Goal: Task Accomplishment & Management: Manage account settings

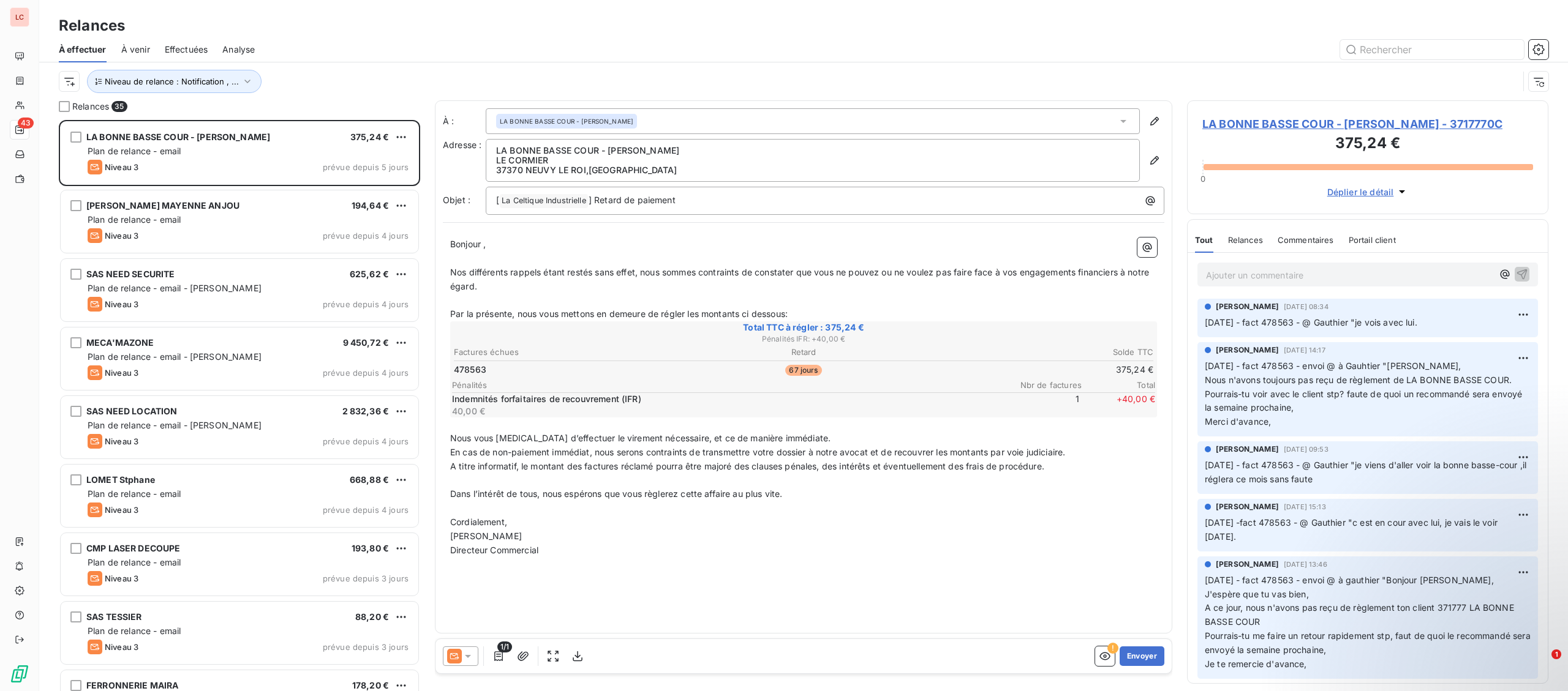
scroll to position [571, 361]
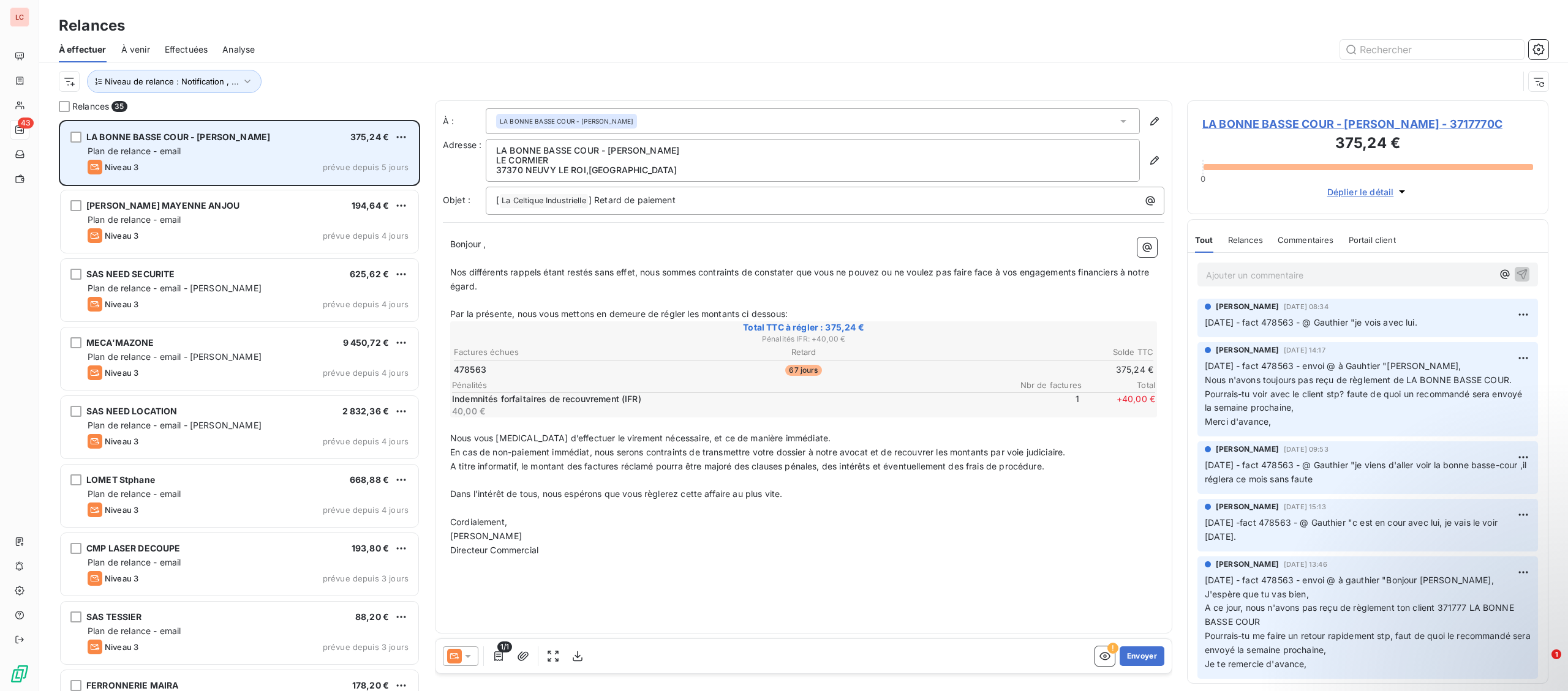
click at [269, 158] on div "LA BONNE BASSE COUR - [PERSON_NAME] 375,24 € Plan de relance - email Niveau 3 p…" at bounding box center [240, 153] width 358 height 63
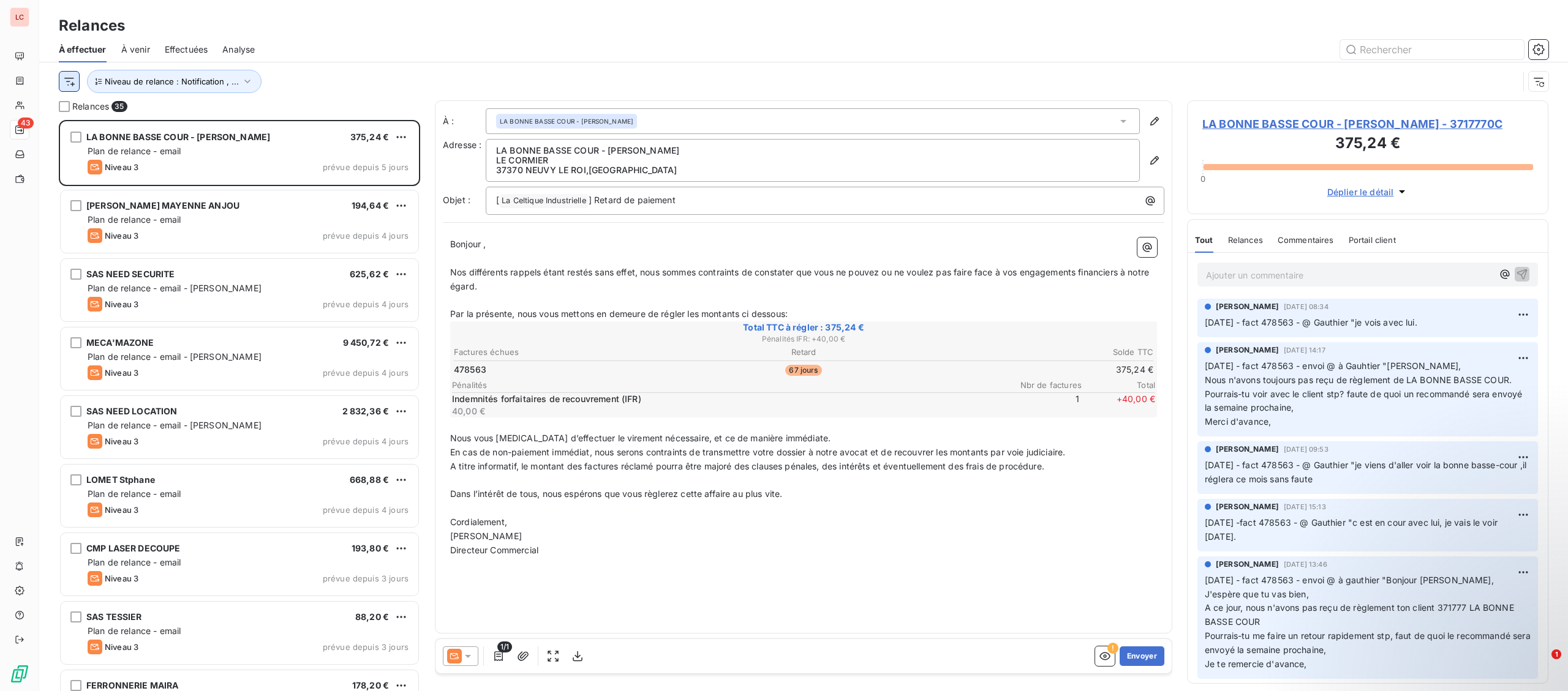
click at [74, 88] on html "LC 43 Relances À effectuer À venir Effectuées Analyse Niveau de relance : Notif…" at bounding box center [784, 345] width 1568 height 691
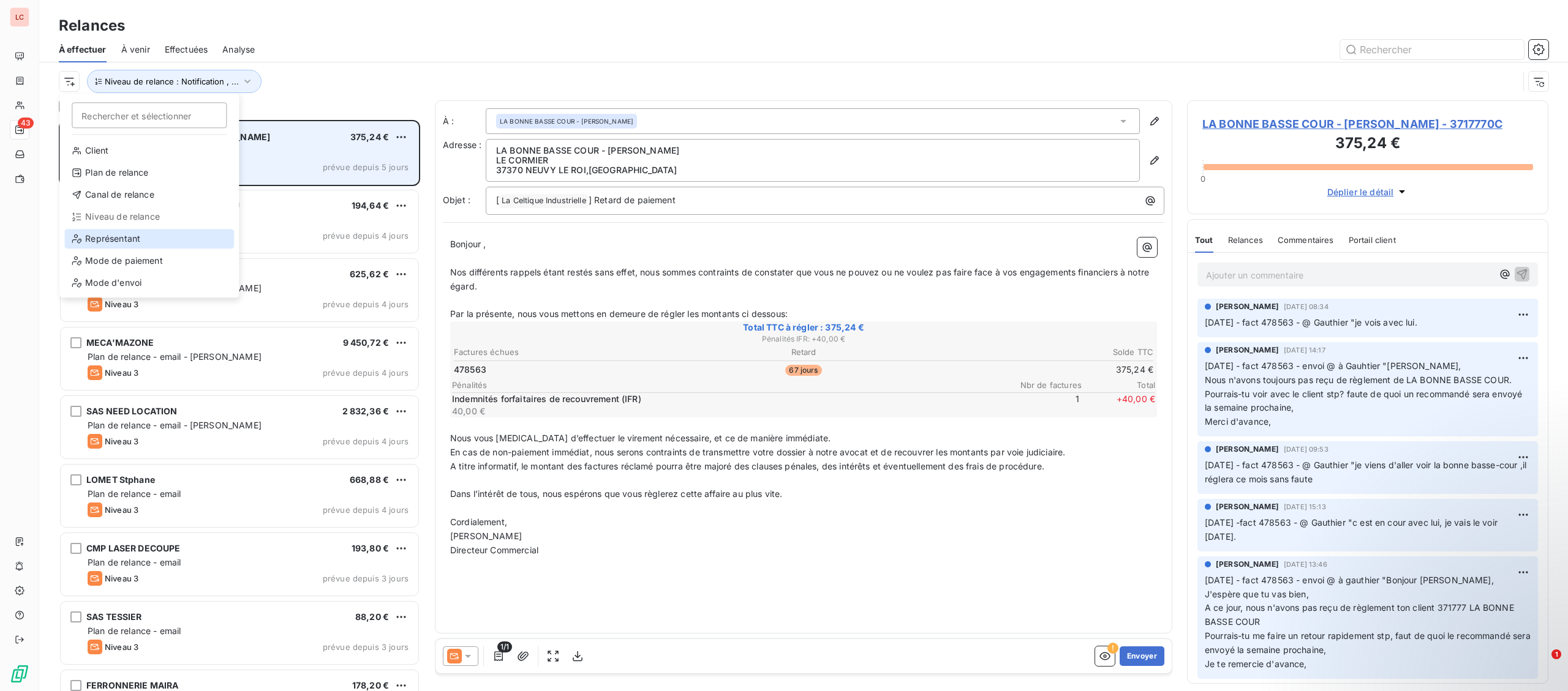
click at [154, 235] on div "Représentant" at bounding box center [149, 239] width 170 height 20
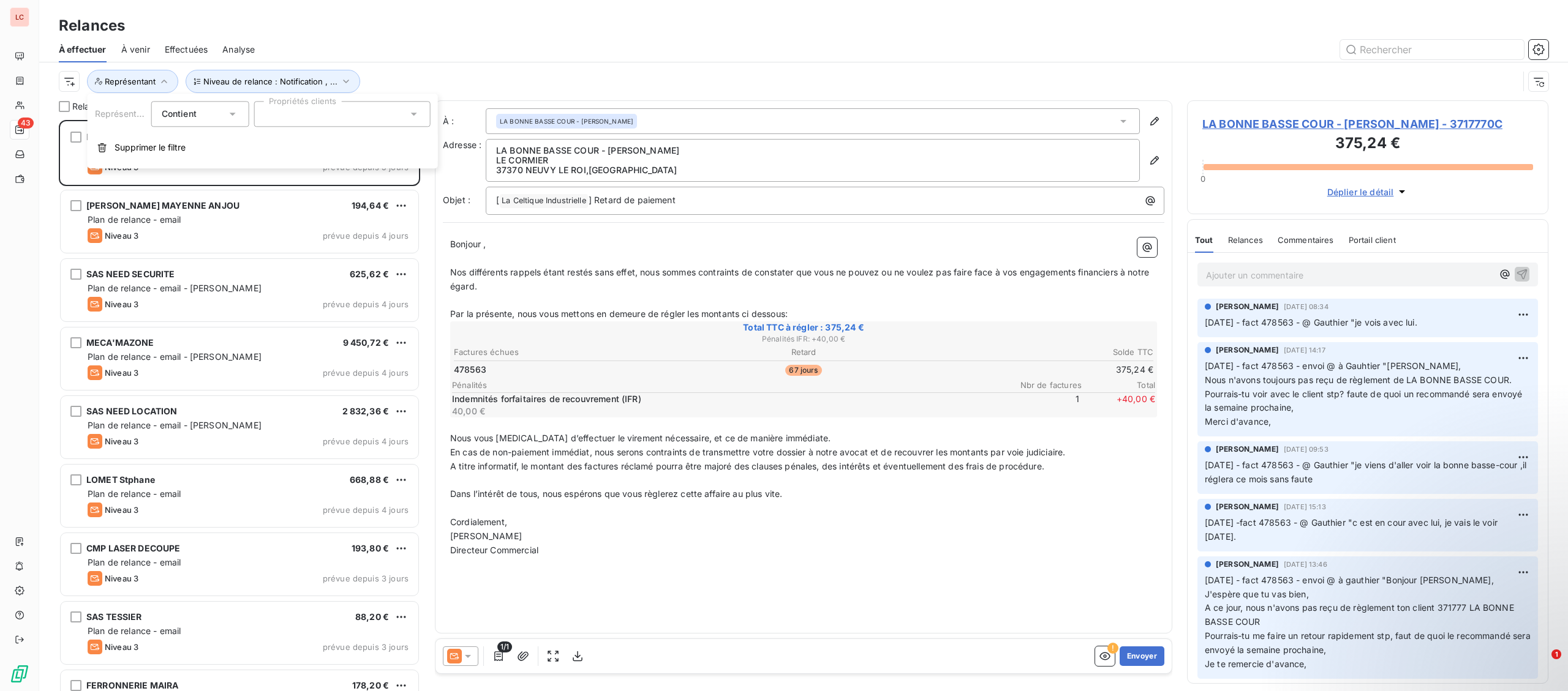
click at [318, 112] on div at bounding box center [342, 114] width 176 height 25
type input "MAIRESSE"
click at [276, 142] on li "[PERSON_NAME]" at bounding box center [342, 143] width 171 height 24
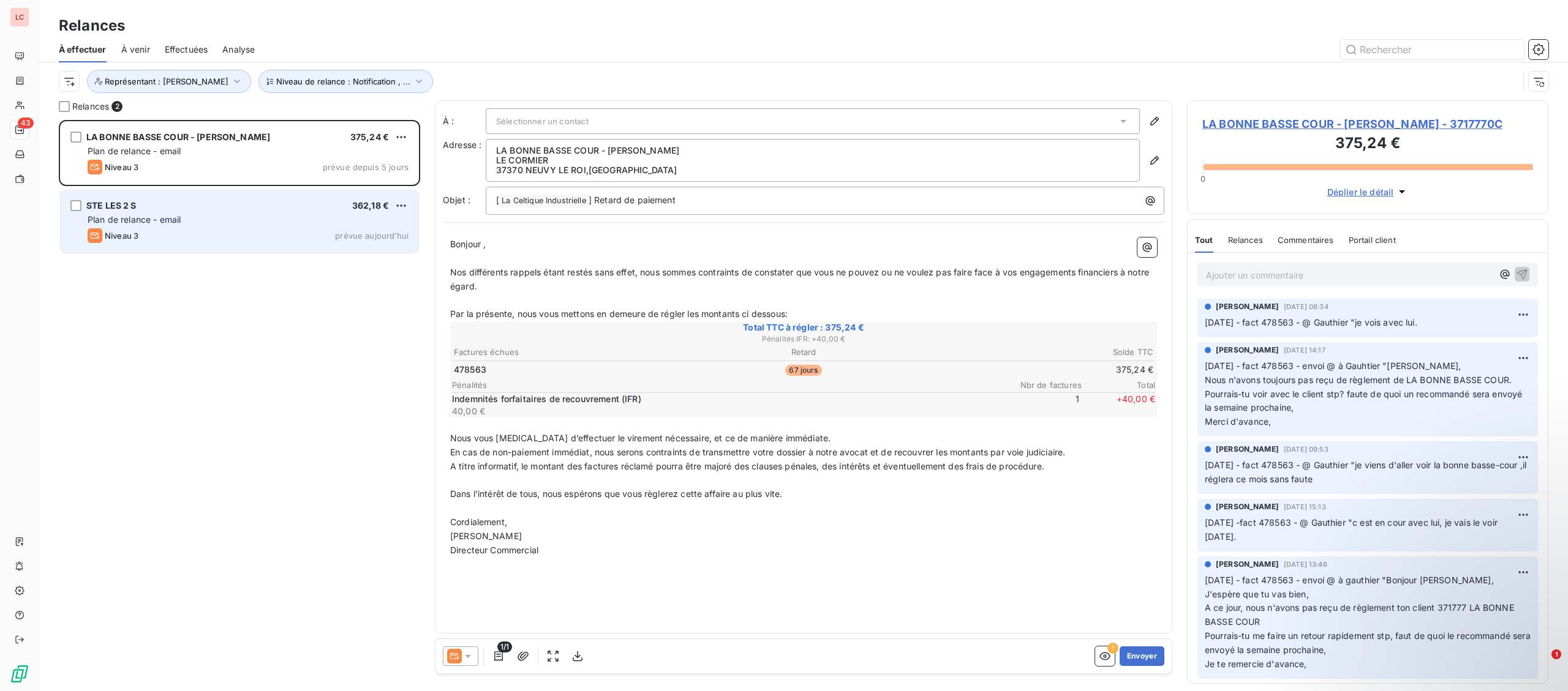
click at [197, 225] on div "Plan de relance - email" at bounding box center [248, 220] width 321 height 12
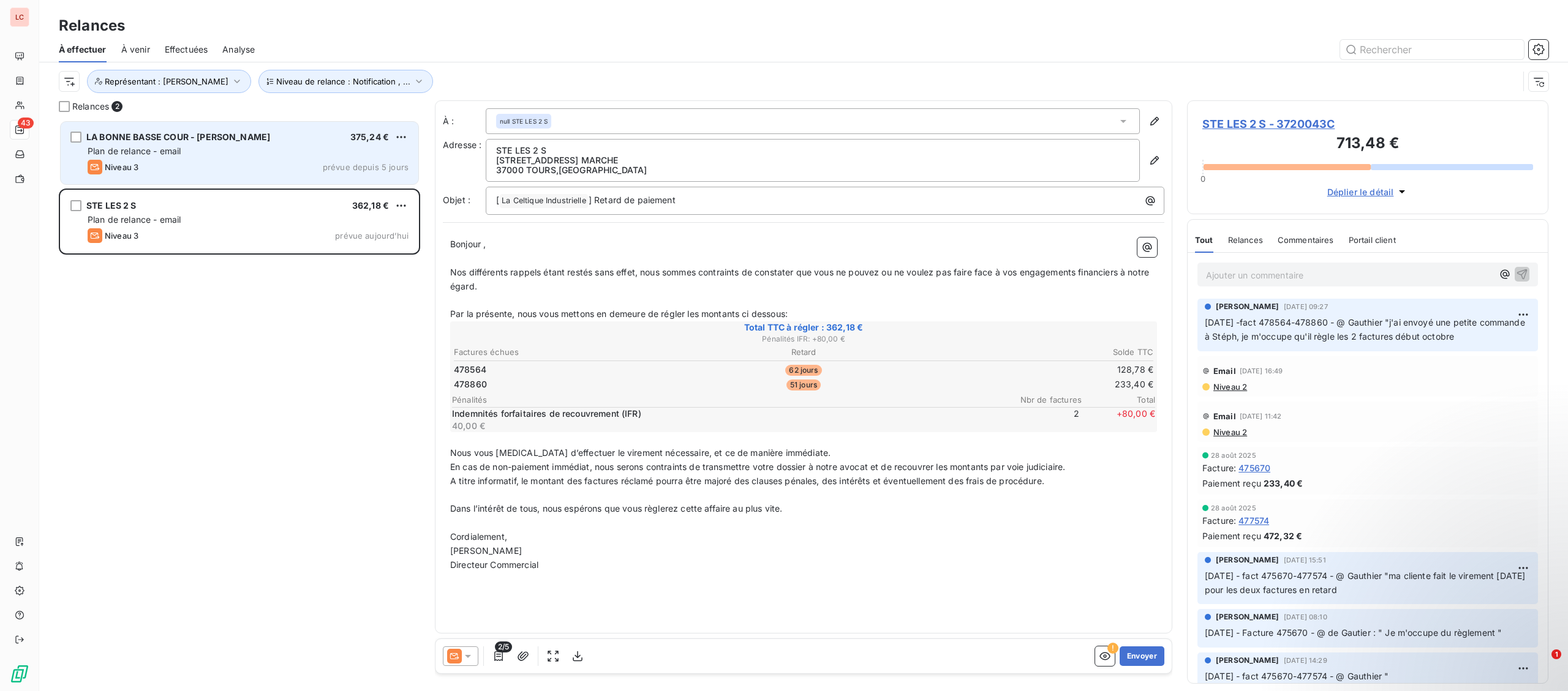
click at [211, 171] on div "Niveau 3 prévue depuis 5 jours" at bounding box center [248, 167] width 321 height 15
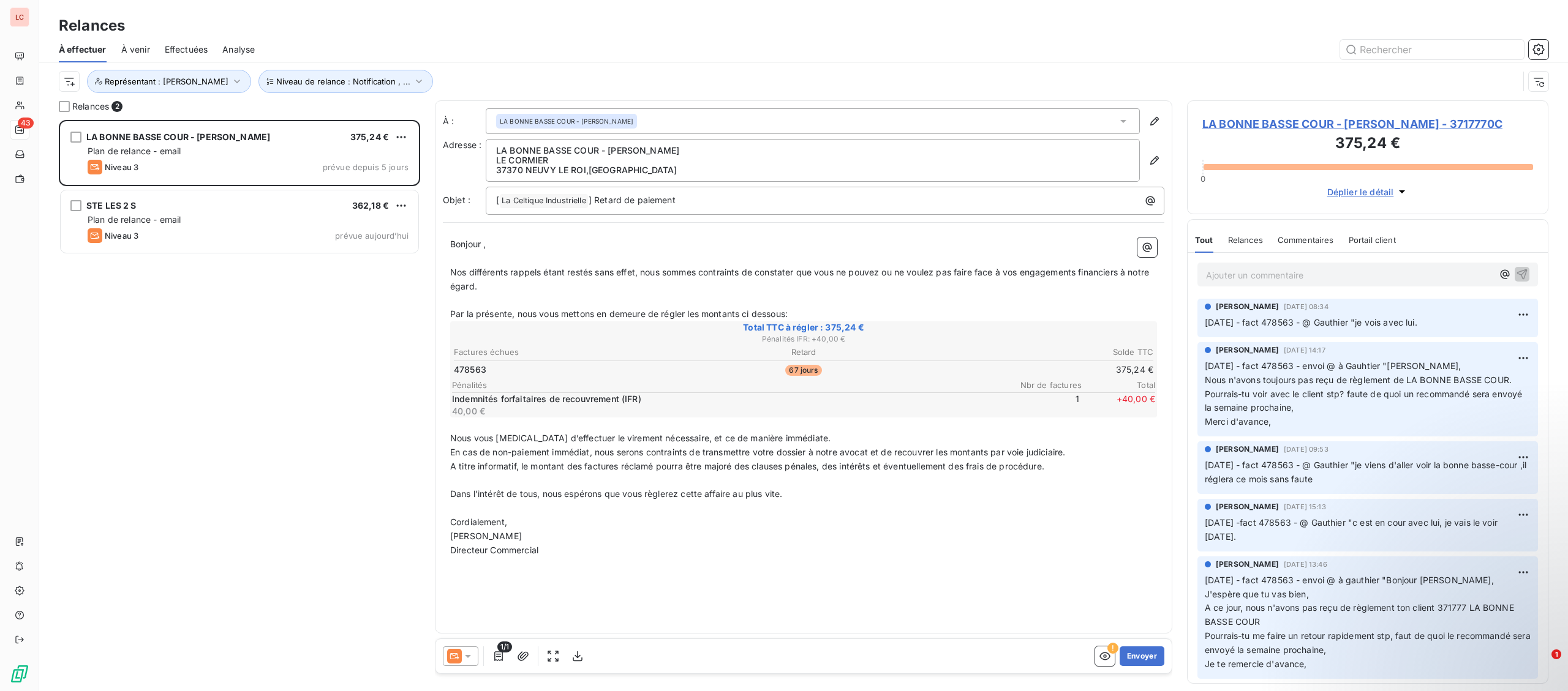
click at [1269, 279] on p "Ajouter un commentaire ﻿" at bounding box center [1349, 275] width 286 height 16
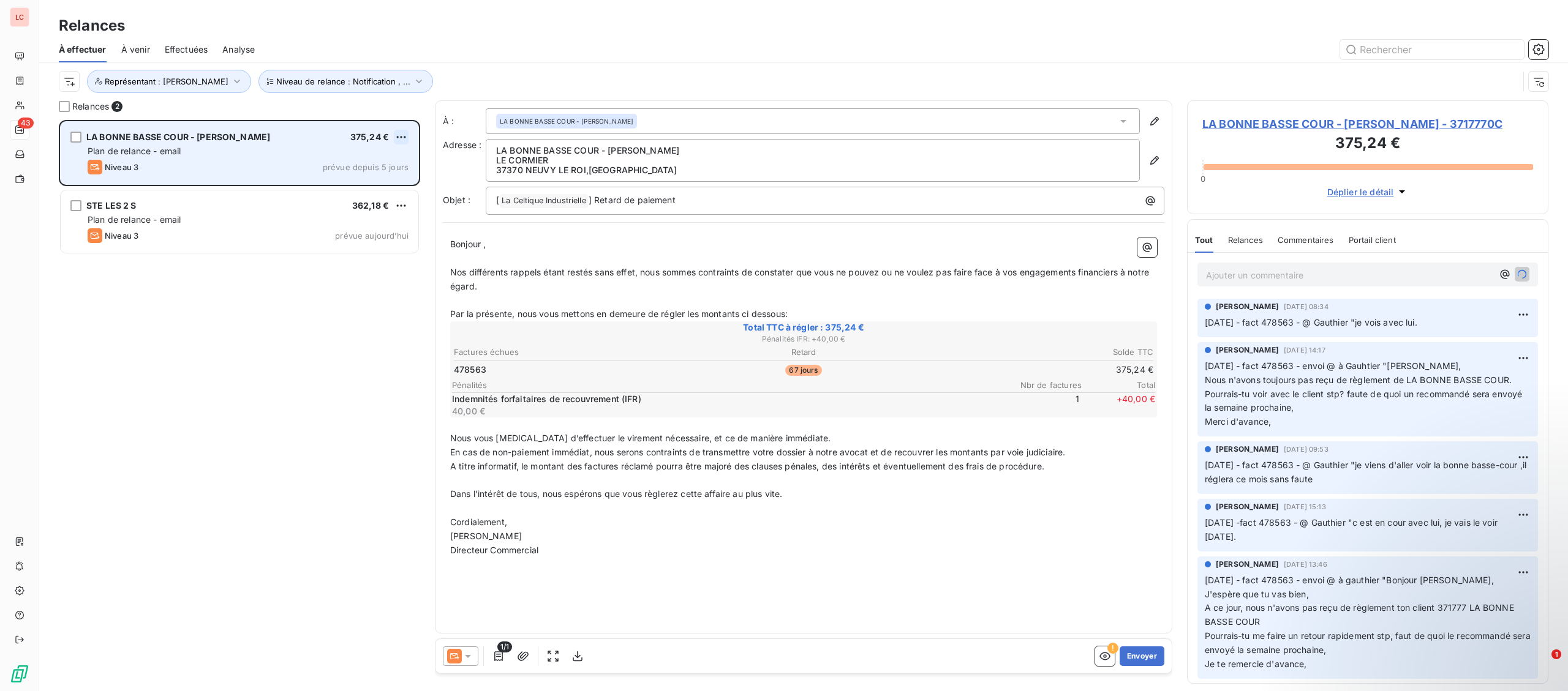
click at [400, 135] on html "LC 43 Relances À effectuer À venir Effectuées Analyse Niveau de relance : Notif…" at bounding box center [784, 345] width 1568 height 691
click at [393, 153] on div "Replanifier cette action" at bounding box center [348, 162] width 109 height 20
select select "9"
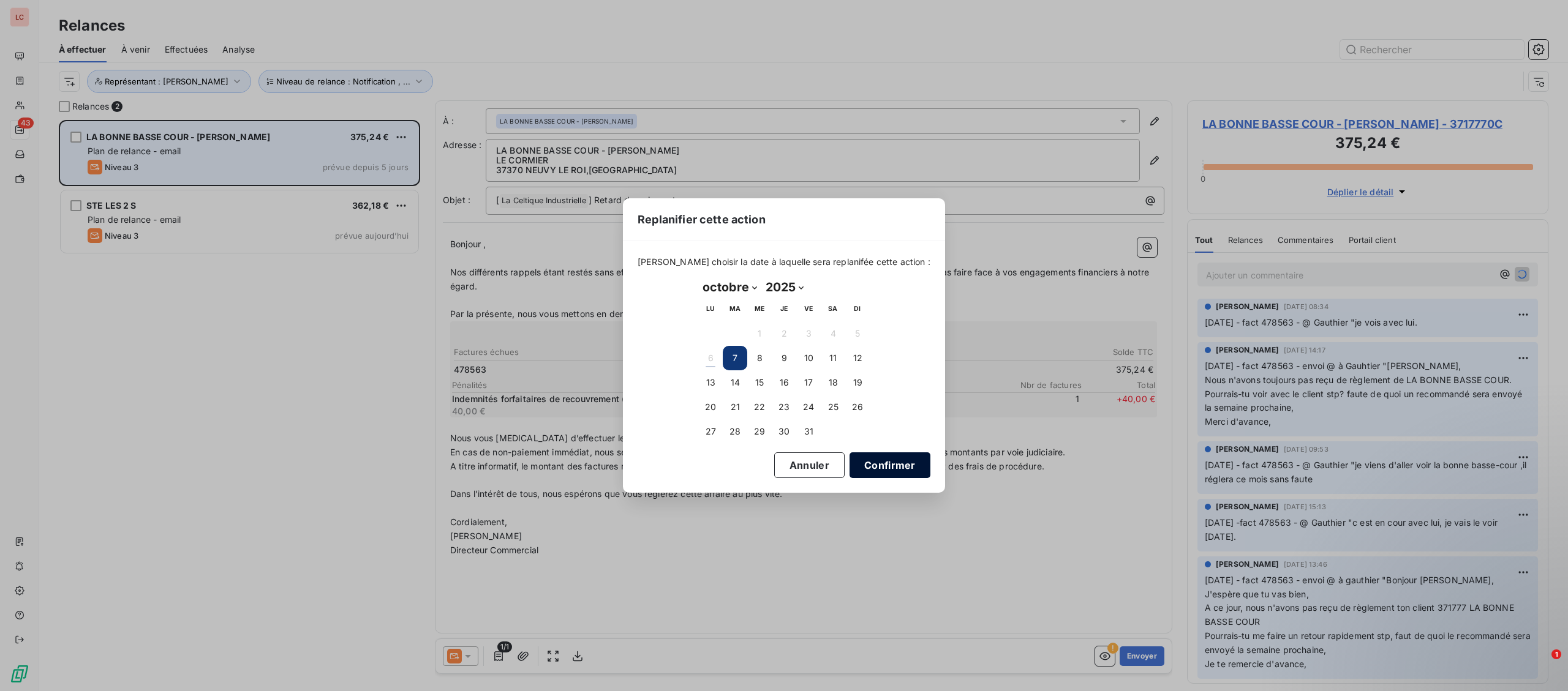
click at [860, 459] on button "Confirmer" at bounding box center [890, 465] width 81 height 25
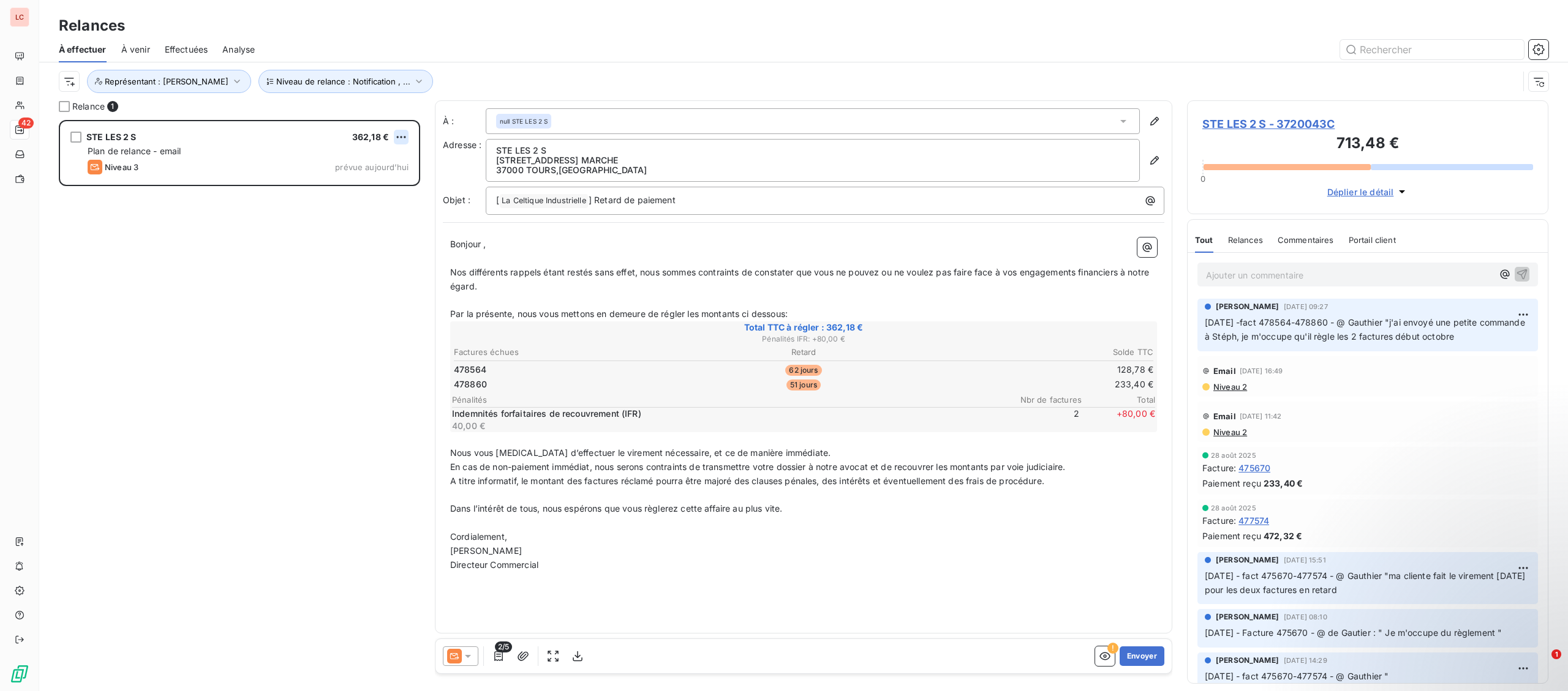
click at [399, 138] on html "LC 42 Relances À effectuer À venir Effectuées Analyse Niveau de relance : Notif…" at bounding box center [784, 345] width 1568 height 691
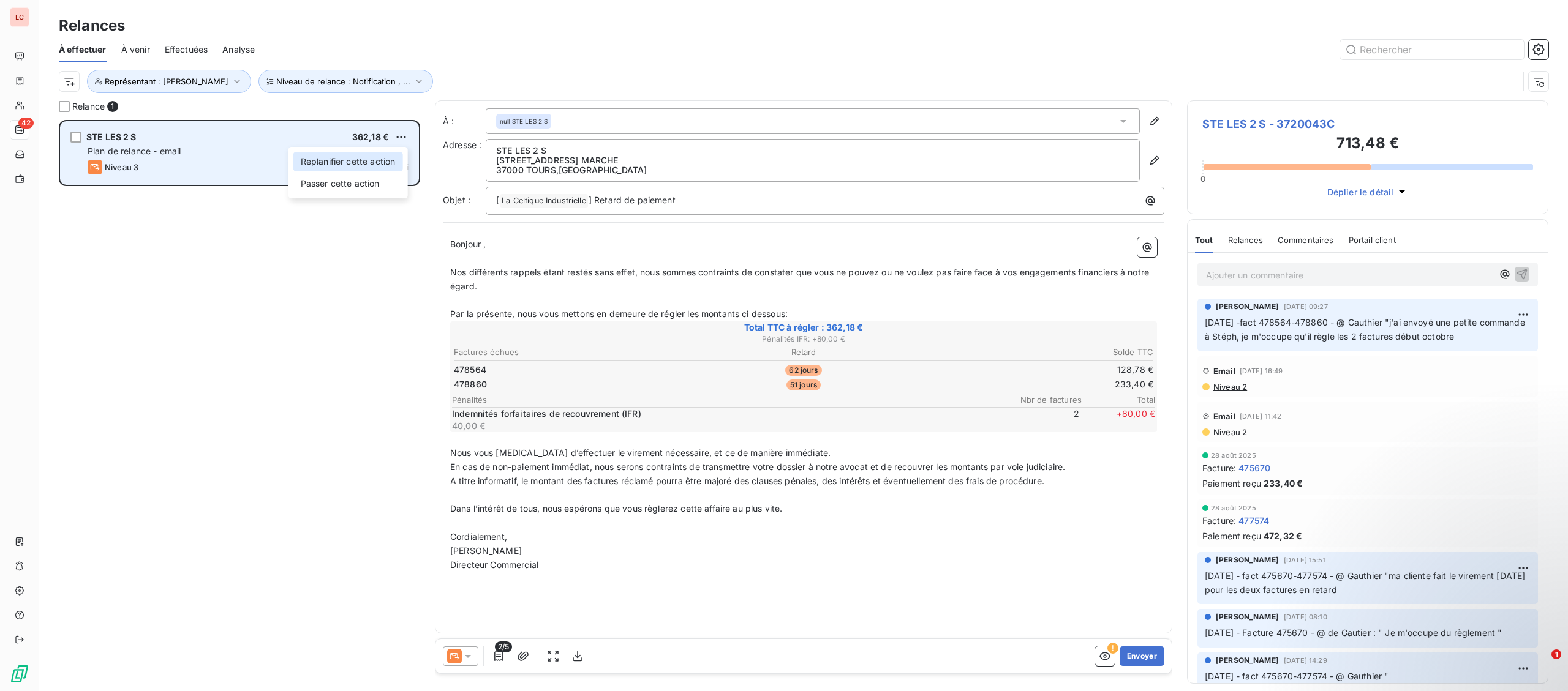
click at [388, 169] on div "Replanifier cette action" at bounding box center [348, 162] width 109 height 20
select select "9"
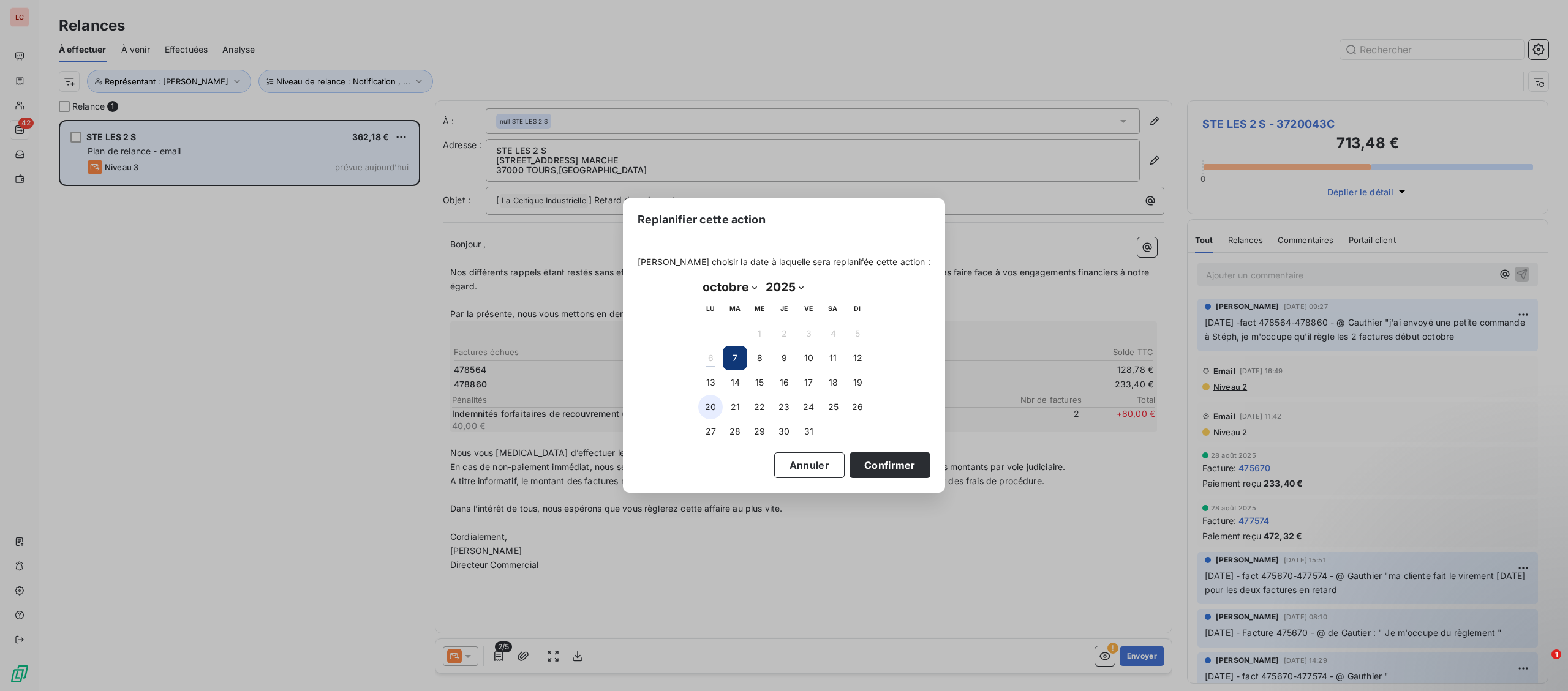
click at [713, 404] on button "20" at bounding box center [710, 407] width 24 height 24
click at [858, 465] on button "Confirmer" at bounding box center [890, 465] width 81 height 25
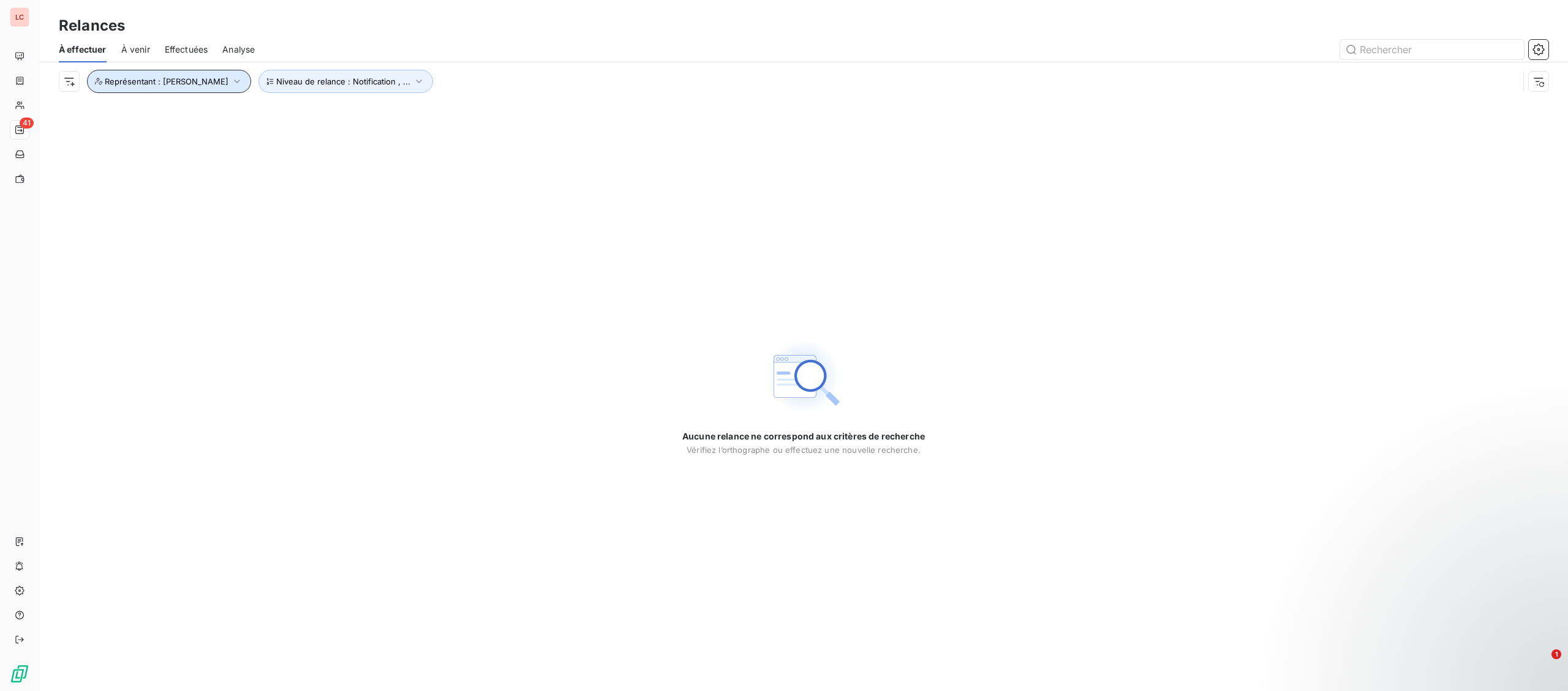
click at [220, 86] on button "Représentant : [PERSON_NAME]" at bounding box center [169, 81] width 164 height 23
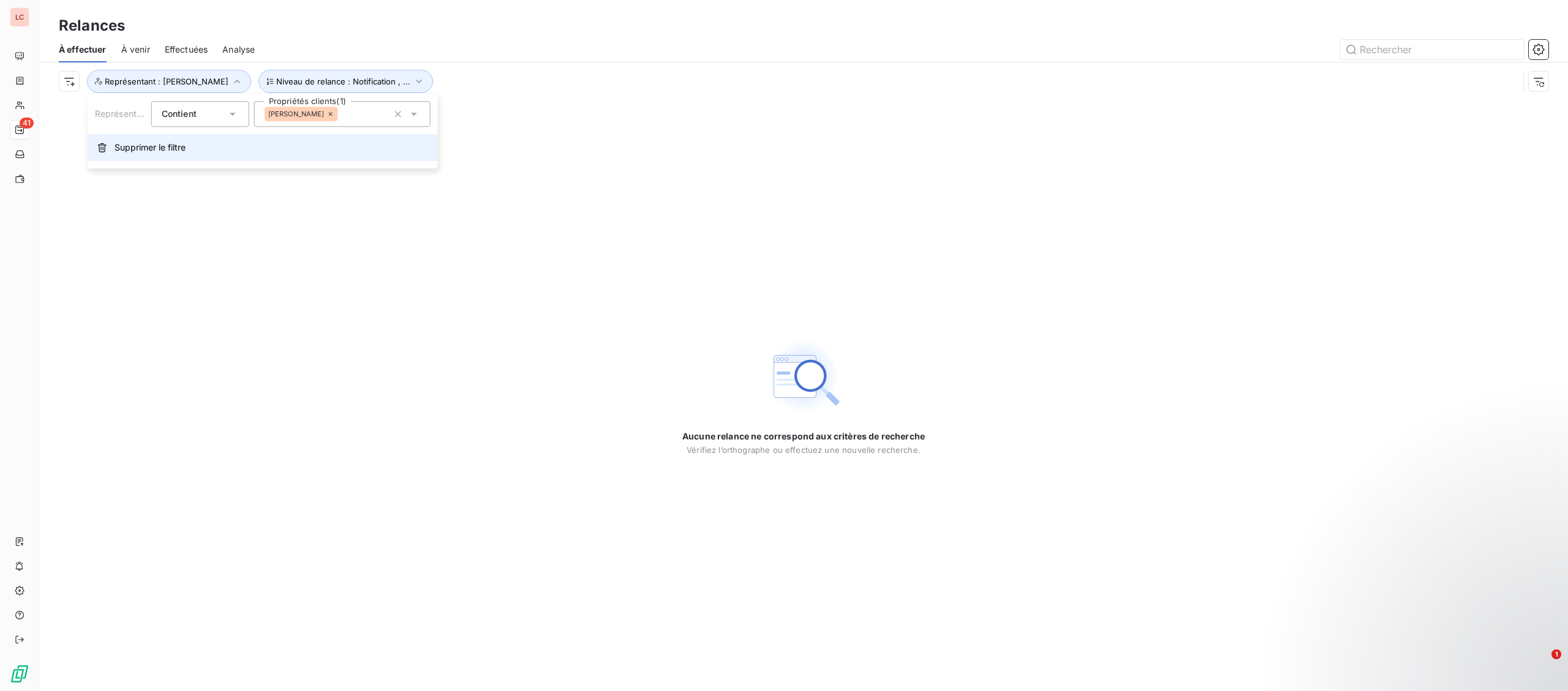
click at [177, 150] on span "Supprimer le filtre" at bounding box center [150, 148] width 71 height 12
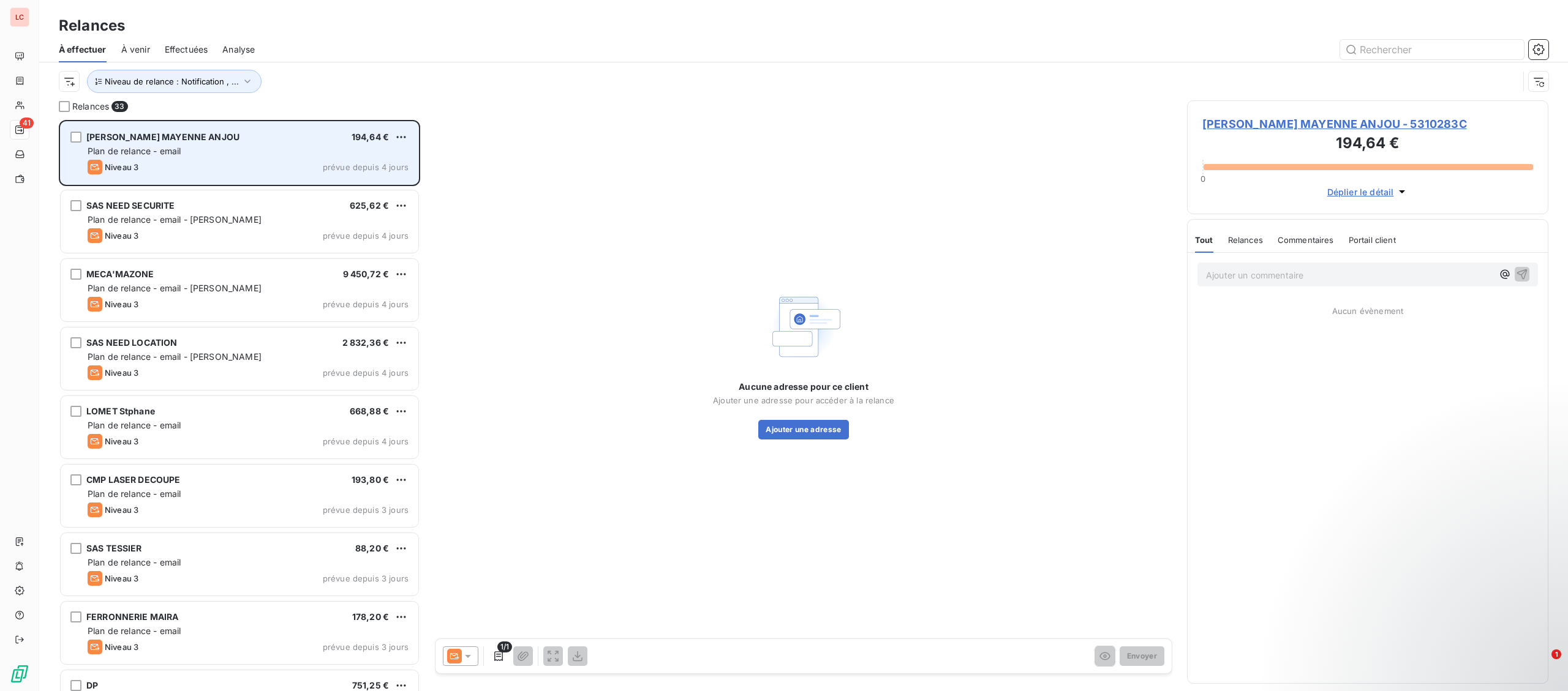
scroll to position [571, 361]
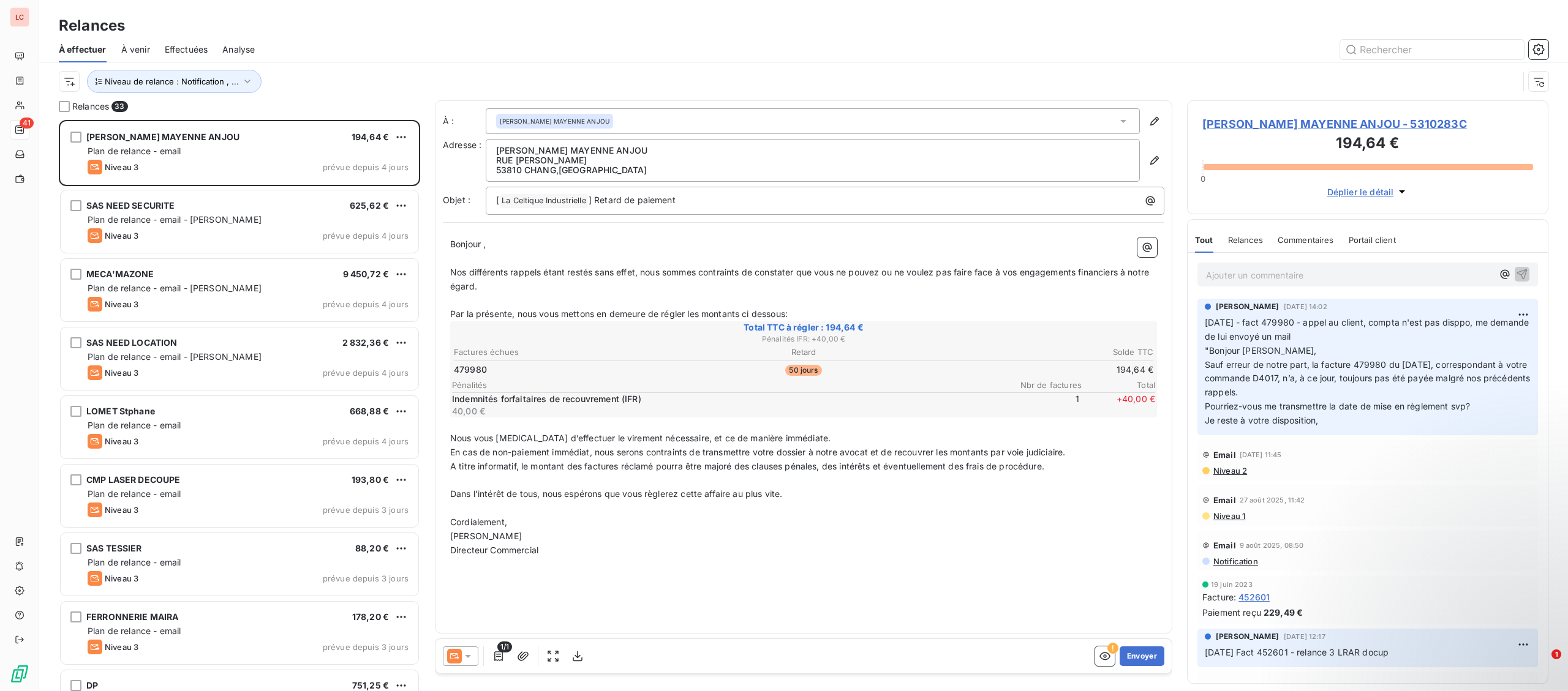
click at [80, 88] on div "Niveau de relance : Notification , ..." at bounding box center [789, 81] width 1460 height 23
click at [74, 89] on html "LC 41 Relances À effectuer À venir Effectuées Analyse Niveau de relance : Notif…" at bounding box center [784, 345] width 1568 height 691
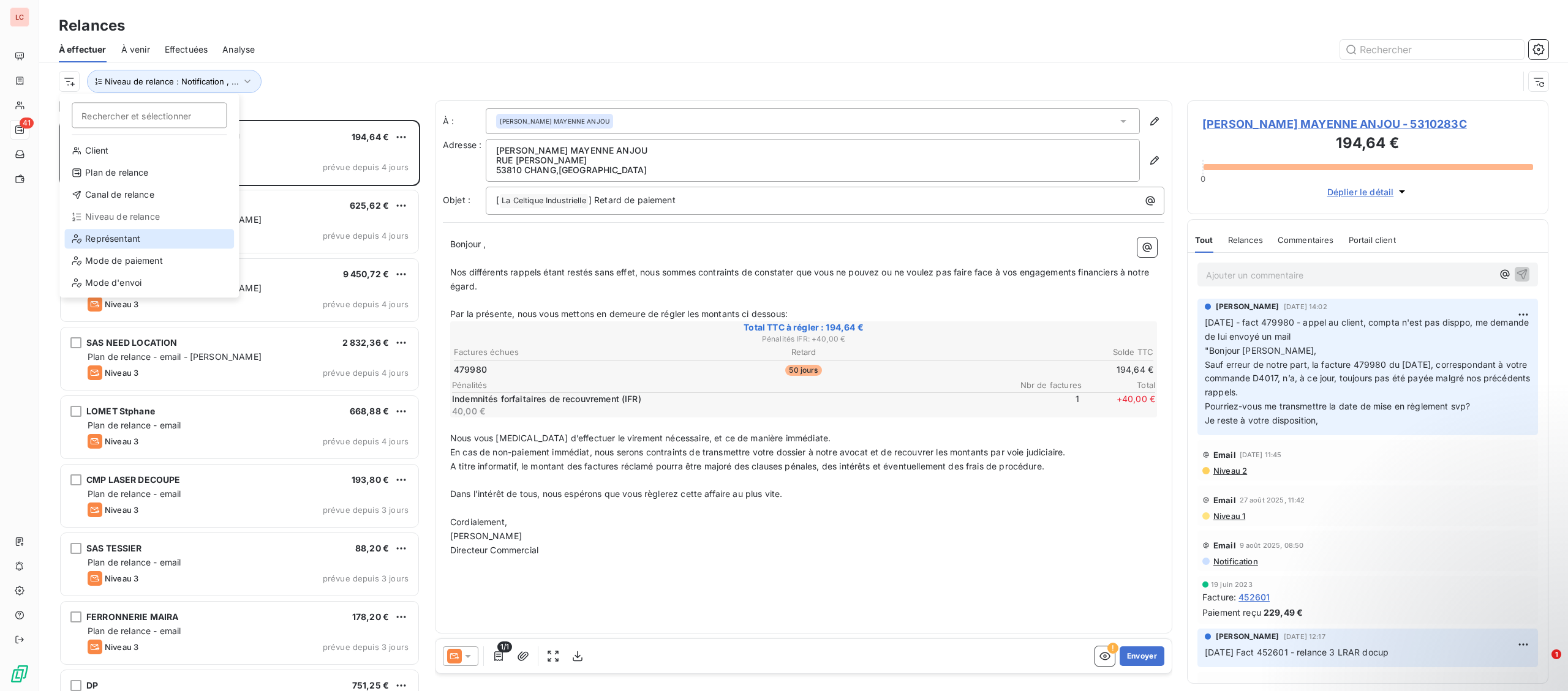
click at [122, 240] on div "Représentant" at bounding box center [149, 239] width 170 height 20
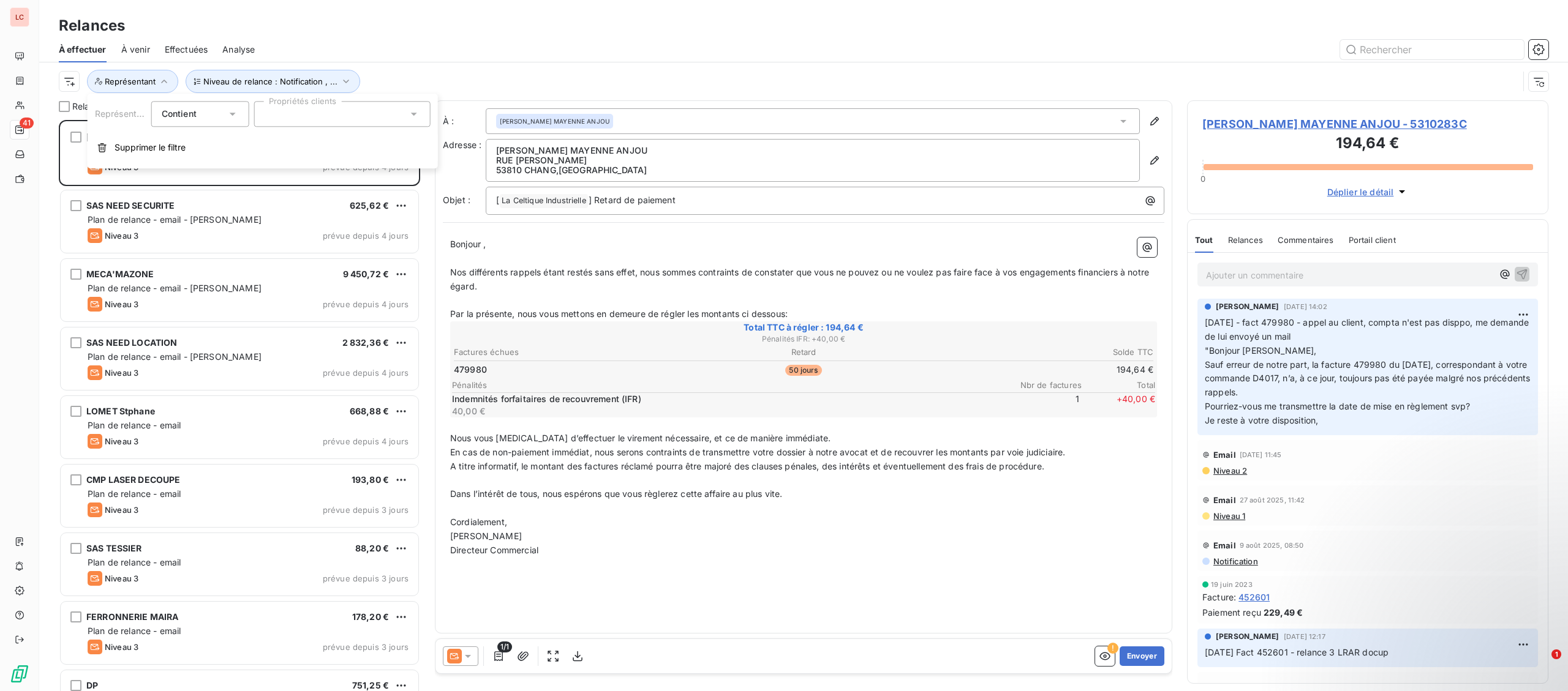
click at [303, 109] on div at bounding box center [342, 114] width 176 height 25
type input "cl"
click at [267, 147] on div at bounding box center [270, 144] width 11 height 11
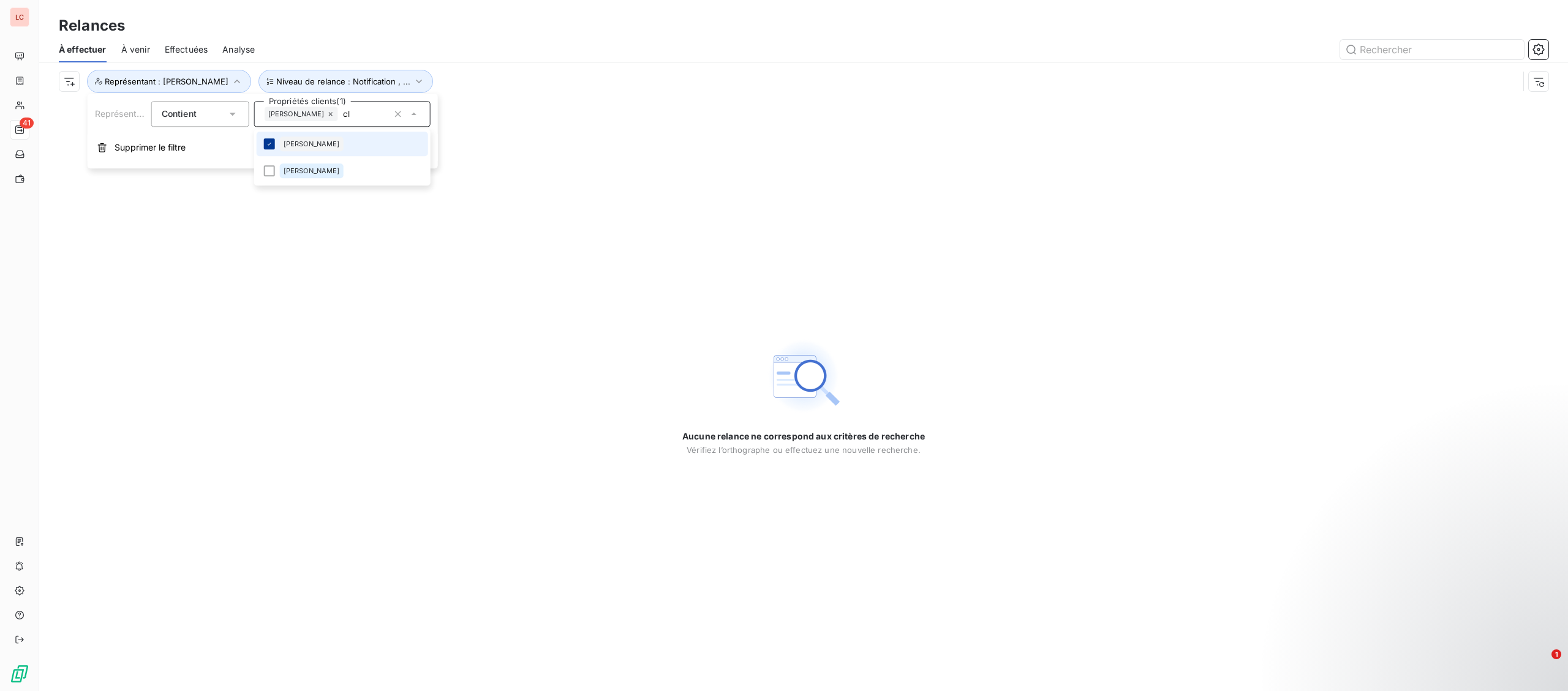
click at [267, 149] on div at bounding box center [270, 144] width 11 height 11
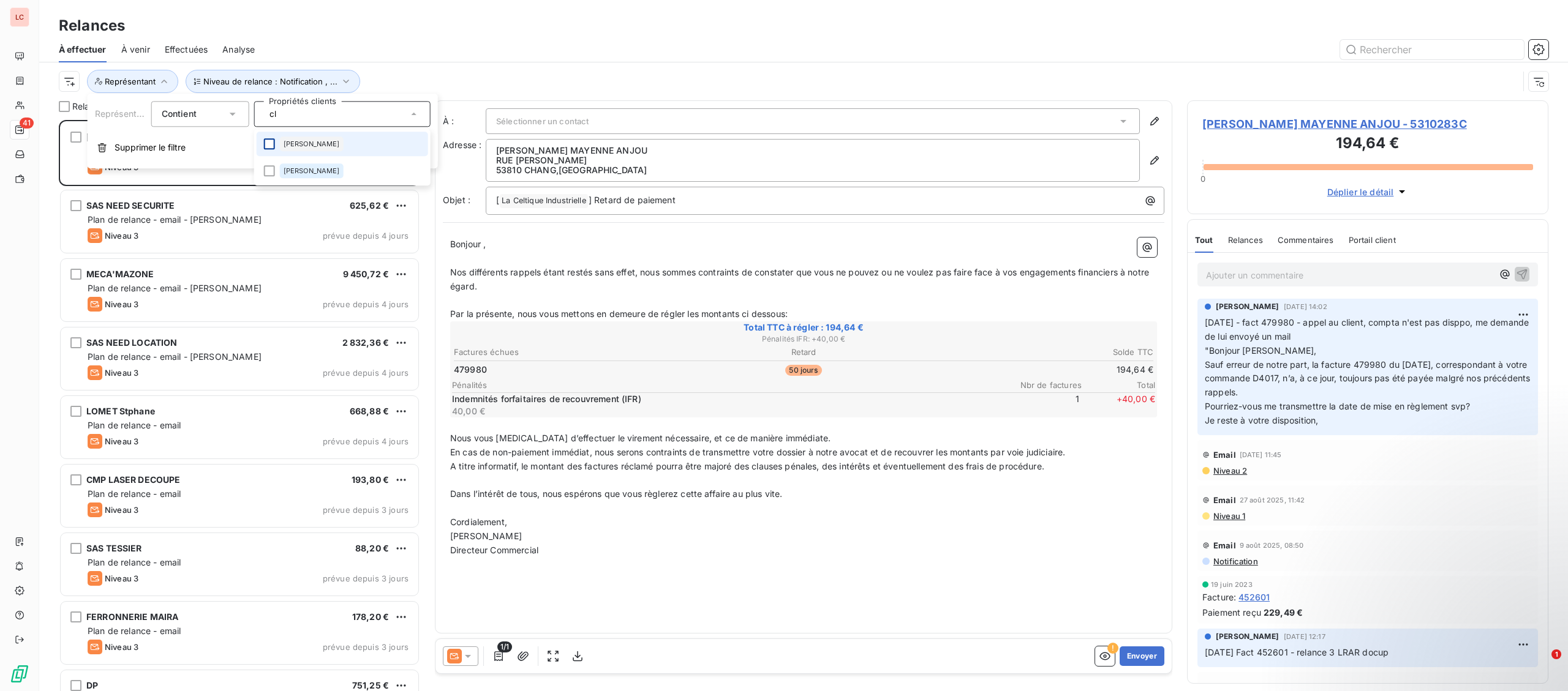
scroll to position [571, 361]
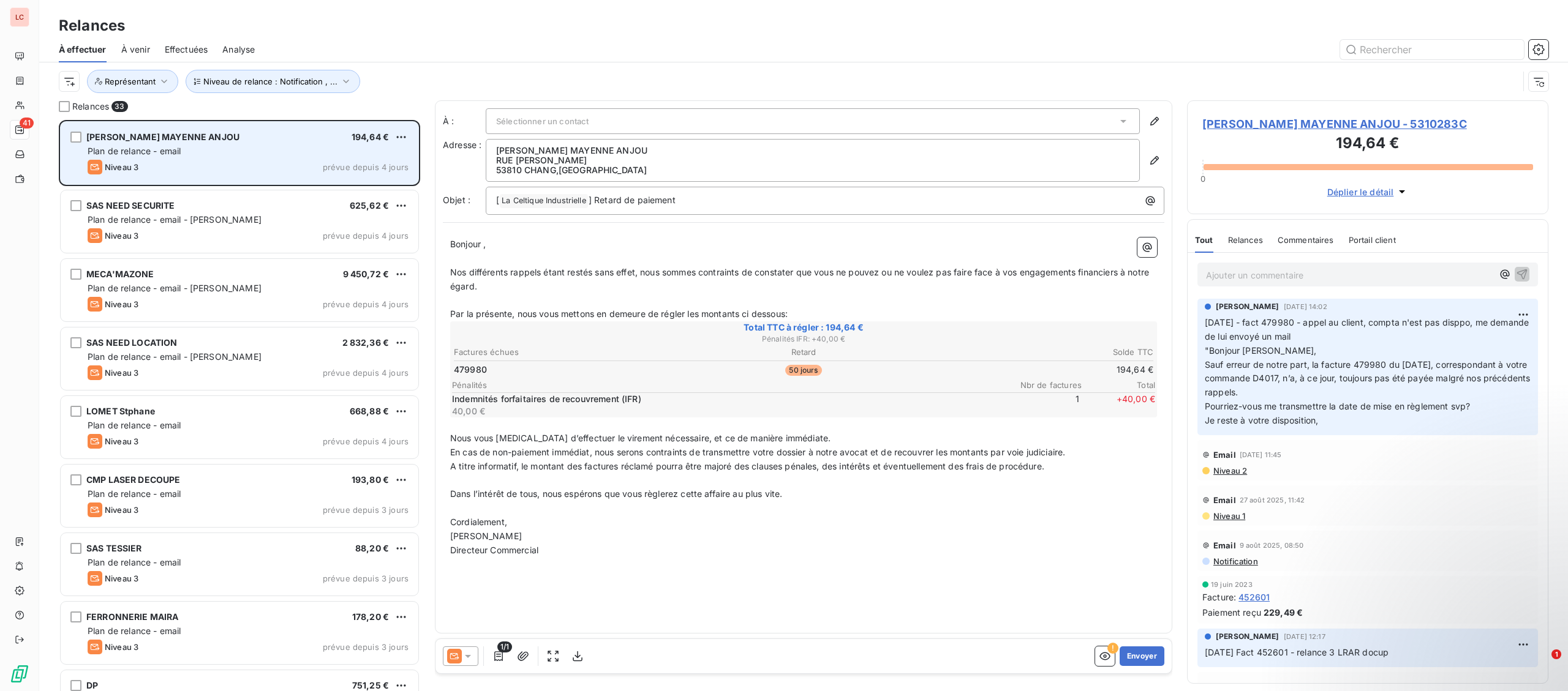
click at [178, 181] on div "[PERSON_NAME] MAYENNE ANJOU 194,64 € Plan de relance - email Niveau 3 prévue de…" at bounding box center [240, 153] width 358 height 63
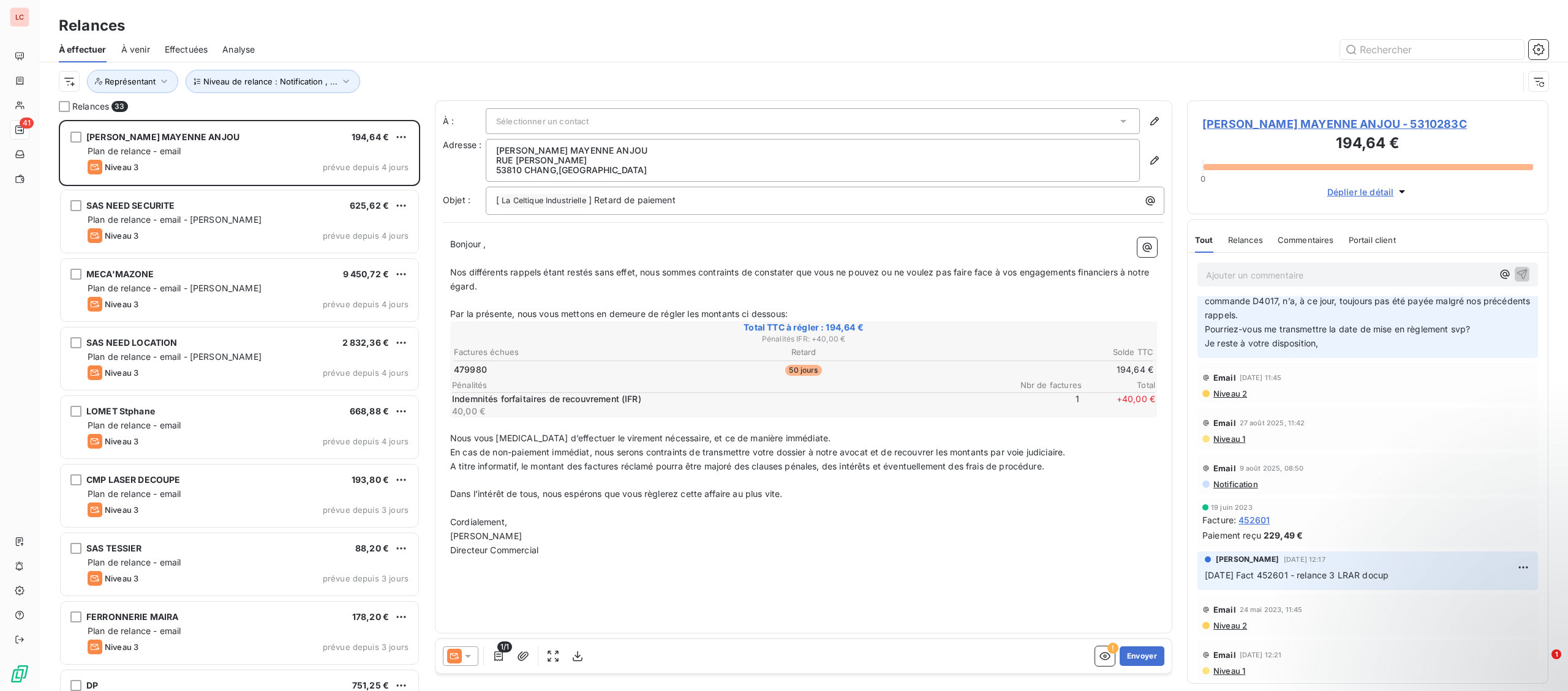
scroll to position [0, 0]
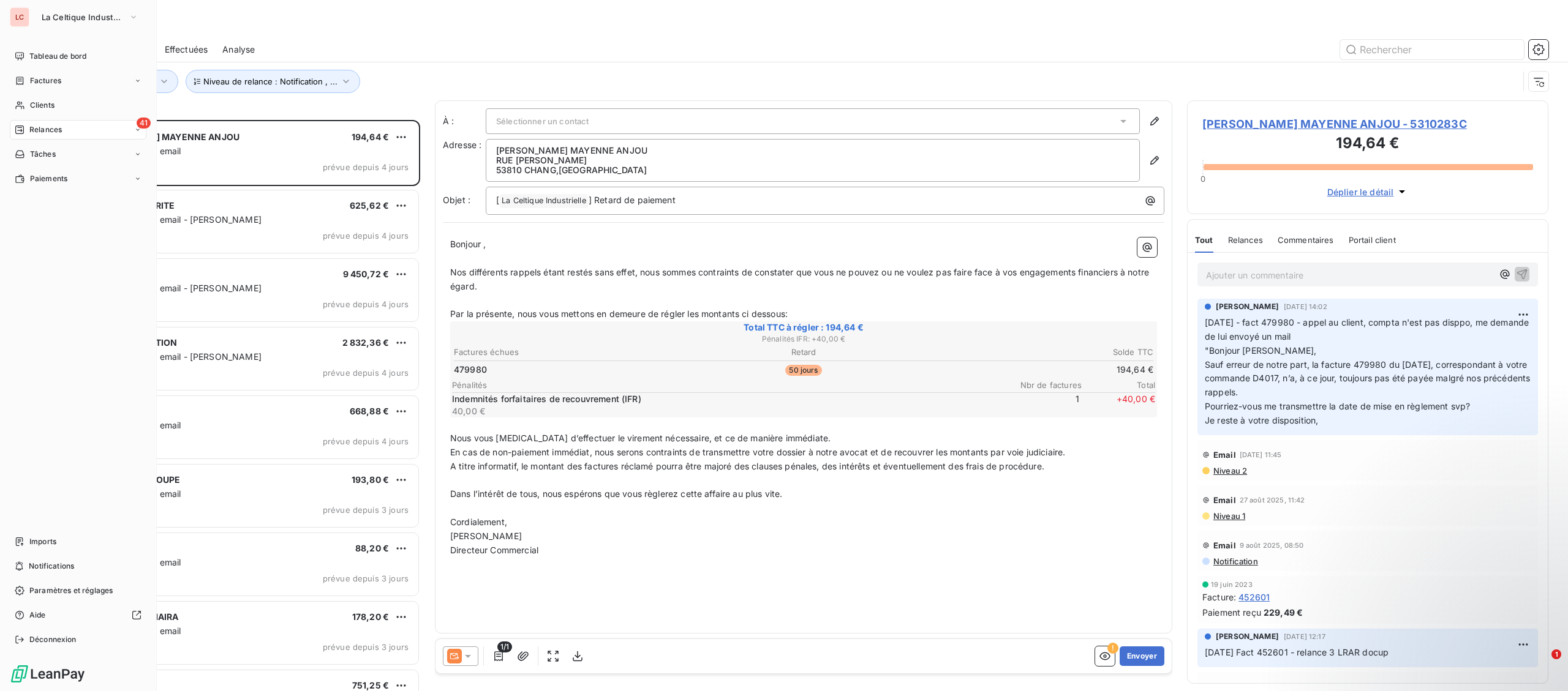
click at [153, 75] on div "LC La Celtique Industrielle Tableau de bord Factures Clients 41 Relances Tâches…" at bounding box center [78, 345] width 157 height 691
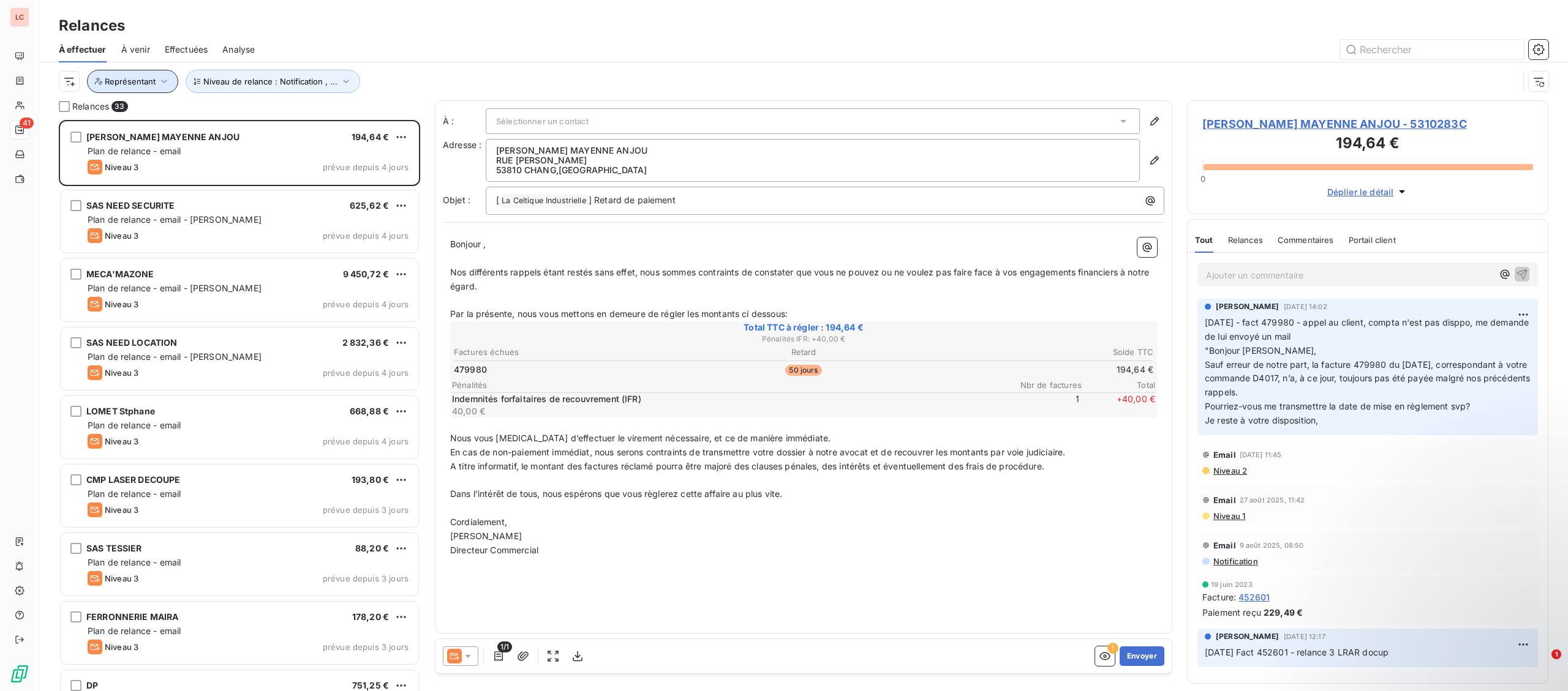
click at [167, 75] on button "Représentant" at bounding box center [132, 81] width 91 height 23
click at [308, 120] on div at bounding box center [342, 114] width 176 height 25
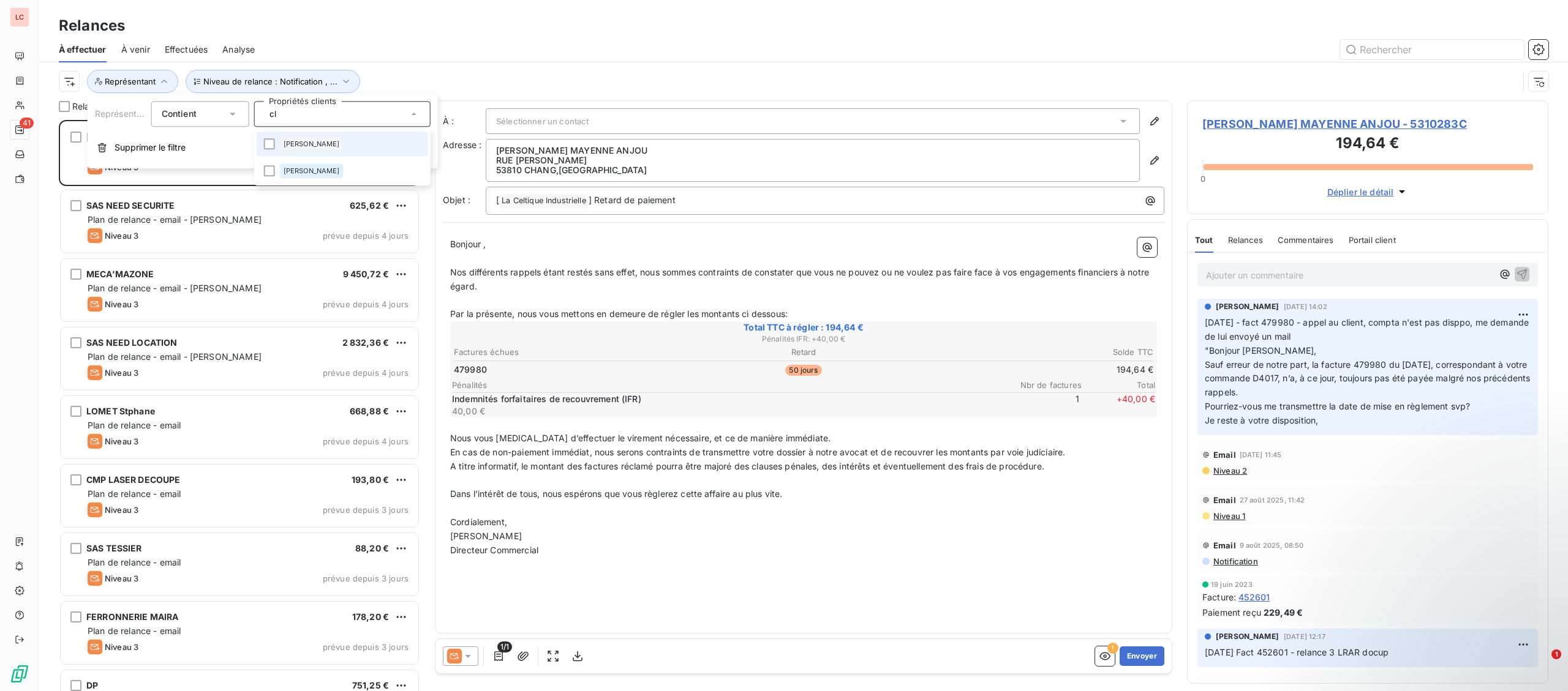
type input "cl"
click at [267, 137] on li "[PERSON_NAME]" at bounding box center [342, 143] width 171 height 24
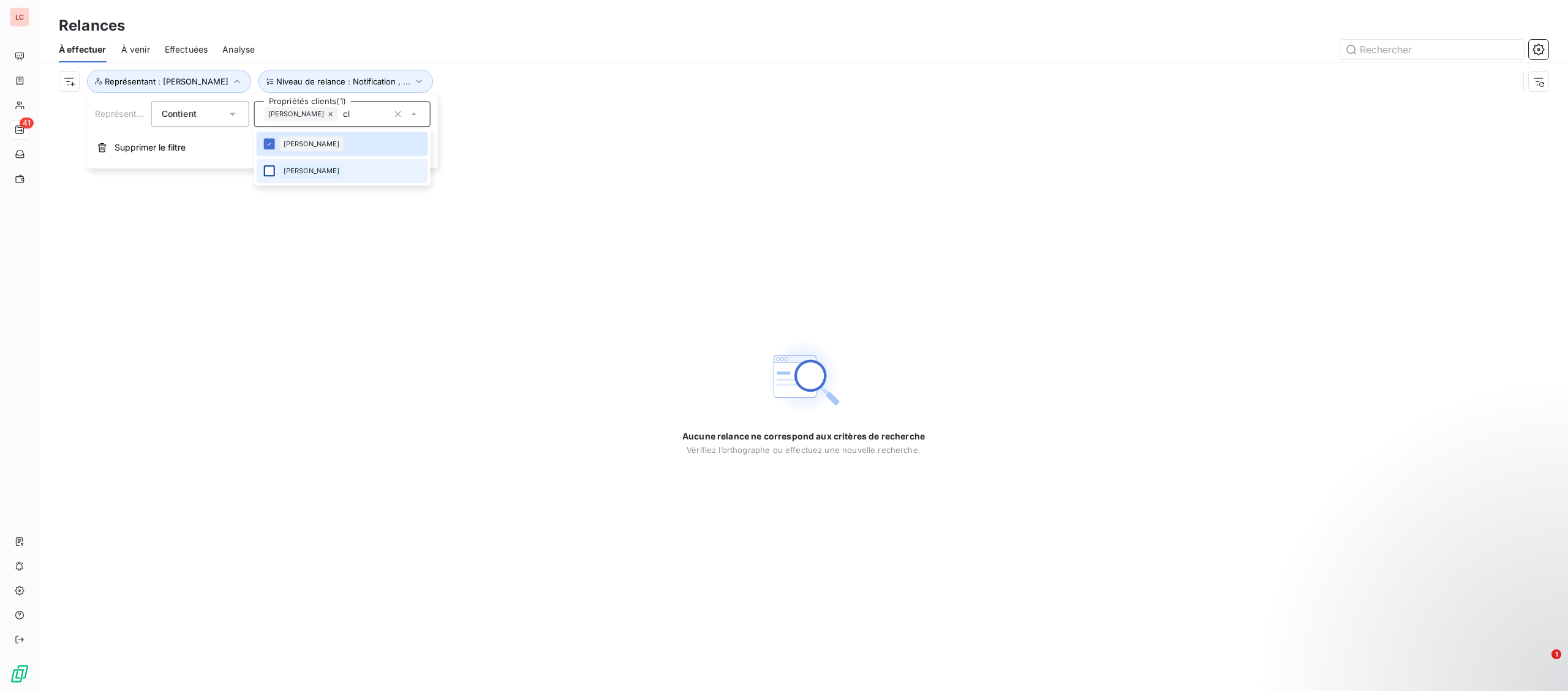
click at [264, 172] on div at bounding box center [270, 171] width 11 height 11
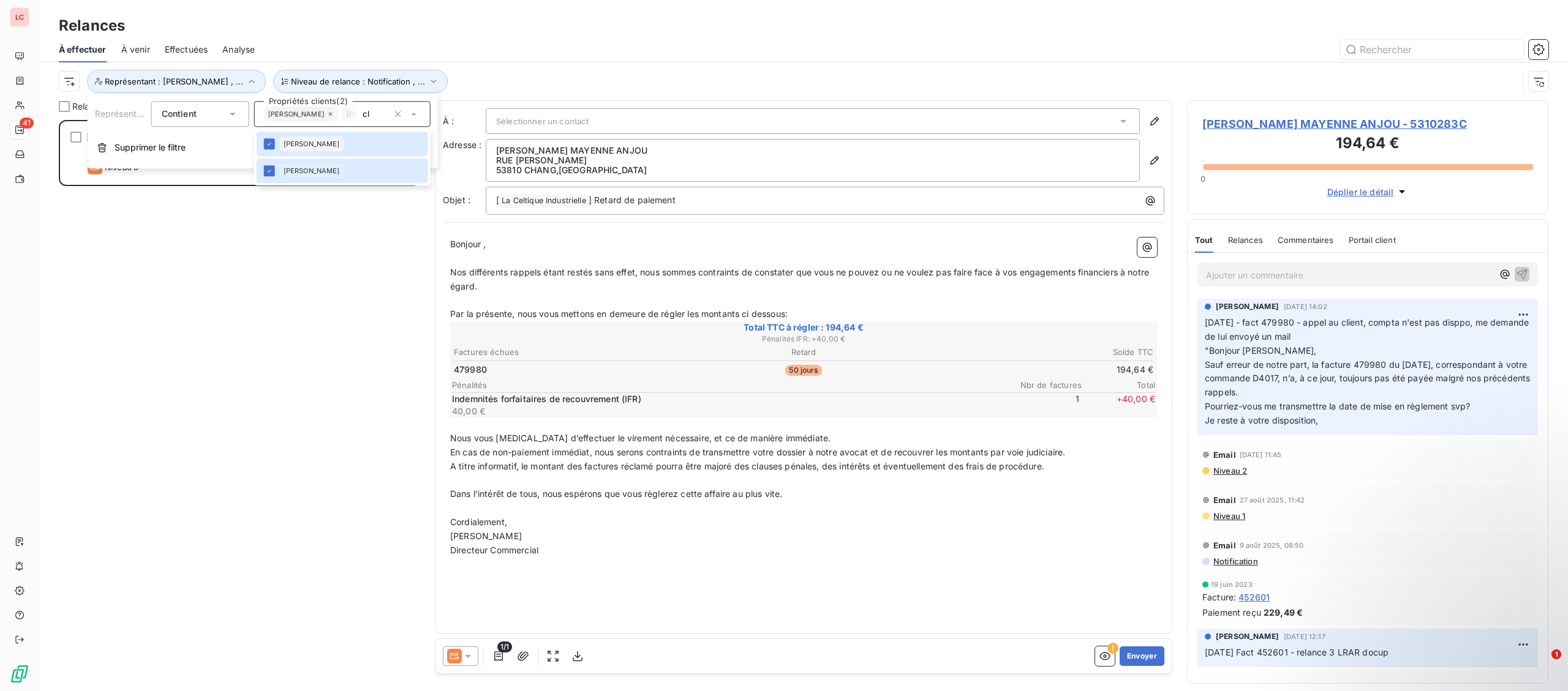
click at [216, 231] on div "[PERSON_NAME] MAYENNE ANJOU 194,64 € Plan de relance - email Niveau 3 prévue de…" at bounding box center [240, 405] width 362 height 571
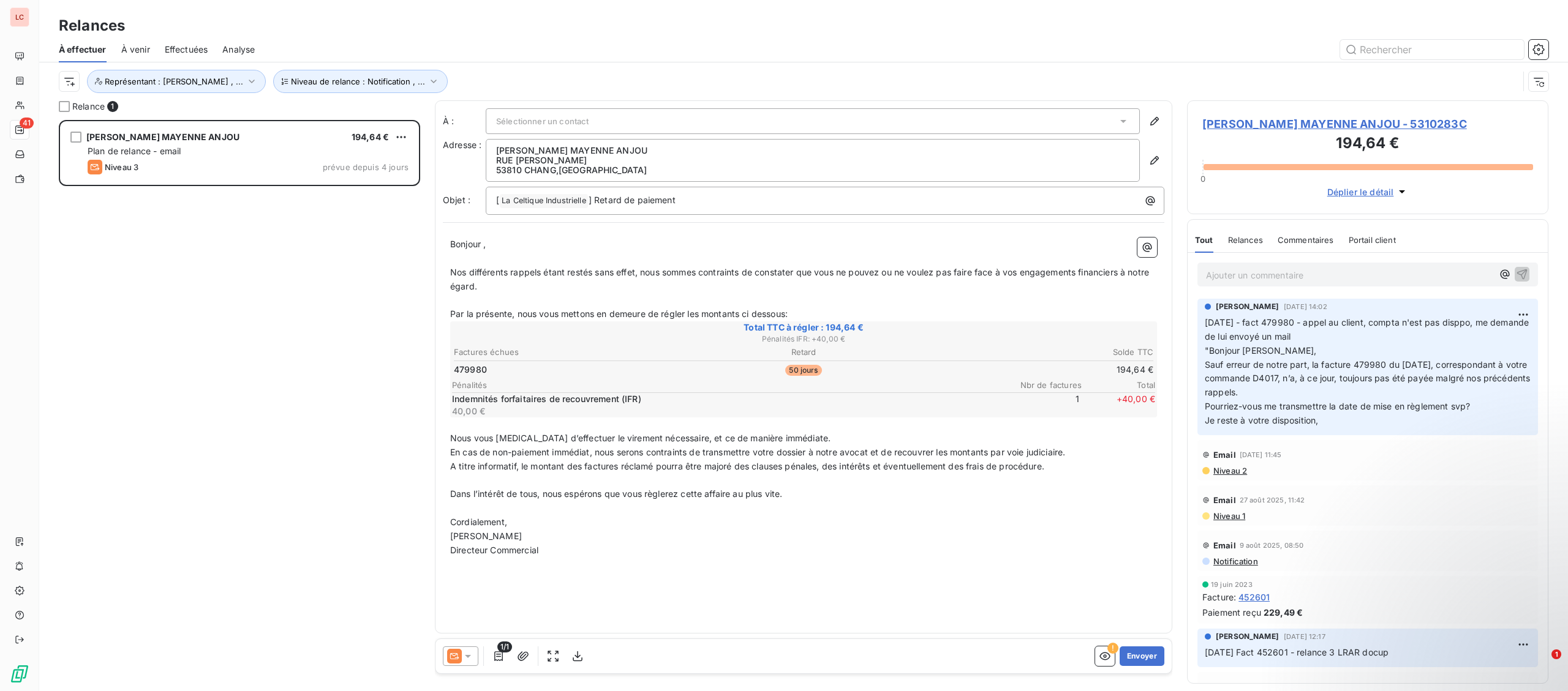
click at [1227, 262] on div "Ajouter un commentaire ﻿" at bounding box center [1368, 274] width 360 height 43
click at [1227, 269] on div "Ajouter un commentaire ﻿" at bounding box center [1349, 274] width 286 height 17
click at [1222, 272] on p "Ajouter un commentaire ﻿" at bounding box center [1349, 275] width 286 height 16
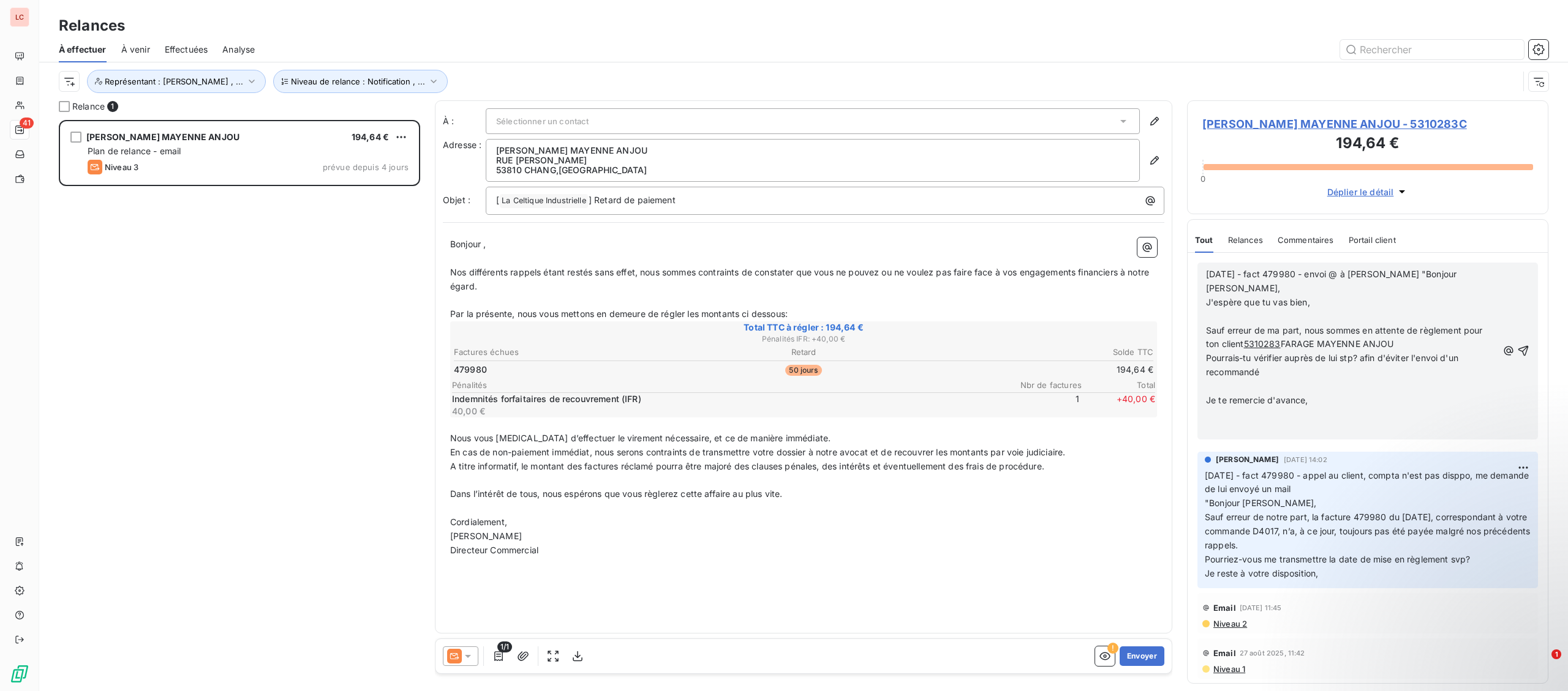
click at [1316, 310] on p "﻿" at bounding box center [1351, 317] width 291 height 14
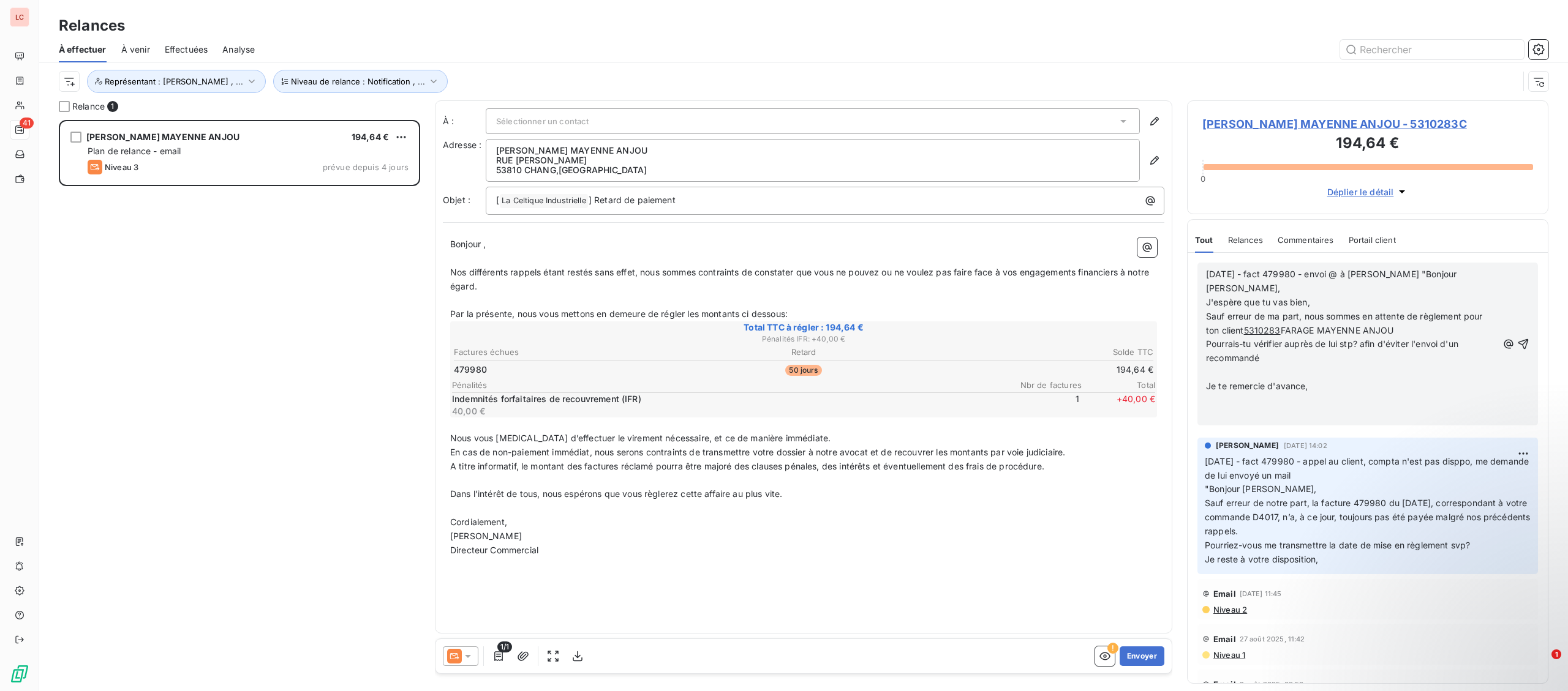
click at [1295, 343] on p "Pourrais-tu vérifier auprès de lui stp? afin d'éviter l'envoi d'un recommandé" at bounding box center [1351, 351] width 291 height 28
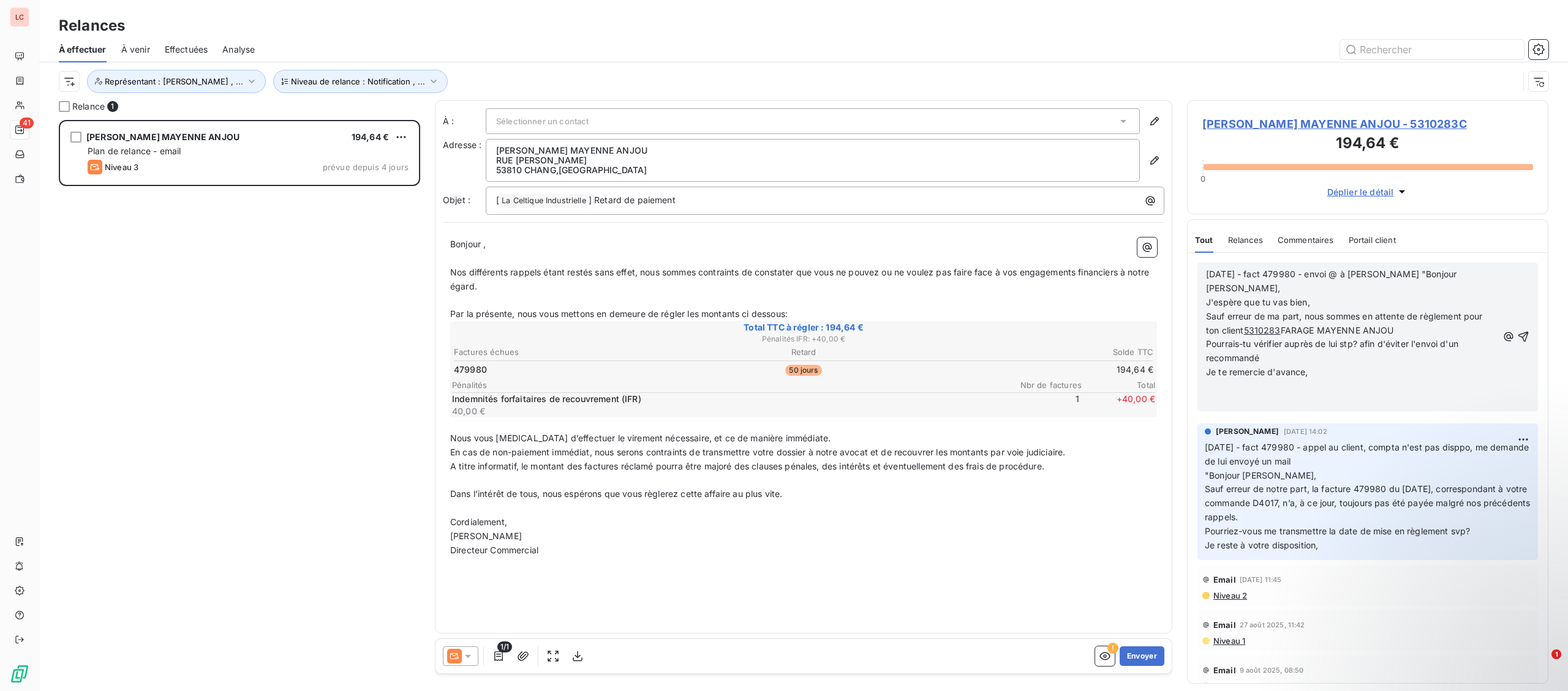
click at [1321, 379] on p "﻿" at bounding box center [1351, 386] width 291 height 14
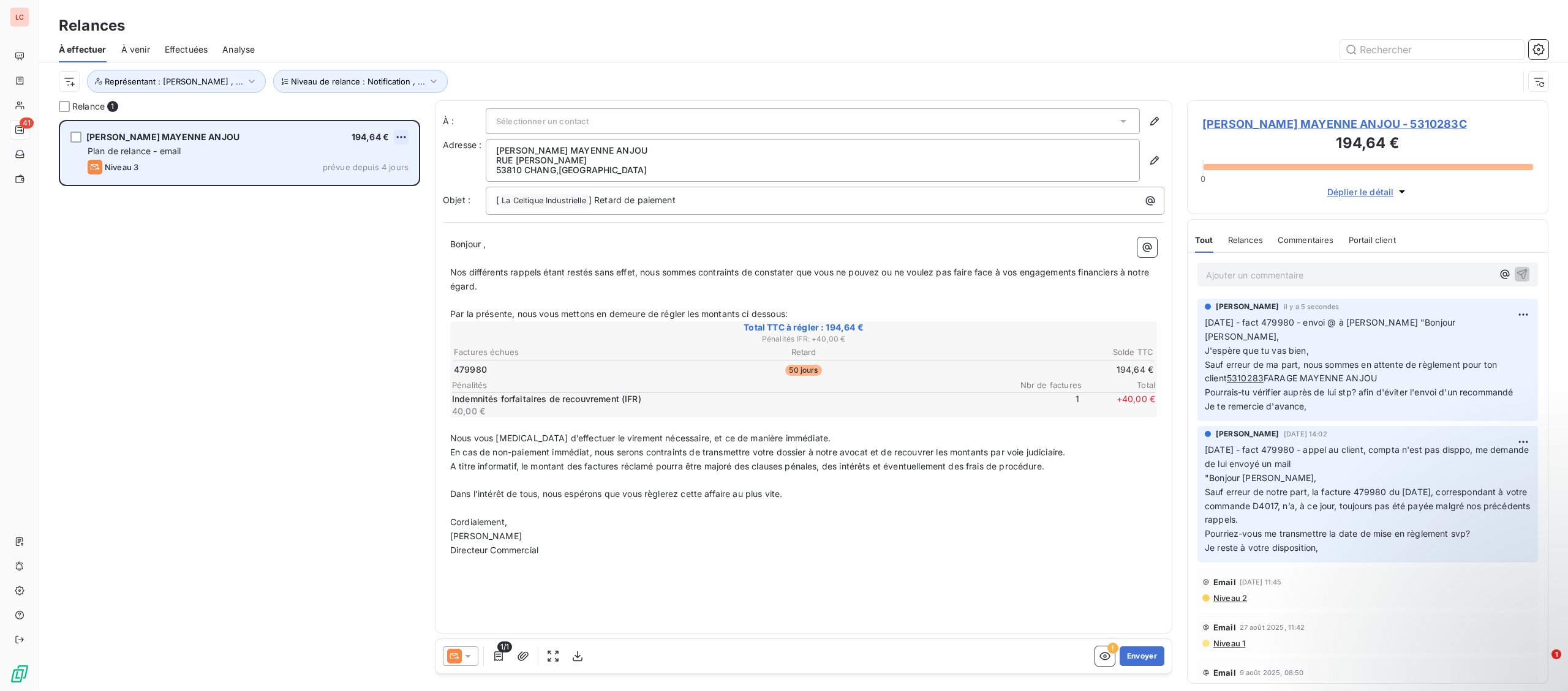
click at [402, 135] on html "LC 41 Relances À effectuer À venir Effectuées Analyse Niveau de relance : Notif…" at bounding box center [784, 345] width 1568 height 691
click at [365, 161] on div "Replanifier cette action" at bounding box center [348, 162] width 109 height 20
select select "9"
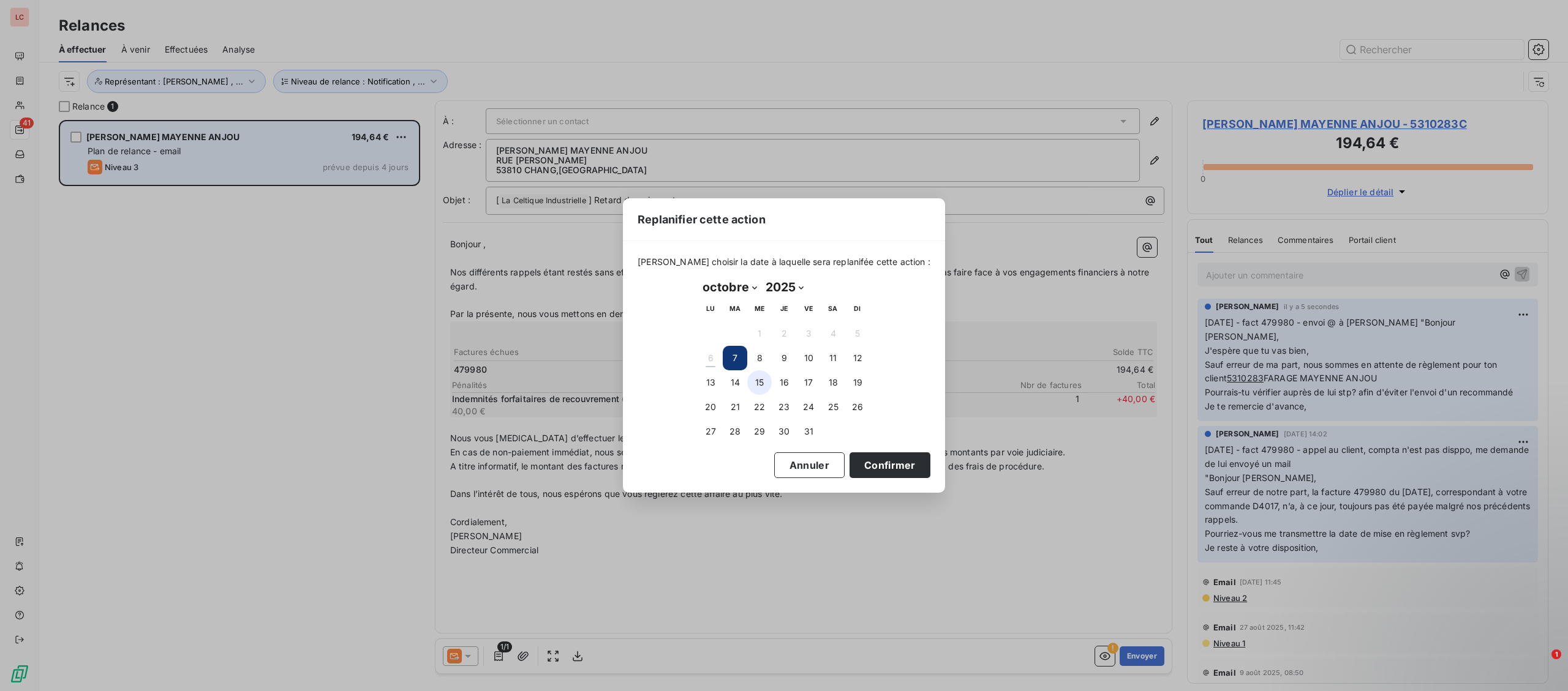
click at [759, 382] on button "15" at bounding box center [759, 382] width 24 height 24
click at [850, 472] on button "Confirmer" at bounding box center [890, 465] width 81 height 25
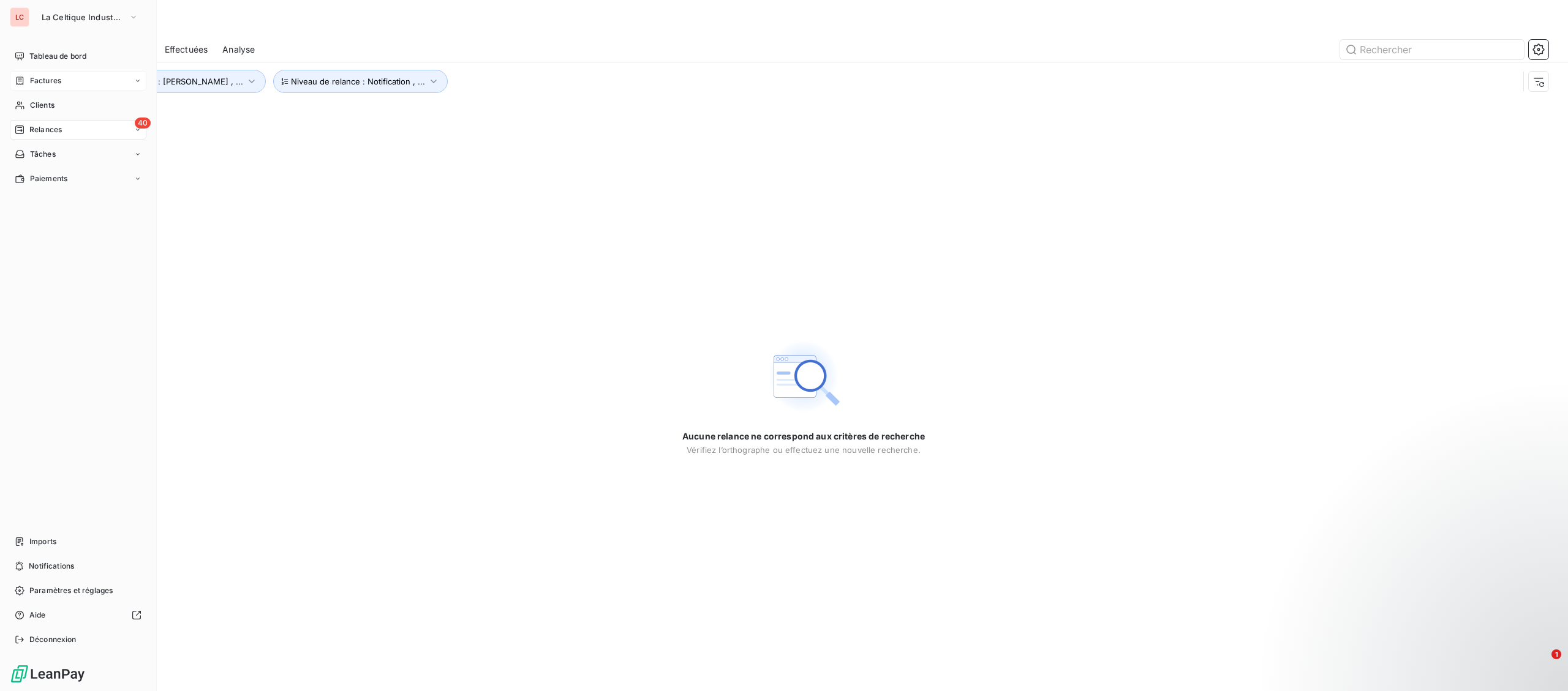
click at [22, 86] on div "Factures" at bounding box center [78, 81] width 137 height 20
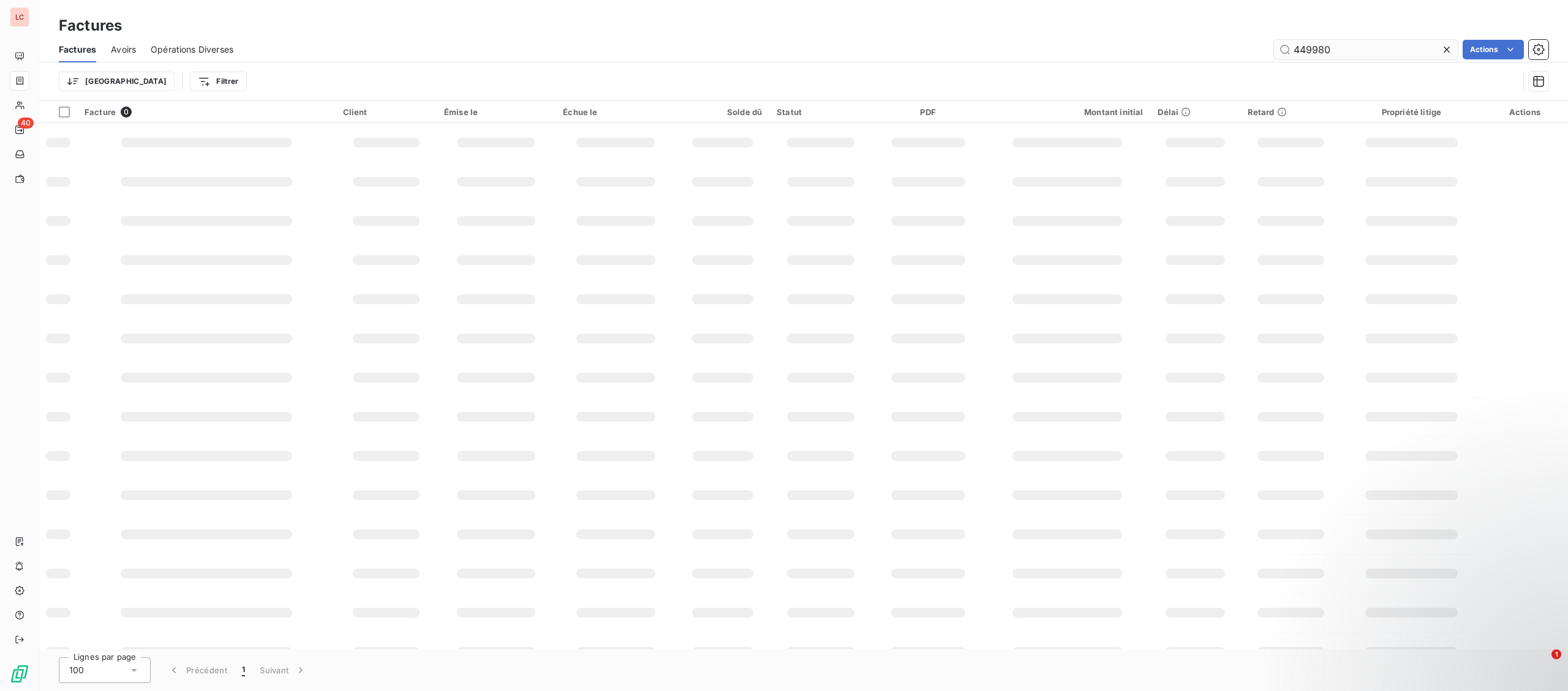
drag, startPoint x: 1350, startPoint y: 49, endPoint x: 1150, endPoint y: 52, distance: 200.0
click at [1274, 52] on input "449980" at bounding box center [1366, 50] width 184 height 20
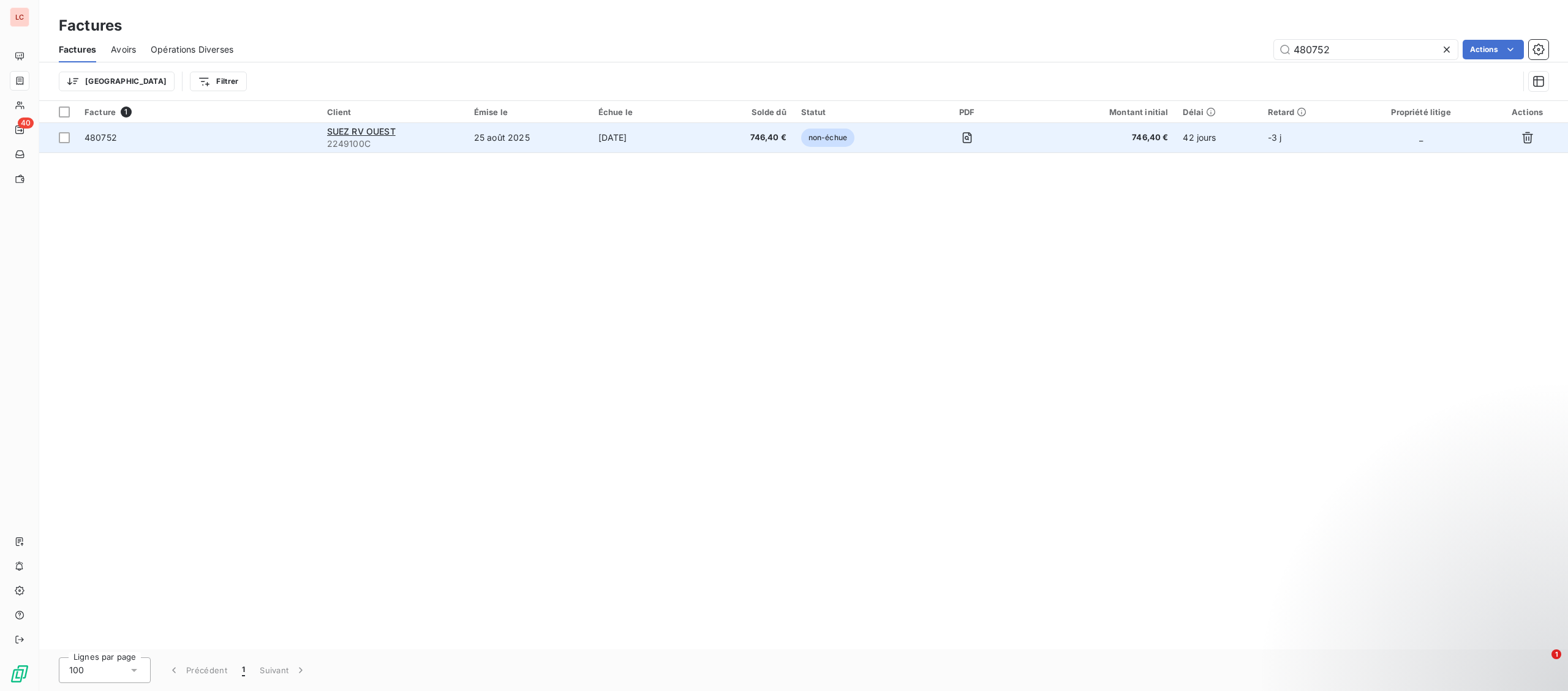
type input "480752"
click at [571, 151] on td "25 août 2025" at bounding box center [529, 137] width 124 height 29
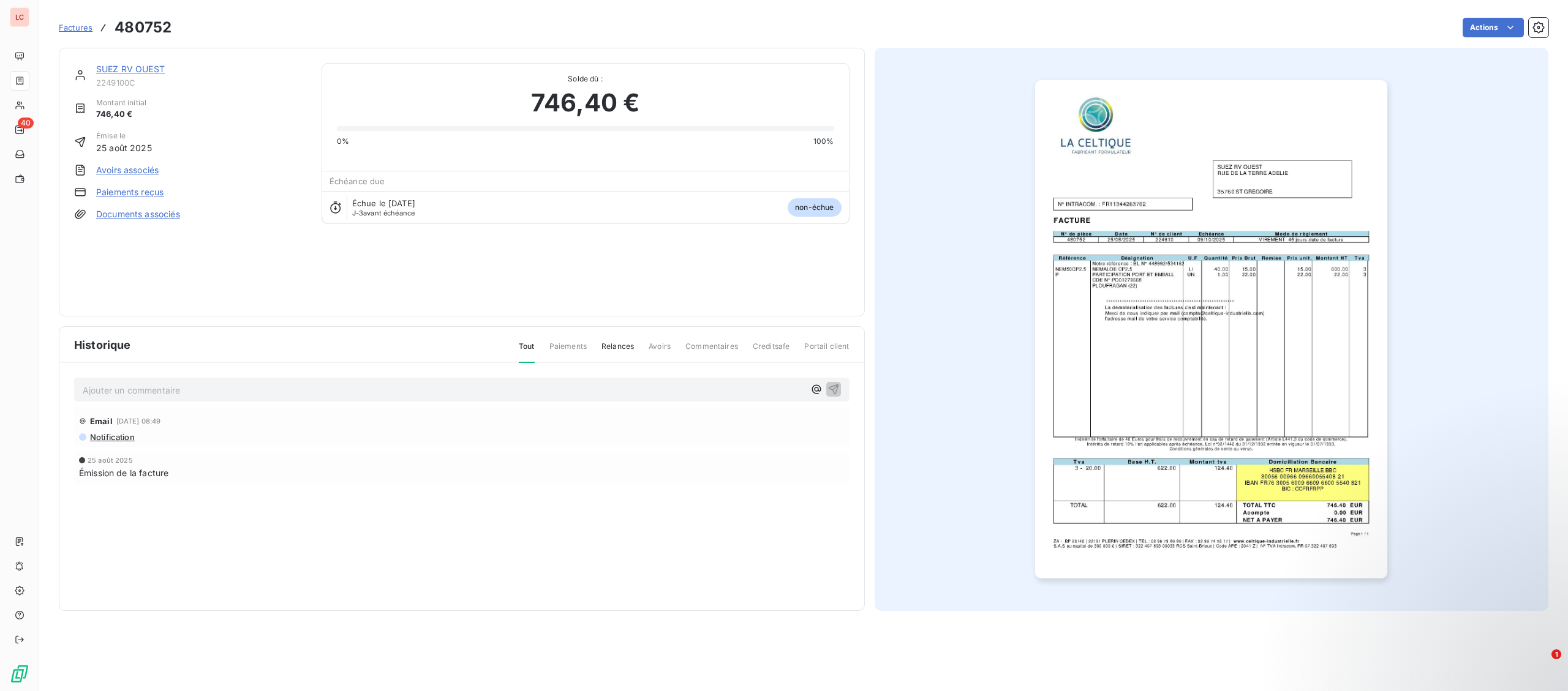
click at [130, 66] on link "SUEZ RV OUEST" at bounding box center [130, 69] width 68 height 11
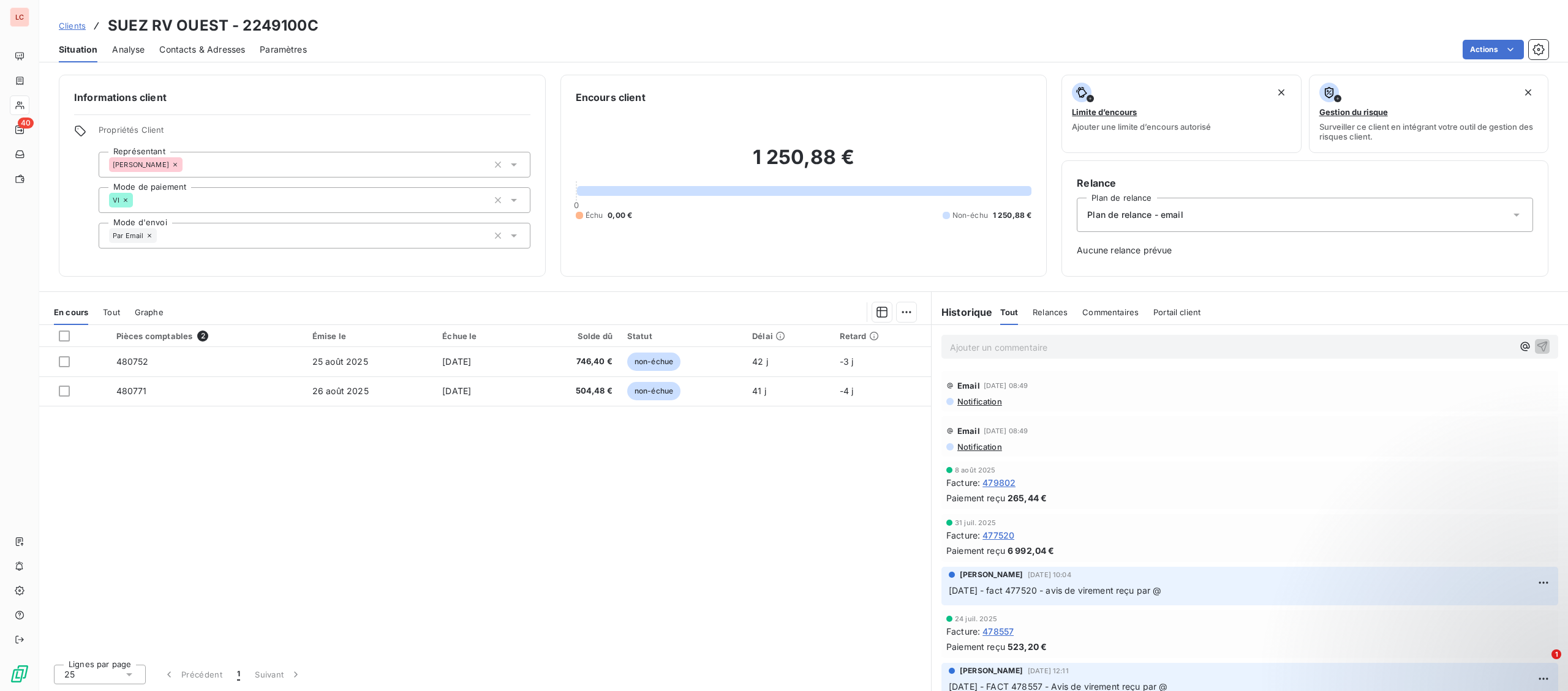
click at [1208, 359] on div "Ajouter un commentaire ﻿" at bounding box center [1249, 346] width 617 height 24
click at [1213, 341] on p "Ajouter un commentaire ﻿" at bounding box center [1231, 347] width 563 height 16
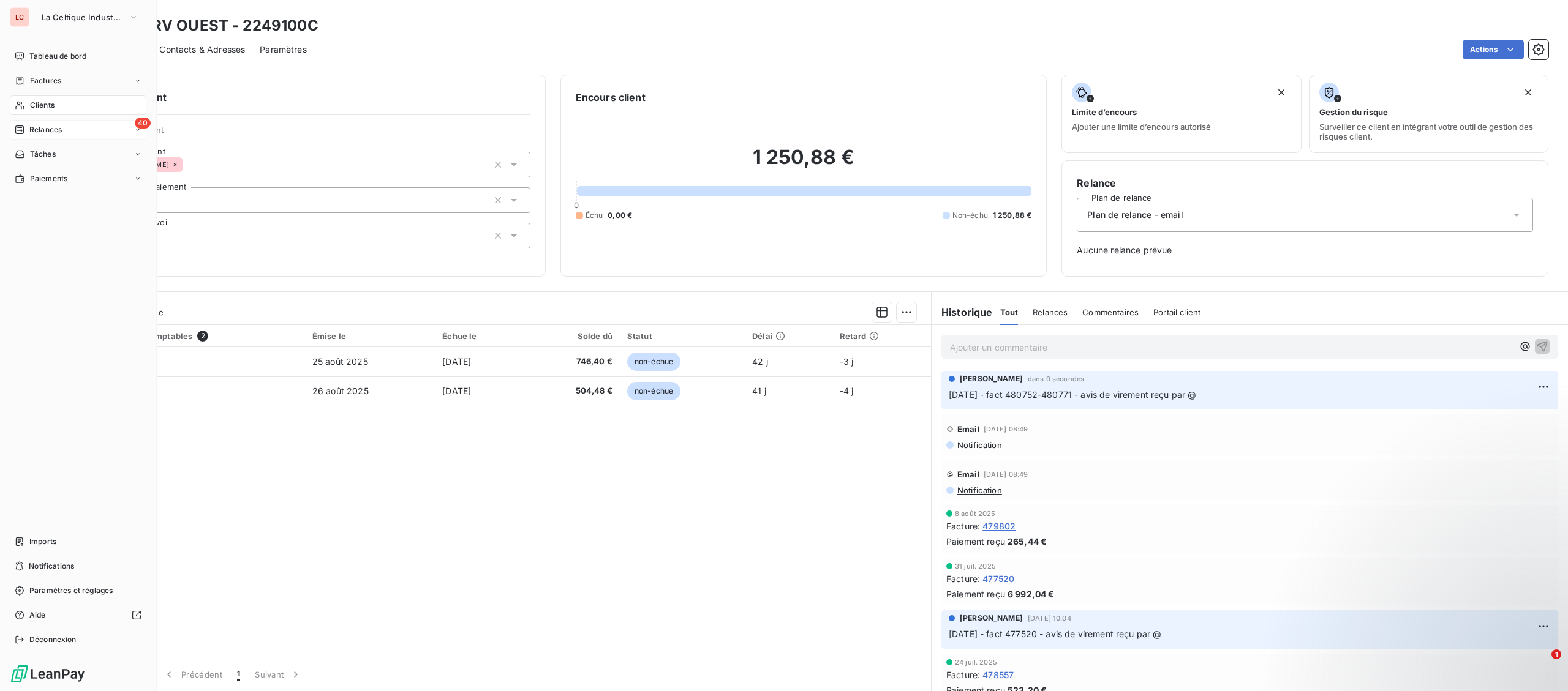
click at [39, 123] on div "40 Relances" at bounding box center [78, 130] width 137 height 20
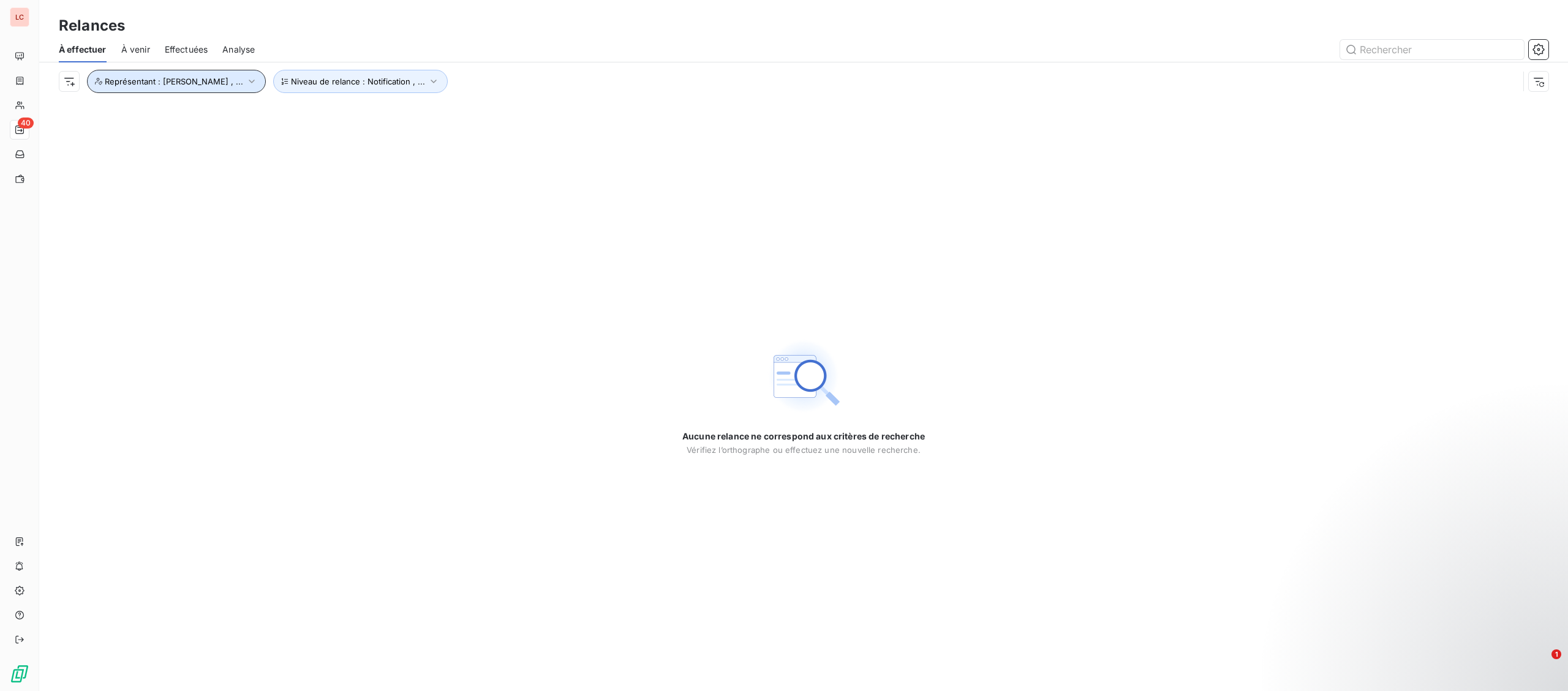
click at [233, 78] on span "Représentant : [PERSON_NAME] , ..." at bounding box center [174, 81] width 139 height 10
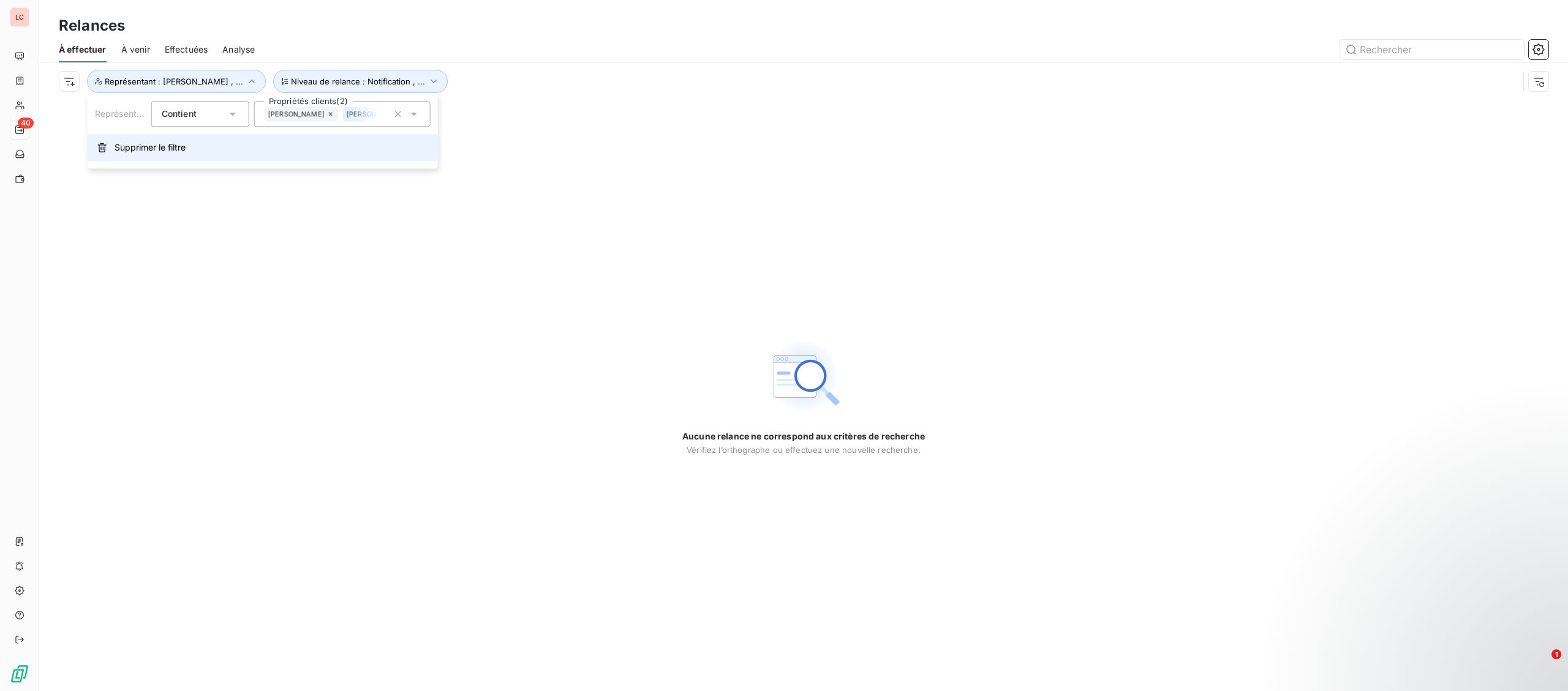
click at [139, 154] on button "Supprimer le filtre" at bounding box center [263, 147] width 350 height 27
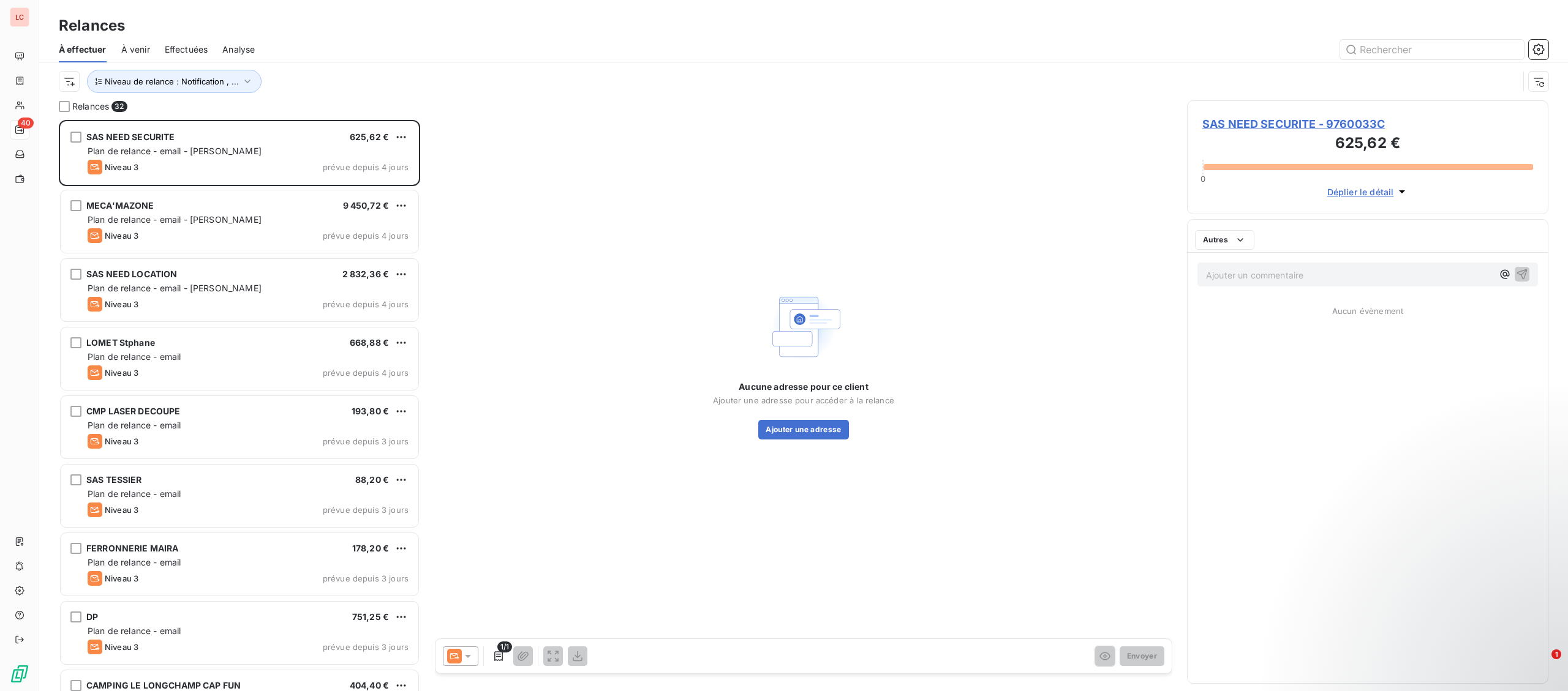
scroll to position [571, 361]
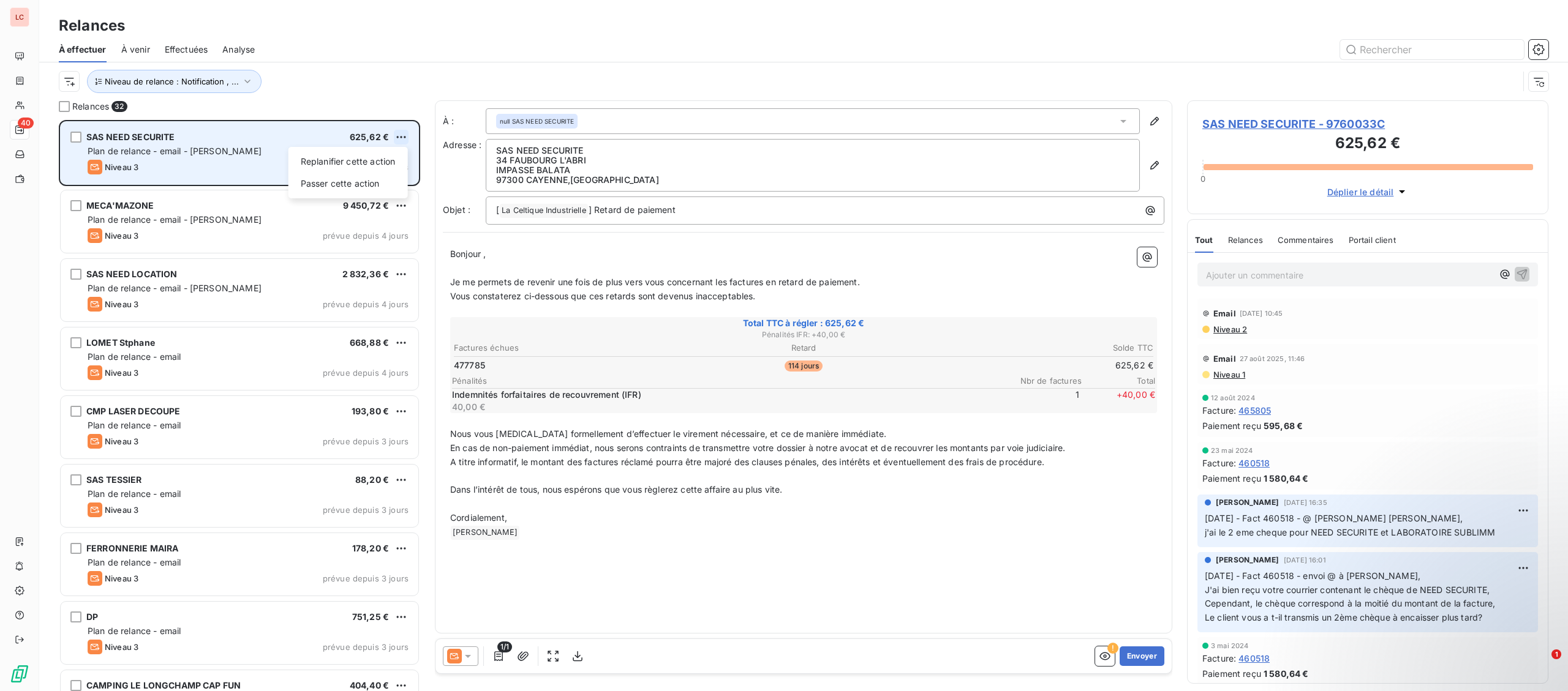
click at [402, 134] on html "LC 40 Relances À effectuer À venir Effectuées Analyse Niveau de relance : Notif…" at bounding box center [784, 345] width 1568 height 691
click at [362, 157] on div "Replanifier cette action" at bounding box center [348, 162] width 109 height 20
select select "9"
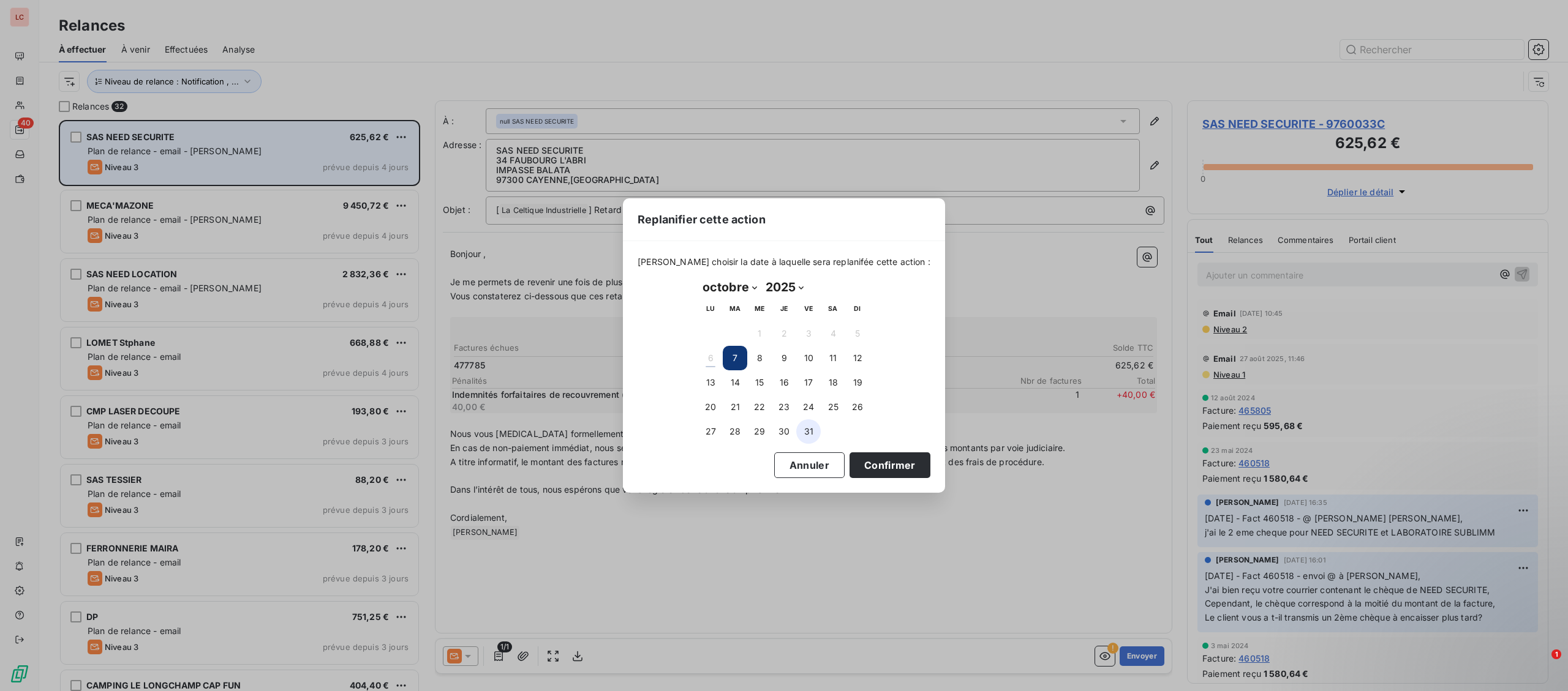
click at [811, 438] on button "31" at bounding box center [808, 431] width 24 height 24
click at [865, 463] on button "Confirmer" at bounding box center [890, 465] width 81 height 25
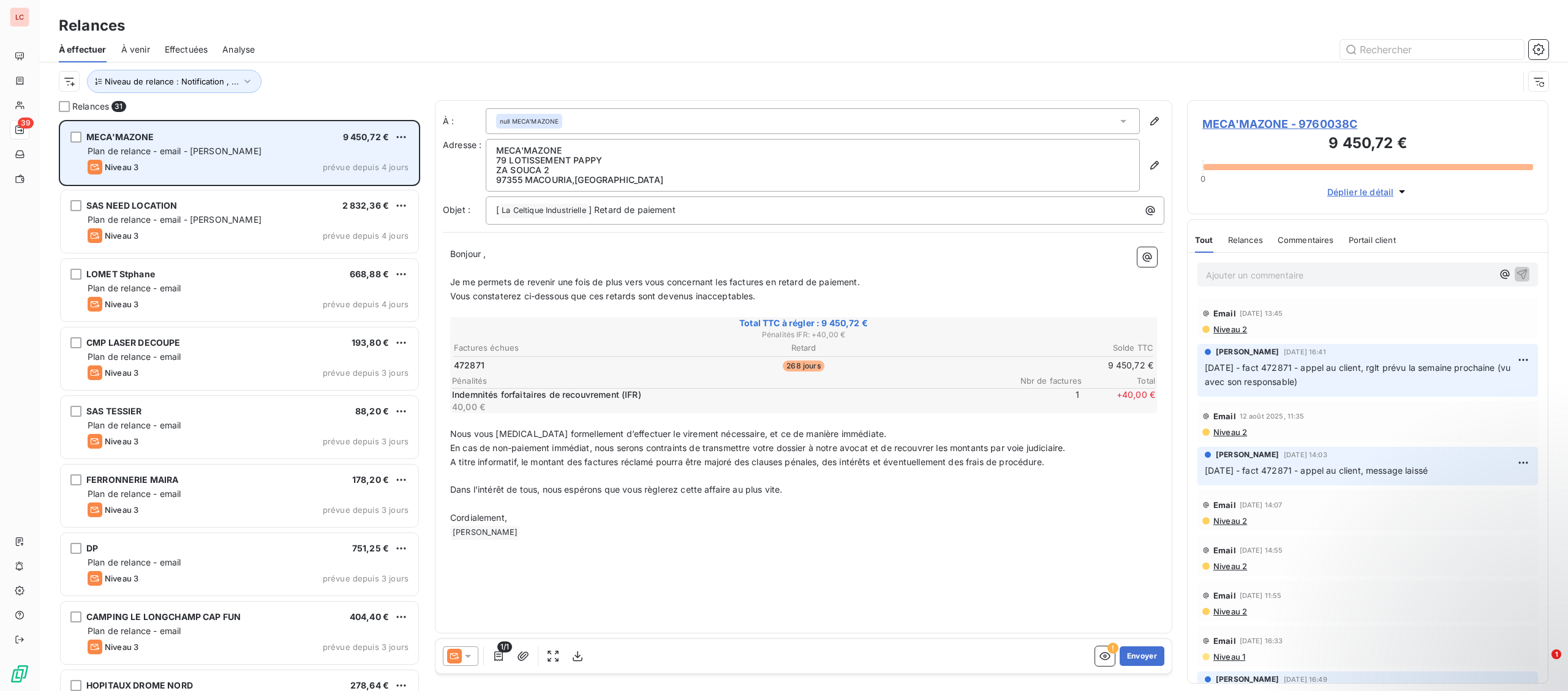
click at [1230, 333] on span "Niveau 2" at bounding box center [1229, 330] width 35 height 10
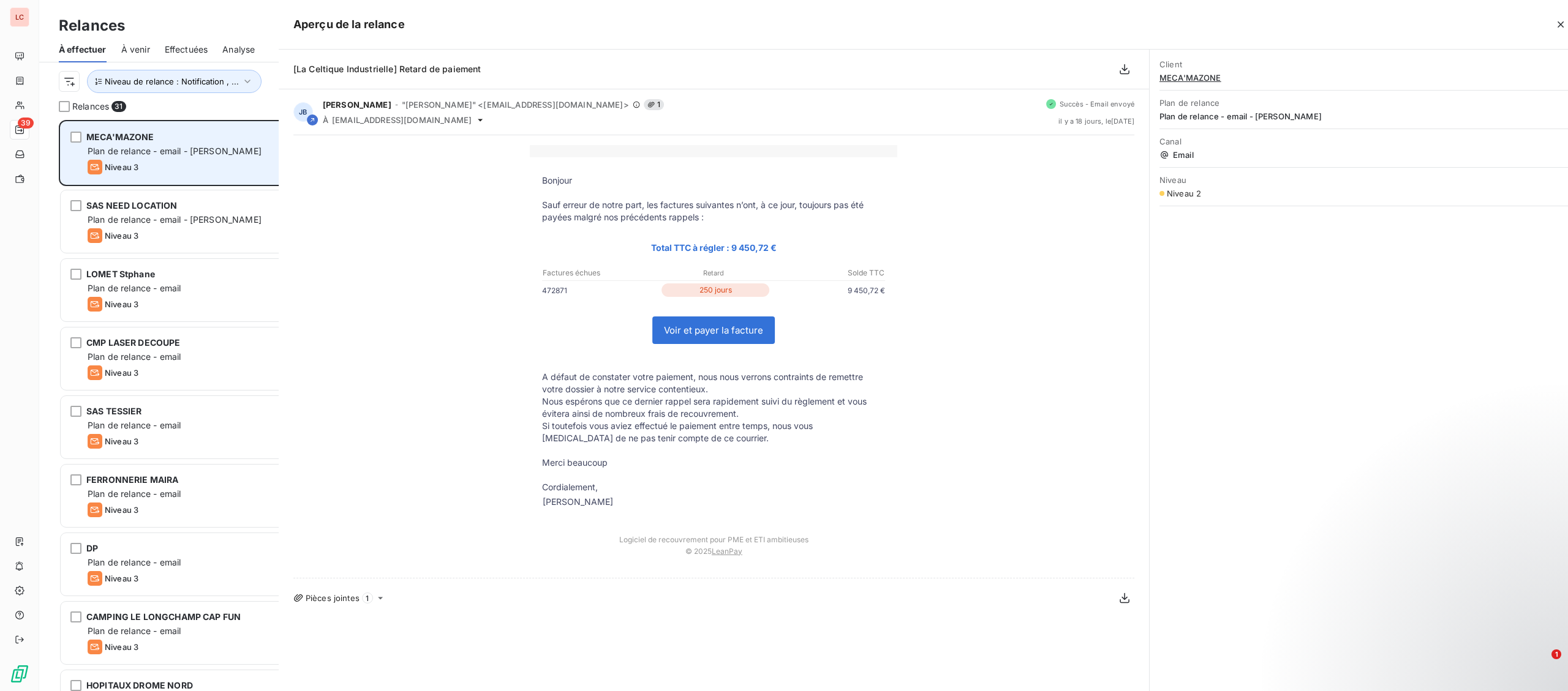
scroll to position [571, 361]
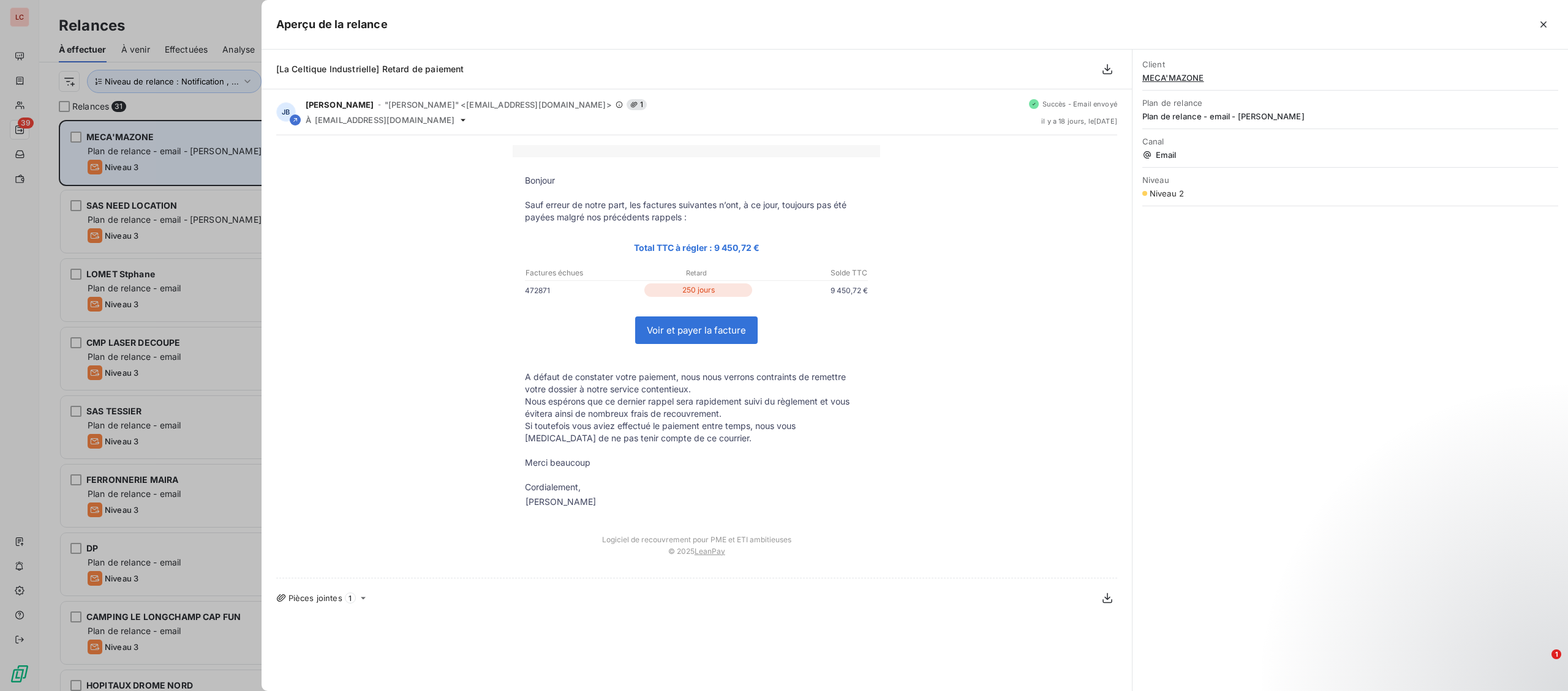
click at [399, 291] on div "Bonjour Sauf erreur de notre part, les factures suivantes n’ont, à ce jour, tou…" at bounding box center [697, 356] width 841 height 423
click at [252, 320] on div at bounding box center [784, 345] width 1568 height 691
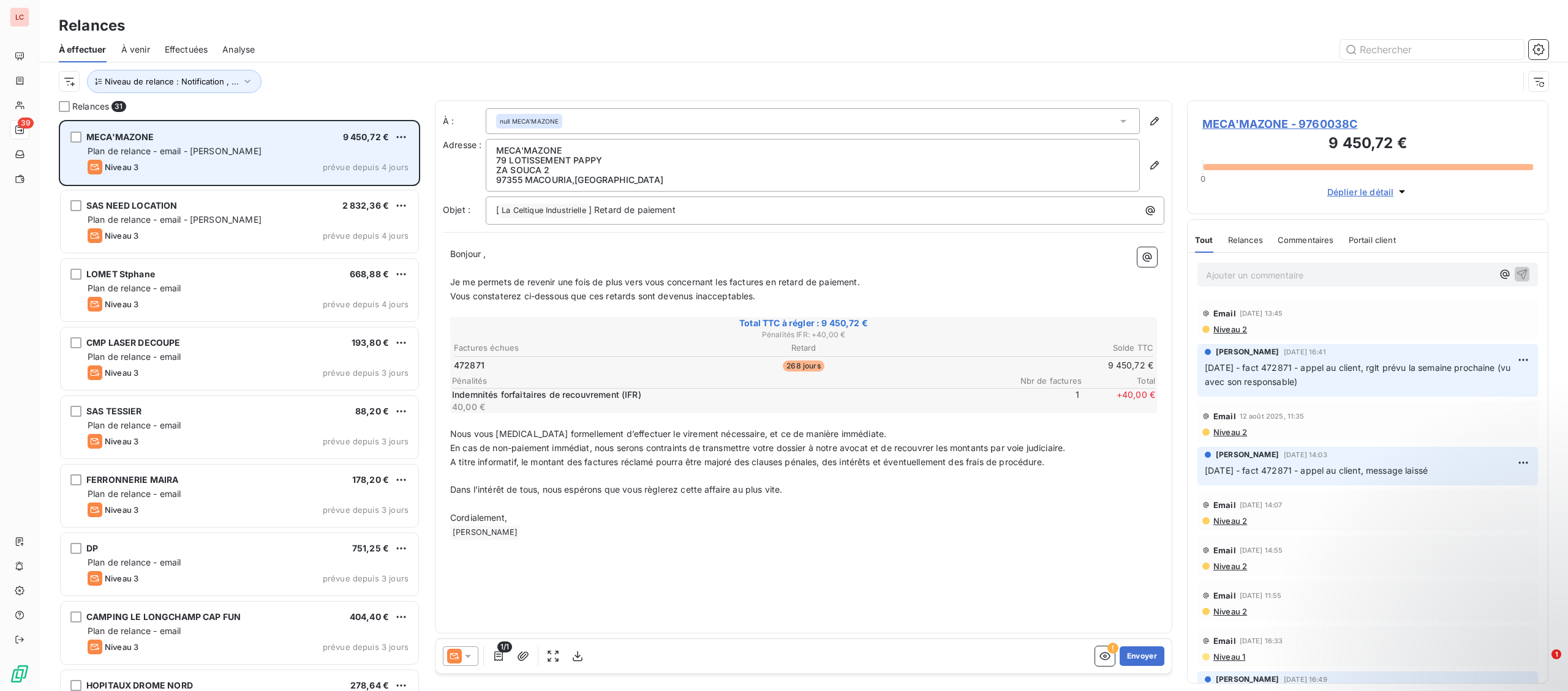
click at [1290, 120] on span "MECA'MAZONE - 9760038C" at bounding box center [1367, 124] width 330 height 17
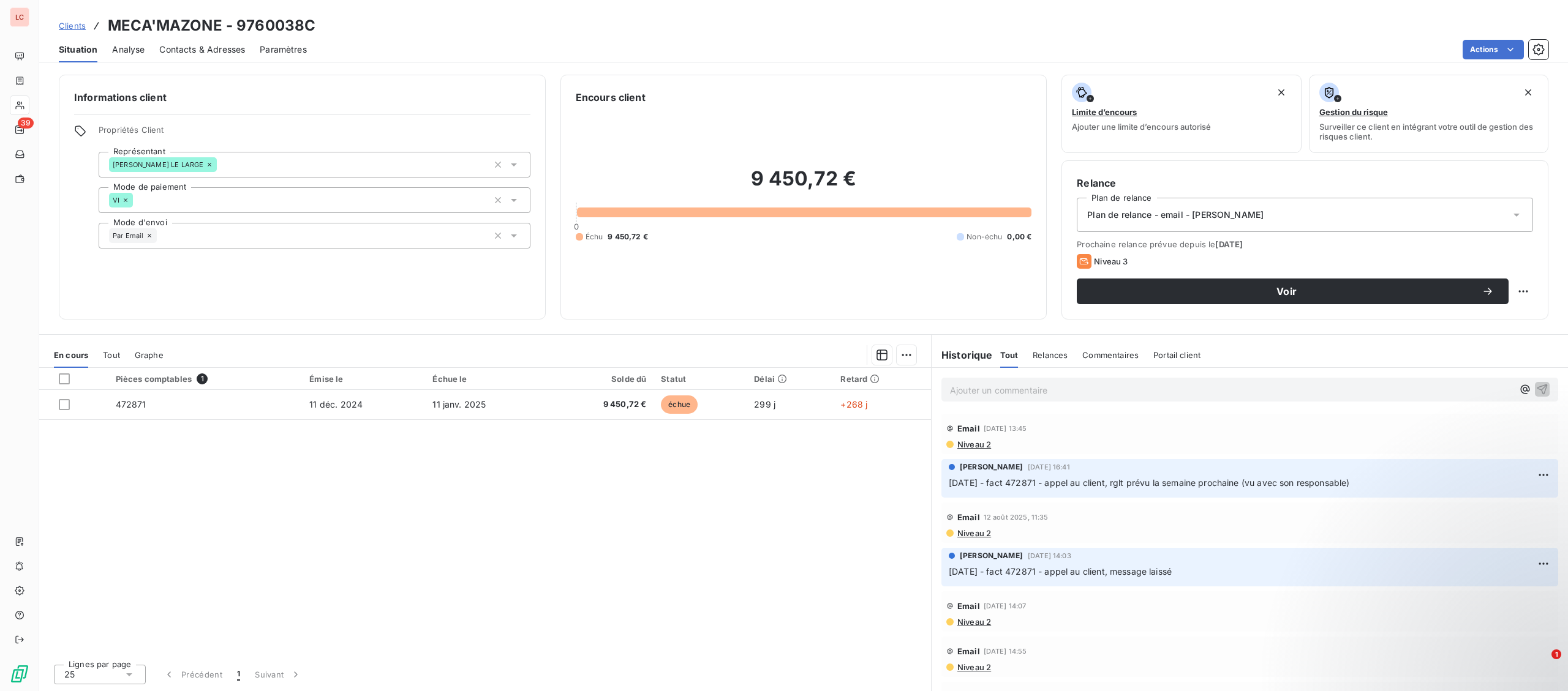
click at [1129, 387] on p "Ajouter un commentaire ﻿" at bounding box center [1231, 390] width 563 height 16
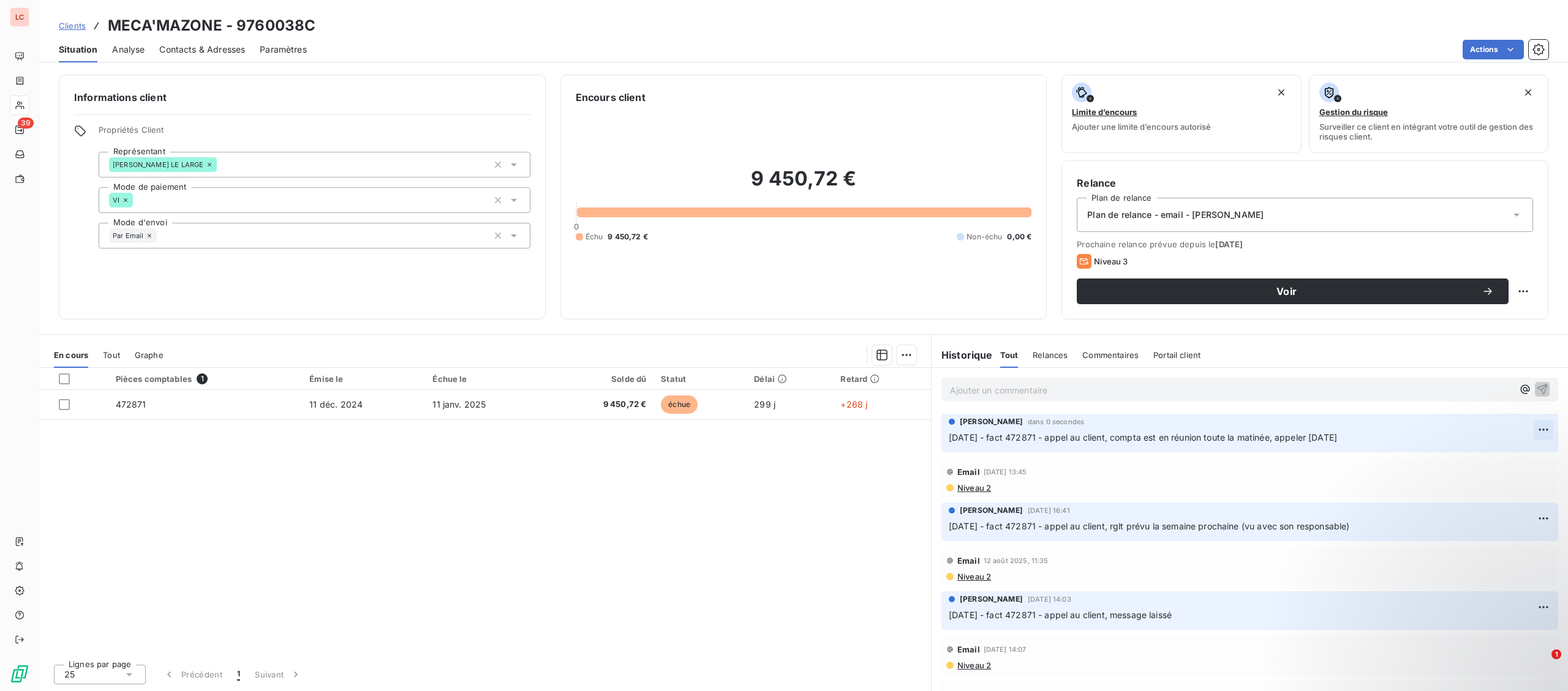
click at [1537, 433] on html "LC 39 Clients MECA'MAZONE - 9760038C Situation Analyse Contacts & Adresses Para…" at bounding box center [784, 345] width 1568 height 691
click at [1516, 449] on div "Editer" at bounding box center [1514, 458] width 68 height 20
click at [1516, 291] on html "LC 39 Clients MECA'MAZONE - 9760038C Situation Analyse Contacts & Adresses Para…" at bounding box center [784, 345] width 1568 height 691
click at [1497, 313] on div "Replanifier cette action" at bounding box center [1473, 318] width 109 height 20
select select "9"
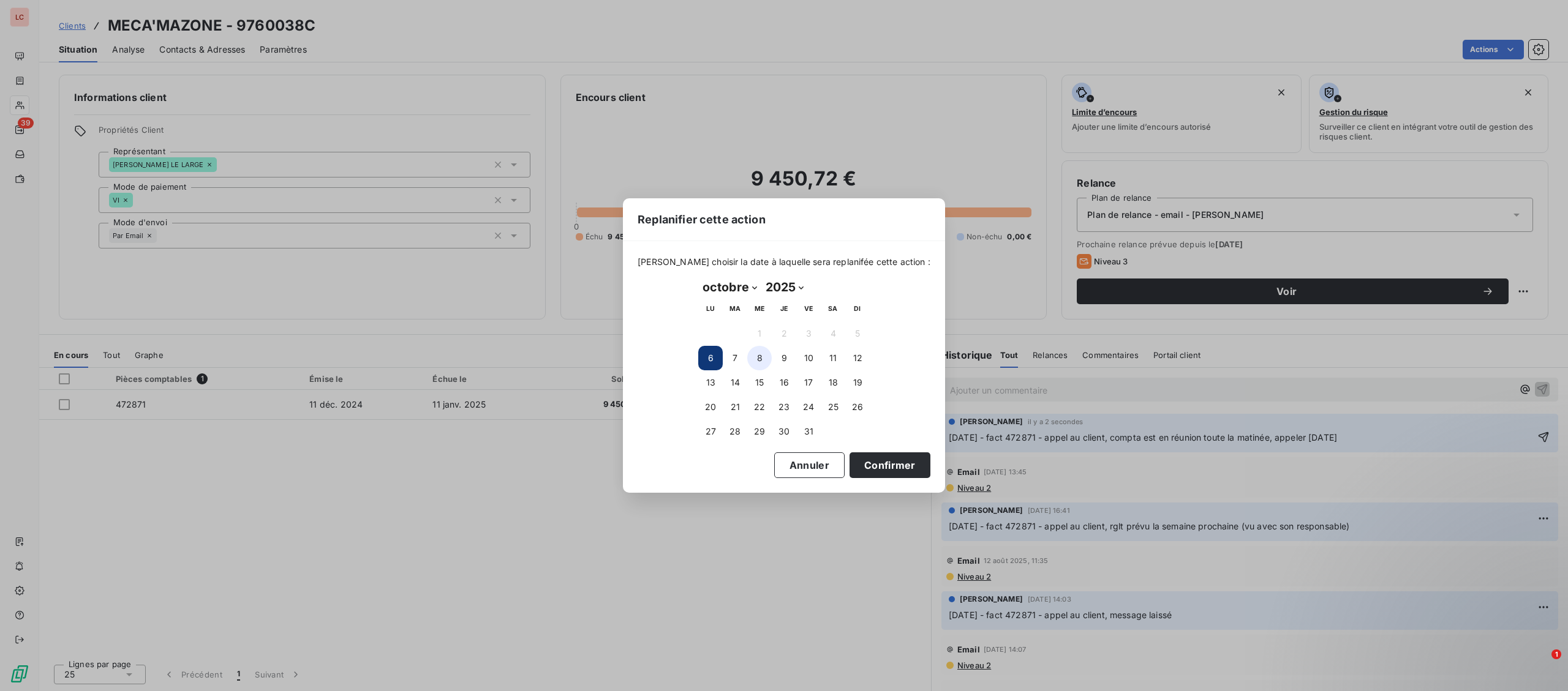
click at [757, 358] on button "8" at bounding box center [759, 358] width 24 height 24
click at [737, 360] on button "7" at bounding box center [734, 358] width 24 height 24
click at [873, 460] on button "Confirmer" at bounding box center [890, 465] width 81 height 25
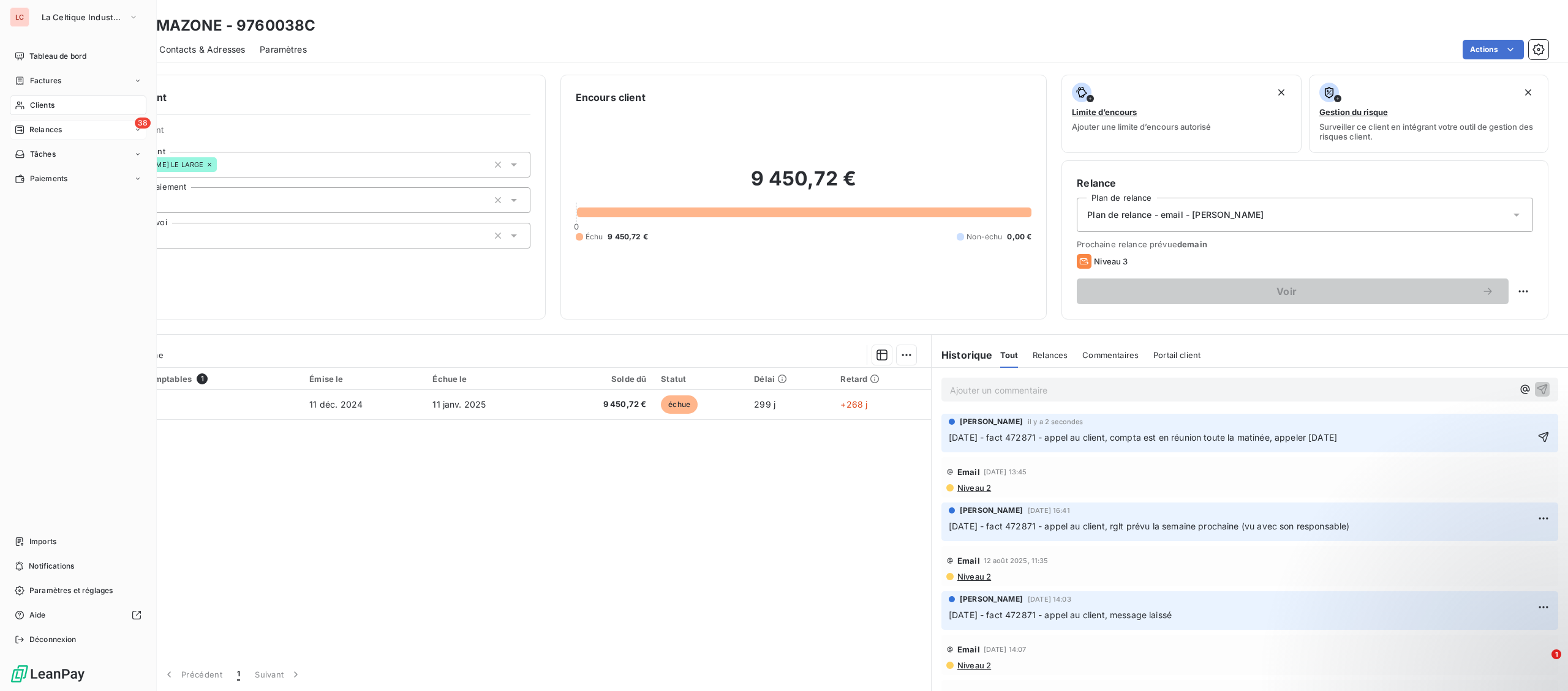
click at [60, 135] on span "Relances" at bounding box center [45, 130] width 32 height 11
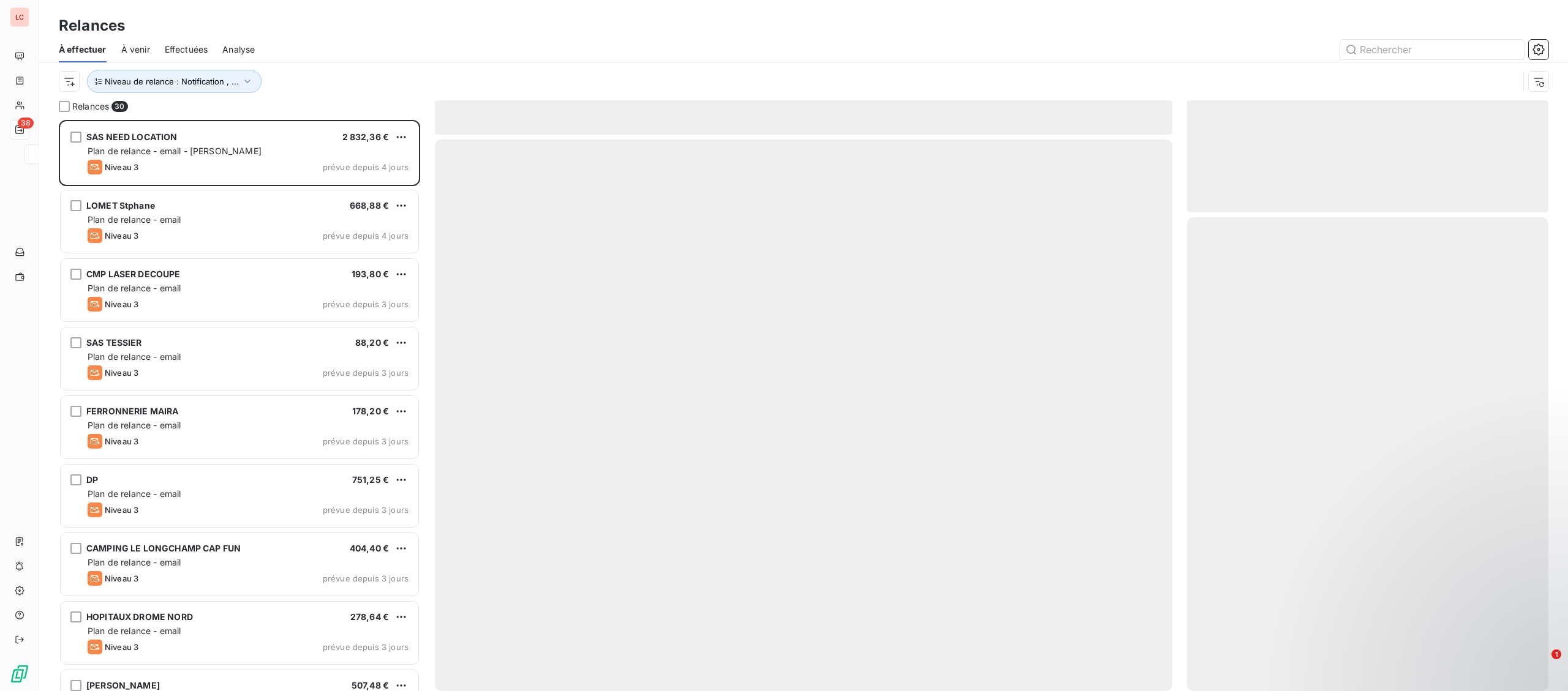
scroll to position [571, 361]
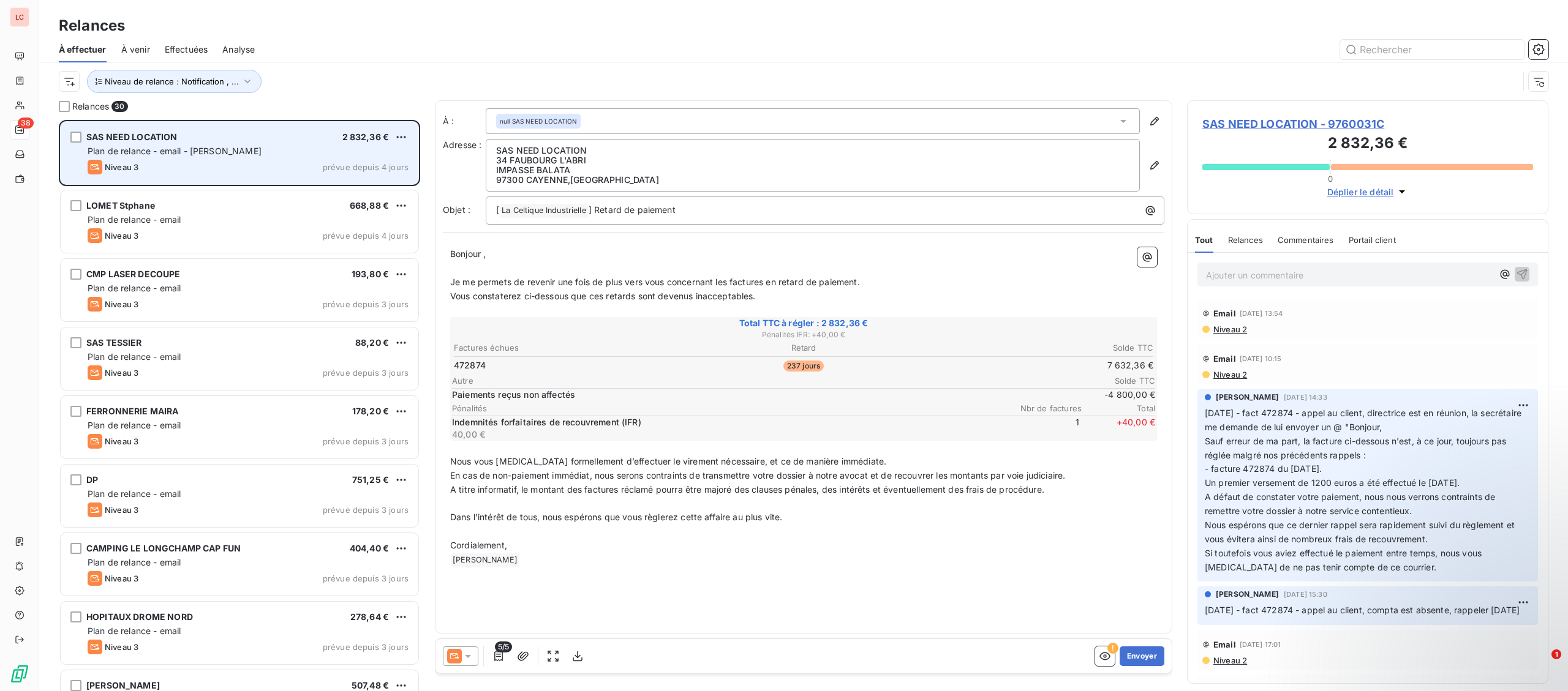
click at [284, 160] on div "SAS NEED LOCATION 2 832,36 € Plan de relance - email - [PERSON_NAME] 3 prévue d…" at bounding box center [240, 153] width 358 height 63
click at [404, 140] on html "LC 38 Relances À effectuer À venir Effectuées Analyse Niveau de relance : Notif…" at bounding box center [784, 345] width 1568 height 691
click at [368, 169] on div "Replanifier cette action" at bounding box center [348, 162] width 109 height 20
select select "9"
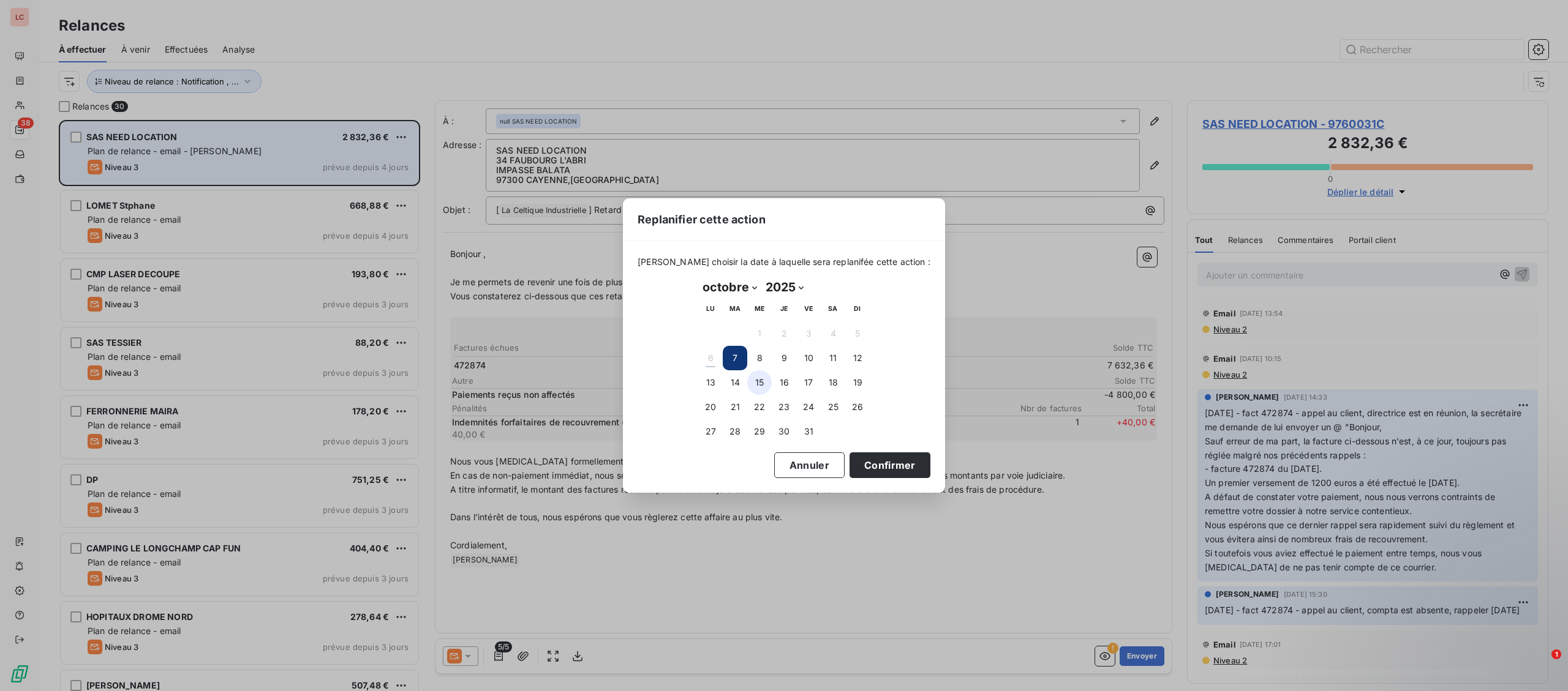
click at [762, 386] on button "15" at bounding box center [759, 382] width 24 height 24
click at [868, 466] on button "Confirmer" at bounding box center [890, 465] width 81 height 25
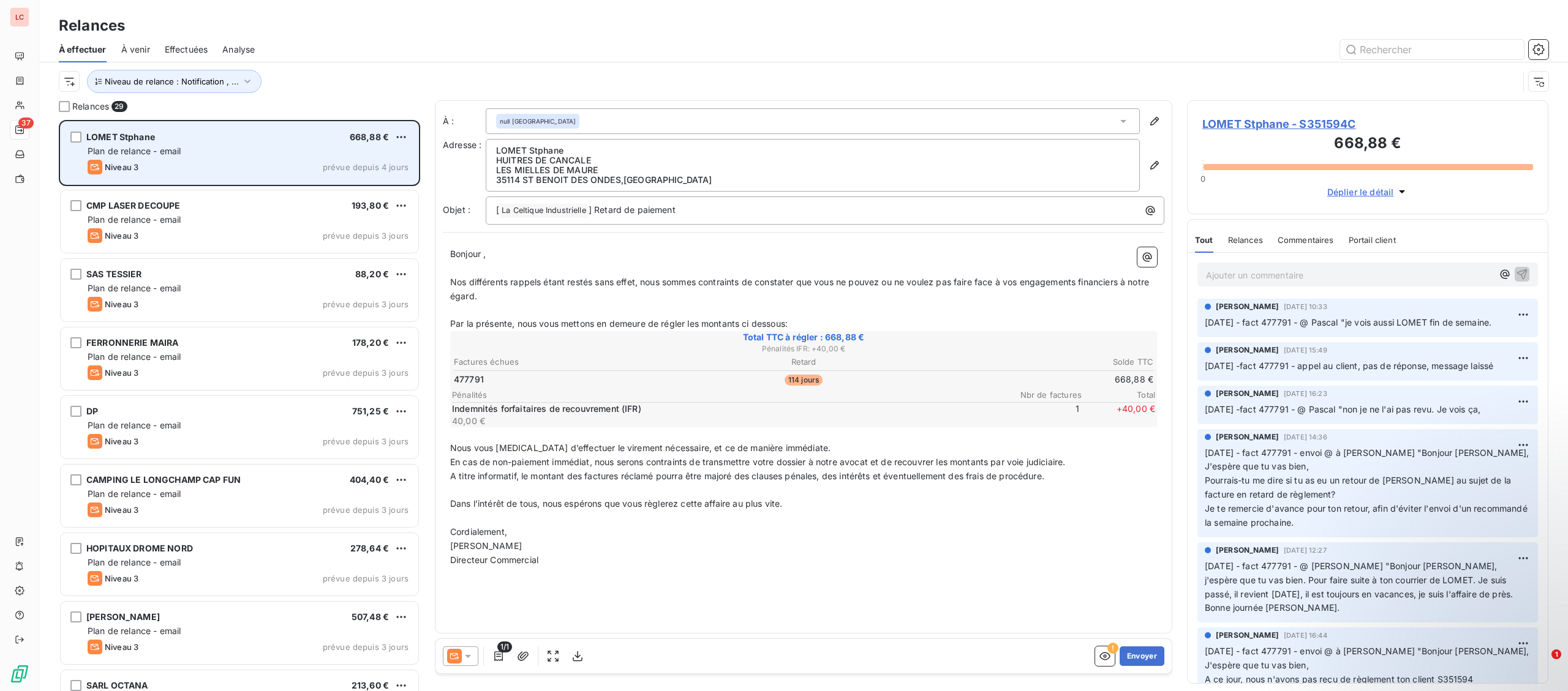
click at [285, 125] on div "LOMET Stphane 668,88 € Plan de relance - email Niveau 3 prévue depuis 4 jours" at bounding box center [240, 153] width 358 height 63
click at [411, 137] on div "LOMET Stphane 668,88 € Plan de relance - email Niveau 3 prévue depuis 4 jours" at bounding box center [240, 153] width 358 height 63
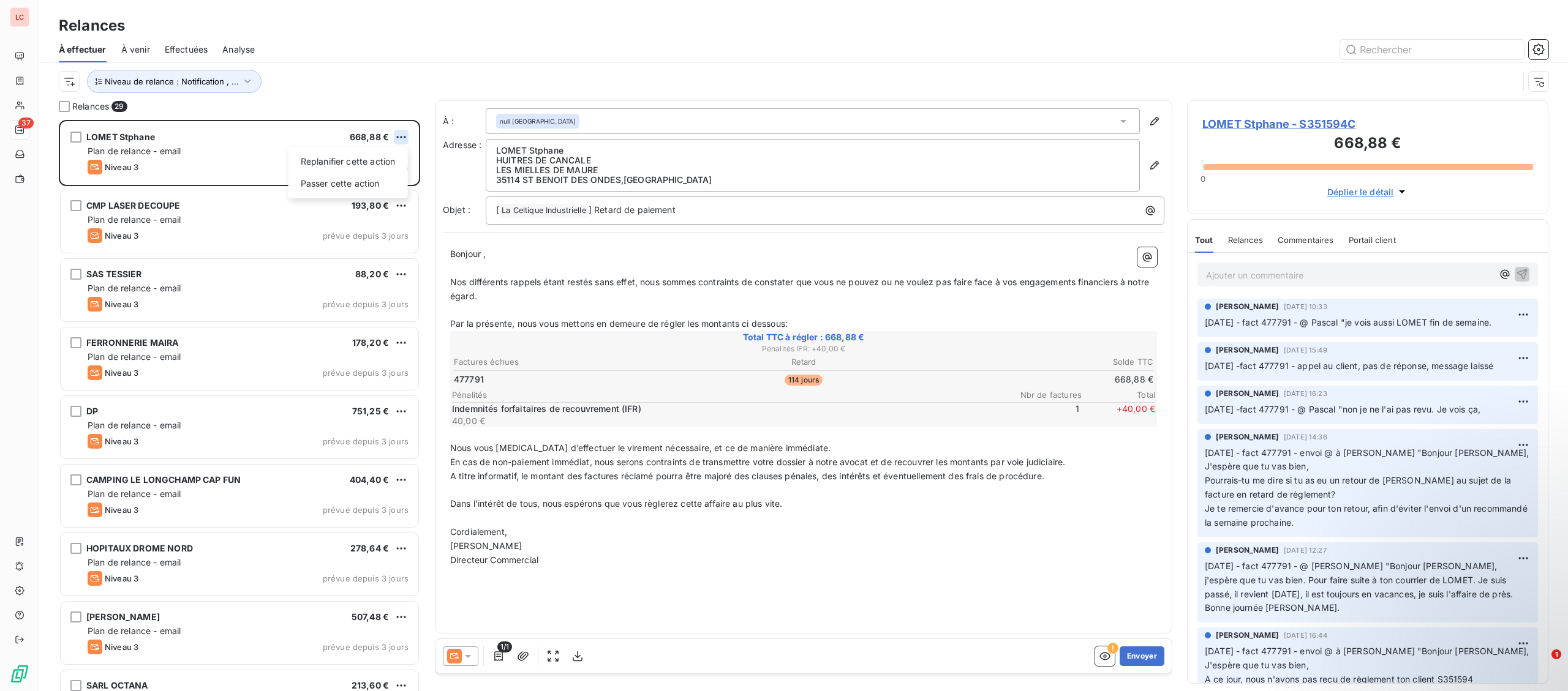
click at [403, 139] on html "LC 37 Relances À effectuer À venir Effectuées Analyse Niveau de relance : Notif…" at bounding box center [784, 345] width 1568 height 691
click at [386, 166] on div "Replanifier cette action" at bounding box center [348, 162] width 109 height 20
select select "9"
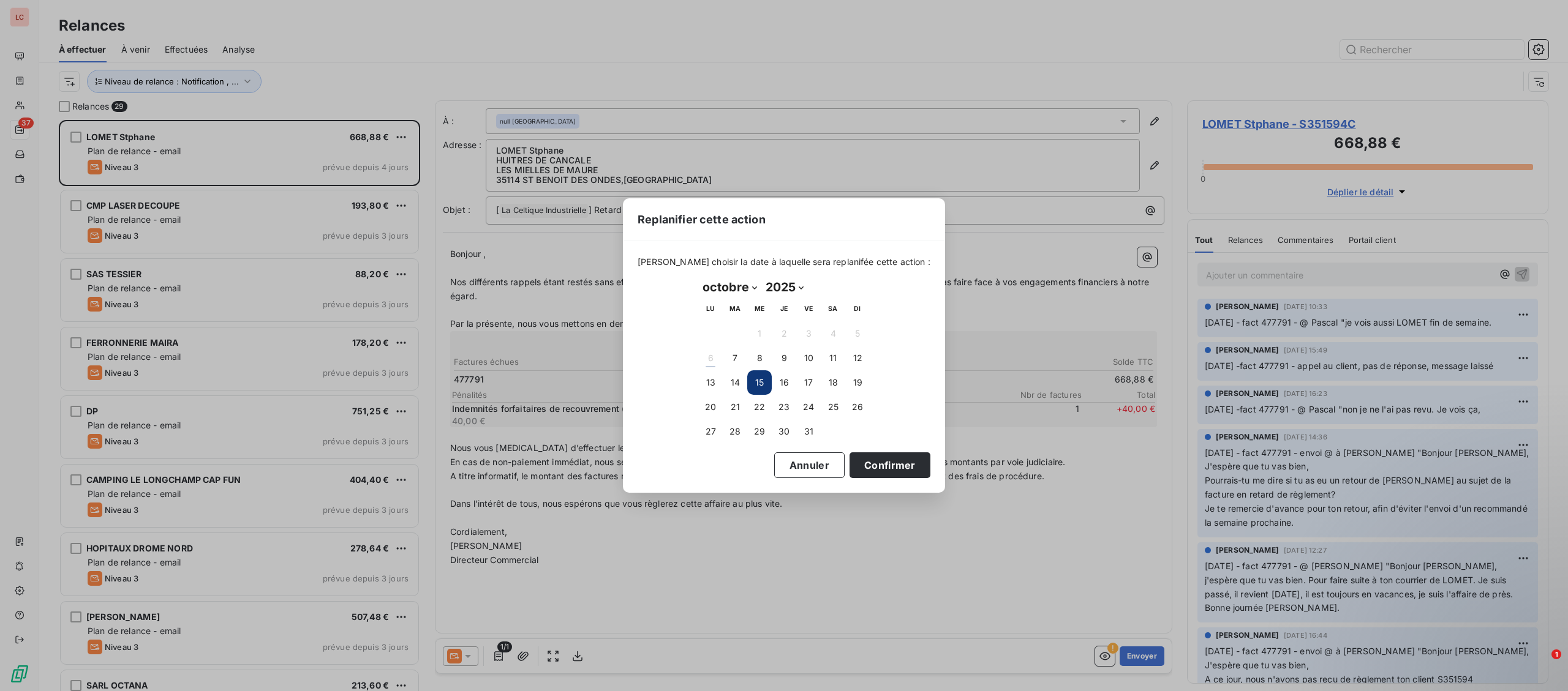
click at [429, 73] on div "Replanifier cette action [PERSON_NAME] choisir la date à laquelle sera replanif…" at bounding box center [784, 345] width 1568 height 691
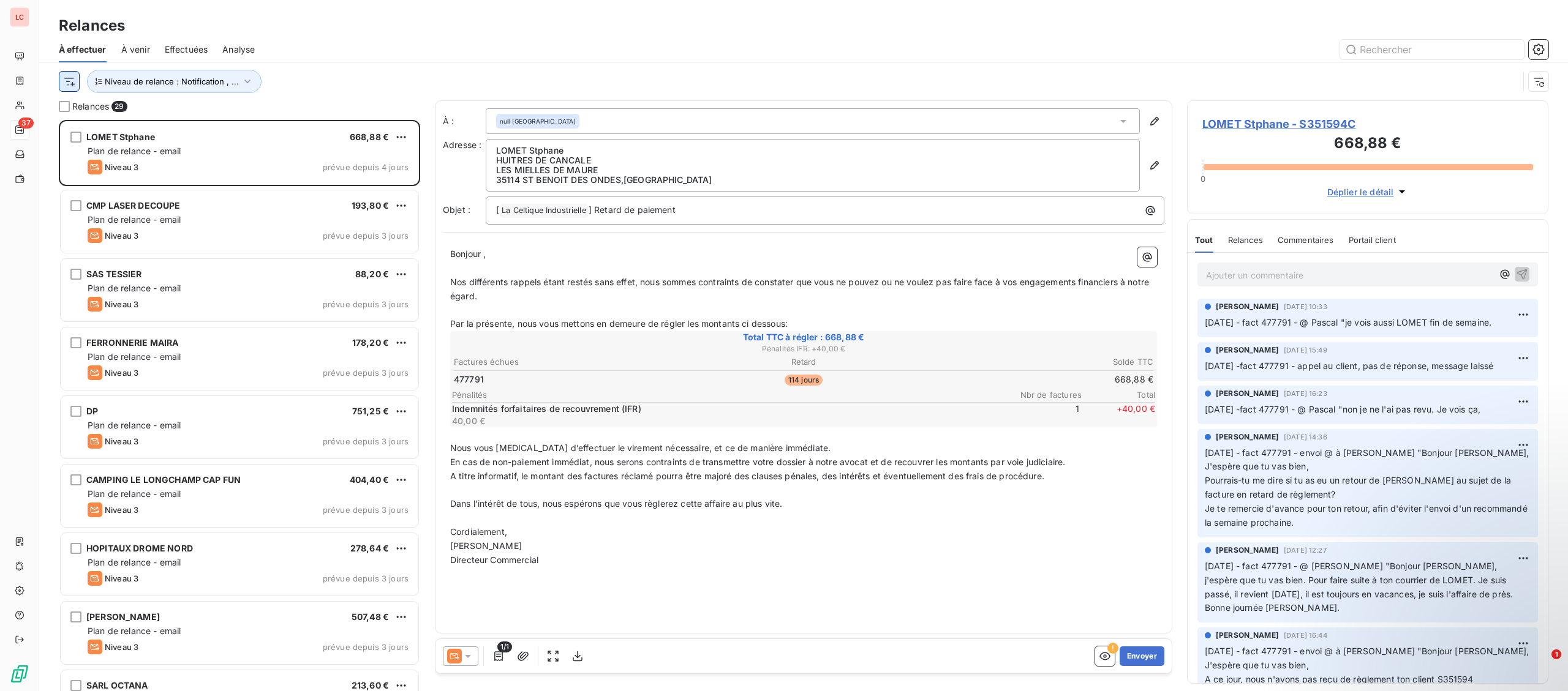
click at [76, 76] on html "LC 37 Relances À effectuer À venir Effectuées Analyse Niveau de relance : Notif…" at bounding box center [784, 345] width 1568 height 691
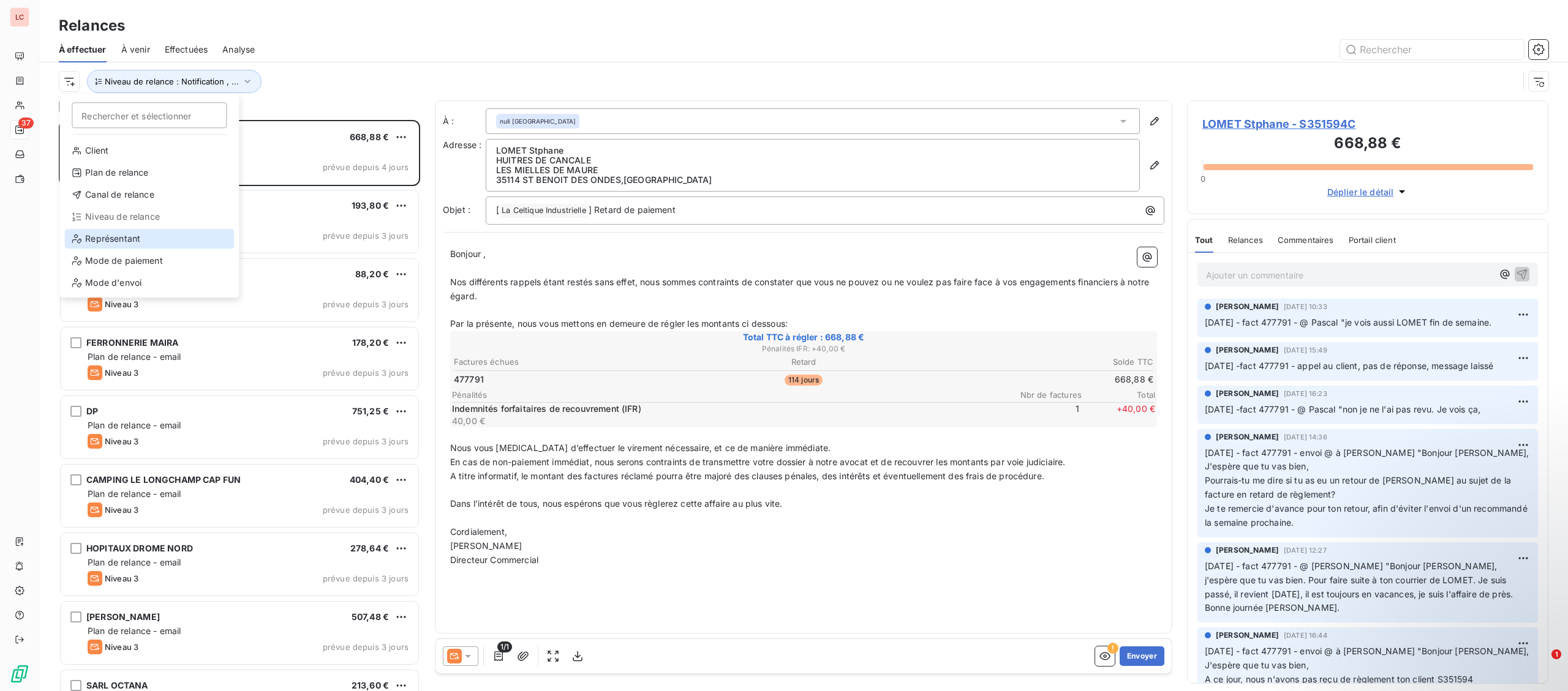
click at [107, 243] on div "Représentant" at bounding box center [149, 239] width 170 height 20
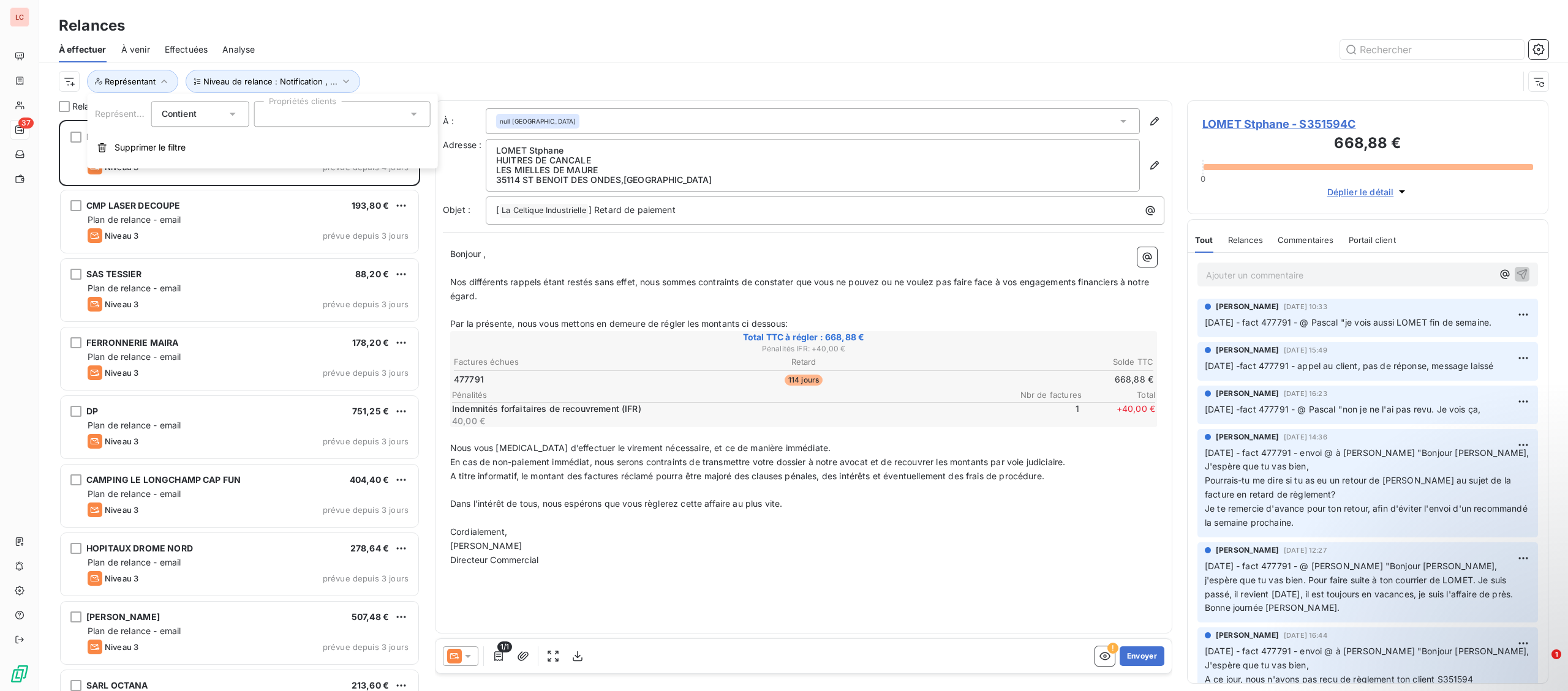
click at [299, 118] on div at bounding box center [342, 114] width 176 height 25
type input "BERH"
click at [270, 144] on div at bounding box center [270, 144] width 11 height 11
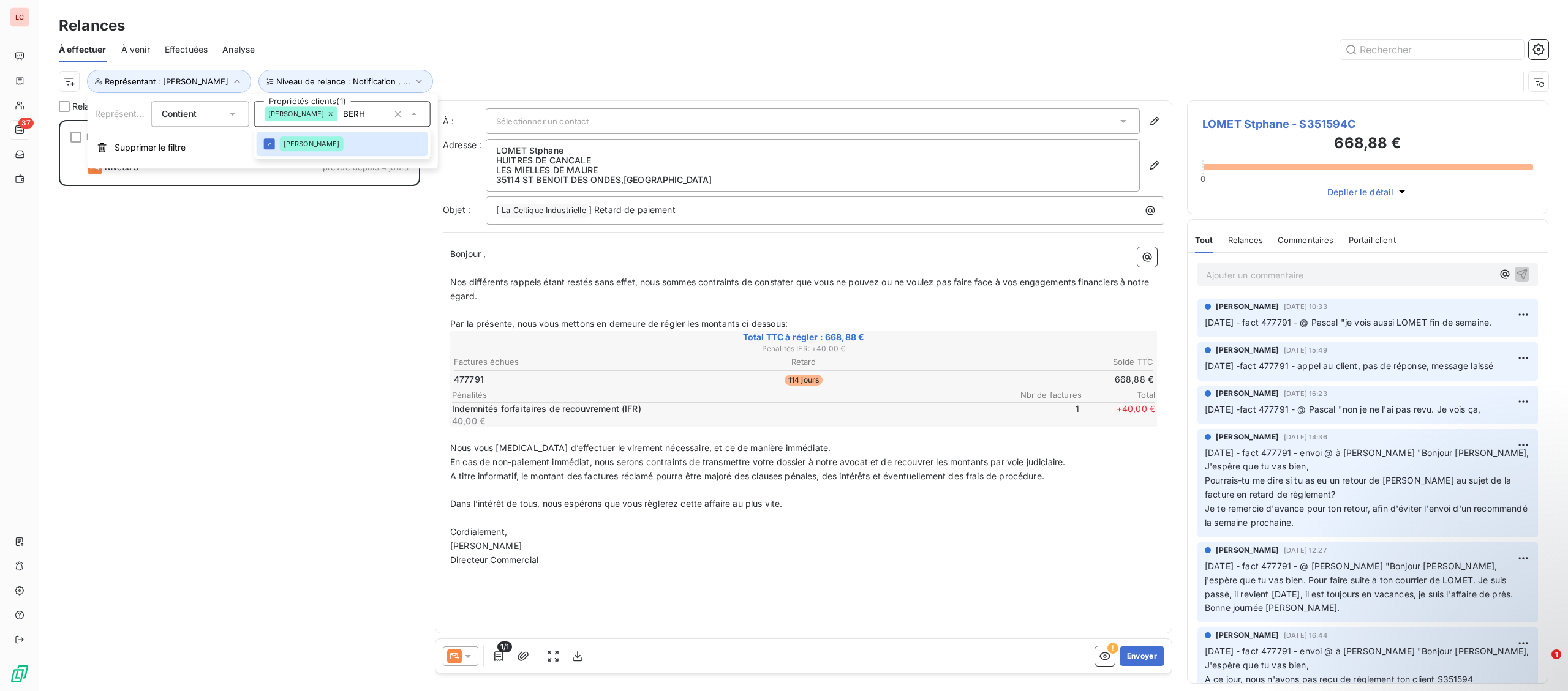
click at [226, 205] on div "LOMET Stphane 668,88 € Plan de relance - email Niveau 3 prévue depuis 4 jours" at bounding box center [240, 405] width 362 height 571
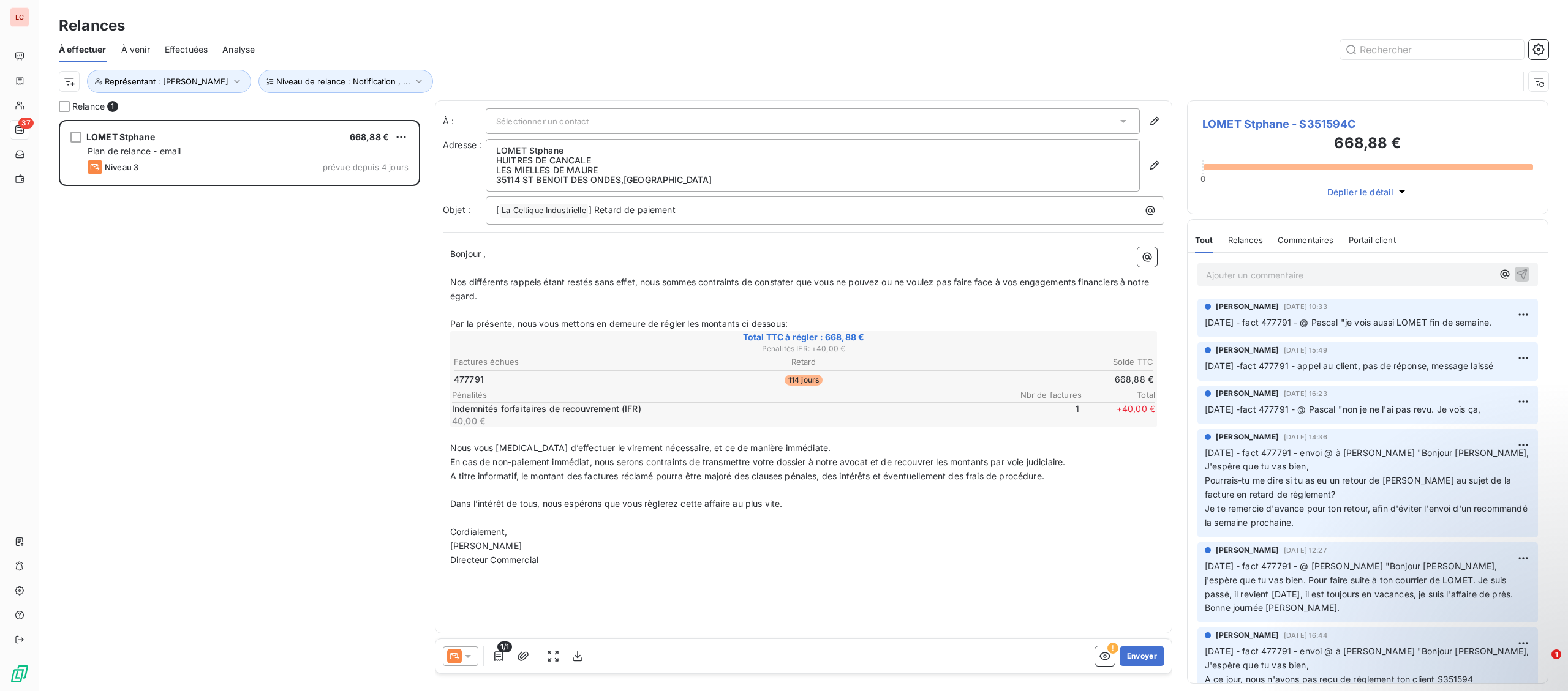
click at [1324, 281] on p "Ajouter un commentaire ﻿" at bounding box center [1349, 275] width 286 height 16
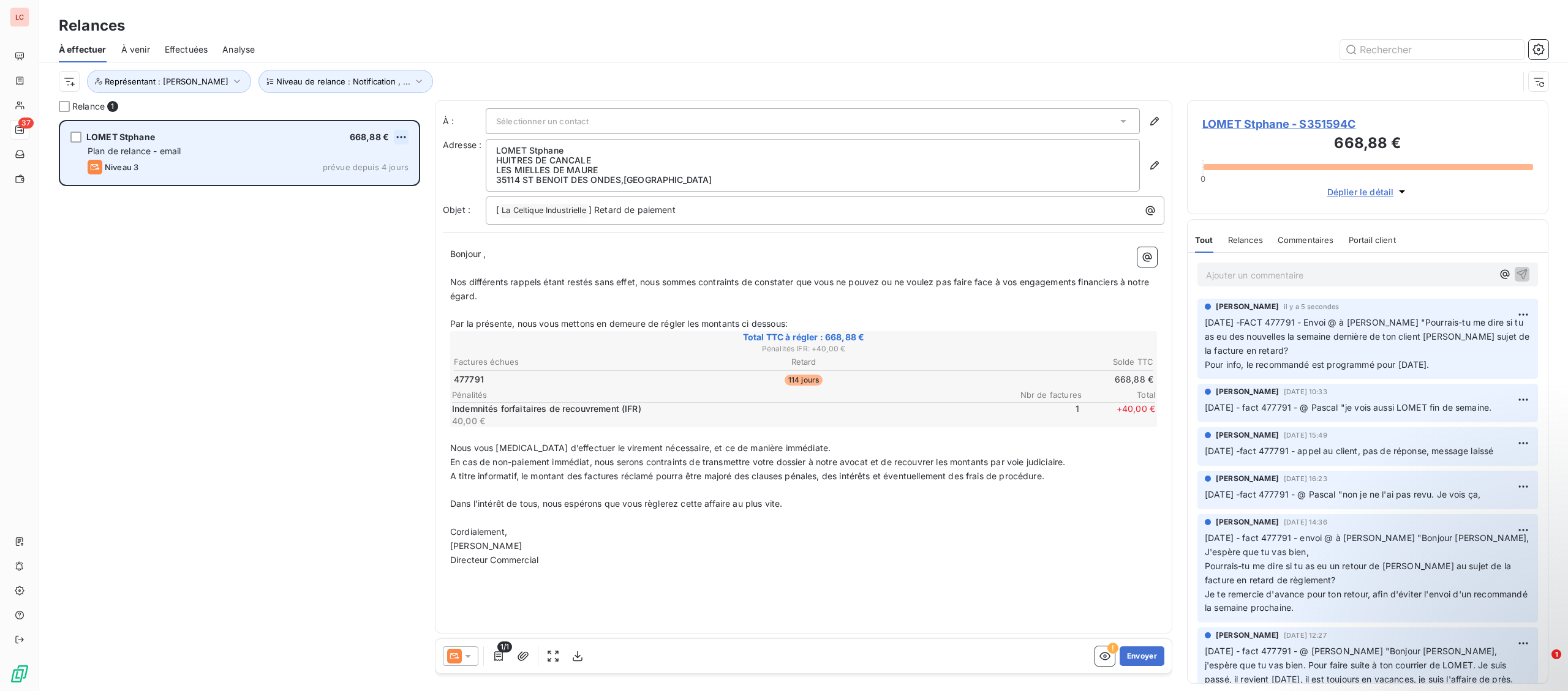
click at [401, 135] on html "LC 37 Relances À effectuer À venir Effectuées Analyse Niveau de relance : Notif…" at bounding box center [784, 345] width 1568 height 691
click at [376, 172] on div "Replanifier cette action Passer cette action" at bounding box center [348, 173] width 119 height 52
click at [390, 169] on div "Replanifier cette action" at bounding box center [348, 162] width 109 height 20
select select "9"
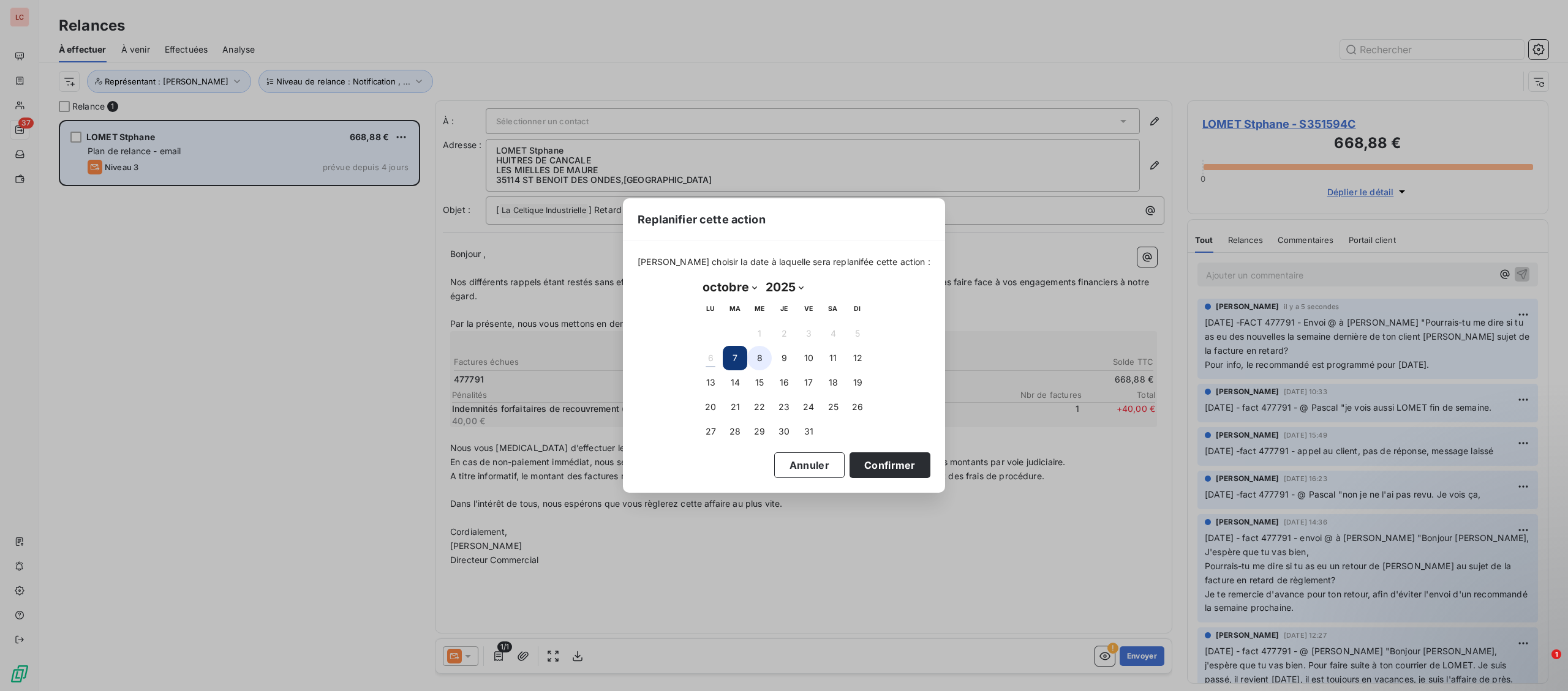
click at [762, 359] on button "8" at bounding box center [759, 358] width 24 height 24
click at [729, 359] on button "7" at bounding box center [734, 358] width 24 height 24
click at [870, 471] on button "Confirmer" at bounding box center [890, 465] width 81 height 25
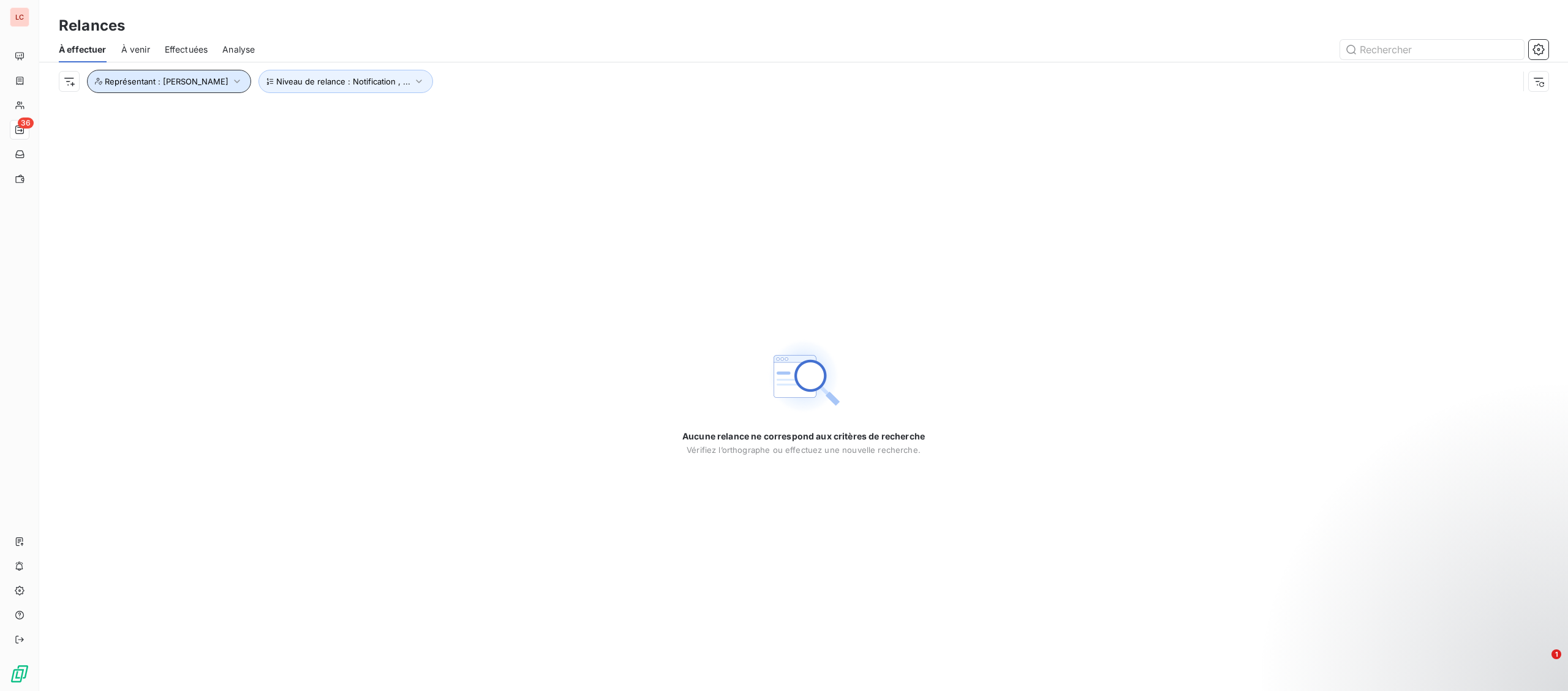
click at [138, 86] on button "Représentant : [PERSON_NAME]" at bounding box center [169, 81] width 164 height 23
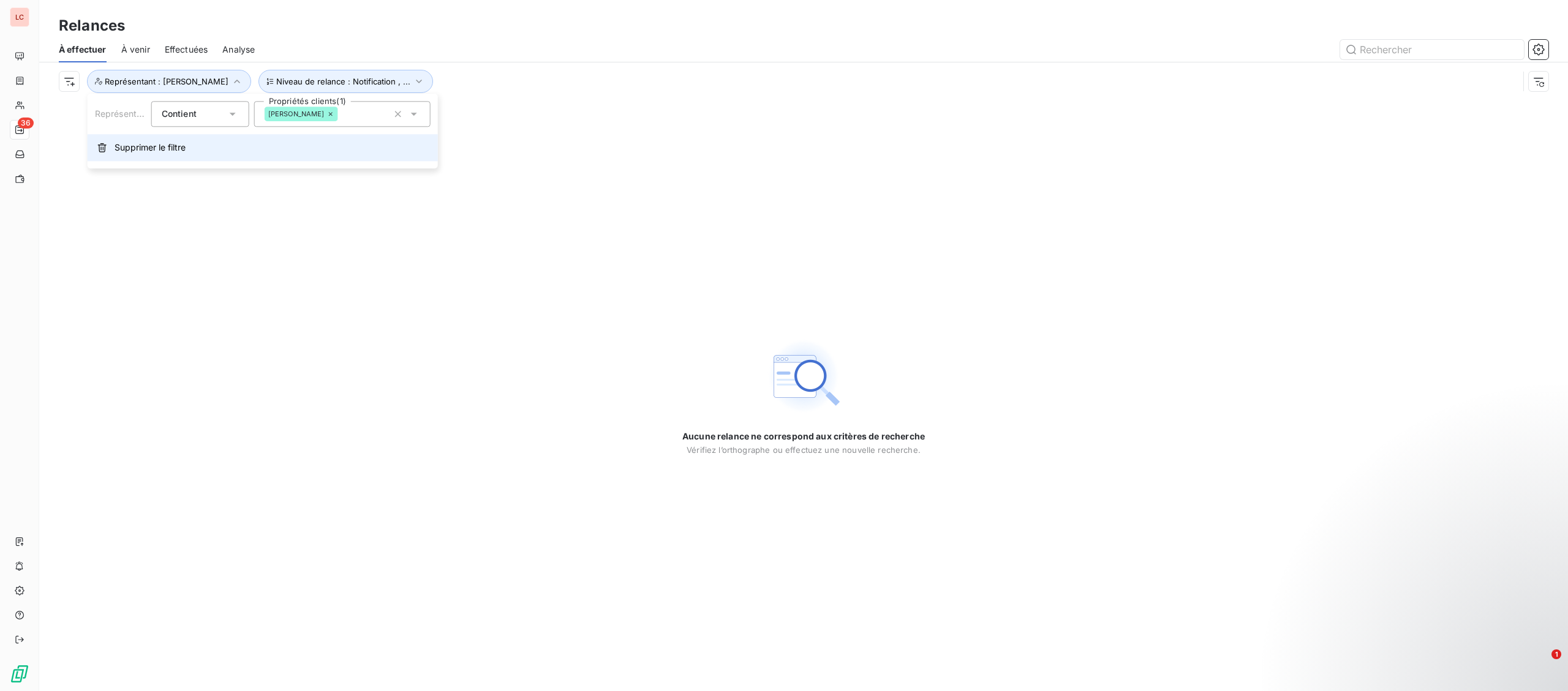
click at [134, 144] on span "Supprimer le filtre" at bounding box center [150, 148] width 71 height 12
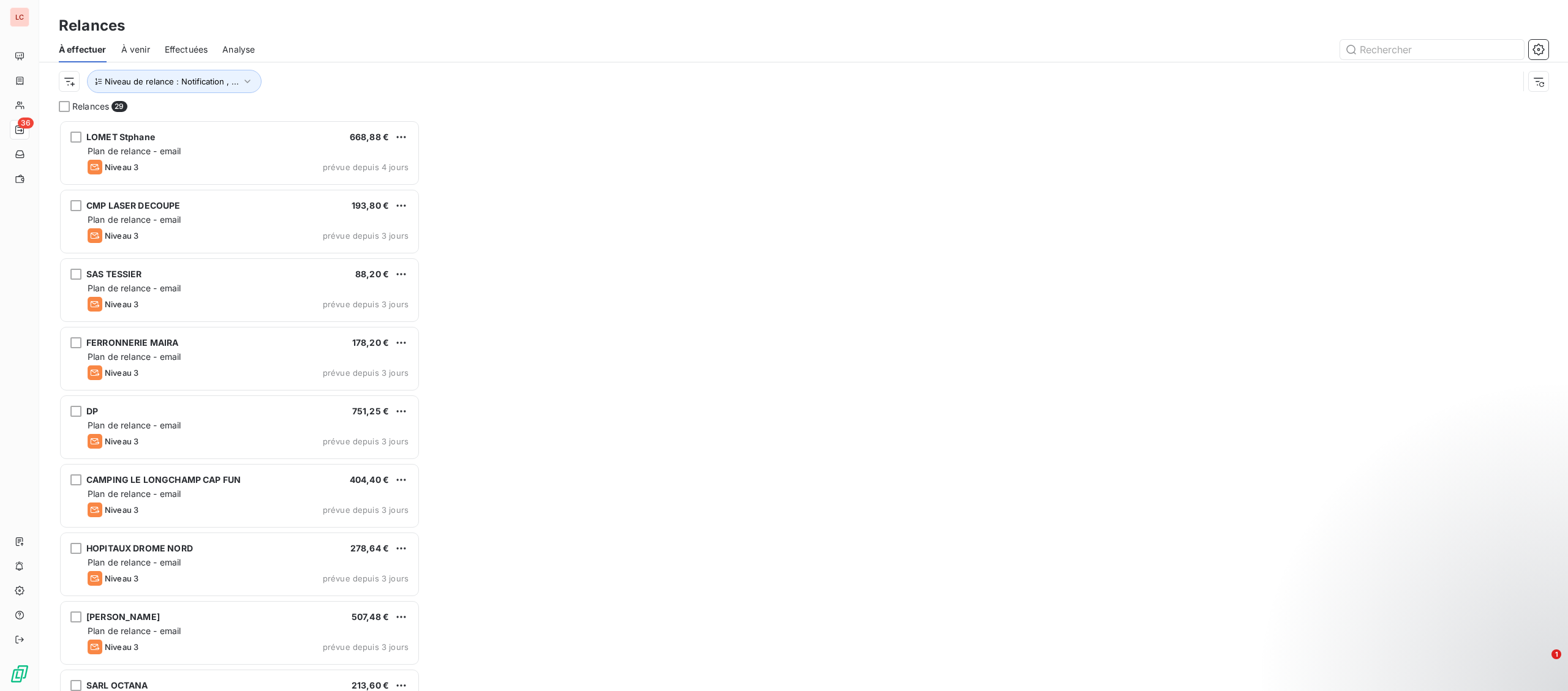
scroll to position [571, 361]
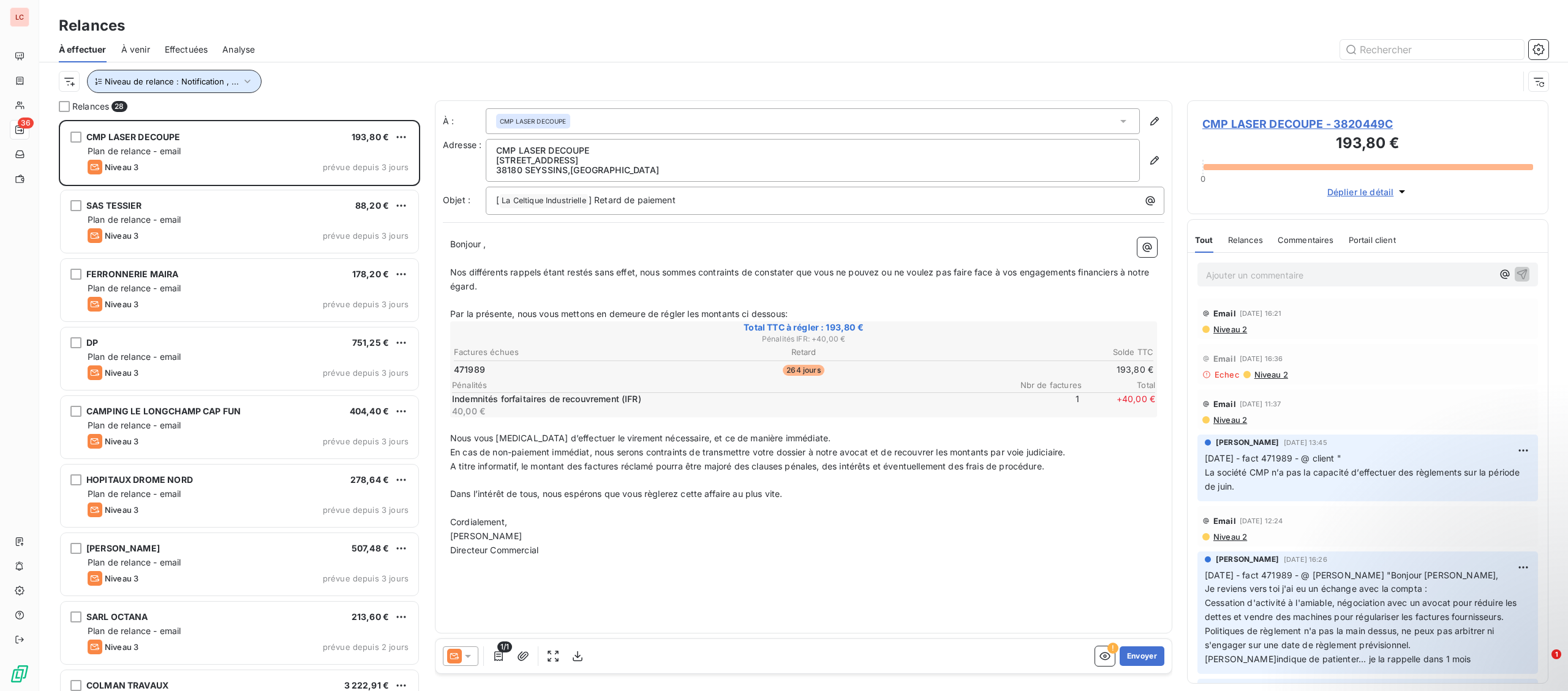
click at [221, 90] on button "Niveau de relance : Notification , ..." at bounding box center [174, 81] width 175 height 23
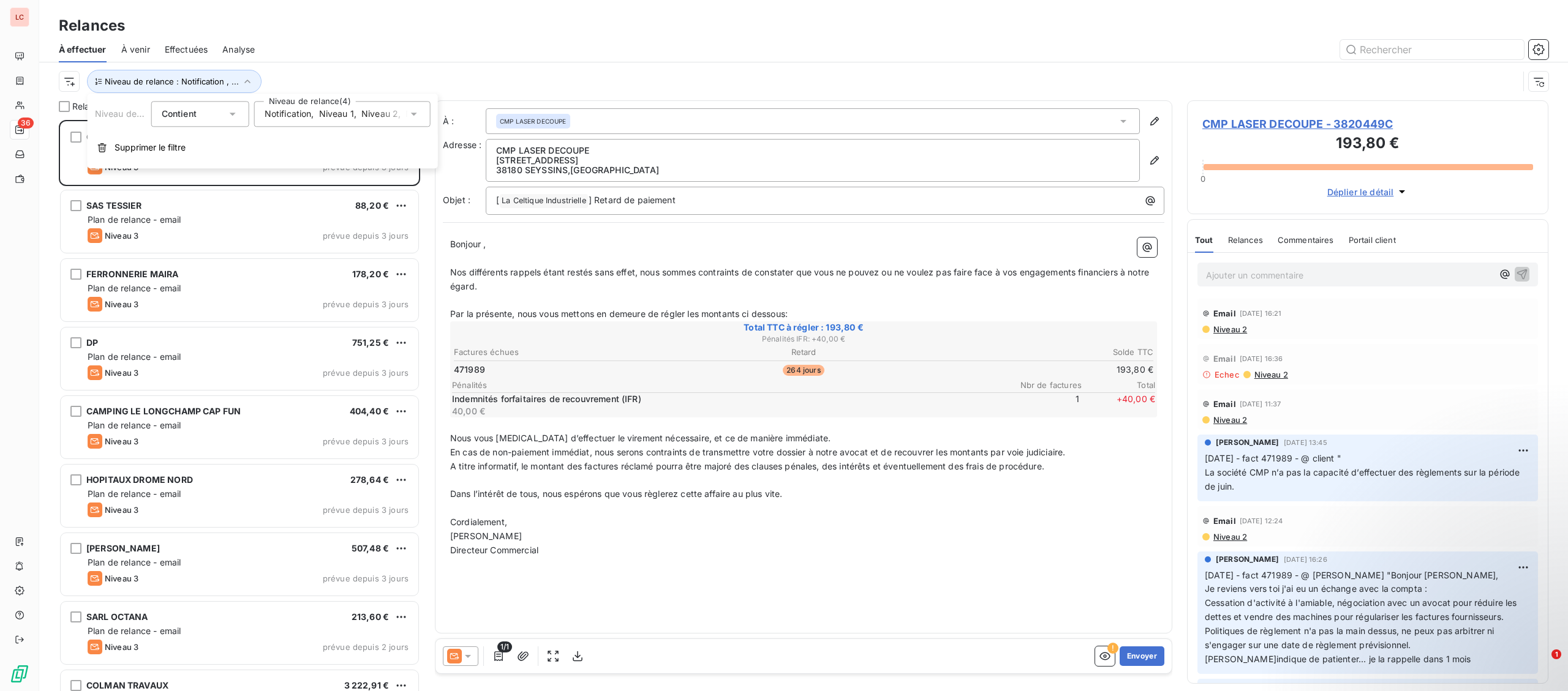
click at [272, 115] on span "Notification" at bounding box center [288, 114] width 47 height 12
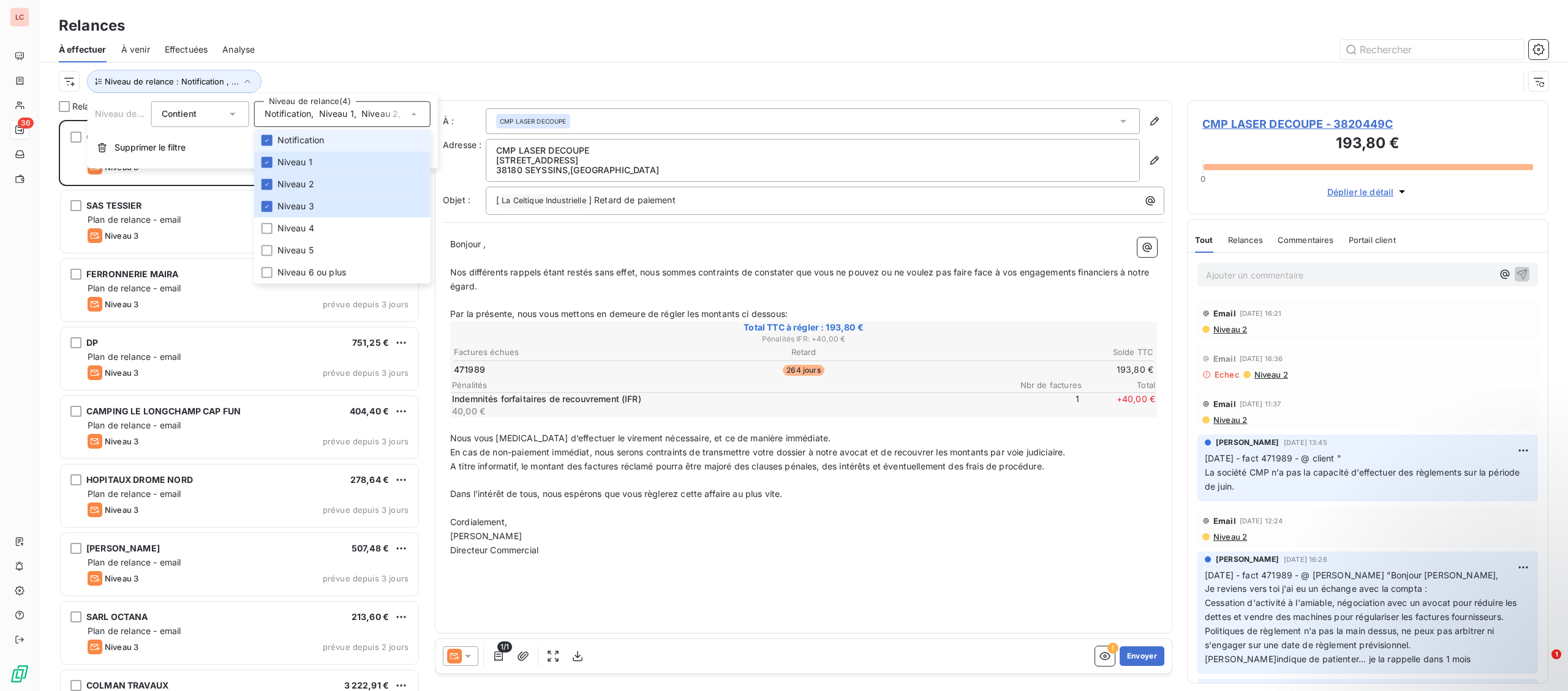
click at [272, 115] on span "Notification" at bounding box center [288, 114] width 47 height 12
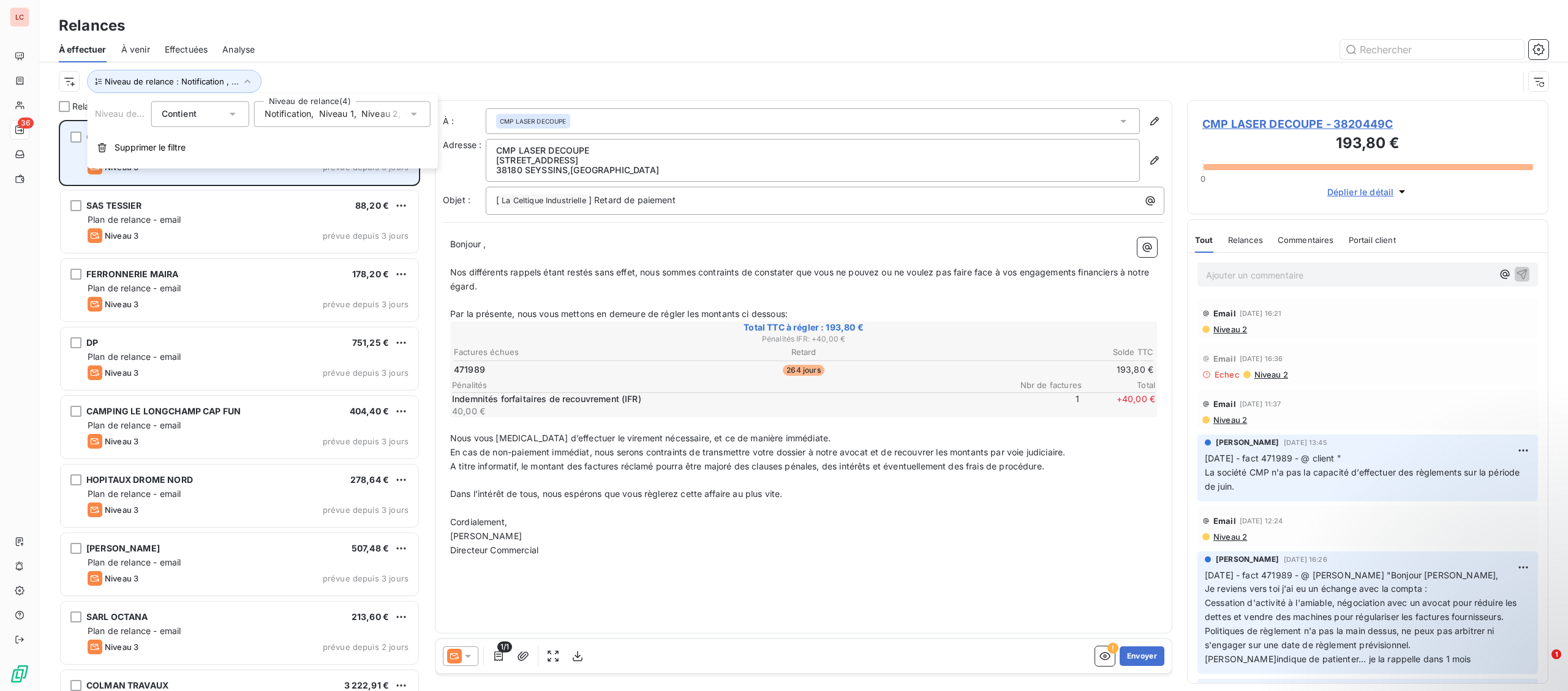
click at [230, 169] on div "Niveau 3 prévue depuis 3 jours" at bounding box center [248, 167] width 321 height 15
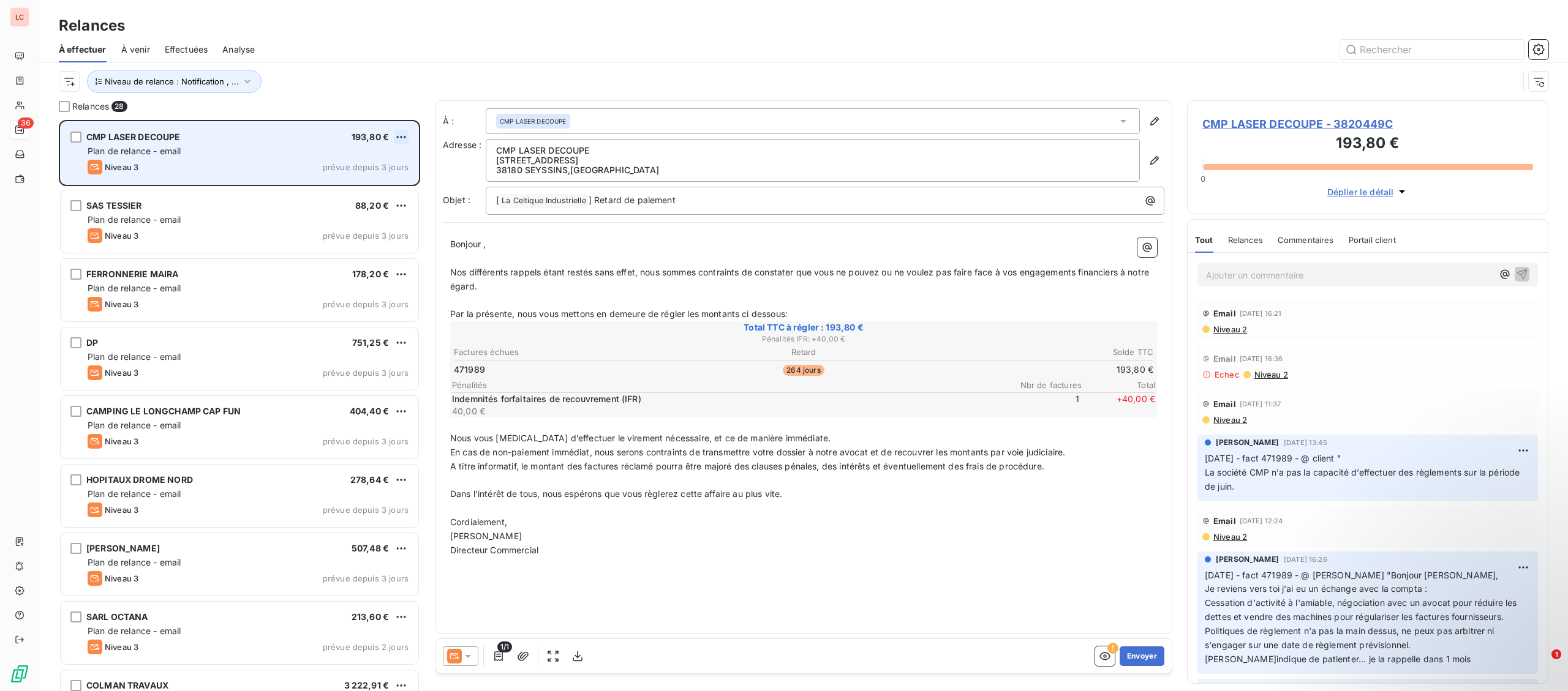
click at [400, 137] on html "LC 36 Relances À effectuer À venir Effectuées Analyse Niveau de relance : Notif…" at bounding box center [784, 345] width 1568 height 691
click at [373, 153] on div "Replanifier cette action" at bounding box center [348, 162] width 109 height 20
select select "9"
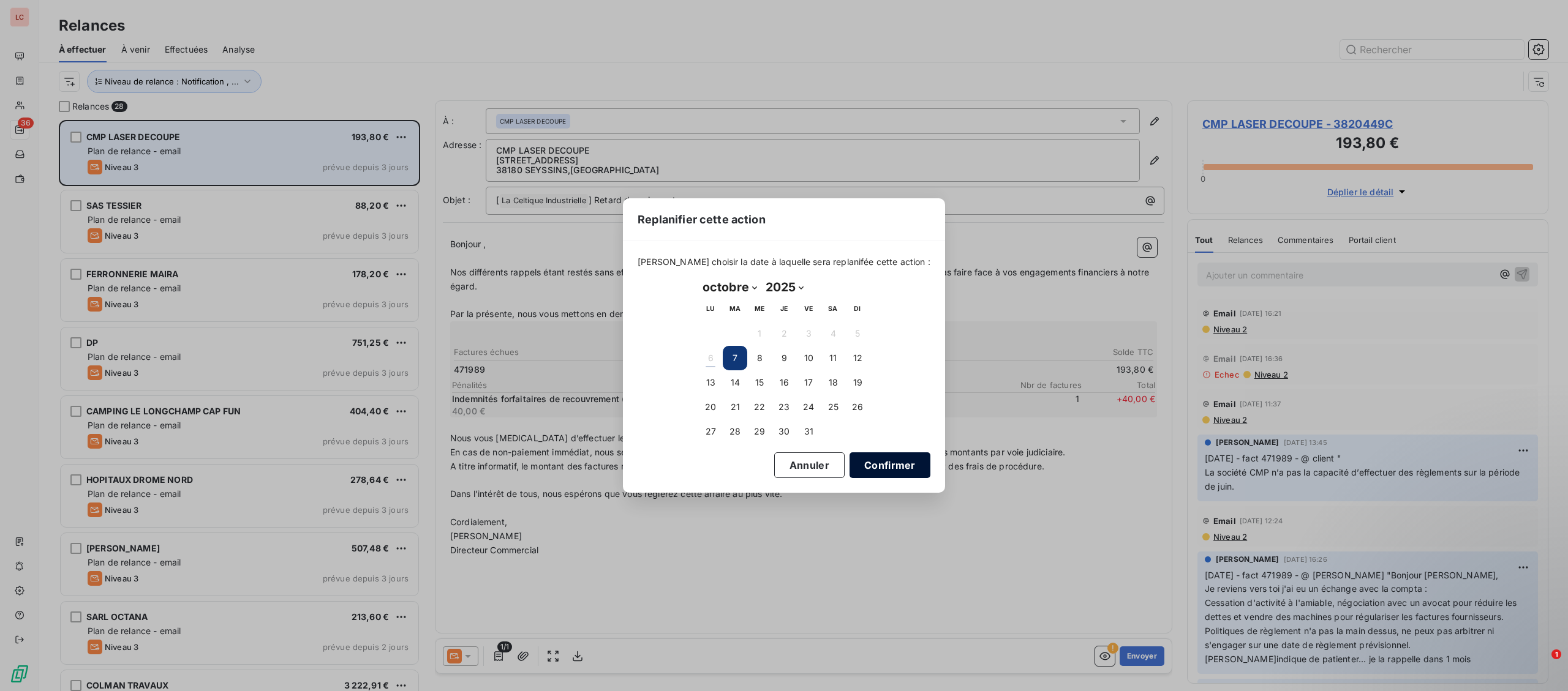
click at [874, 470] on button "Confirmer" at bounding box center [890, 465] width 81 height 25
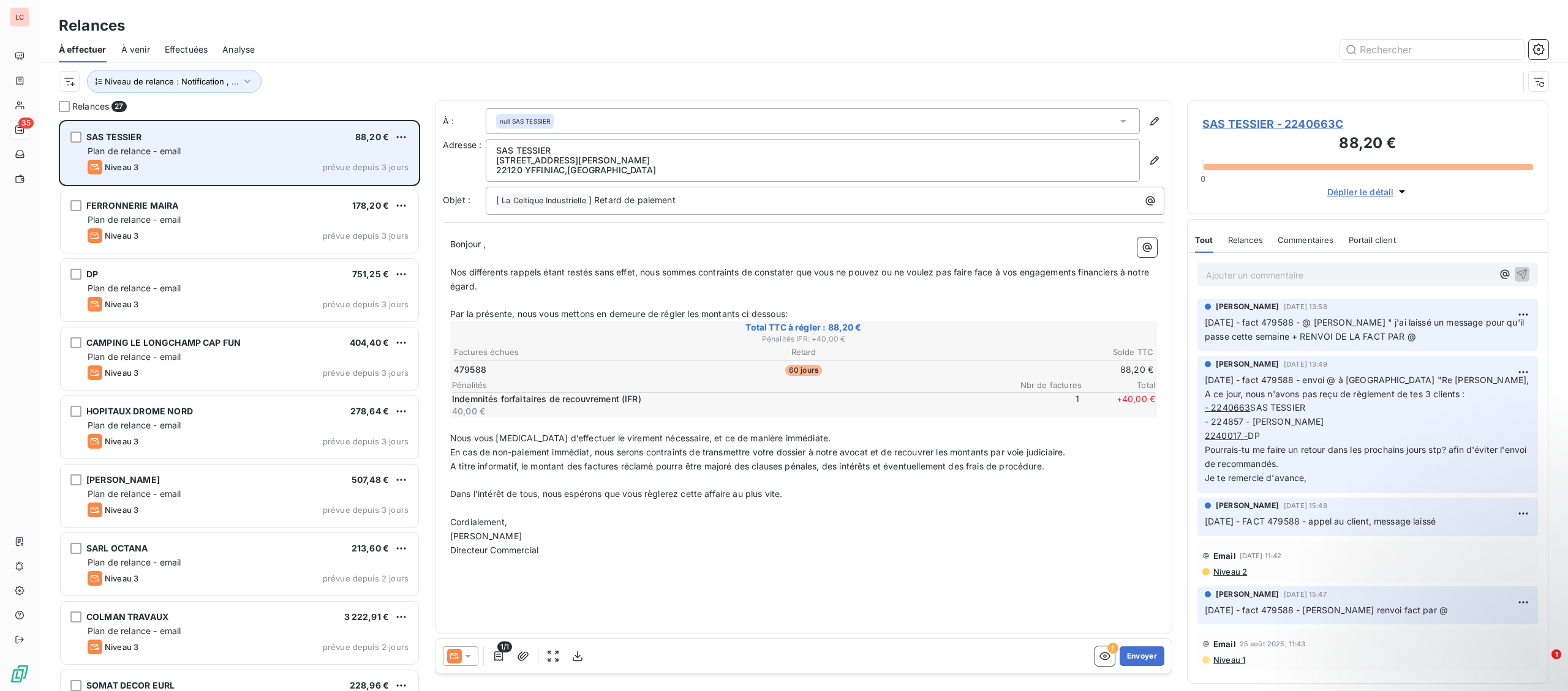
click at [475, 663] on div at bounding box center [460, 656] width 35 height 20
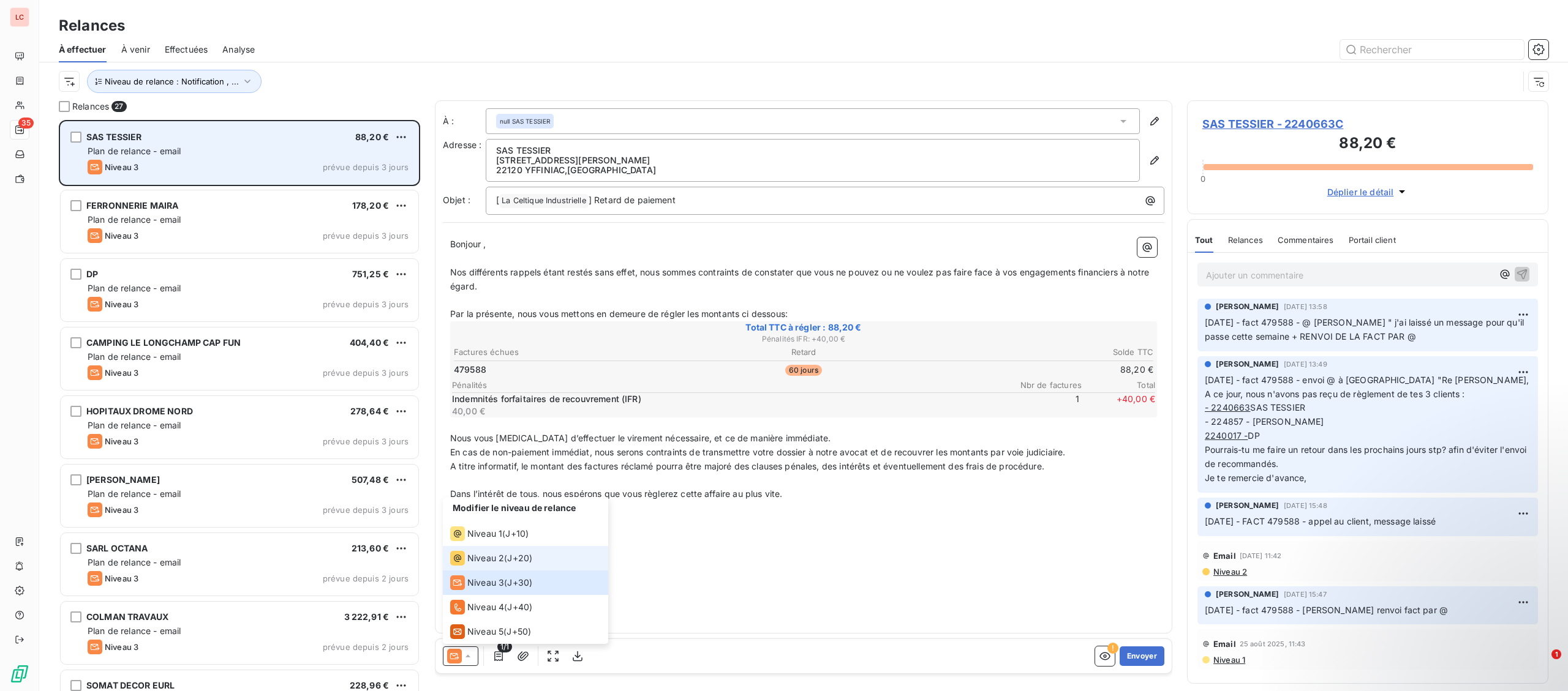
click at [500, 566] on div "Niveau 2" at bounding box center [477, 558] width 54 height 15
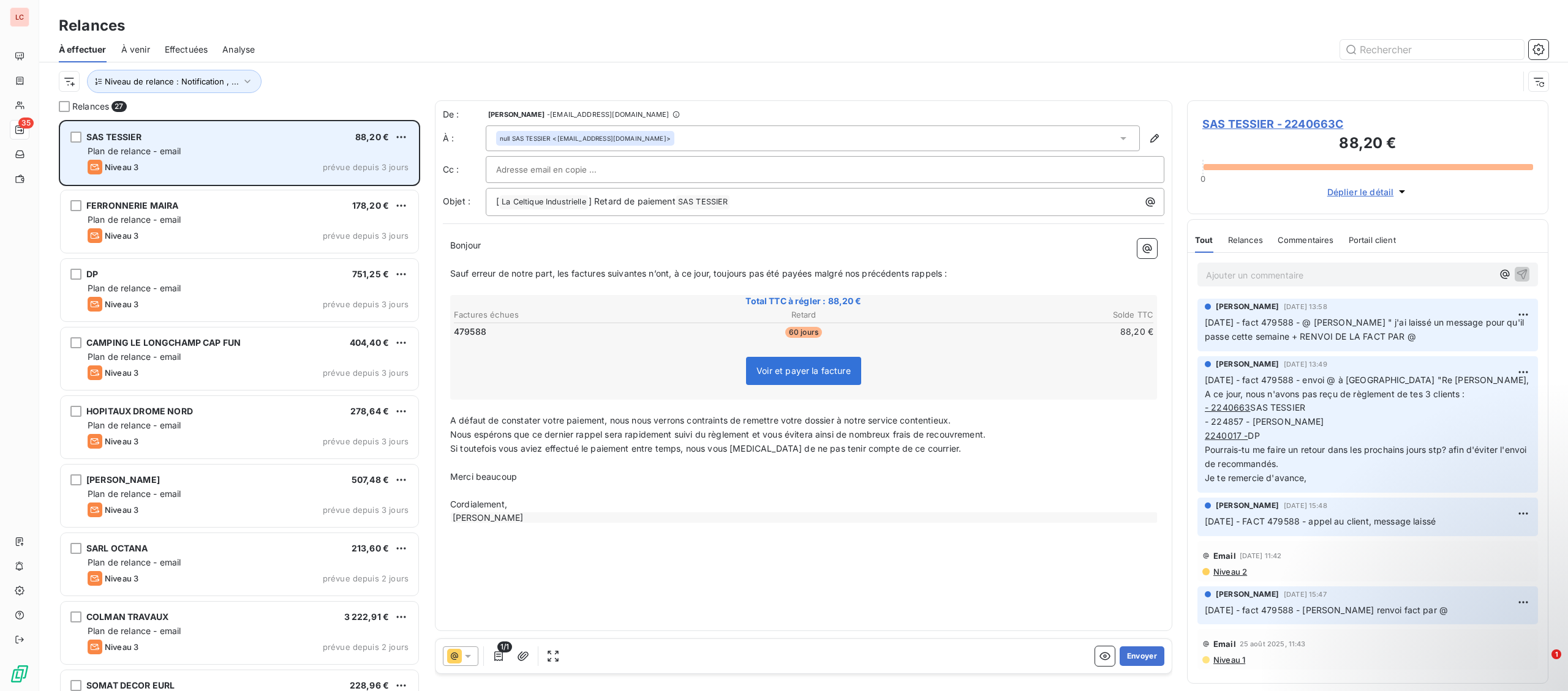
click at [562, 169] on input "text" at bounding box center [562, 169] width 132 height 19
click at [562, 169] on input "text" at bounding box center [825, 169] width 658 height 19
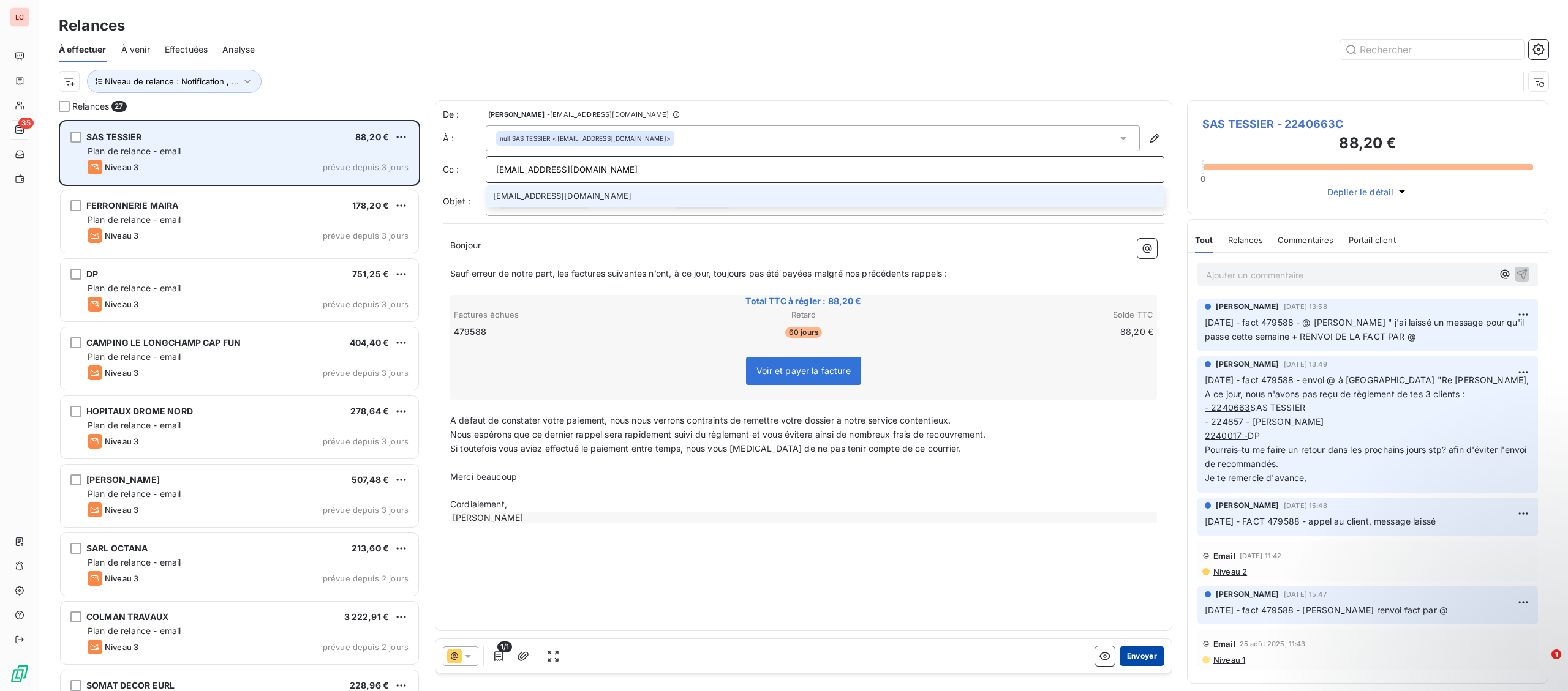
type input "[EMAIL_ADDRESS][DOMAIN_NAME]"
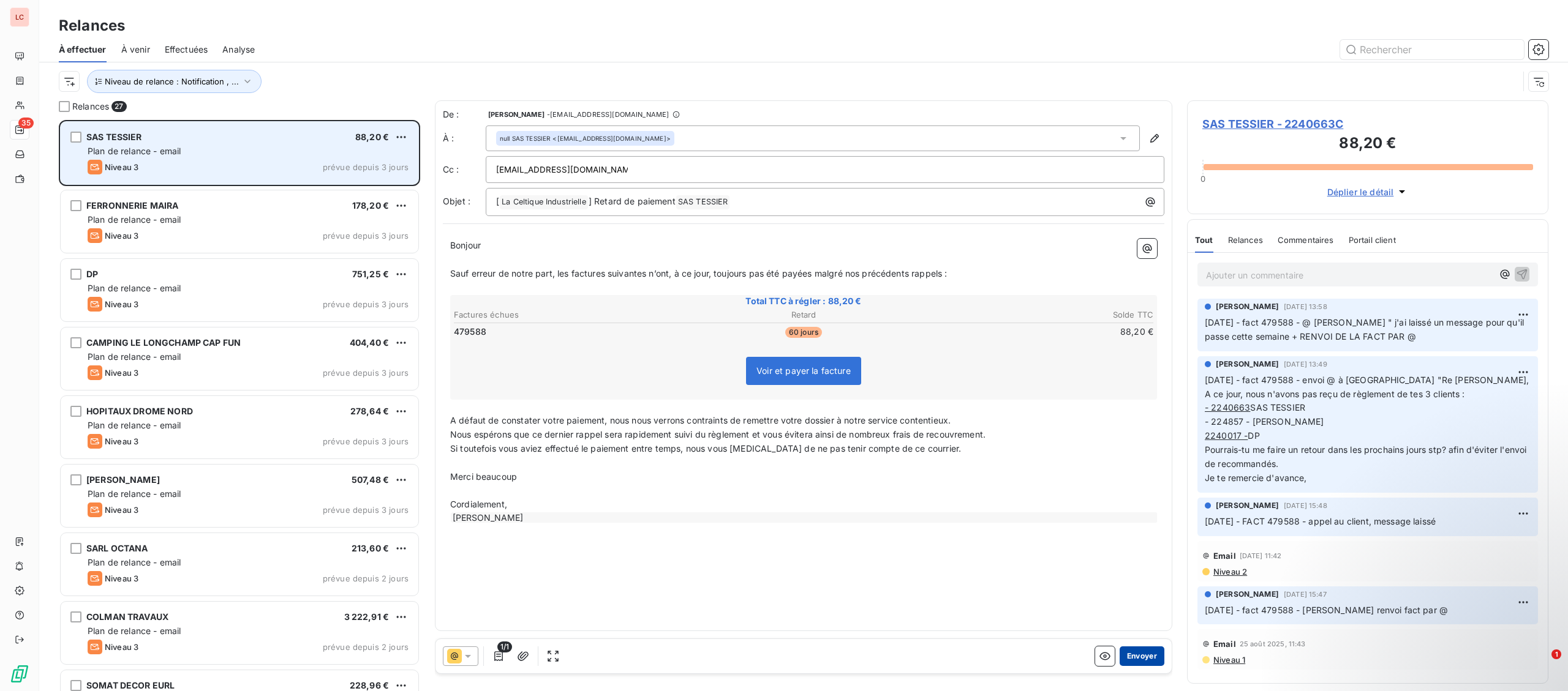
click at [1142, 657] on button "Envoyer" at bounding box center [1142, 656] width 45 height 20
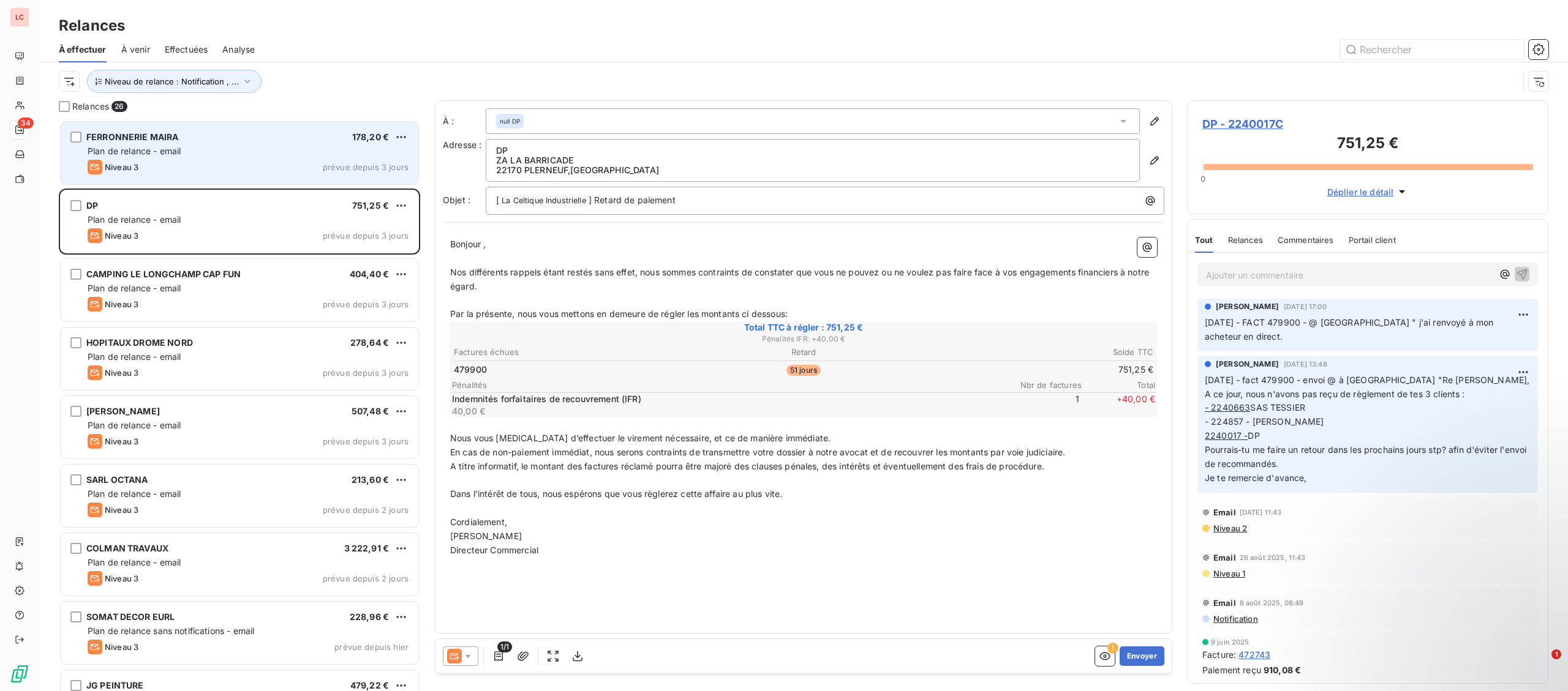
click at [162, 155] on span "Plan de relance - email" at bounding box center [134, 151] width 93 height 11
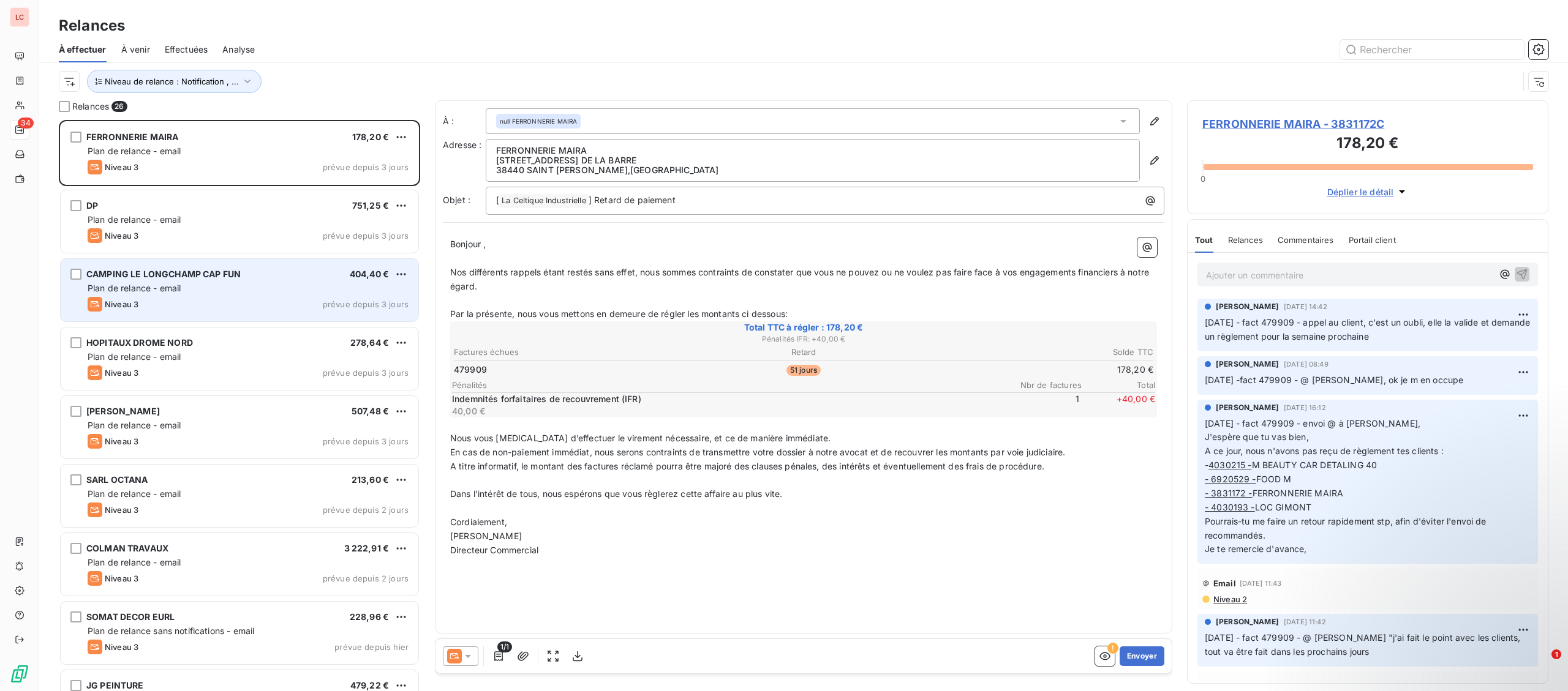
click at [247, 312] on div "Niveau 3 prévue depuis 3 jours" at bounding box center [248, 304] width 321 height 15
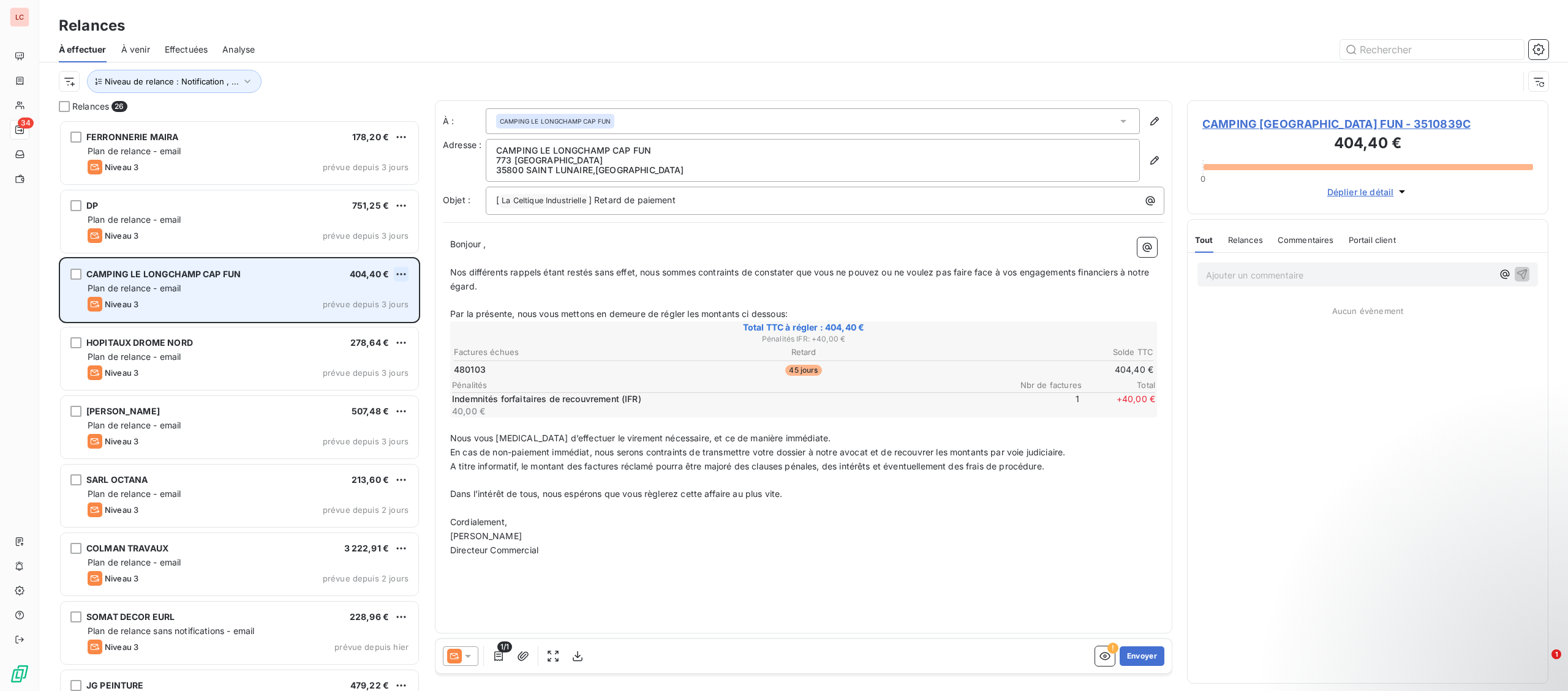
click at [402, 279] on html "LC 34 Relances À effectuer À venir Effectuées Analyse Niveau de relance : Notif…" at bounding box center [784, 345] width 1568 height 691
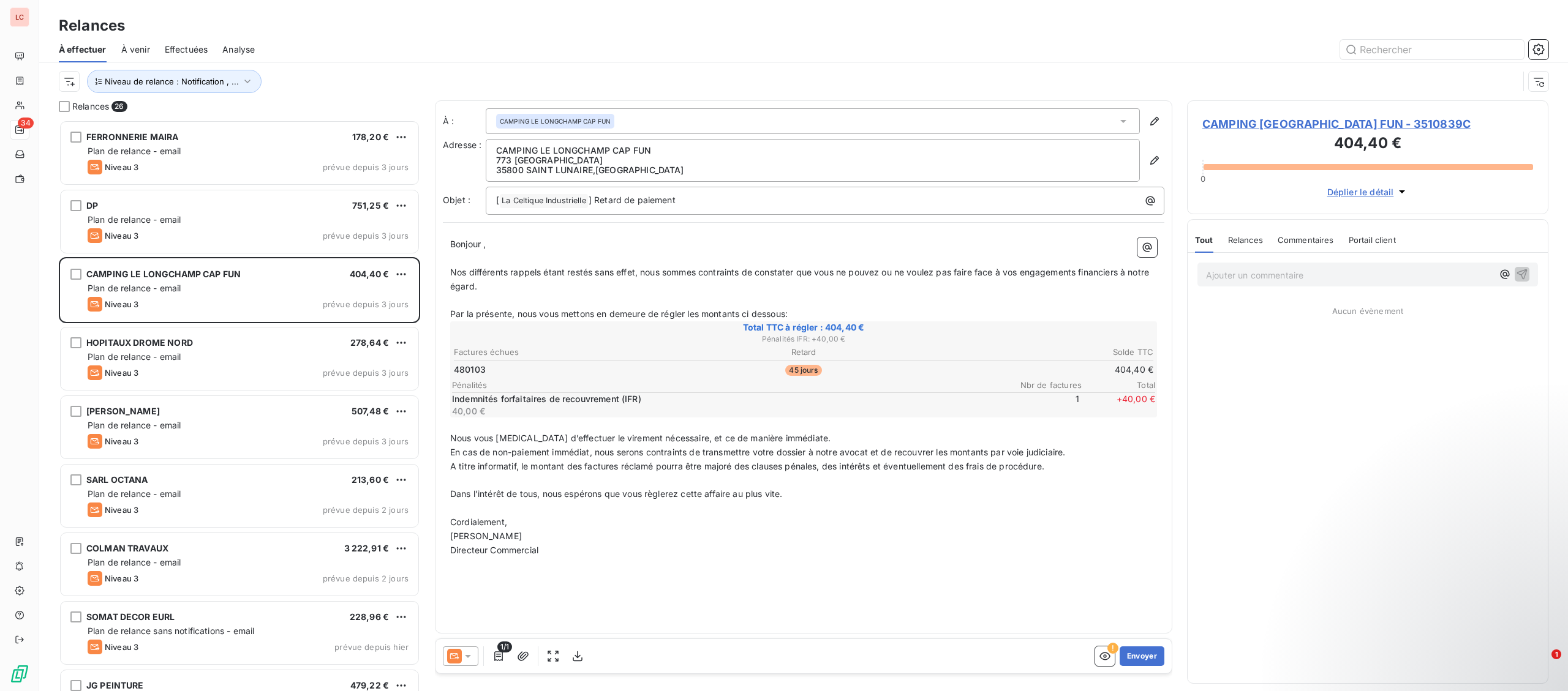
scroll to position [571, 361]
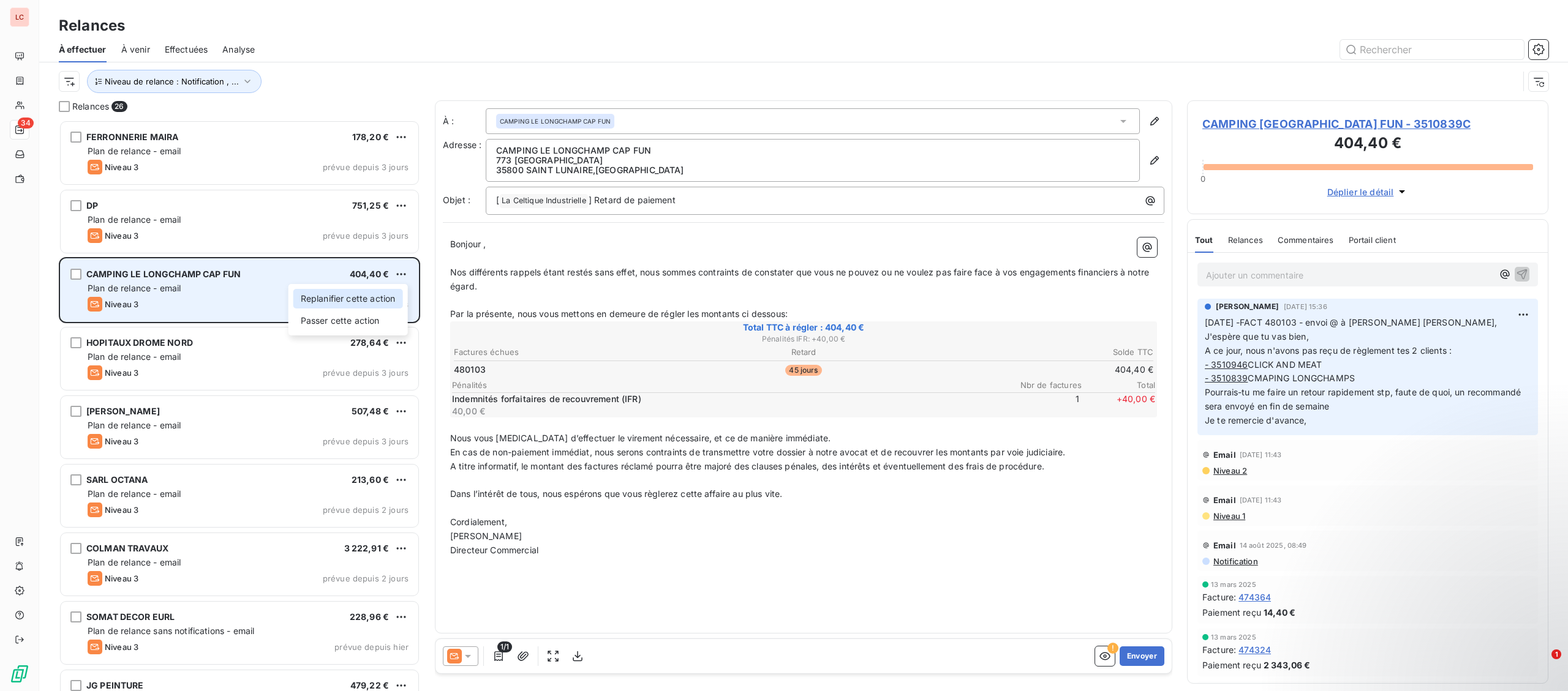
click at [381, 304] on div "Replanifier cette action" at bounding box center [348, 299] width 109 height 20
select select "9"
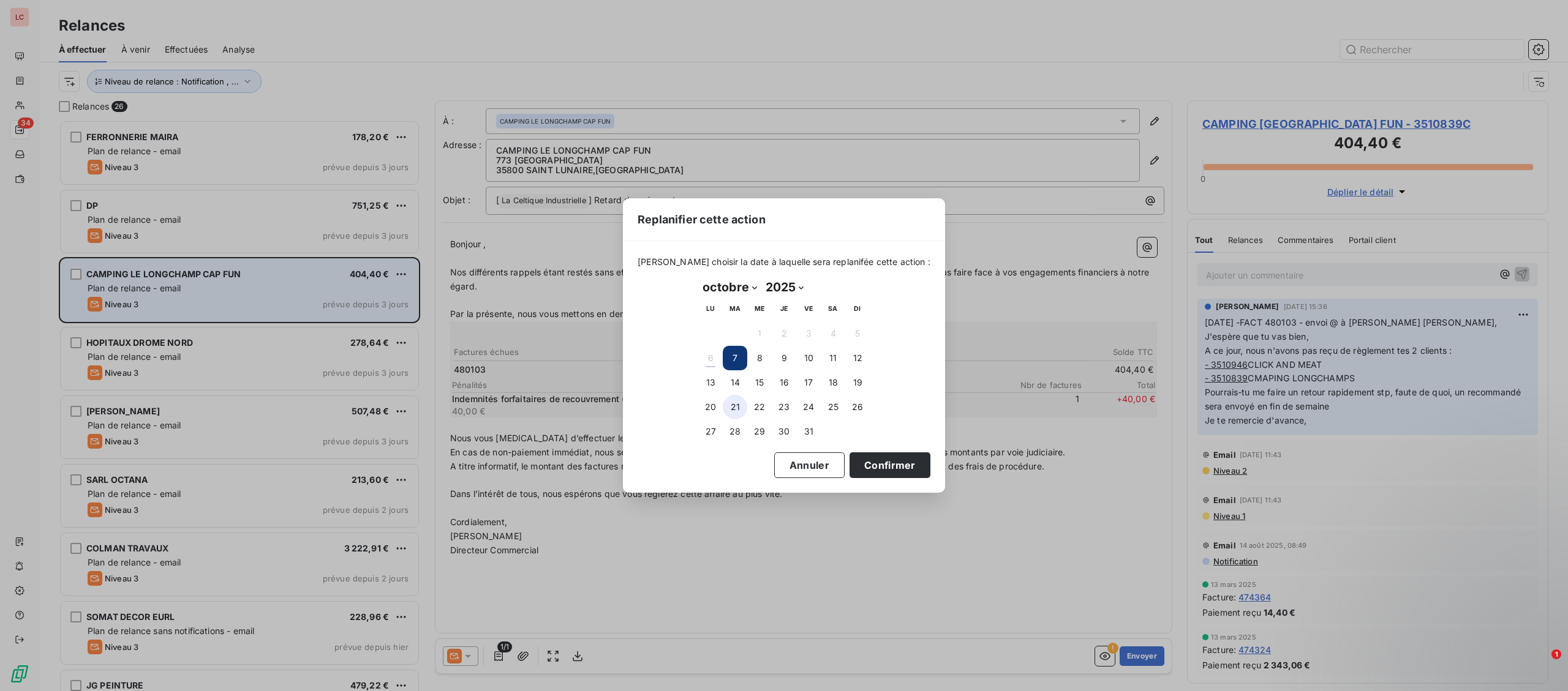
click at [727, 402] on button "21" at bounding box center [734, 407] width 24 height 24
click at [704, 409] on button "20" at bounding box center [710, 407] width 24 height 24
click at [875, 470] on button "Confirmer" at bounding box center [890, 465] width 81 height 25
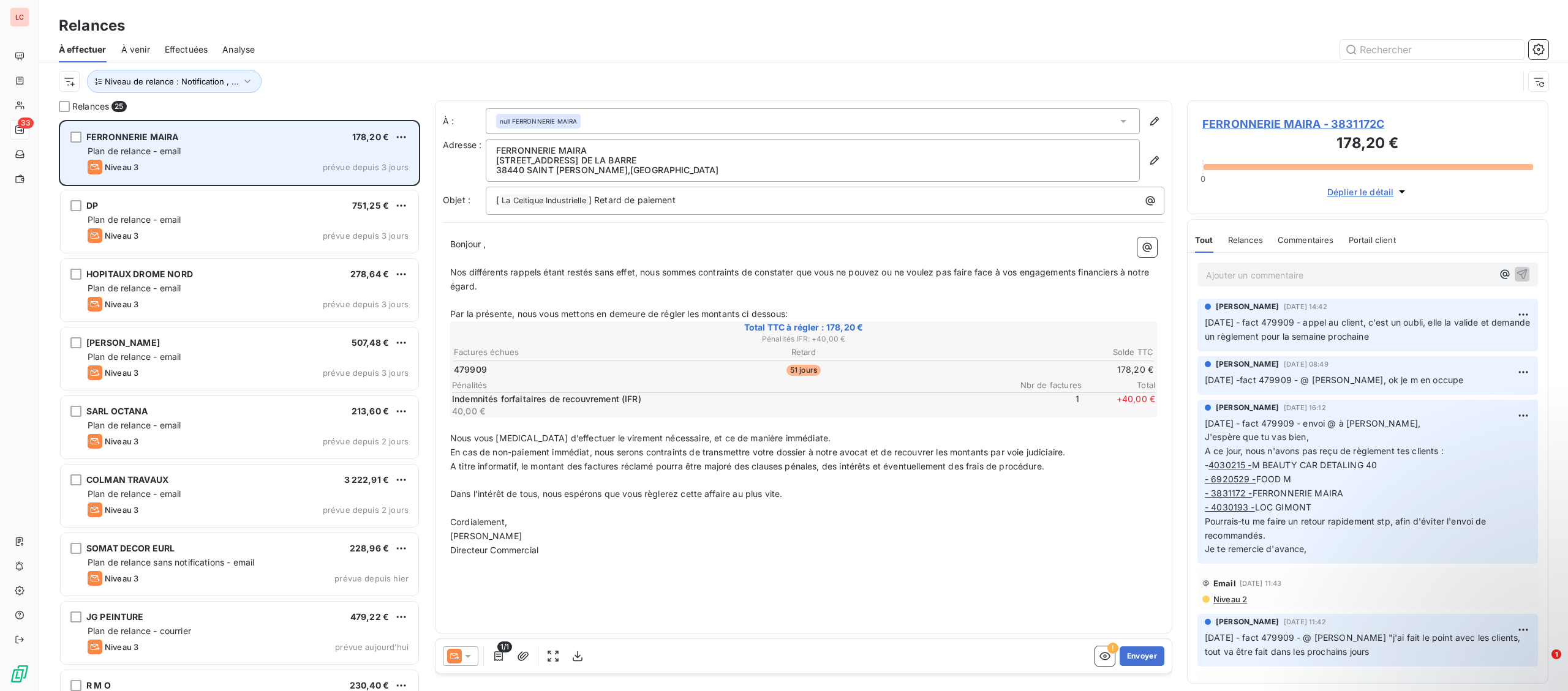
click at [231, 150] on div "Plan de relance - email" at bounding box center [248, 151] width 321 height 12
click at [158, 161] on div "Niveau 3 prévue depuis 3 jours" at bounding box center [248, 167] width 321 height 15
click at [404, 135] on html "LC 33 Relances À effectuer À venir Effectuées Analyse Niveau de relance : Notif…" at bounding box center [784, 345] width 1568 height 691
click at [380, 155] on div "Replanifier cette action" at bounding box center [348, 162] width 109 height 20
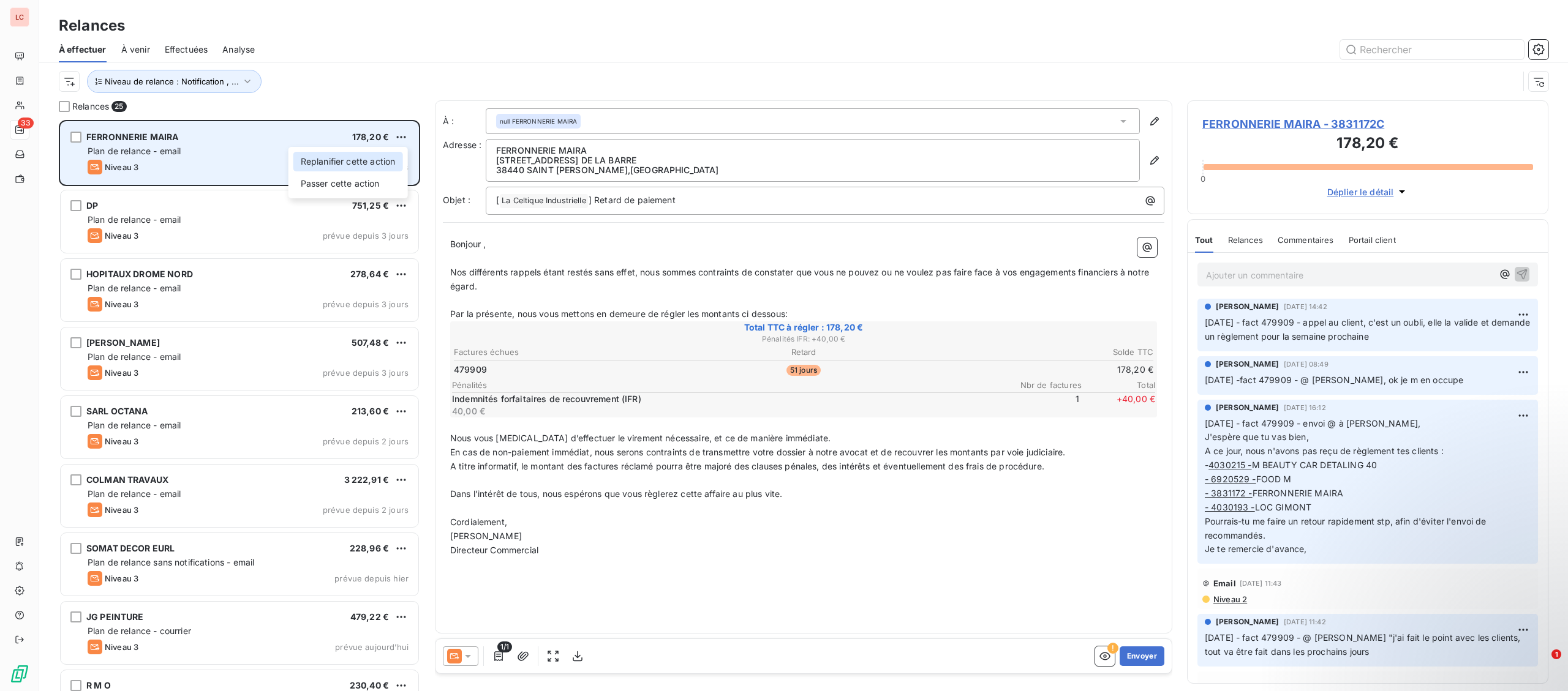
select select "9"
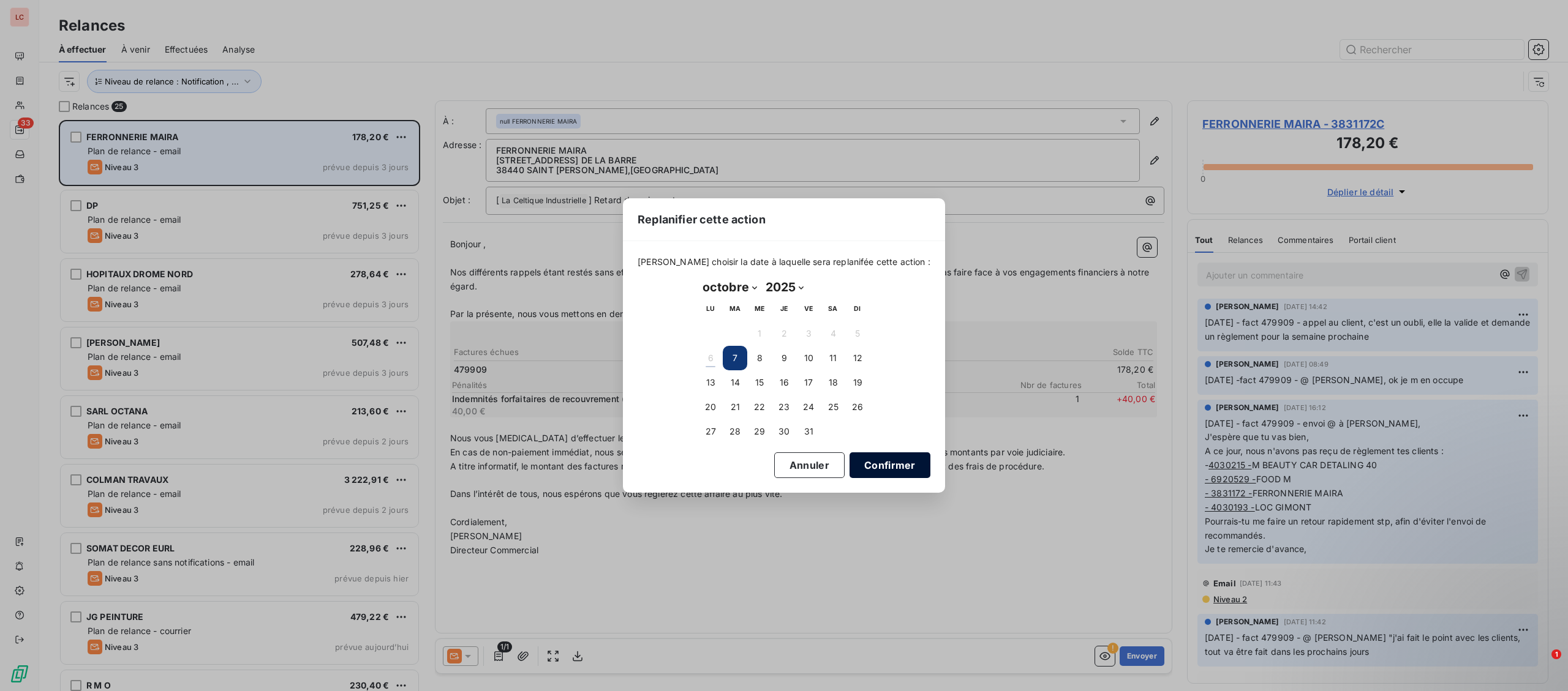
click at [882, 463] on button "Confirmer" at bounding box center [890, 465] width 81 height 25
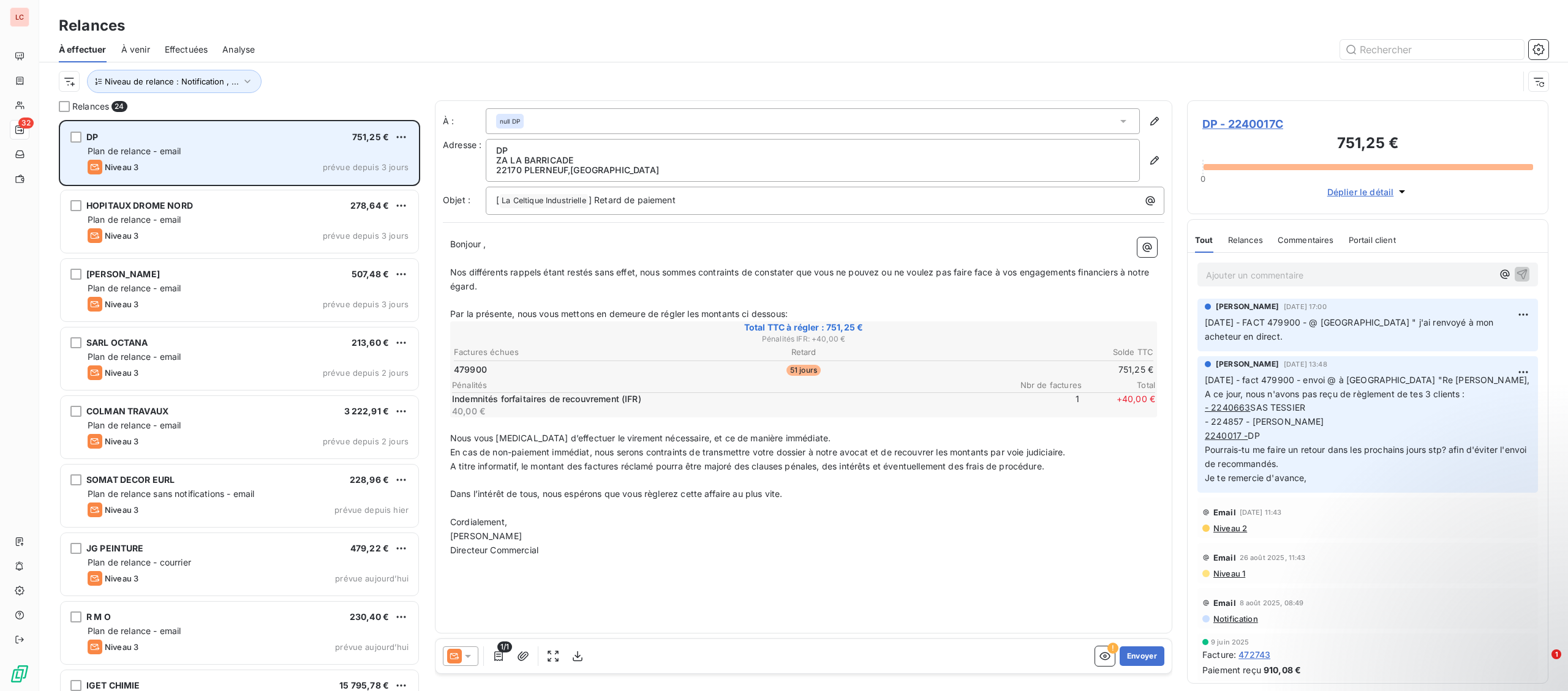
click at [167, 155] on span "Plan de relance - email" at bounding box center [134, 151] width 93 height 11
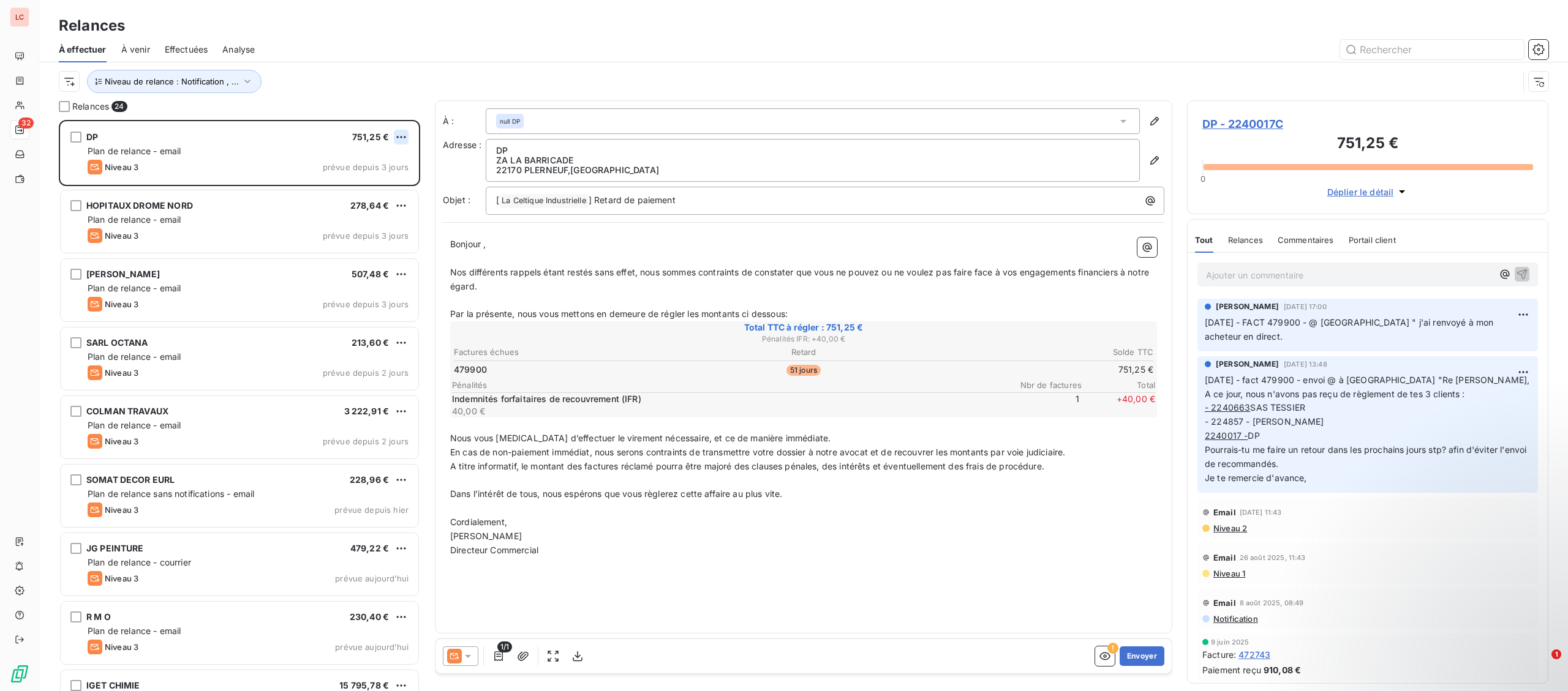
scroll to position [571, 361]
click at [399, 142] on html "LC 32 Relances À effectuer À venir Effectuées Analyse Niveau de relance : Notif…" at bounding box center [784, 345] width 1568 height 691
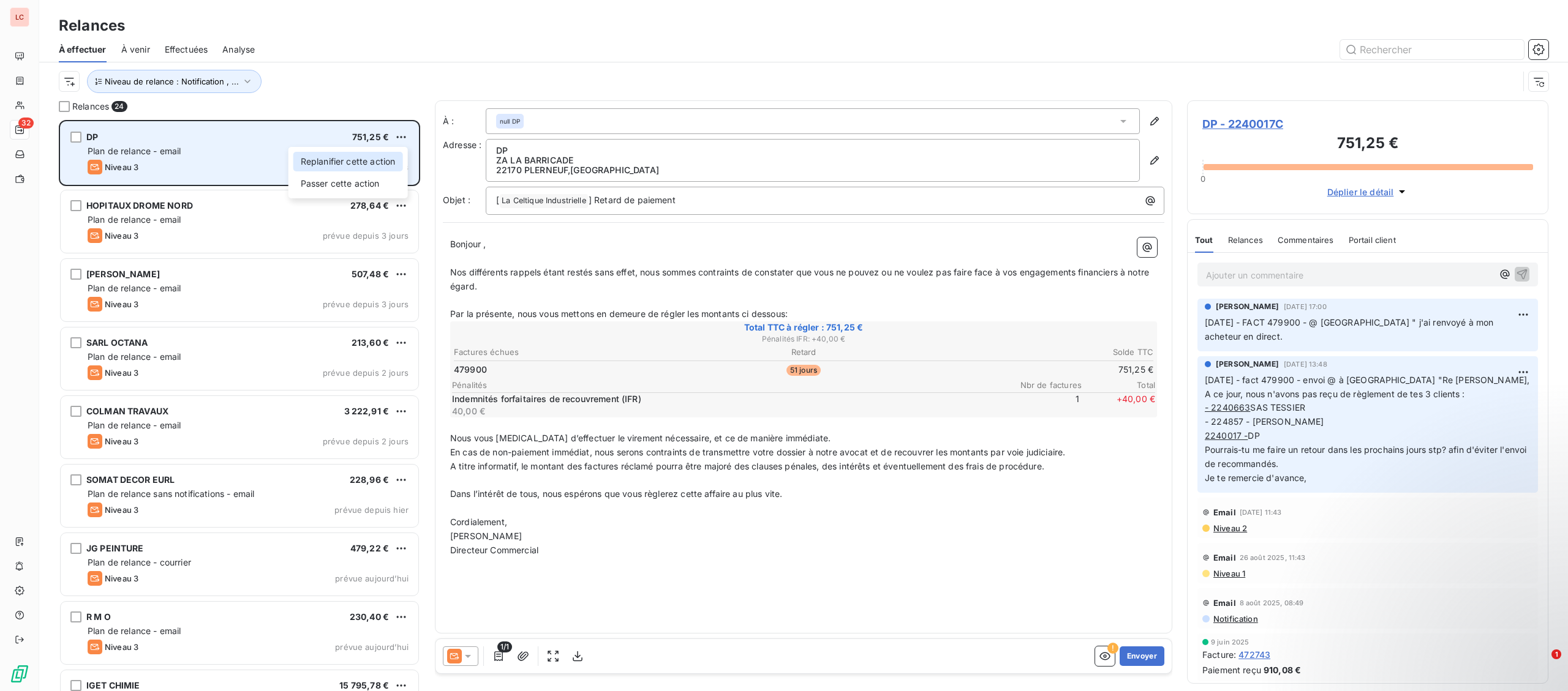
click at [373, 164] on div "Replanifier cette action" at bounding box center [348, 162] width 109 height 20
select select "9"
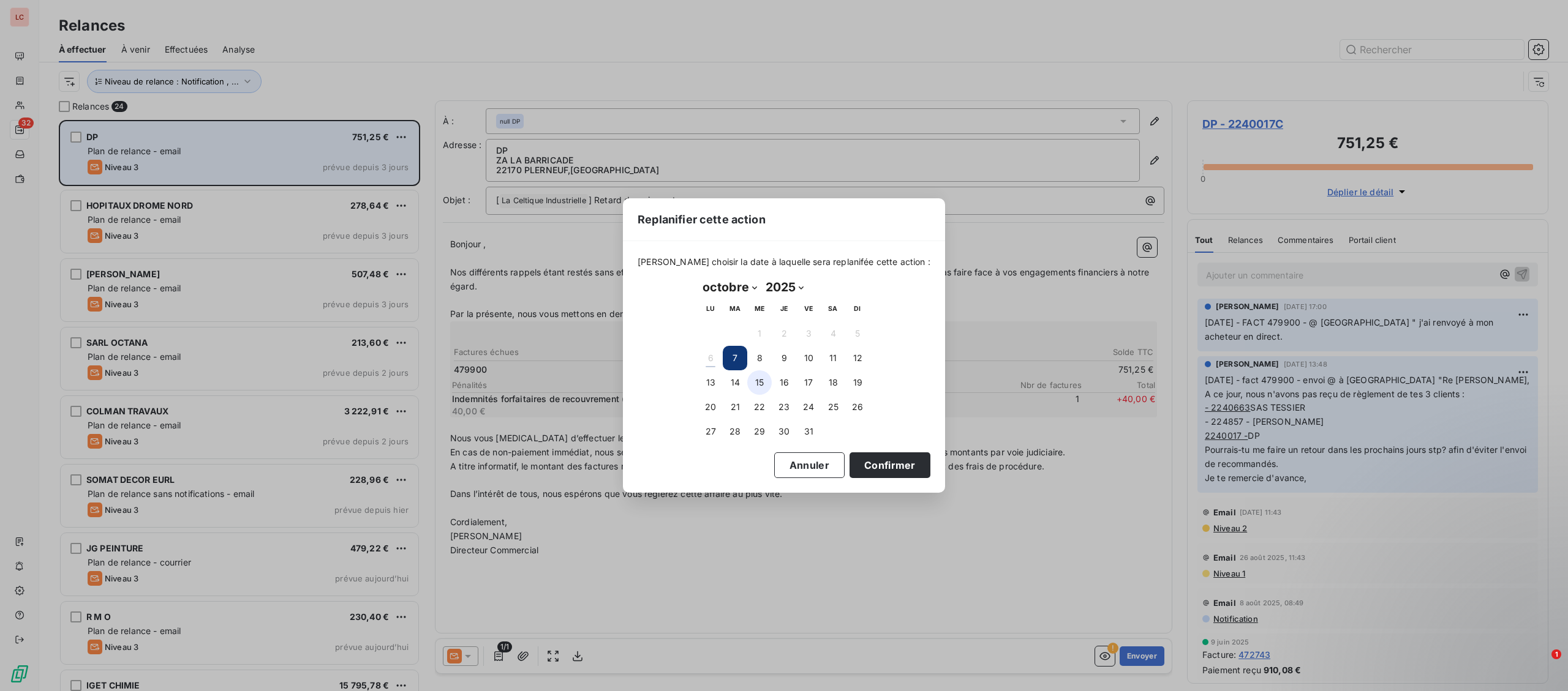
click at [753, 382] on button "15" at bounding box center [759, 382] width 24 height 24
drag, startPoint x: 860, startPoint y: 460, endPoint x: 662, endPoint y: 387, distance: 211.0
click at [859, 461] on button "Confirmer" at bounding box center [890, 465] width 81 height 25
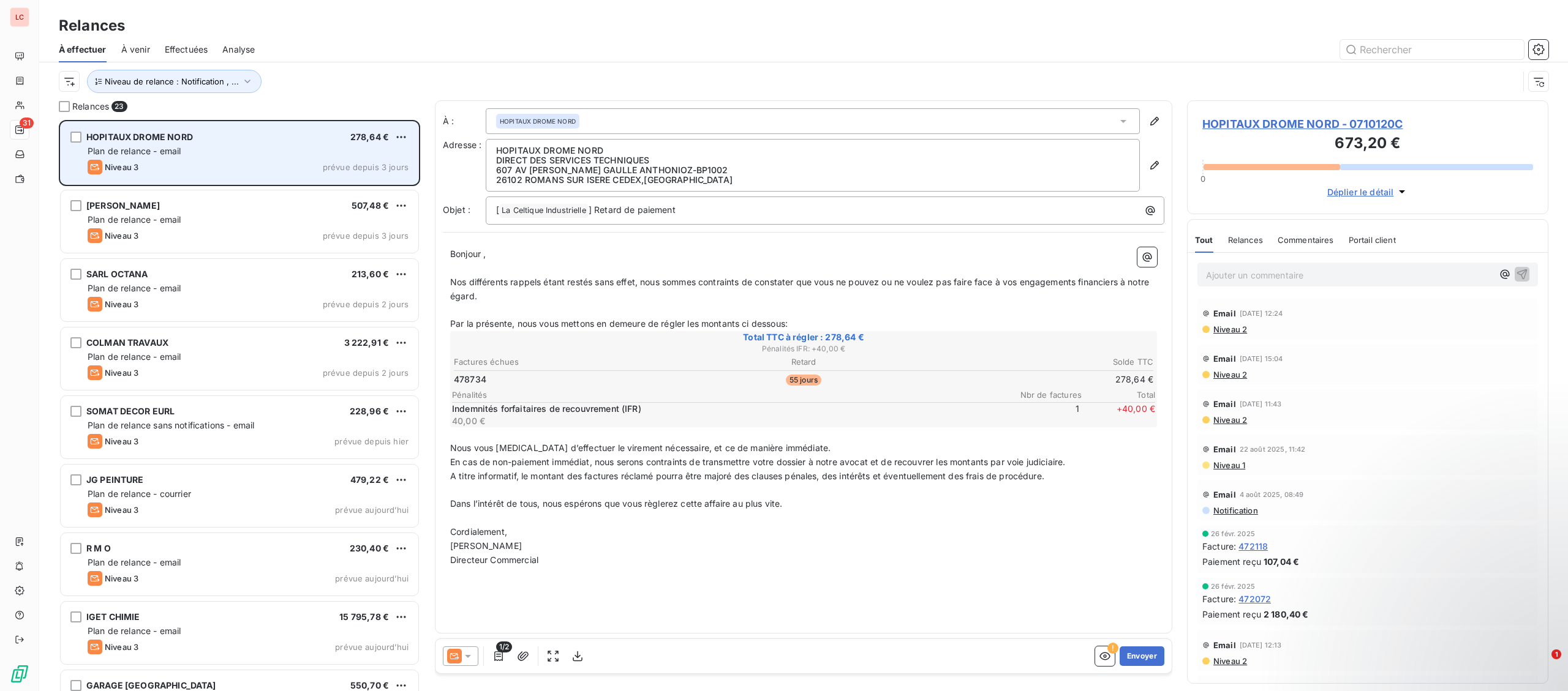
click at [239, 169] on div "Niveau 3 prévue depuis 3 jours" at bounding box center [248, 167] width 321 height 15
click at [225, 151] on div "Plan de relance - email" at bounding box center [248, 151] width 321 height 12
click at [178, 154] on span "Plan de relance - email" at bounding box center [134, 151] width 93 height 11
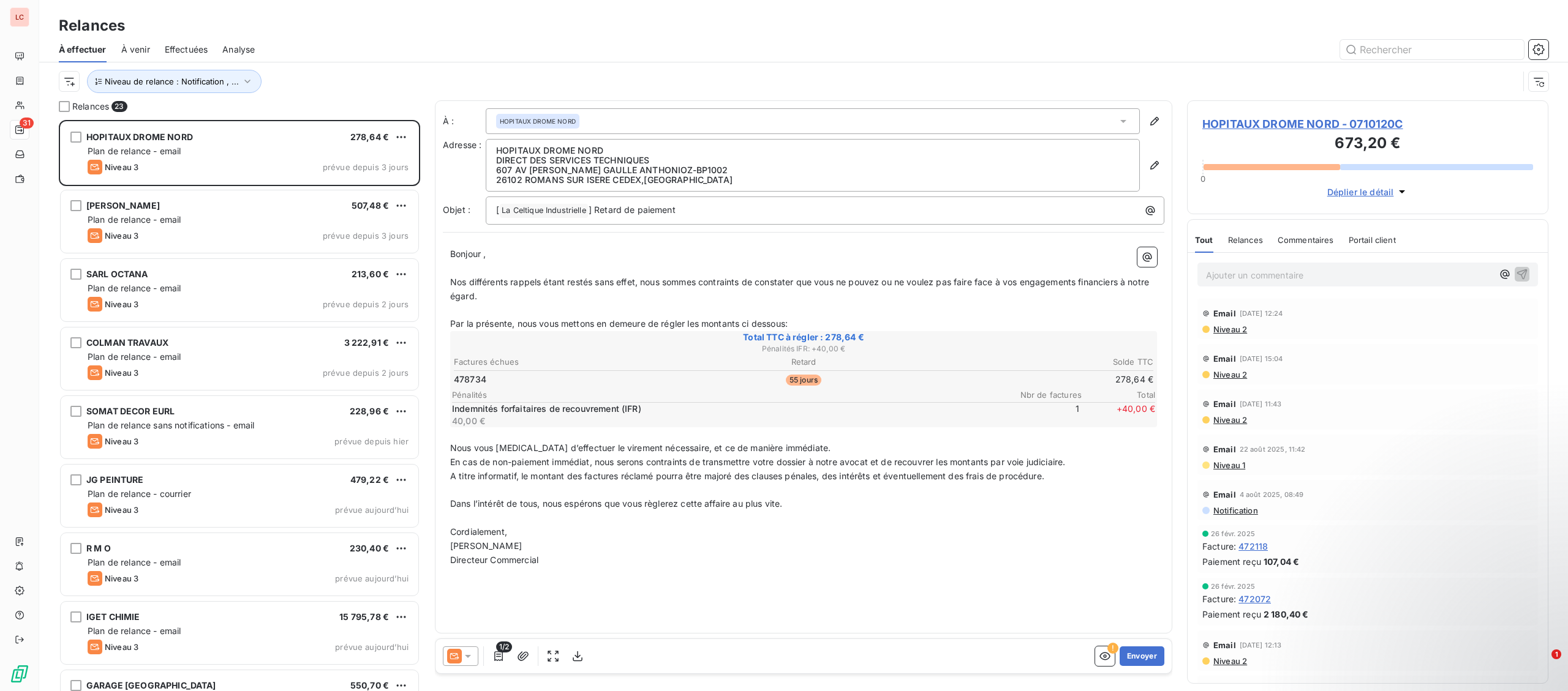
click at [1301, 125] on span "HOPITAUX DROME NORD - 0710120C" at bounding box center [1367, 124] width 330 height 17
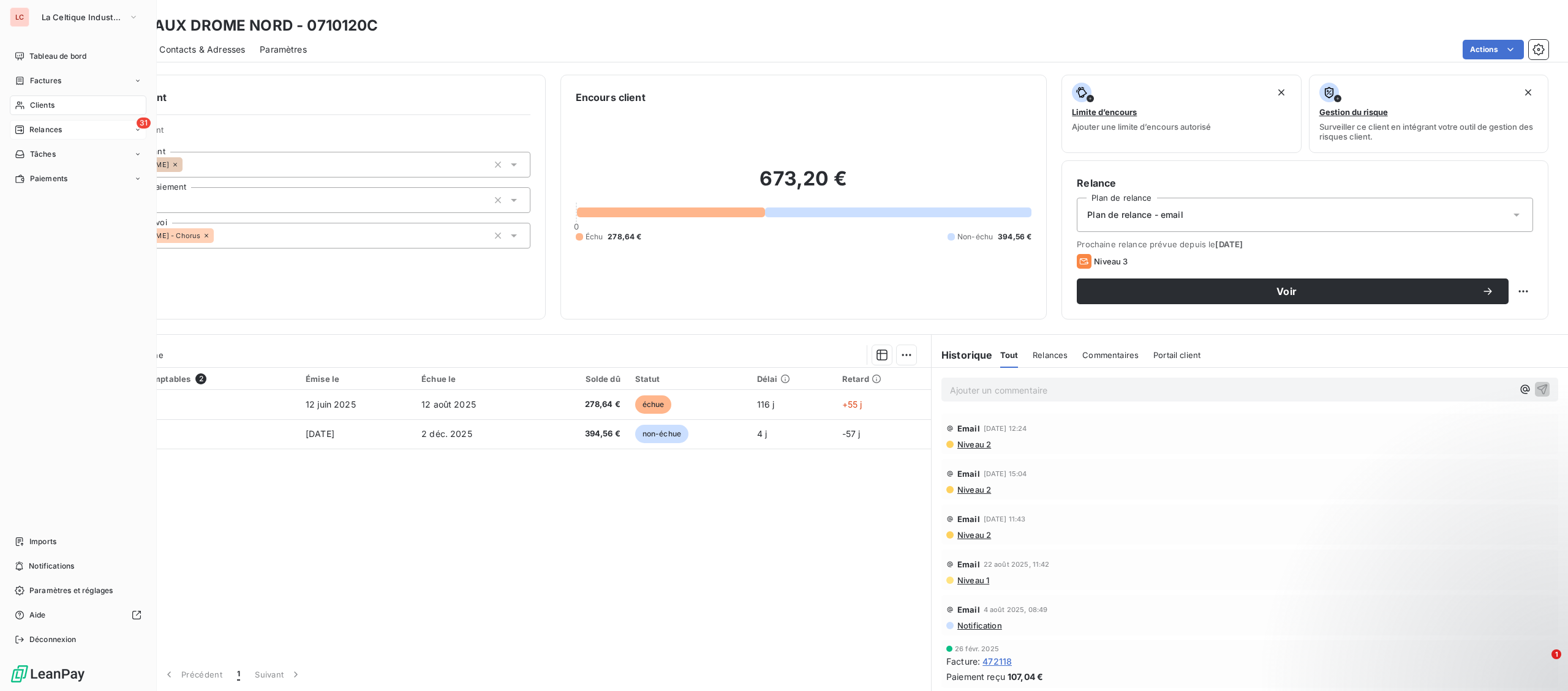
click at [43, 128] on span "Relances" at bounding box center [45, 130] width 32 height 11
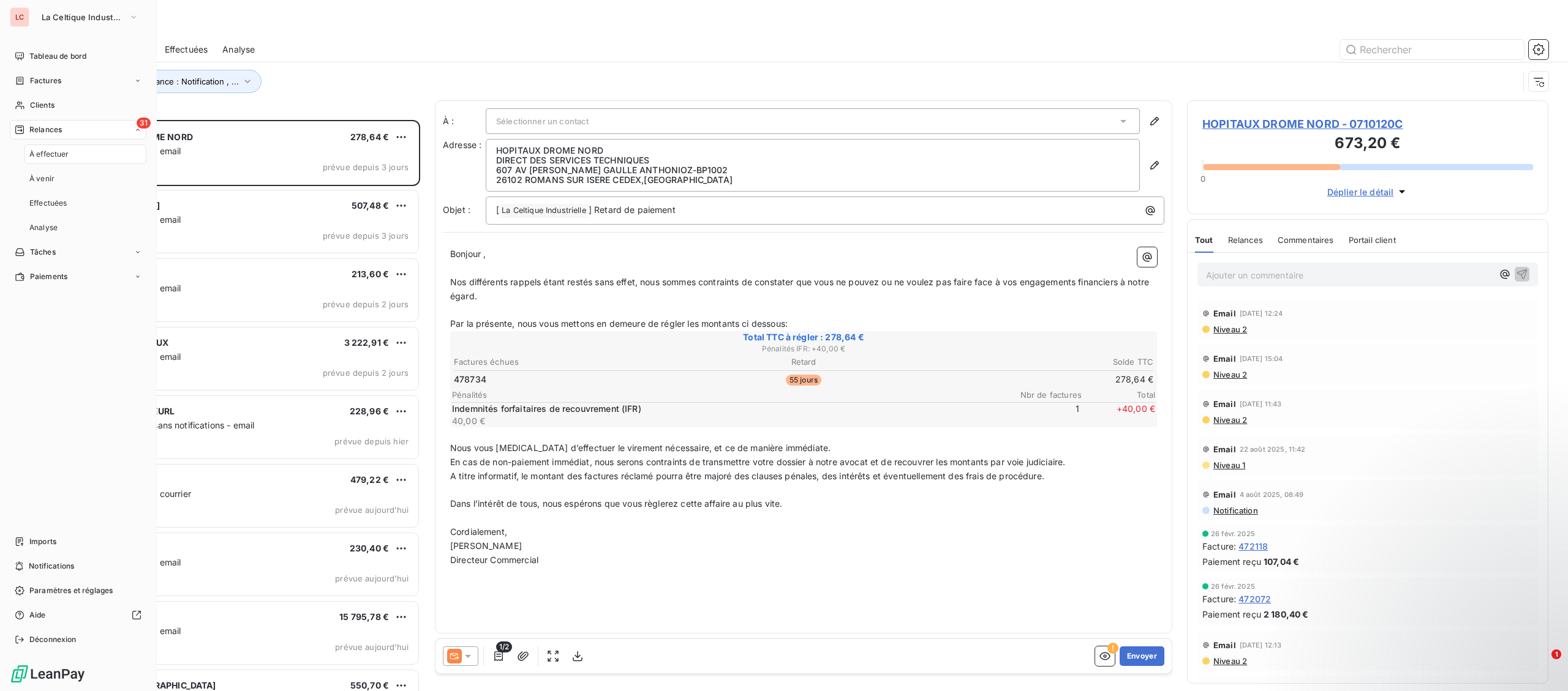
scroll to position [571, 361]
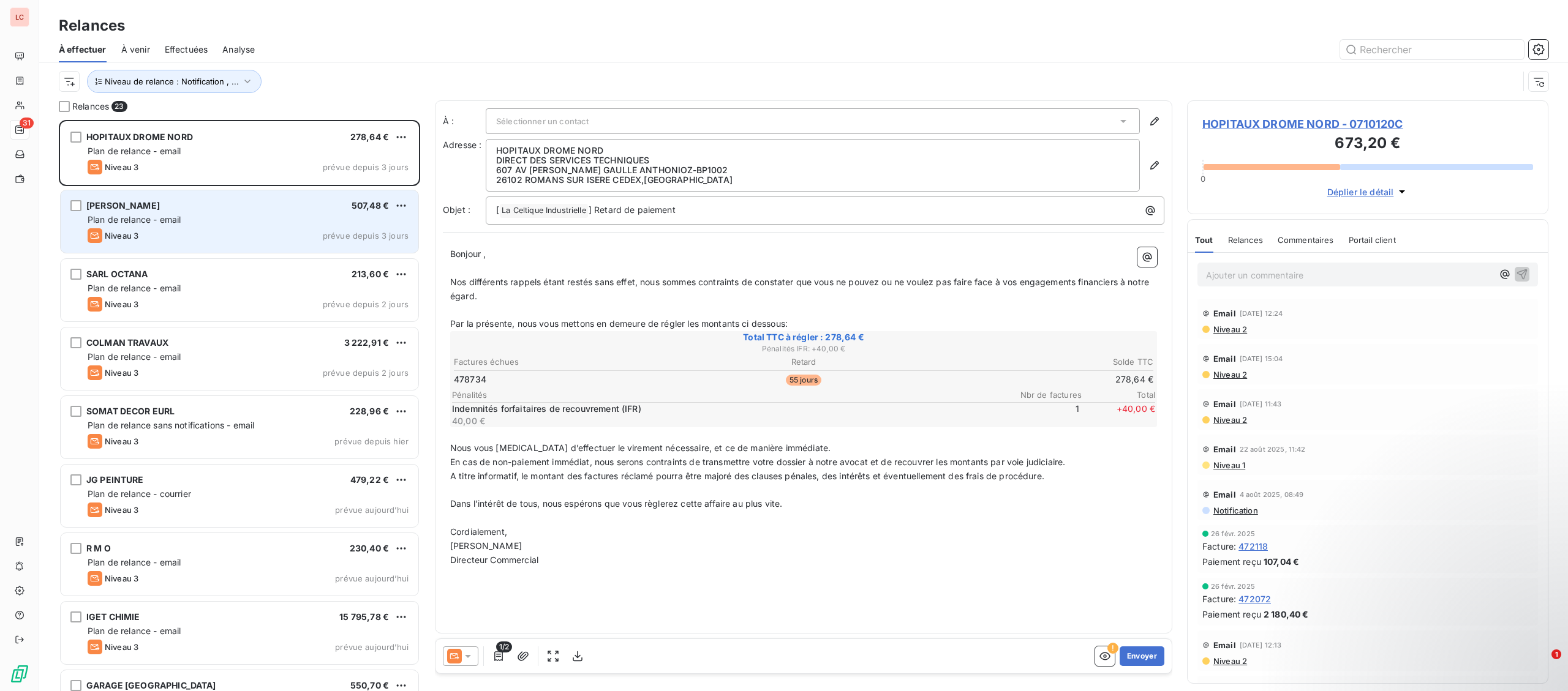
click at [237, 231] on div "Niveau 3 prévue depuis 3 jours" at bounding box center [248, 236] width 321 height 15
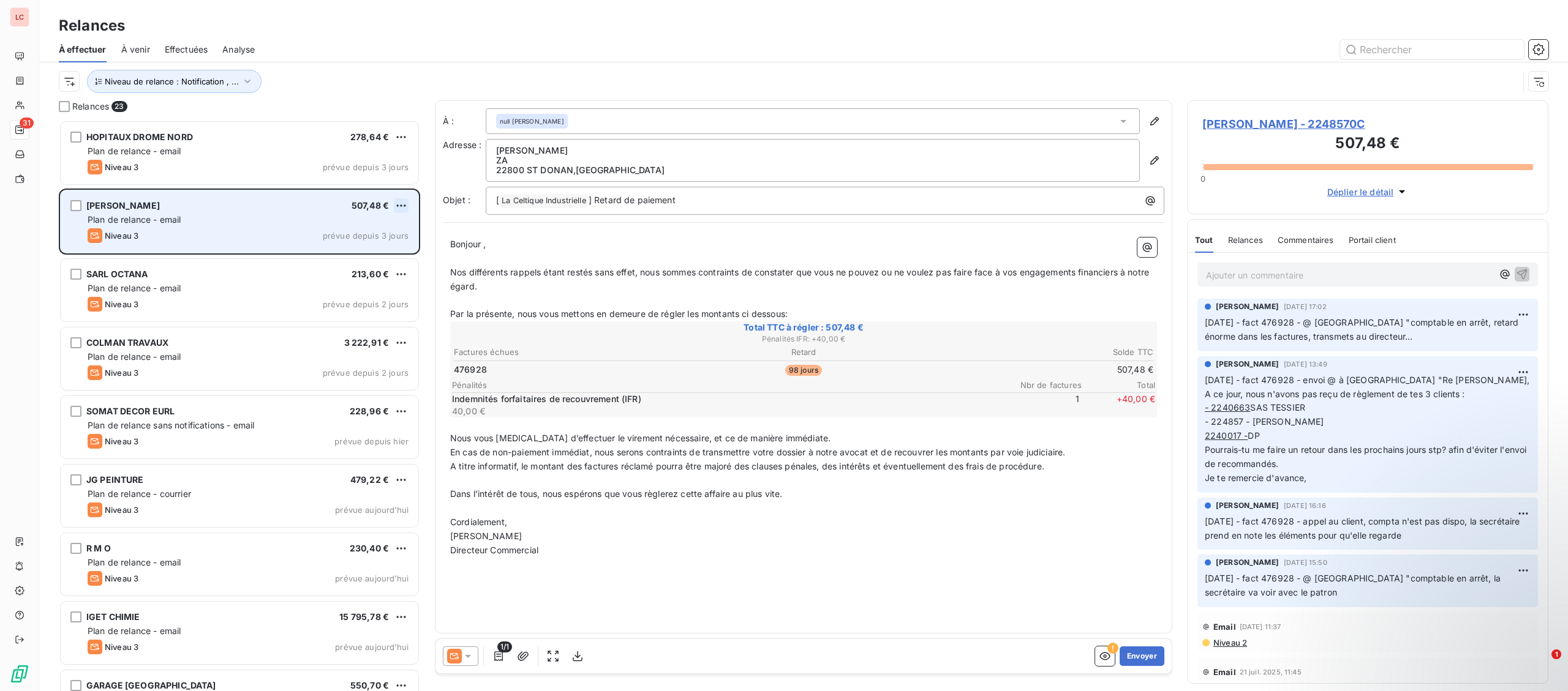
click at [400, 201] on html "LC 31 Relances À effectuer À venir Effectuées Analyse Niveau de relance : Notif…" at bounding box center [784, 345] width 1568 height 691
click at [379, 235] on div "Replanifier cette action" at bounding box center [348, 230] width 109 height 20
select select "9"
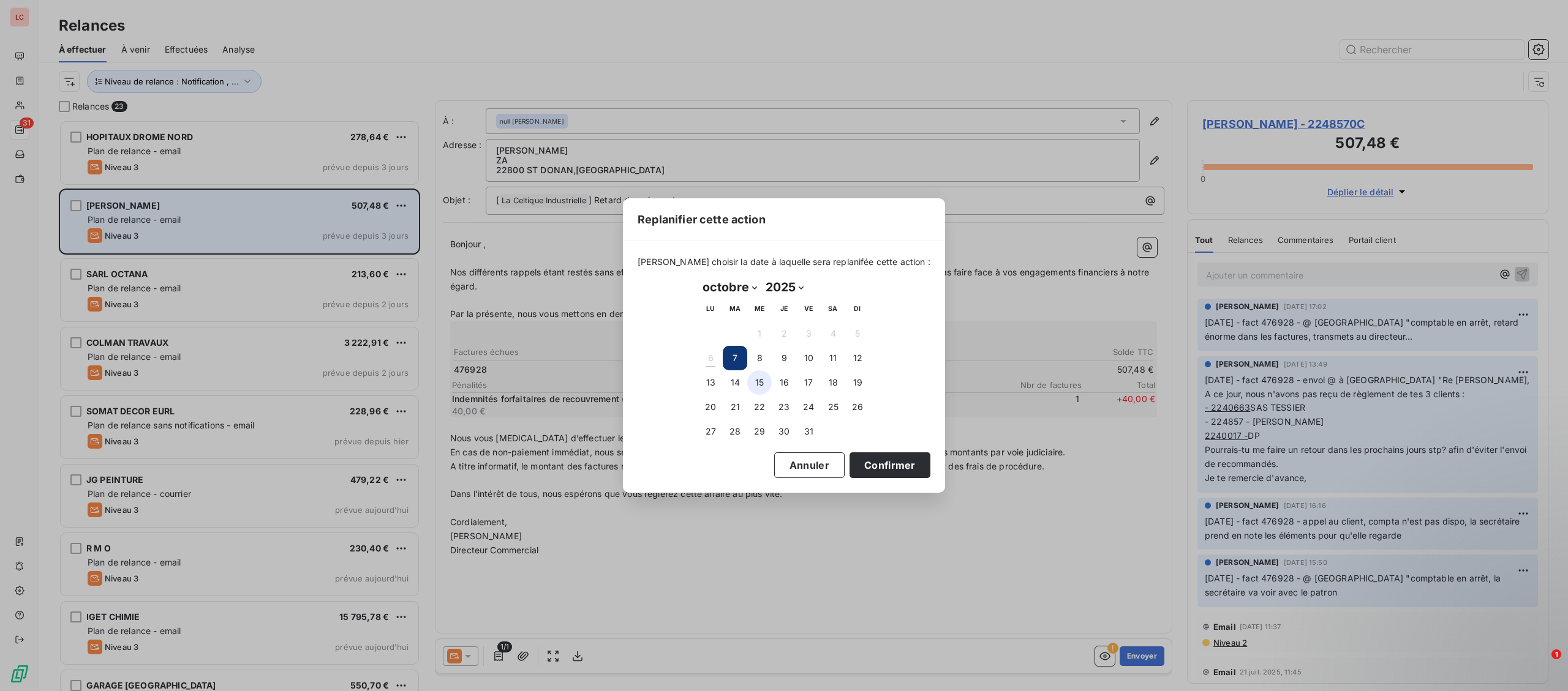
click at [760, 384] on button "15" at bounding box center [759, 382] width 24 height 24
click at [874, 459] on button "Confirmer" at bounding box center [890, 465] width 81 height 25
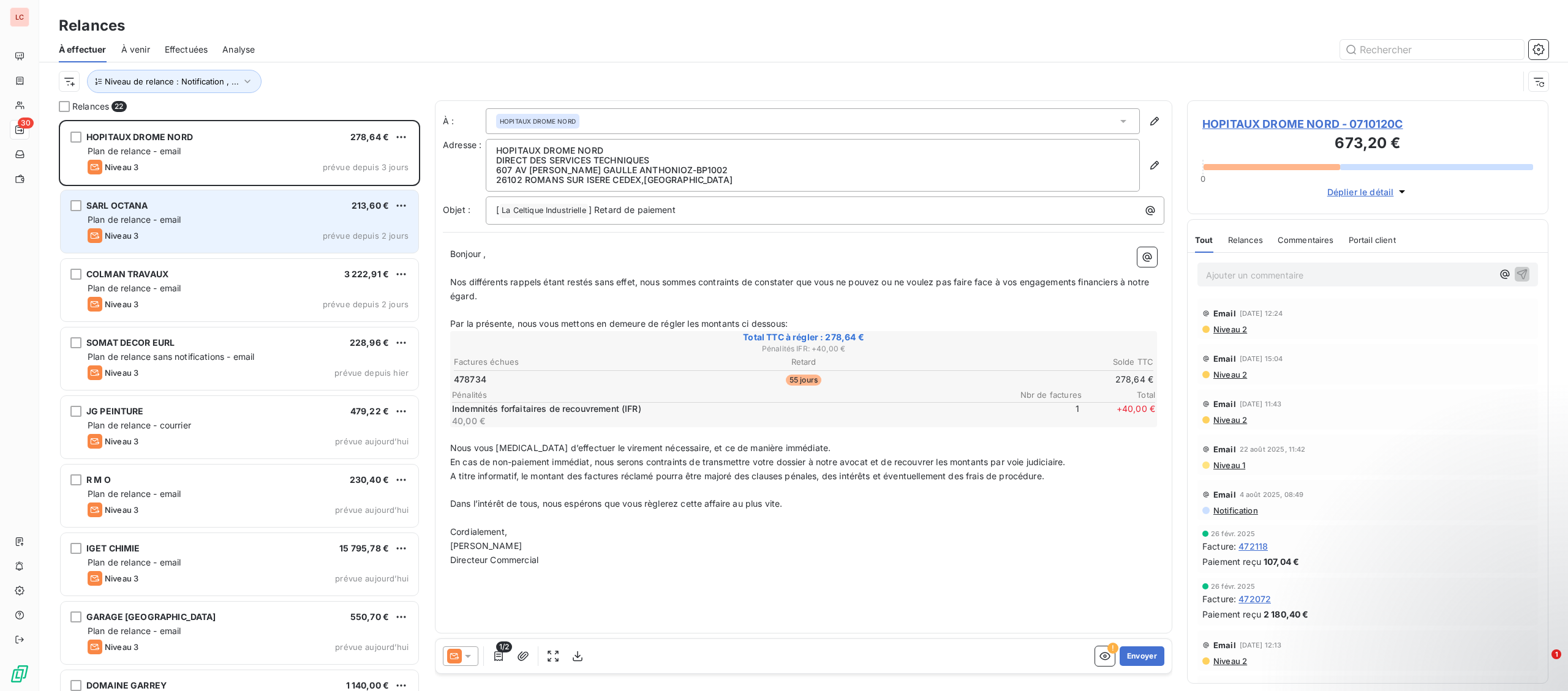
click at [124, 225] on span "Plan de relance - email" at bounding box center [134, 219] width 93 height 11
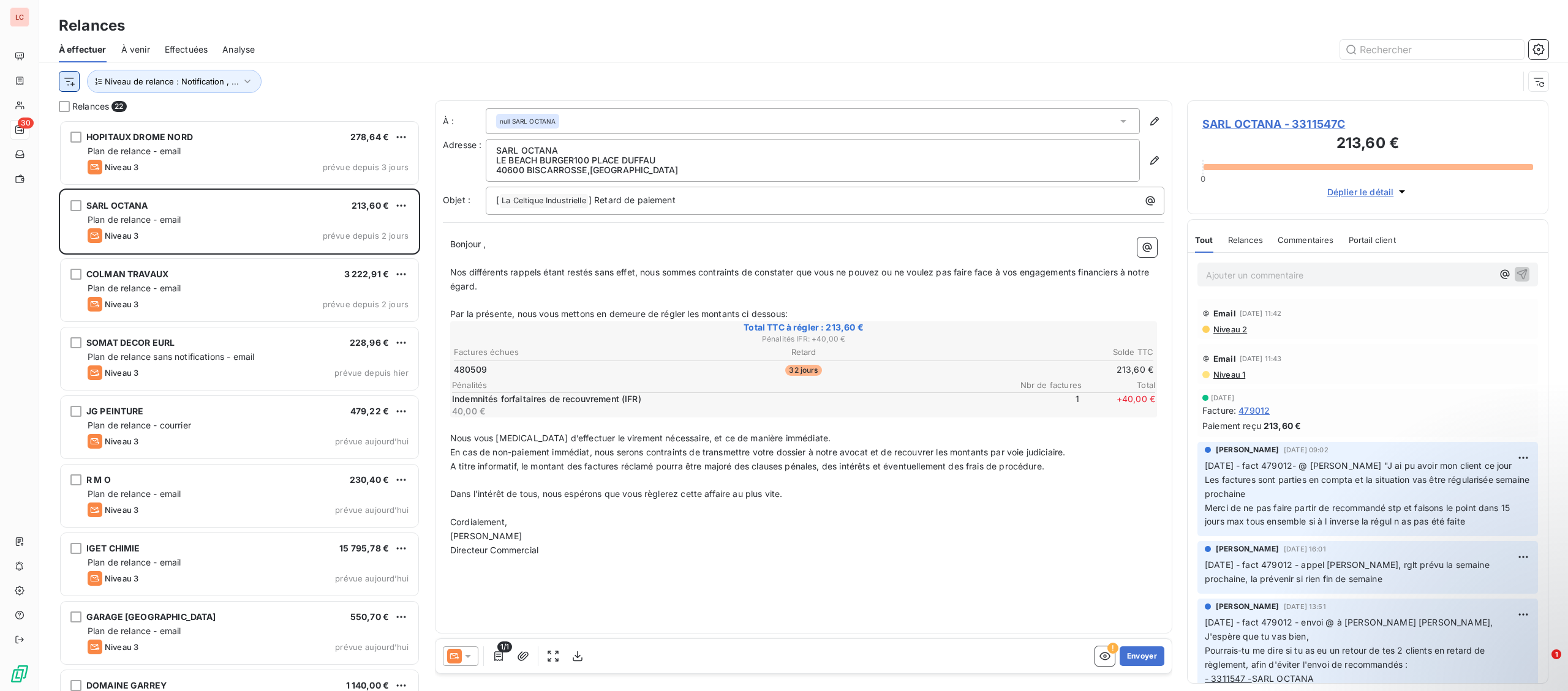
click at [75, 83] on html "LC 30 Relances À effectuer À venir Effectuées Analyse Niveau de relance : Notif…" at bounding box center [784, 345] width 1568 height 691
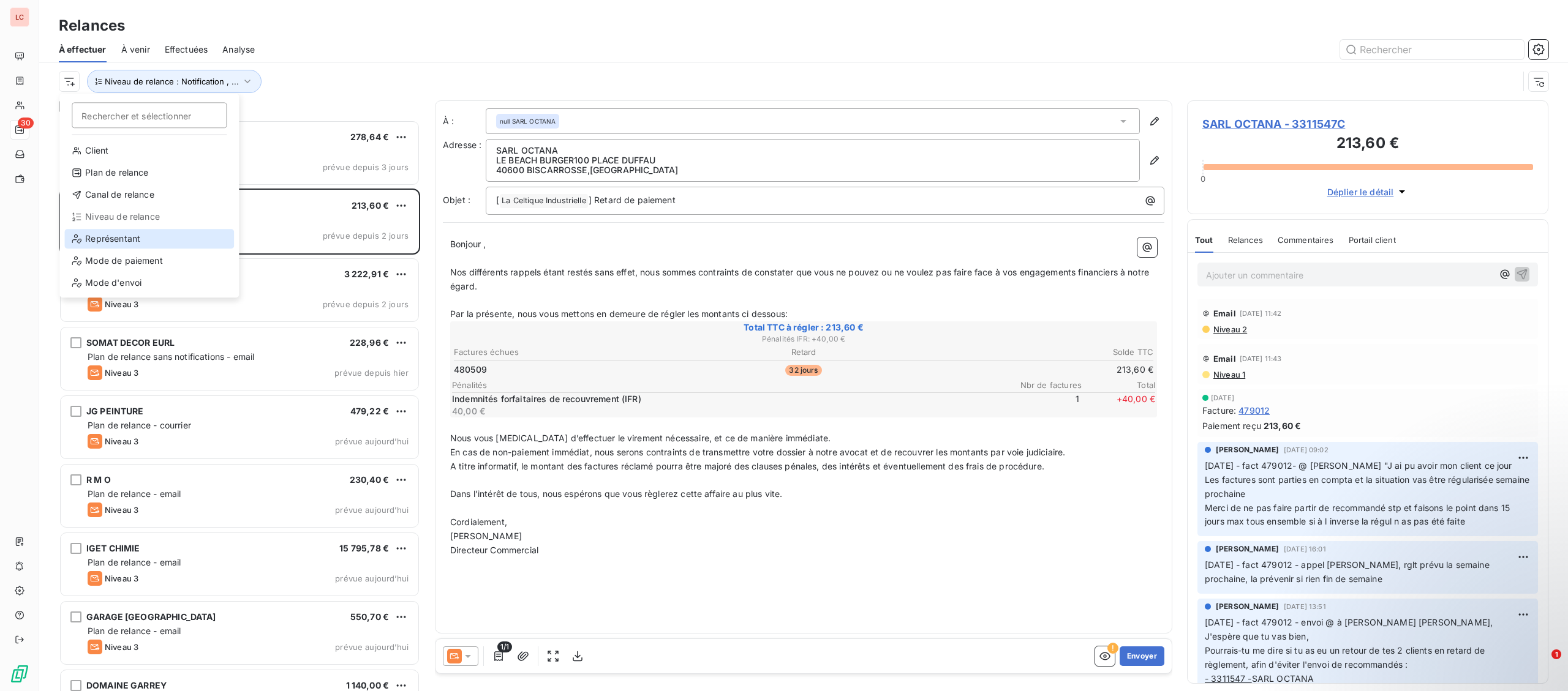
click at [123, 242] on div "Représentant" at bounding box center [149, 239] width 170 height 20
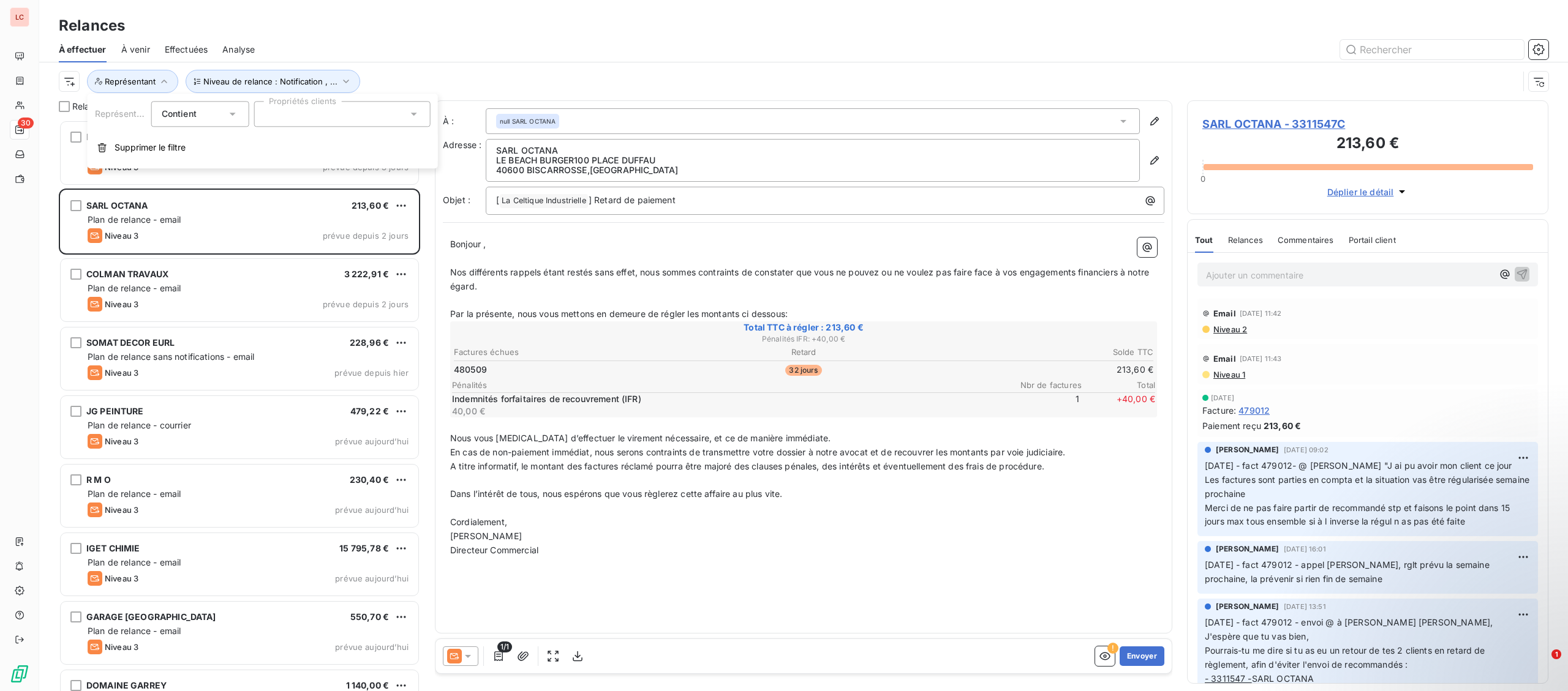
click at [357, 113] on div at bounding box center [342, 114] width 176 height 25
type input "vane"
click at [269, 147] on div at bounding box center [270, 144] width 11 height 11
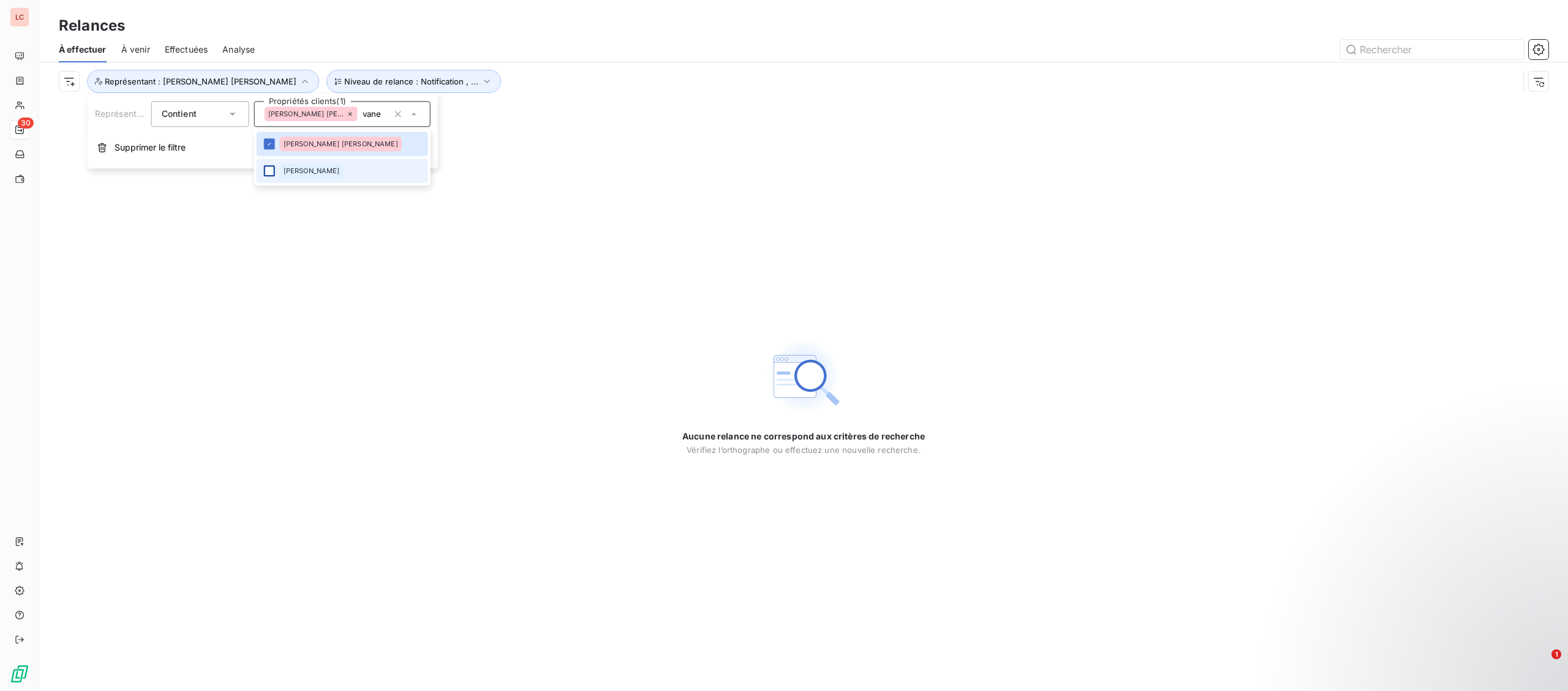
click at [267, 169] on div at bounding box center [270, 171] width 11 height 11
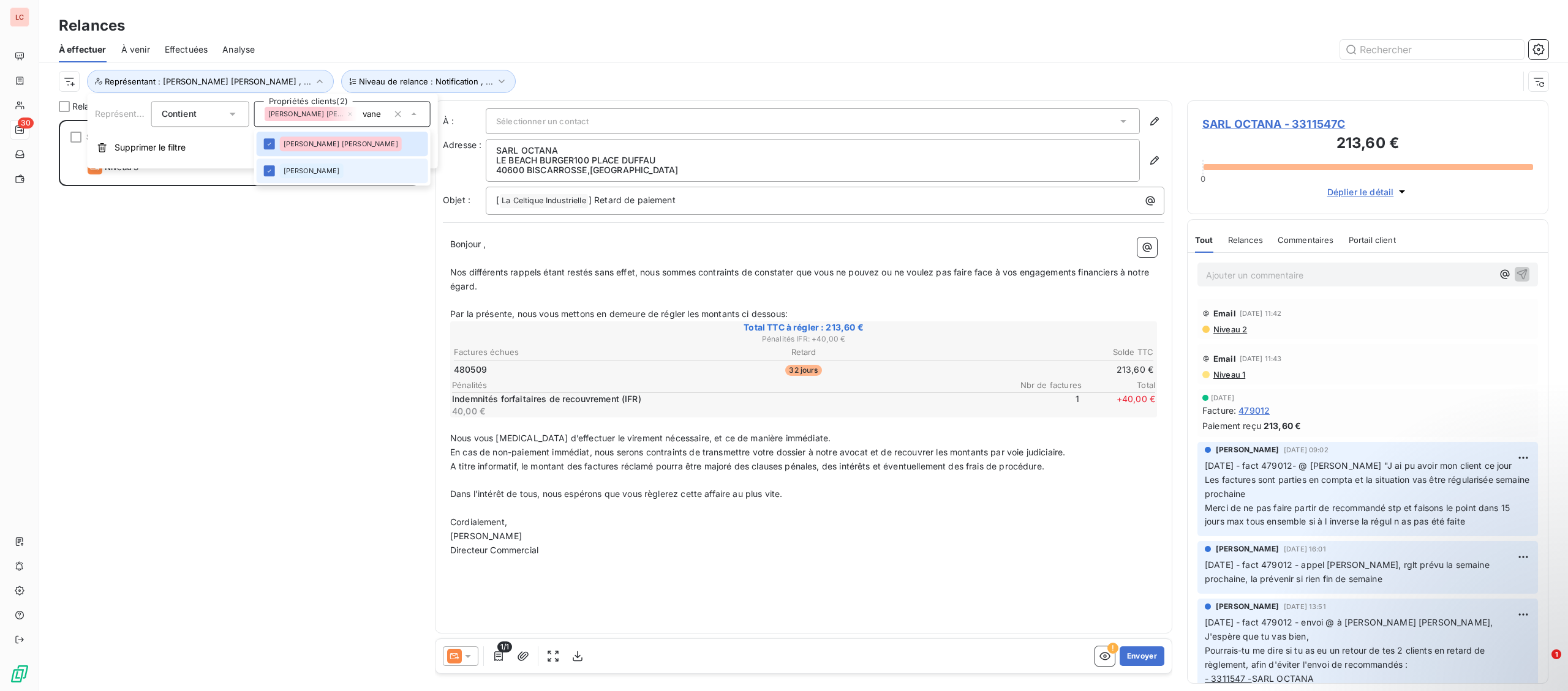
scroll to position [571, 361]
click at [240, 214] on div "SARL OCTANA 213,60 € Plan de relance - email Niveau 3 prévue depuis 2 jours" at bounding box center [240, 405] width 362 height 571
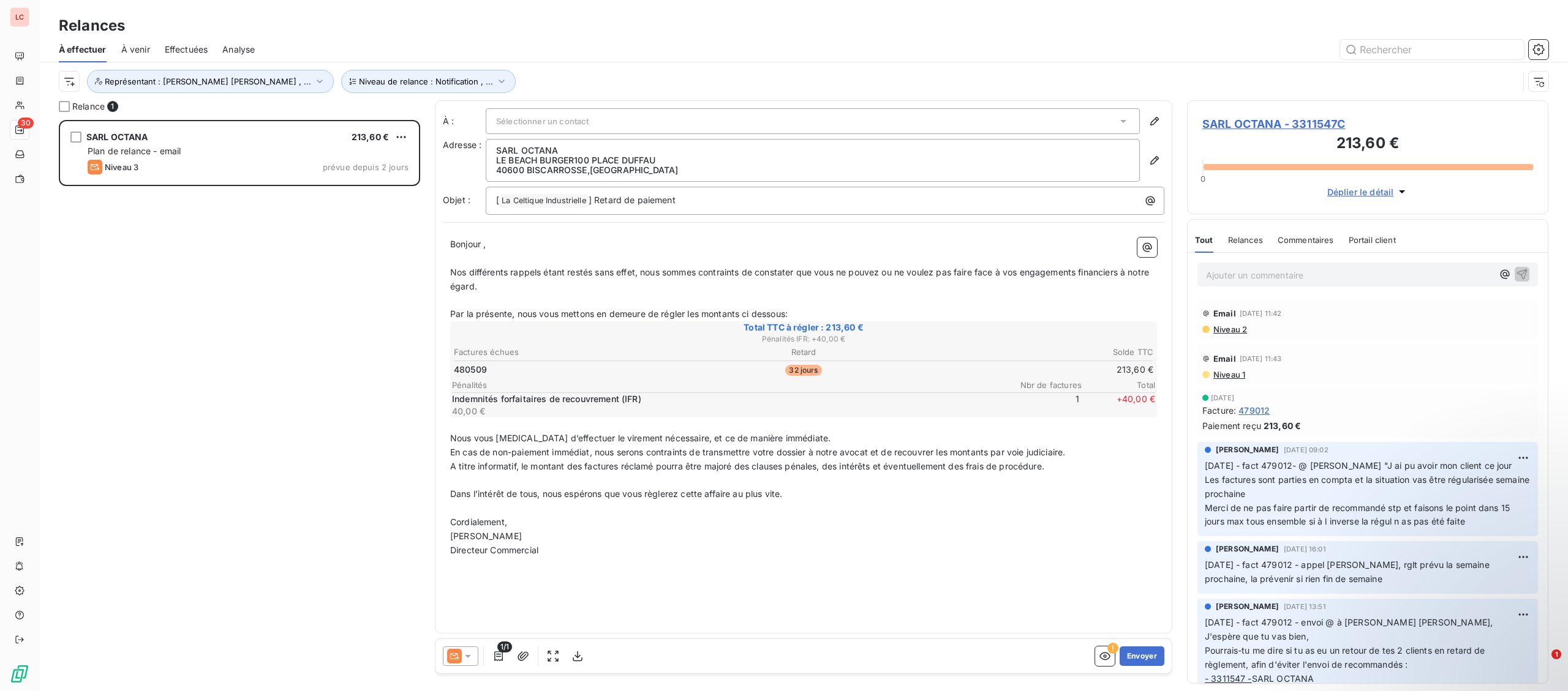
click at [1229, 279] on p "Ajouter un commentaire ﻿" at bounding box center [1349, 275] width 286 height 16
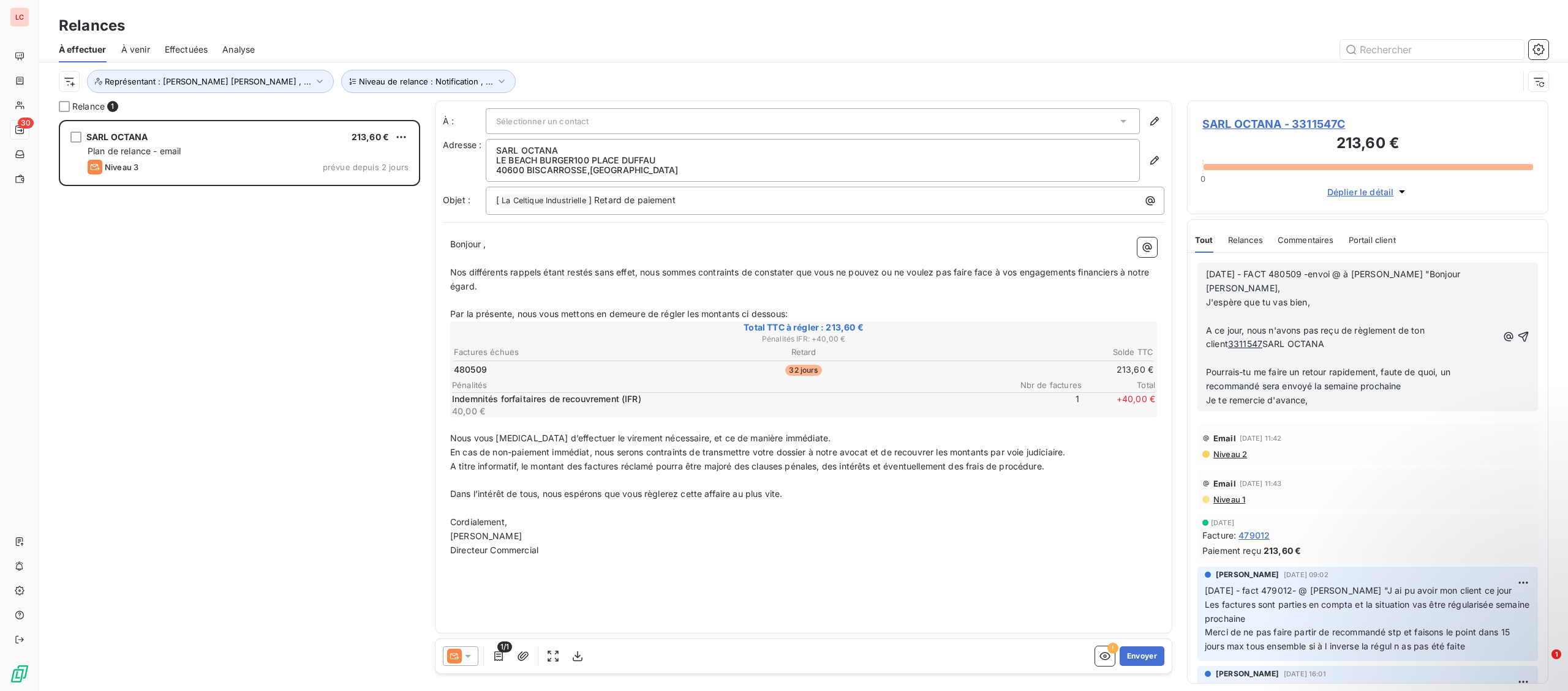
click at [1222, 310] on p "﻿" at bounding box center [1351, 317] width 291 height 14
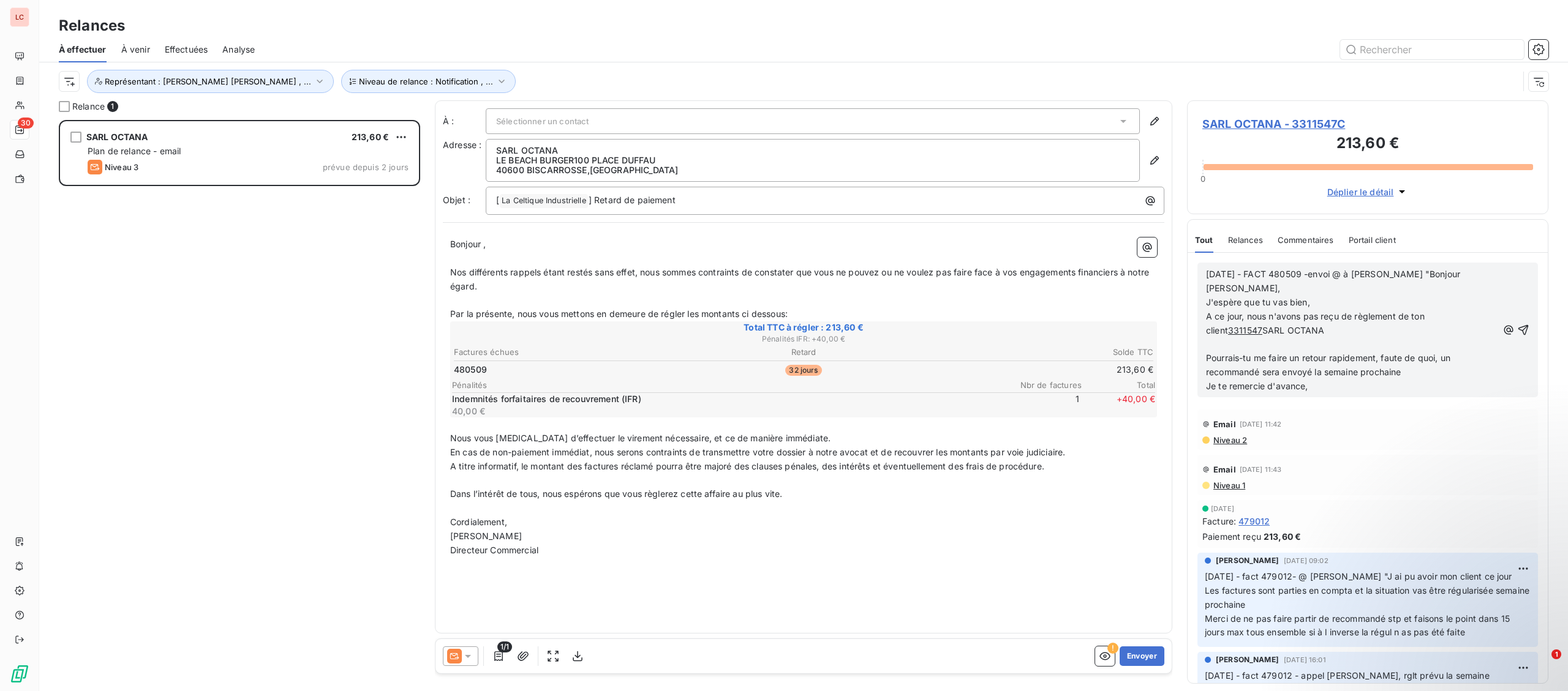
click at [1232, 337] on p "﻿" at bounding box center [1351, 344] width 291 height 14
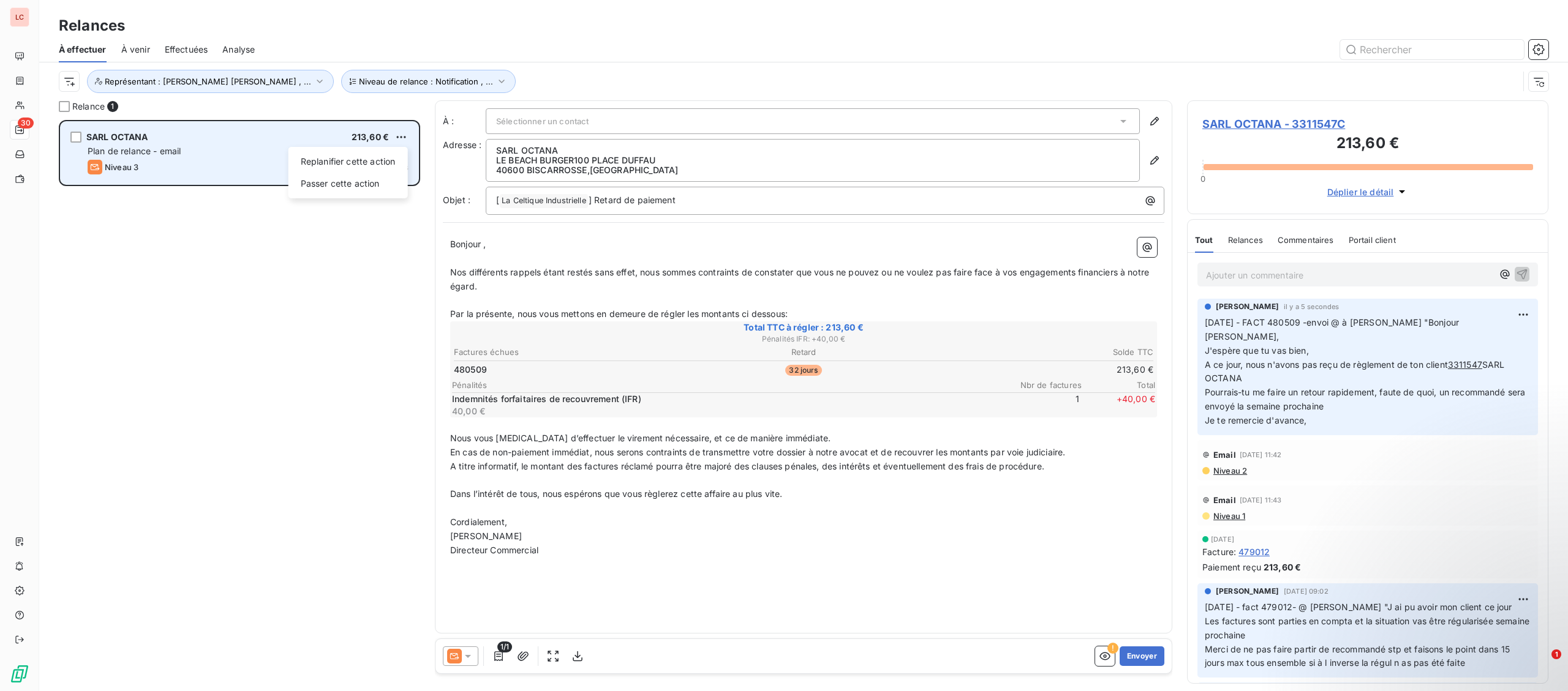
click at [394, 133] on html "LC 30 Relances À effectuer À venir Effectuées Analyse Niveau de relance : Notif…" at bounding box center [784, 345] width 1568 height 691
click at [389, 158] on div "Replanifier cette action" at bounding box center [348, 162] width 109 height 20
select select "9"
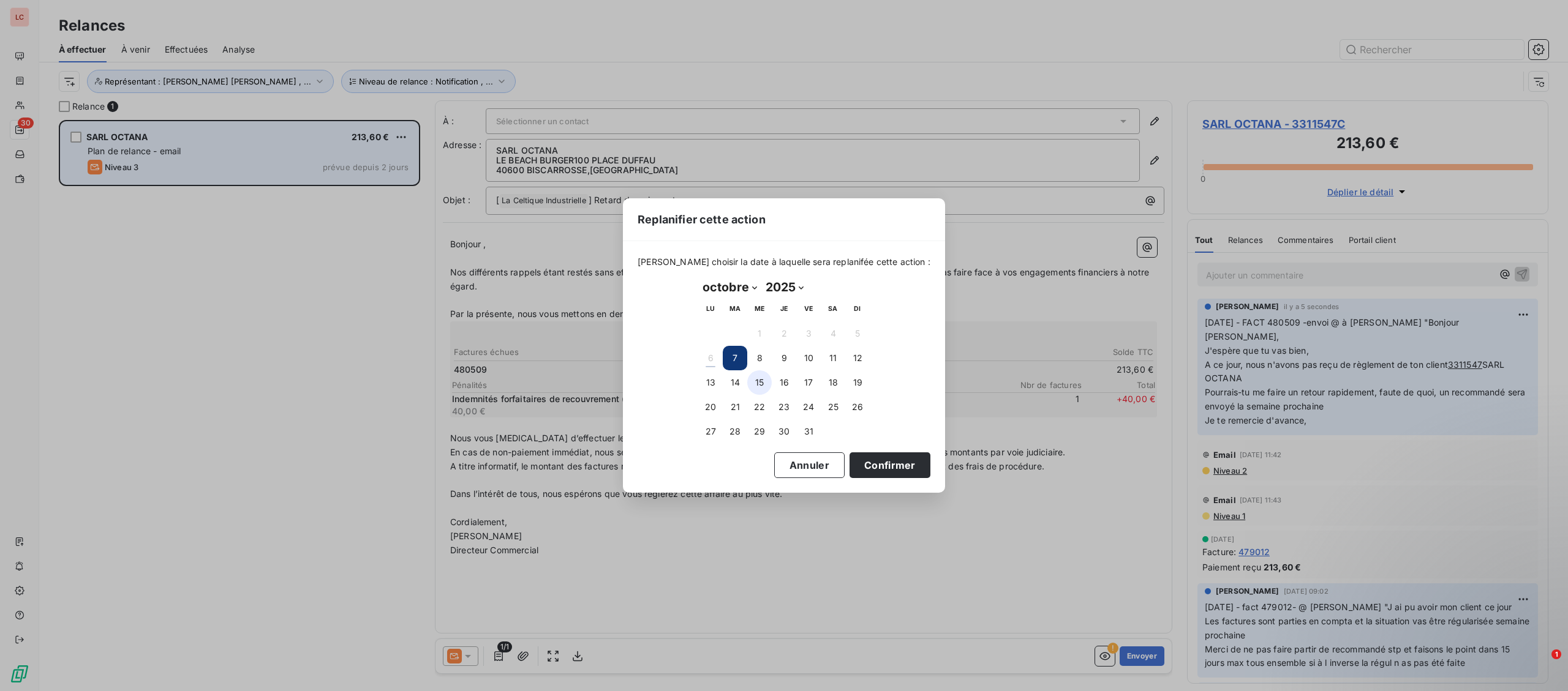
click at [757, 381] on button "15" at bounding box center [759, 382] width 24 height 24
click at [855, 467] on button "Confirmer" at bounding box center [890, 465] width 81 height 25
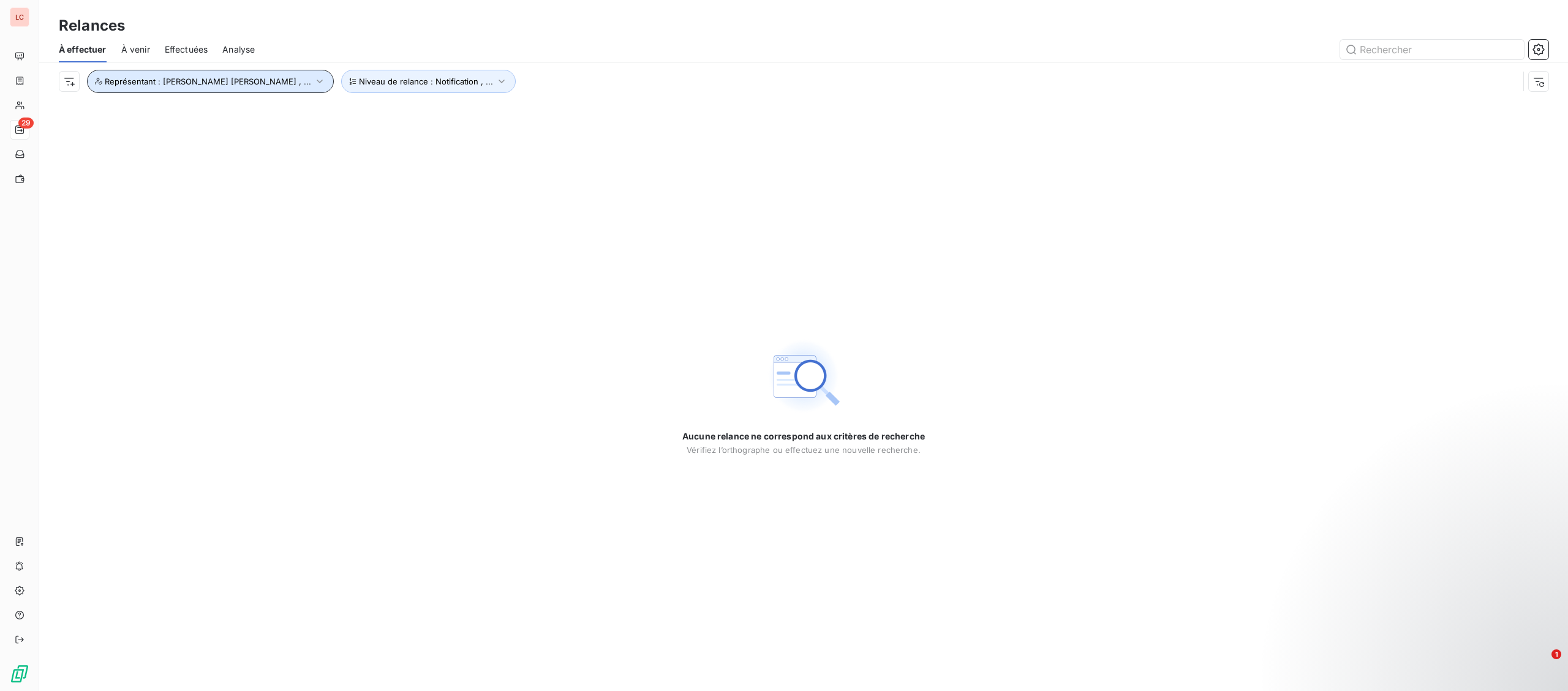
click at [208, 93] on button "Représentant : [PERSON_NAME] [PERSON_NAME] , ..." at bounding box center [210, 81] width 247 height 23
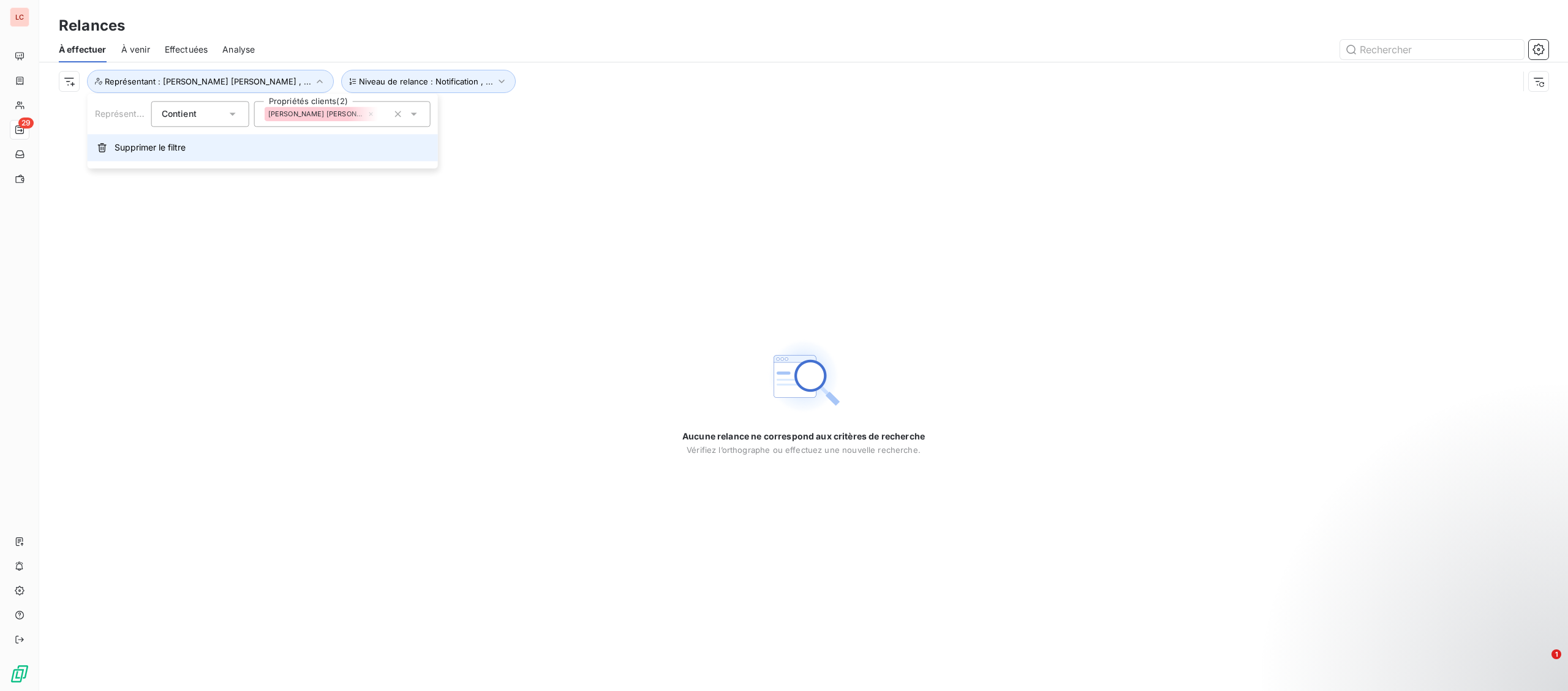
click at [176, 155] on button "Supprimer le filtre" at bounding box center [263, 147] width 350 height 27
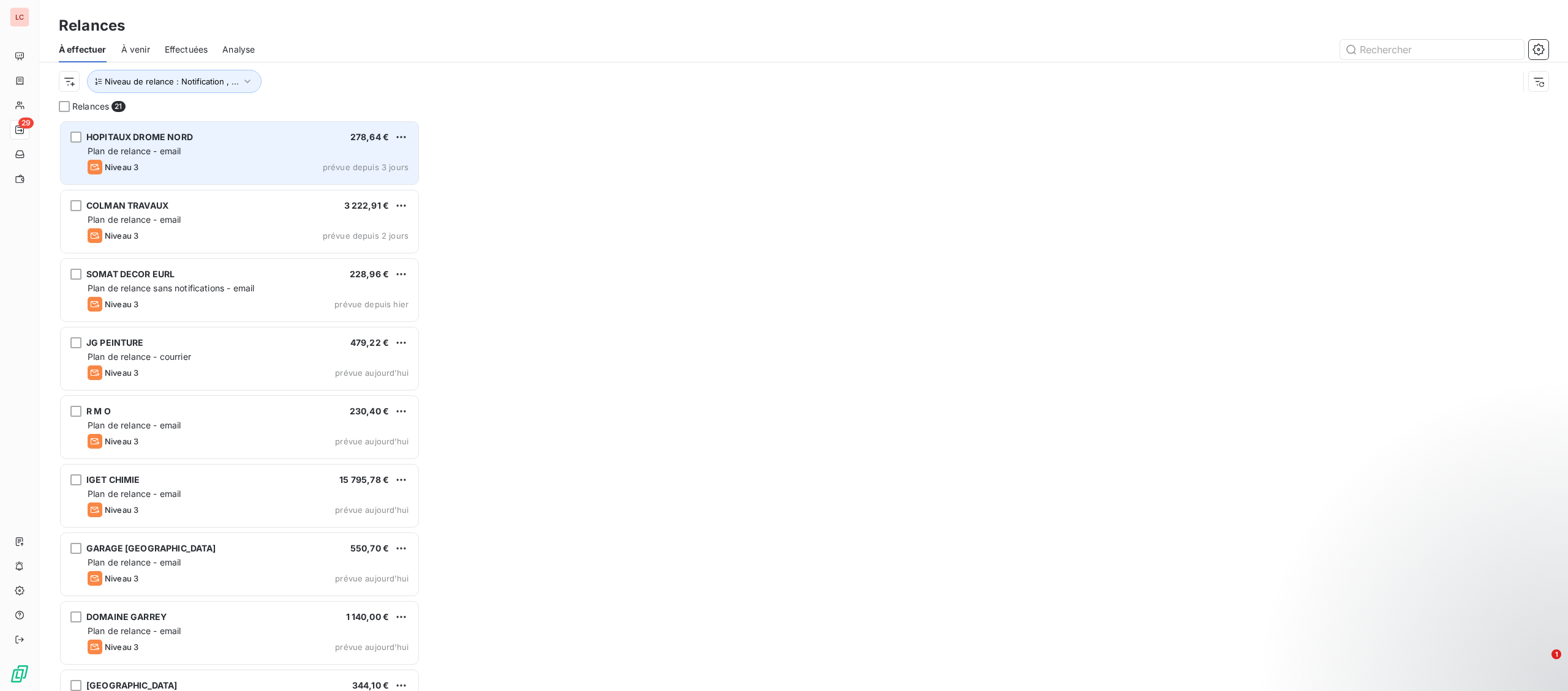
scroll to position [571, 361]
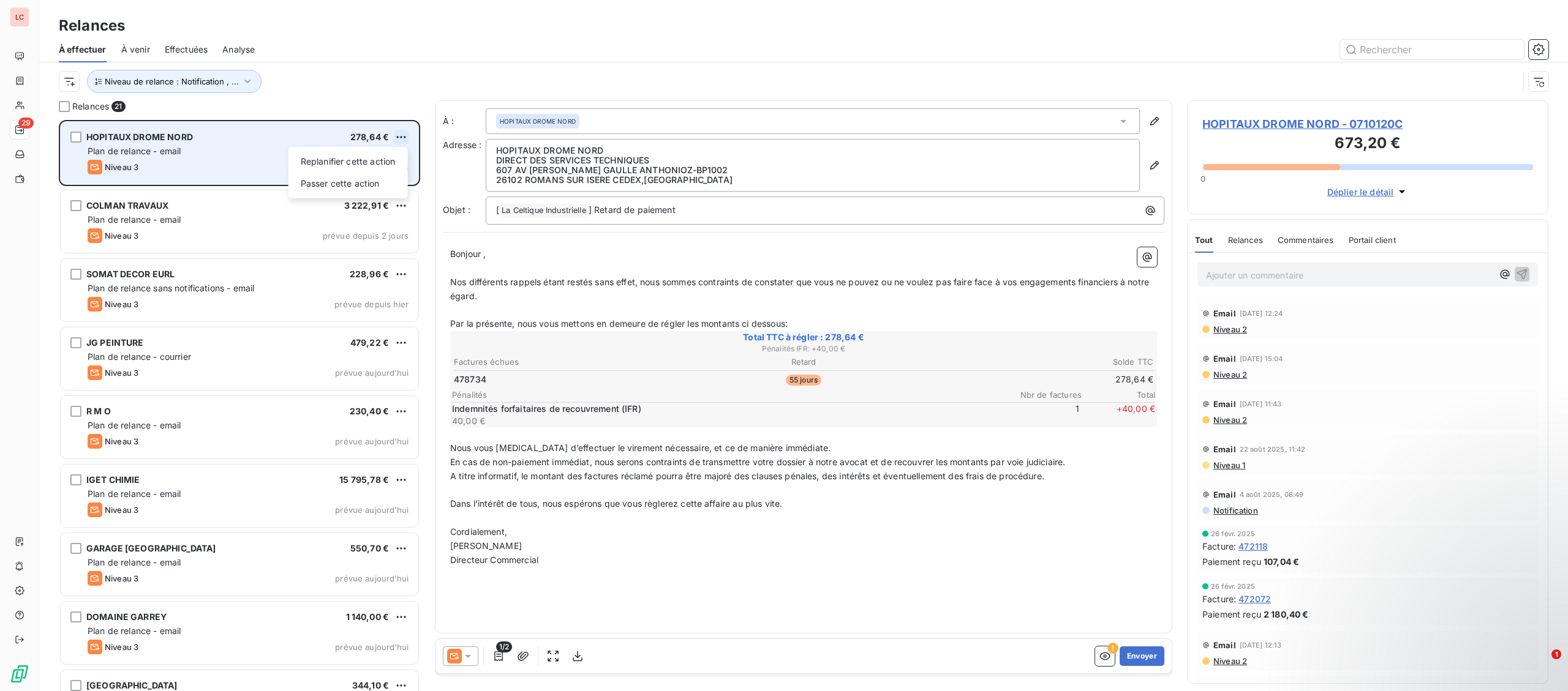
click at [404, 139] on html "LC 29 Relances À effectuer À venir Effectuées Analyse Niveau de relance : Notif…" at bounding box center [784, 345] width 1568 height 691
click at [379, 159] on div "Replanifier cette action" at bounding box center [348, 162] width 109 height 20
select select "9"
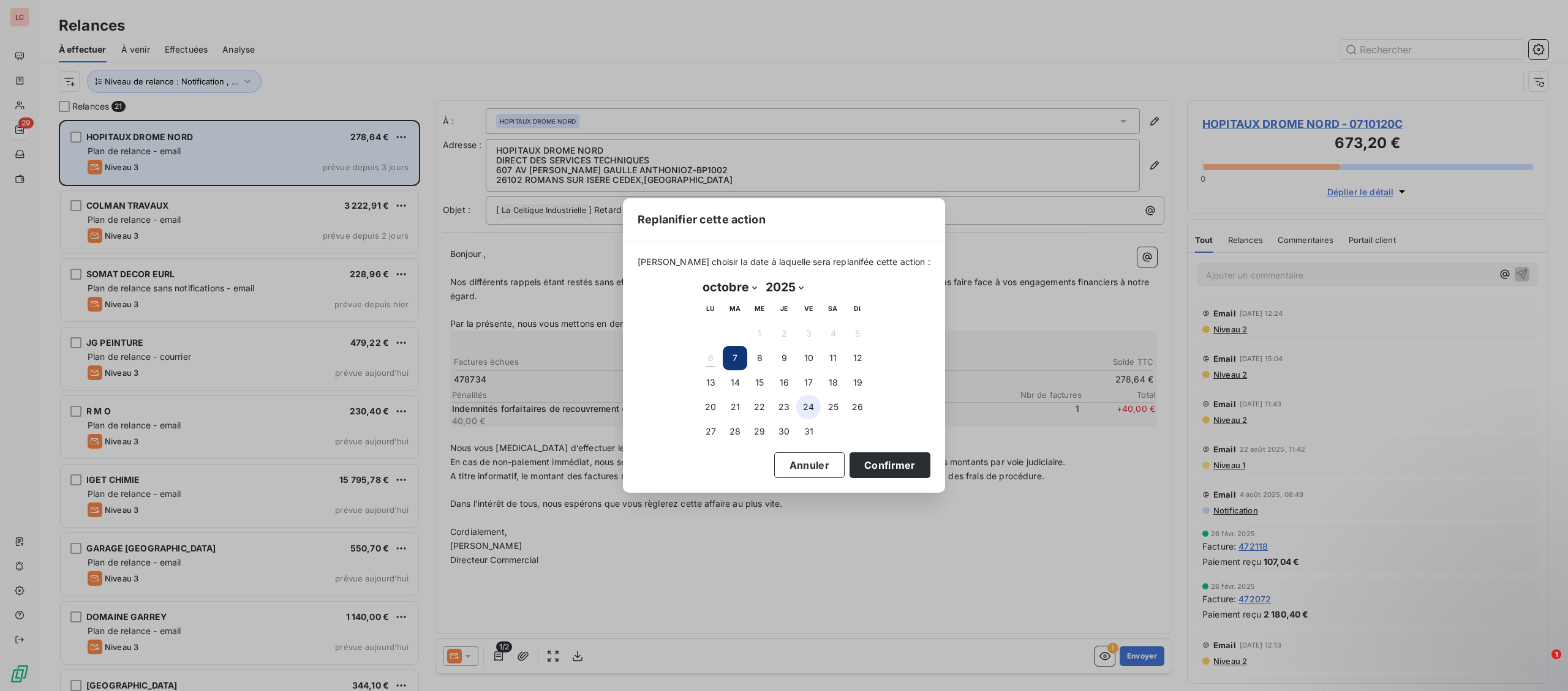
drag, startPoint x: 758, startPoint y: 380, endPoint x: 801, endPoint y: 415, distance: 55.4
click at [758, 379] on button "15" at bounding box center [759, 382] width 24 height 24
click at [865, 470] on button "Confirmer" at bounding box center [890, 465] width 81 height 25
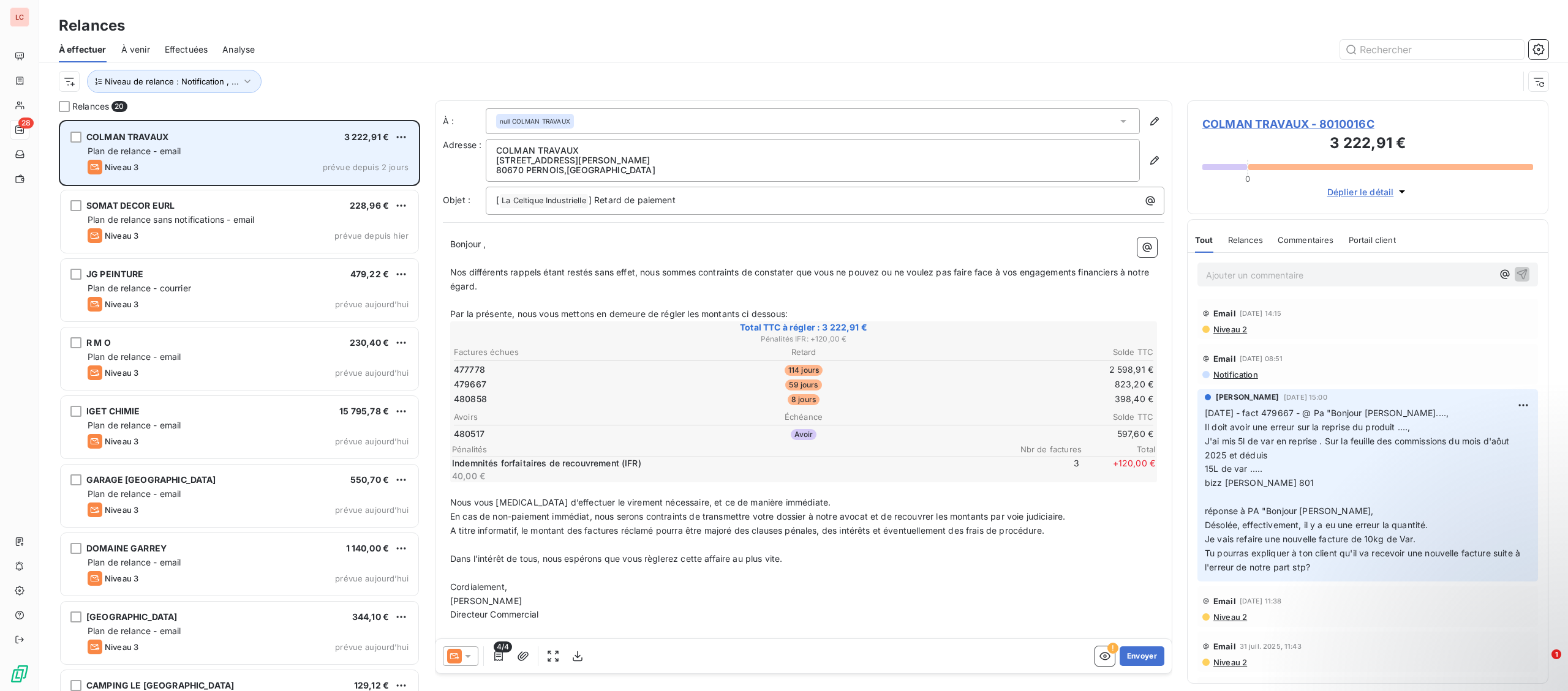
click at [153, 161] on div "Niveau 3 prévue depuis 2 jours" at bounding box center [248, 167] width 321 height 15
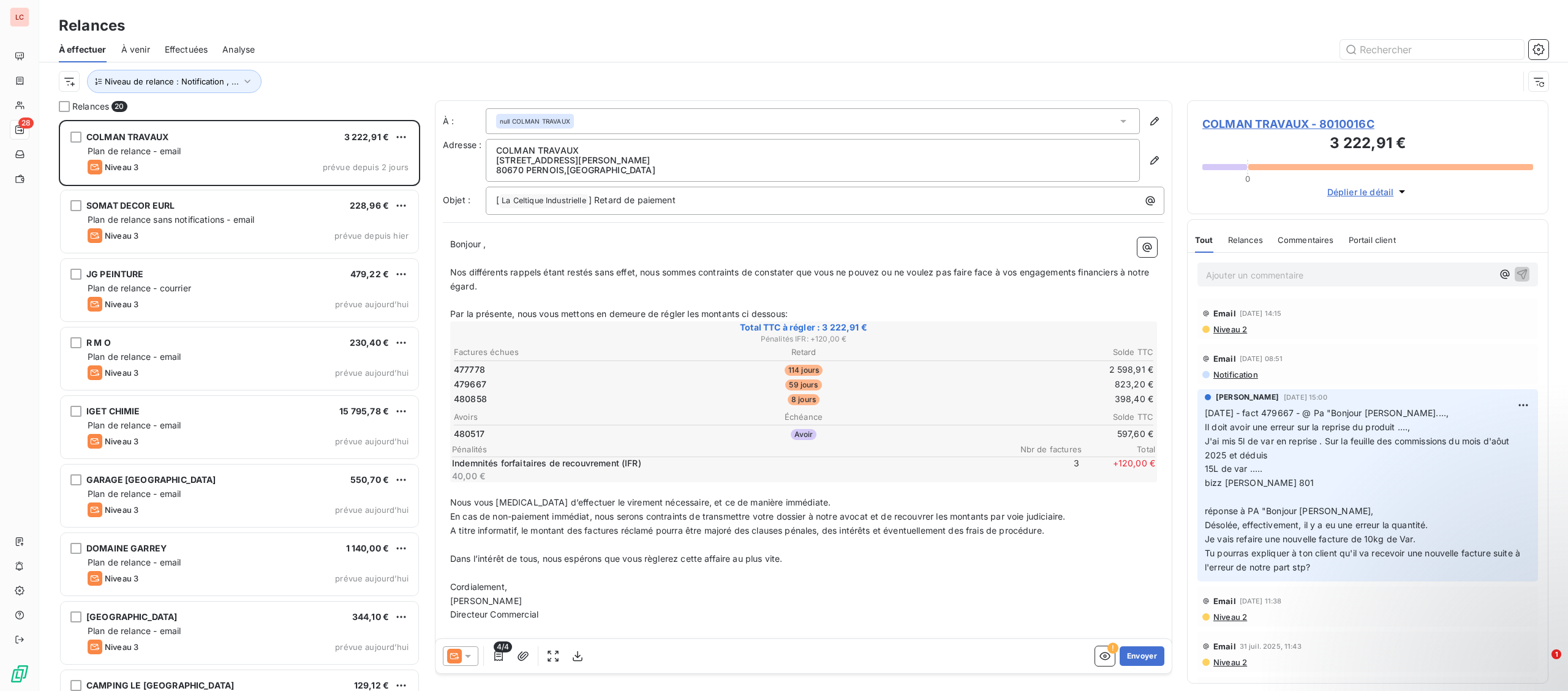
click at [476, 664] on div at bounding box center [460, 656] width 35 height 20
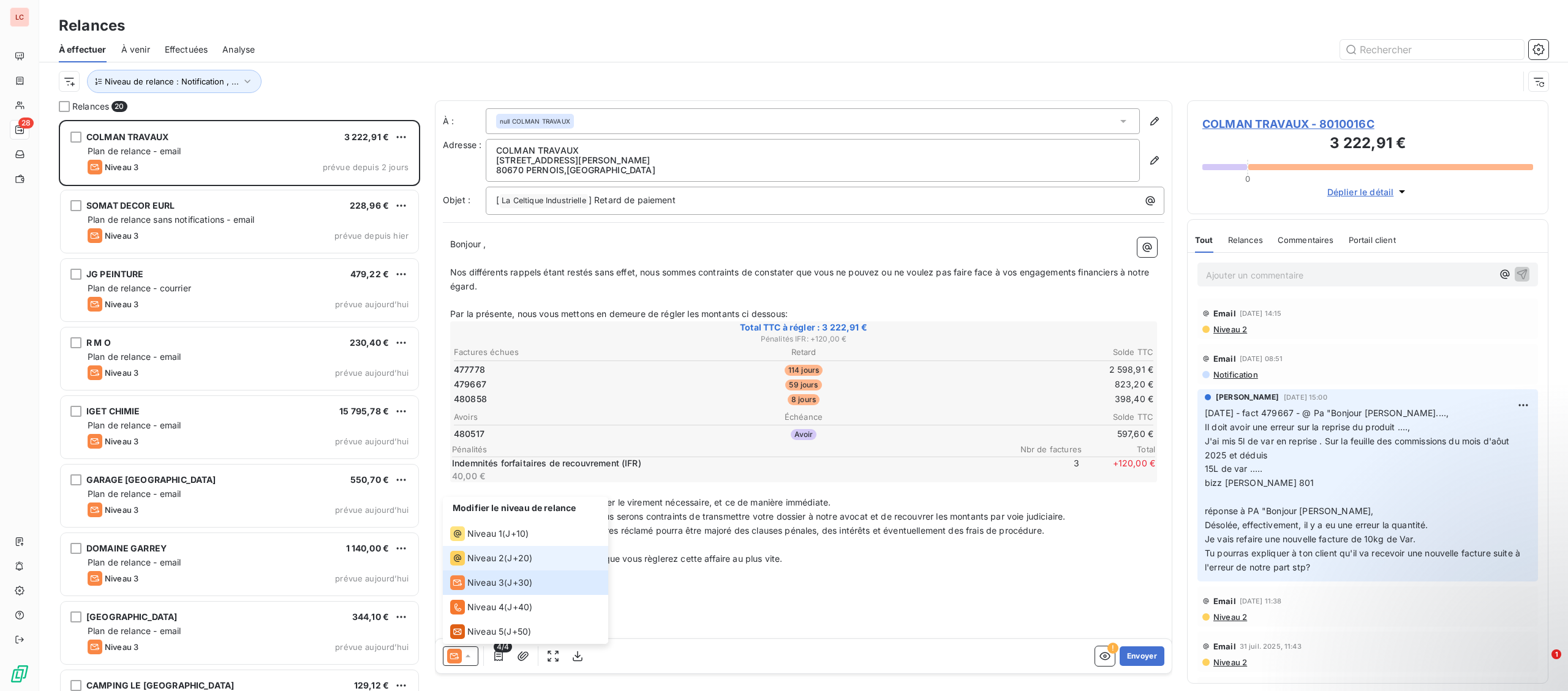
click at [483, 546] on li "Niveau 2 ( J+20 )" at bounding box center [526, 558] width 165 height 24
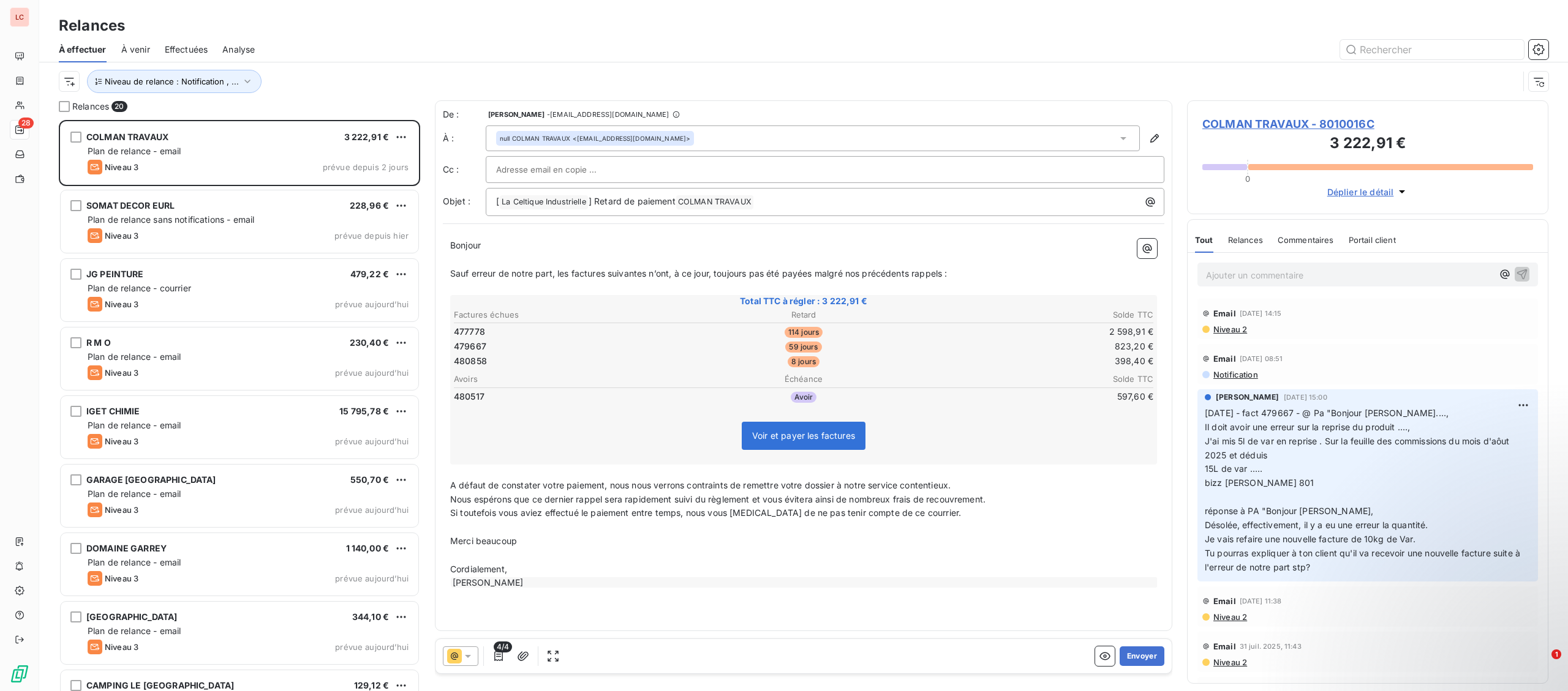
scroll to position [571, 361]
click at [1151, 658] on button "Envoyer" at bounding box center [1142, 656] width 45 height 20
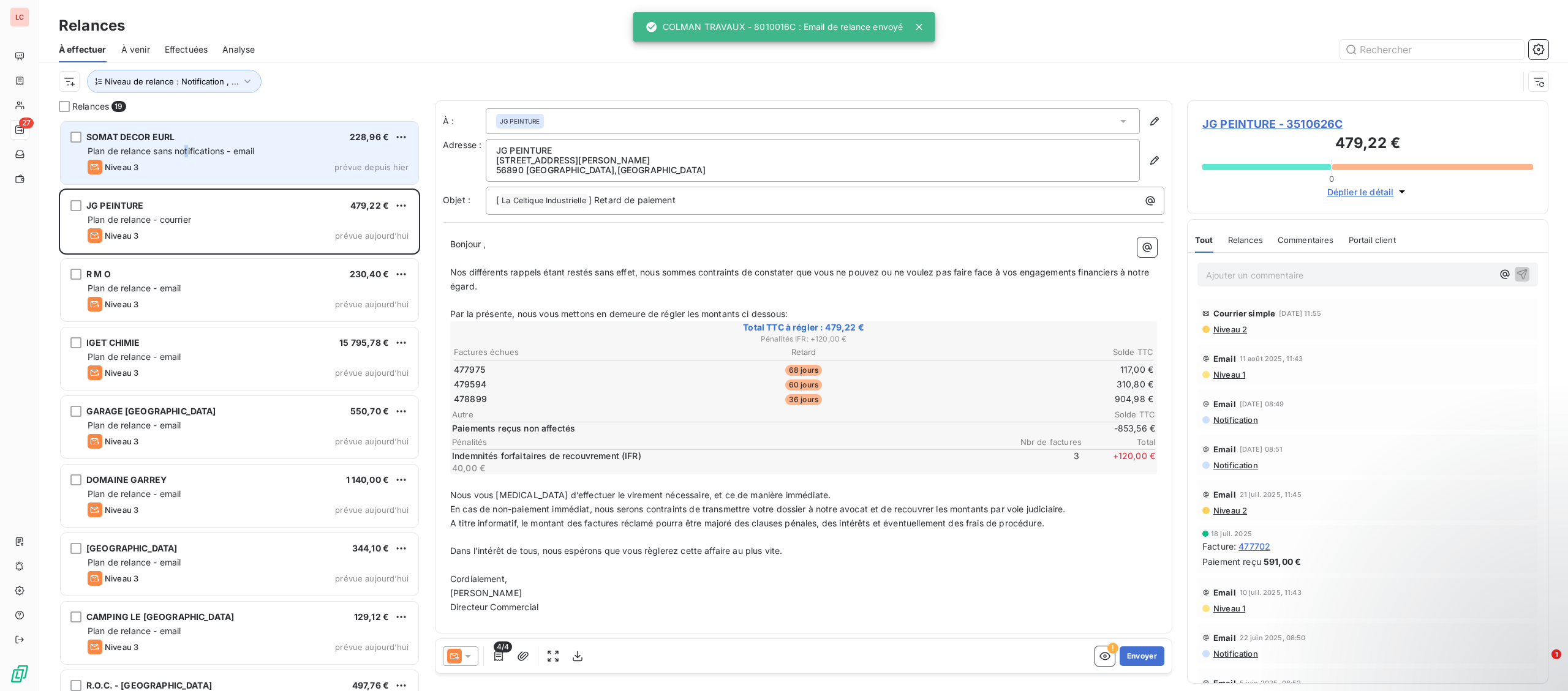
click at [191, 159] on div "SOMAT DECOR EURL 228,96 € Plan de relance sans notifications - email Niveau 3 p…" at bounding box center [240, 153] width 358 height 63
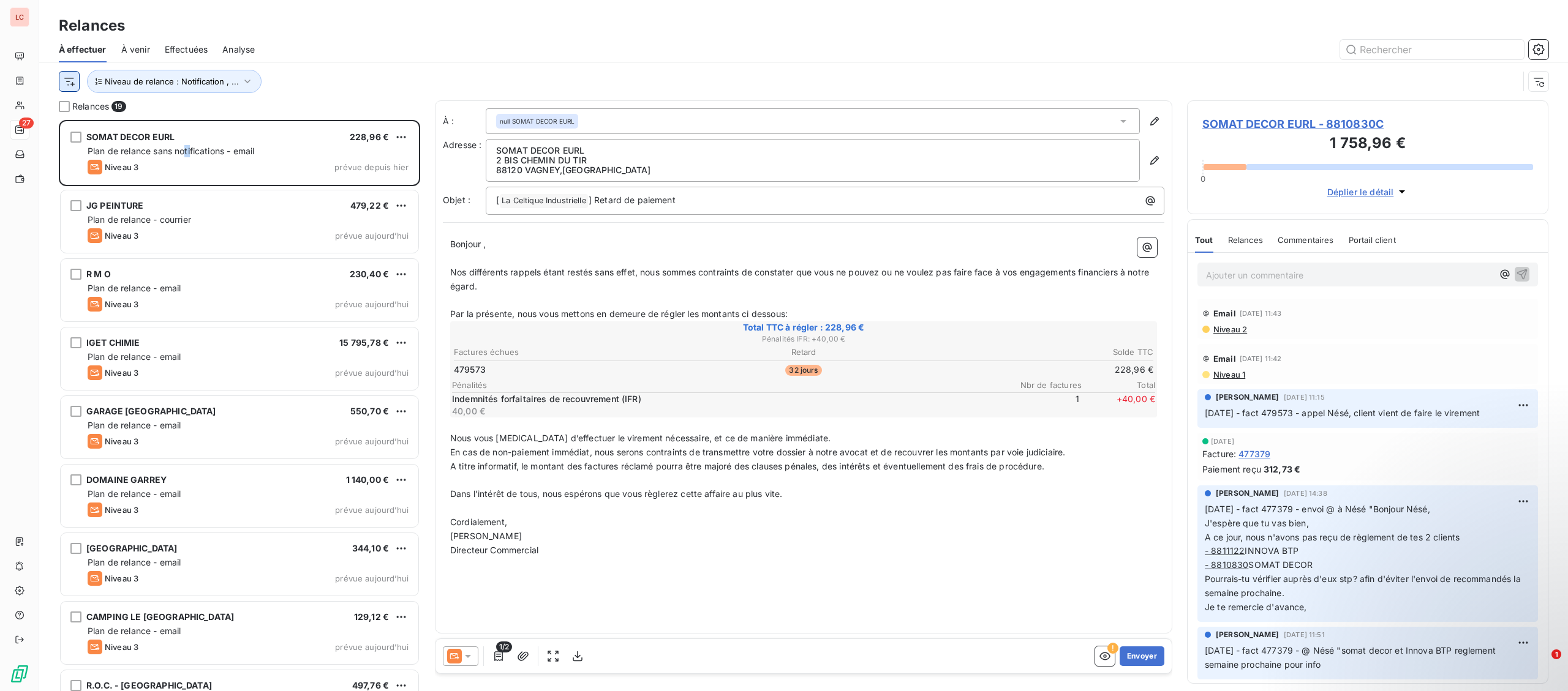
click at [71, 81] on html "LC 27 Relances À effectuer À venir Effectuées Analyse Niveau de relance : Notif…" at bounding box center [784, 345] width 1568 height 691
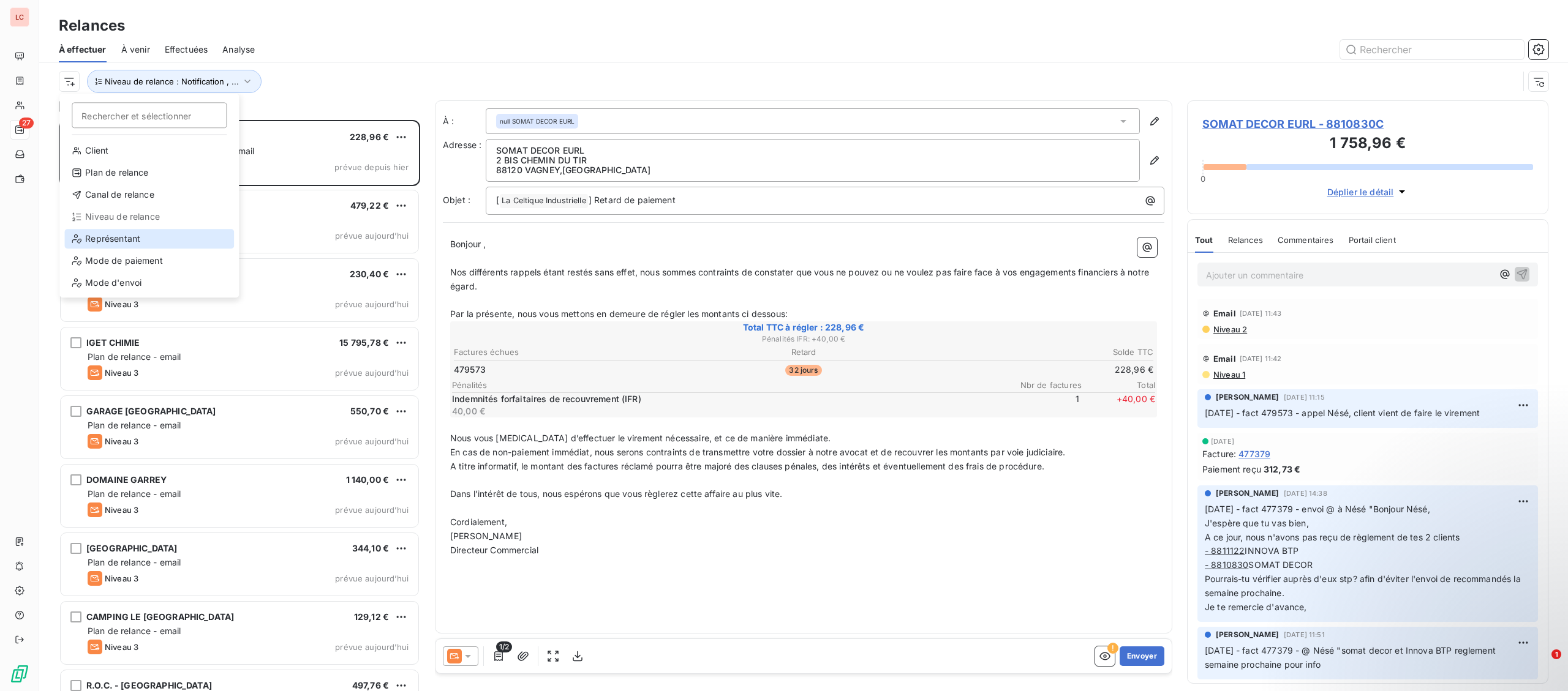
click at [108, 244] on div "Représentant" at bounding box center [149, 239] width 170 height 20
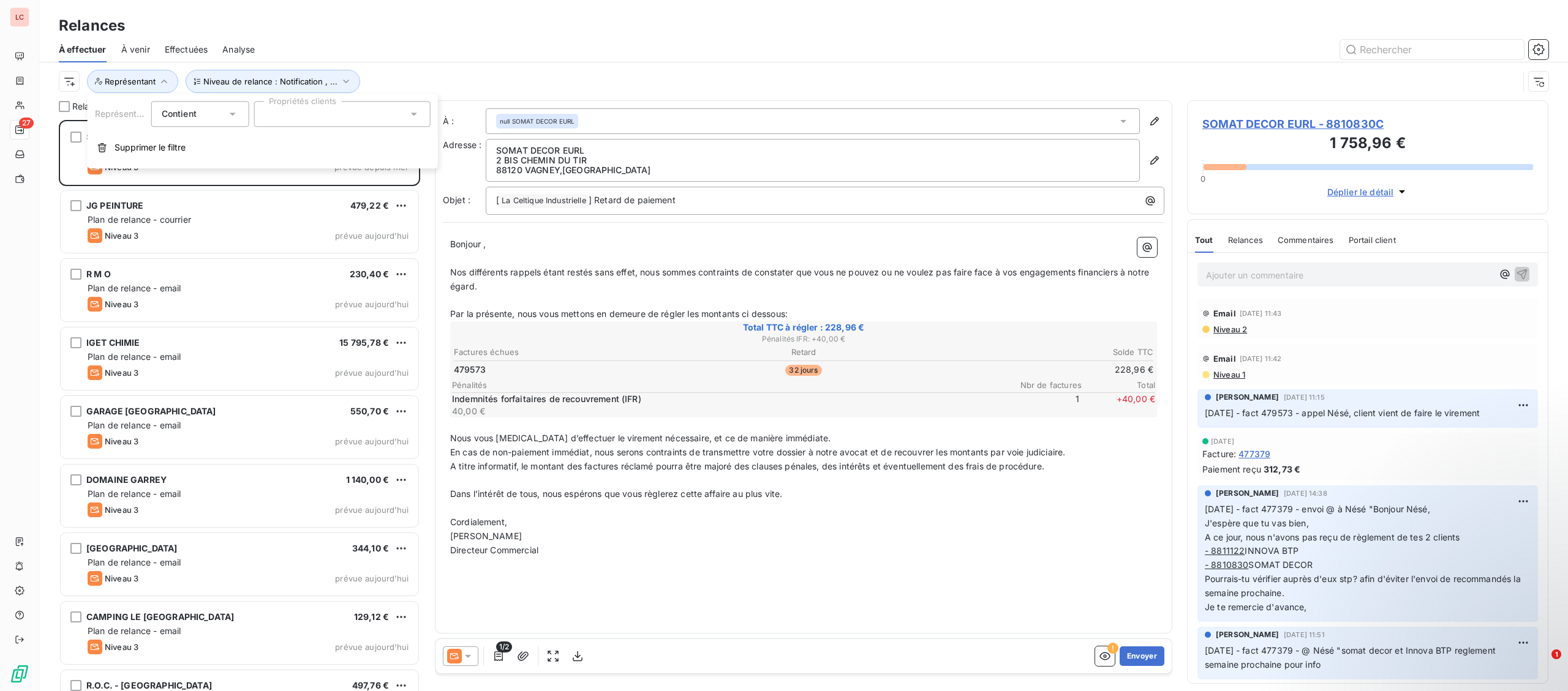
click at [311, 123] on div at bounding box center [342, 114] width 176 height 25
type input "unlu"
click at [267, 147] on div at bounding box center [270, 144] width 11 height 11
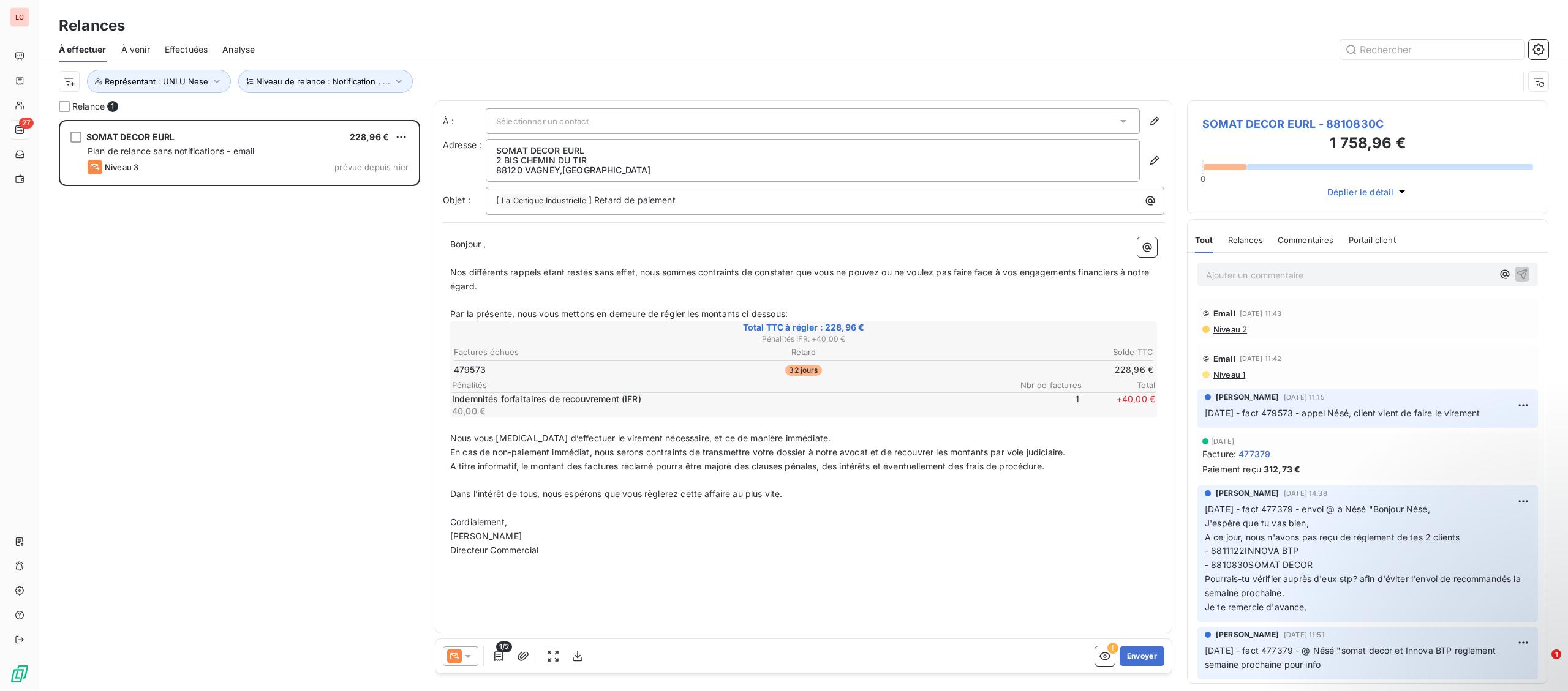
click at [213, 226] on div "SOMAT DECOR EURL 228,96 € Plan de relance sans notifications - email Niveau 3 p…" at bounding box center [240, 405] width 362 height 571
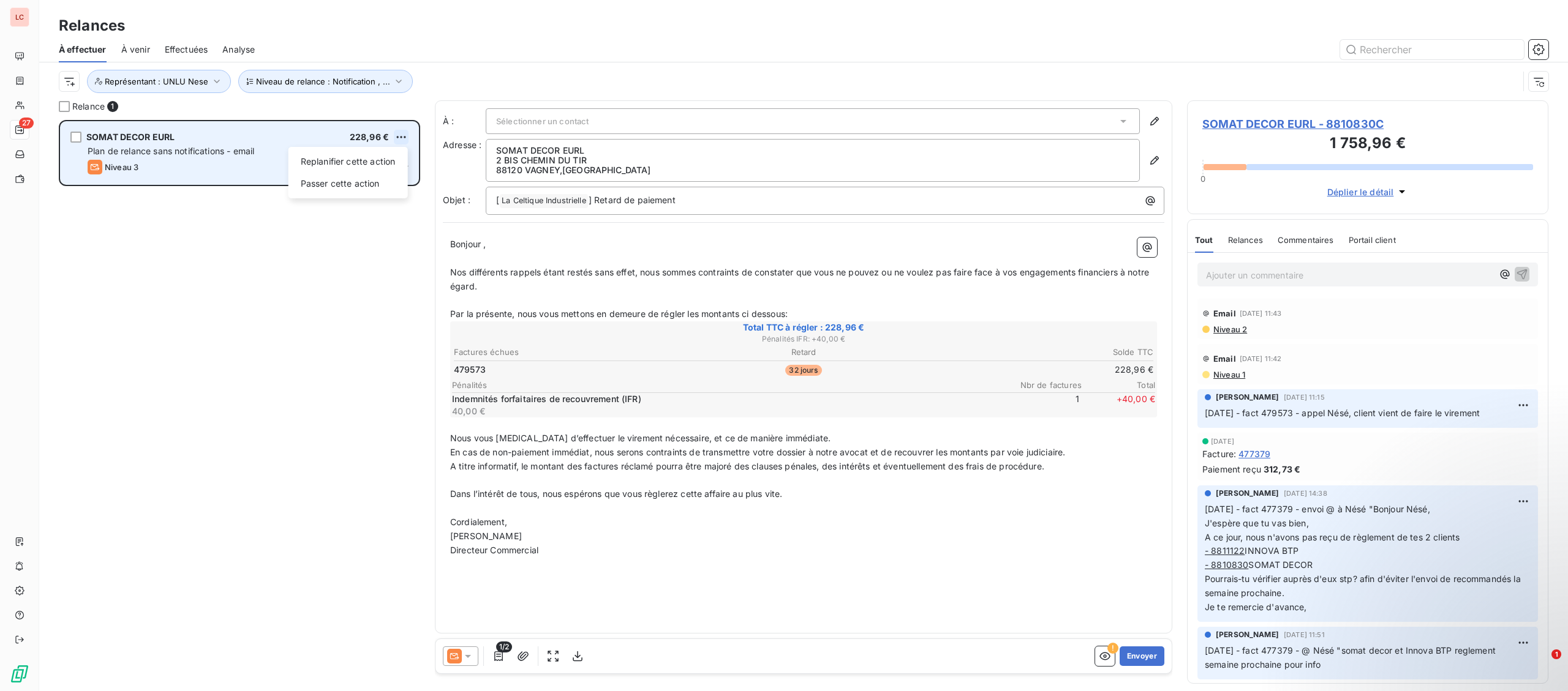
click at [399, 135] on html "LC 27 Relances À effectuer À venir Effectuées Analyse Niveau de relance : Notif…" at bounding box center [784, 345] width 1568 height 691
click at [361, 157] on div "Replanifier cette action" at bounding box center [348, 162] width 109 height 20
select select "9"
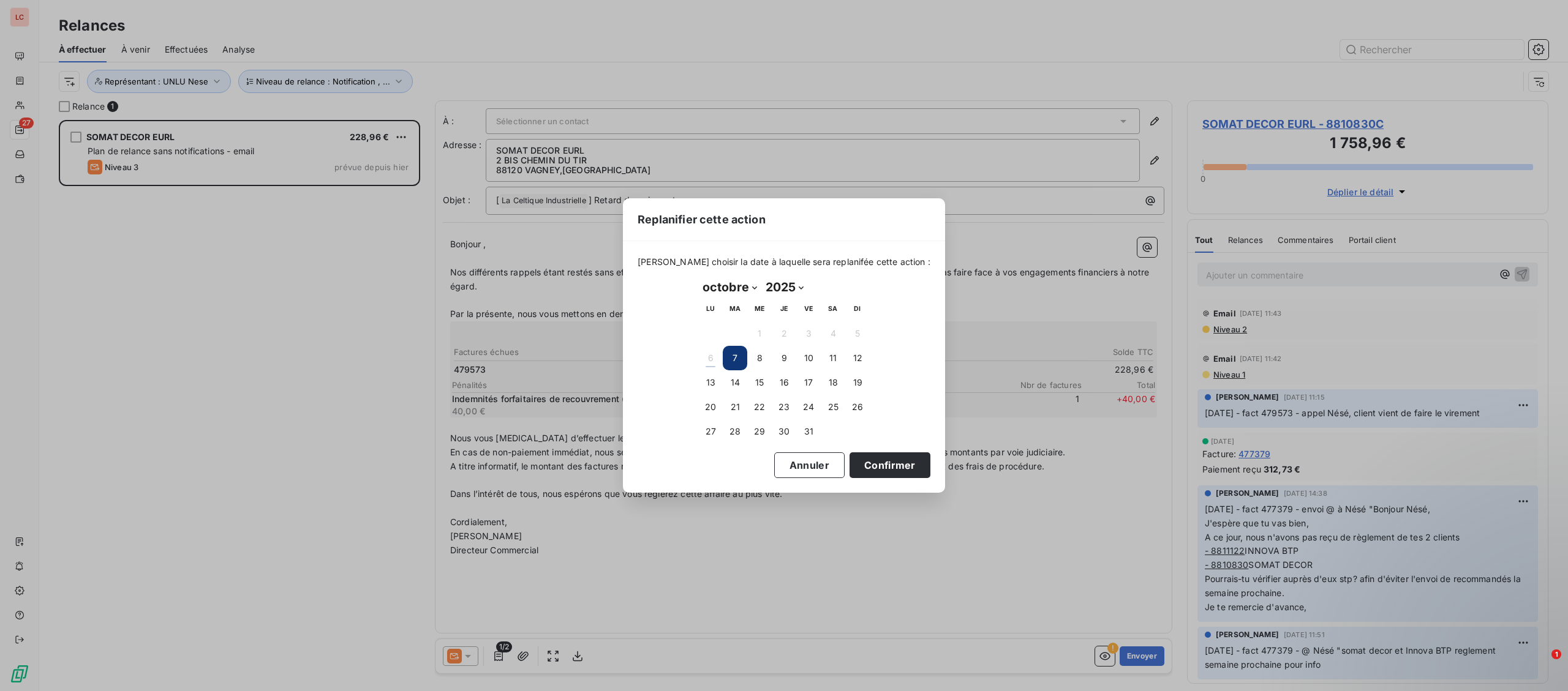
click at [722, 391] on td "14" at bounding box center [734, 382] width 24 height 24
click at [732, 382] on button "14" at bounding box center [734, 382] width 24 height 24
drag, startPoint x: 899, startPoint y: 471, endPoint x: 807, endPoint y: 430, distance: 100.7
click at [898, 471] on button "Confirmer" at bounding box center [890, 465] width 81 height 25
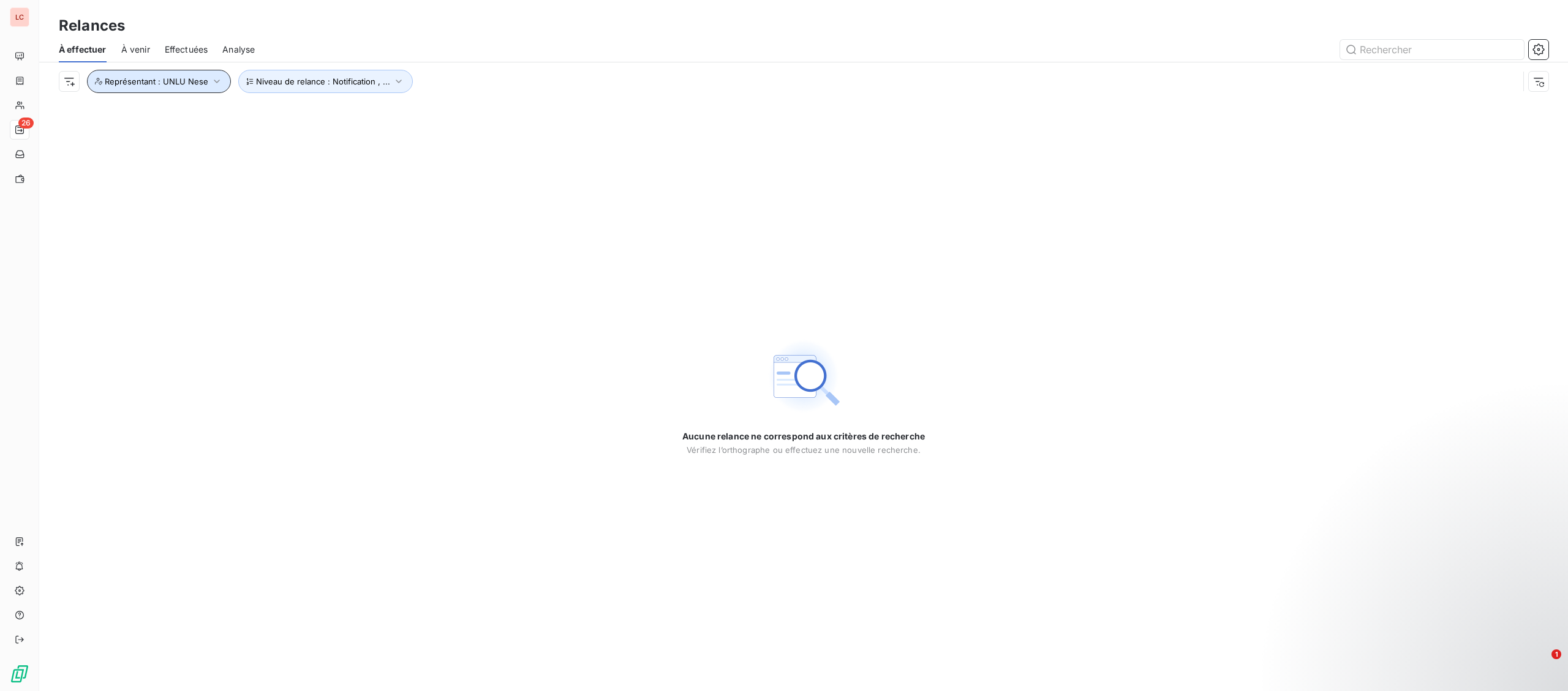
click at [171, 81] on span "Représentant : UNLU Nese" at bounding box center [157, 81] width 104 height 10
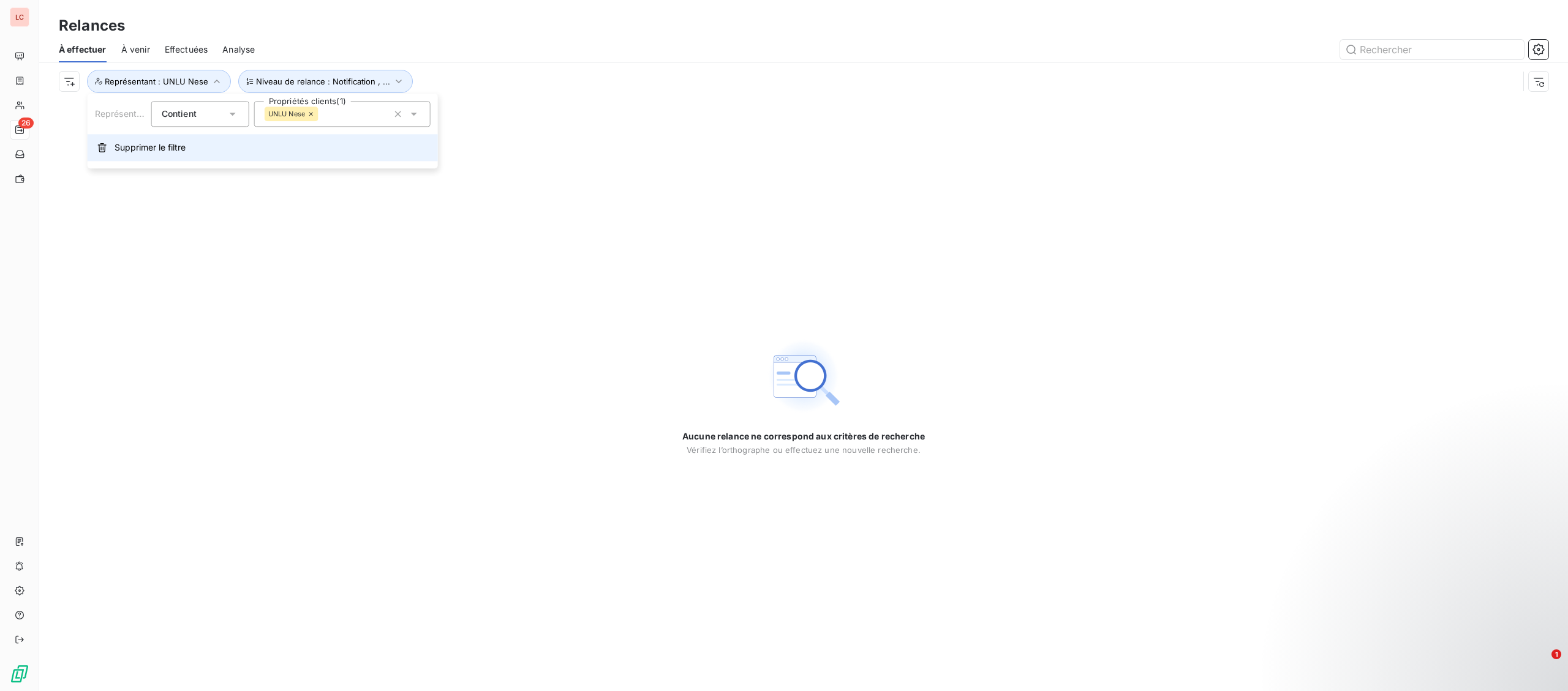
click at [162, 148] on span "Supprimer le filtre" at bounding box center [150, 148] width 71 height 12
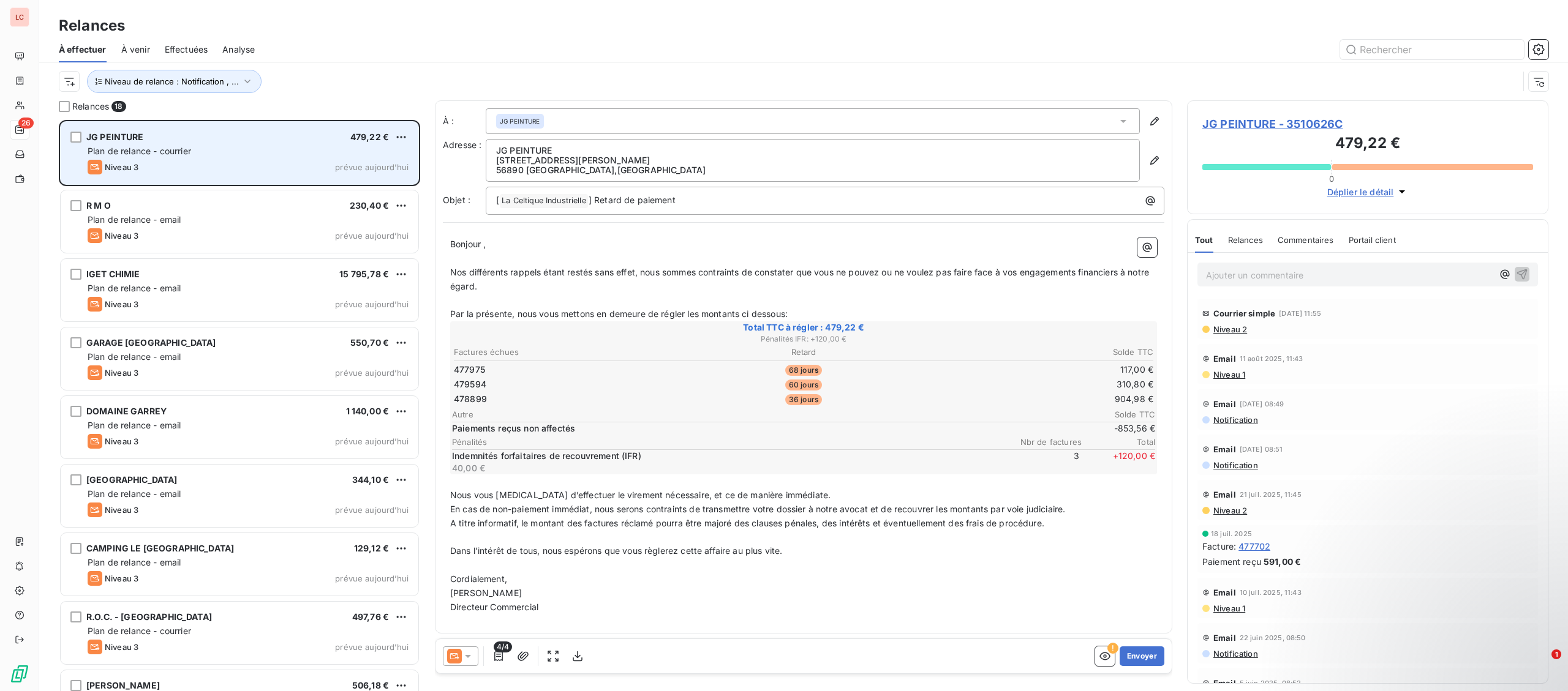
scroll to position [571, 361]
click at [401, 139] on html "LC 26 Relances À effectuer À venir Effectuées Analyse Niveau de relance : Notif…" at bounding box center [784, 345] width 1568 height 691
click at [383, 157] on div "Replanifier cette action" at bounding box center [348, 162] width 109 height 20
select select "9"
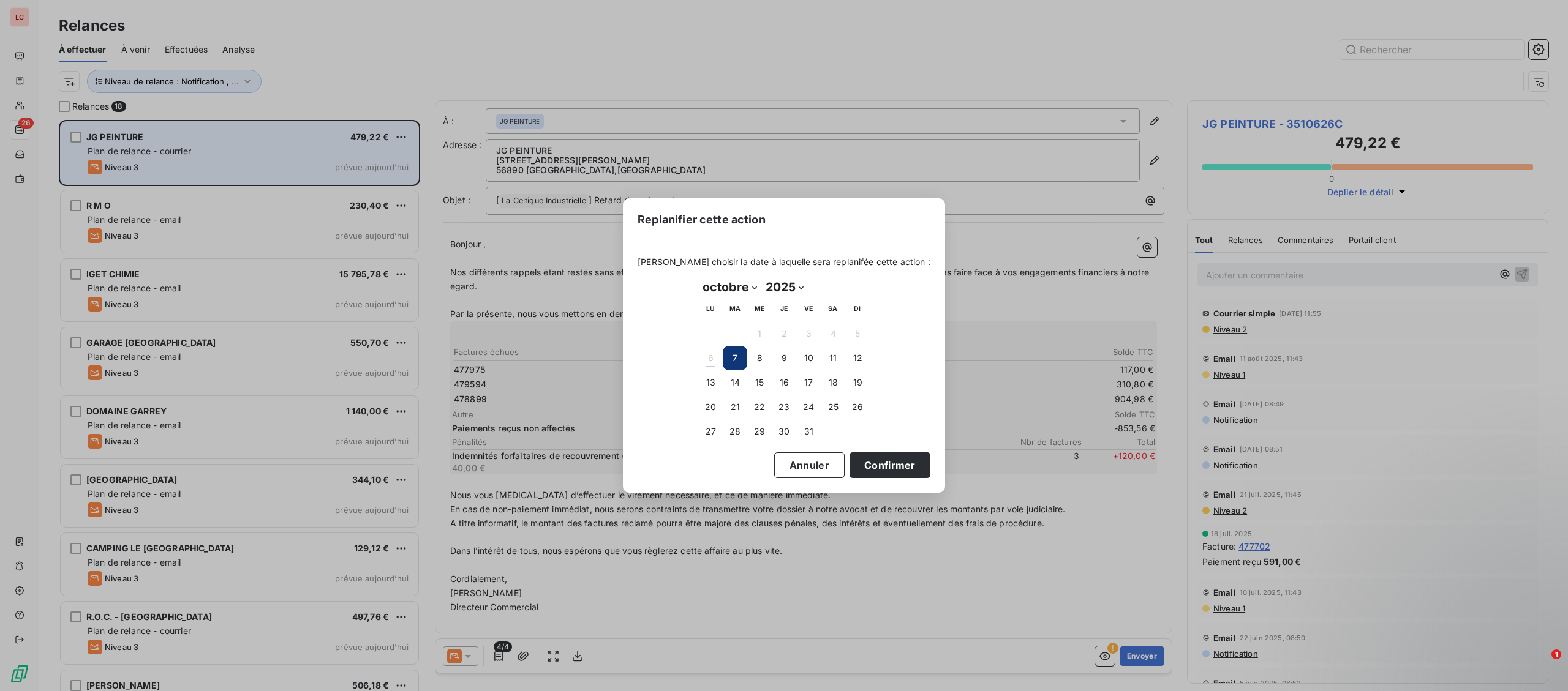
click at [722, 381] on td "14" at bounding box center [734, 382] width 24 height 24
click at [728, 380] on button "14" at bounding box center [734, 382] width 24 height 24
click at [850, 466] on button "Confirmer" at bounding box center [890, 465] width 81 height 25
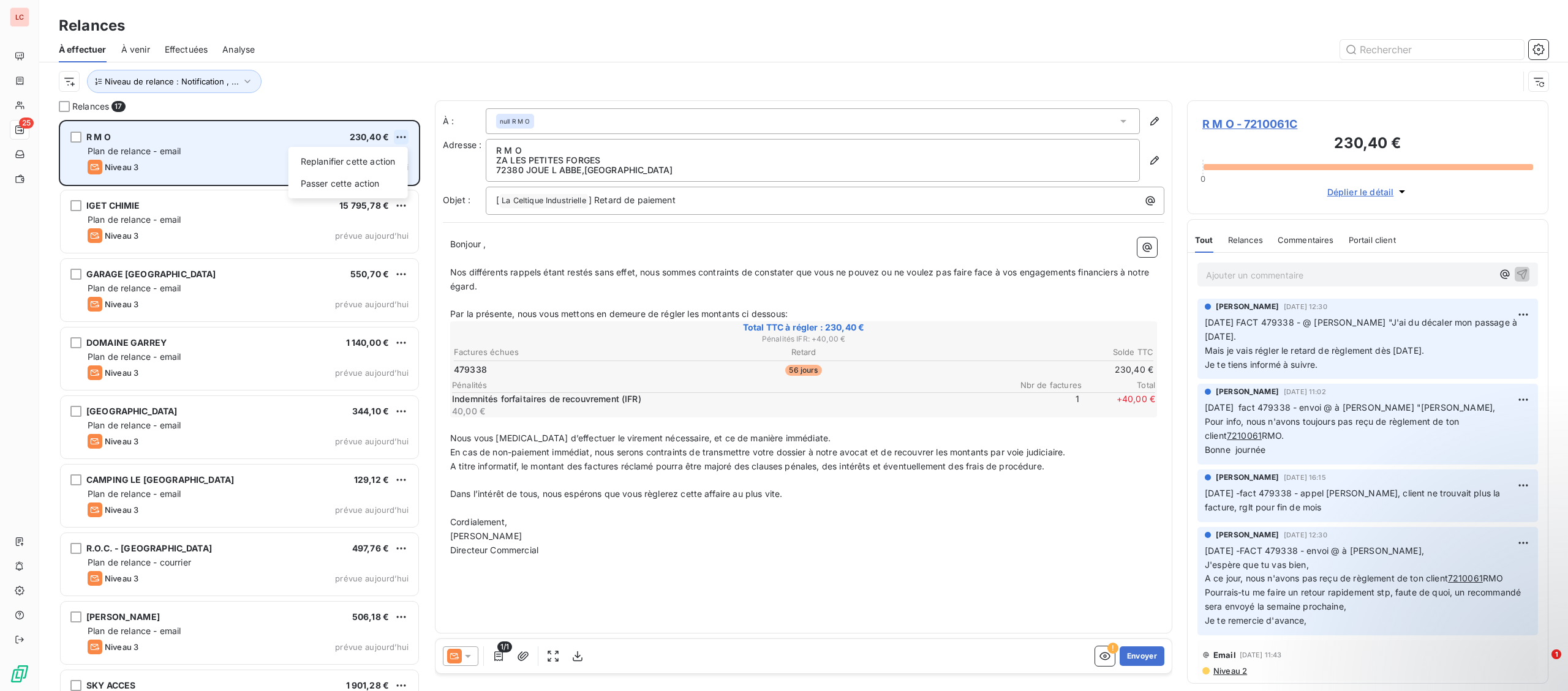
click at [402, 140] on html "LC 25 Relances À effectuer À venir Effectuées Analyse Niveau de relance : Notif…" at bounding box center [784, 345] width 1568 height 691
click at [393, 157] on div "Replanifier cette action" at bounding box center [348, 162] width 109 height 20
select select "9"
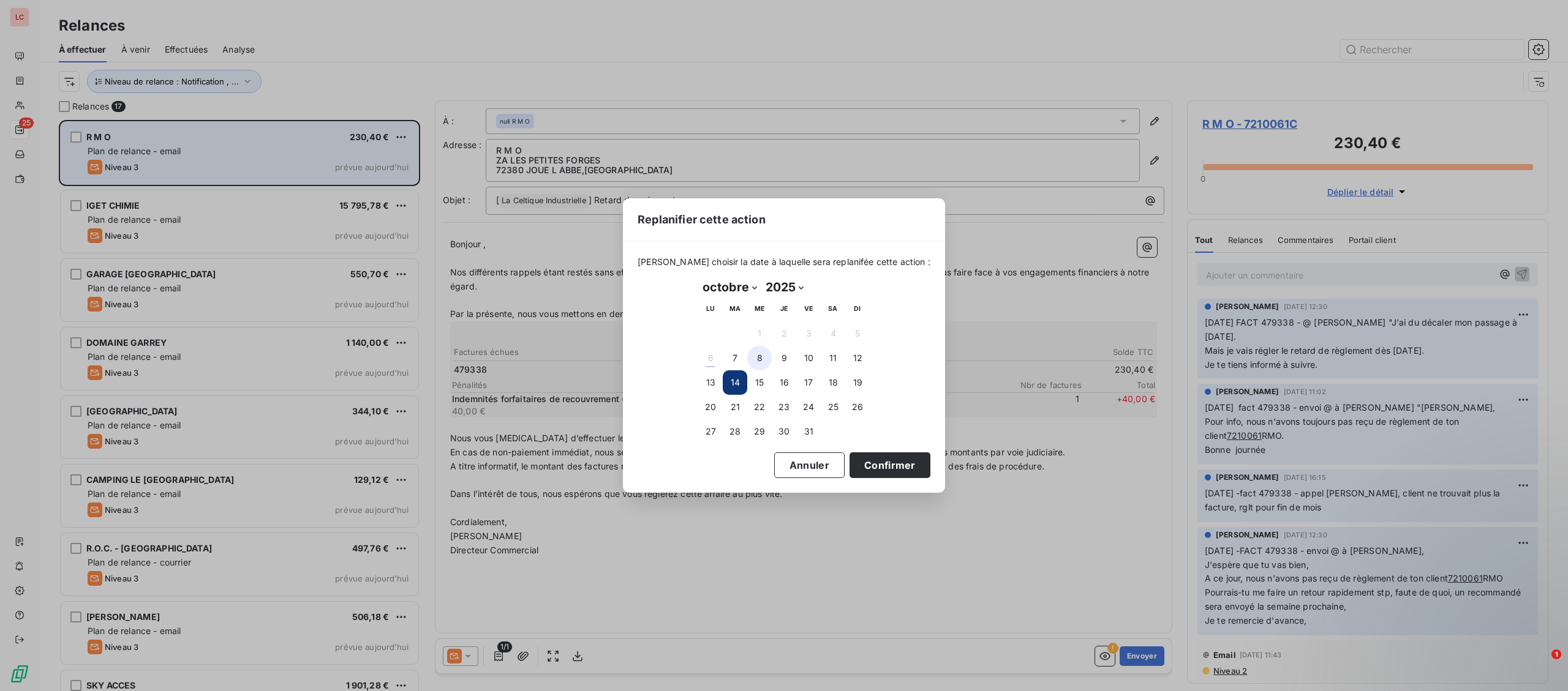
click at [757, 360] on button "8" at bounding box center [759, 358] width 24 height 24
click at [872, 467] on button "Confirmer" at bounding box center [890, 465] width 81 height 25
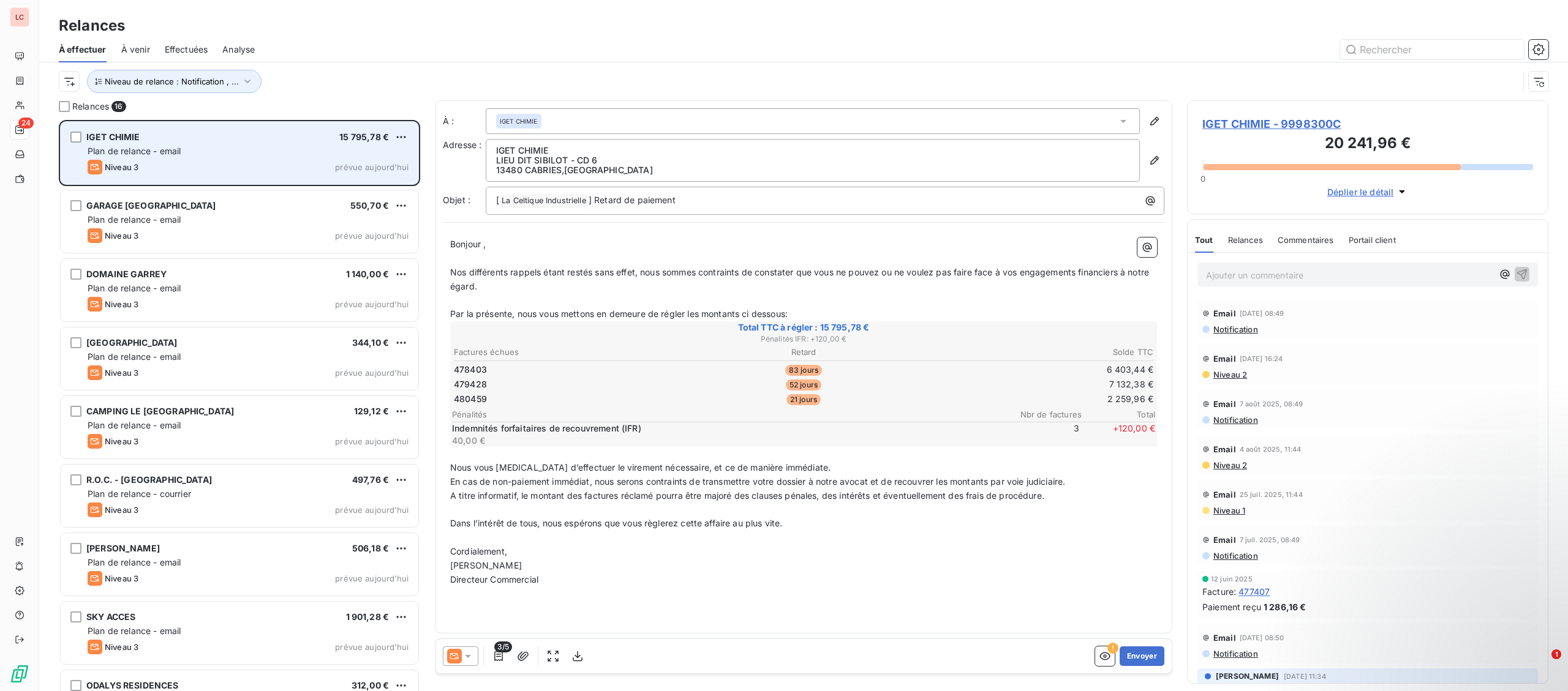
click at [472, 652] on icon at bounding box center [468, 656] width 12 height 12
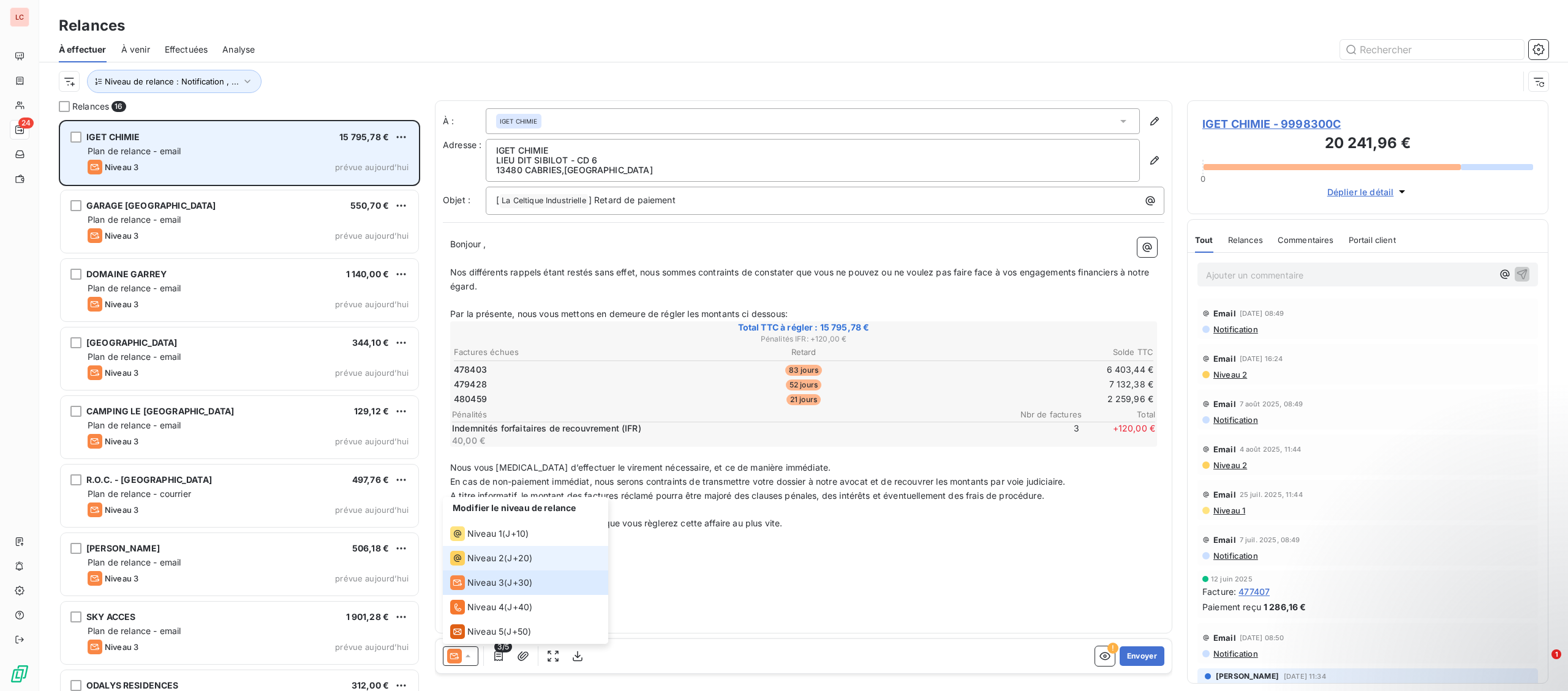
click at [477, 553] on span "Niveau 2" at bounding box center [485, 558] width 37 height 12
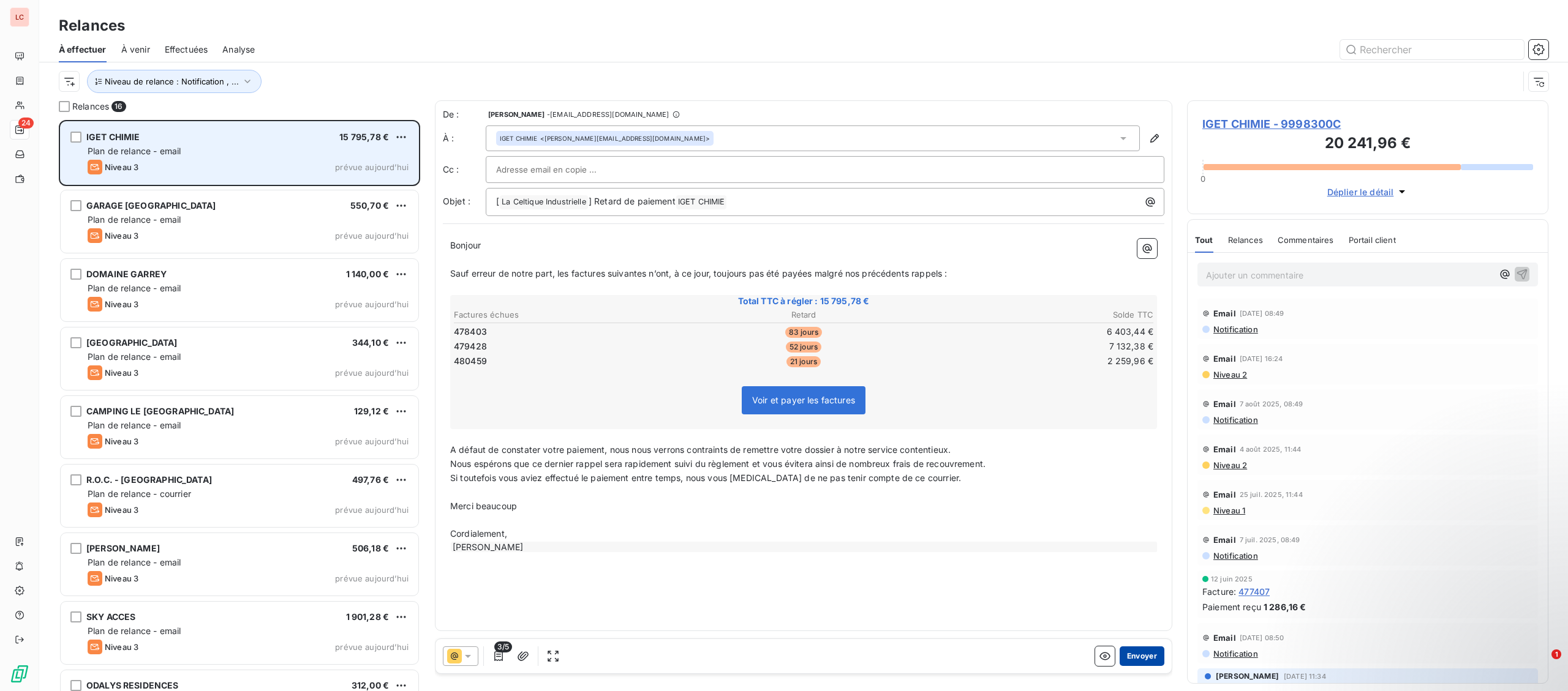
click at [1152, 661] on button "Envoyer" at bounding box center [1142, 656] width 45 height 20
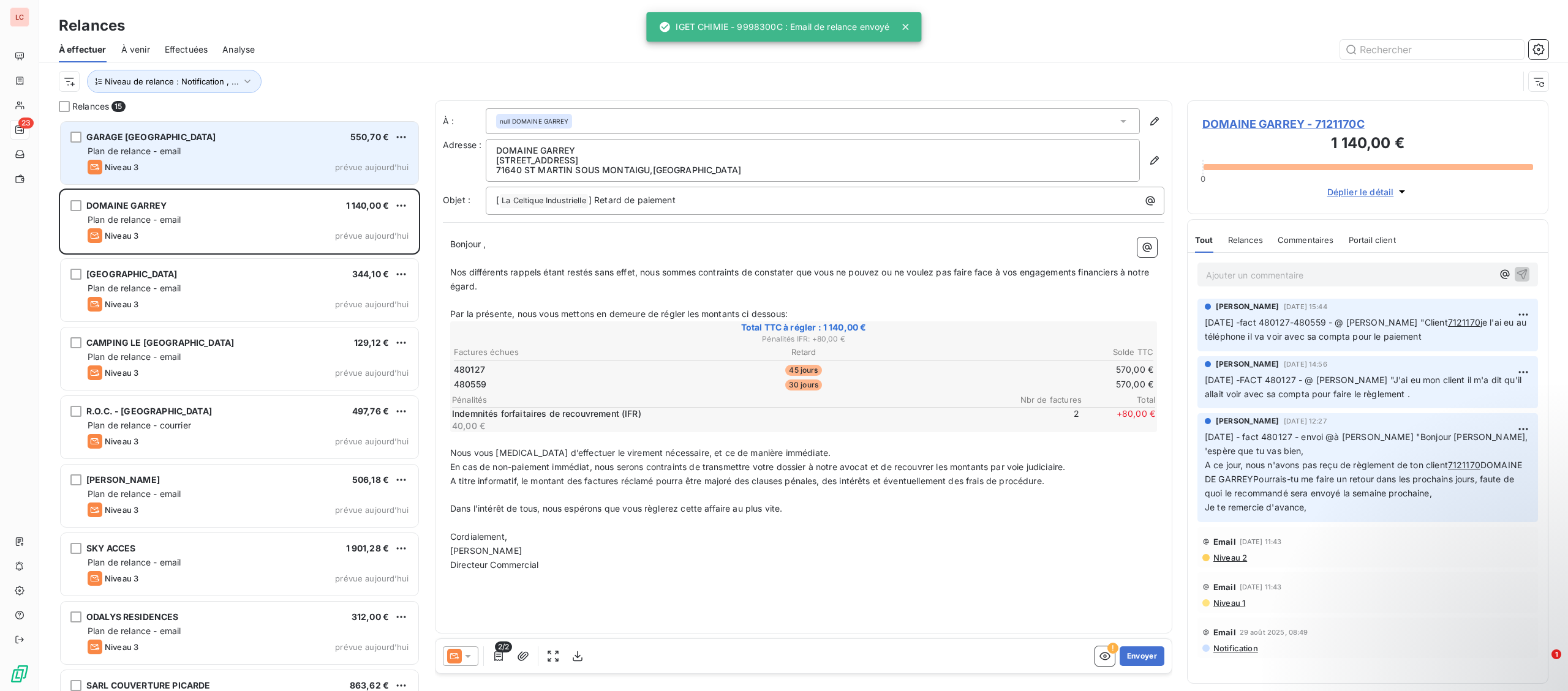
click at [248, 164] on div "Niveau 3 prévue aujourd’hui" at bounding box center [248, 167] width 321 height 15
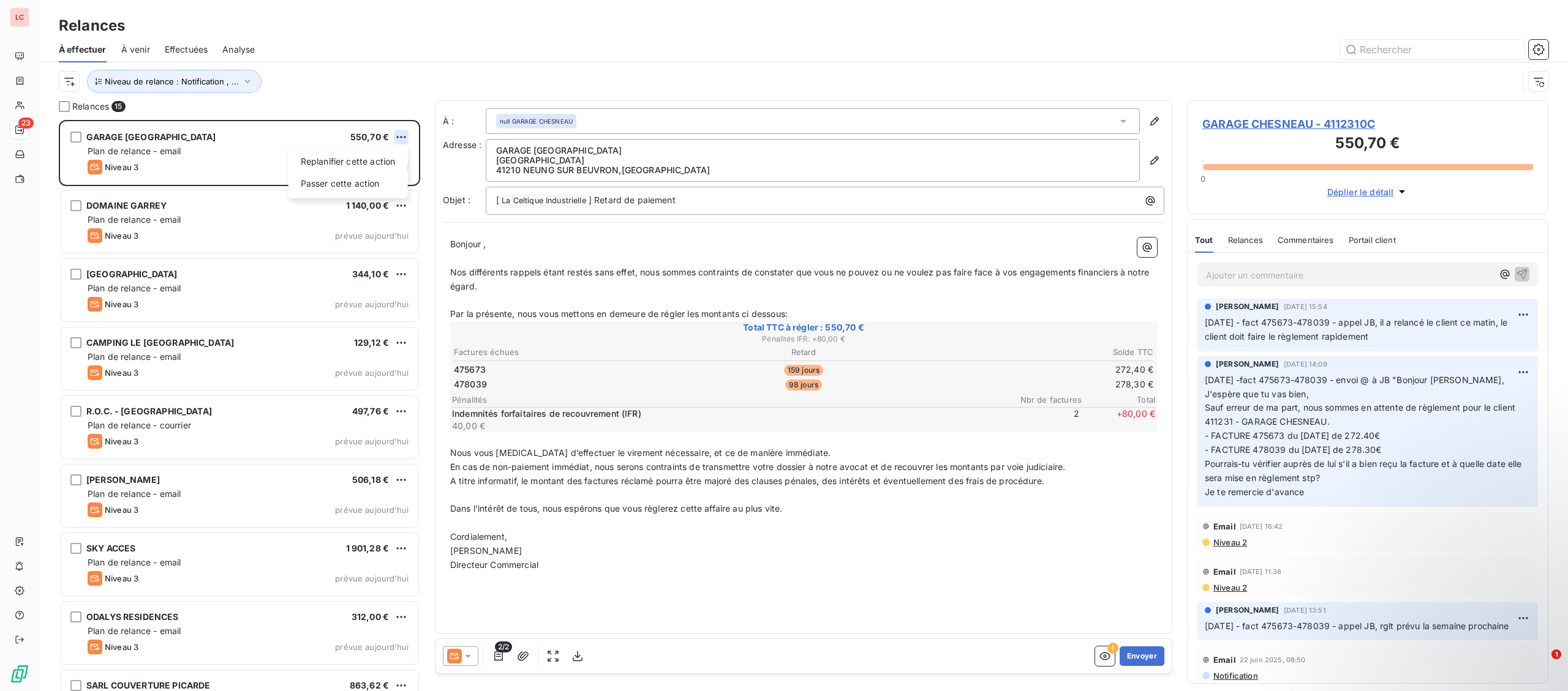
click at [402, 137] on html "LC 23 Relances À effectuer À venir Effectuées Analyse Niveau de relance : Notif…" at bounding box center [784, 345] width 1568 height 691
click at [386, 153] on div "Replanifier cette action" at bounding box center [348, 162] width 109 height 20
select select "9"
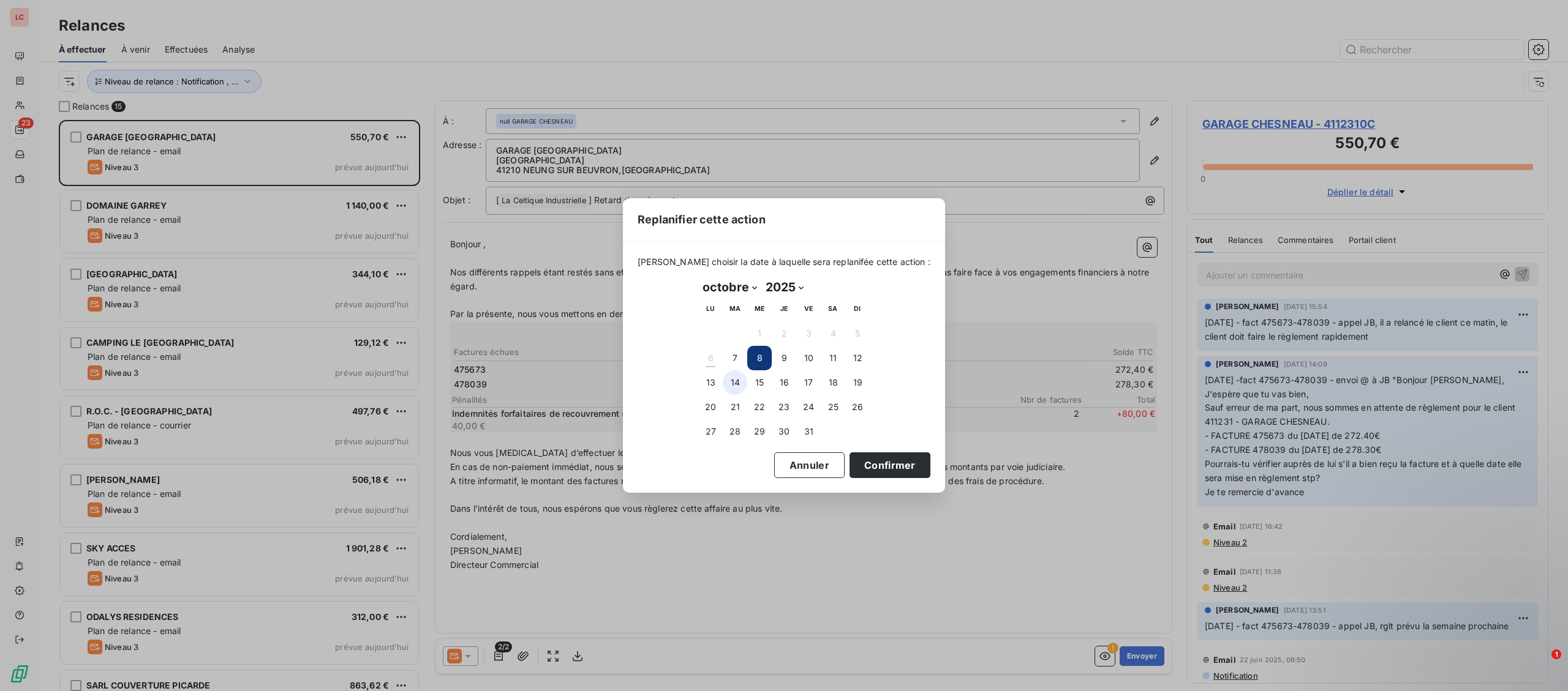
click at [735, 382] on button "14" at bounding box center [734, 382] width 24 height 24
click at [862, 463] on button "Confirmer" at bounding box center [890, 465] width 81 height 25
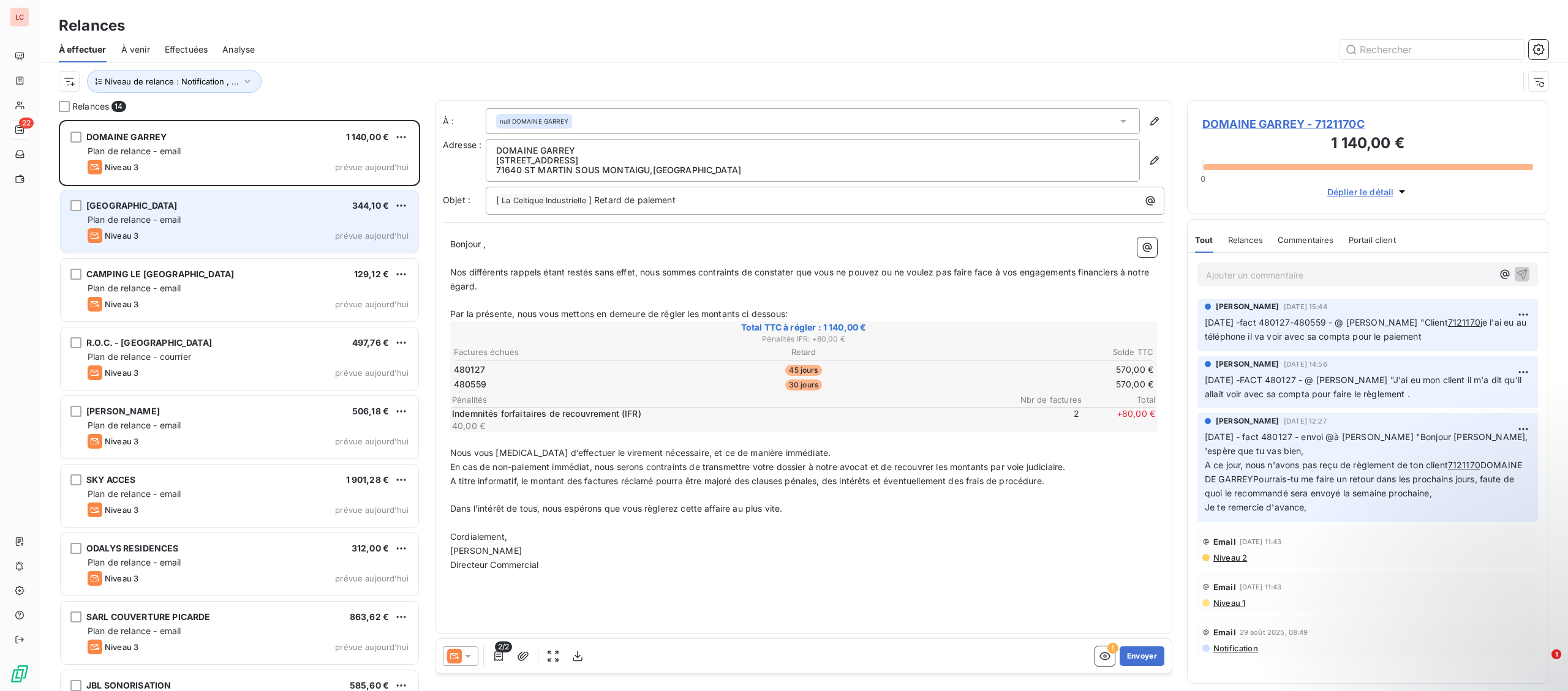
click at [236, 226] on div "Plan de relance - email" at bounding box center [248, 220] width 321 height 12
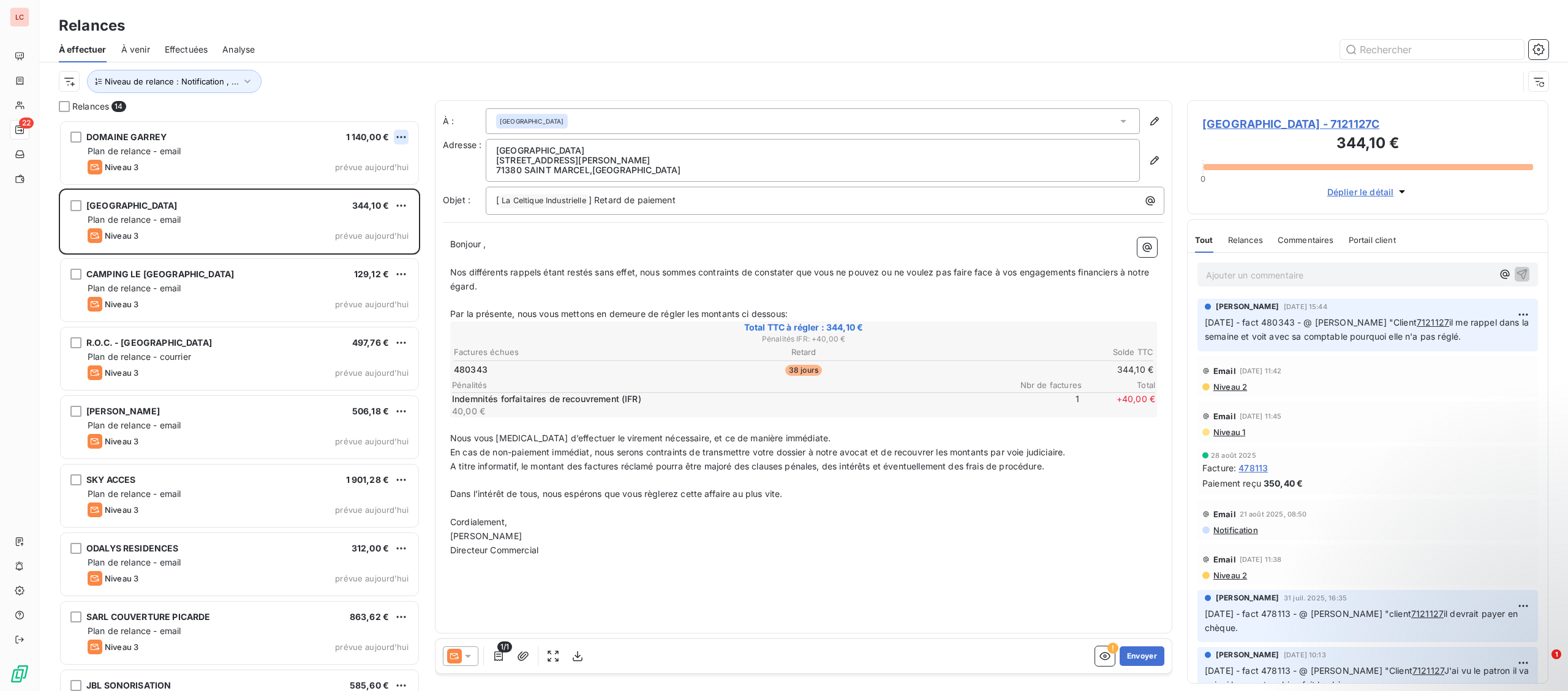
click at [403, 139] on html "LC 22 Relances À effectuer À venir Effectuées Analyse Niveau de relance : Notif…" at bounding box center [784, 345] width 1568 height 691
click at [383, 161] on div "Replanifier cette action" at bounding box center [348, 162] width 109 height 20
select select "9"
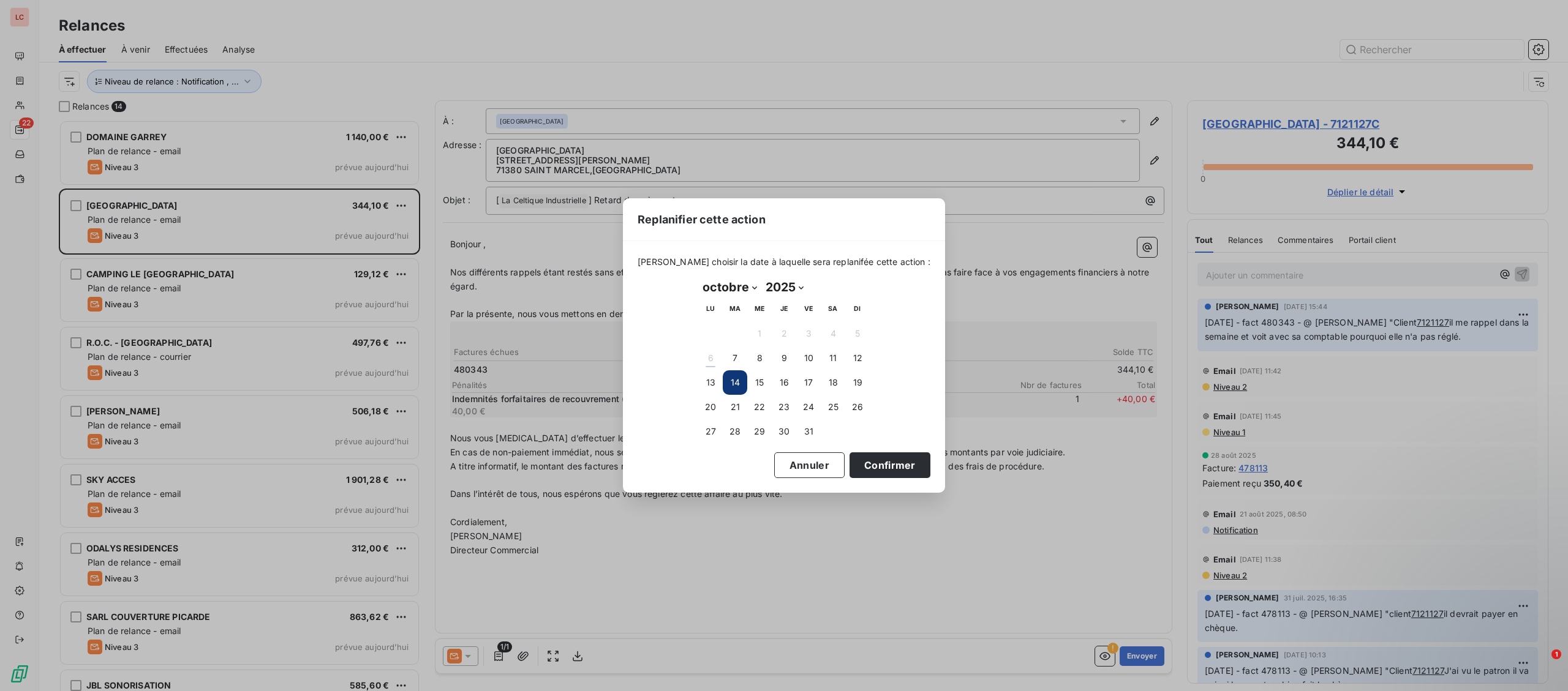
click at [127, 304] on div "Replanifier cette action [PERSON_NAME] choisir la date à laquelle sera replanif…" at bounding box center [784, 345] width 1568 height 691
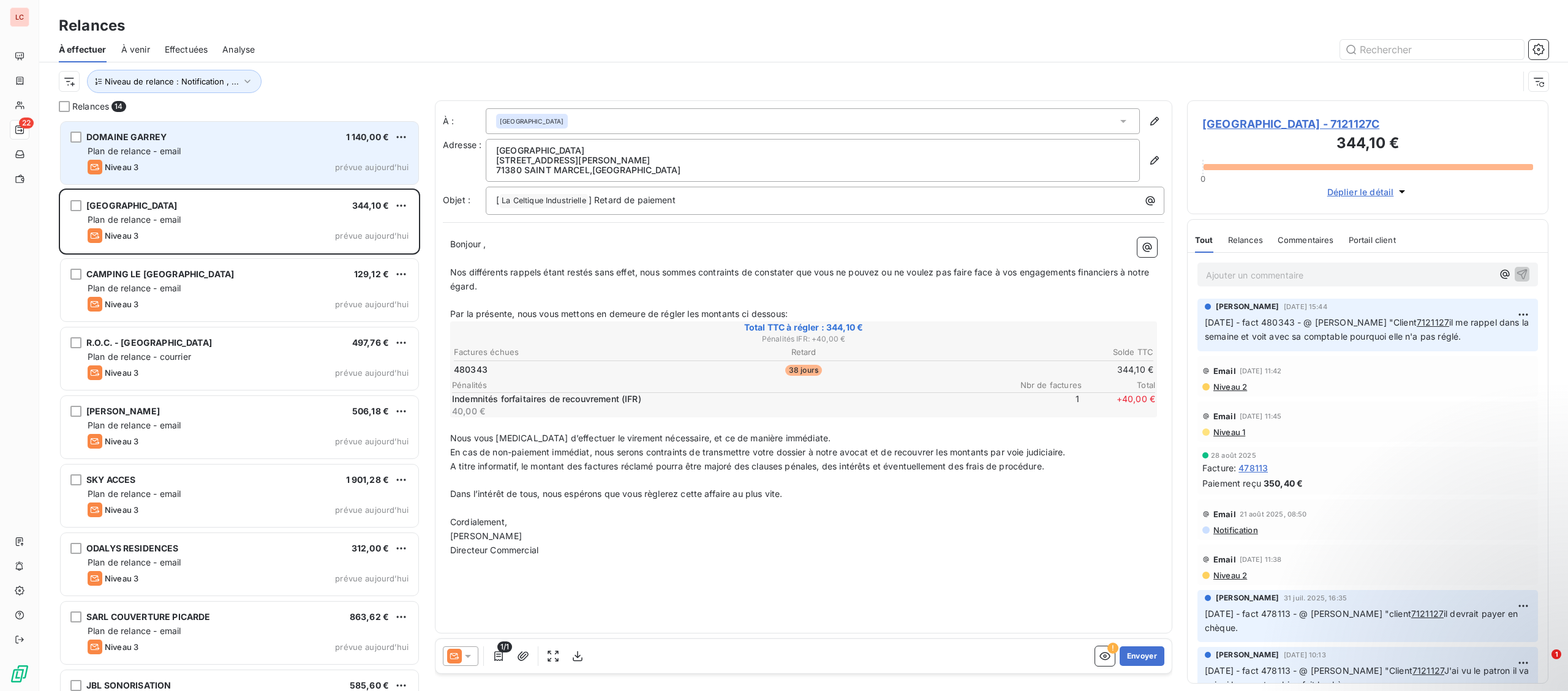
click at [196, 158] on div "DOMAINE GARREY 1 140,00 € Plan de relance - email Niveau 3 prévue [DATE]" at bounding box center [240, 153] width 358 height 63
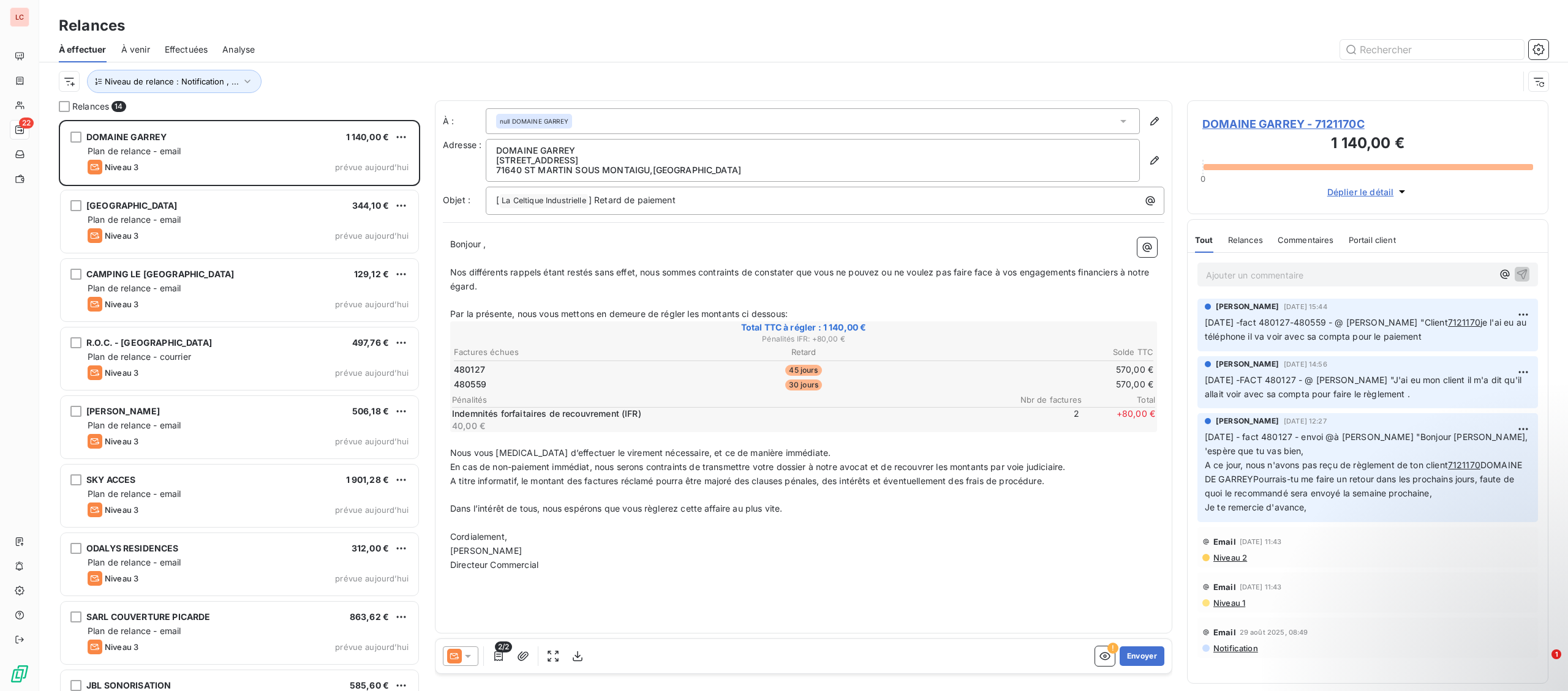
click at [201, 139] on div "DOMAINE GARREY 1 140,00 €" at bounding box center [248, 137] width 321 height 11
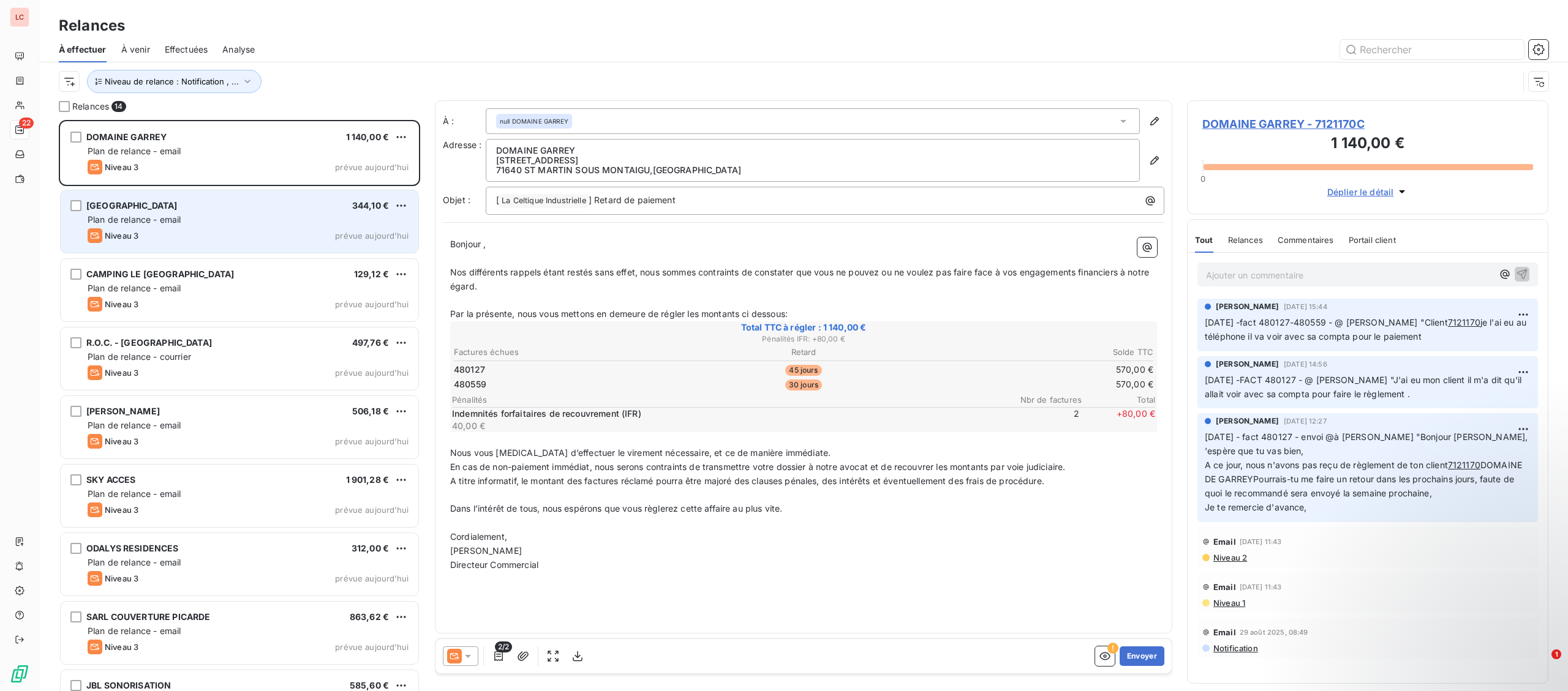
click at [149, 224] on span "Plan de relance - email" at bounding box center [134, 219] width 93 height 11
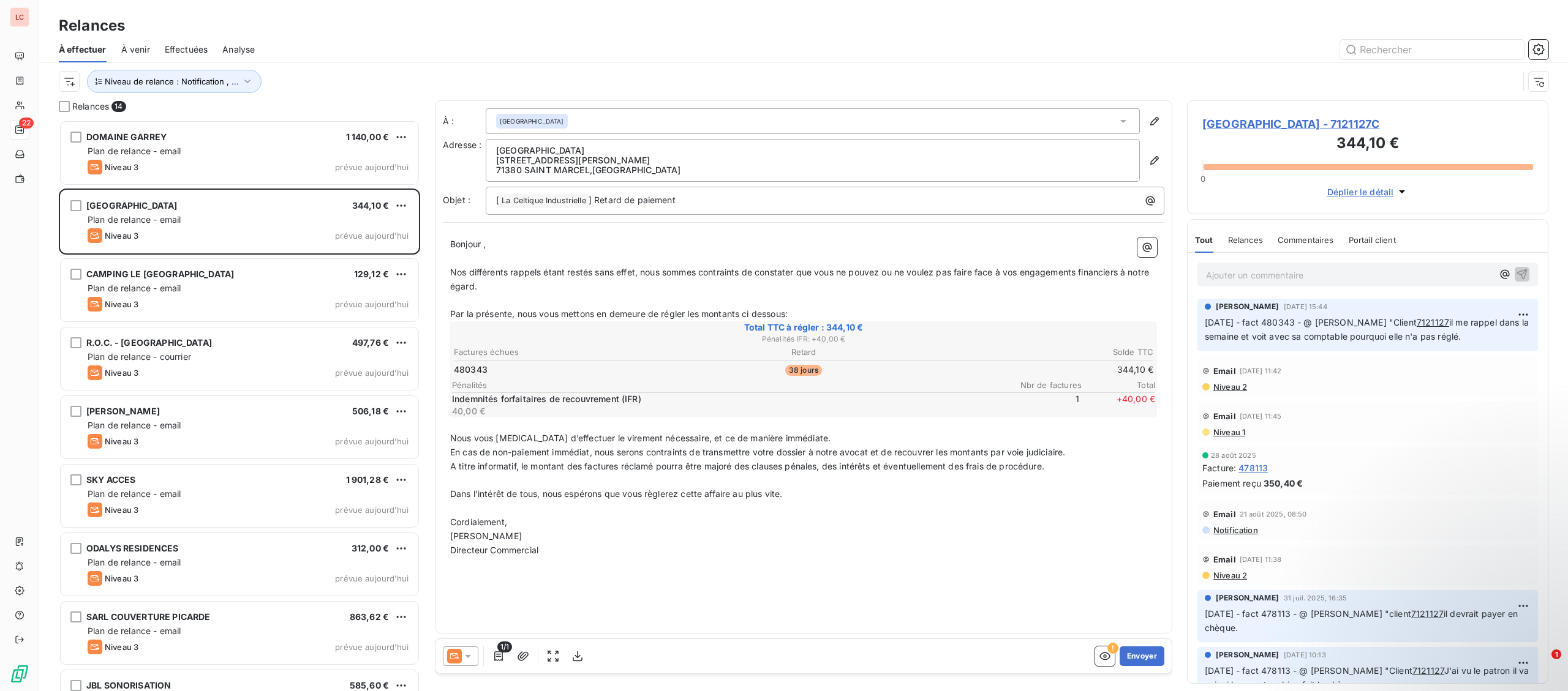
click at [1326, 272] on p "Ajouter un commentaire ﻿" at bounding box center [1349, 275] width 286 height 16
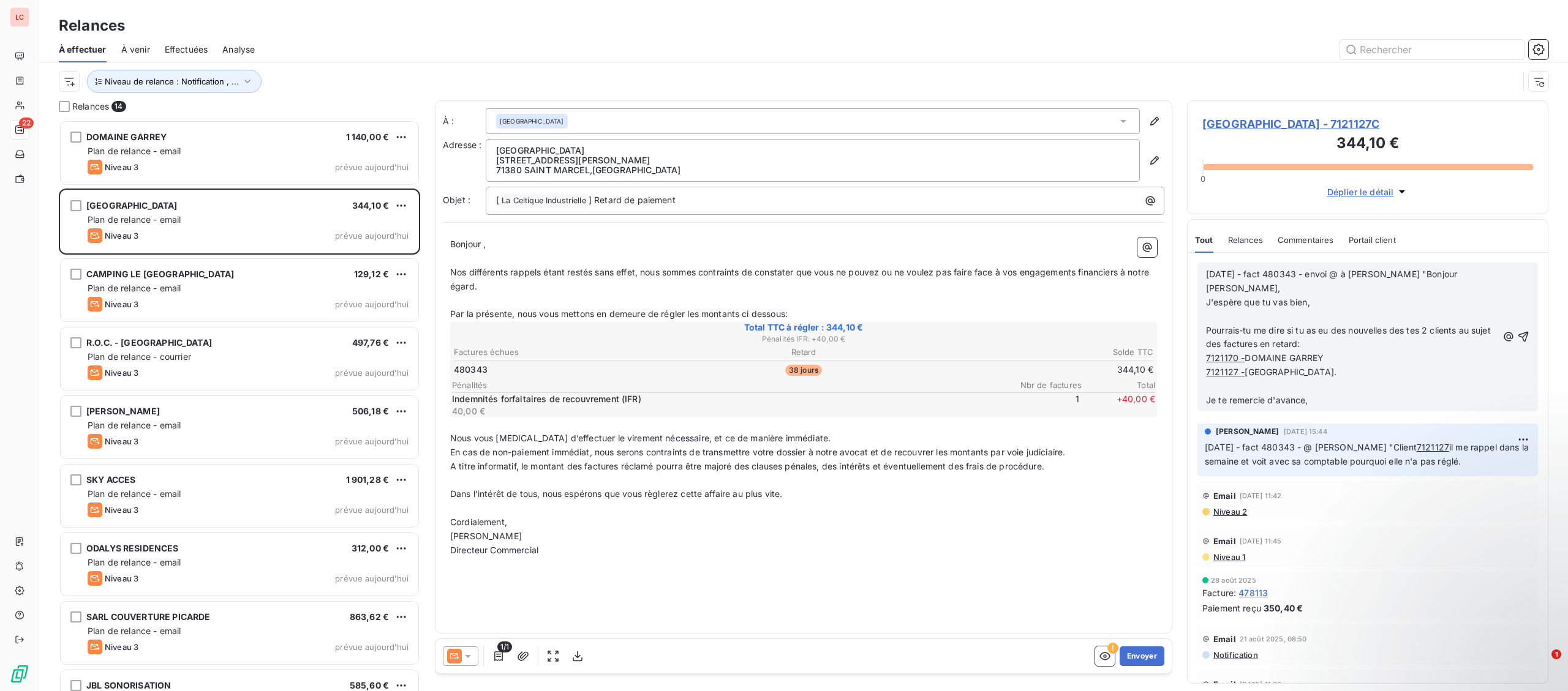
click at [1331, 310] on p "﻿" at bounding box center [1351, 317] width 291 height 14
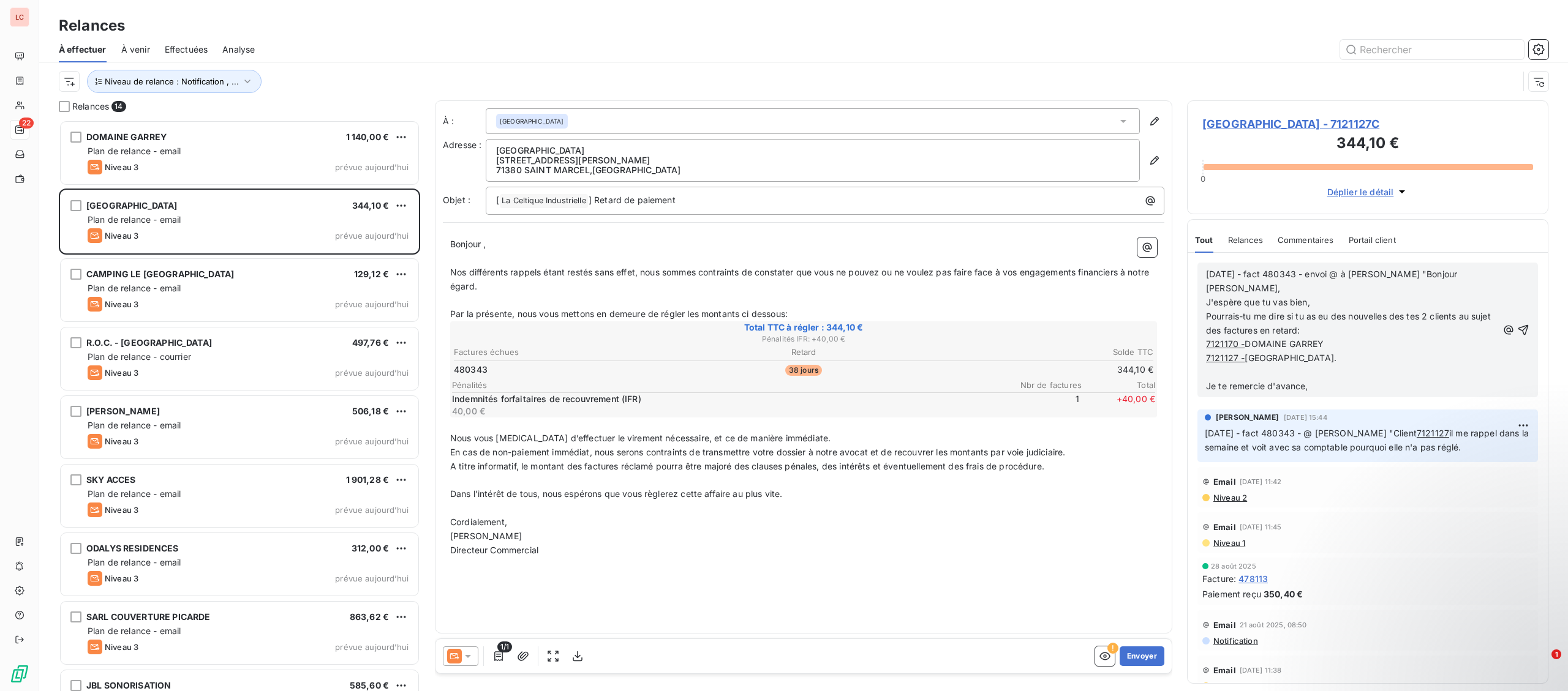
click at [1349, 351] on p "7121127 - [GEOGRAPHIC_DATA]." at bounding box center [1351, 358] width 291 height 14
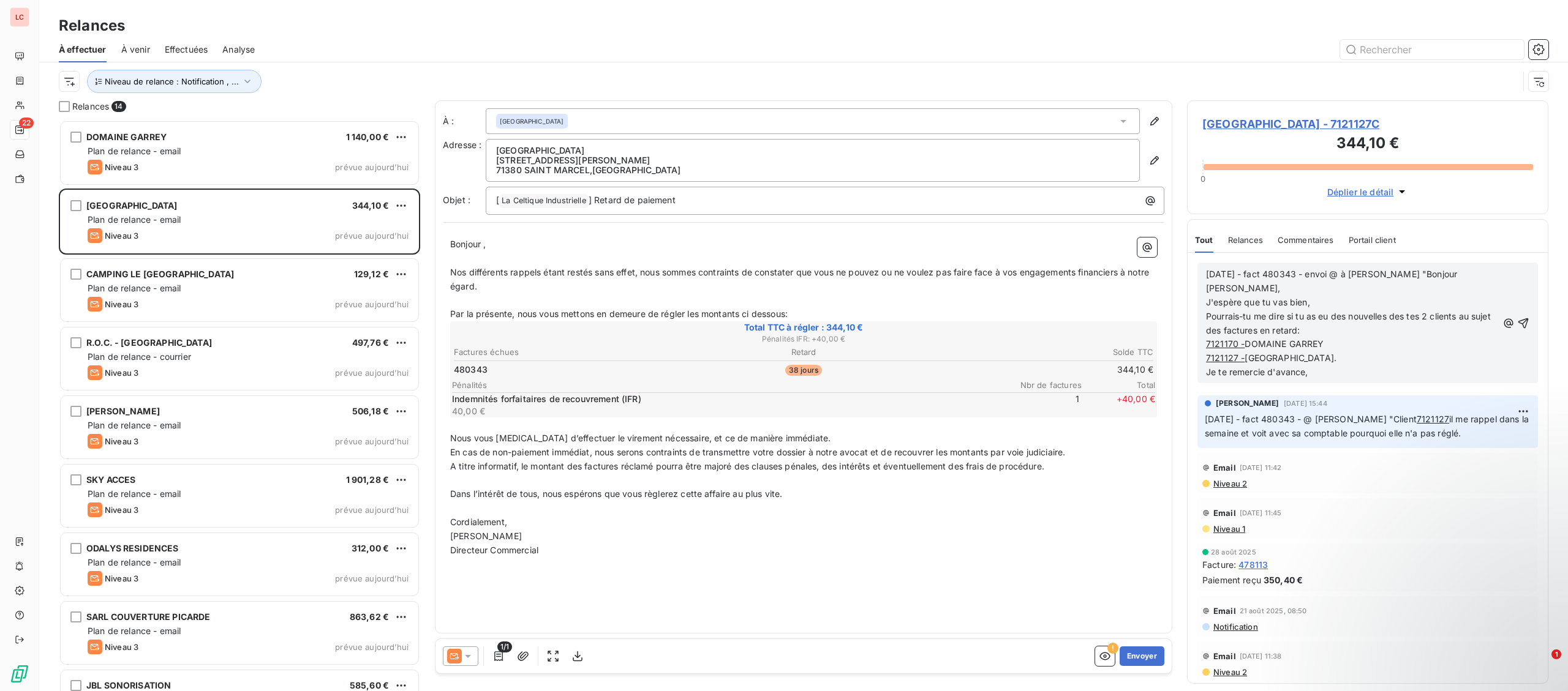
click at [1346, 367] on div "[DATE] - fact 480343 - envoi @ à [PERSON_NAME] "Bonjour [PERSON_NAME], J'espère…" at bounding box center [1368, 323] width 360 height 140
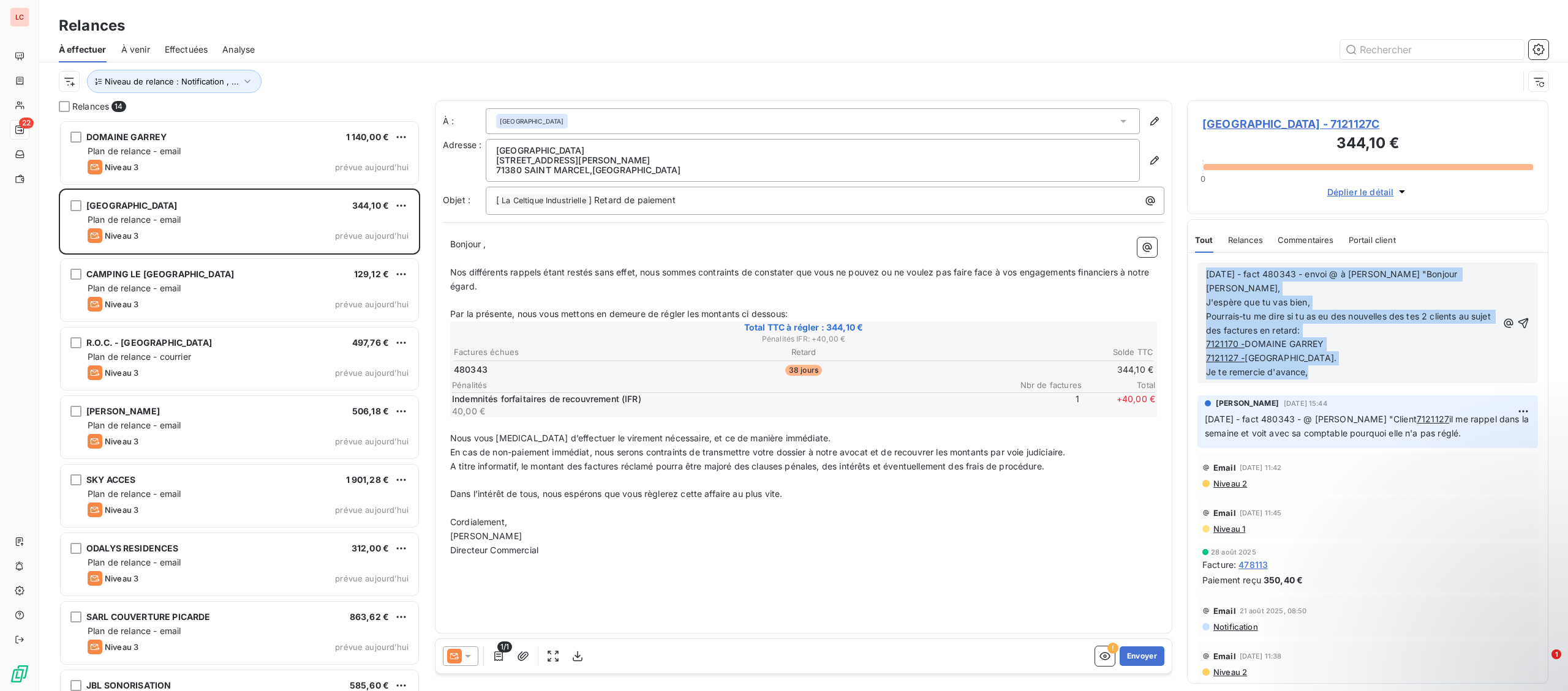
drag, startPoint x: 1345, startPoint y: 364, endPoint x: 1129, endPoint y: 254, distance: 242.4
click at [1188, 254] on div "[DATE] - fact 480343 - envoi @ à [PERSON_NAME] "Bonjour [PERSON_NAME], J'espère…" at bounding box center [1368, 467] width 360 height 430
copy div "[DATE] - fact 480343 - envoi @ à [PERSON_NAME] "Bonjour [PERSON_NAME], J'espère…"
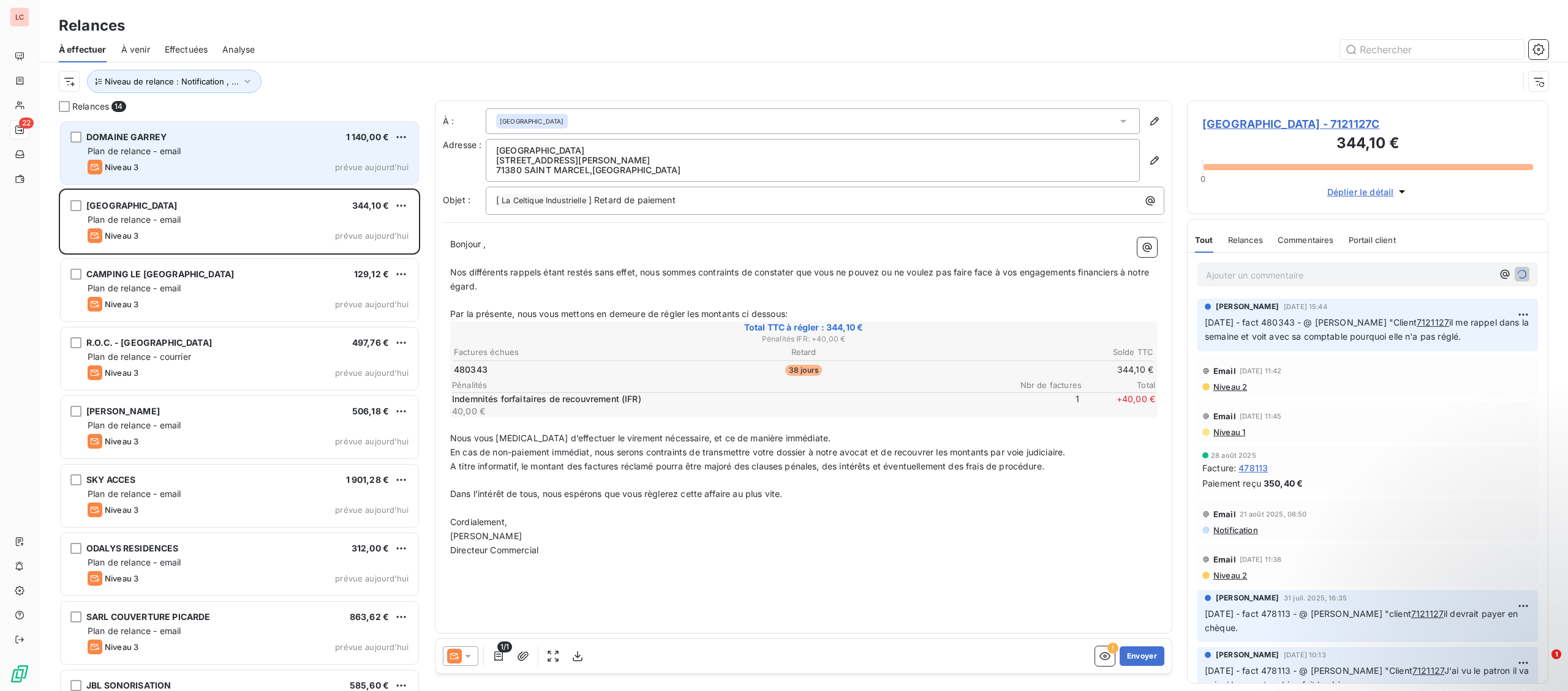
click at [267, 143] on div "DOMAINE GARREY 1 140,00 €" at bounding box center [248, 137] width 321 height 11
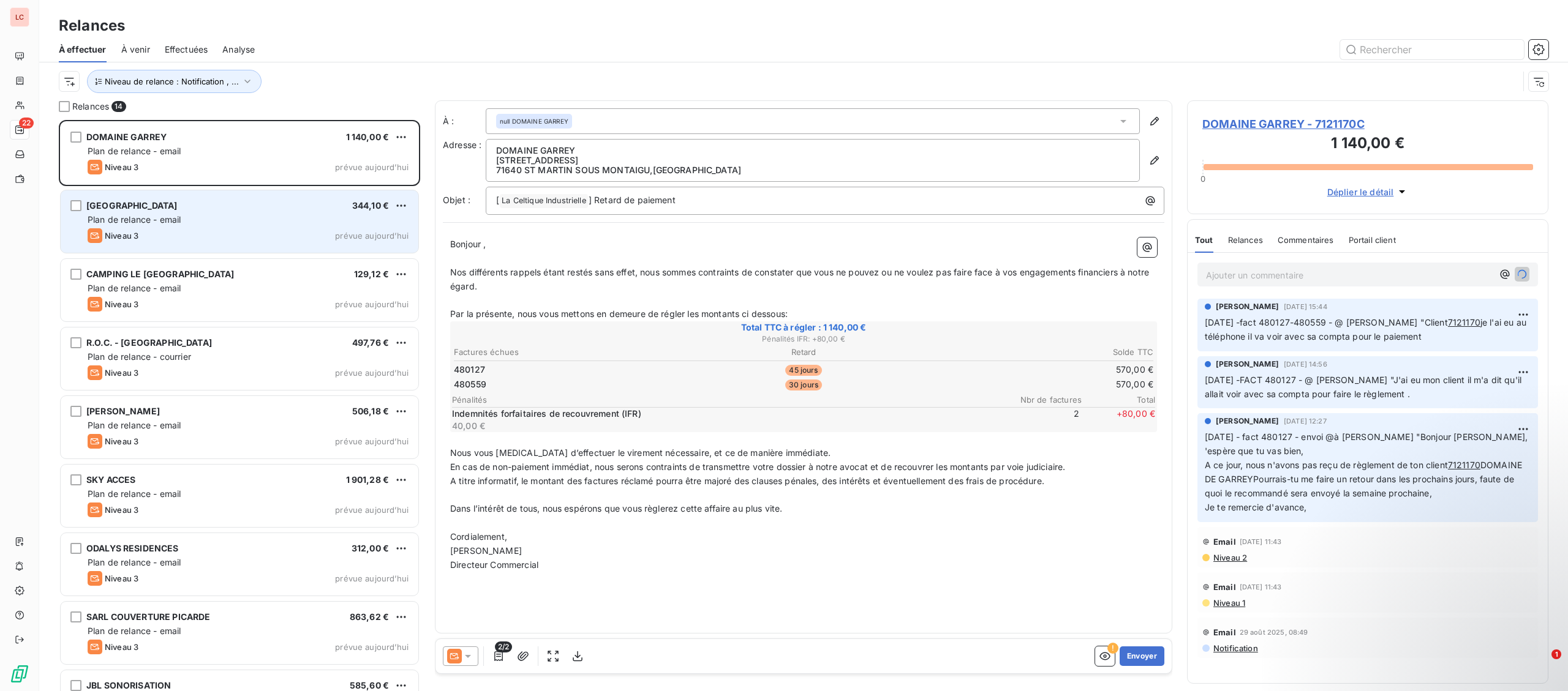
click at [289, 210] on div "[GEOGRAPHIC_DATA] €" at bounding box center [248, 205] width 321 height 11
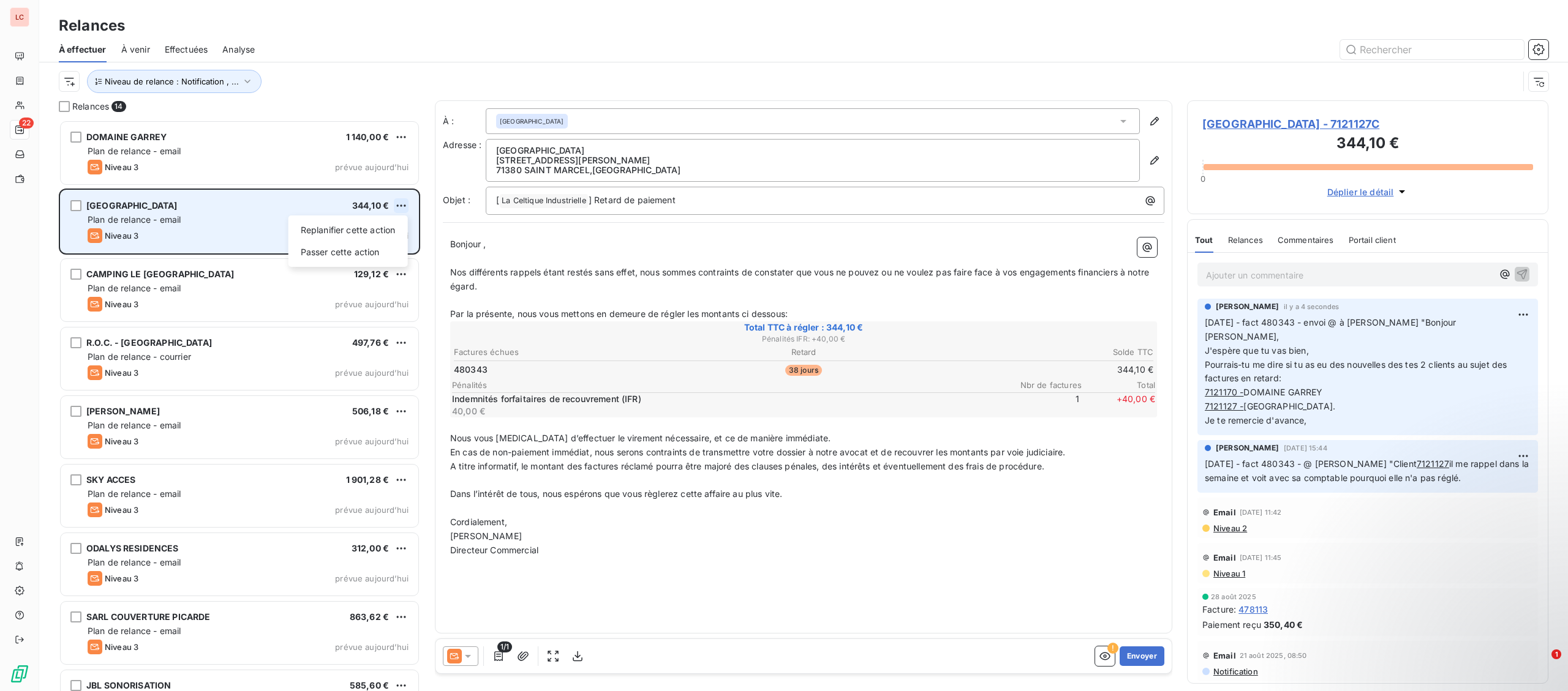
click at [399, 205] on html "LC 22 Relances À effectuer À venir Effectuées Analyse Niveau de relance : Notif…" at bounding box center [784, 345] width 1568 height 691
click at [388, 230] on div "Replanifier cette action" at bounding box center [348, 230] width 109 height 20
select select "9"
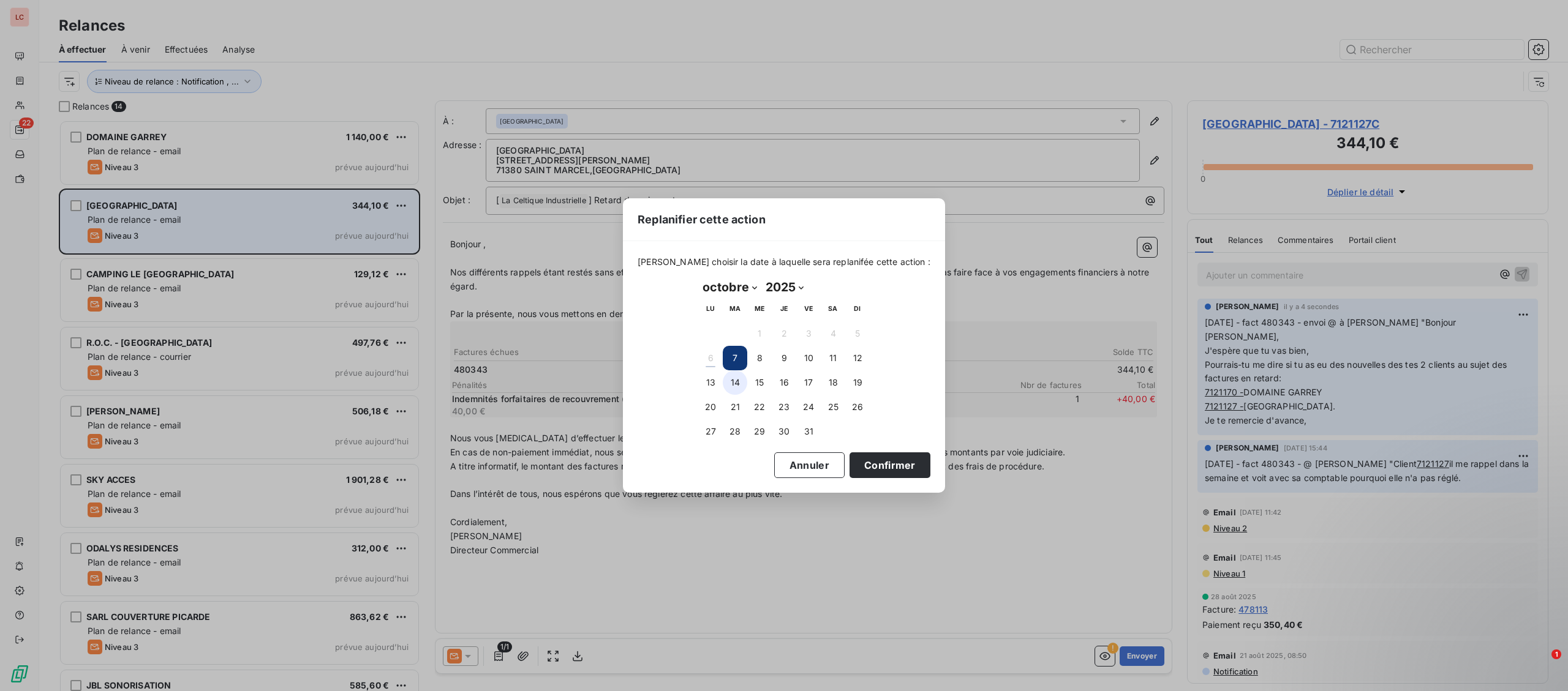
click at [727, 389] on button "14" at bounding box center [734, 382] width 24 height 24
click at [874, 474] on button "Confirmer" at bounding box center [890, 465] width 81 height 25
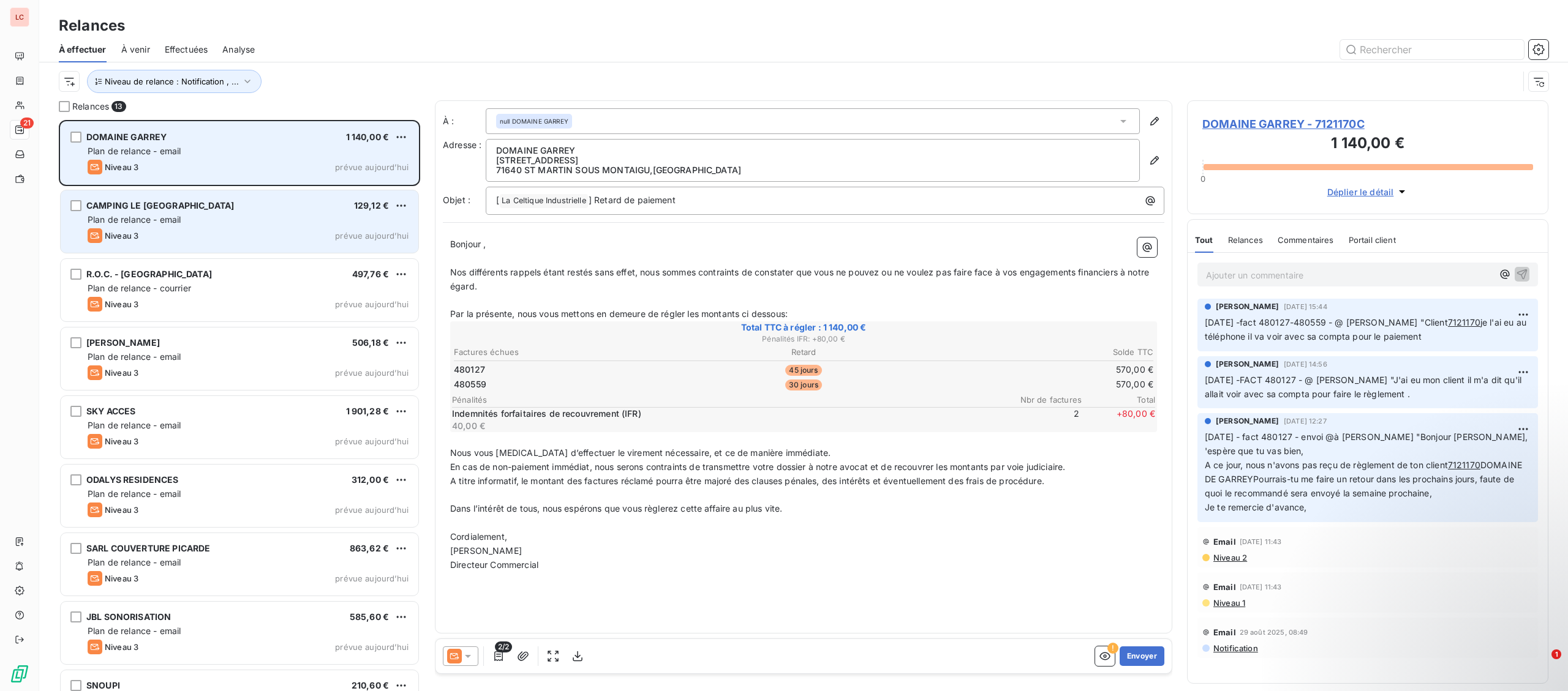
click at [181, 142] on div "DOMAINE GARREY 1 140,00 €" at bounding box center [248, 137] width 321 height 11
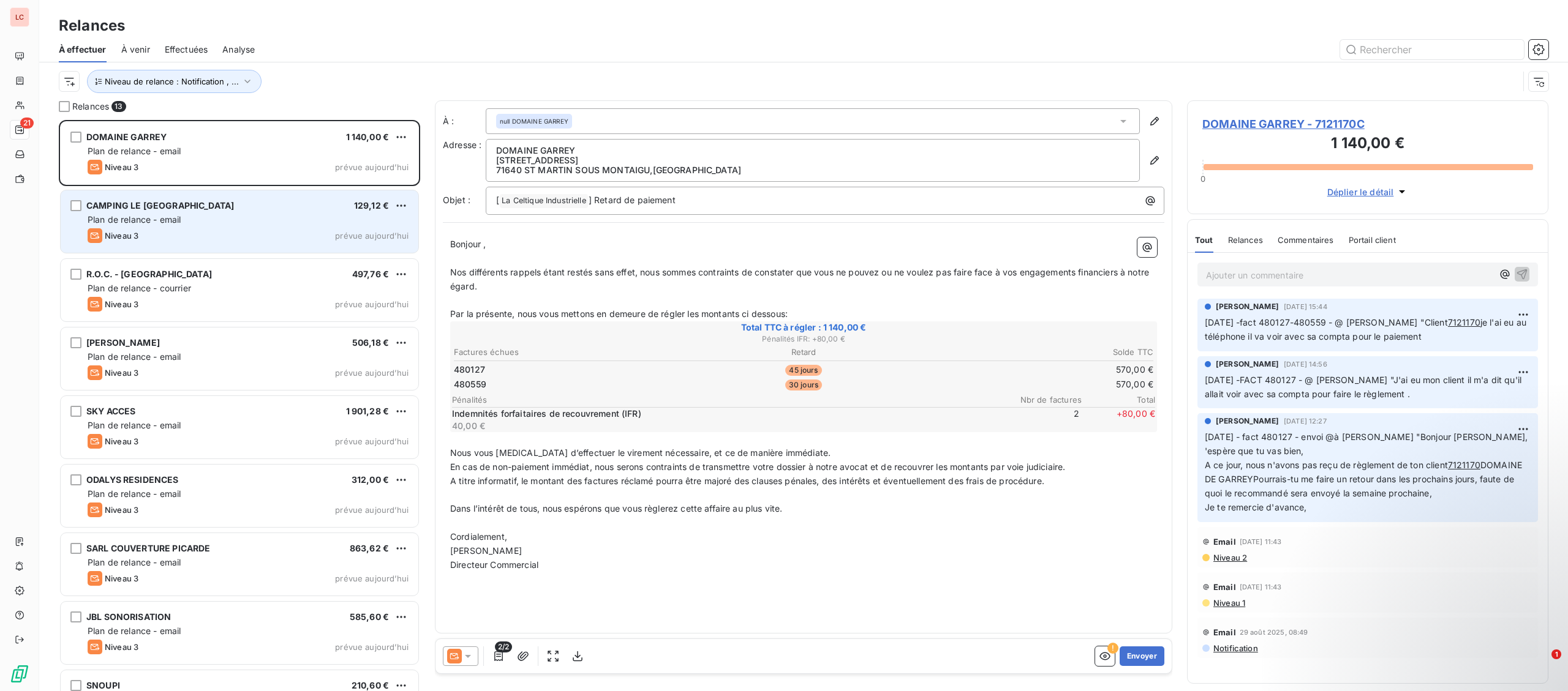
click at [1249, 274] on p "Ajouter un commentaire ﻿" at bounding box center [1349, 275] width 286 height 16
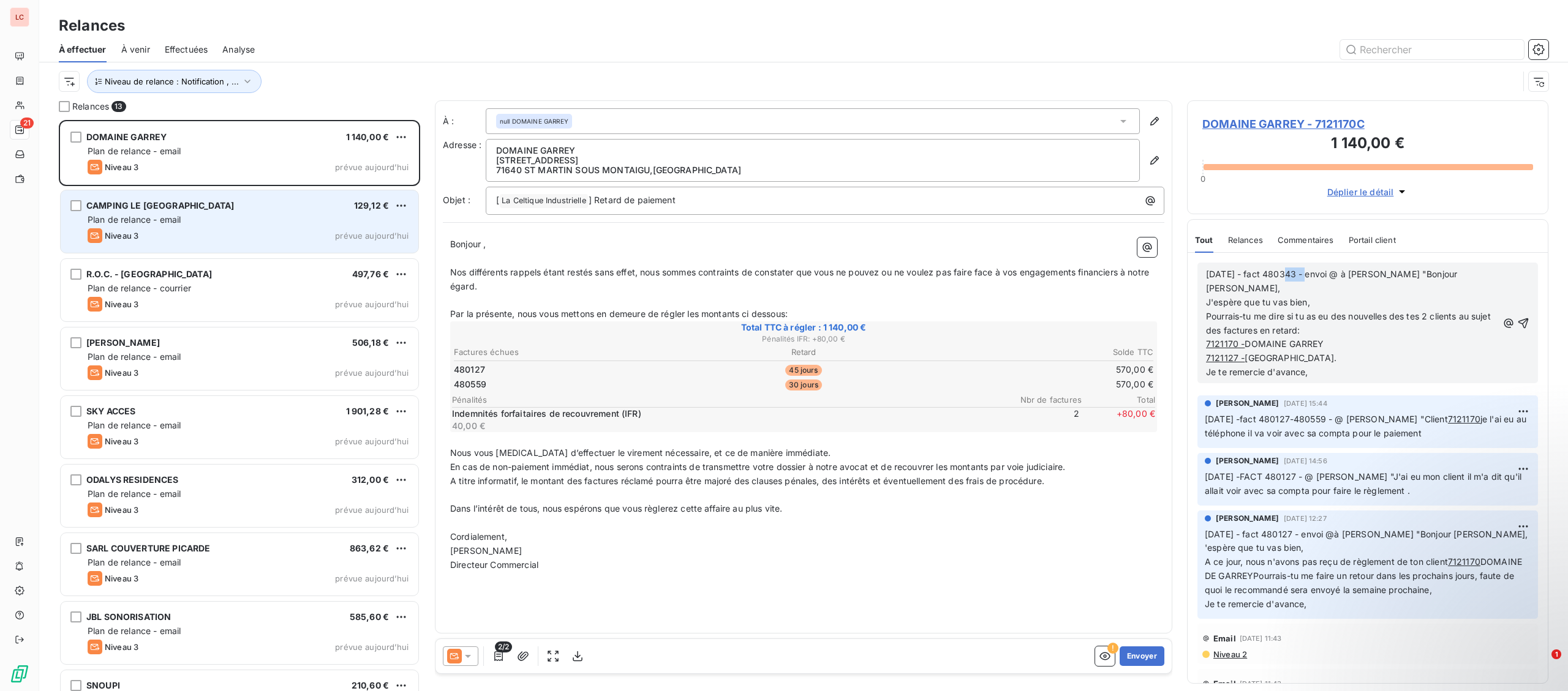
drag, startPoint x: 1311, startPoint y: 275, endPoint x: 1282, endPoint y: 273, distance: 29.1
click at [1282, 273] on span "[DATE] - fact 480343 - envoi @ à [PERSON_NAME] "Bonjour [PERSON_NAME]," at bounding box center [1333, 281] width 253 height 24
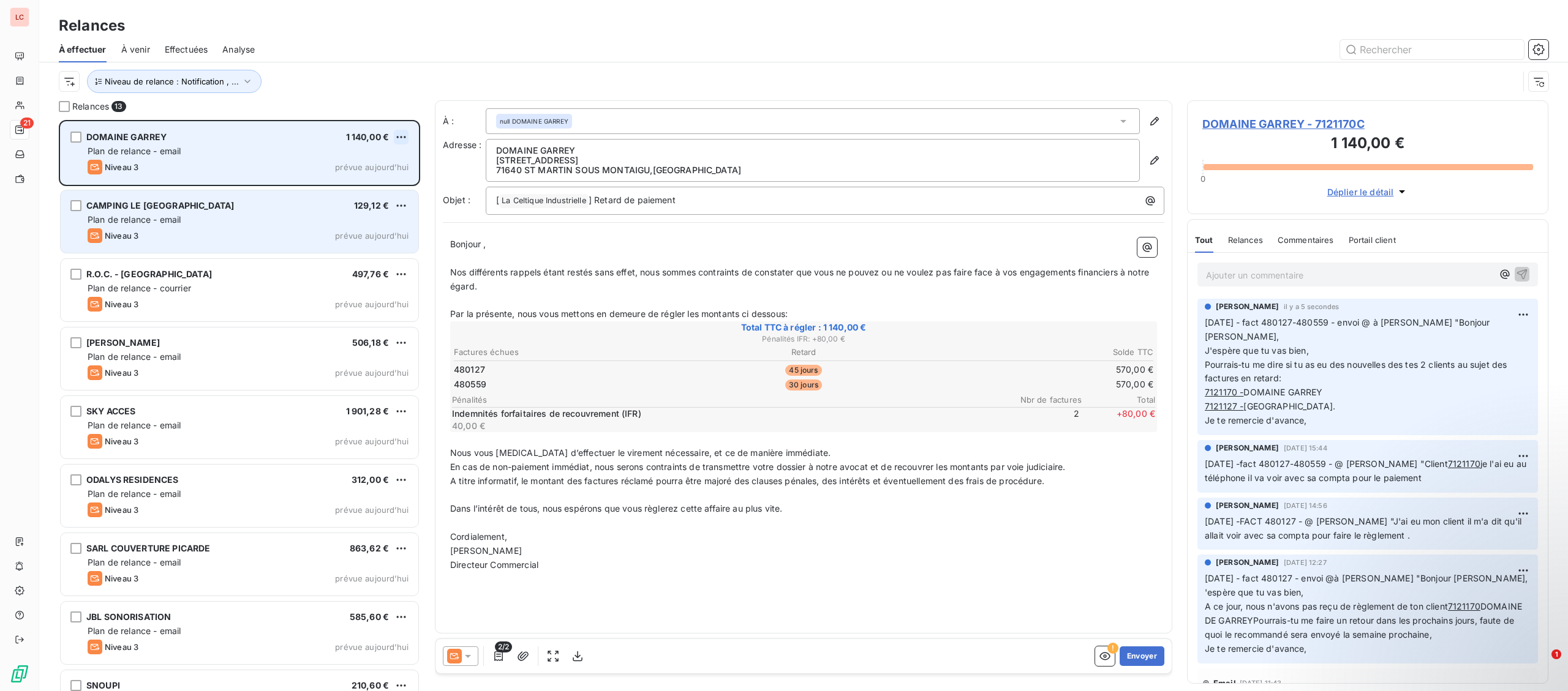
click at [394, 134] on html "LC 21 Relances À effectuer À venir Effectuées Analyse Niveau de relance : Notif…" at bounding box center [784, 345] width 1568 height 691
click at [384, 156] on div "Replanifier cette action" at bounding box center [348, 162] width 109 height 20
select select "9"
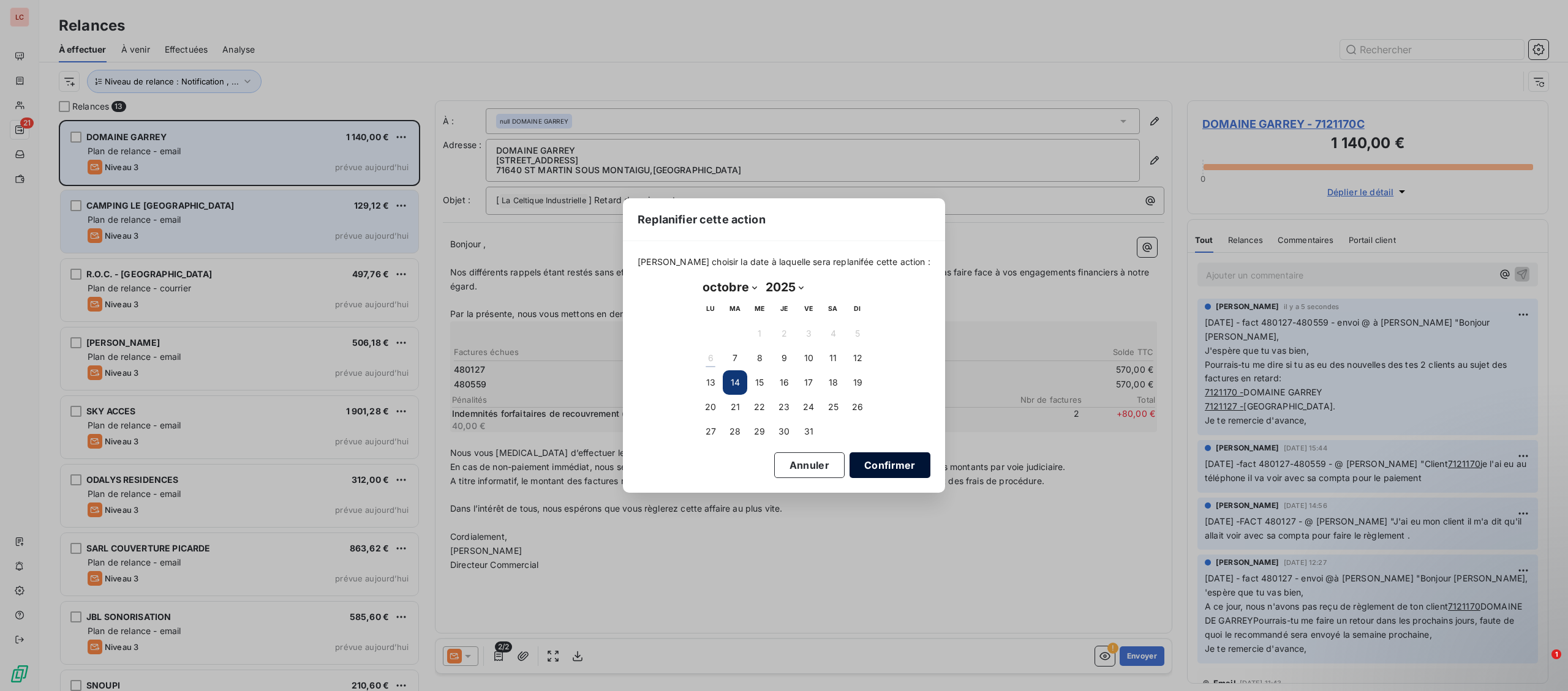
click at [870, 463] on button "Confirmer" at bounding box center [890, 465] width 81 height 25
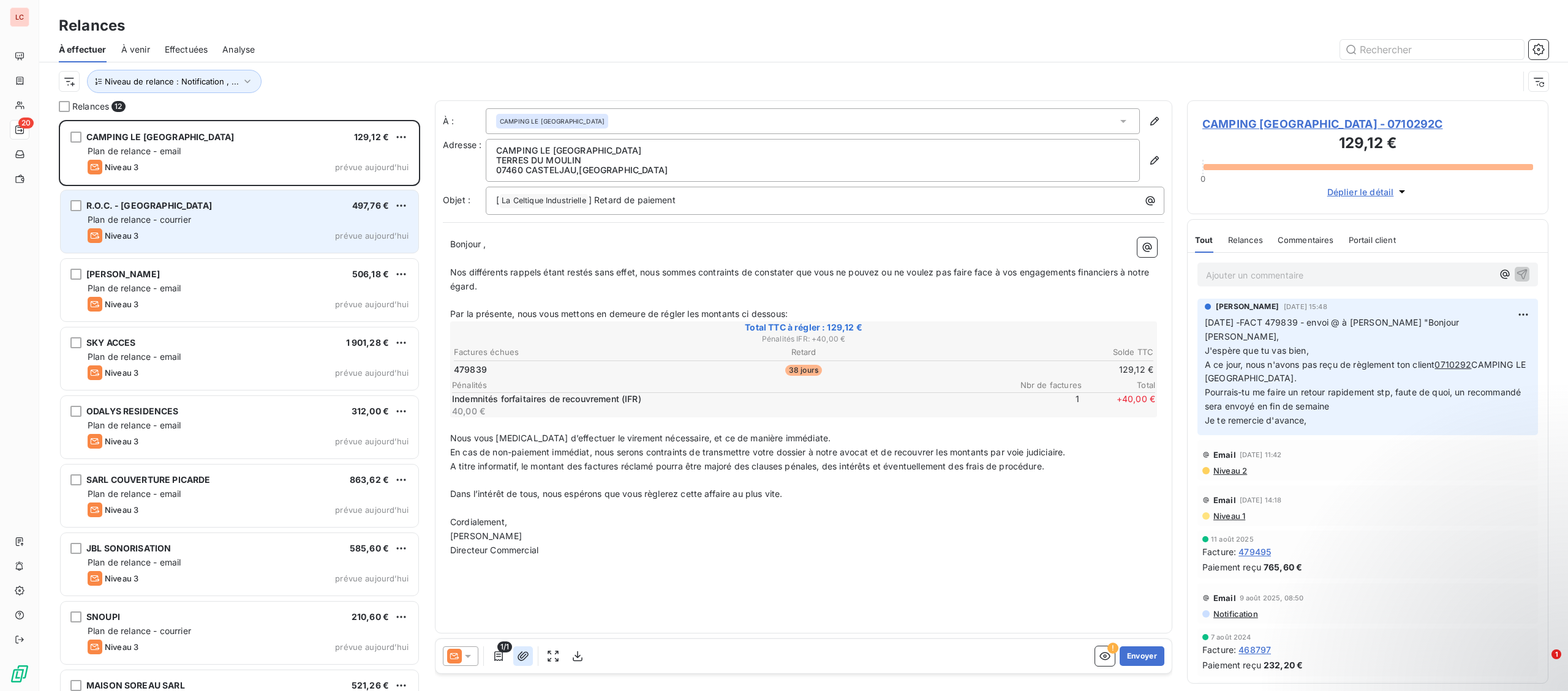
click at [519, 656] on icon "button" at bounding box center [523, 656] width 11 height 9
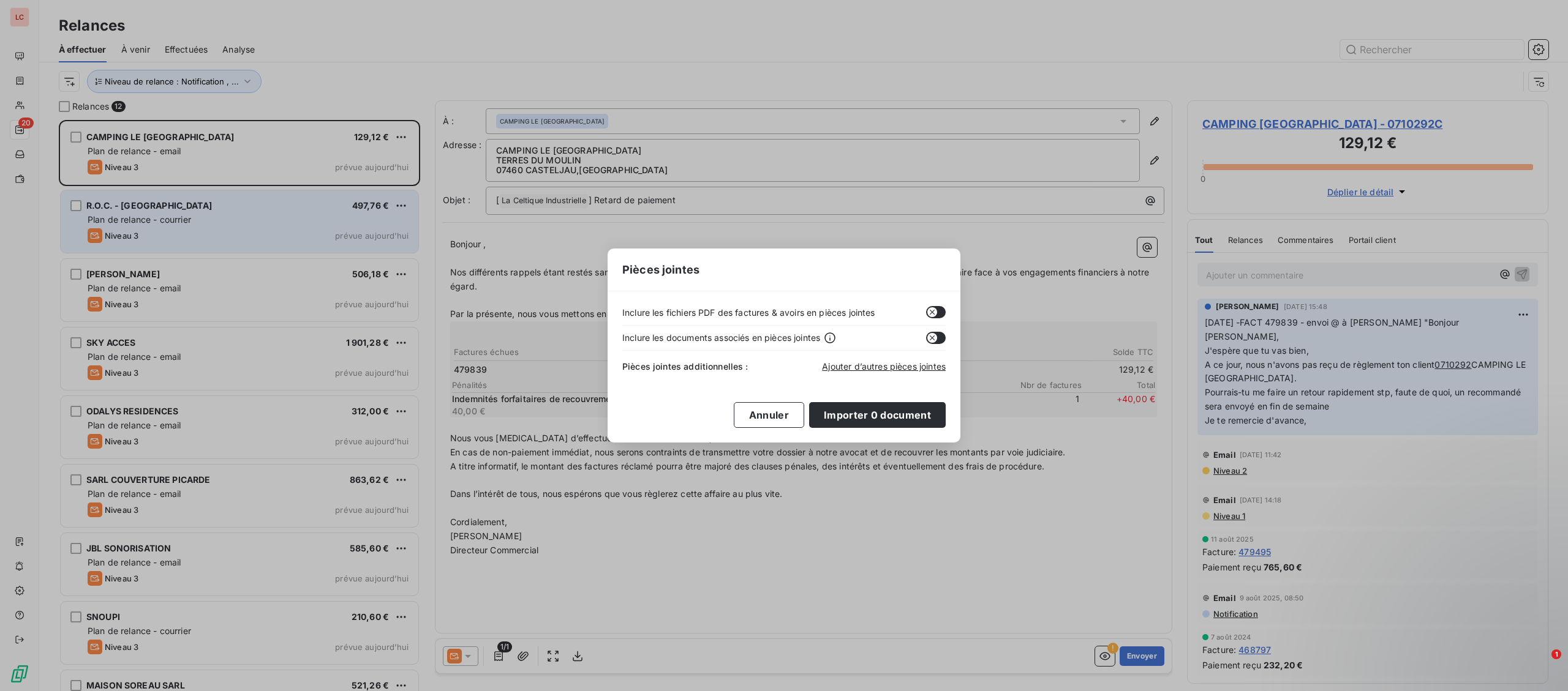
click at [936, 305] on div "Inclure les fichiers PDF des factures & avoirs en pièces jointes Inclure les do…" at bounding box center [784, 367] width 353 height 151
click at [934, 314] on icon "button" at bounding box center [932, 313] width 5 height 5
click at [899, 407] on button "Importer 0 document" at bounding box center [877, 415] width 137 height 25
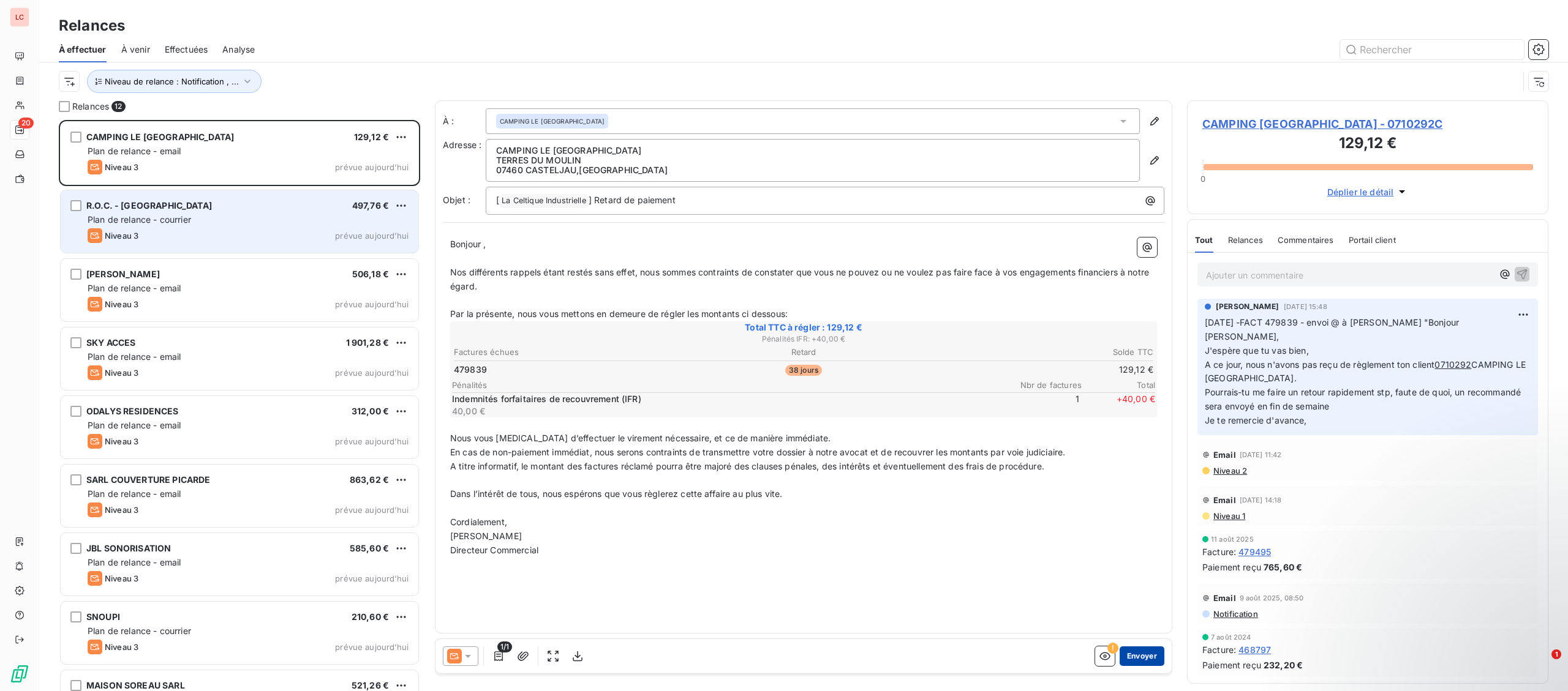
click at [1142, 662] on button "Envoyer" at bounding box center [1142, 656] width 45 height 20
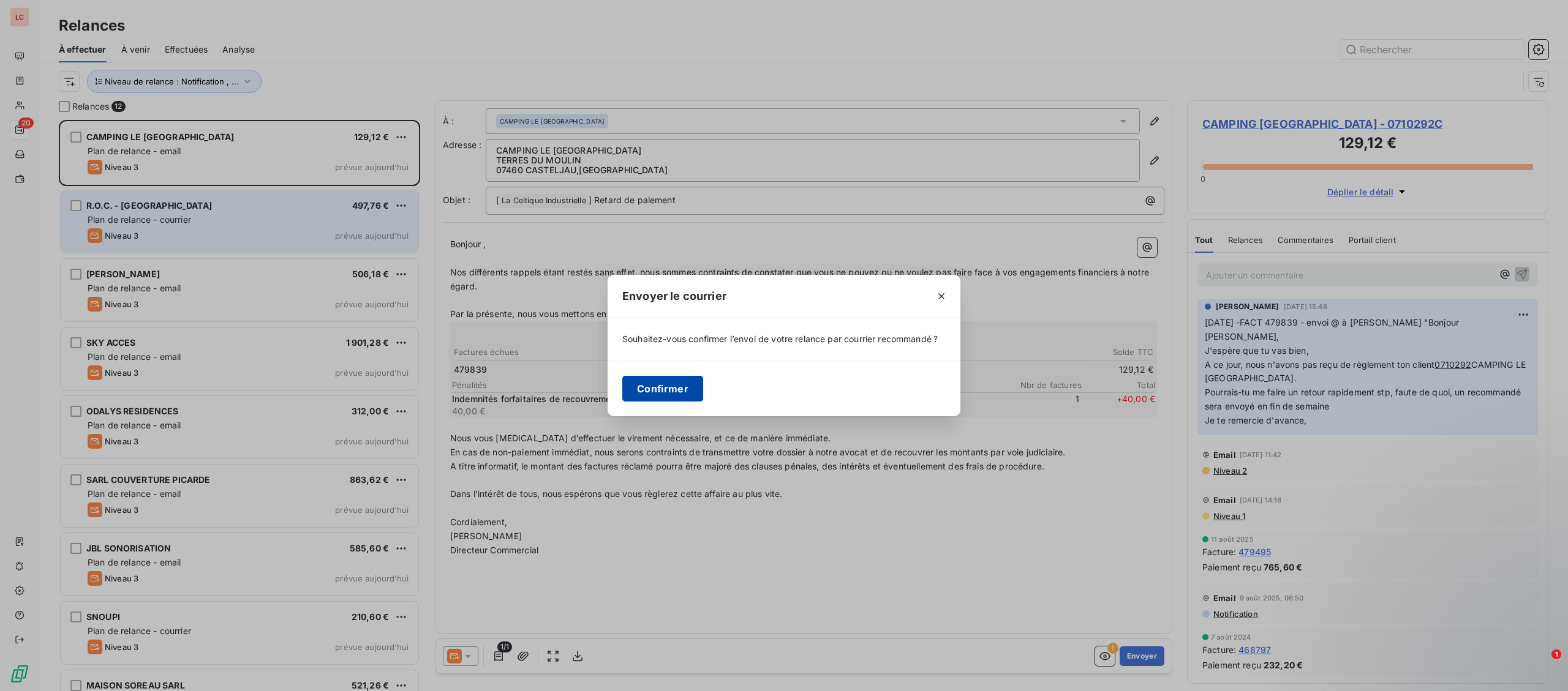
click at [647, 390] on button "Confirmer" at bounding box center [663, 388] width 81 height 25
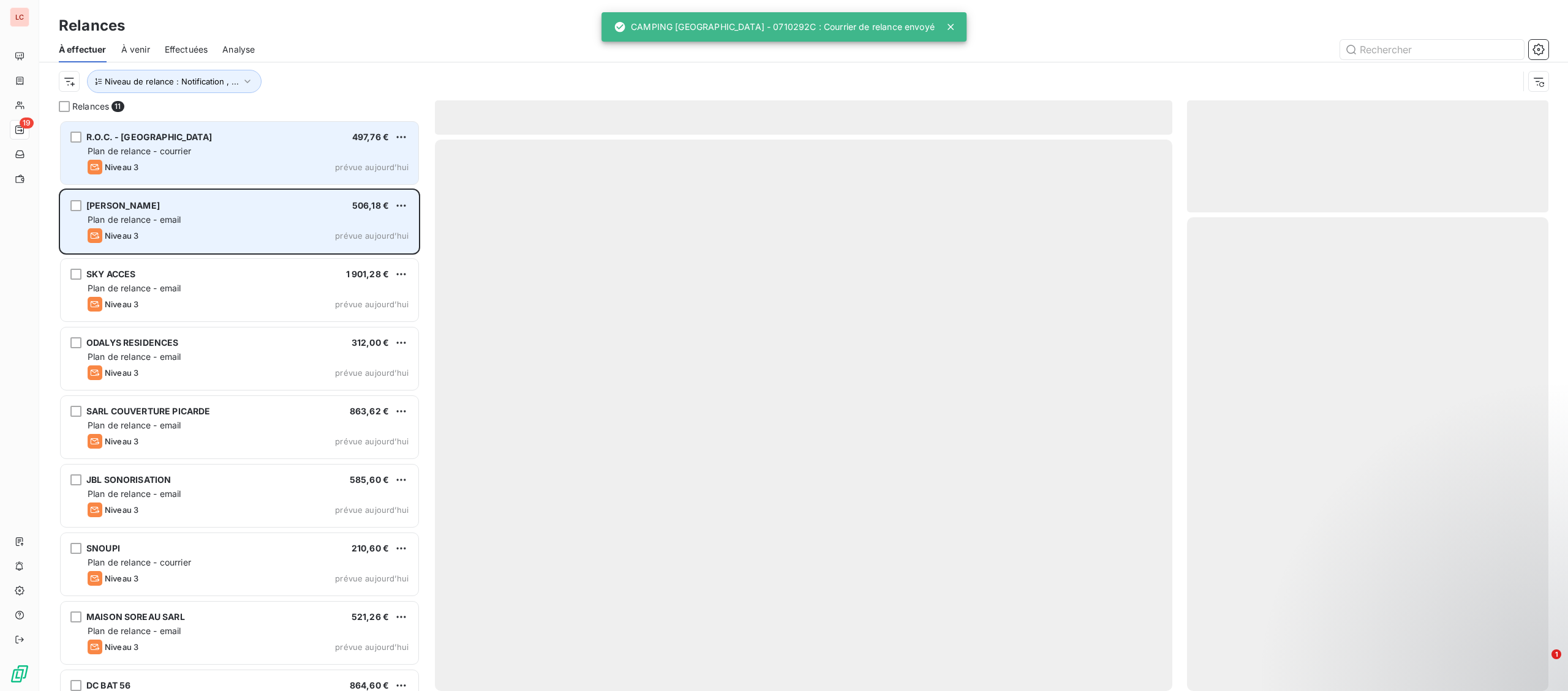
click at [125, 147] on span "Plan de relance - courrier" at bounding box center [139, 151] width 104 height 11
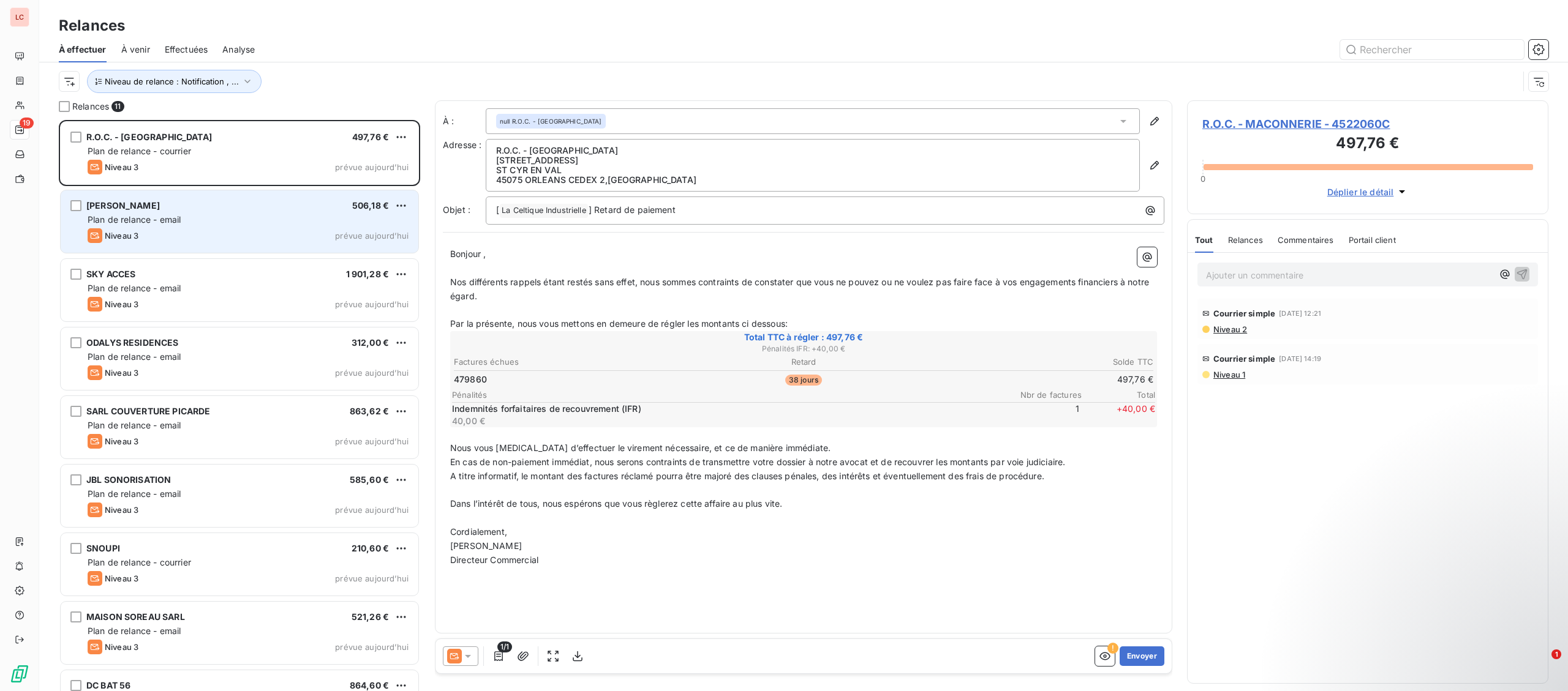
click at [1303, 122] on span "R.O.C. - MACONNERIE - 4522060C" at bounding box center [1367, 124] width 330 height 17
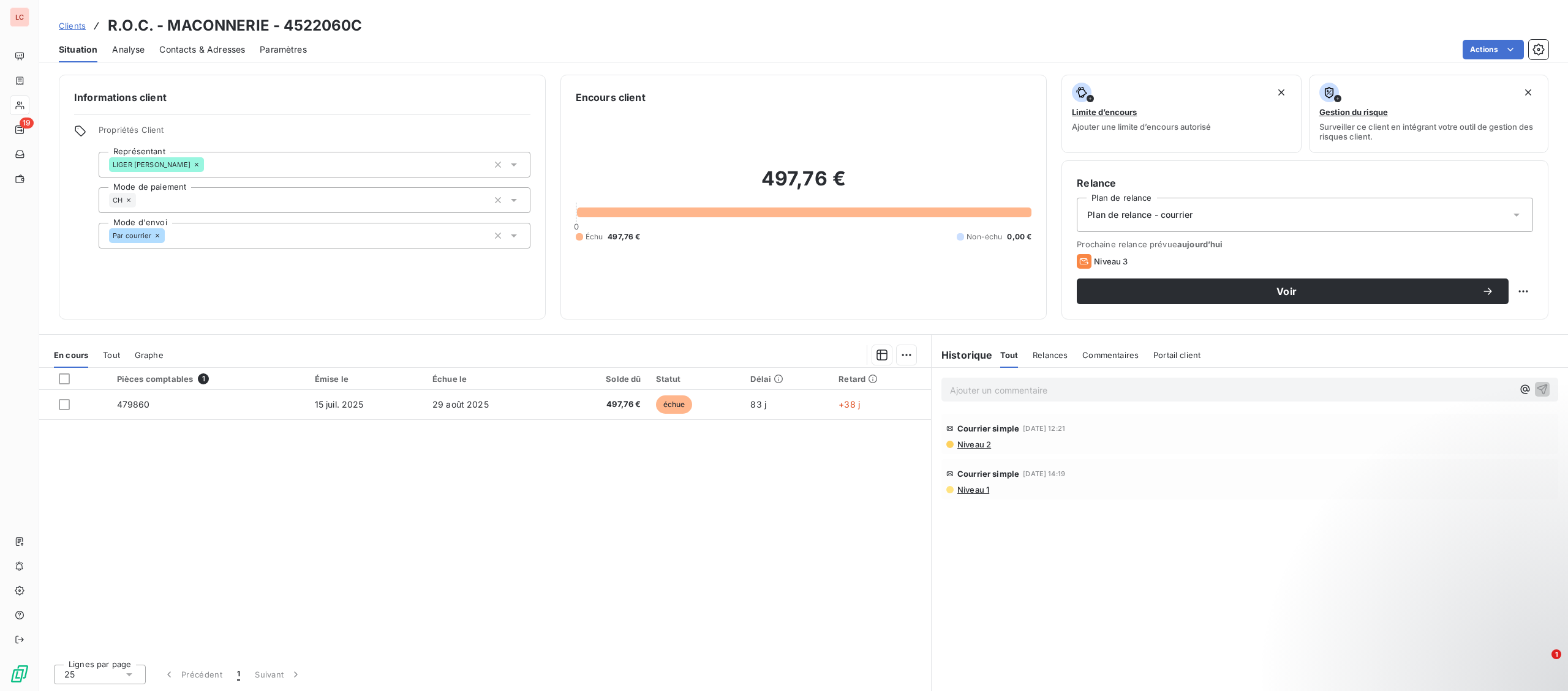
click at [1087, 392] on p "Ajouter un commentaire ﻿" at bounding box center [1231, 390] width 563 height 16
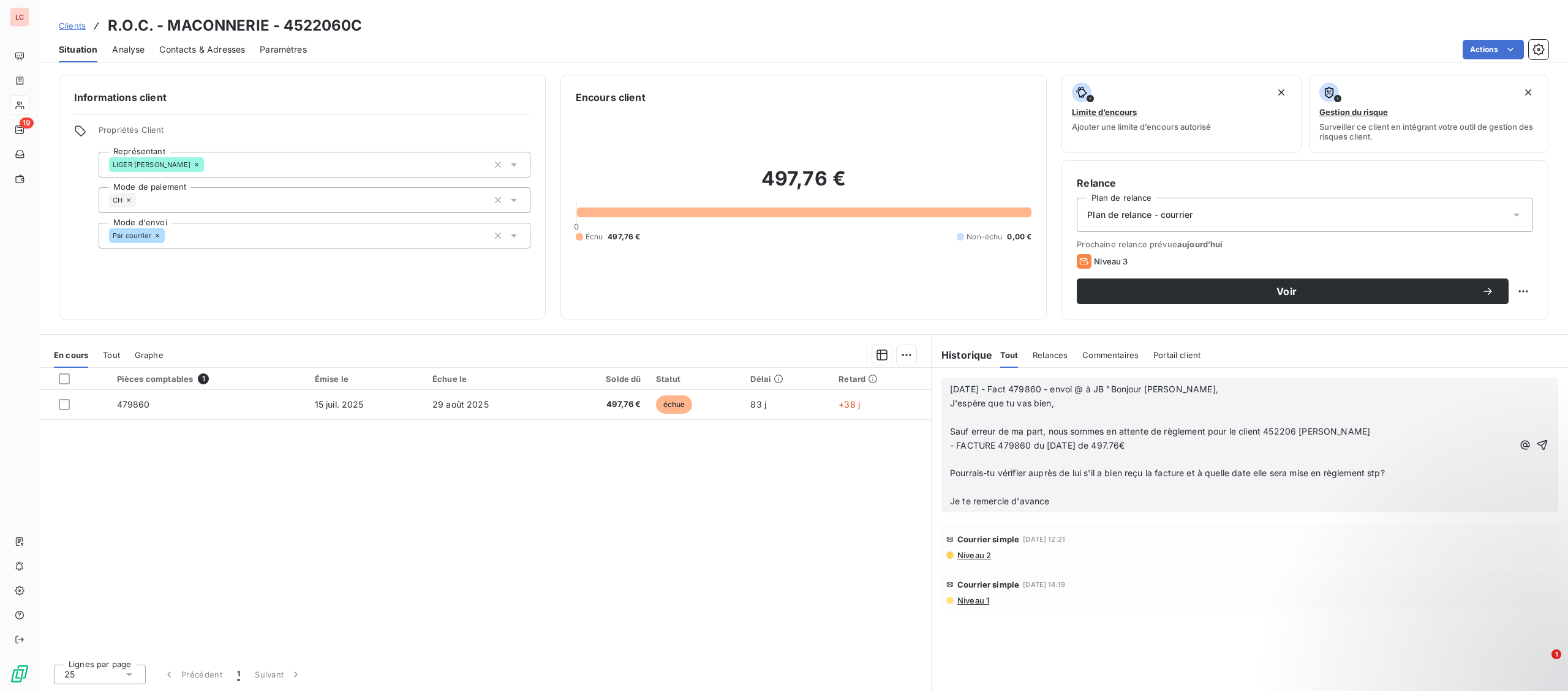
click at [1096, 415] on p "﻿" at bounding box center [1231, 418] width 563 height 14
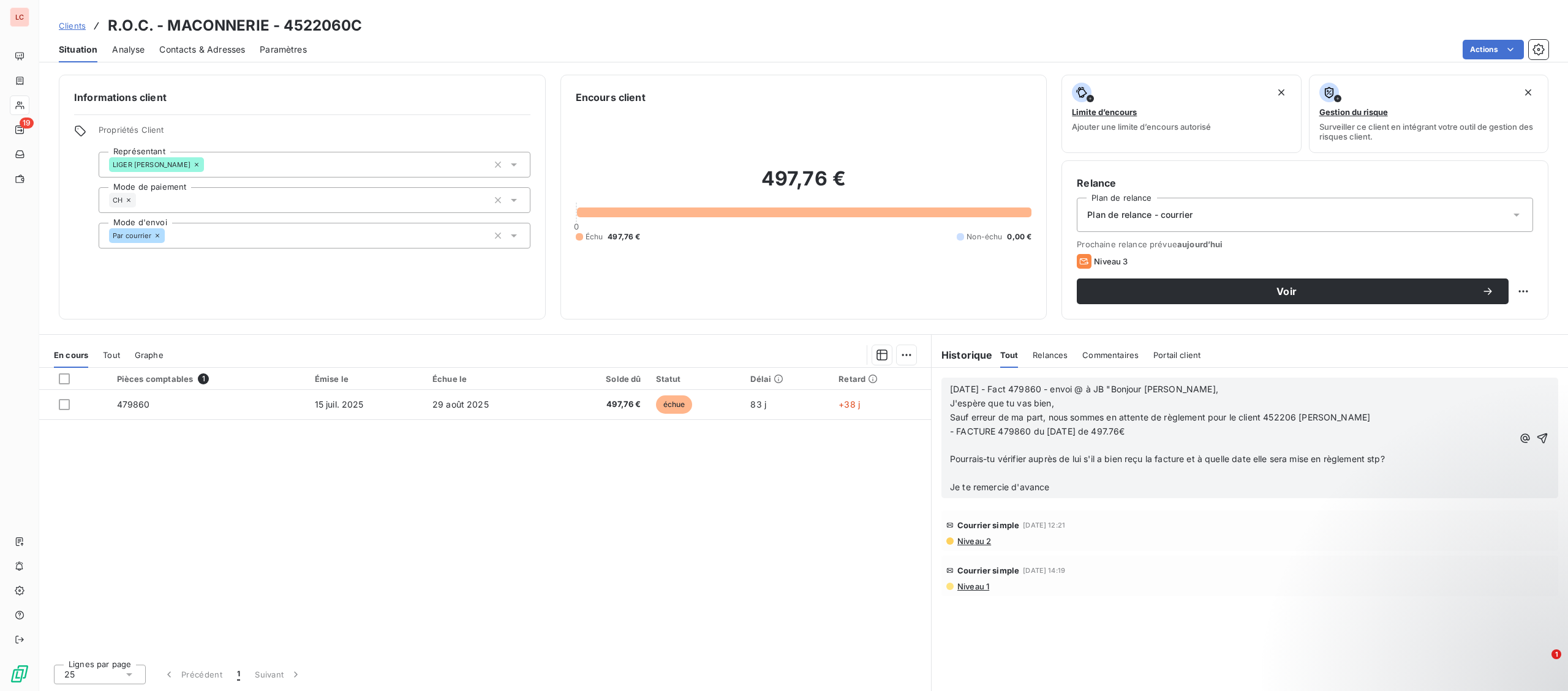
click at [1171, 435] on p "- FACTURE 479860 du [DATE] de 497.76€" at bounding box center [1231, 431] width 563 height 14
click at [1157, 464] on p "﻿" at bounding box center [1231, 459] width 563 height 14
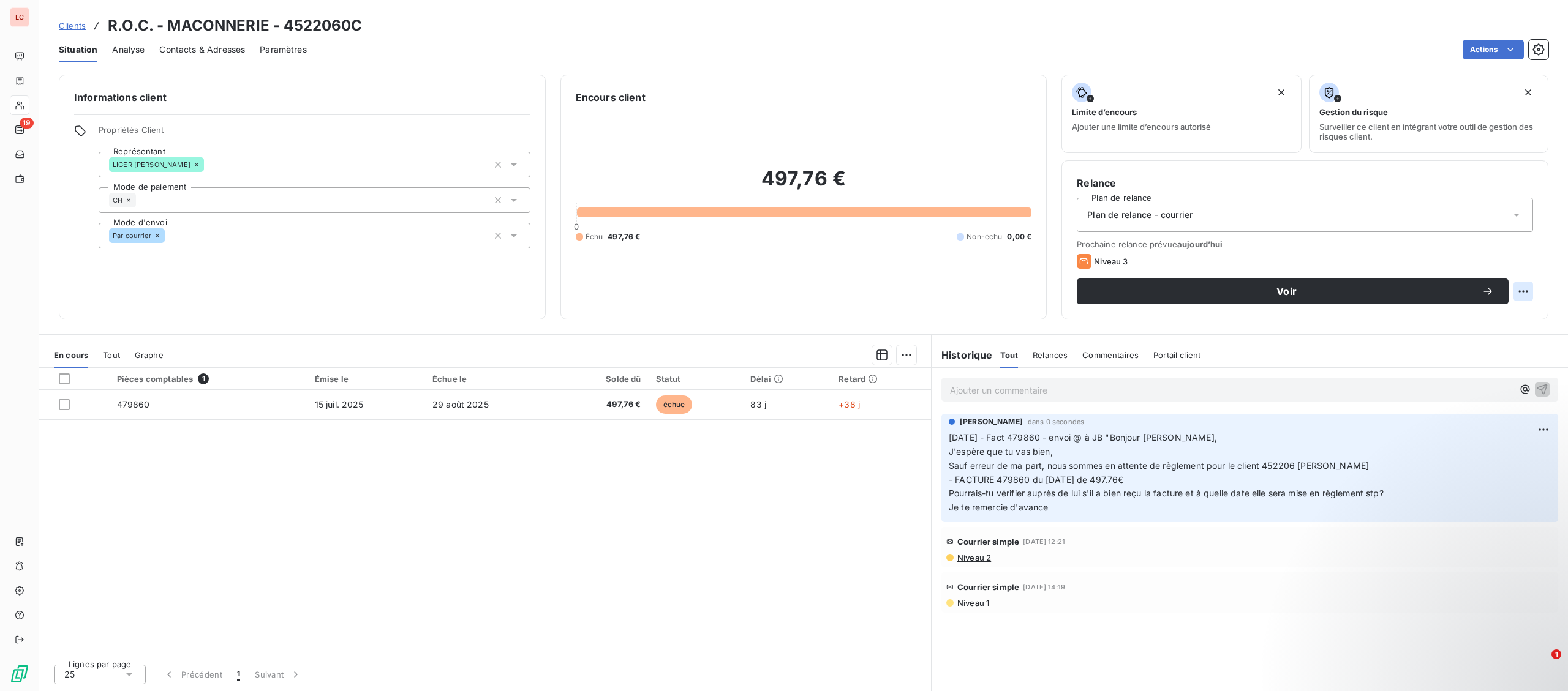
click at [1516, 286] on html "LC 19 Clients R.O.C. - MACONNERIE - 4522060C Situation Analyse Contacts & Adres…" at bounding box center [784, 345] width 1568 height 691
click at [1511, 311] on div "Replanifier cette action" at bounding box center [1473, 318] width 109 height 20
select select "9"
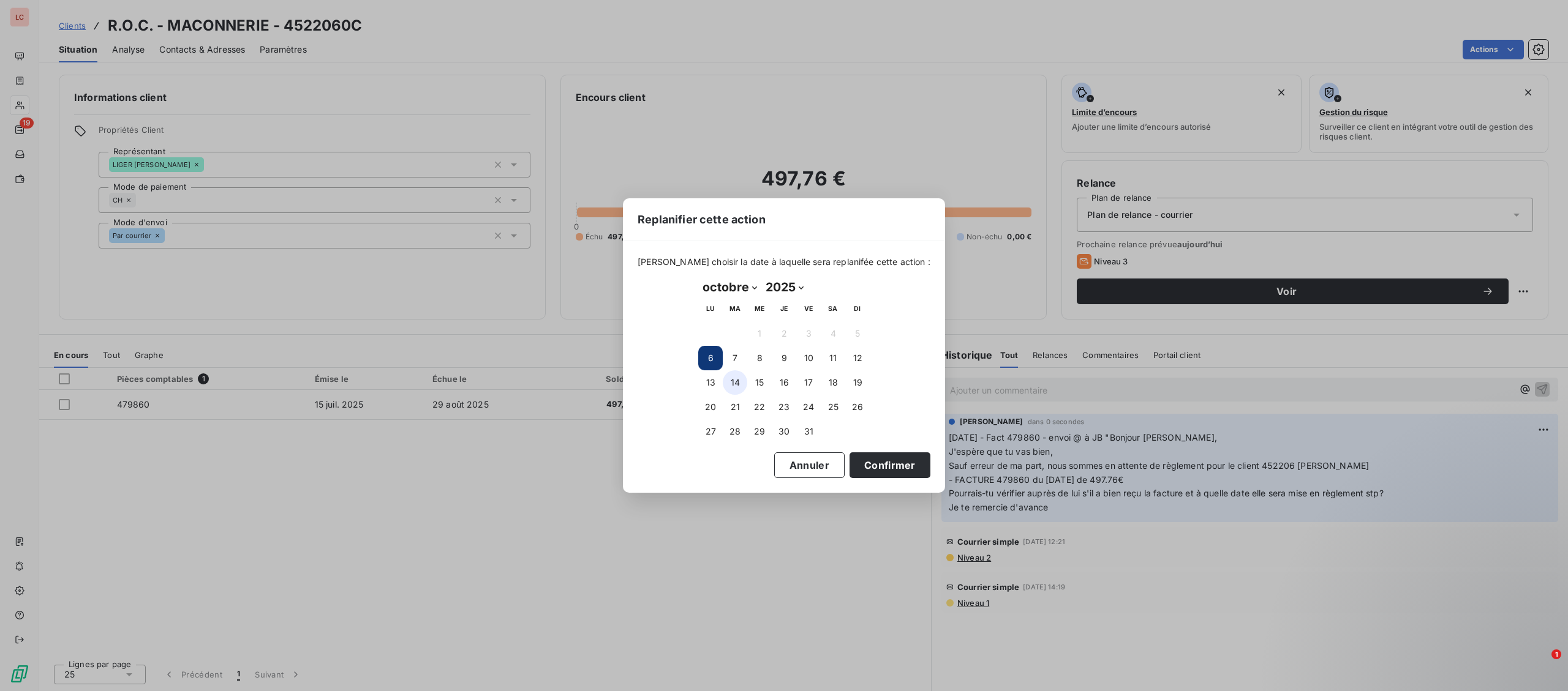
click at [732, 379] on button "14" at bounding box center [734, 382] width 24 height 24
drag, startPoint x: 898, startPoint y: 459, endPoint x: 887, endPoint y: 463, distance: 11.7
click at [897, 459] on button "Confirmer" at bounding box center [890, 465] width 81 height 25
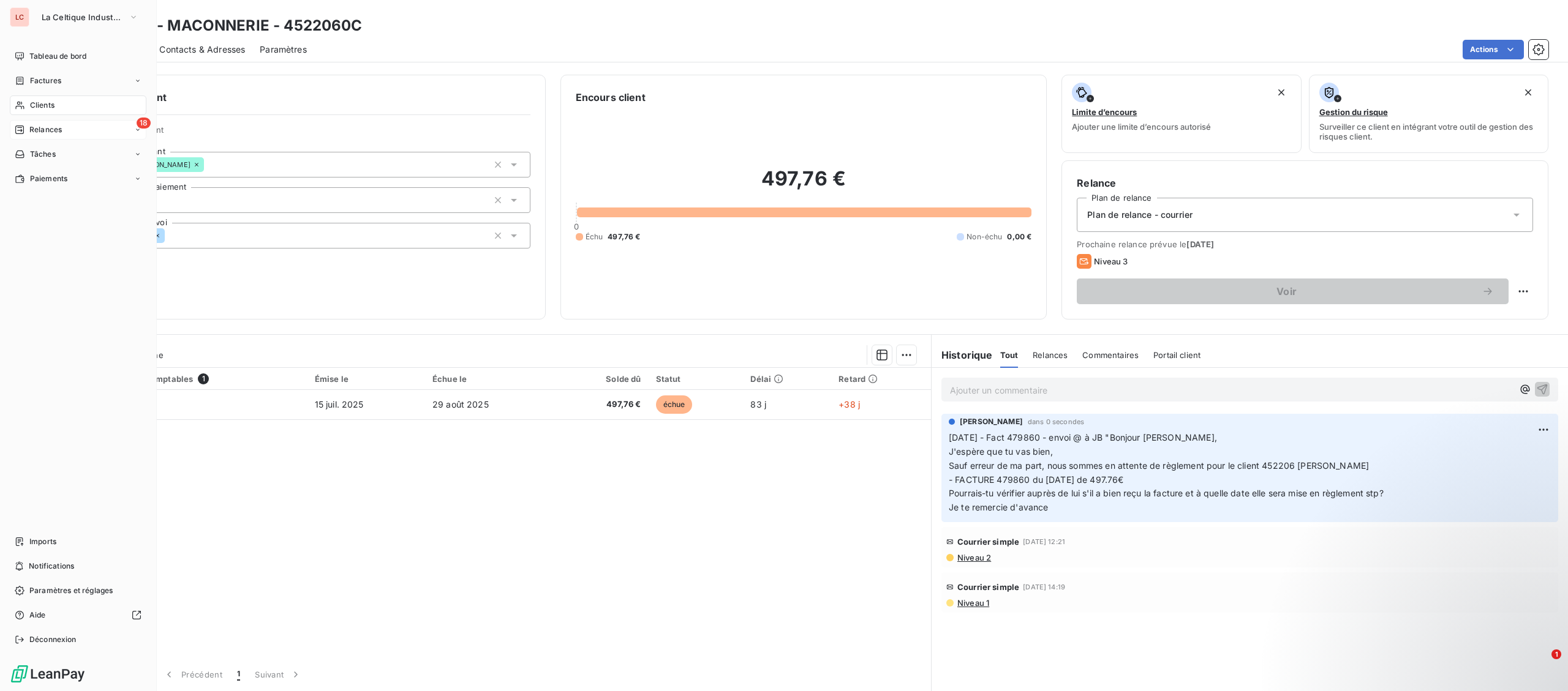
click at [24, 132] on icon at bounding box center [20, 130] width 10 height 10
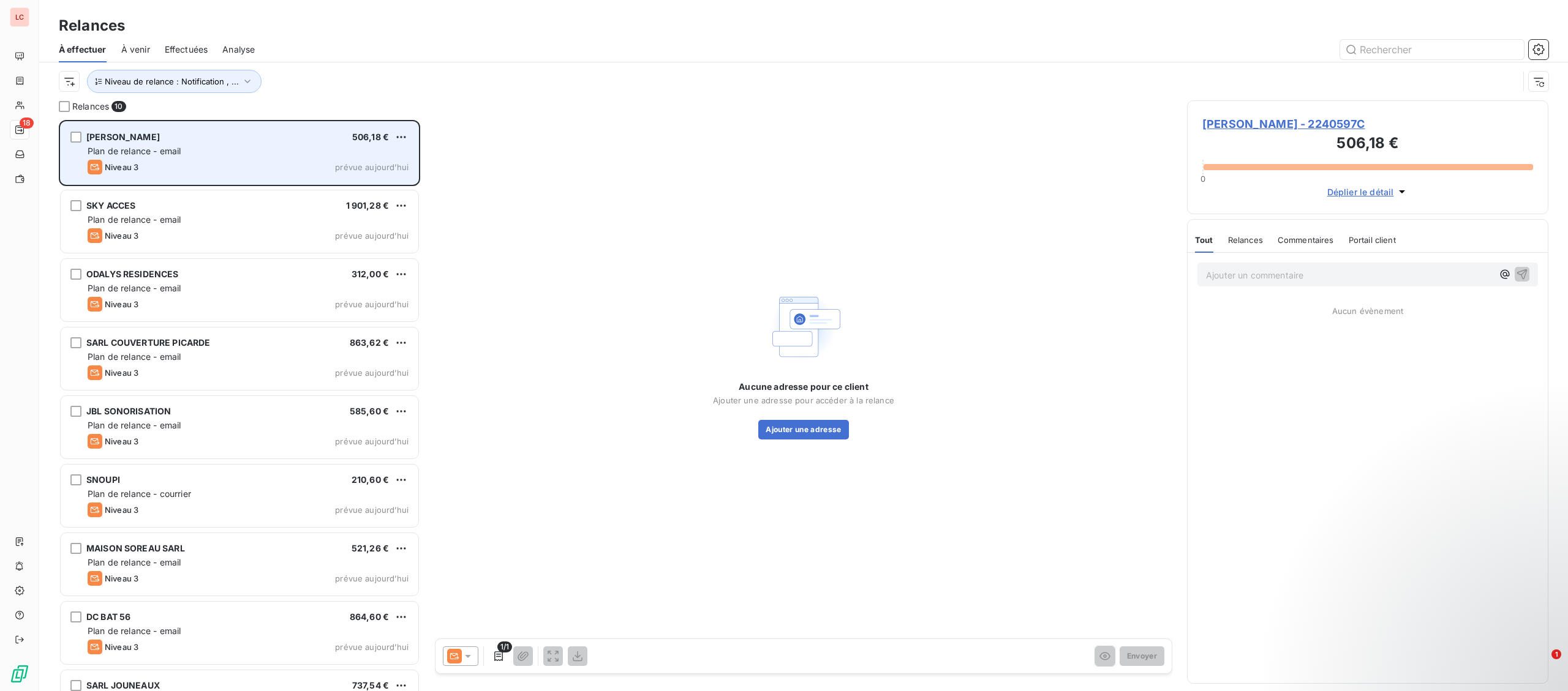
scroll to position [571, 361]
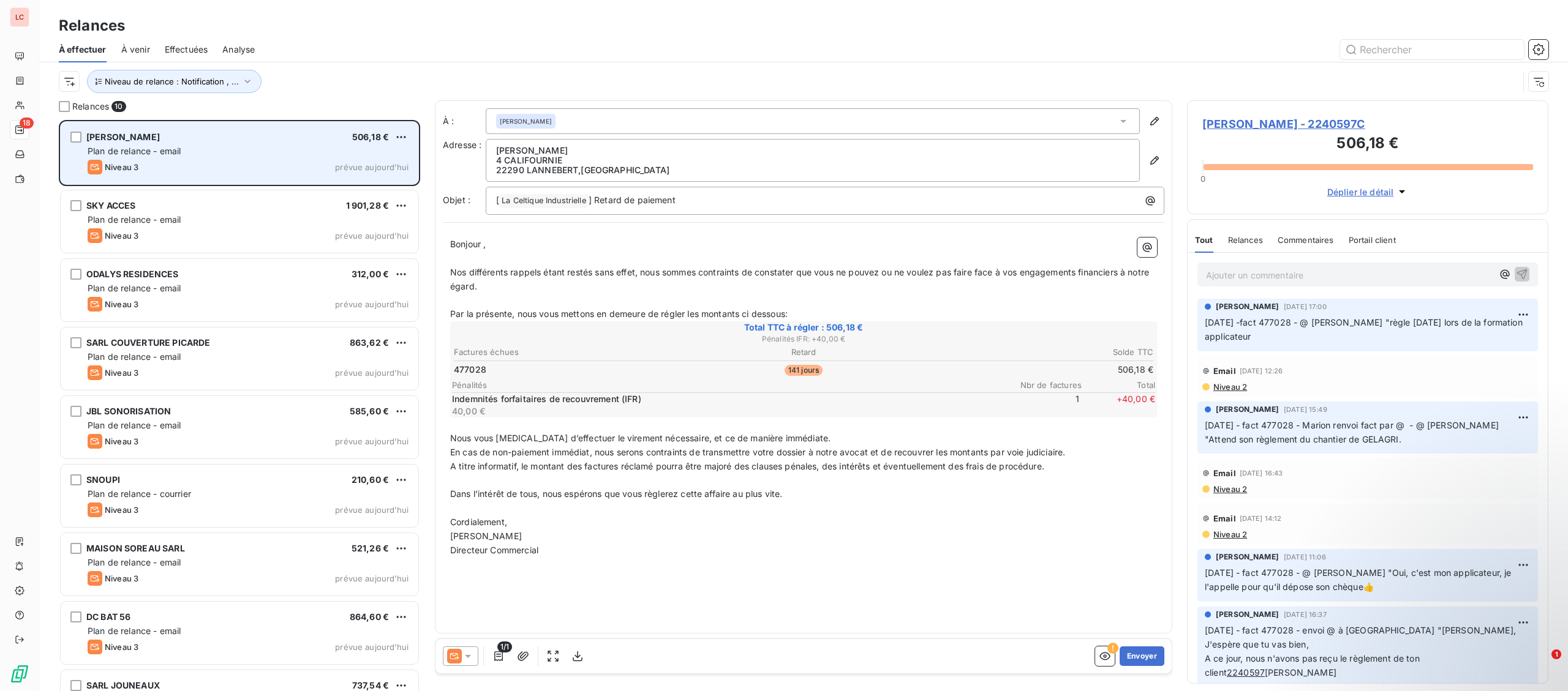
click at [248, 150] on div "Plan de relance - email" at bounding box center [248, 151] width 321 height 12
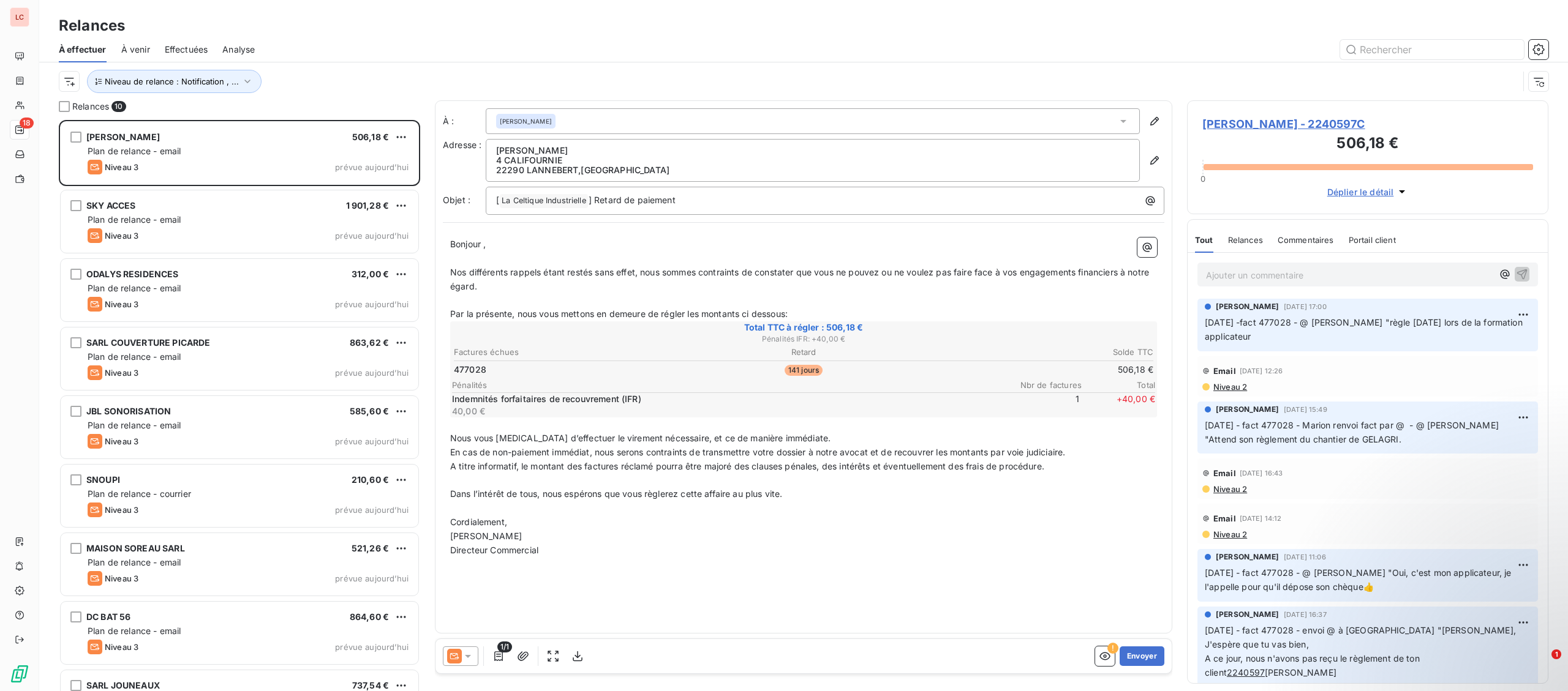
click at [468, 654] on icon at bounding box center [468, 656] width 12 height 12
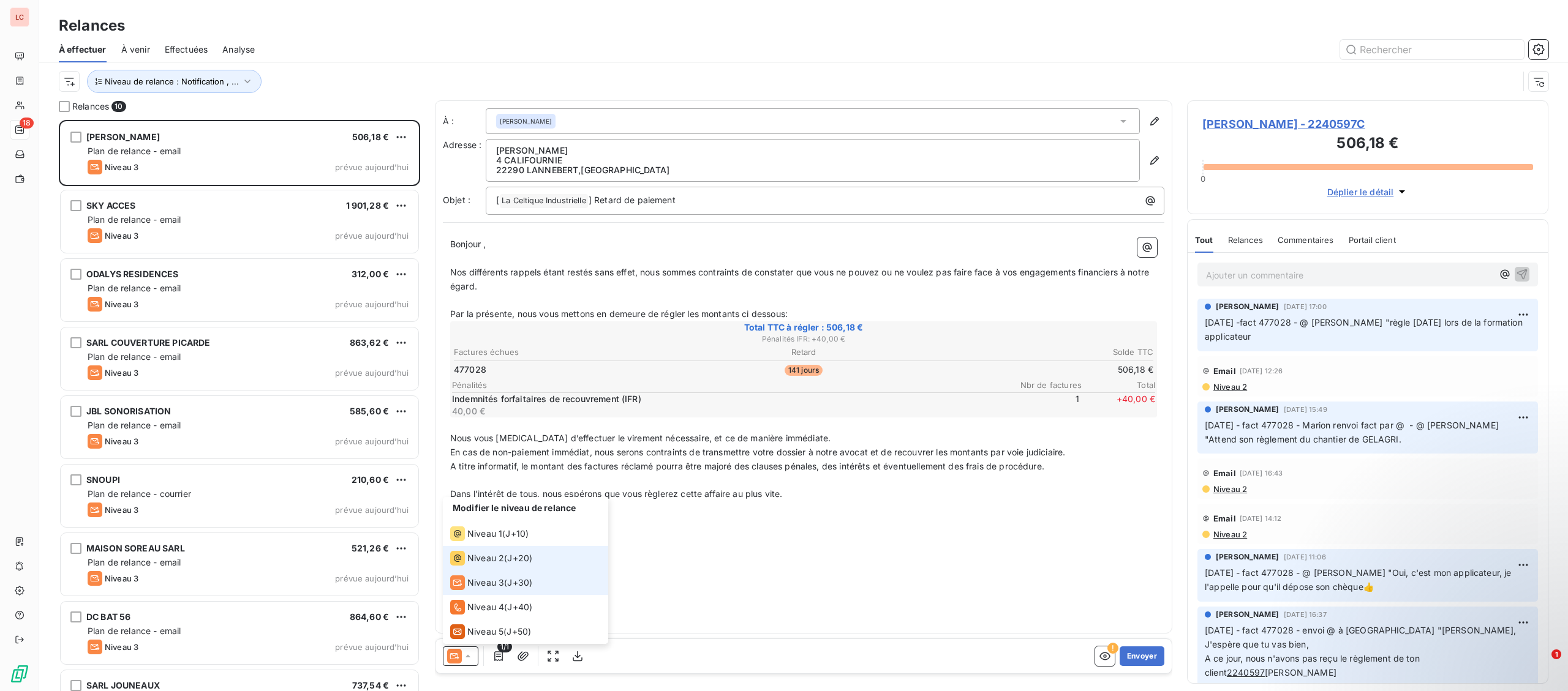
click at [492, 567] on li "Niveau 2 ( J+20 )" at bounding box center [526, 558] width 165 height 24
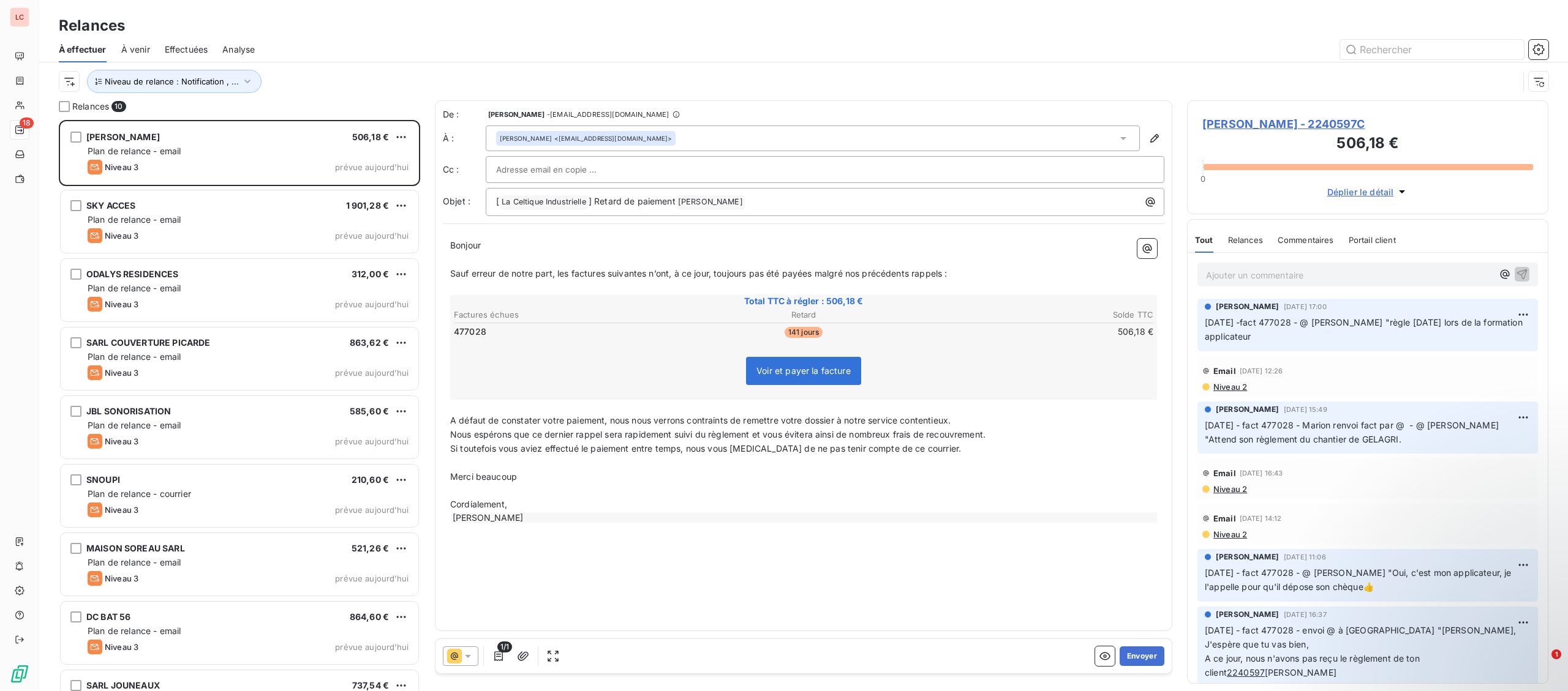
click at [576, 177] on input "text" at bounding box center [562, 169] width 132 height 19
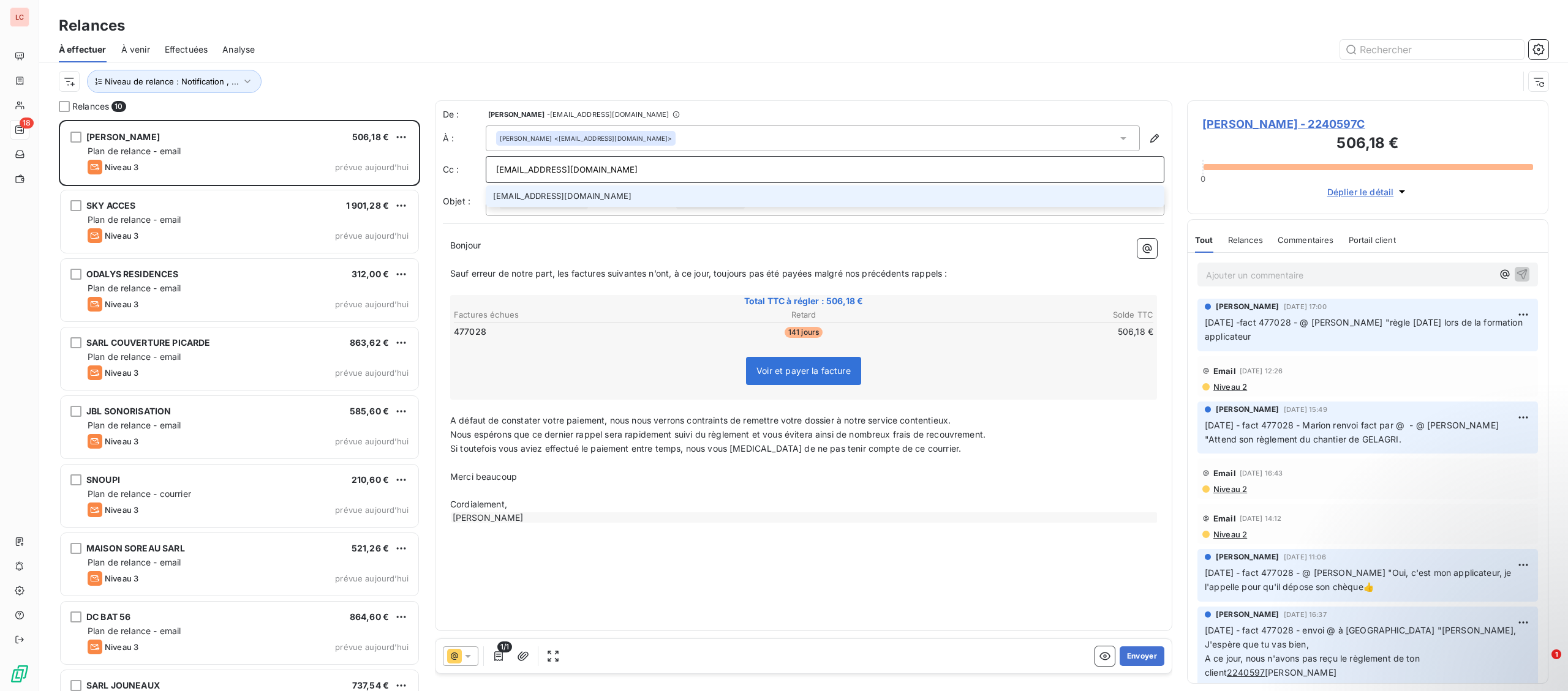
type input "[EMAIL_ADDRESS][DOMAIN_NAME]"
click at [577, 189] on li "[EMAIL_ADDRESS][DOMAIN_NAME]" at bounding box center [825, 196] width 678 height 22
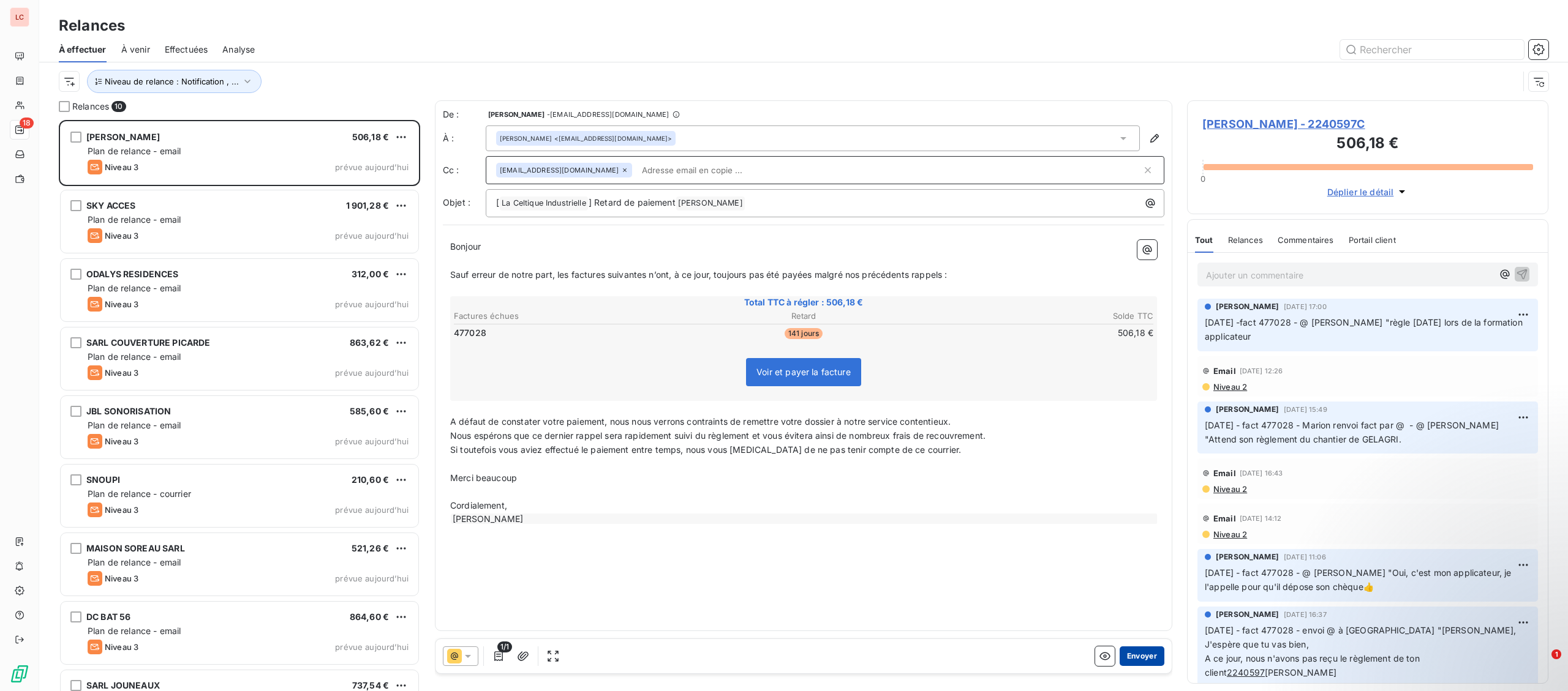
click at [1150, 654] on button "Envoyer" at bounding box center [1142, 656] width 45 height 20
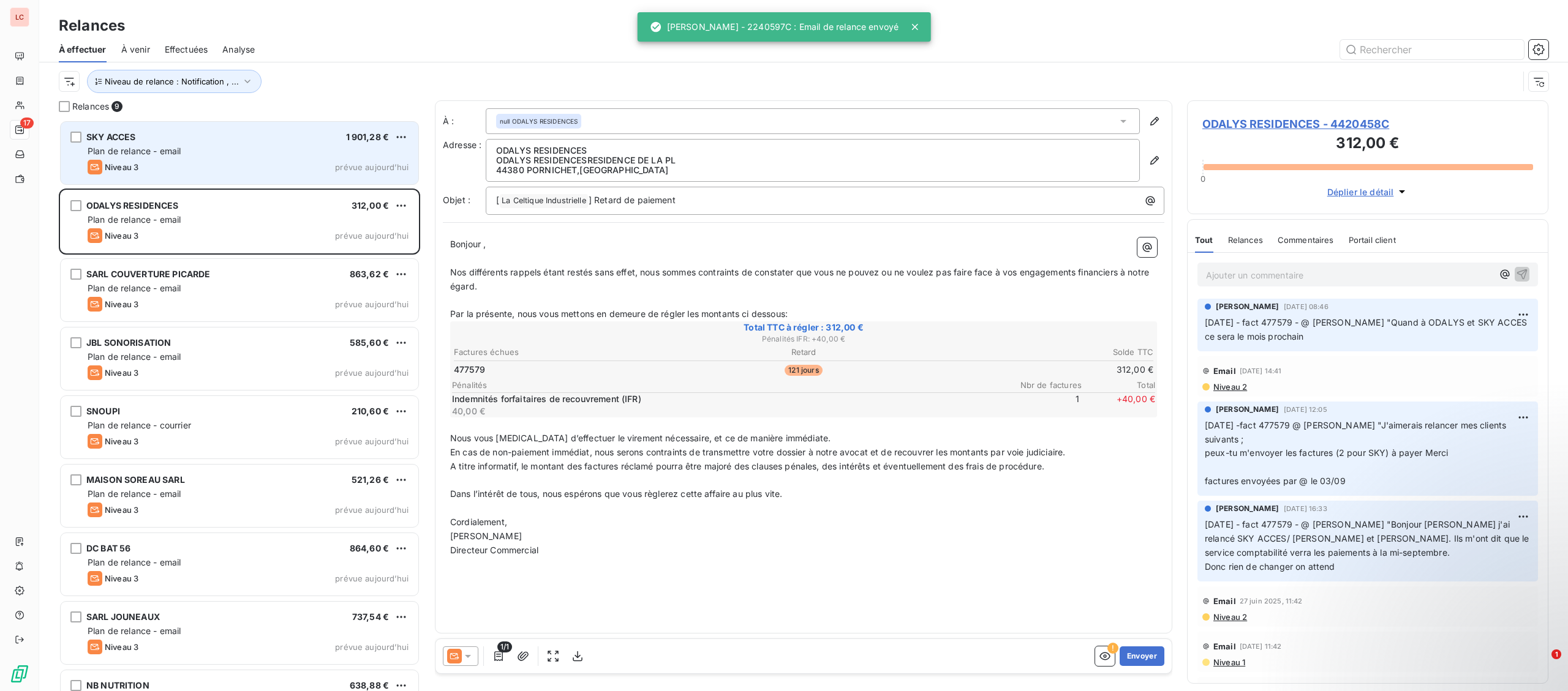
click at [214, 151] on div "Plan de relance - email" at bounding box center [248, 151] width 321 height 12
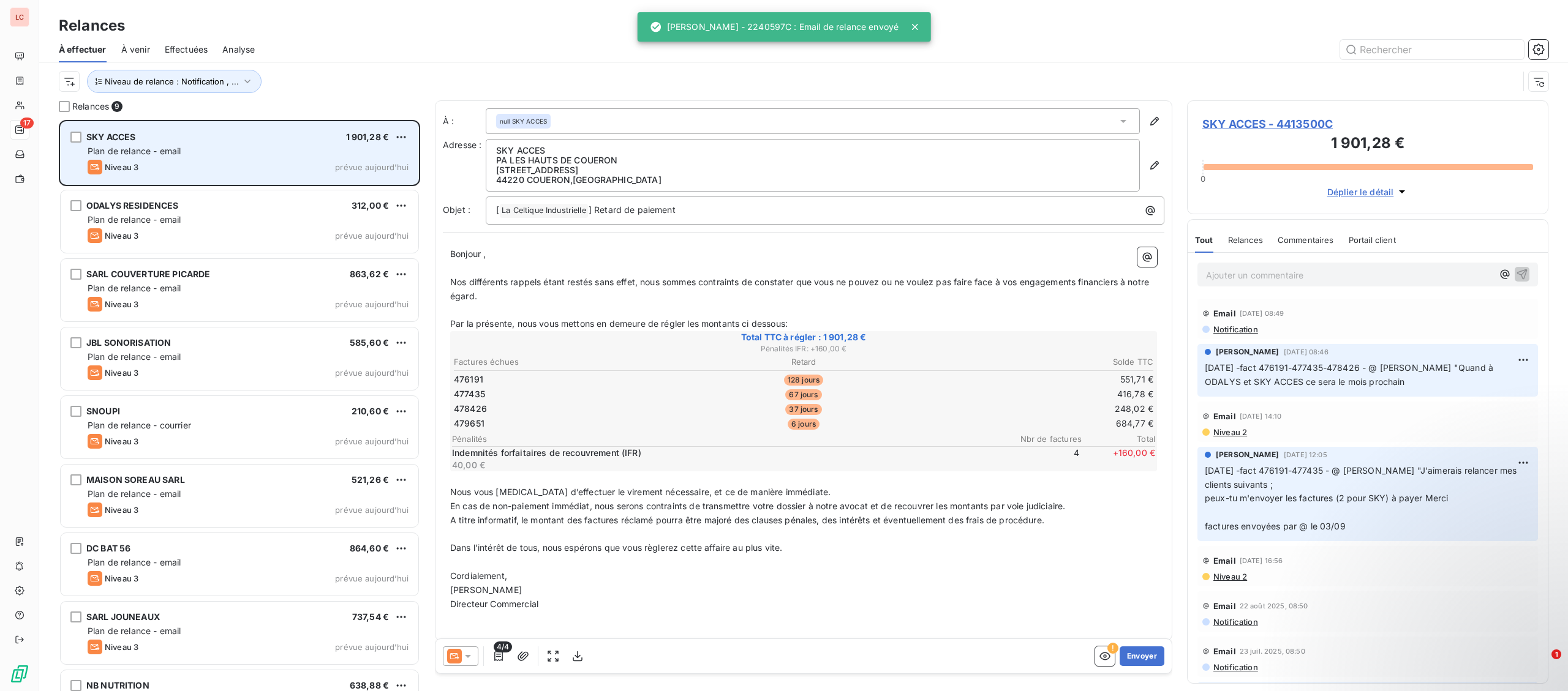
click at [214, 151] on div "Plan de relance - email" at bounding box center [248, 151] width 321 height 12
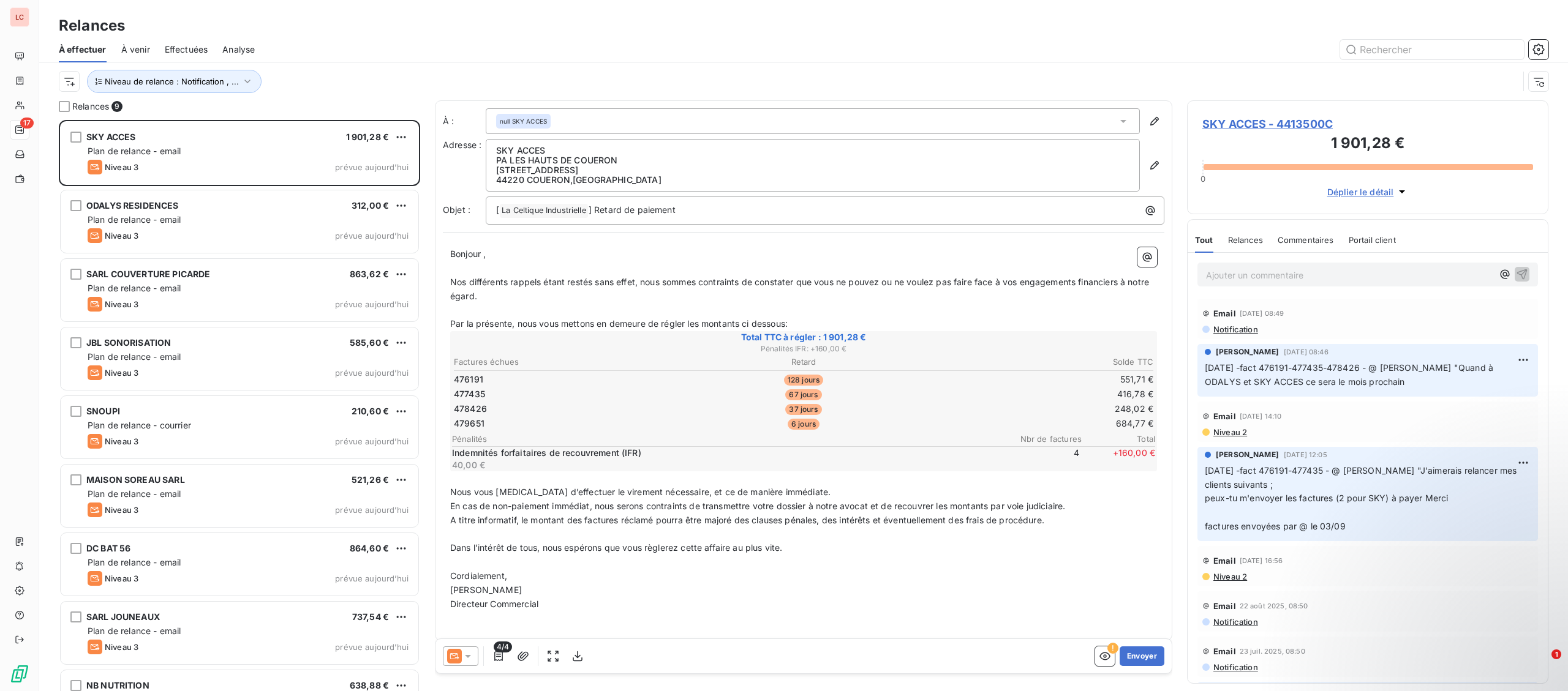
click at [1244, 124] on span "SKY ACCES - 4413500C" at bounding box center [1367, 124] width 330 height 17
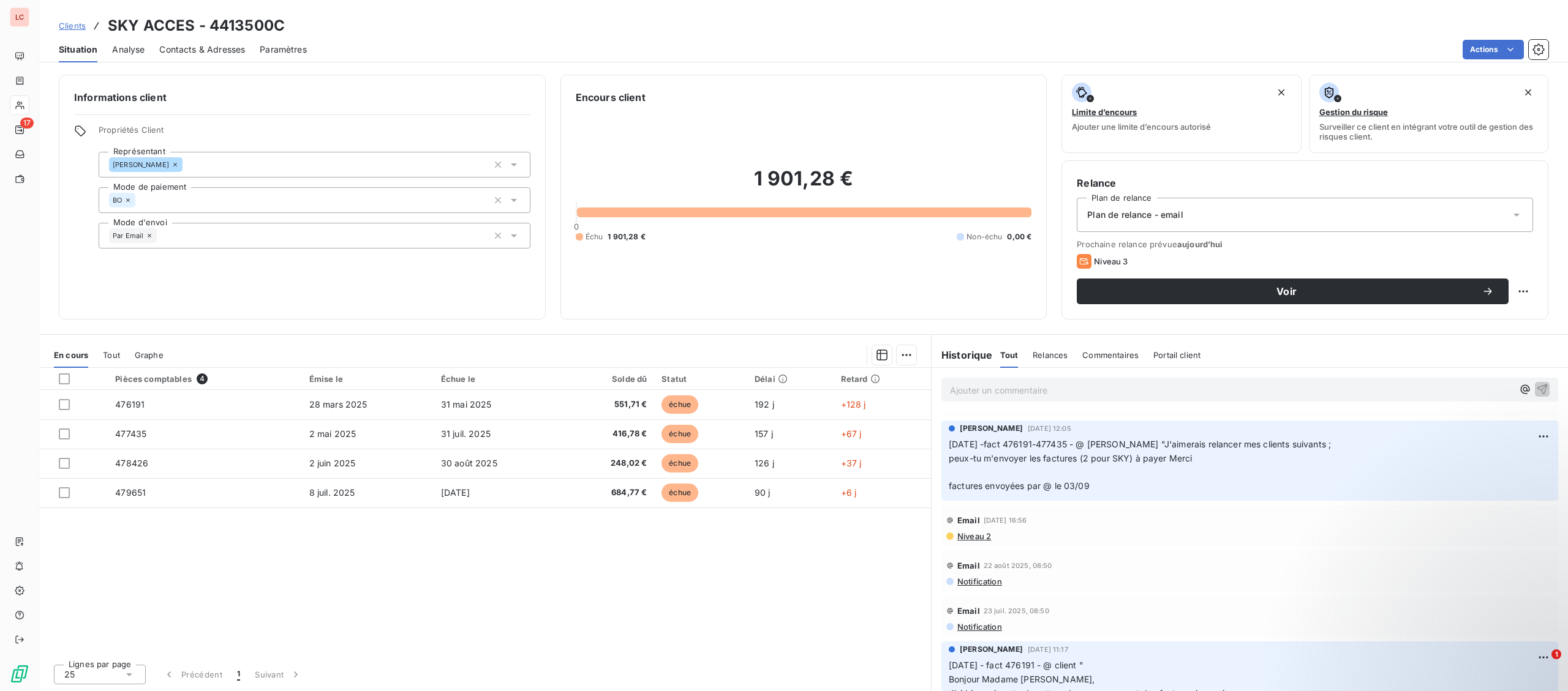
scroll to position [191, 0]
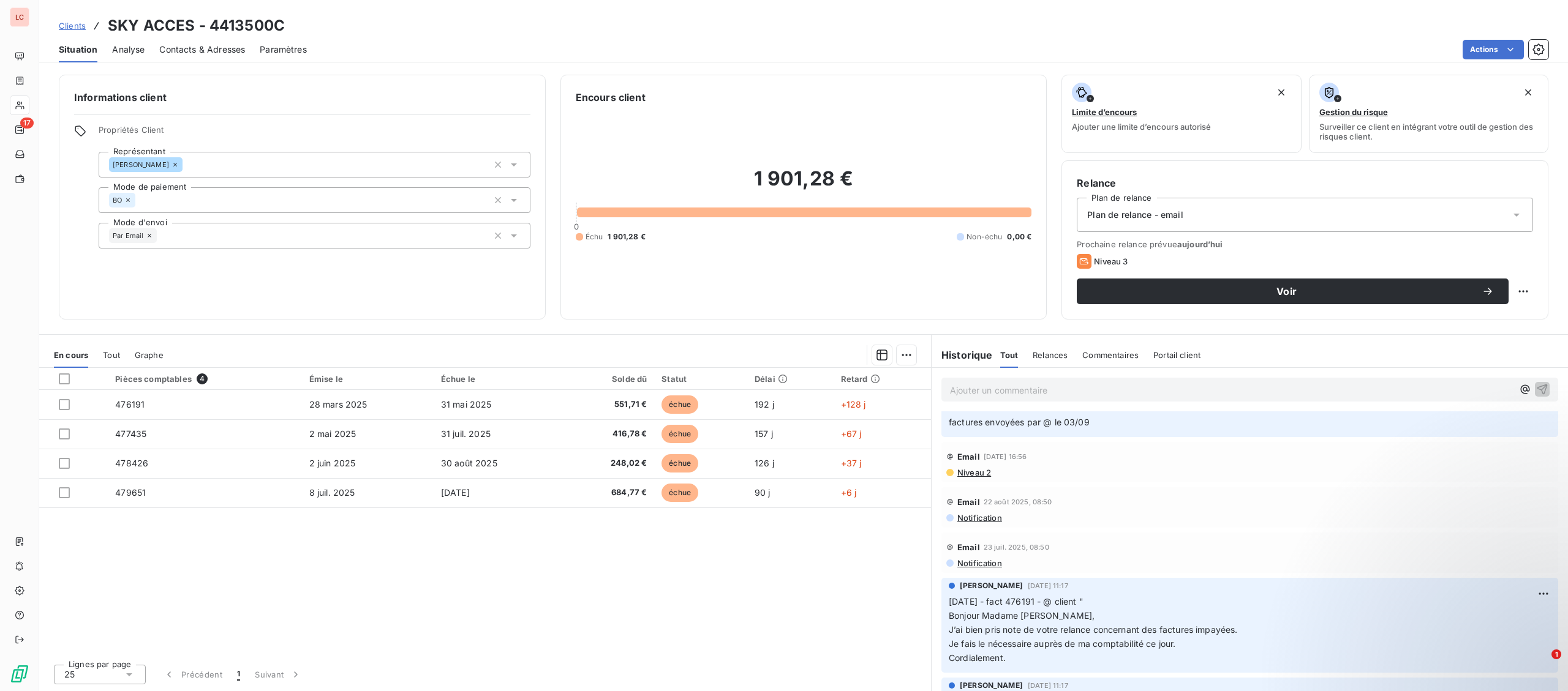
click at [975, 473] on span "Niveau 2" at bounding box center [973, 472] width 35 height 10
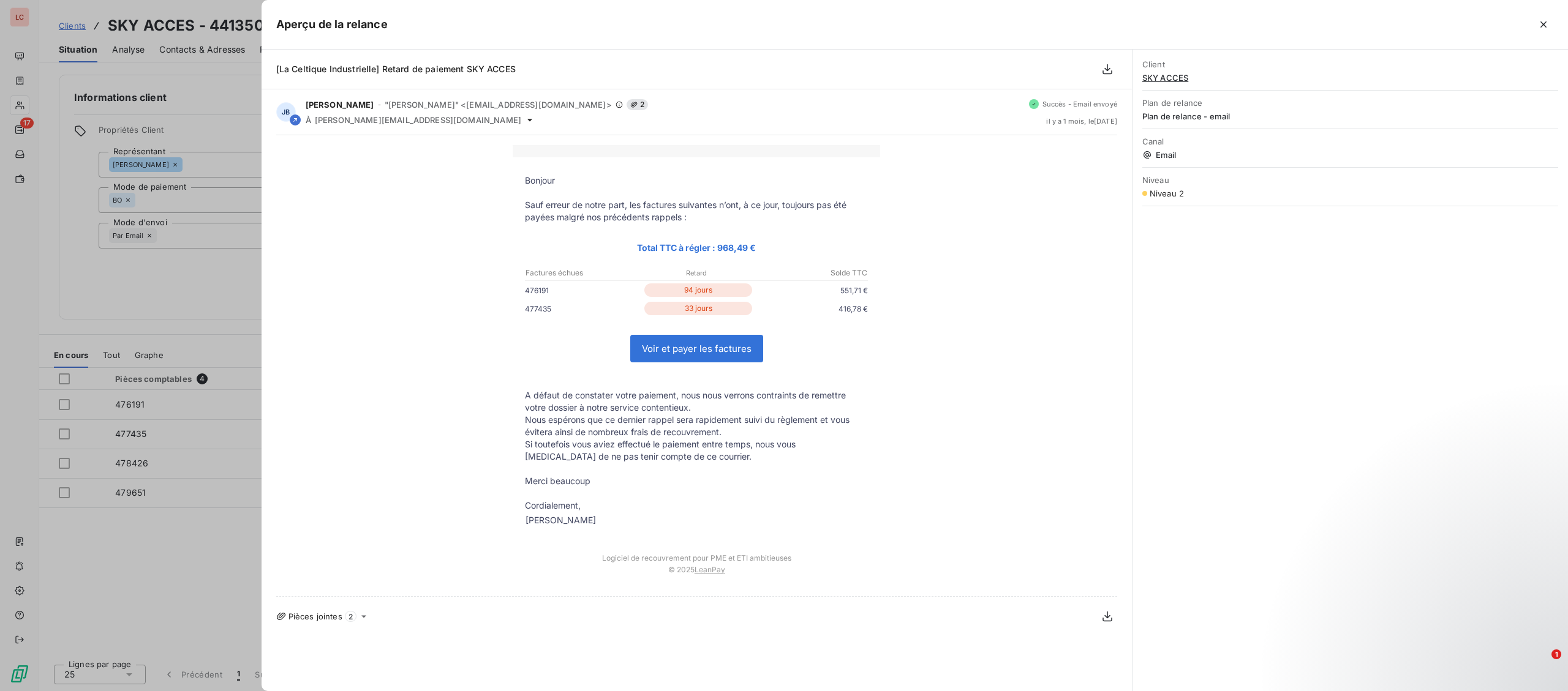
click at [199, 299] on div at bounding box center [784, 345] width 1568 height 691
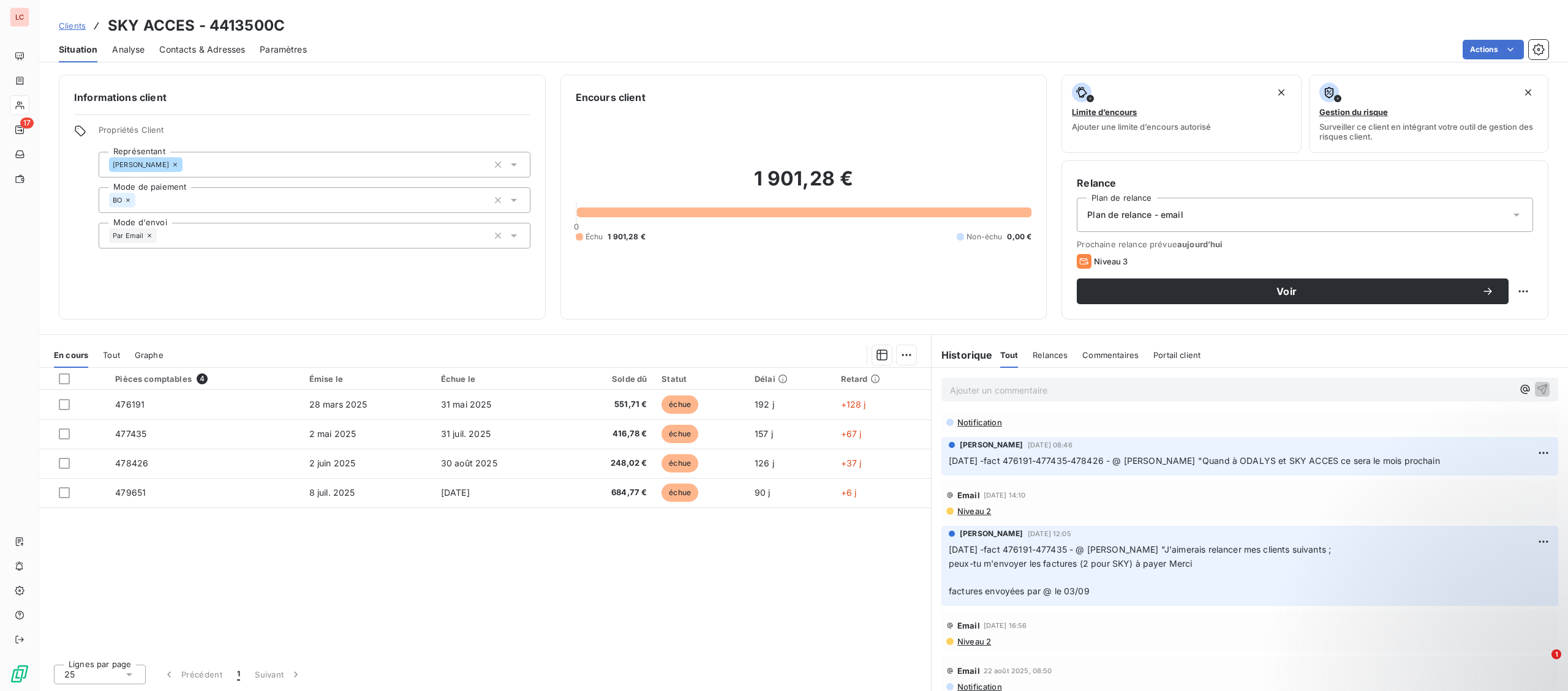
scroll to position [0, 0]
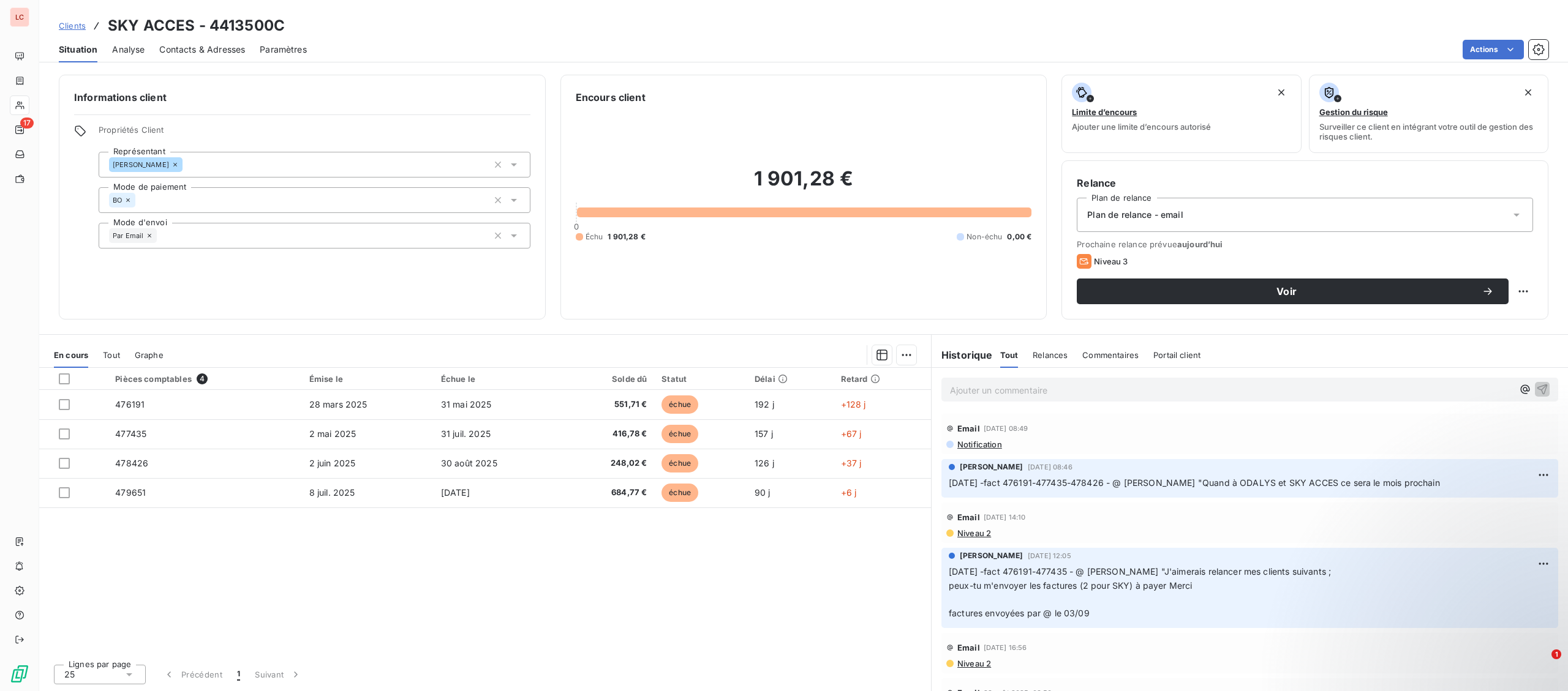
click at [991, 534] on span "Niveau 2" at bounding box center [973, 533] width 35 height 10
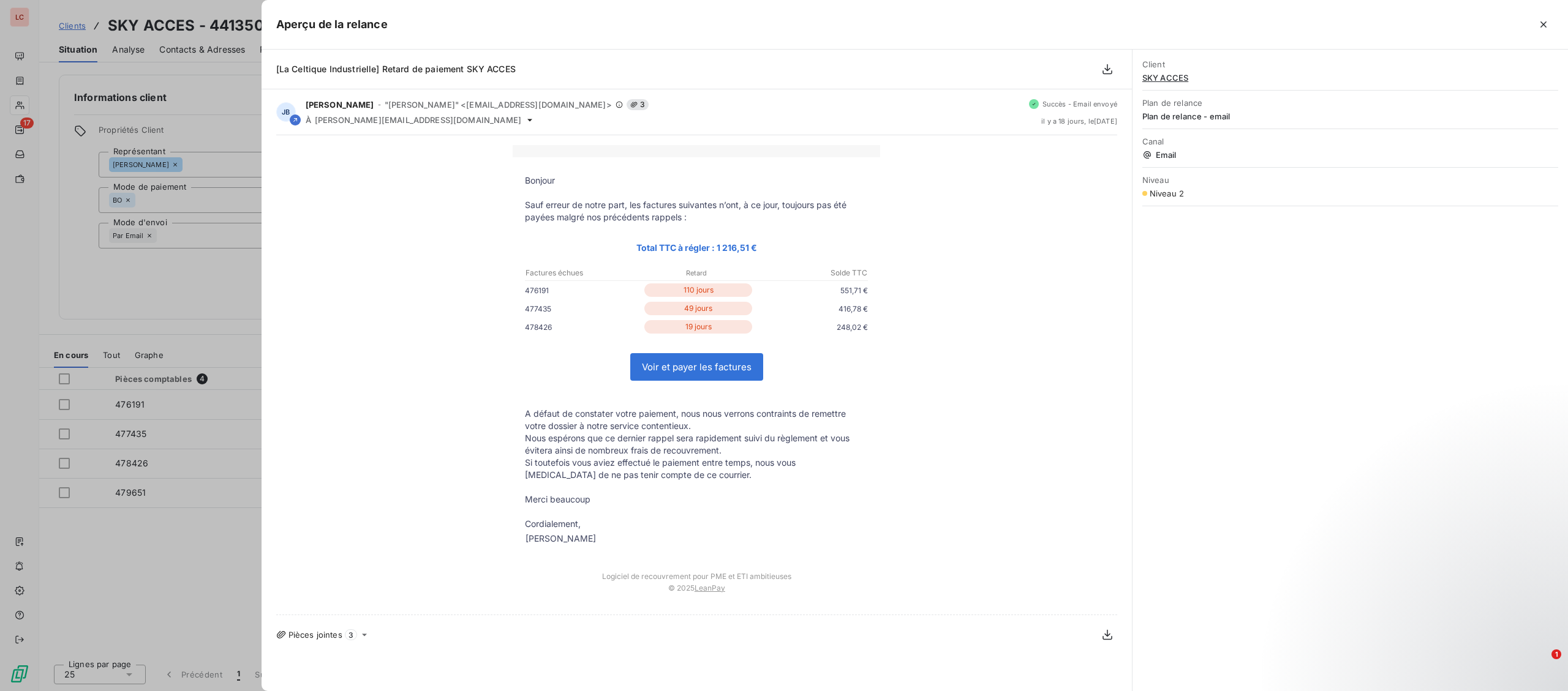
click at [206, 588] on div at bounding box center [784, 345] width 1568 height 691
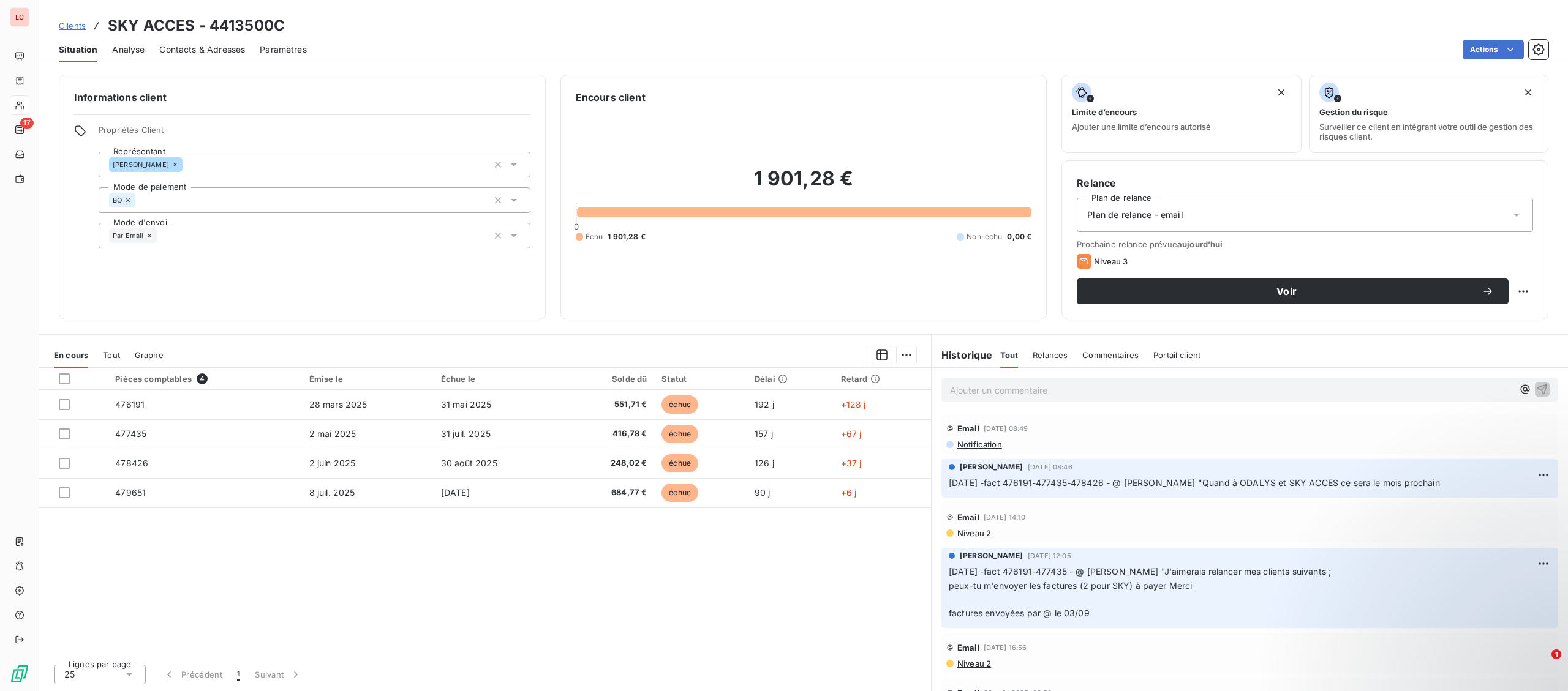
drag, startPoint x: 1057, startPoint y: 401, endPoint x: 1070, endPoint y: 386, distance: 19.8
click at [1061, 397] on div "Ajouter un commentaire ﻿" at bounding box center [1249, 389] width 617 height 24
click at [1071, 386] on p "Ajouter un commentaire ﻿" at bounding box center [1231, 390] width 563 height 16
click at [1230, 394] on span "[DATE] - fact 476191-477435-478426-479651 - appel au client, elle demande l'env…" at bounding box center [1208, 389] width 516 height 11
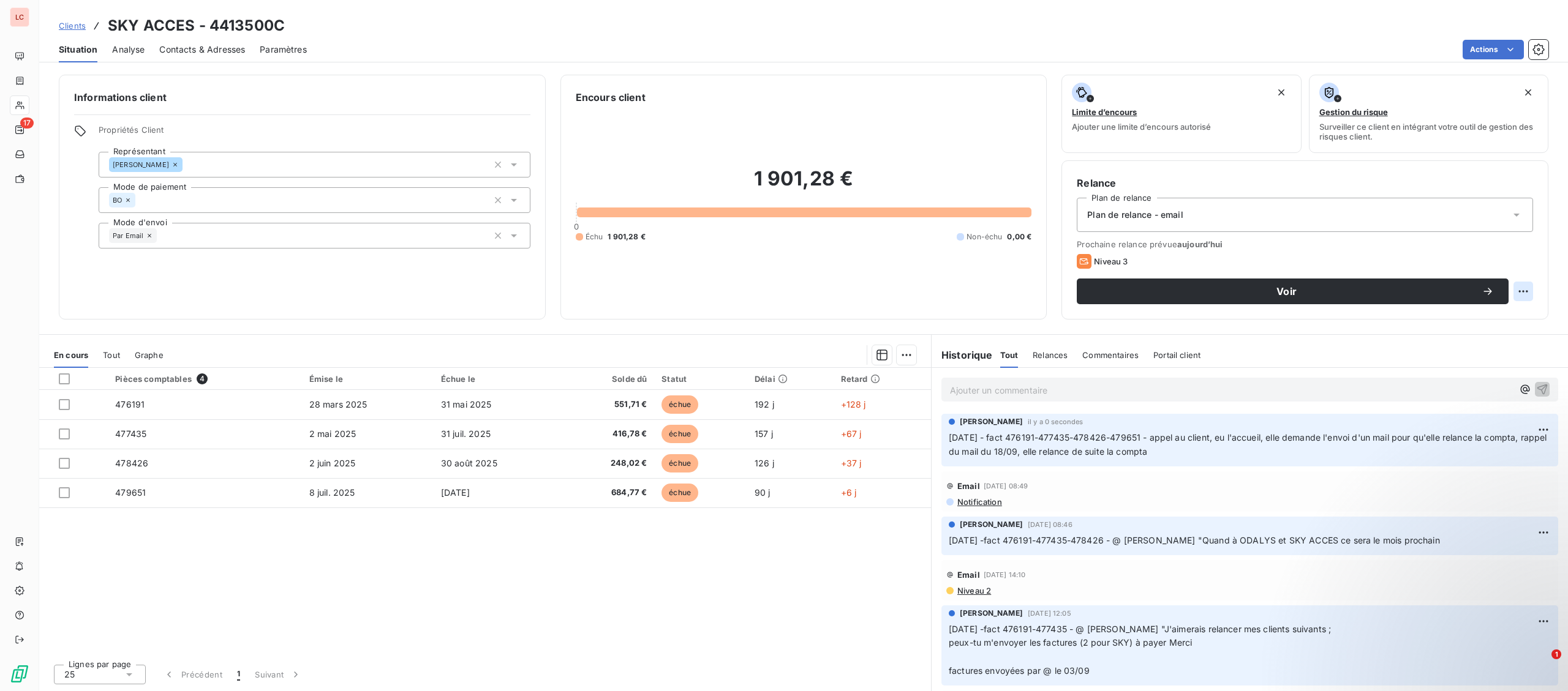
drag, startPoint x: 1531, startPoint y: 280, endPoint x: 1525, endPoint y: 294, distance: 15.2
click at [1531, 282] on div "Voir" at bounding box center [1305, 291] width 457 height 25
click at [1525, 296] on html "LC 17 Clients SKY ACCES - 4413500C Situation Analyse Contacts & Adresses Paramè…" at bounding box center [784, 345] width 1568 height 691
click at [1489, 312] on div "Replanifier cette action" at bounding box center [1473, 318] width 109 height 20
select select "9"
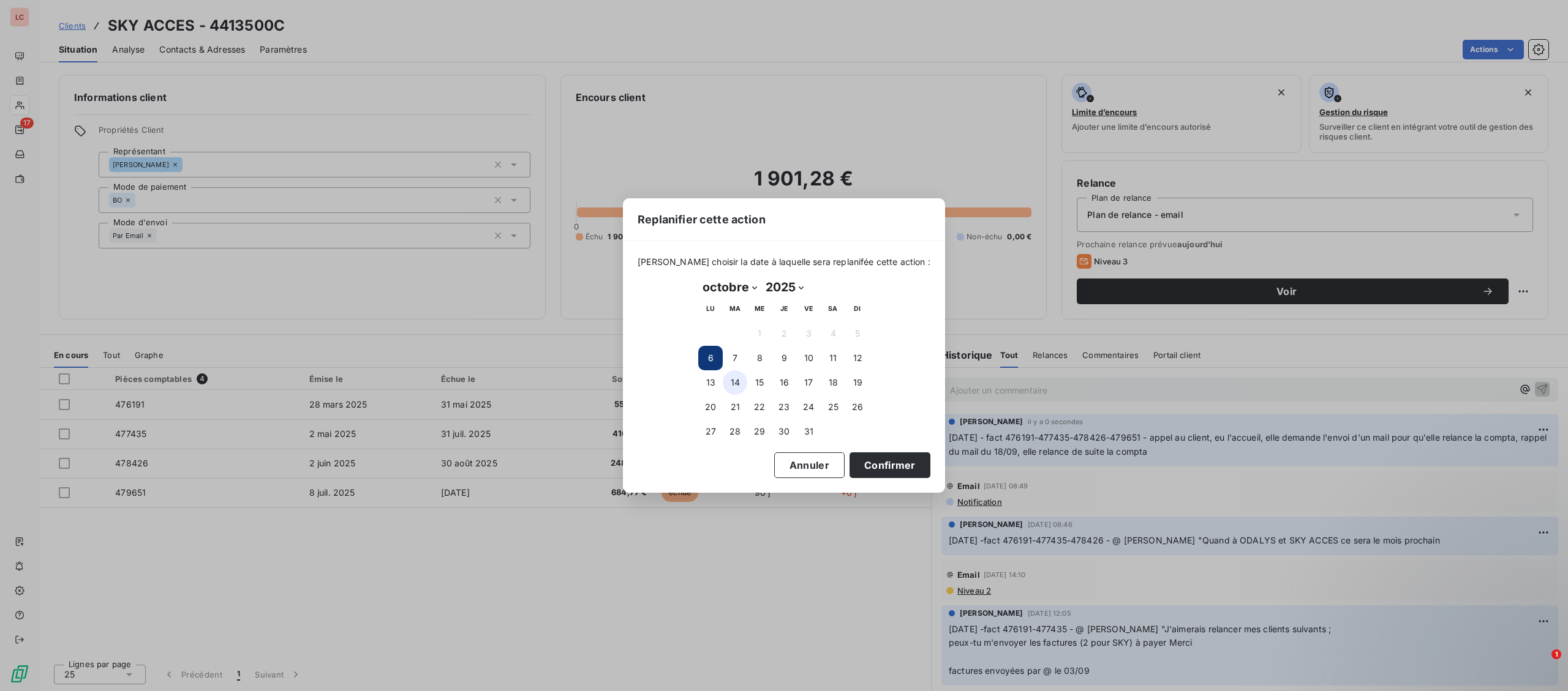
click at [725, 381] on td "14" at bounding box center [734, 382] width 24 height 24
click at [730, 381] on button "14" at bounding box center [734, 382] width 24 height 24
click at [906, 456] on button "Confirmer" at bounding box center [890, 465] width 81 height 25
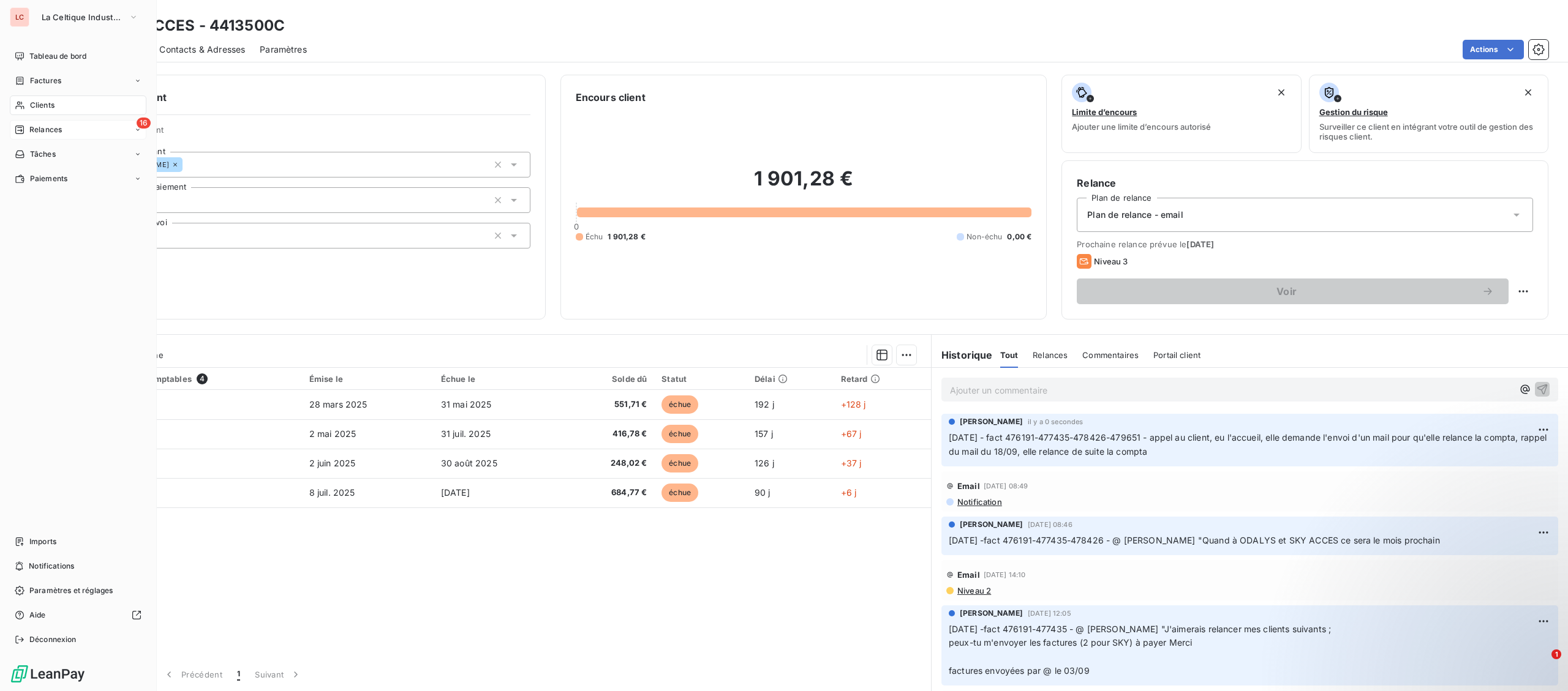
click at [39, 125] on span "Relances" at bounding box center [45, 130] width 32 height 11
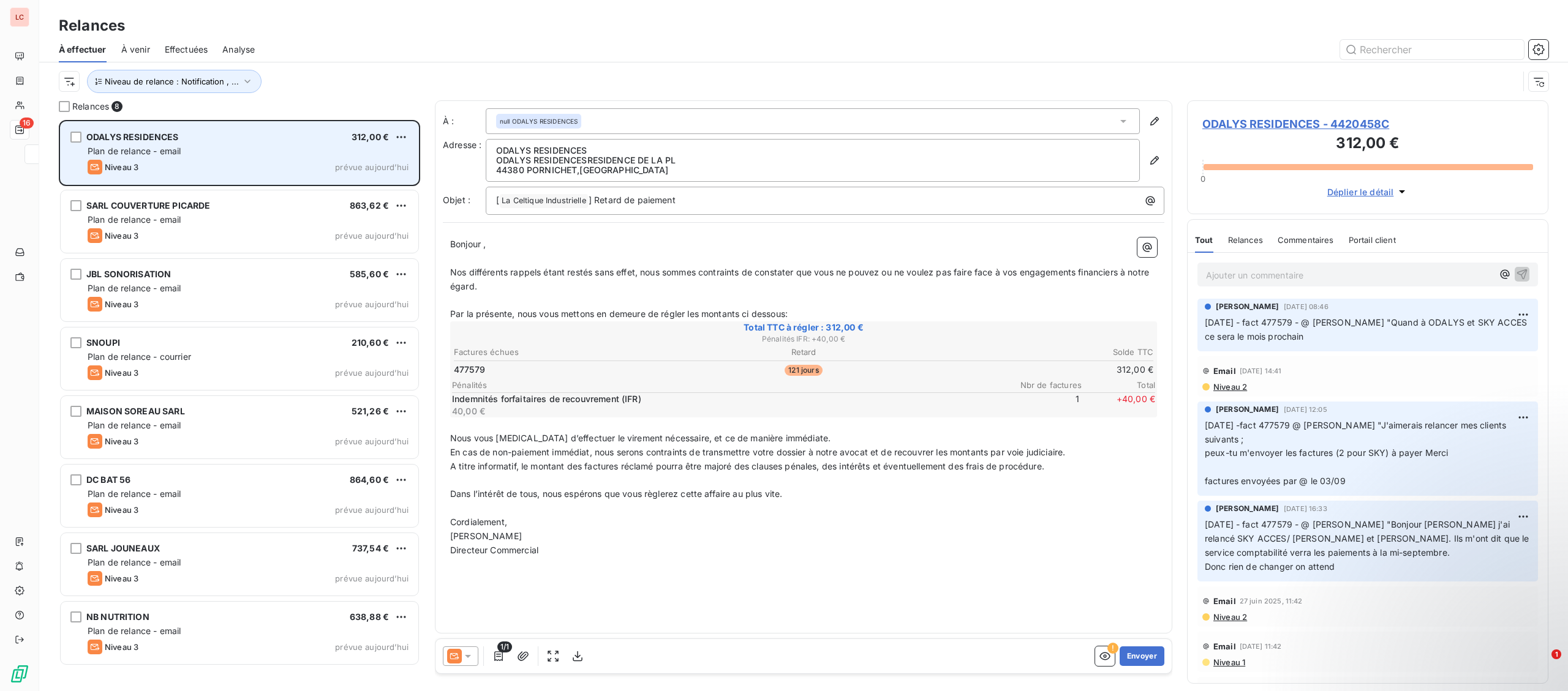
scroll to position [571, 361]
click at [242, 167] on div "Niveau 3 prévue aujourd’hui" at bounding box center [248, 167] width 321 height 15
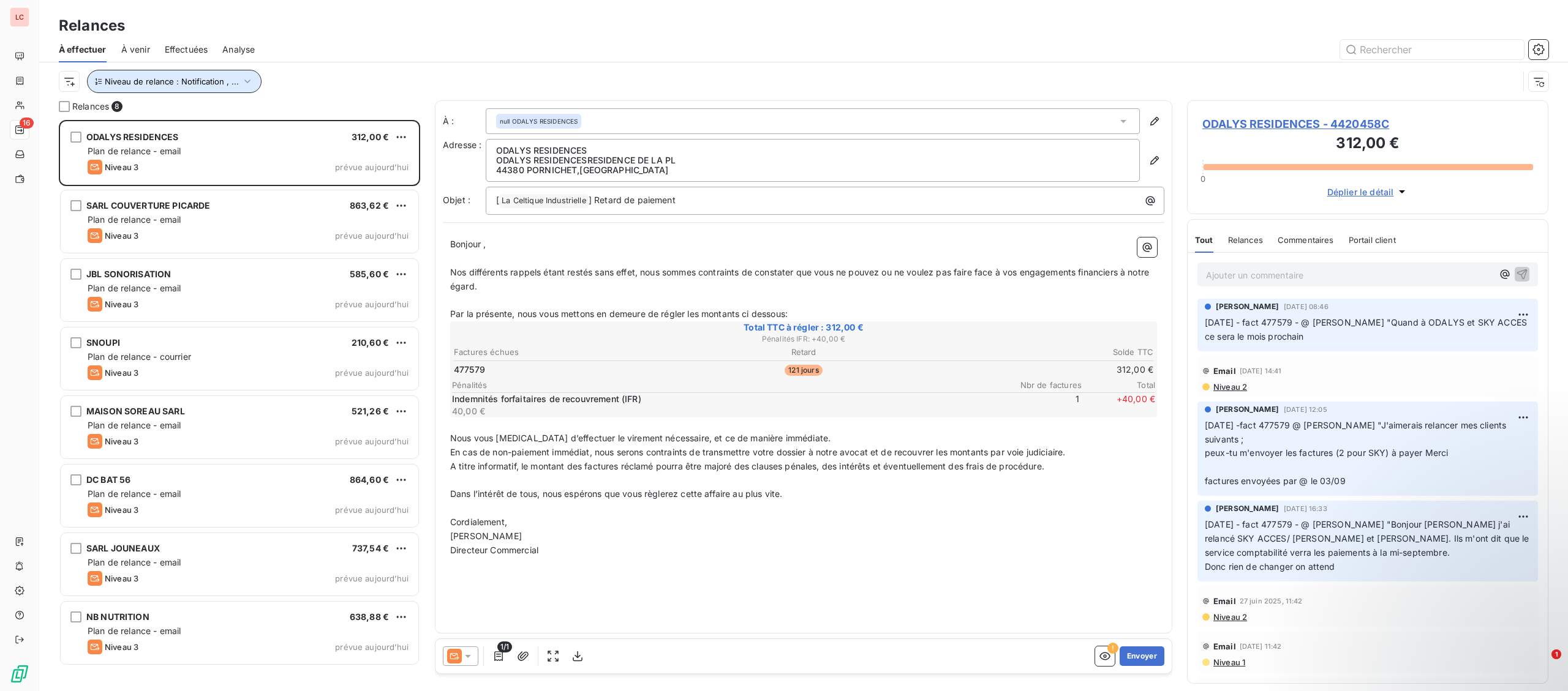
click at [241, 84] on icon "button" at bounding box center [247, 81] width 12 height 12
click at [240, 84] on button "Niveau de relance : Notification , ..." at bounding box center [174, 81] width 175 height 23
click at [477, 654] on div at bounding box center [460, 656] width 35 height 20
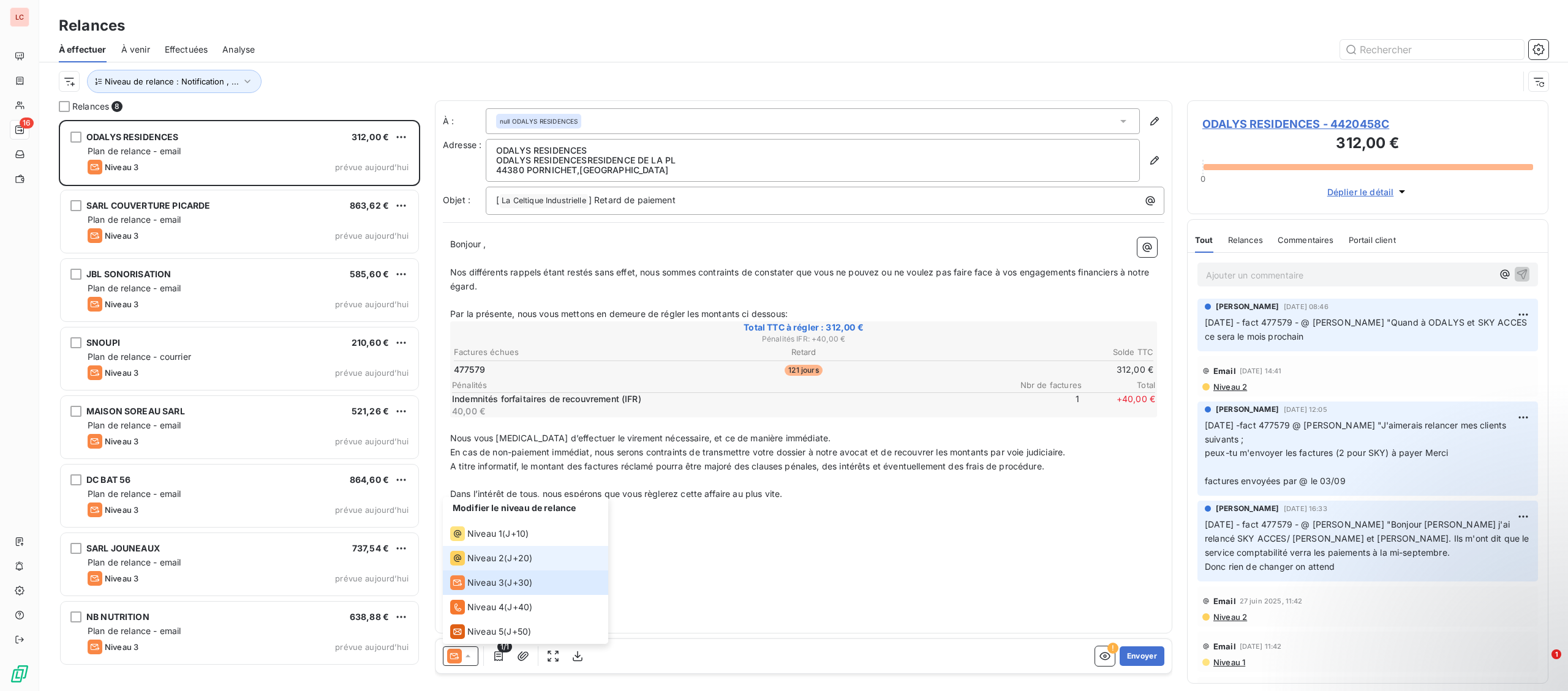
click at [490, 562] on span "Niveau 2" at bounding box center [485, 558] width 37 height 12
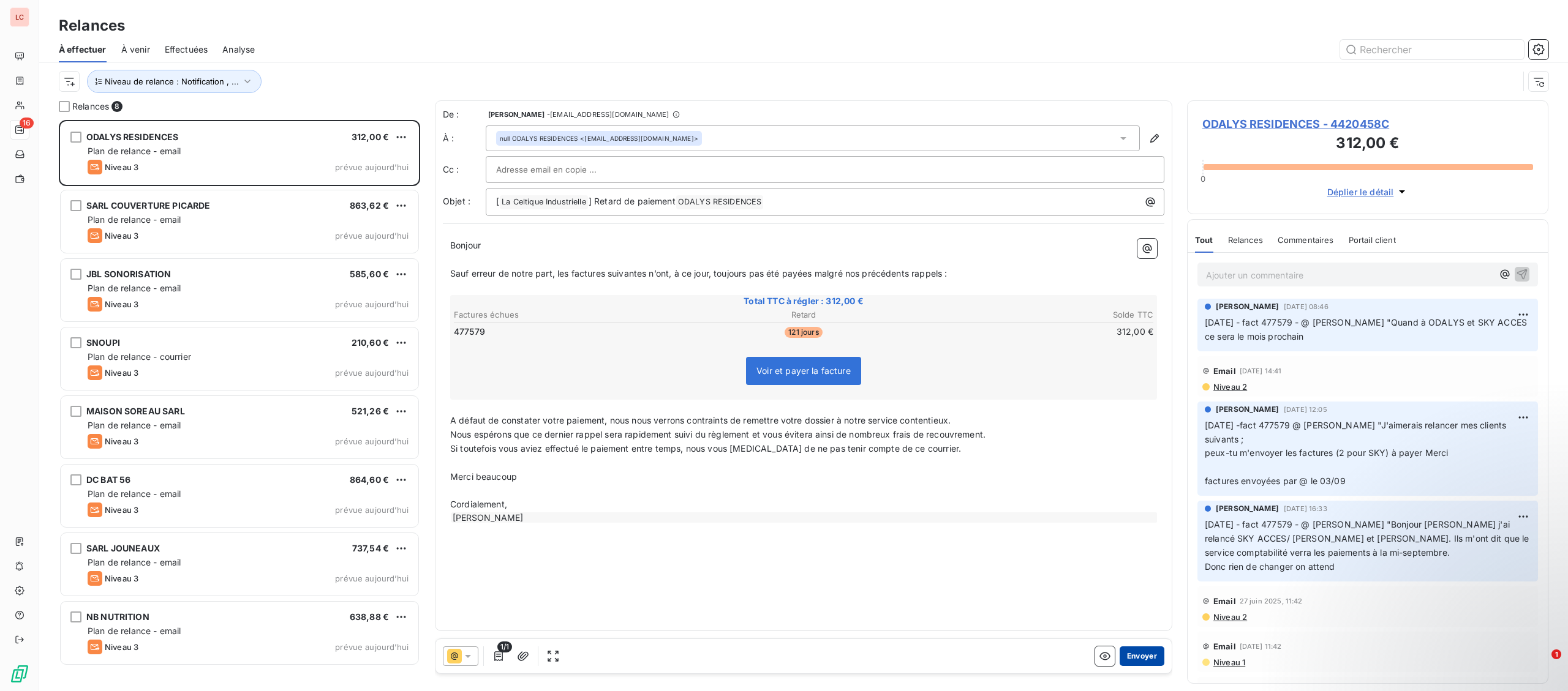
click at [1130, 653] on button "Envoyer" at bounding box center [1142, 656] width 45 height 20
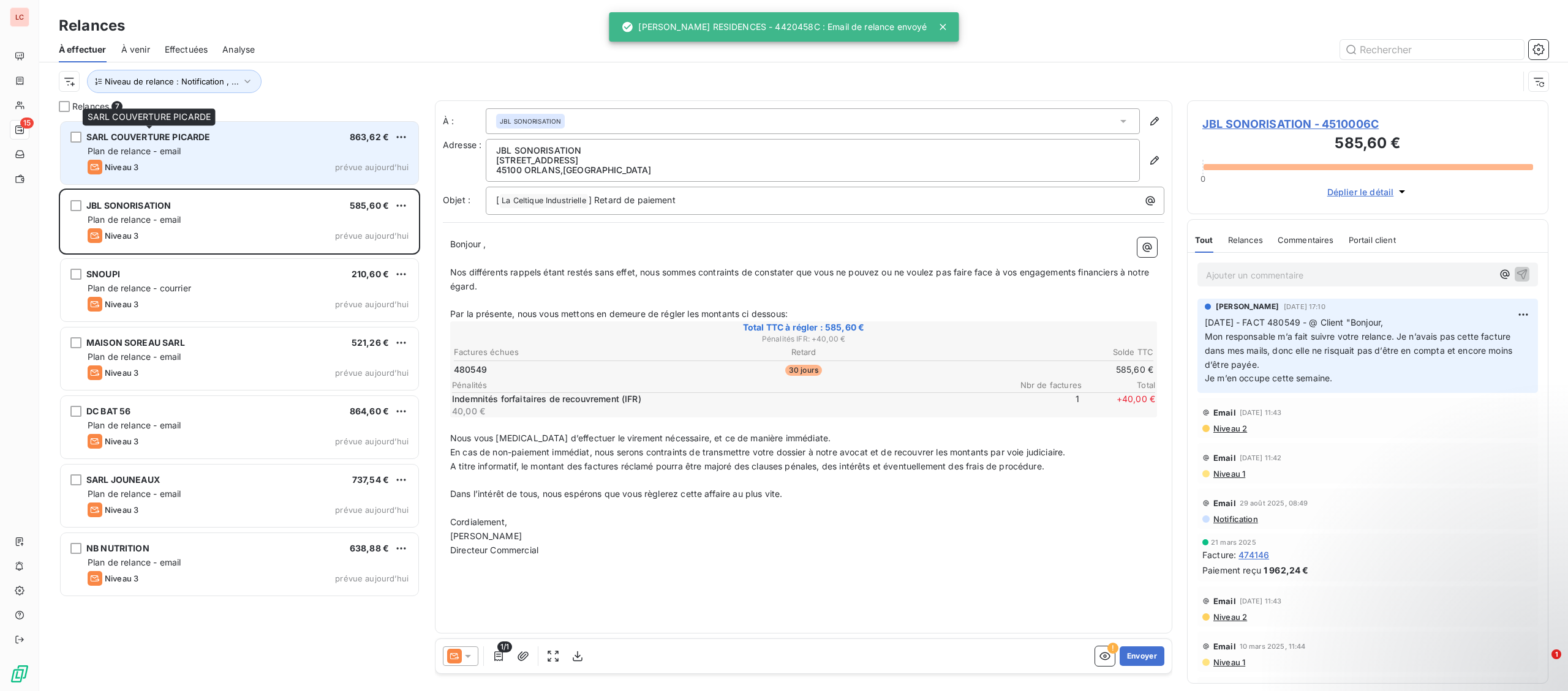
click at [165, 140] on span "SARL COUVERTURE PICARDE" at bounding box center [148, 137] width 124 height 11
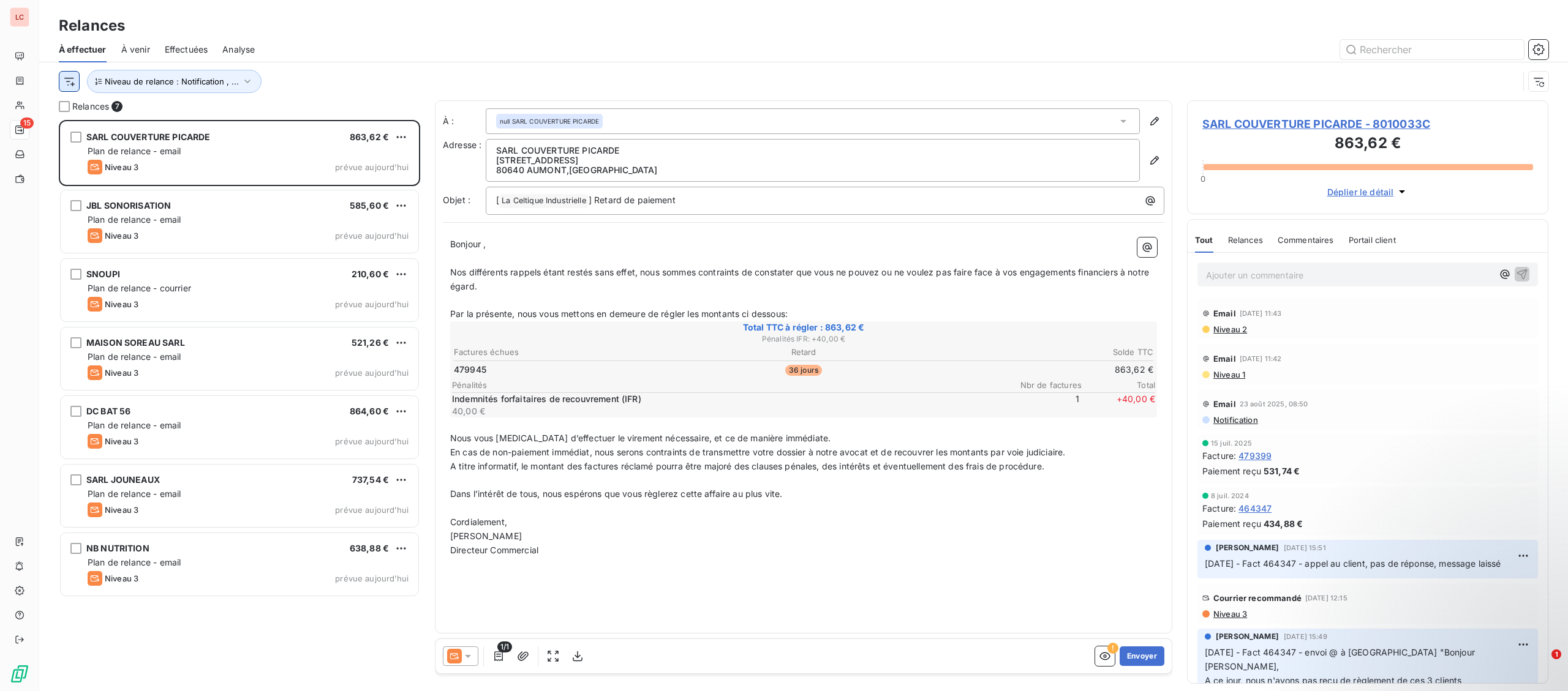
click at [68, 86] on html "LC 15 Relances À effectuer À venir Effectuées Analyse Niveau de relance : Notif…" at bounding box center [784, 345] width 1568 height 691
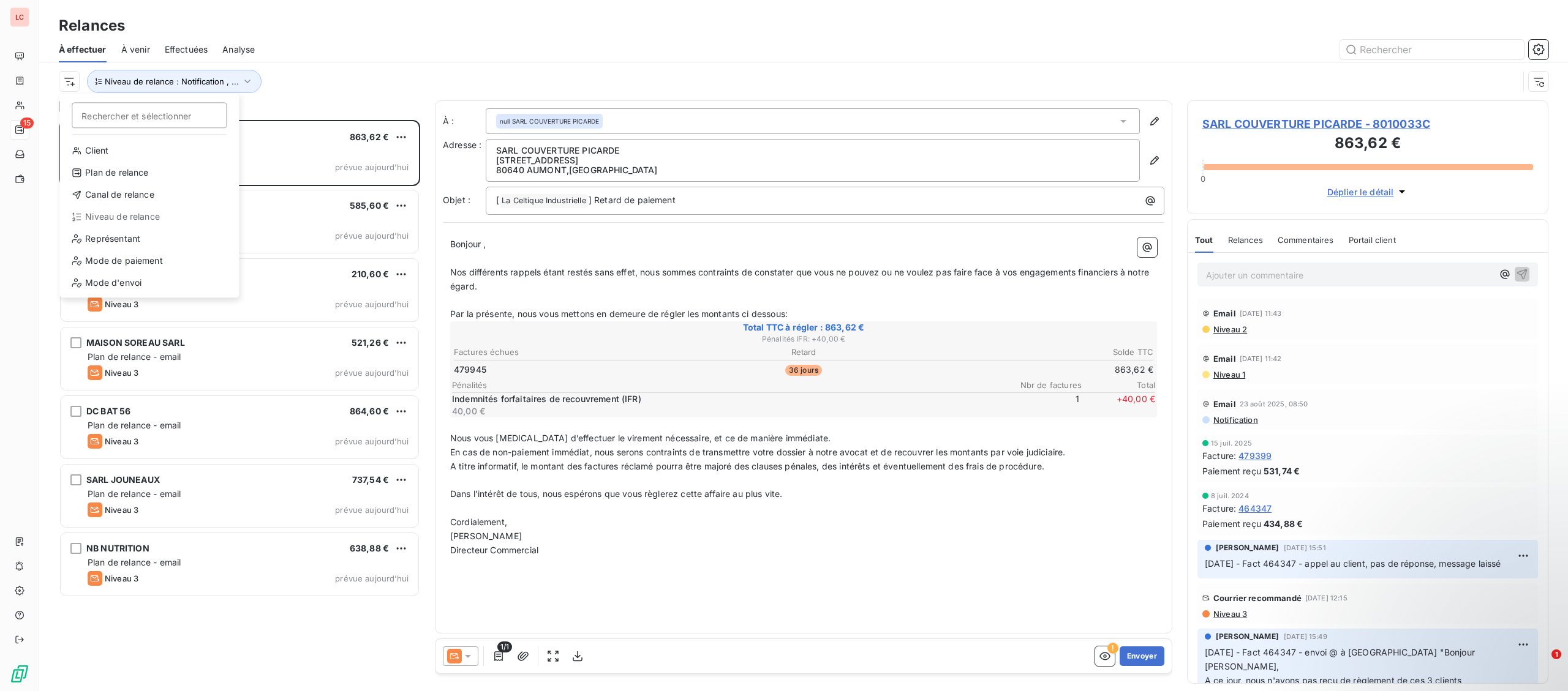
scroll to position [571, 361]
click at [106, 242] on div "Représentant" at bounding box center [149, 239] width 170 height 20
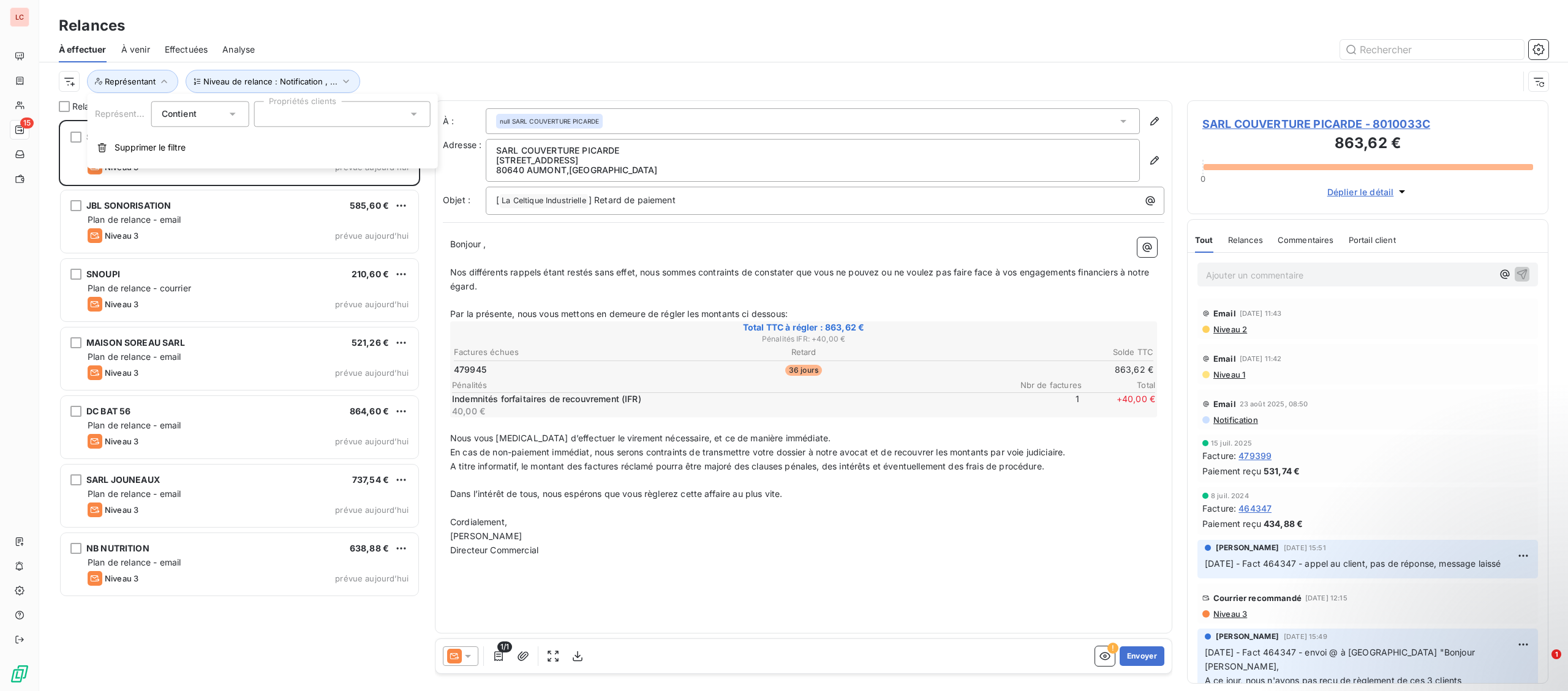
click at [296, 122] on div at bounding box center [342, 114] width 176 height 25
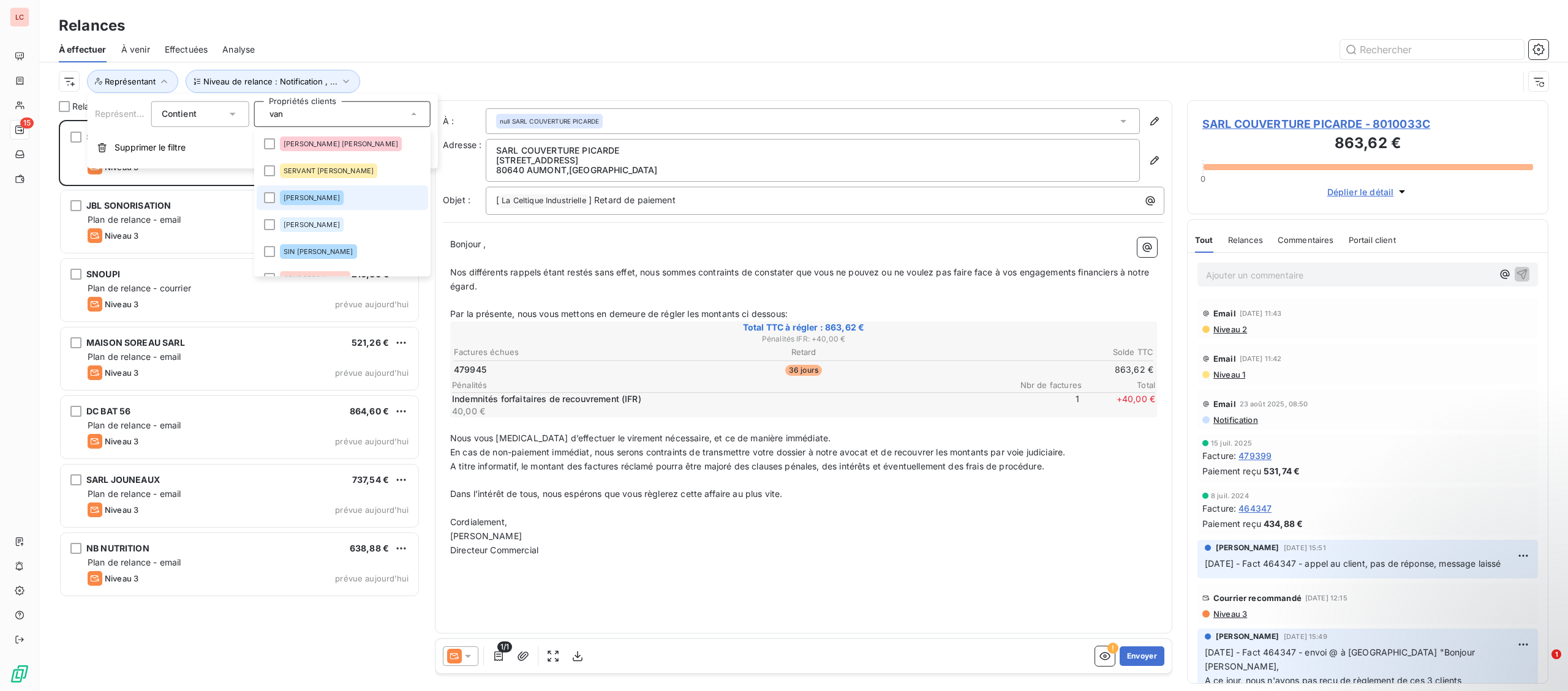
type input "van"
click at [275, 206] on li "[PERSON_NAME]" at bounding box center [342, 197] width 171 height 24
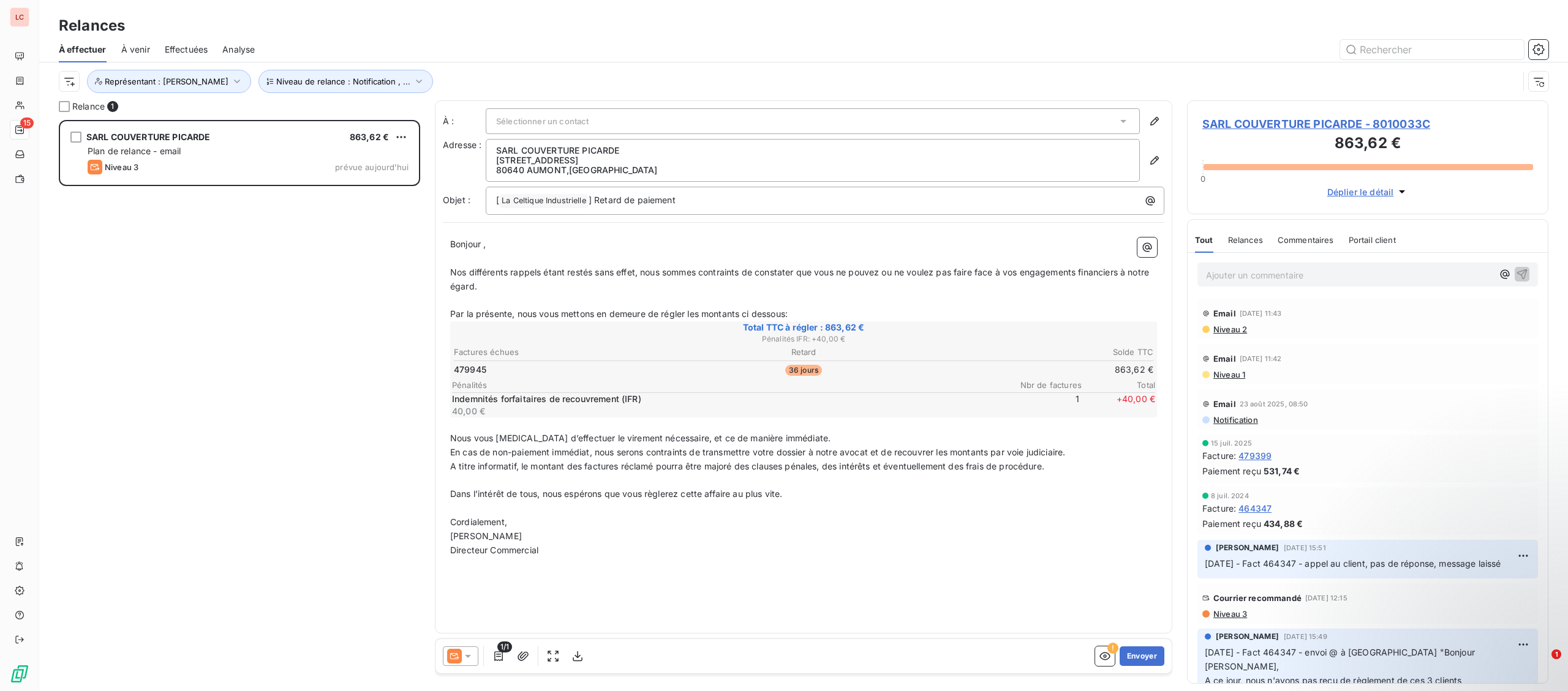
click at [236, 233] on div "SARL COUVERTURE PICARDE 863,62 € Plan de relance - email Niveau 3 prévue [DATE]" at bounding box center [240, 405] width 362 height 571
click at [1236, 279] on p "Ajouter un commentaire ﻿" at bounding box center [1349, 275] width 286 height 16
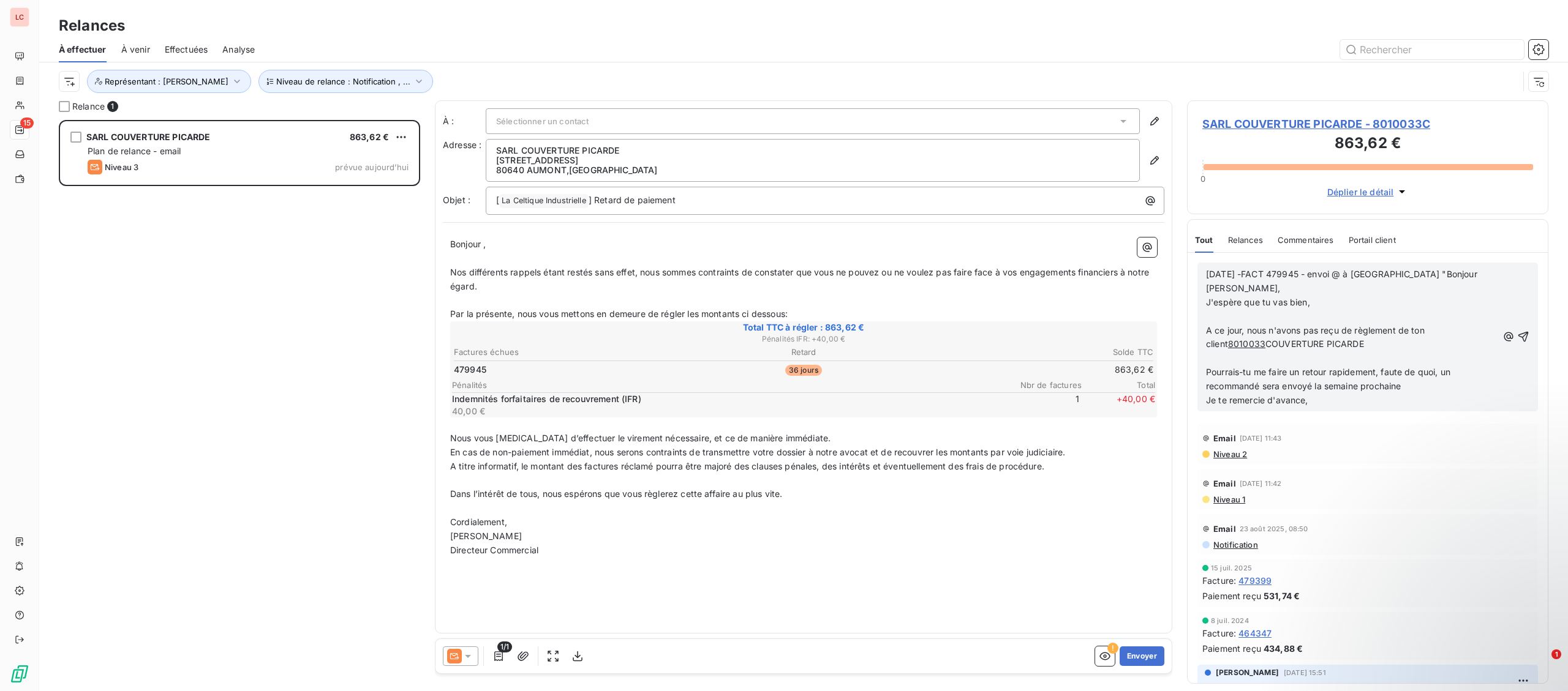
click at [1365, 310] on p "﻿" at bounding box center [1351, 317] width 291 height 14
click at [1372, 310] on p "﻿" at bounding box center [1351, 317] width 291 height 14
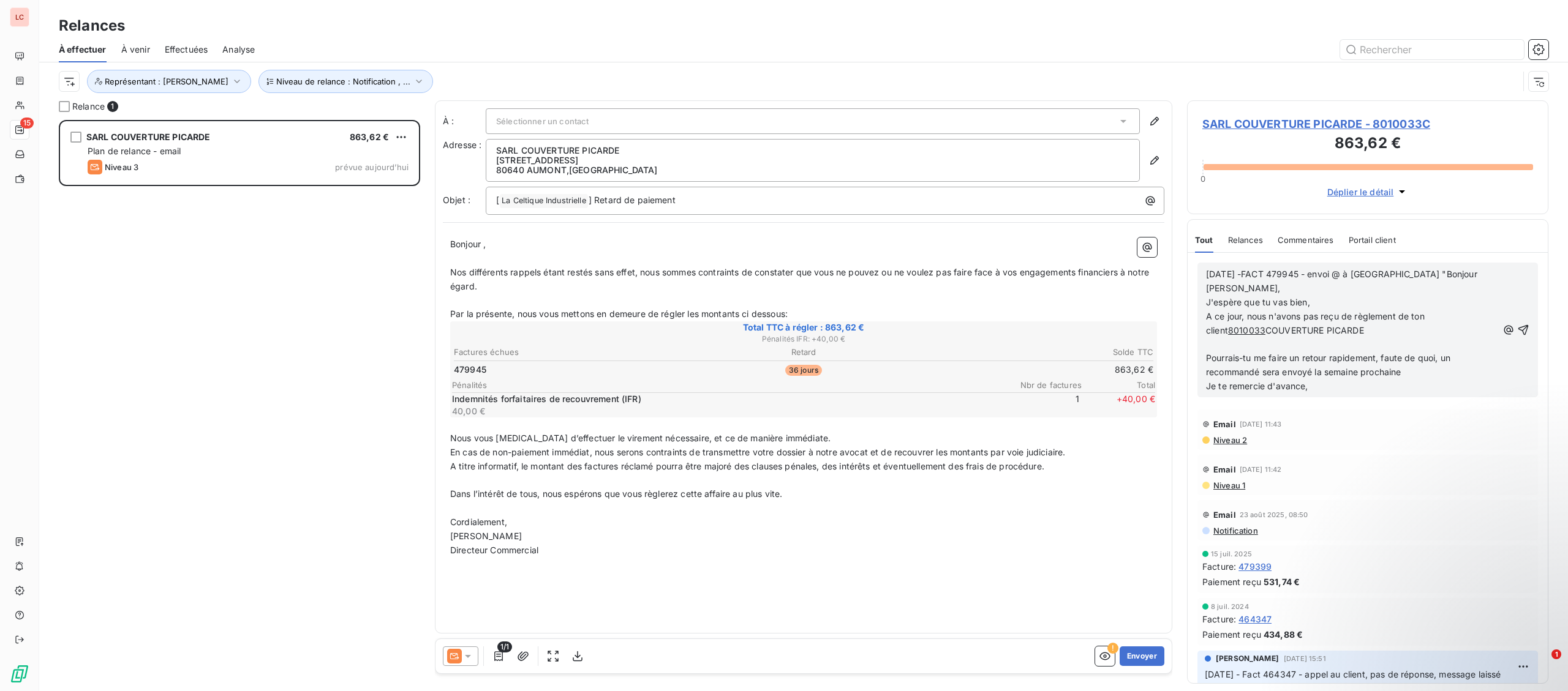
click at [1347, 337] on p "﻿" at bounding box center [1351, 344] width 291 height 14
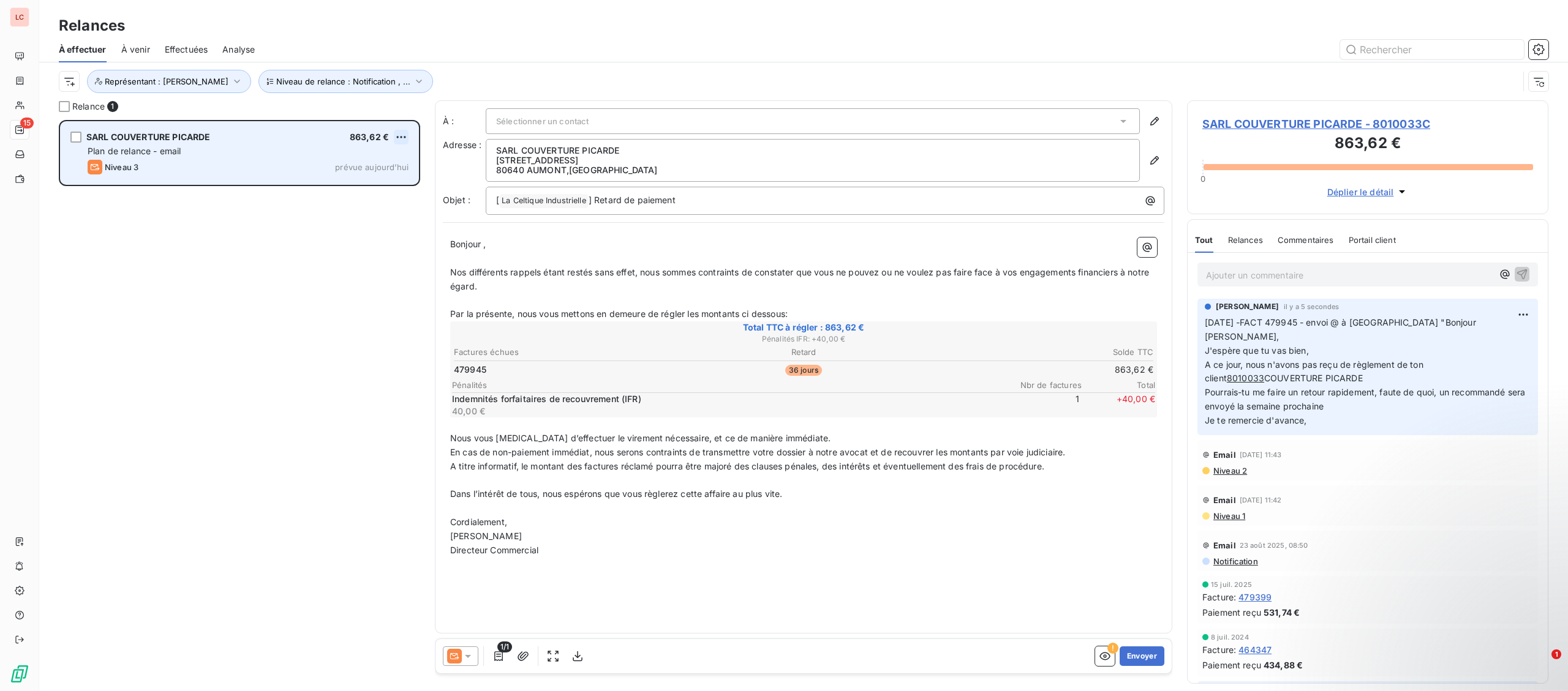
click at [403, 135] on html "LC 15 Relances À effectuer À venir Effectuées Analyse Niveau de relance : Notif…" at bounding box center [784, 345] width 1568 height 691
click at [386, 154] on div "Replanifier cette action" at bounding box center [348, 162] width 109 height 20
select select "9"
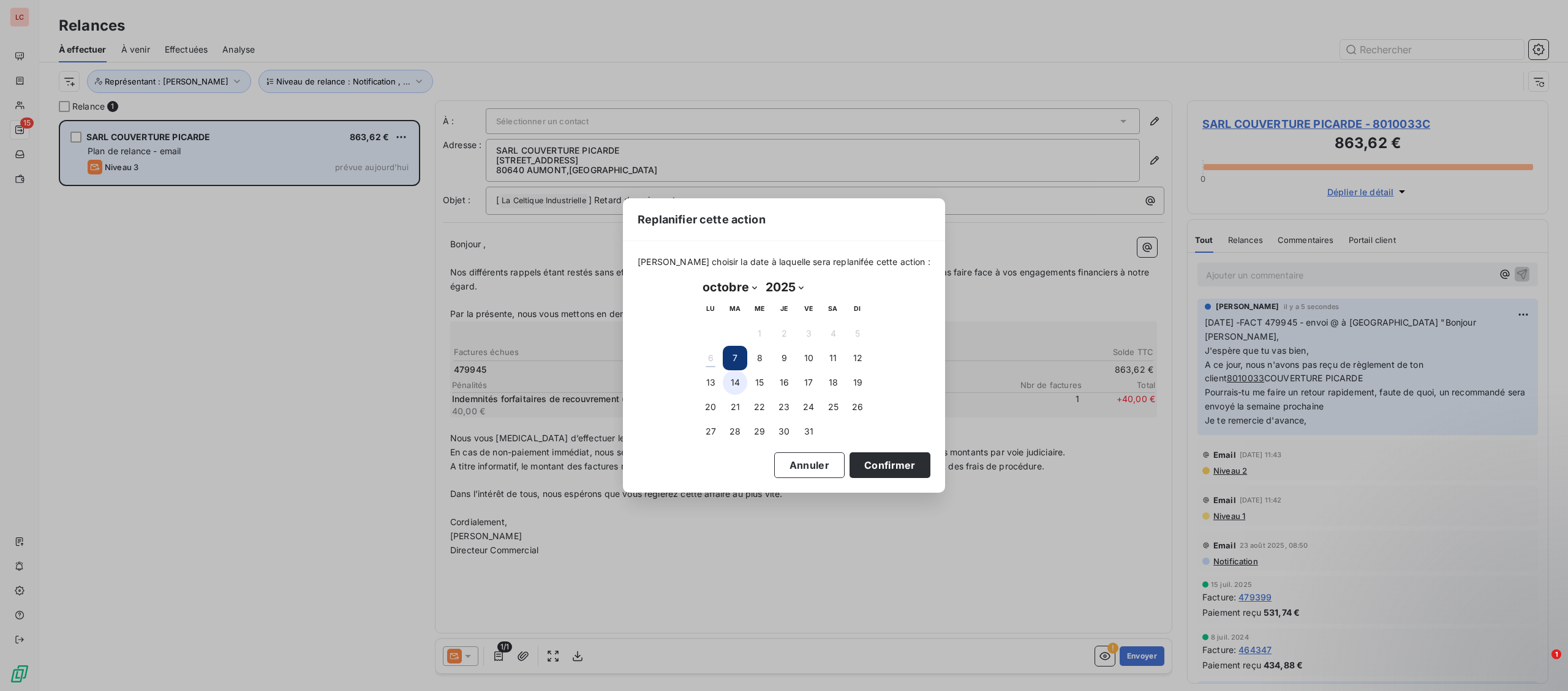
click at [735, 375] on button "14" at bounding box center [734, 382] width 24 height 24
click at [862, 465] on button "Confirmer" at bounding box center [890, 465] width 81 height 25
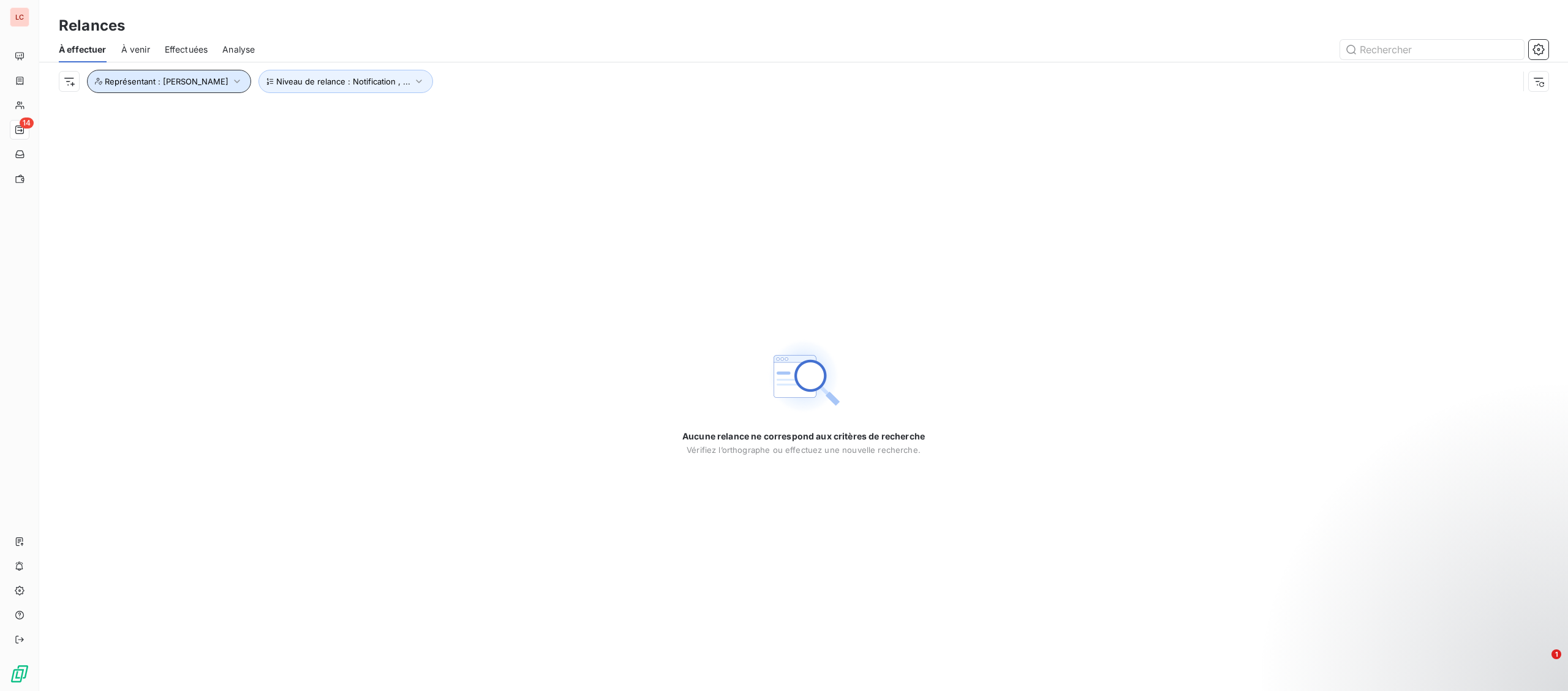
click at [204, 91] on button "Représentant : [PERSON_NAME]" at bounding box center [169, 81] width 164 height 23
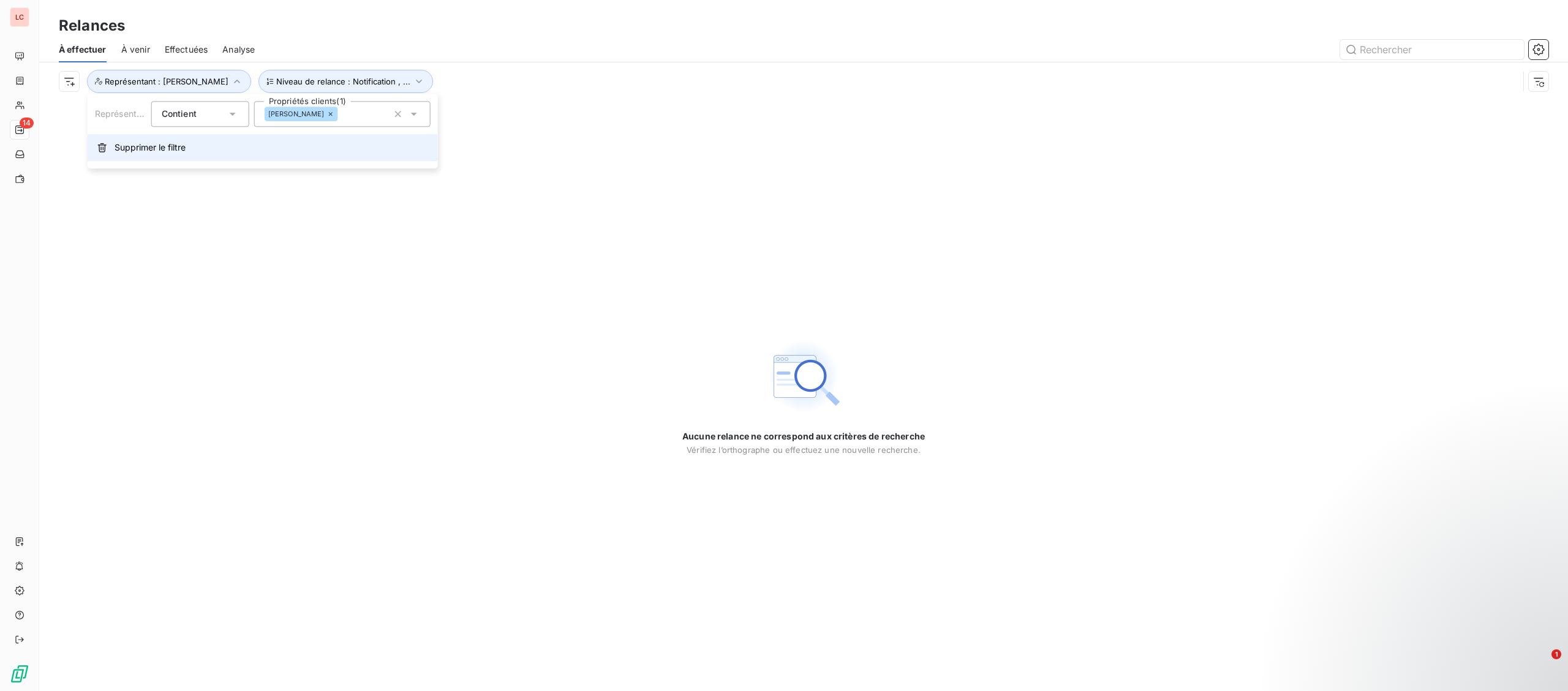
click at [169, 147] on span "Supprimer le filtre" at bounding box center [150, 148] width 71 height 12
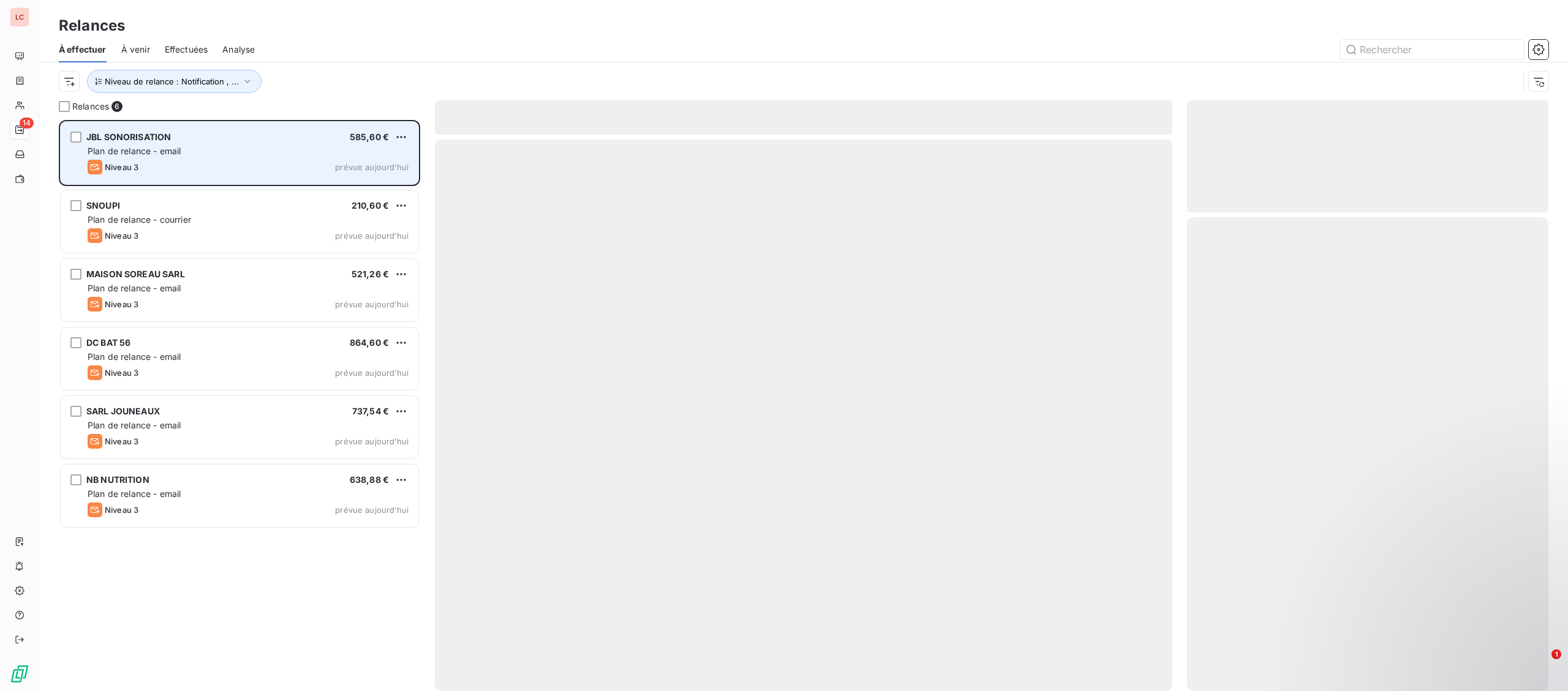
scroll to position [571, 361]
click at [150, 148] on span "Plan de relance - email" at bounding box center [134, 151] width 93 height 11
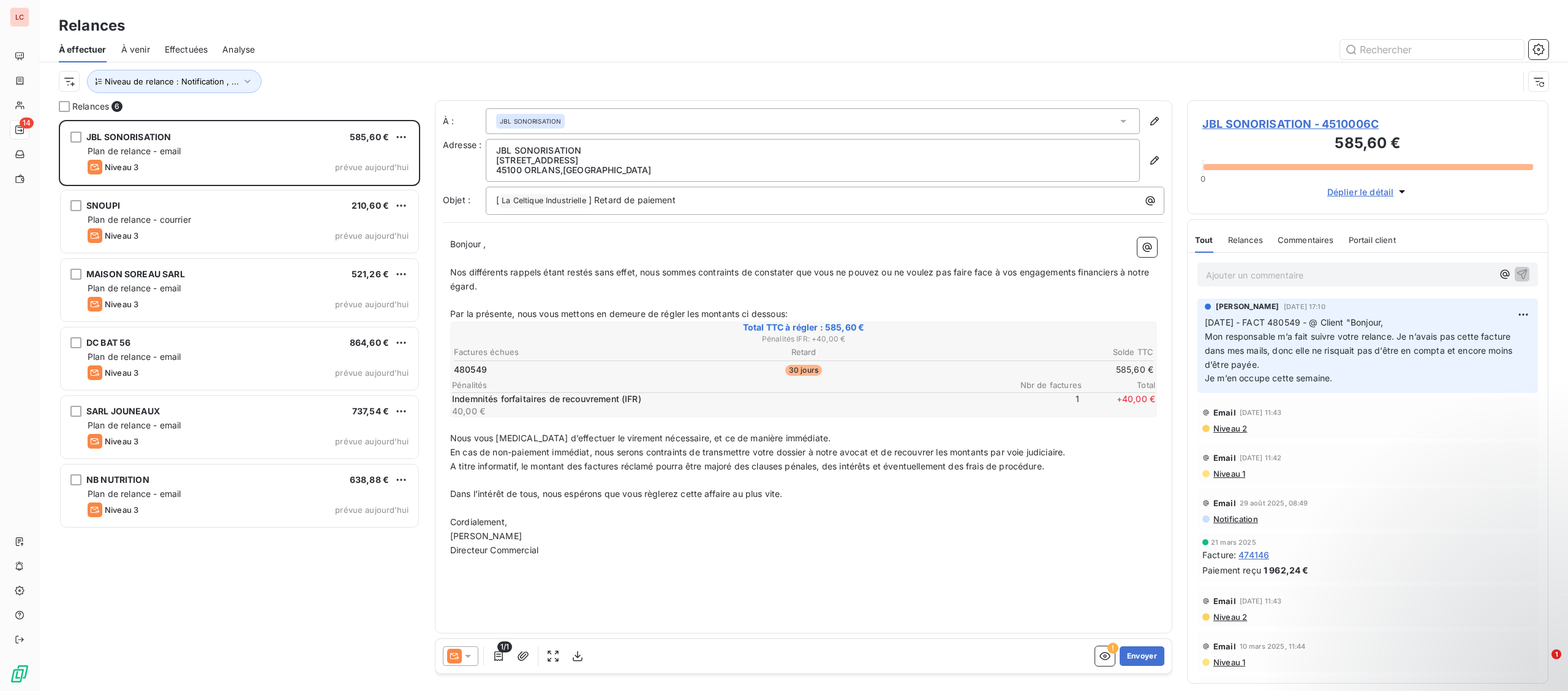
click at [404, 138] on html "LC 14 Relances À effectuer À venir Effectuées Analyse Niveau de relance : Notif…" at bounding box center [784, 345] width 1568 height 691
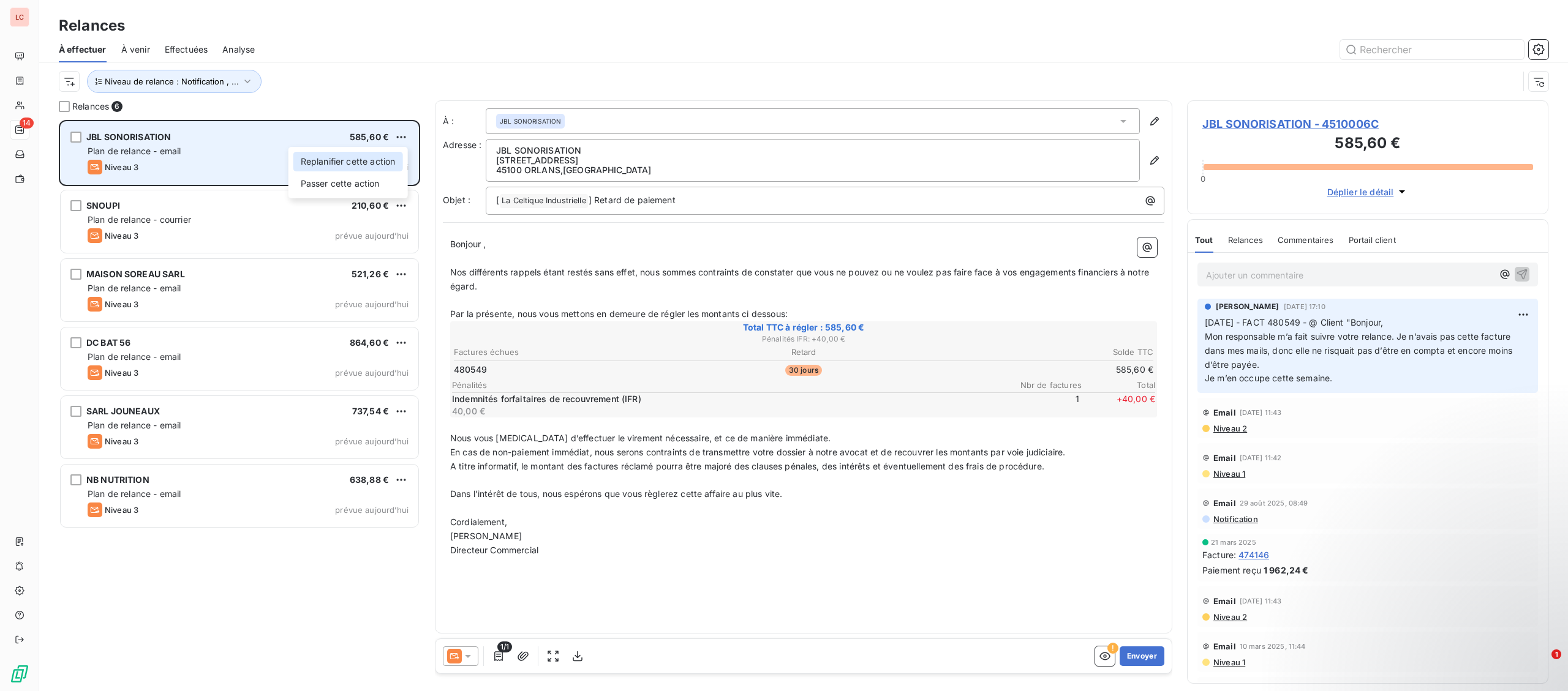
click at [395, 160] on div "Replanifier cette action" at bounding box center [348, 162] width 109 height 20
select select "9"
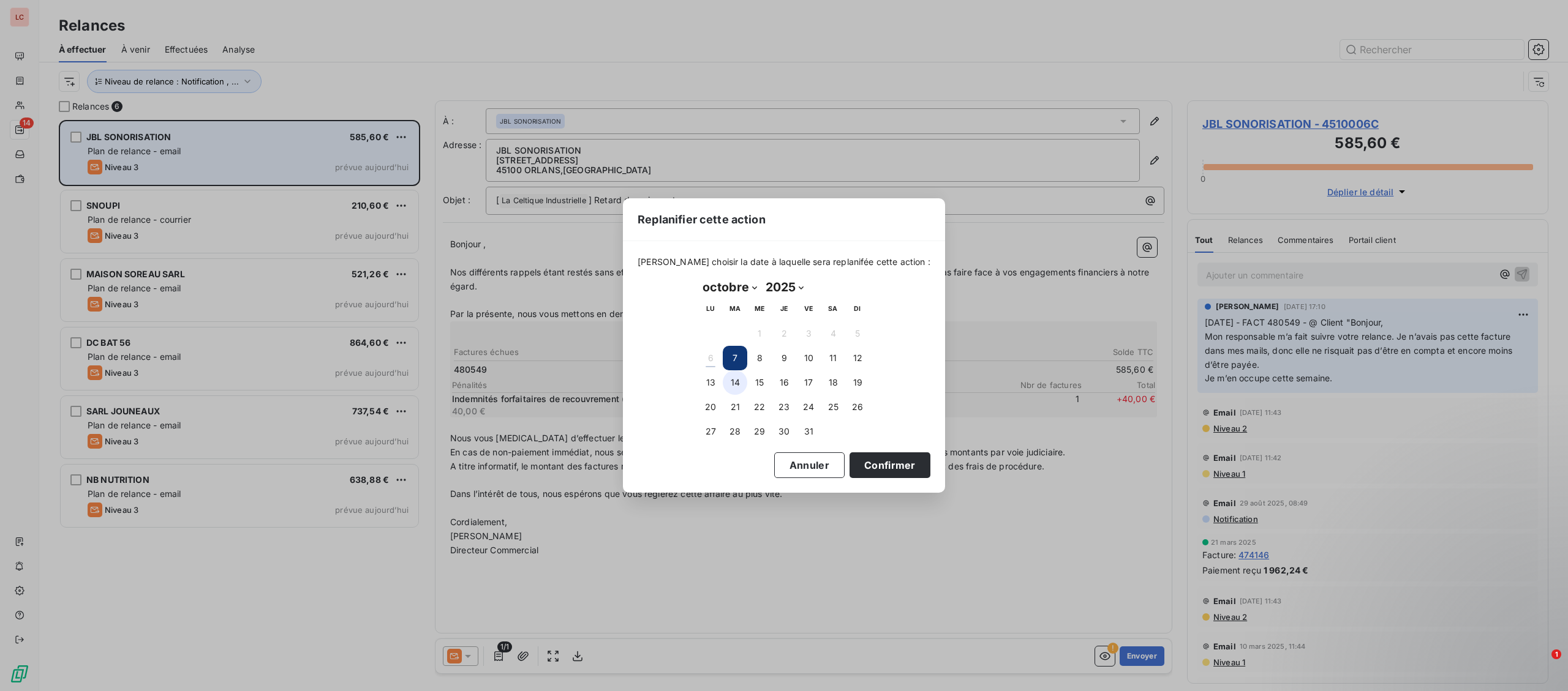
click at [738, 382] on button "14" at bounding box center [734, 382] width 24 height 24
click at [865, 474] on button "Confirmer" at bounding box center [890, 465] width 81 height 25
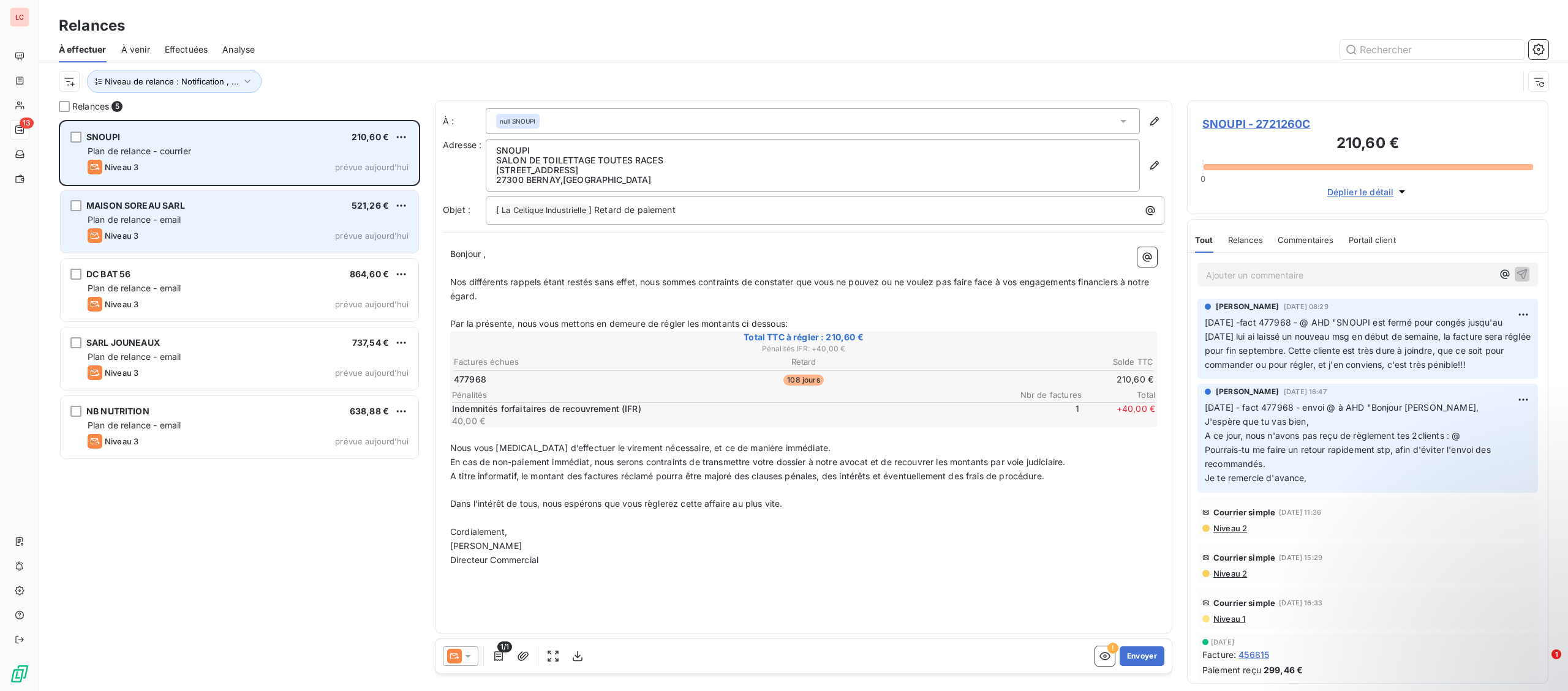
click at [134, 236] on span "Niveau 3" at bounding box center [122, 236] width 34 height 10
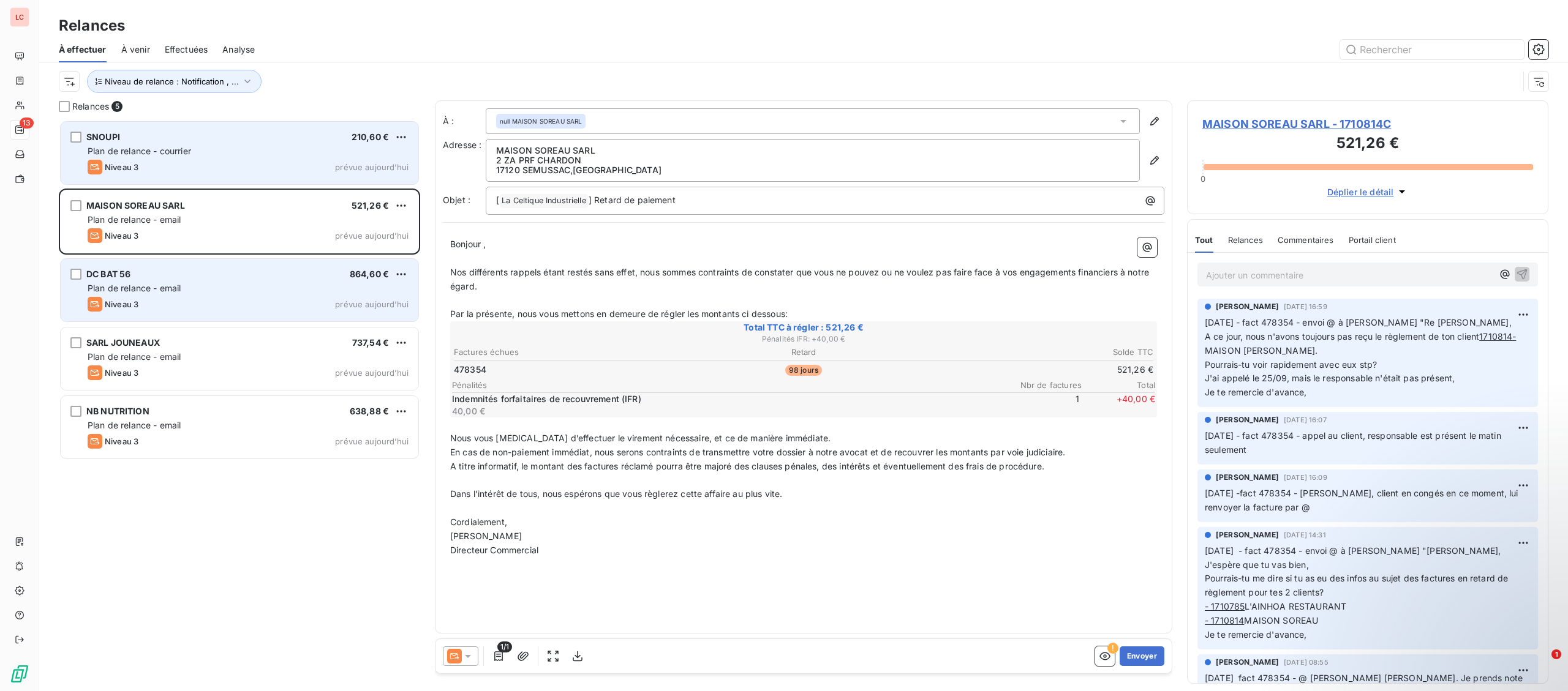
click at [101, 291] on span "Plan de relance - email" at bounding box center [134, 288] width 93 height 11
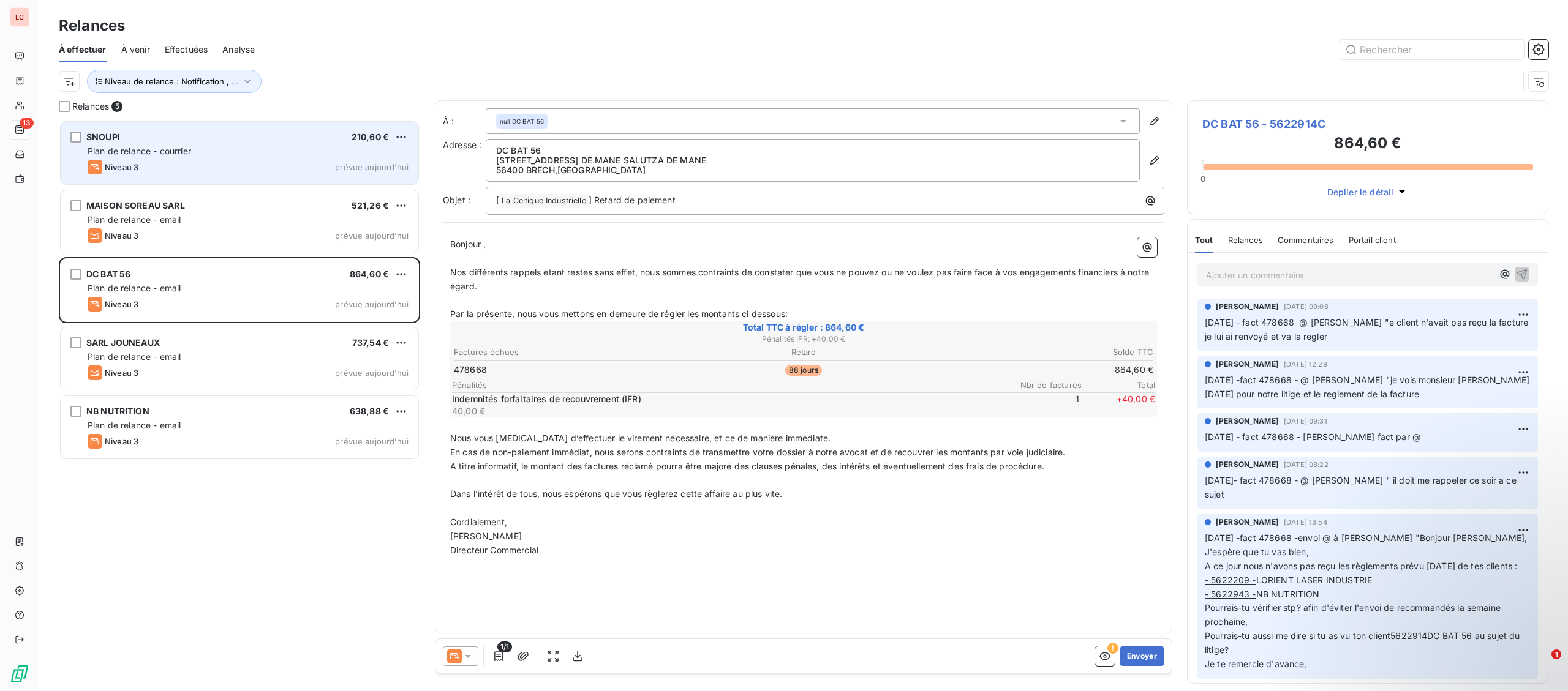
click at [214, 179] on div "SNOUPI 210,60 € Plan de relance - courrier Niveau 3 prévue [DATE]" at bounding box center [240, 153] width 358 height 63
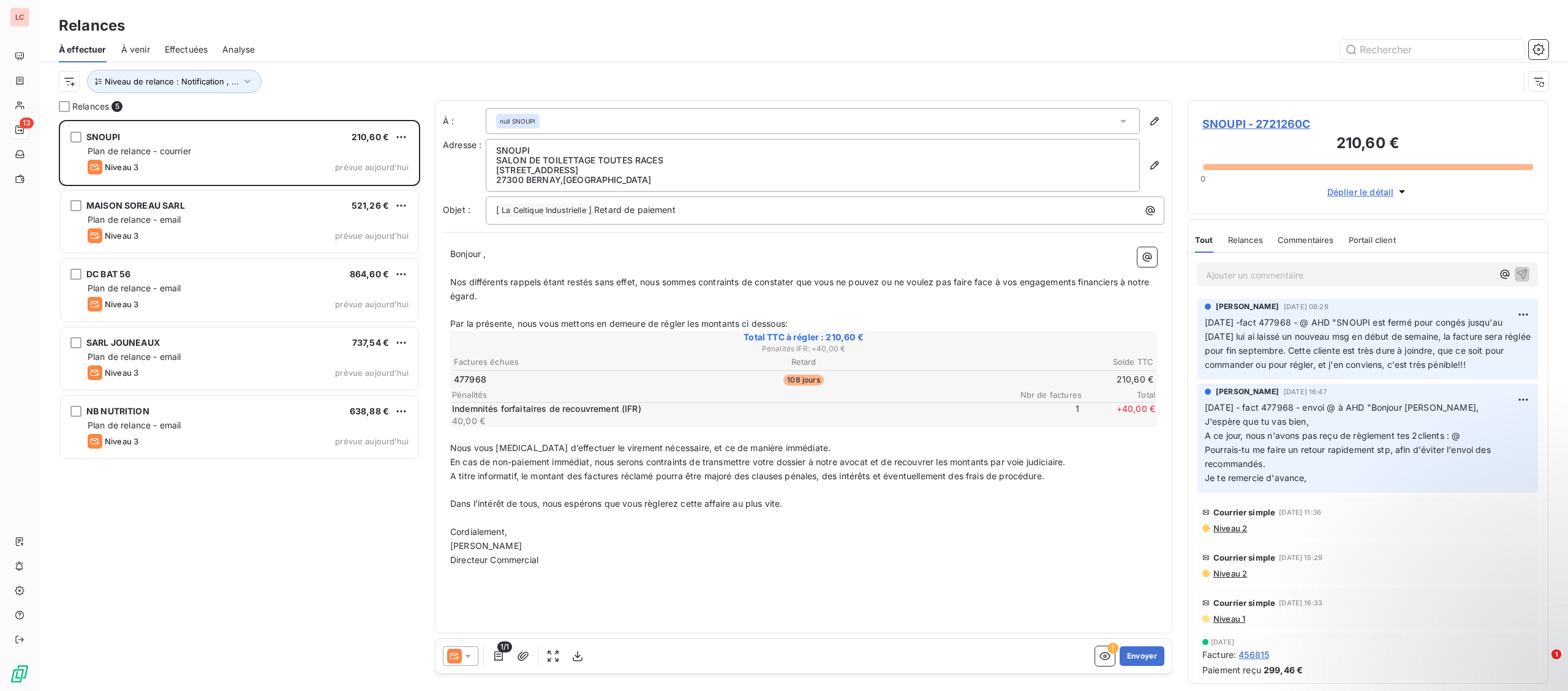
click at [1282, 268] on div "Ajouter un commentaire ﻿" at bounding box center [1349, 274] width 286 height 17
drag, startPoint x: 1227, startPoint y: 288, endPoint x: 1244, endPoint y: 281, distance: 18.4
click at [1236, 284] on div "Ajouter un commentaire ﻿" at bounding box center [1368, 274] width 360 height 43
click at [1254, 275] on p "Ajouter un commentaire ﻿" at bounding box center [1349, 275] width 286 height 16
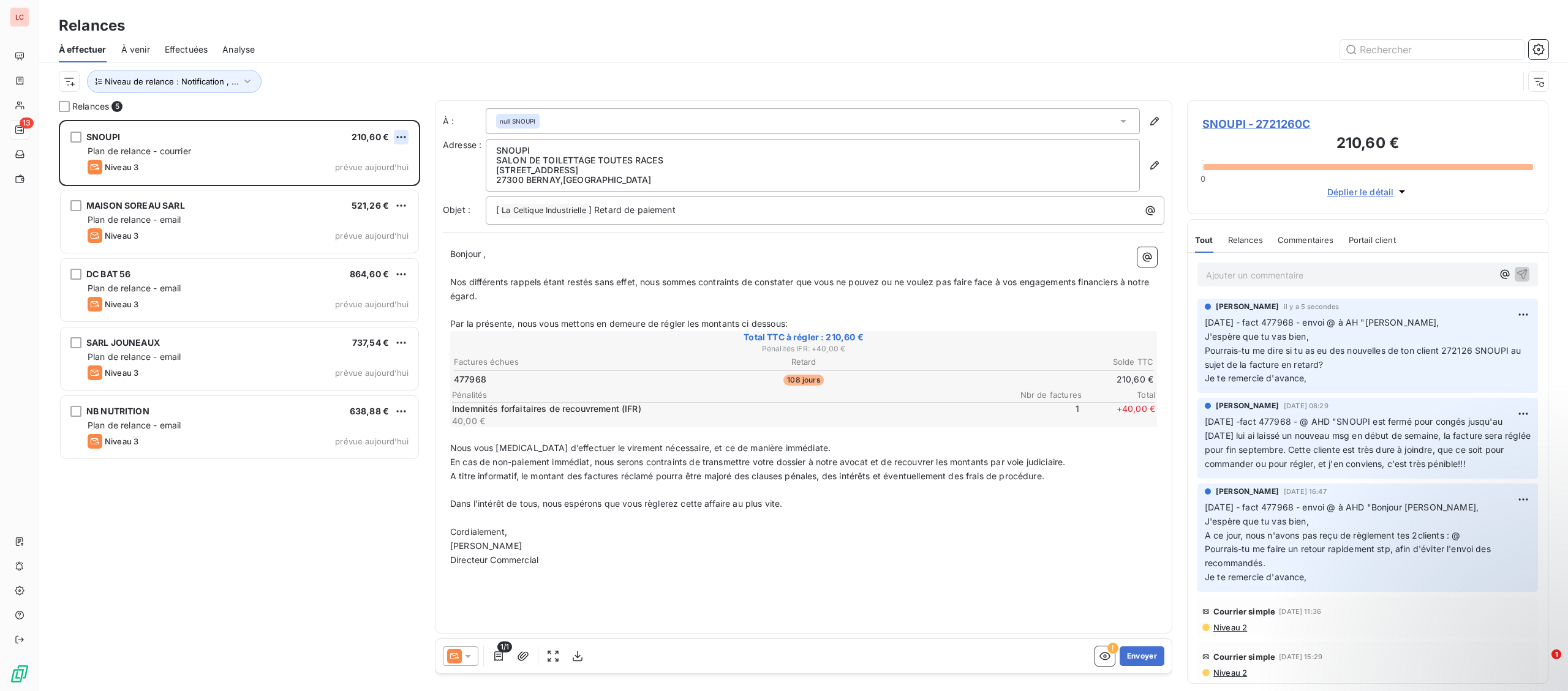
click at [403, 139] on html "LC 13 Relances À effectuer À venir Effectuées Analyse Niveau de relance : Notif…" at bounding box center [784, 345] width 1568 height 691
click at [382, 161] on div "Replanifier cette action" at bounding box center [348, 162] width 109 height 20
select select "9"
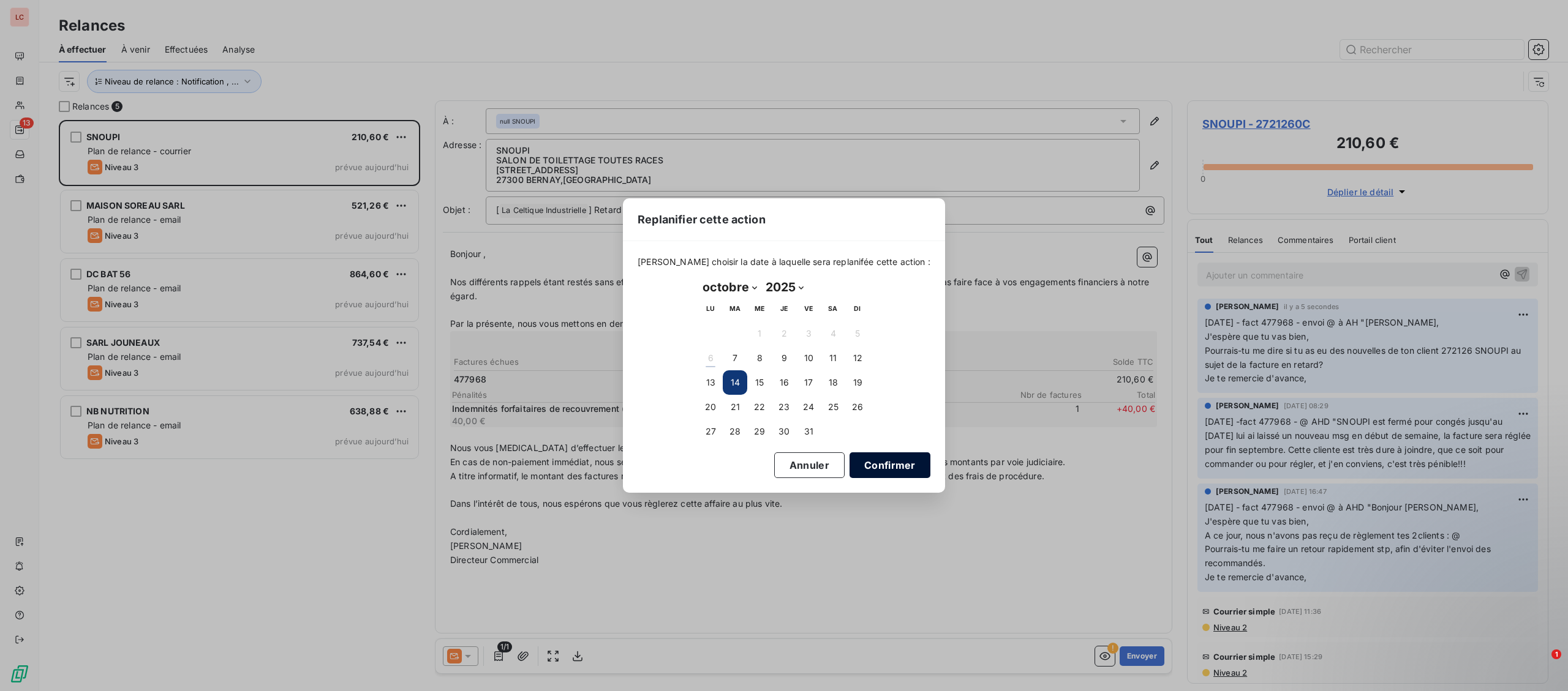
click at [859, 467] on button "Confirmer" at bounding box center [890, 465] width 81 height 25
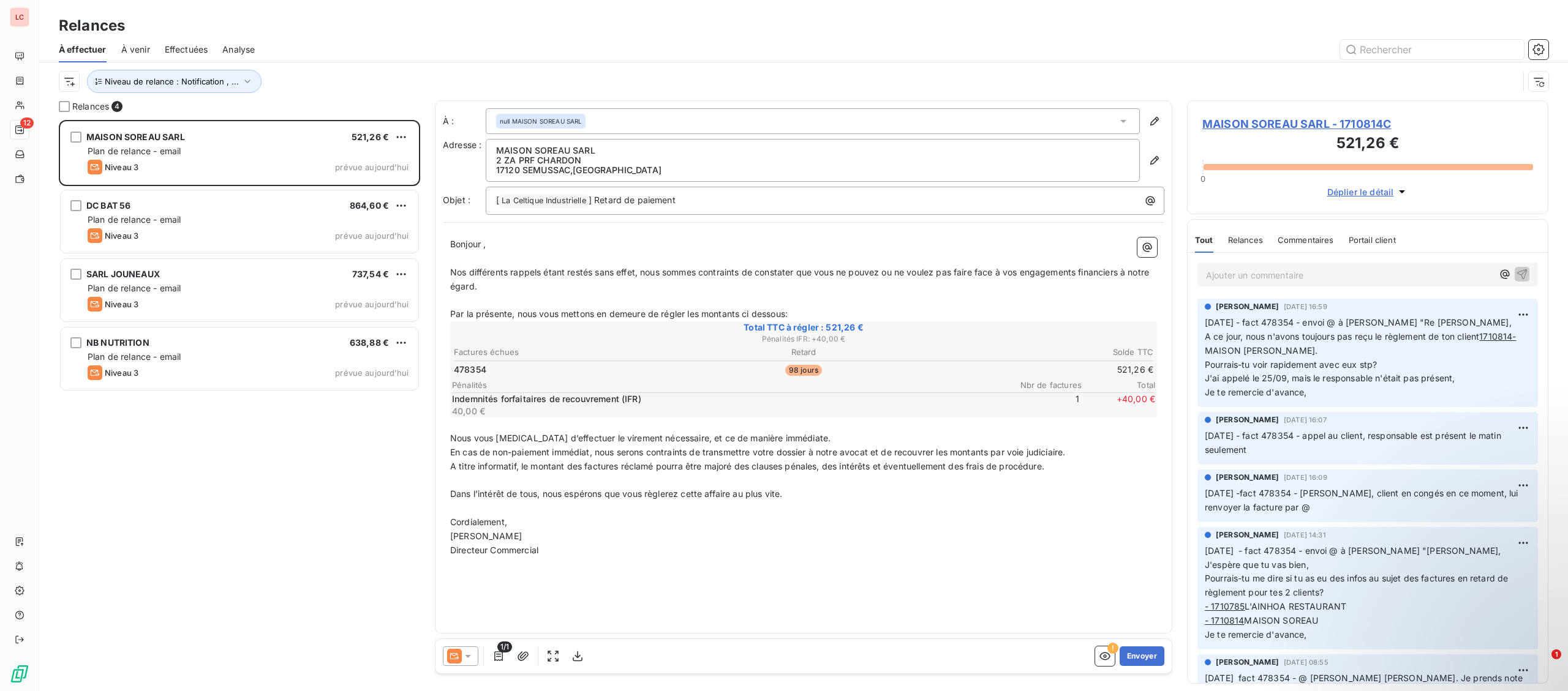
click at [459, 658] on icon at bounding box center [455, 656] width 15 height 15
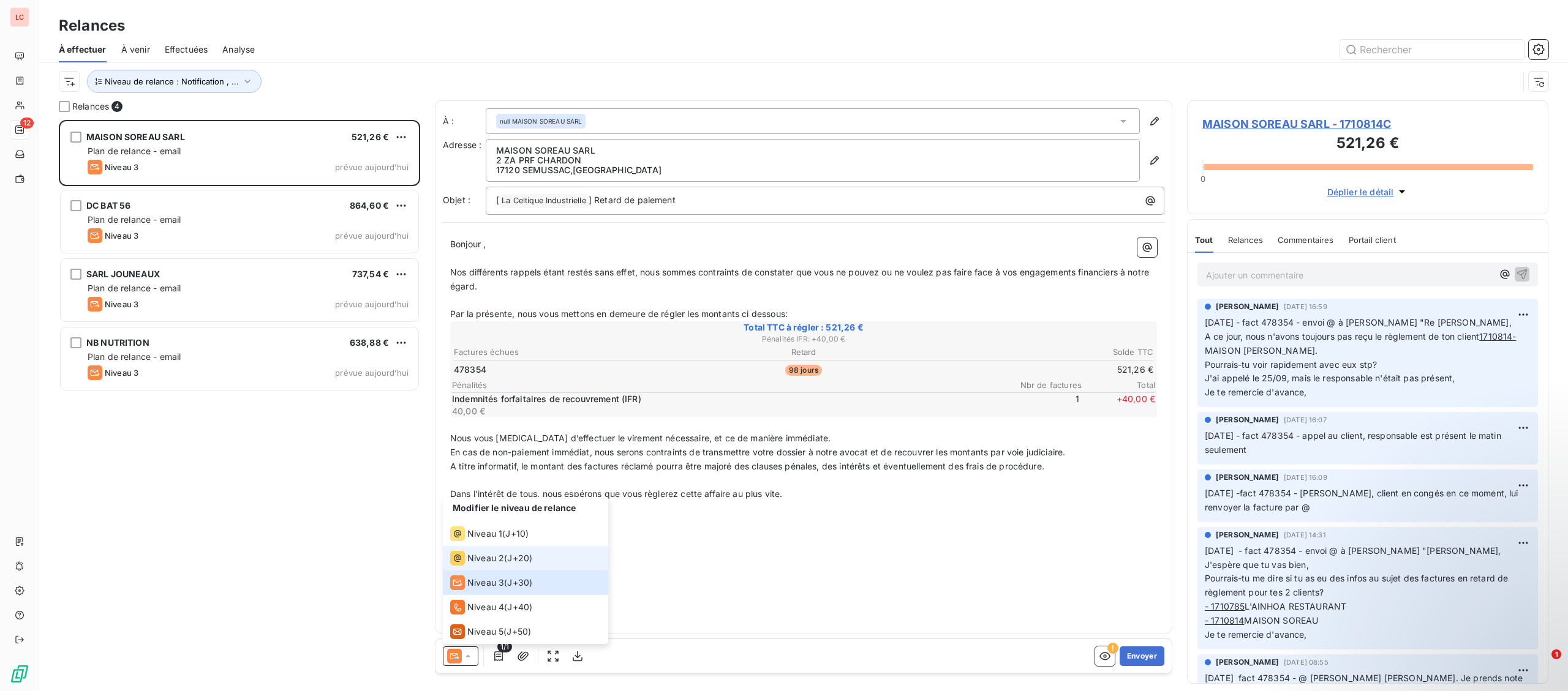
click at [487, 559] on span "Niveau 2" at bounding box center [485, 558] width 37 height 12
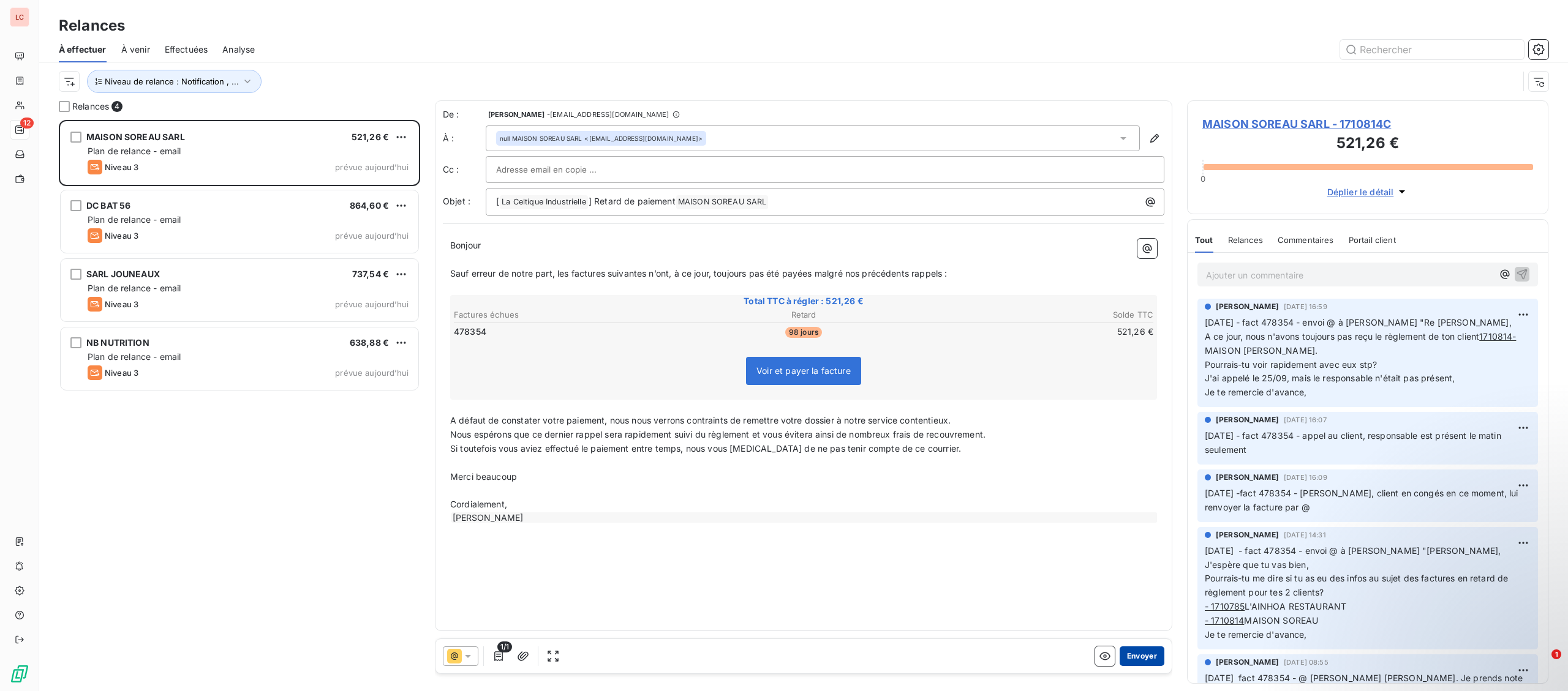
click at [1159, 661] on button "Envoyer" at bounding box center [1142, 656] width 45 height 20
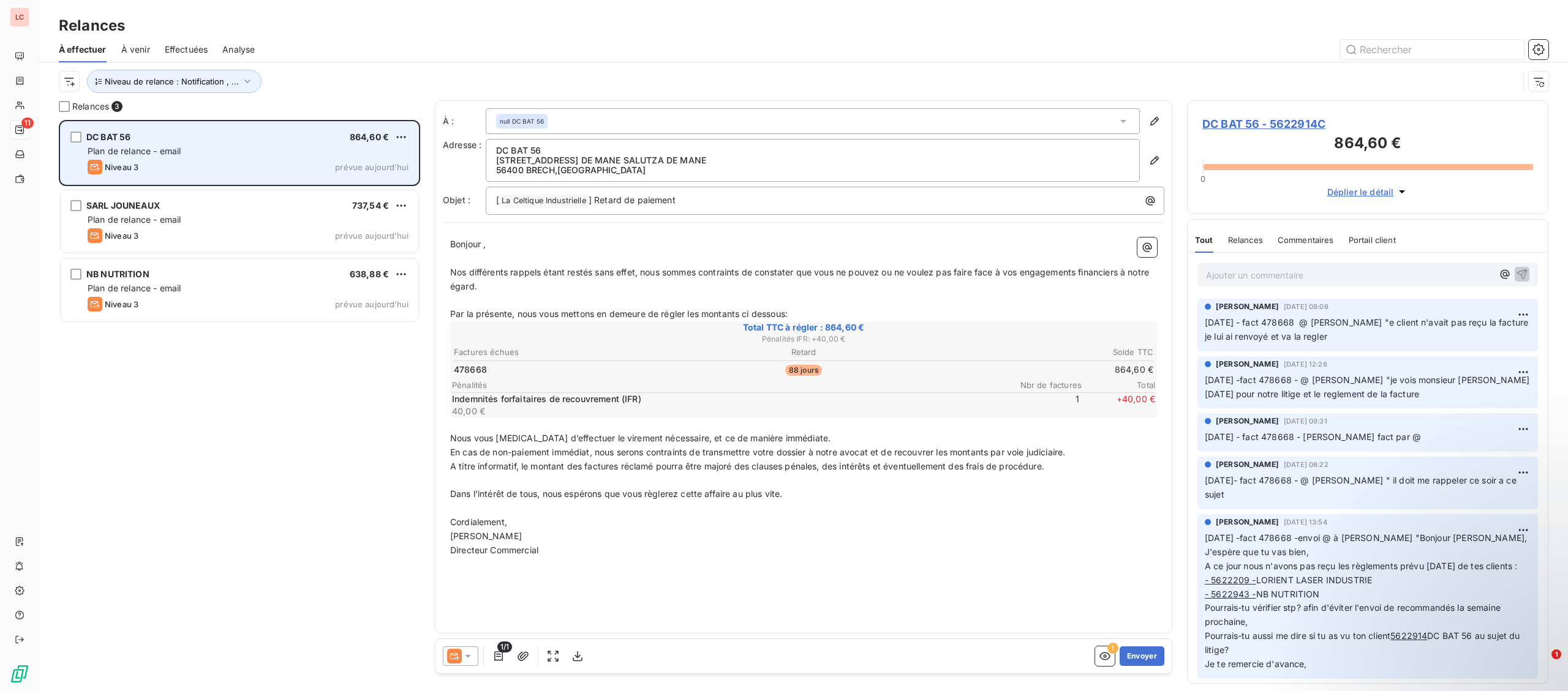
click at [205, 178] on div "DC BAT 56 864,60 € Plan de relance - email Niveau 3 prévue [DATE]" at bounding box center [240, 153] width 358 height 63
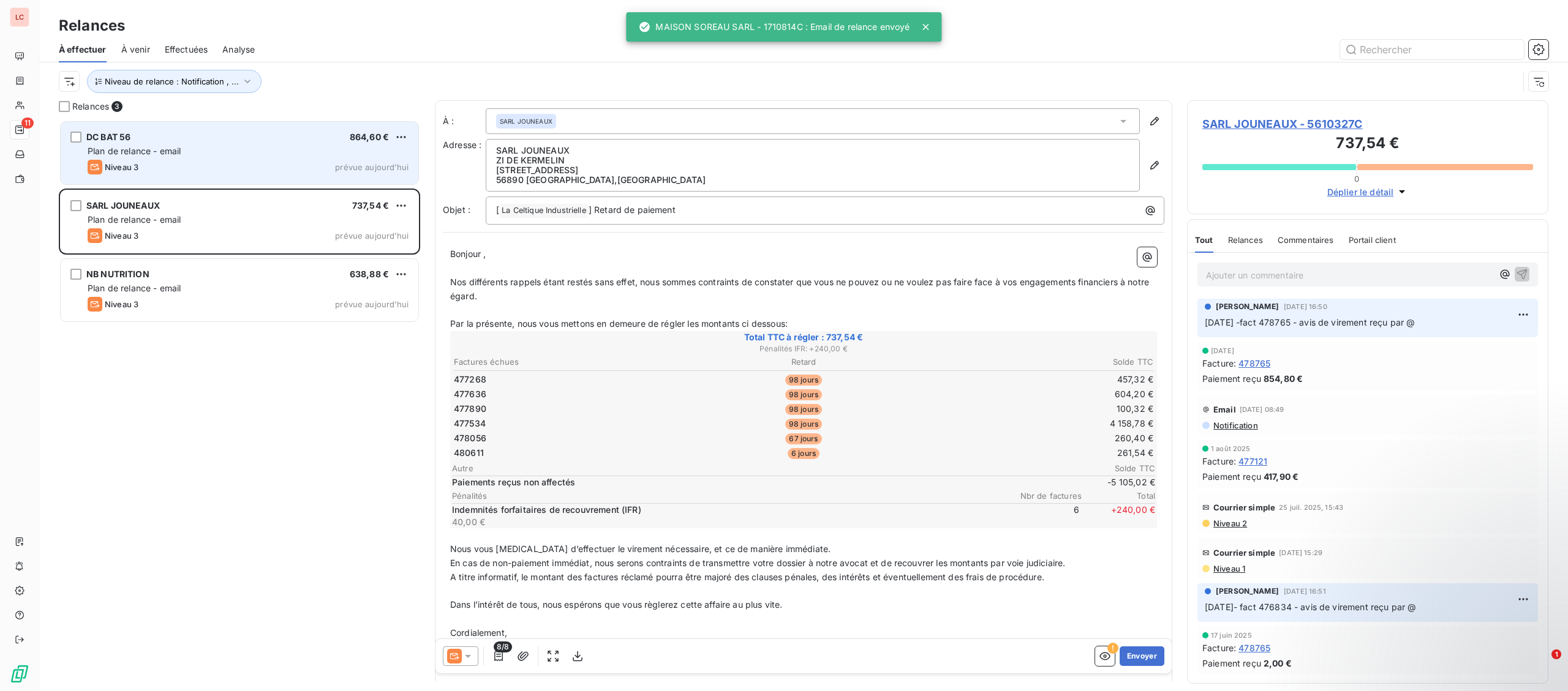
click at [207, 156] on div "Plan de relance - email" at bounding box center [248, 151] width 321 height 12
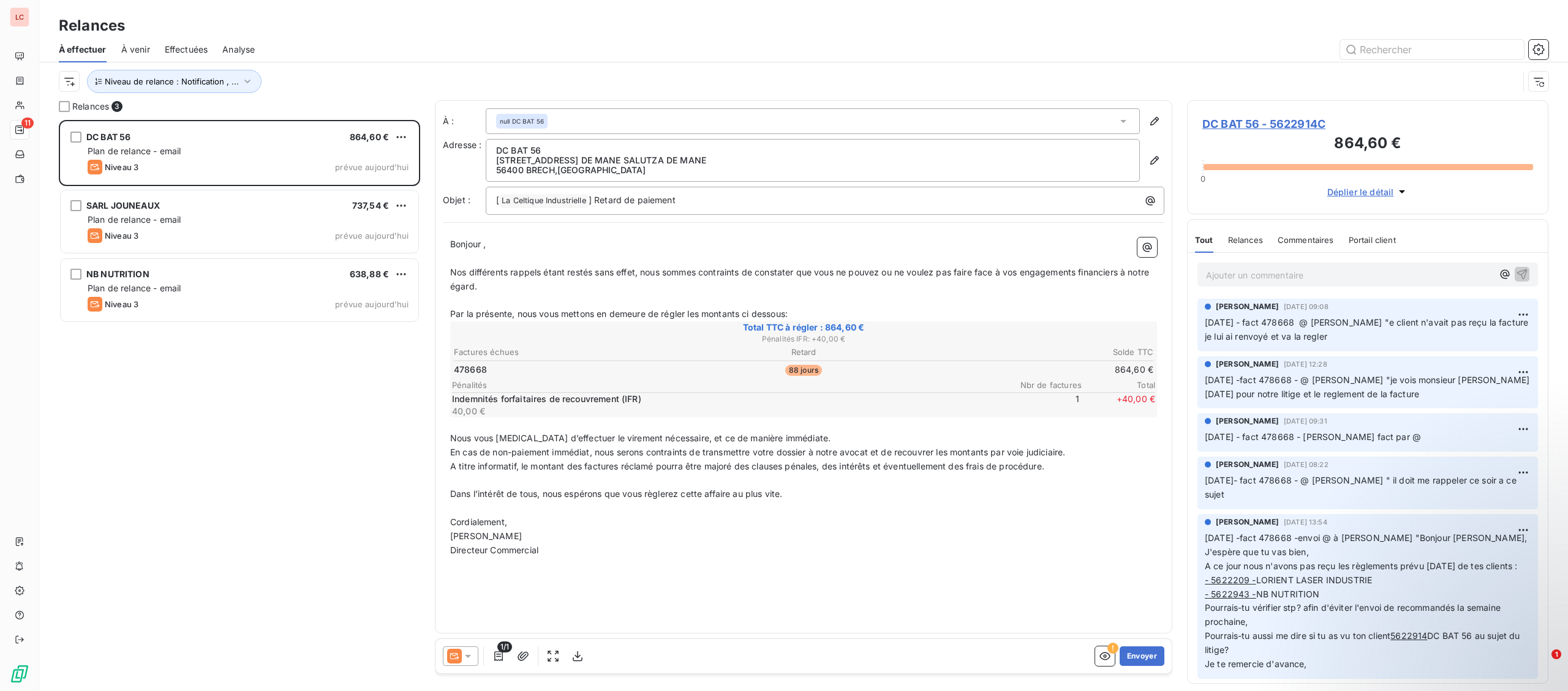
drag, startPoint x: 470, startPoint y: 661, endPoint x: 475, endPoint y: 646, distance: 15.8
click at [470, 659] on icon at bounding box center [468, 656] width 12 height 12
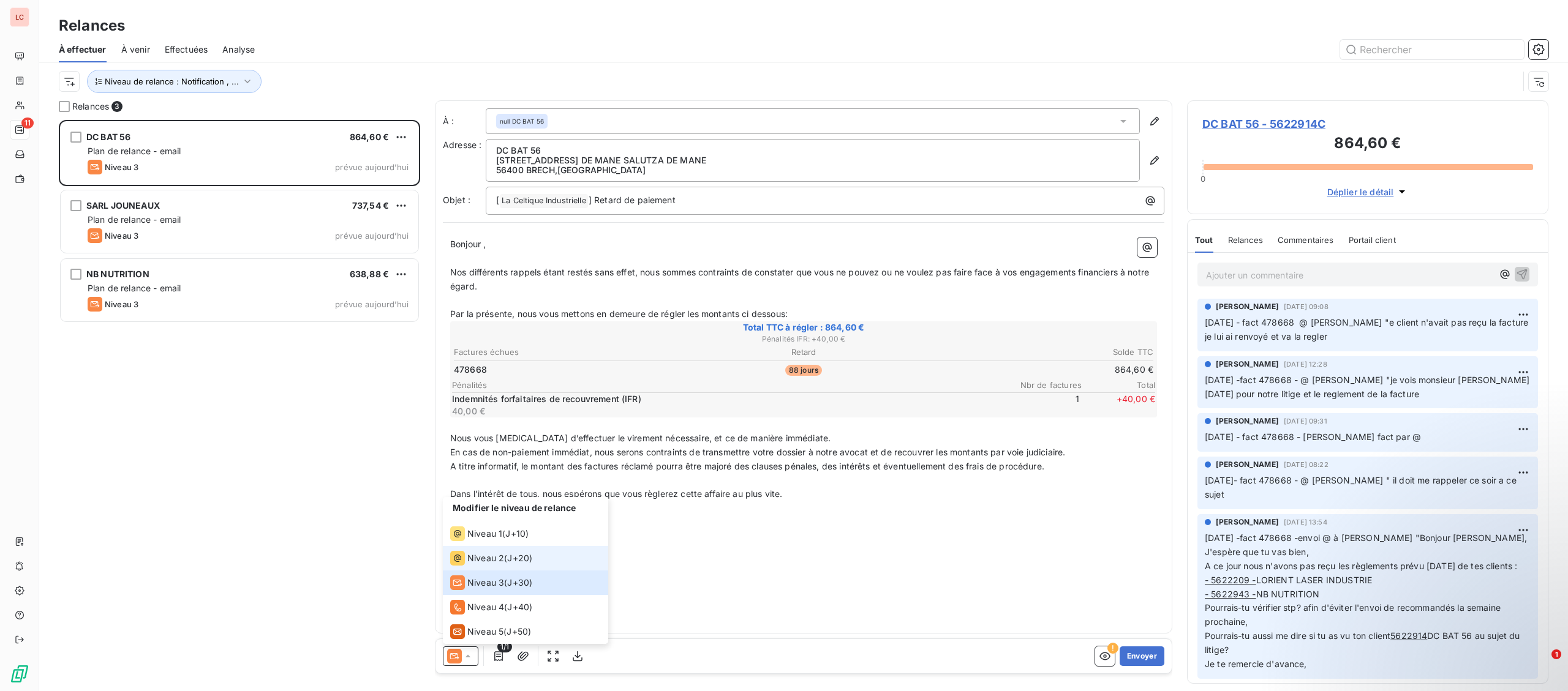
click at [492, 562] on span "Niveau 2" at bounding box center [485, 558] width 37 height 12
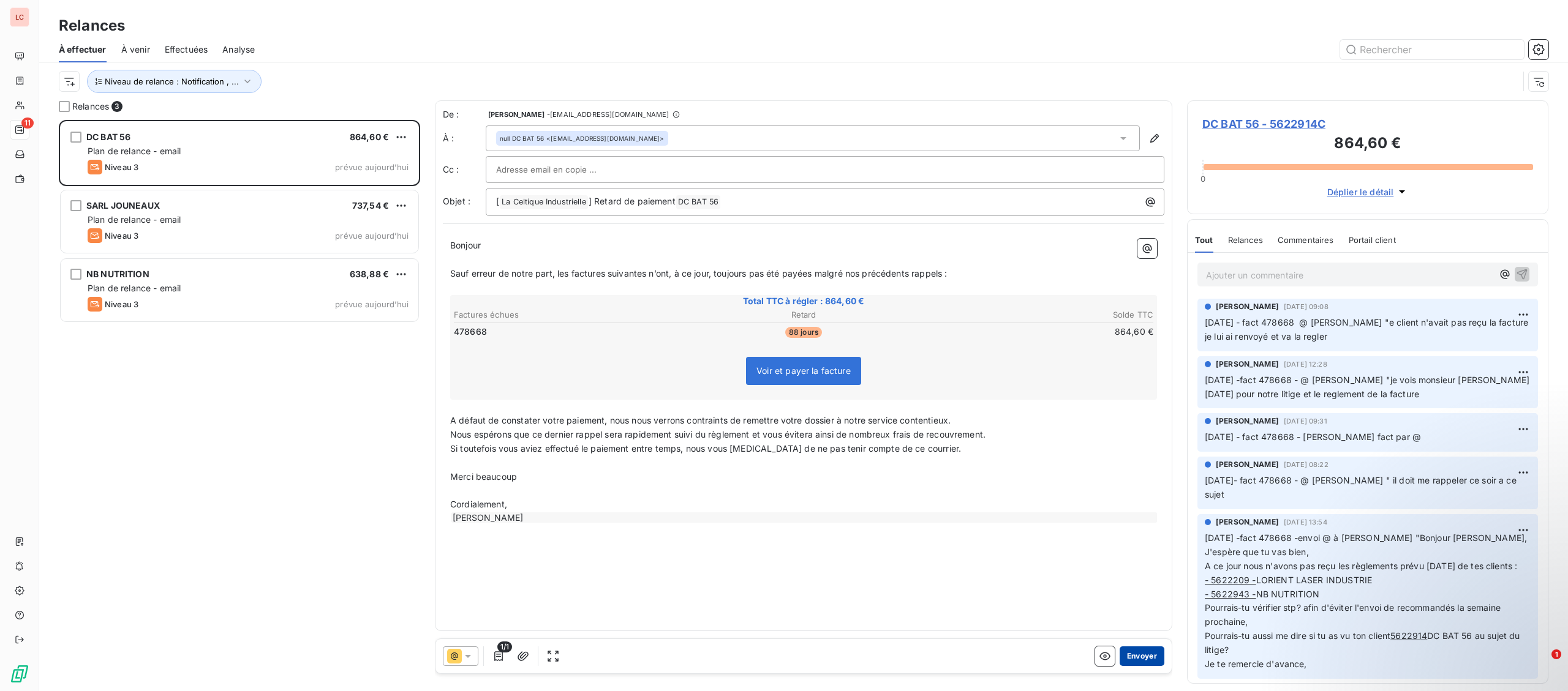
click at [1155, 659] on button "Envoyer" at bounding box center [1142, 656] width 45 height 20
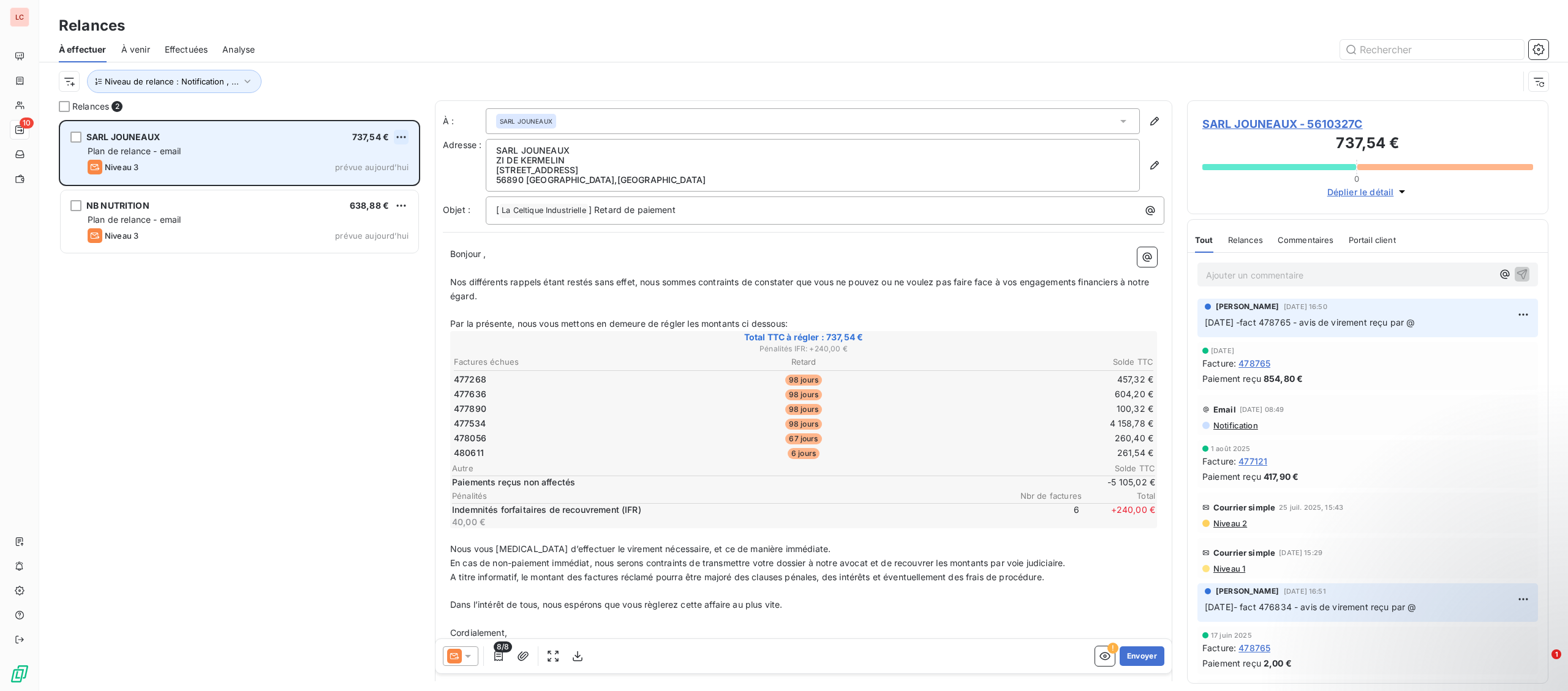
click at [399, 142] on html "LC 10 Relances À effectuer À venir Effectuées Analyse Niveau de relance : Notif…" at bounding box center [784, 345] width 1568 height 691
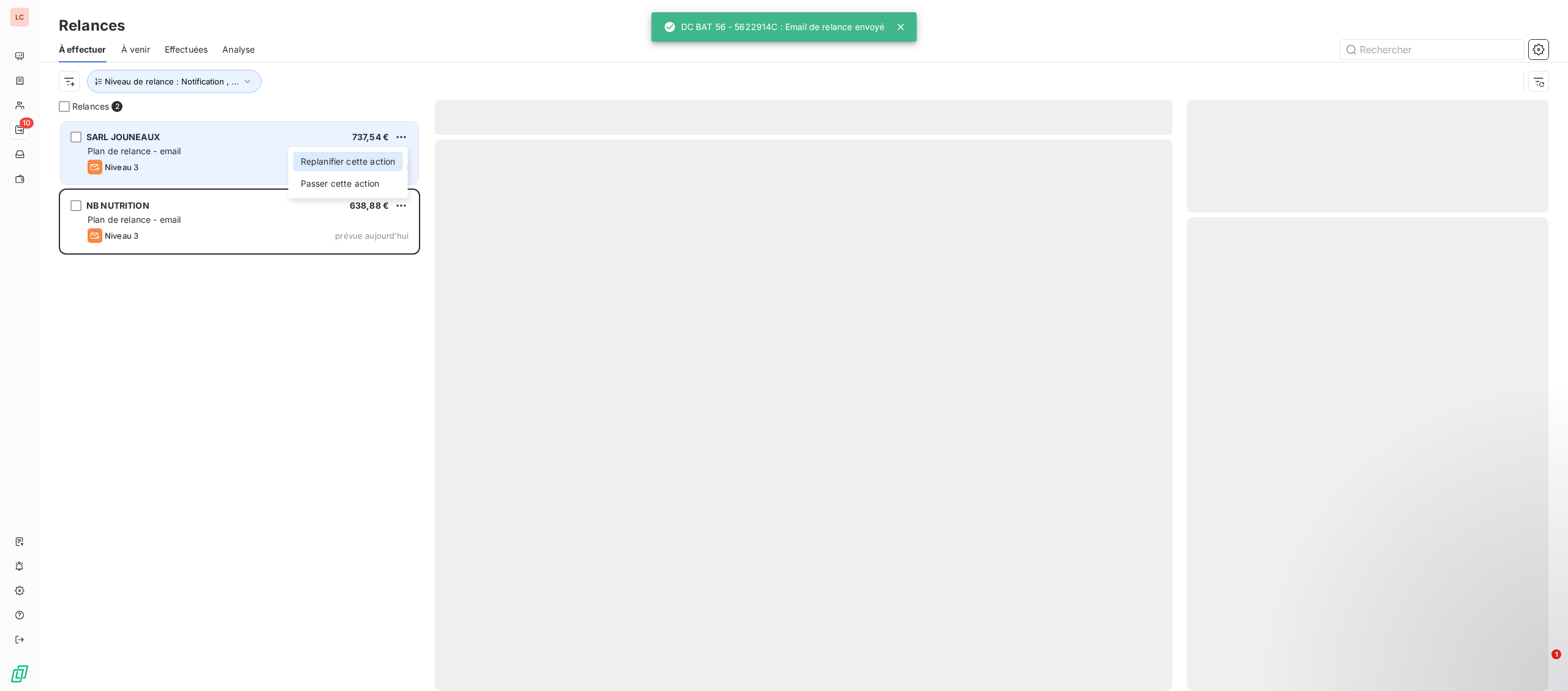
click at [385, 156] on div "Replanifier cette action" at bounding box center [348, 162] width 109 height 20
select select "9"
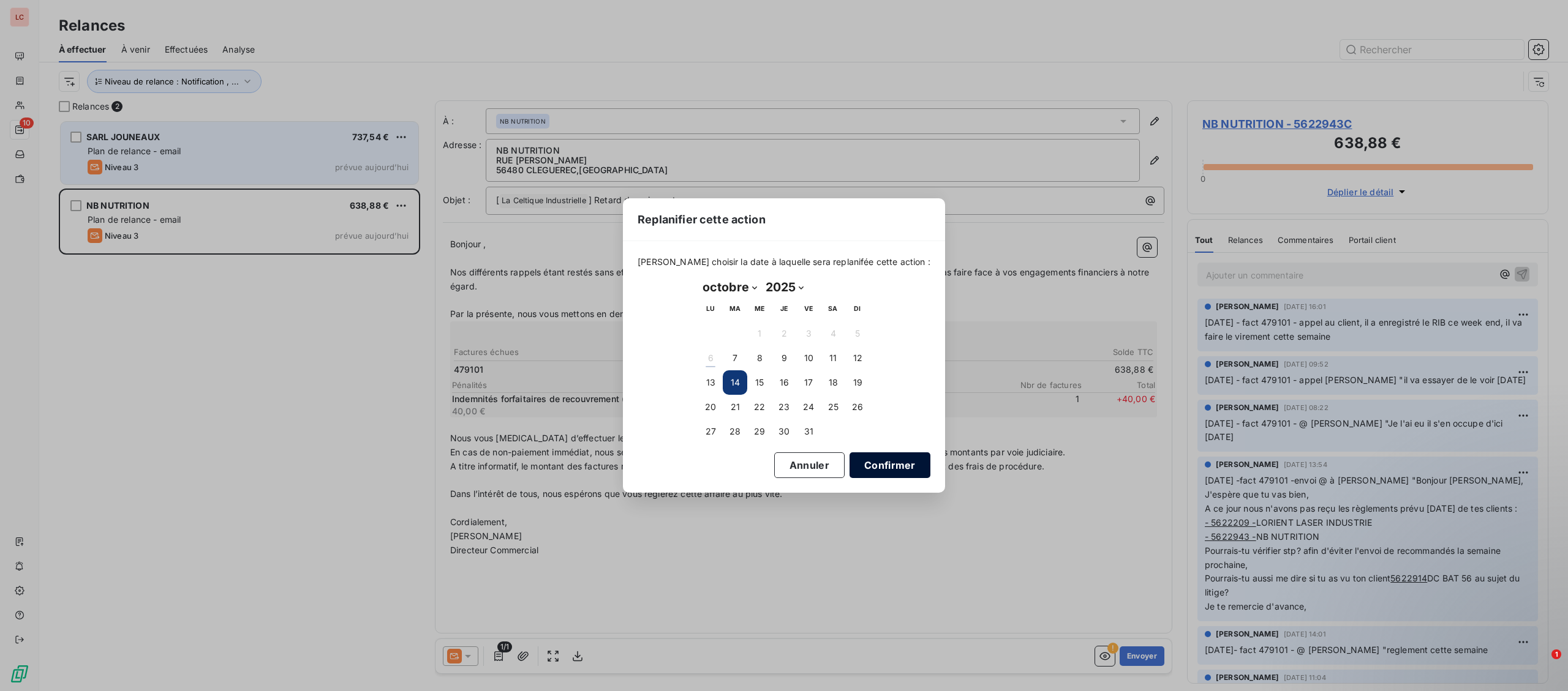
click at [850, 465] on button "Confirmer" at bounding box center [890, 465] width 81 height 25
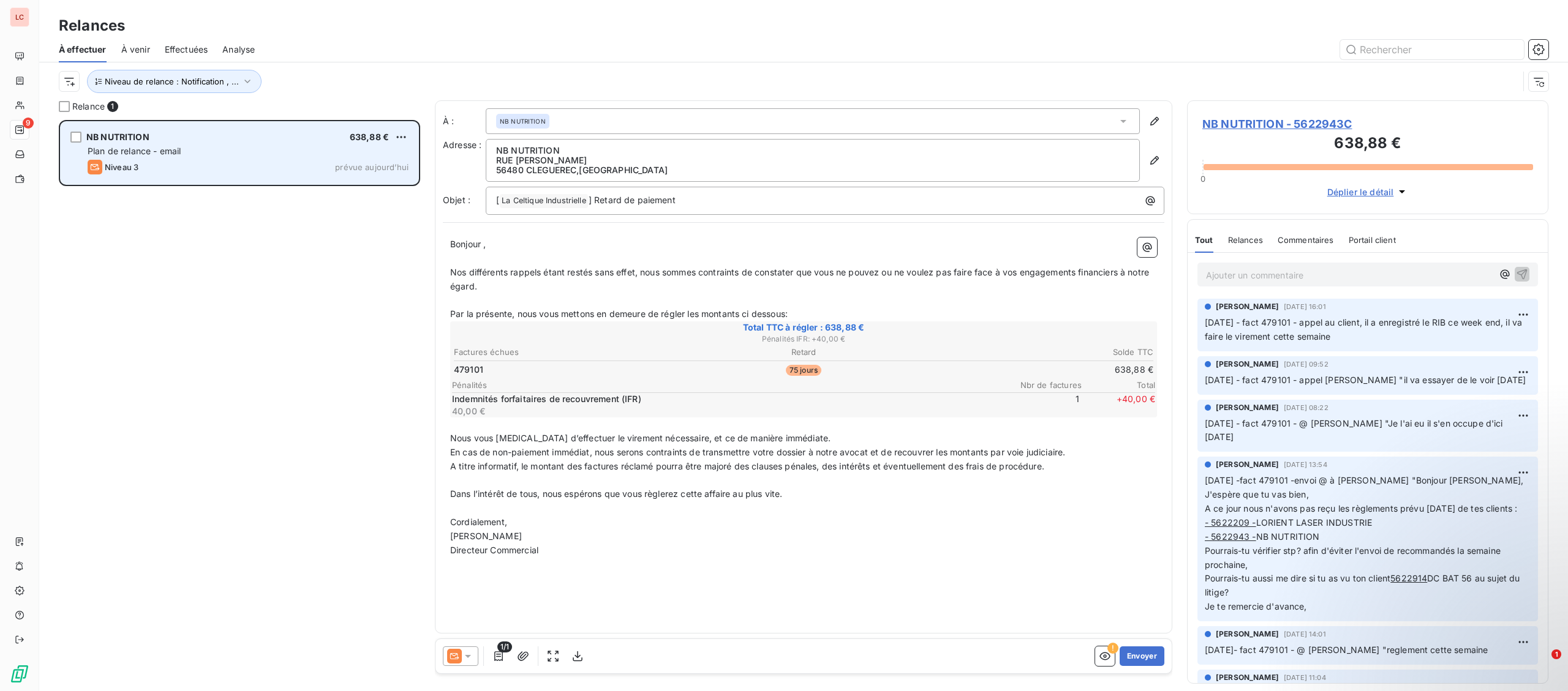
click at [198, 171] on div "Niveau 3 prévue aujourd’hui" at bounding box center [248, 167] width 321 height 15
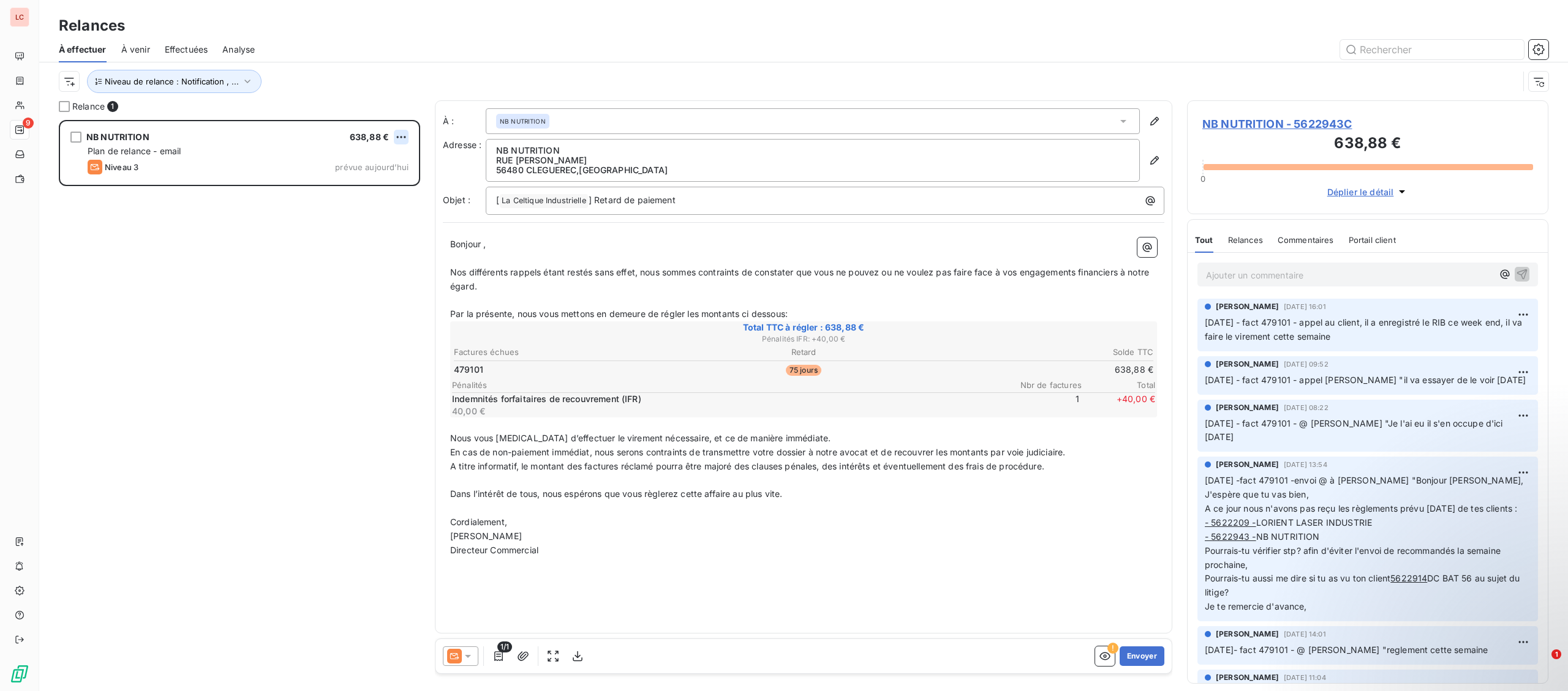
click at [404, 134] on html "LC 9 Relances À effectuer À venir Effectuées Analyse Niveau de relance : Notifi…" at bounding box center [784, 345] width 1568 height 691
click at [385, 155] on div "Replanifier cette action" at bounding box center [348, 162] width 109 height 20
select select "9"
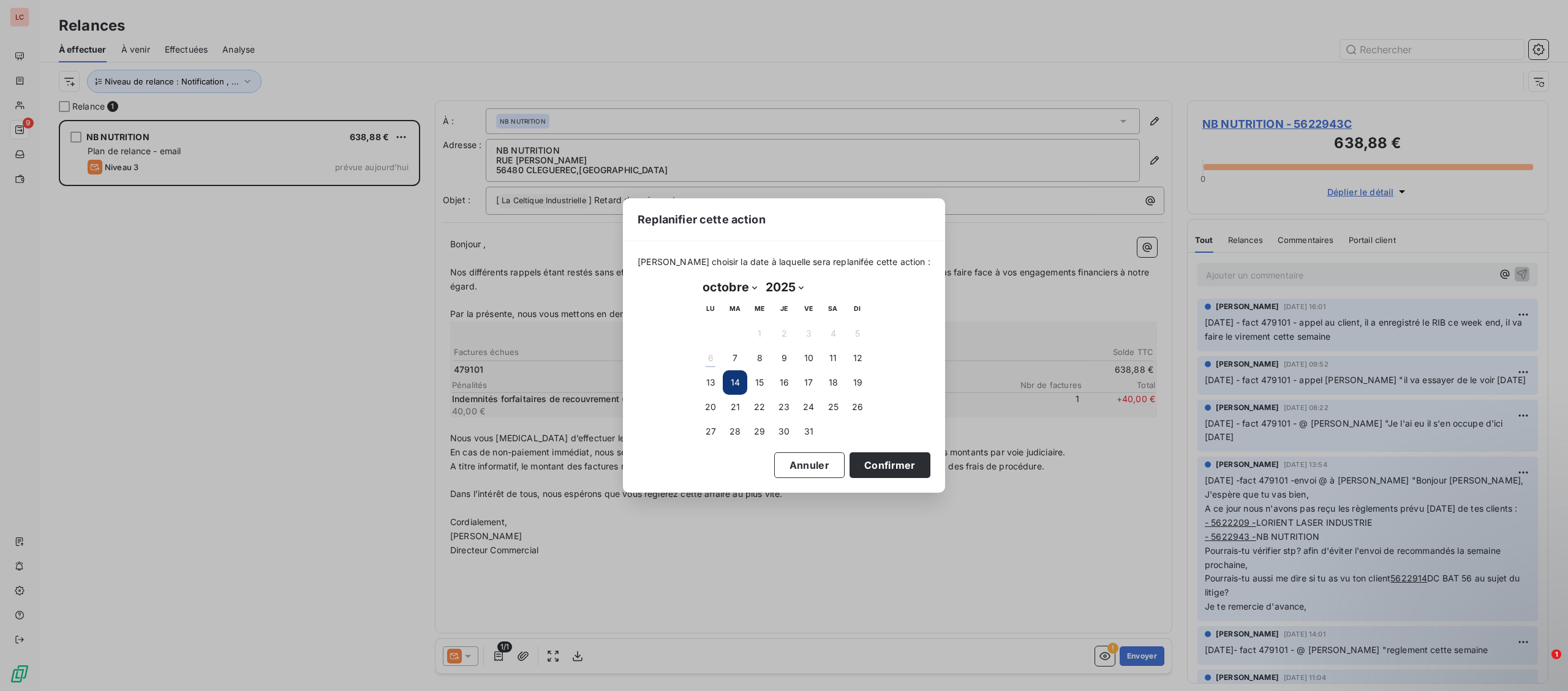
drag, startPoint x: 885, startPoint y: 463, endPoint x: 201, endPoint y: 81, distance: 783.4
click at [884, 463] on button "Confirmer" at bounding box center [890, 465] width 81 height 25
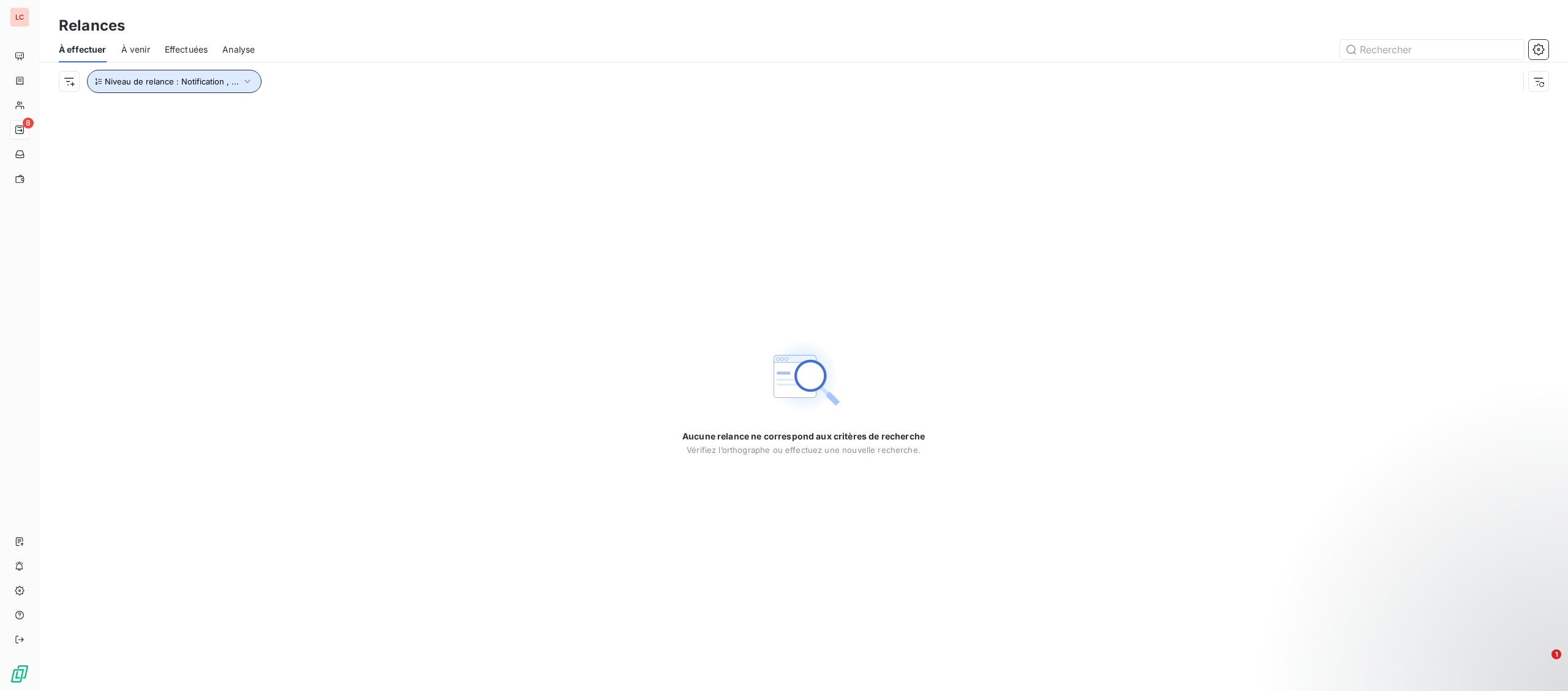
click at [170, 89] on button "Niveau de relance : Notification , ..." at bounding box center [174, 81] width 175 height 23
click at [316, 120] on div "Notification , Niveau 1 , [PERSON_NAME] 2 , Niveau 3" at bounding box center [342, 114] width 176 height 25
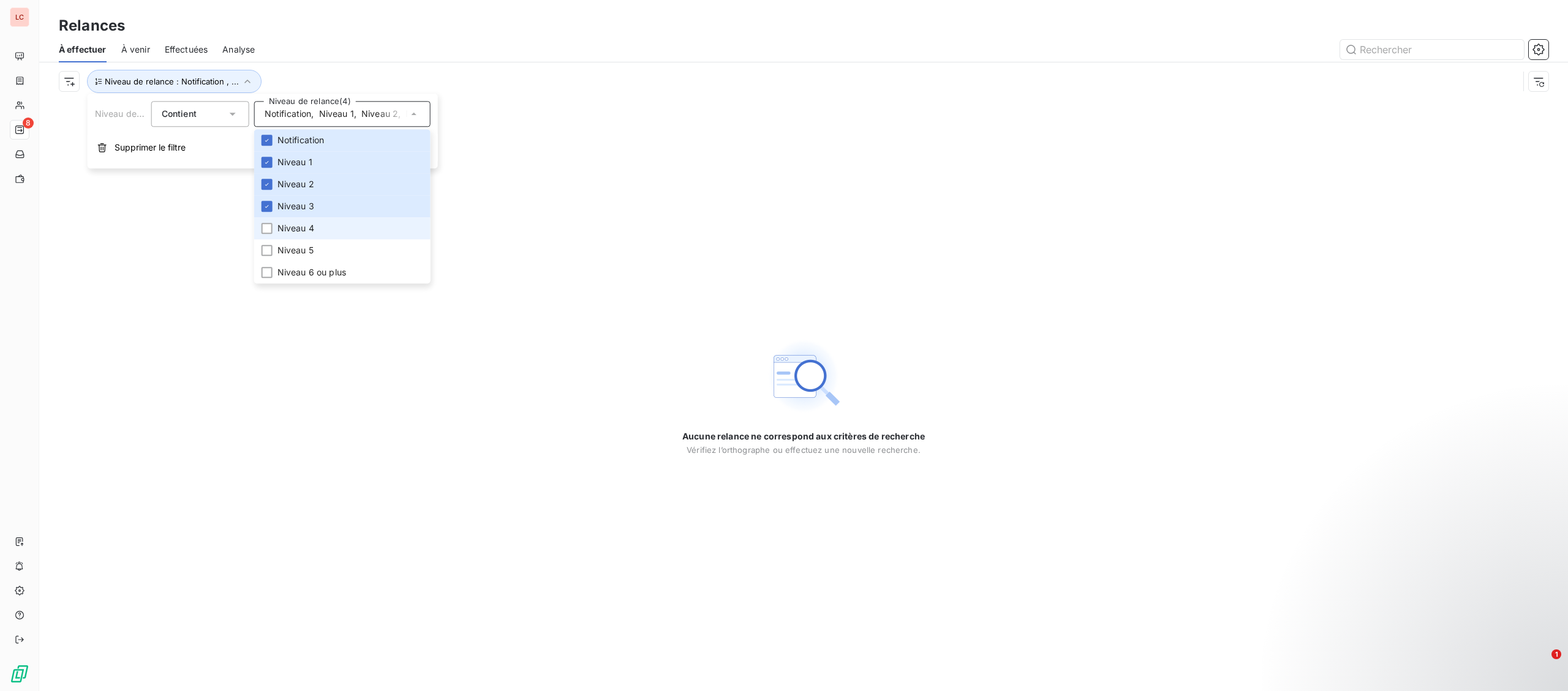
click at [304, 231] on span "Niveau 4" at bounding box center [296, 228] width 37 height 12
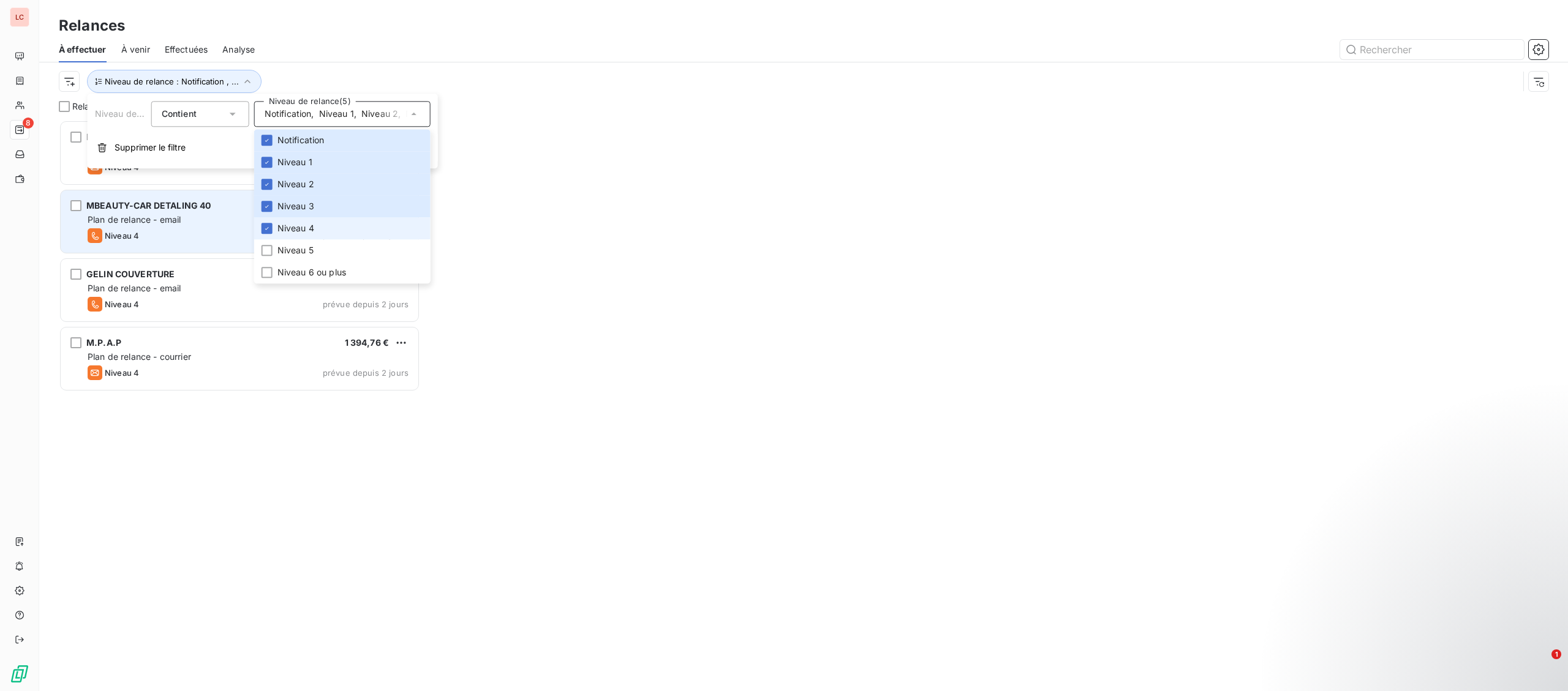
scroll to position [571, 361]
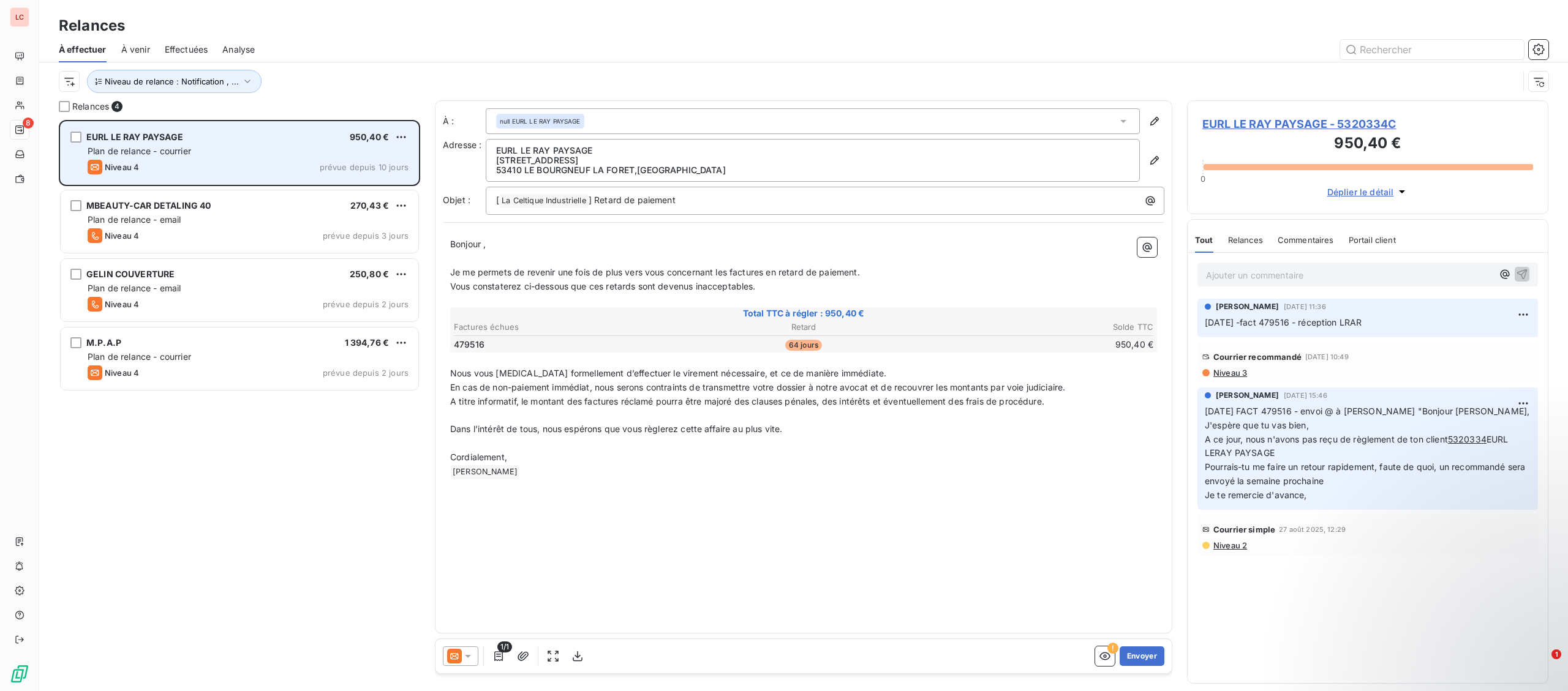
click at [200, 179] on div "EURL LE RAY PAYSAGE 950,40 € Plan de relance - courrier Niveau 4 prévue depuis …" at bounding box center [240, 153] width 358 height 63
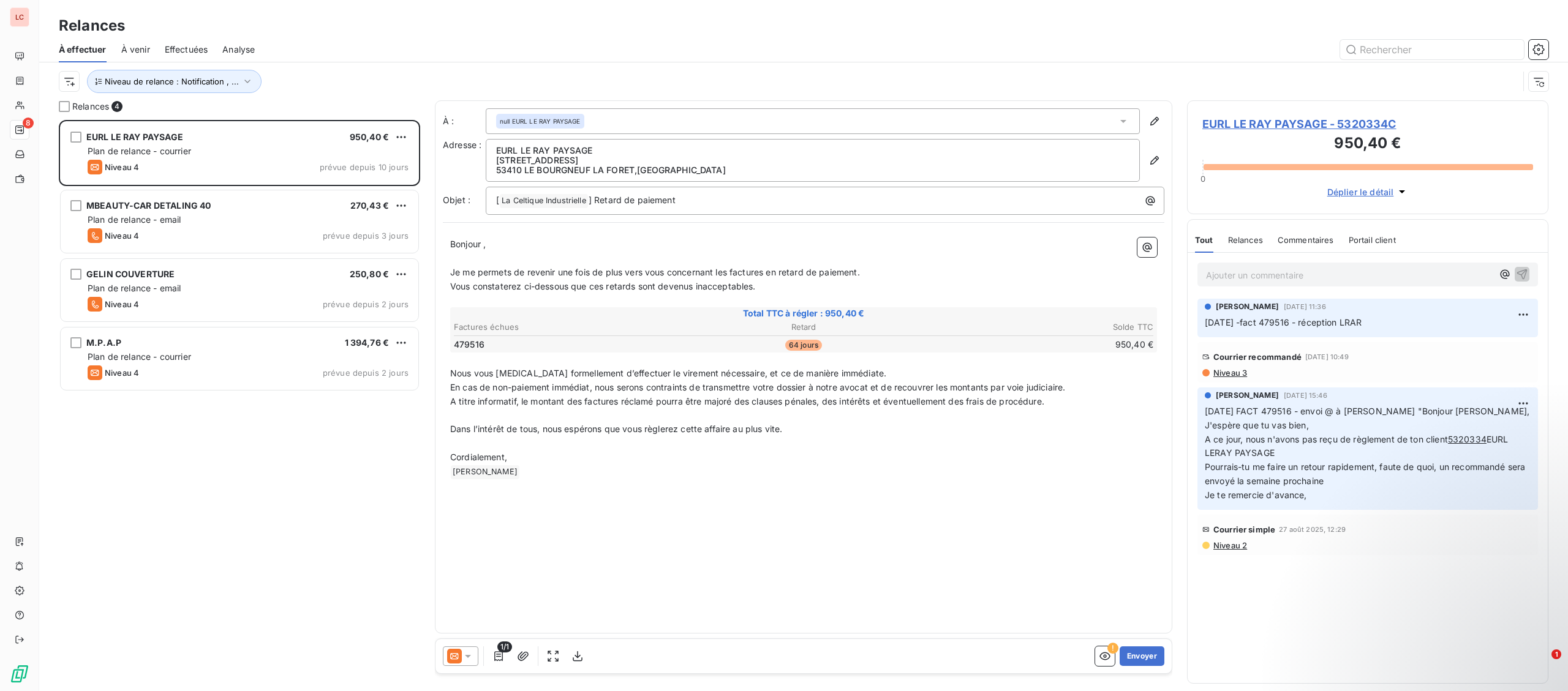
click at [1267, 125] on span "EURL LE RAY PAYSAGE - 5320334C" at bounding box center [1367, 124] width 330 height 17
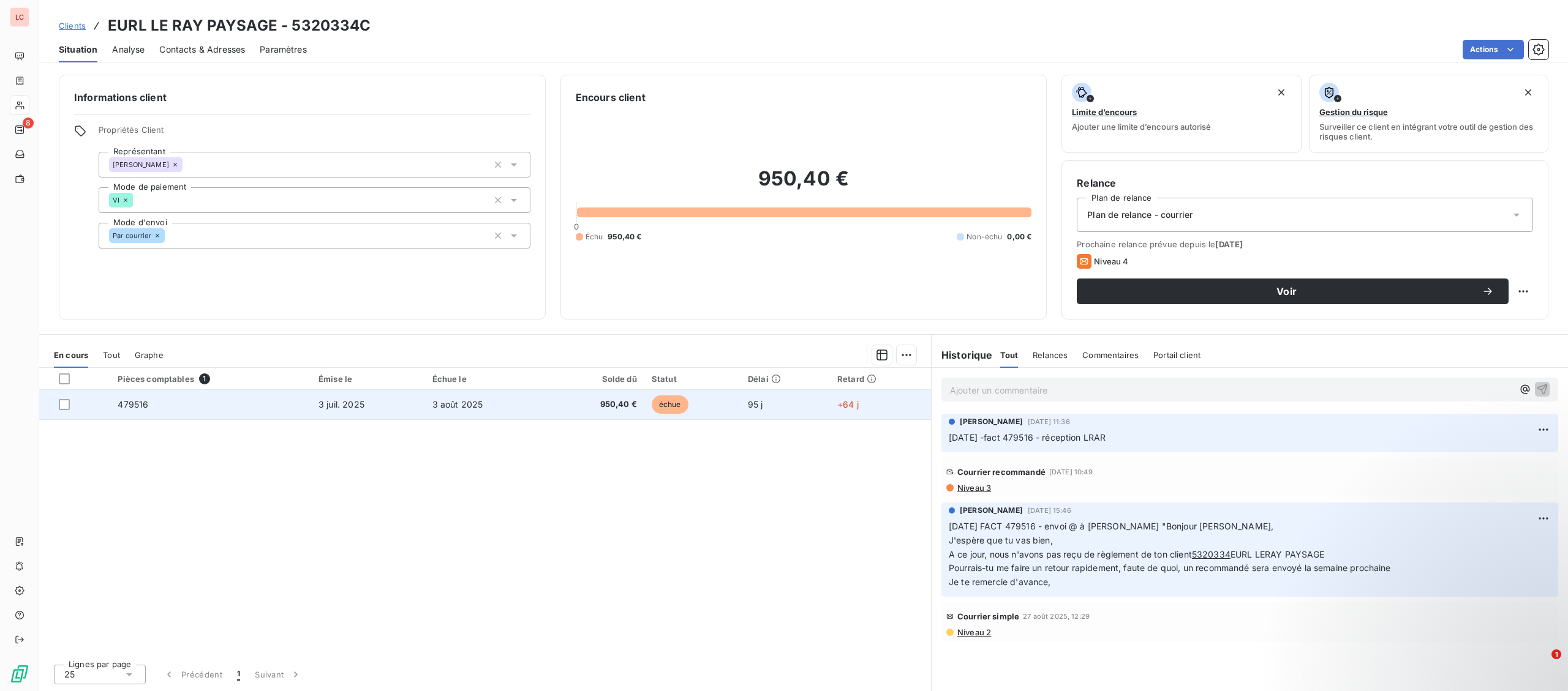
click at [454, 411] on td "3 août 2025" at bounding box center [486, 404] width 122 height 29
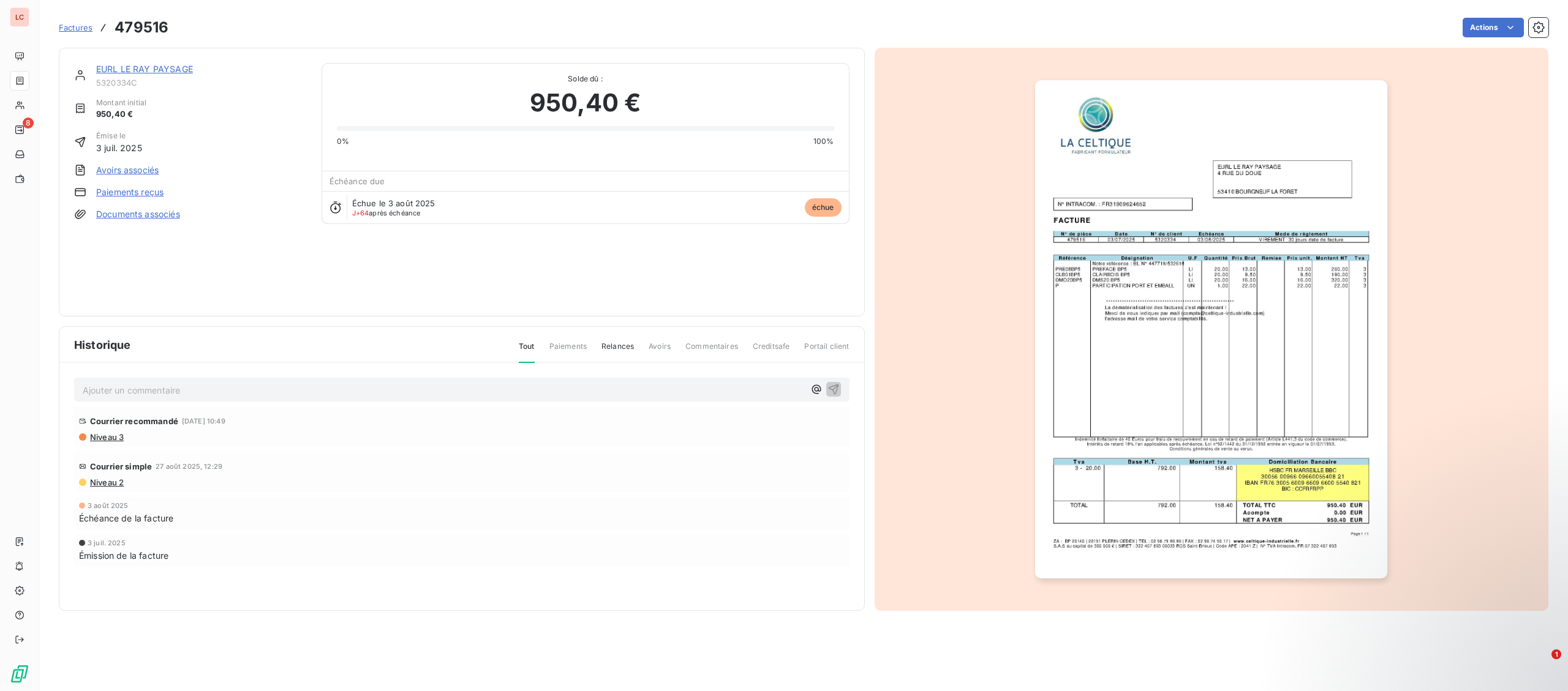
click at [189, 71] on link "EURL LE RAY PAYSAGE" at bounding box center [145, 69] width 97 height 11
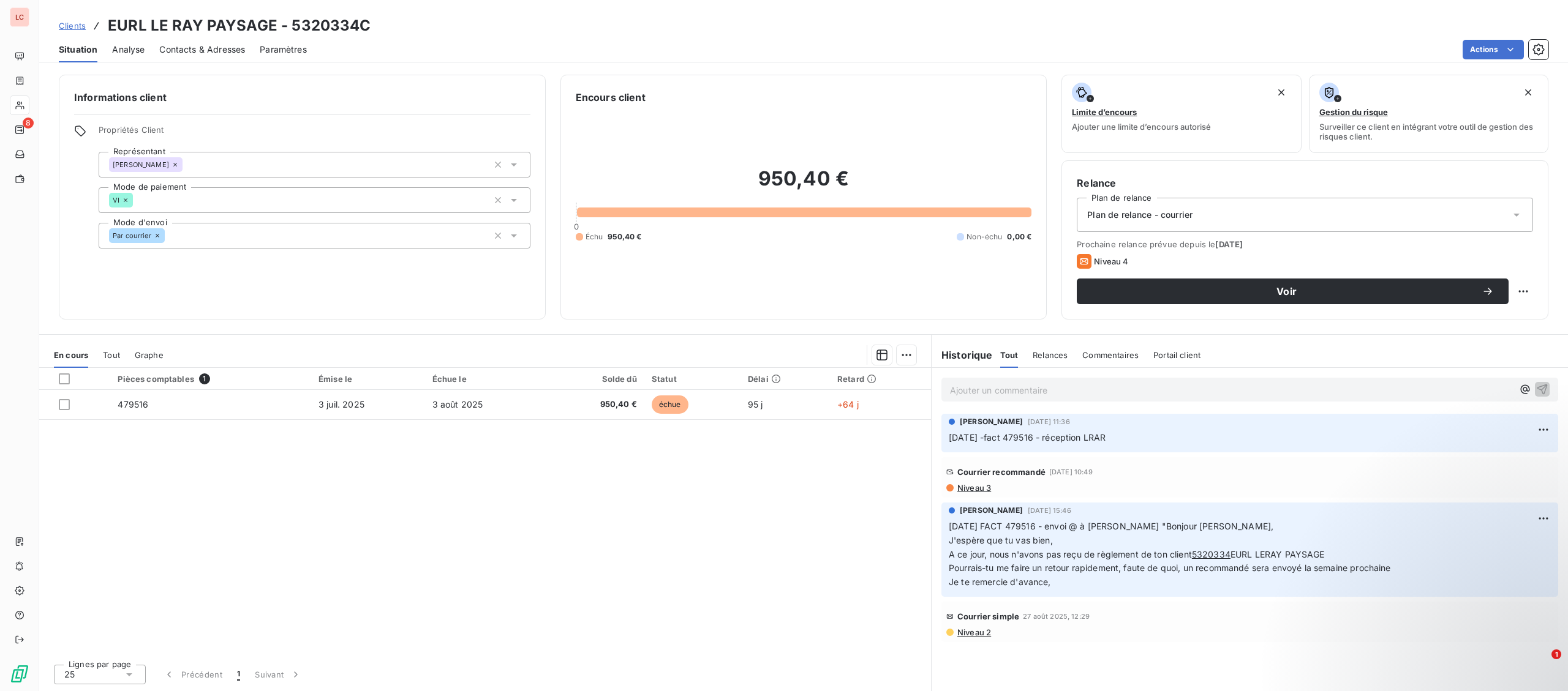
click at [1182, 391] on p "Ajouter un commentaire ﻿" at bounding box center [1231, 390] width 563 height 16
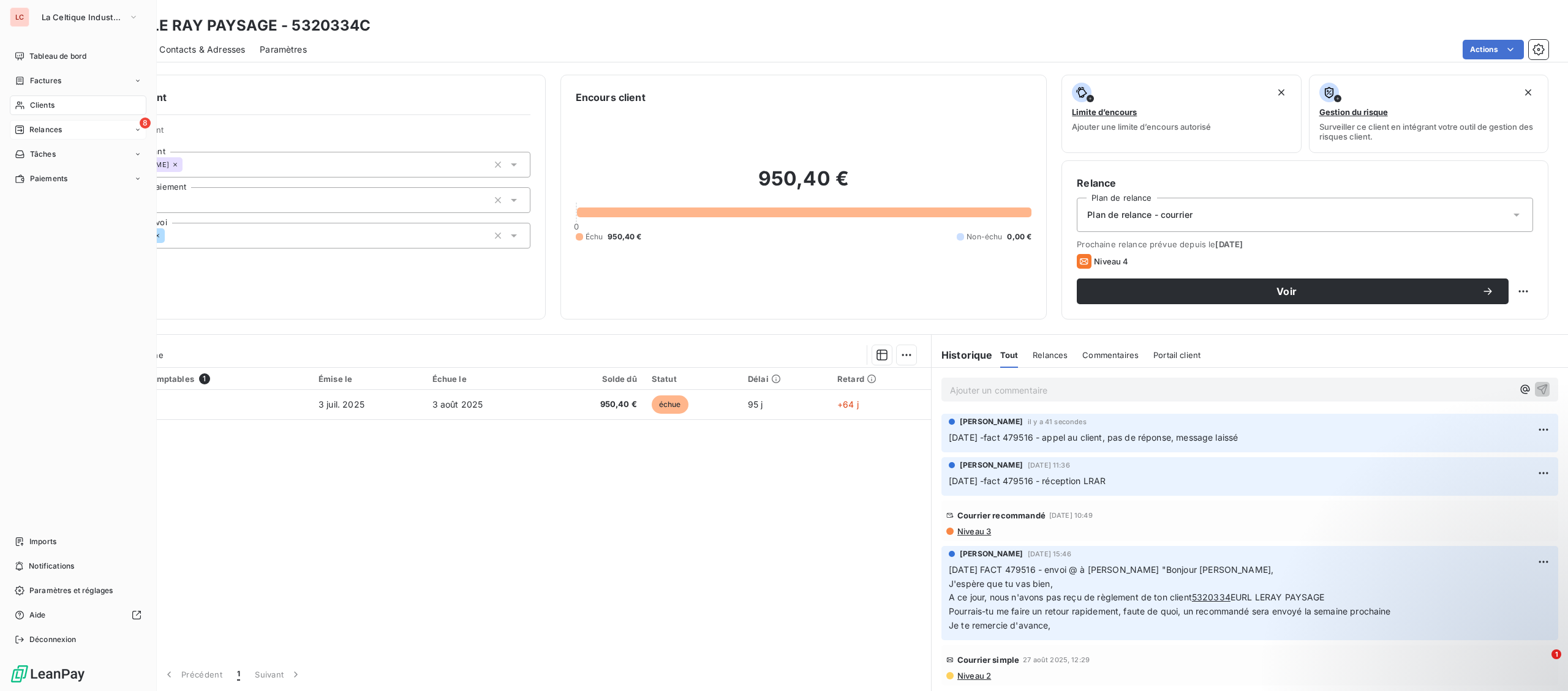
click at [34, 132] on span "Relances" at bounding box center [45, 130] width 32 height 11
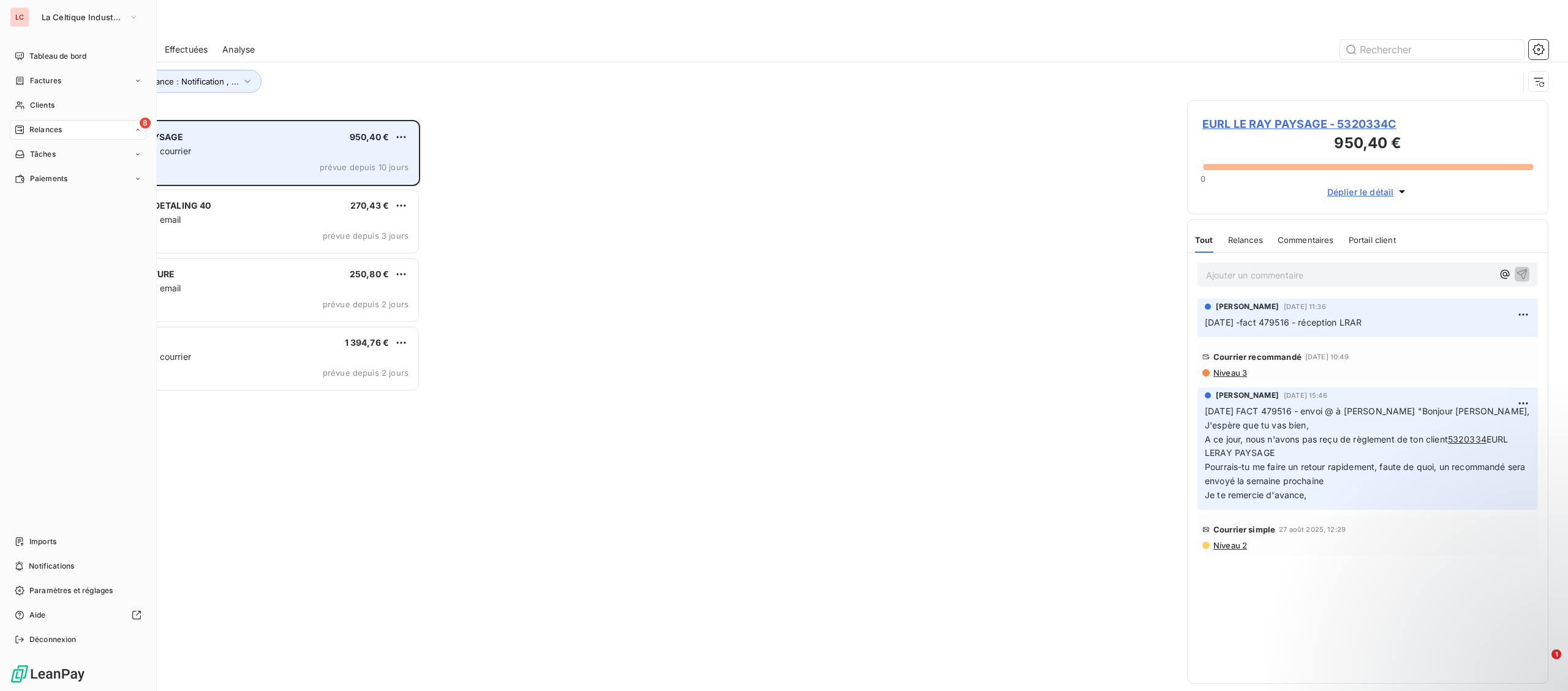
scroll to position [571, 361]
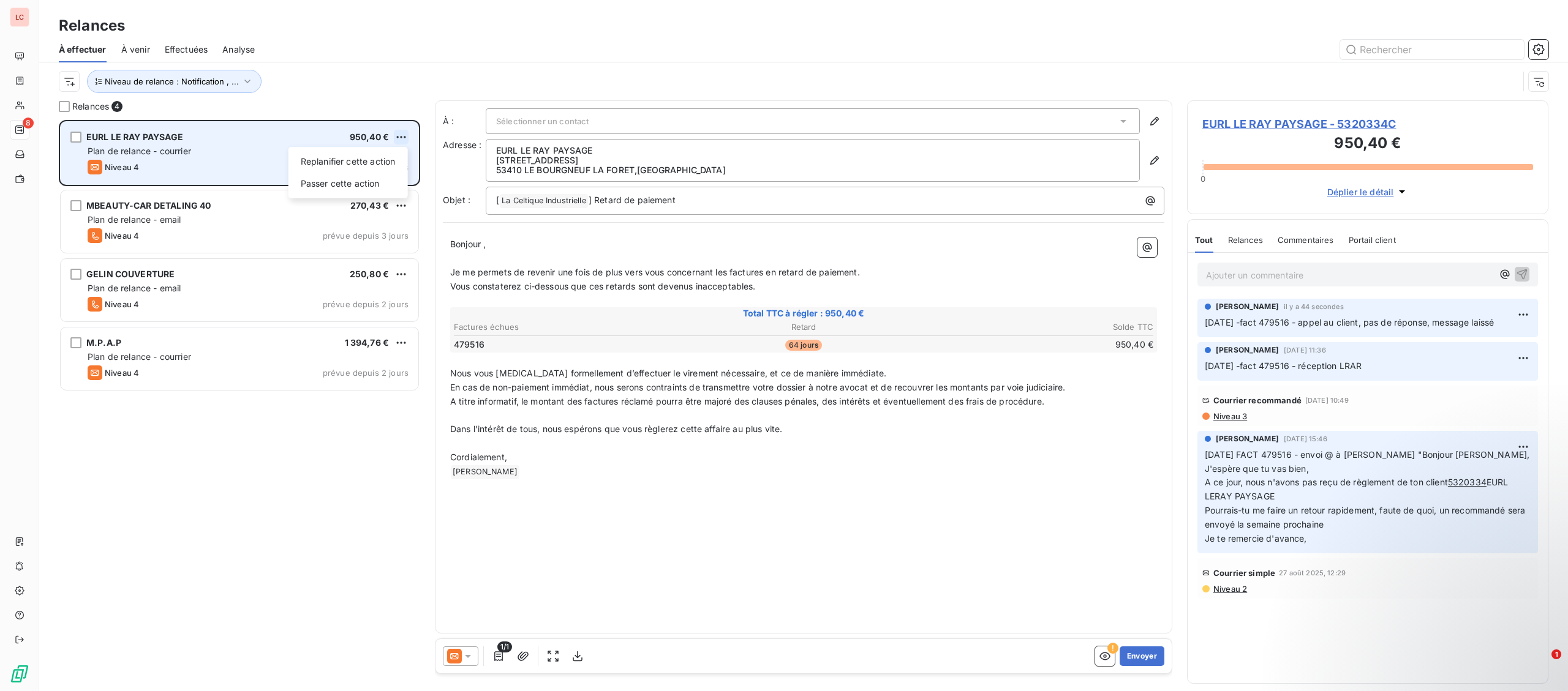
click at [396, 135] on html "LC 8 Relances À effectuer À venir Effectuées Analyse Niveau de relance : Notifi…" at bounding box center [784, 345] width 1568 height 691
click at [380, 182] on div "Passer cette action" at bounding box center [348, 184] width 109 height 20
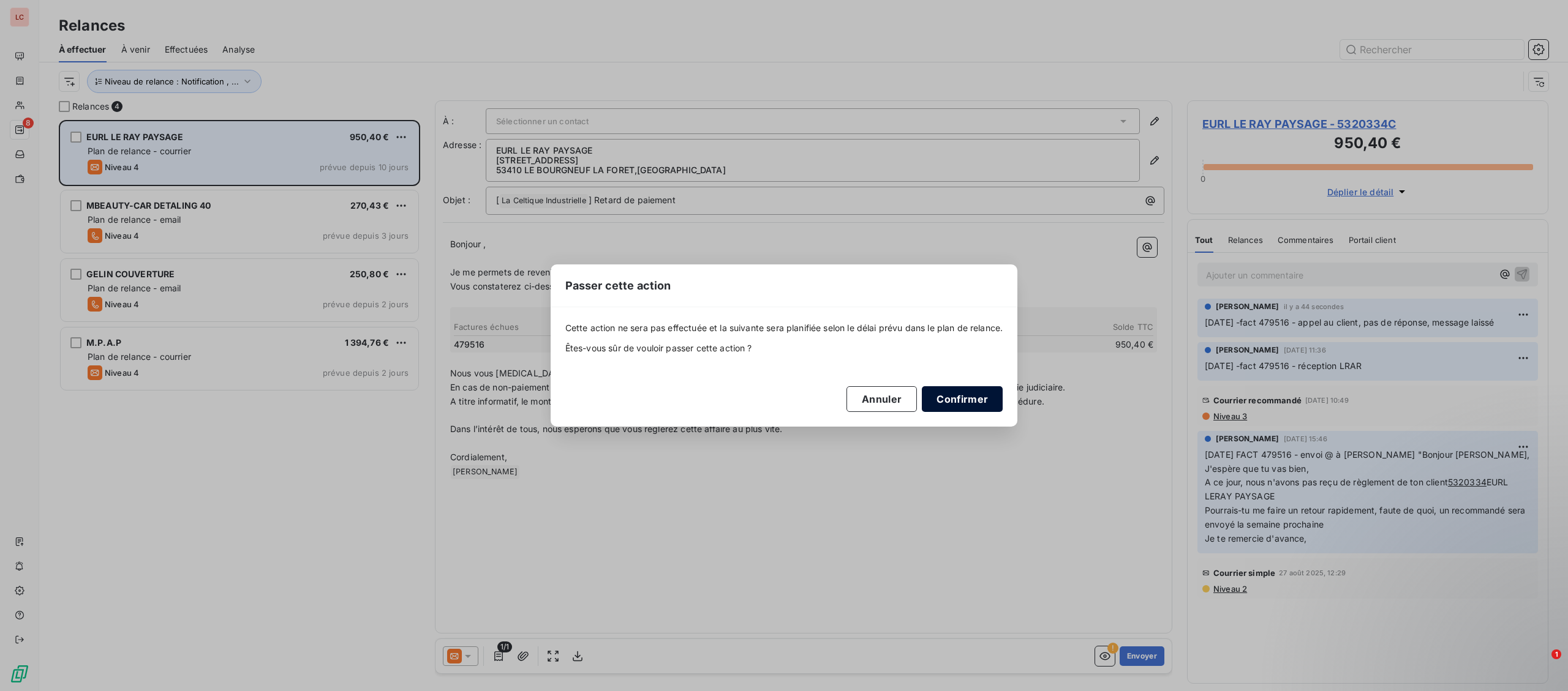
drag, startPoint x: 993, startPoint y: 404, endPoint x: 701, endPoint y: 316, distance: 305.0
click at [992, 404] on button "Confirmer" at bounding box center [962, 399] width 81 height 25
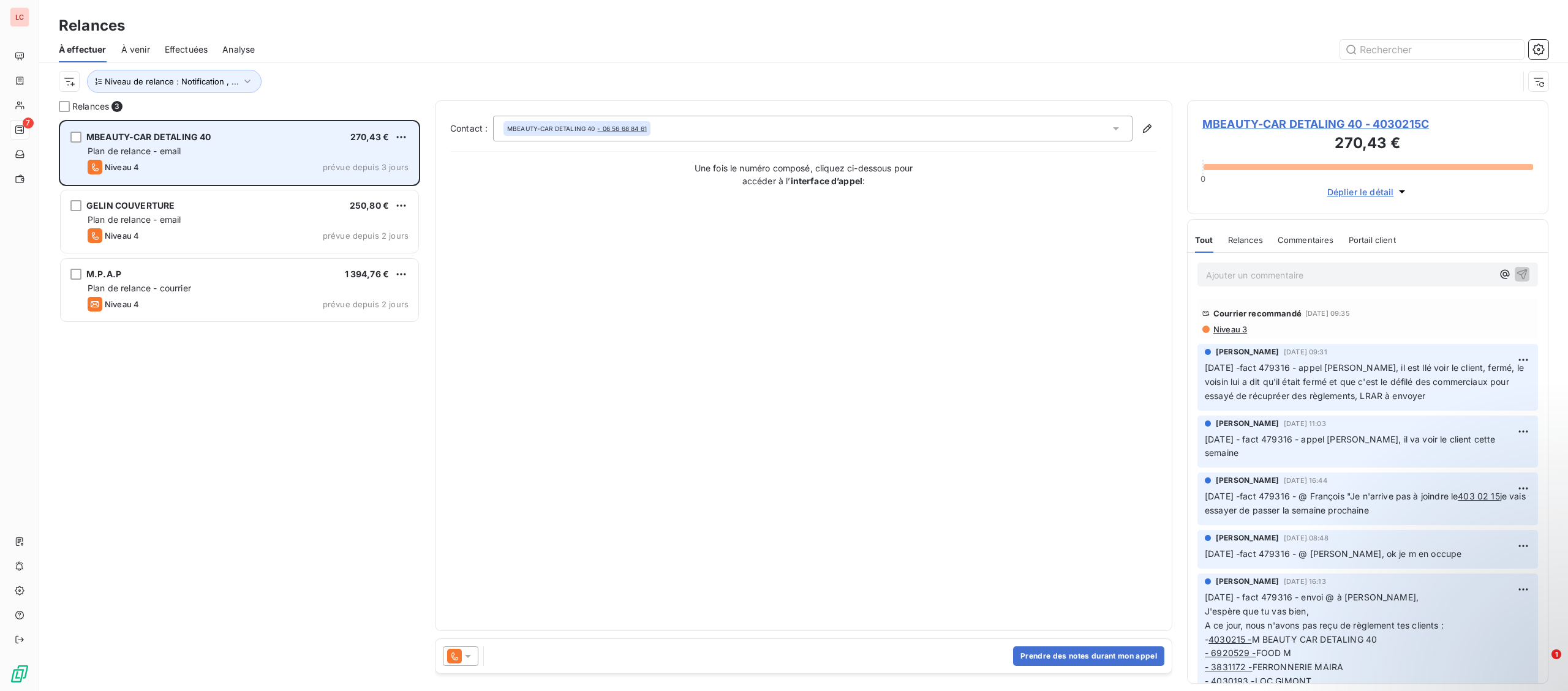
click at [171, 153] on span "Plan de relance - email" at bounding box center [134, 151] width 93 height 11
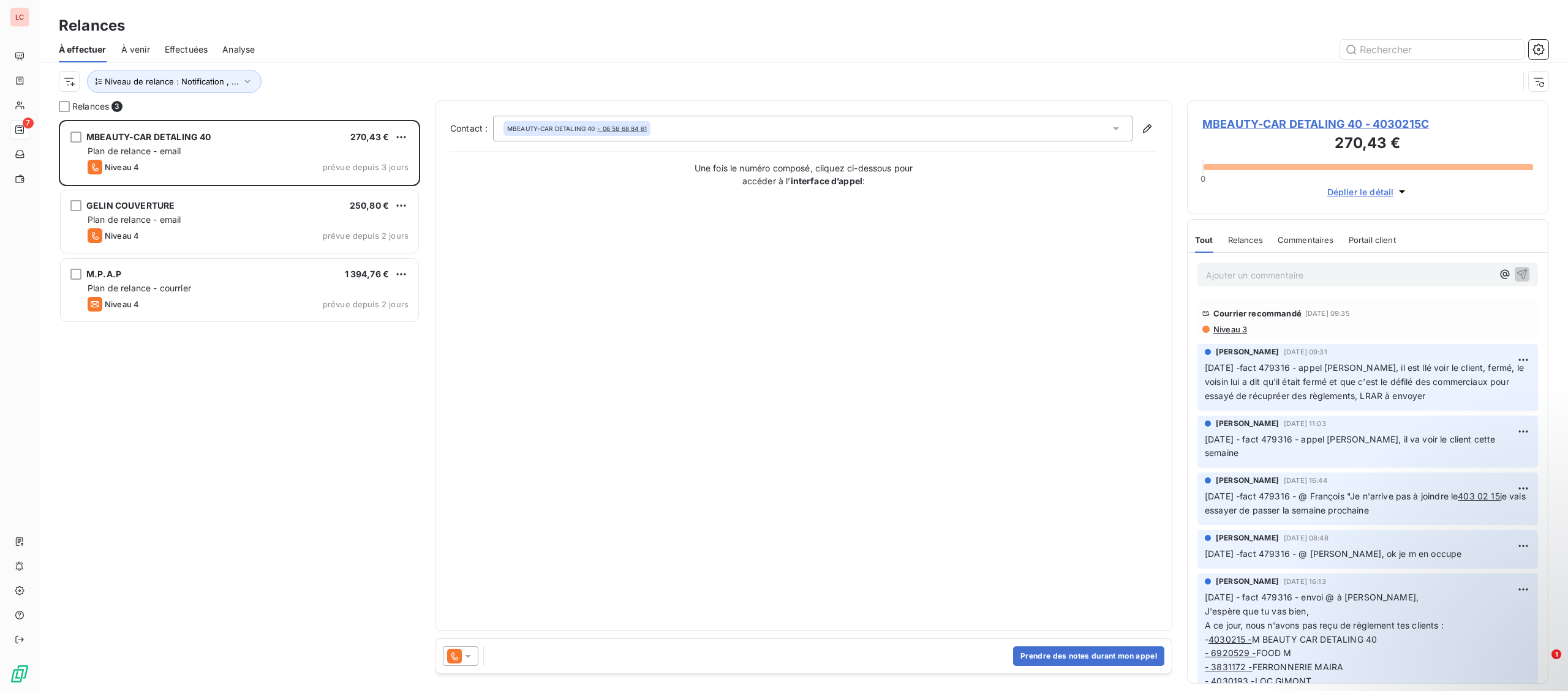
click at [1228, 333] on span "Niveau 3" at bounding box center [1229, 330] width 35 height 10
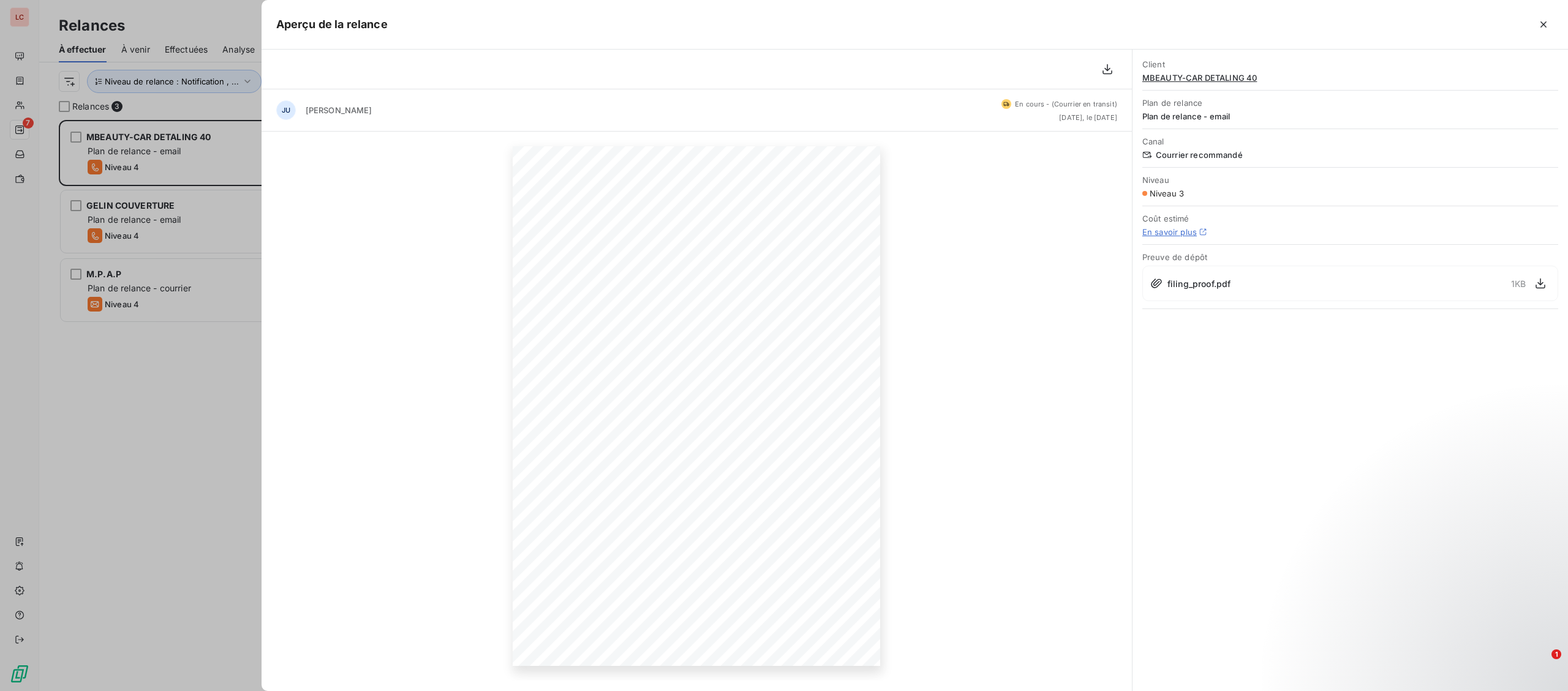
click at [234, 134] on div at bounding box center [784, 345] width 1568 height 691
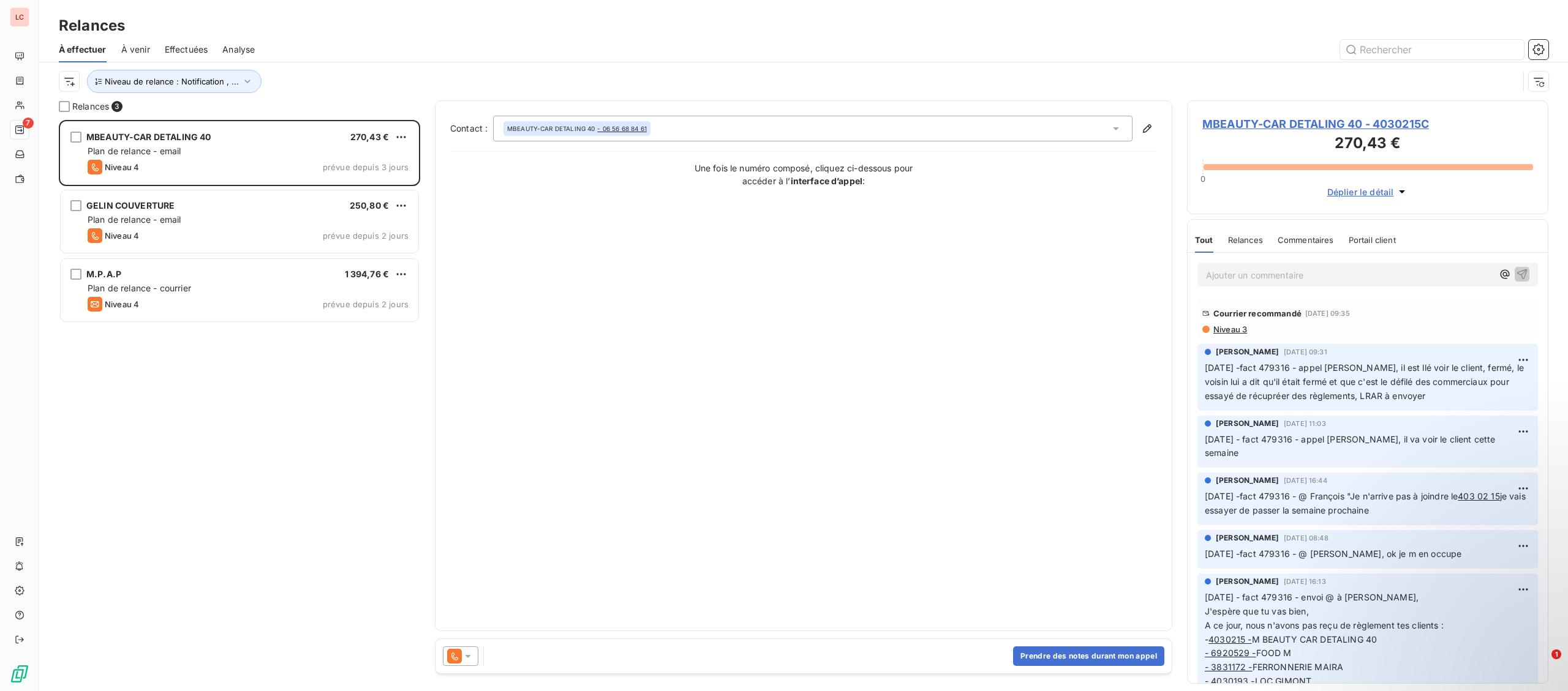
click at [1275, 280] on p "Ajouter un commentaire ﻿" at bounding box center [1349, 275] width 286 height 16
click at [1242, 260] on div "Ajouter un commentaire ﻿" at bounding box center [1368, 274] width 360 height 43
click at [1242, 279] on p "Ajouter un commentaire ﻿" at bounding box center [1349, 275] width 286 height 16
click at [396, 137] on html "LC 7 Relances À effectuer À venir Effectuées Analyse Niveau de relance : Notifi…" at bounding box center [784, 345] width 1568 height 691
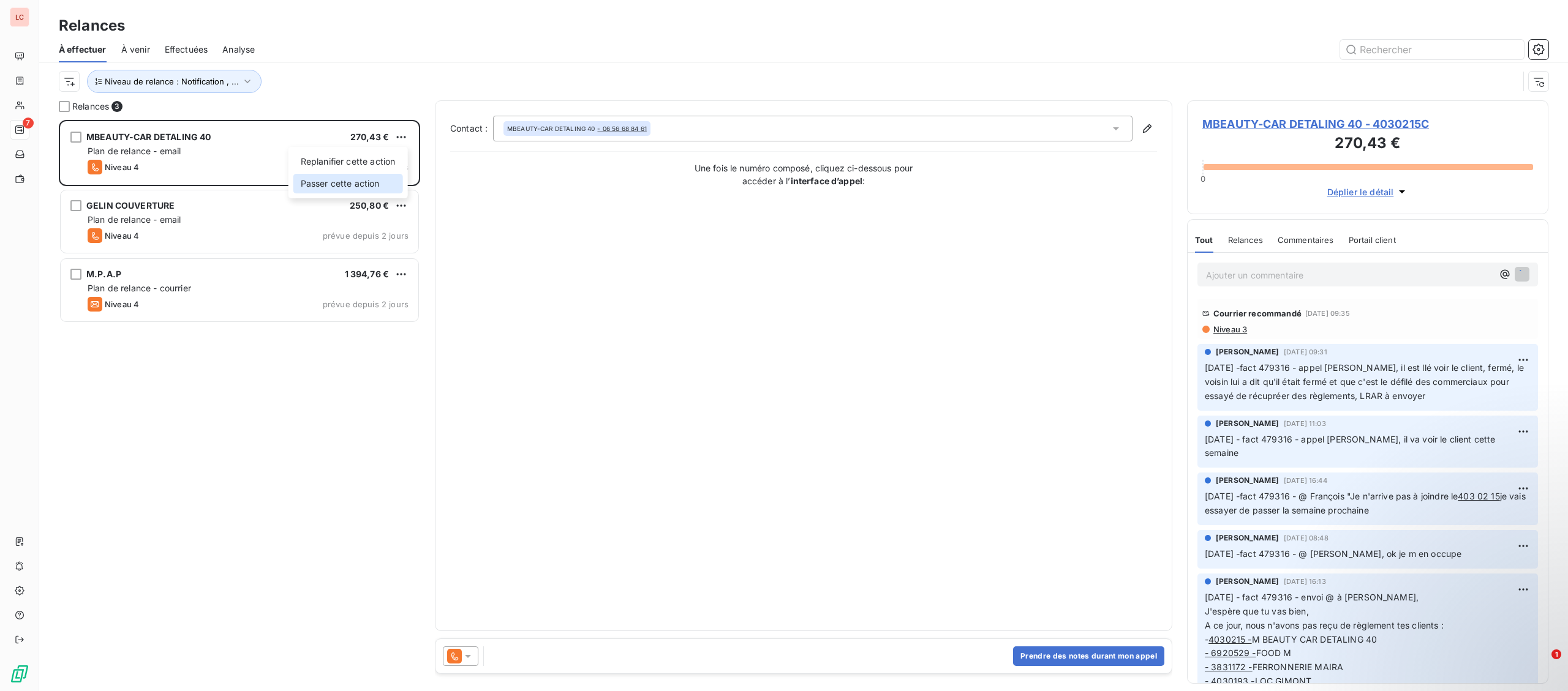
click at [370, 189] on div "Passer cette action" at bounding box center [348, 184] width 109 height 20
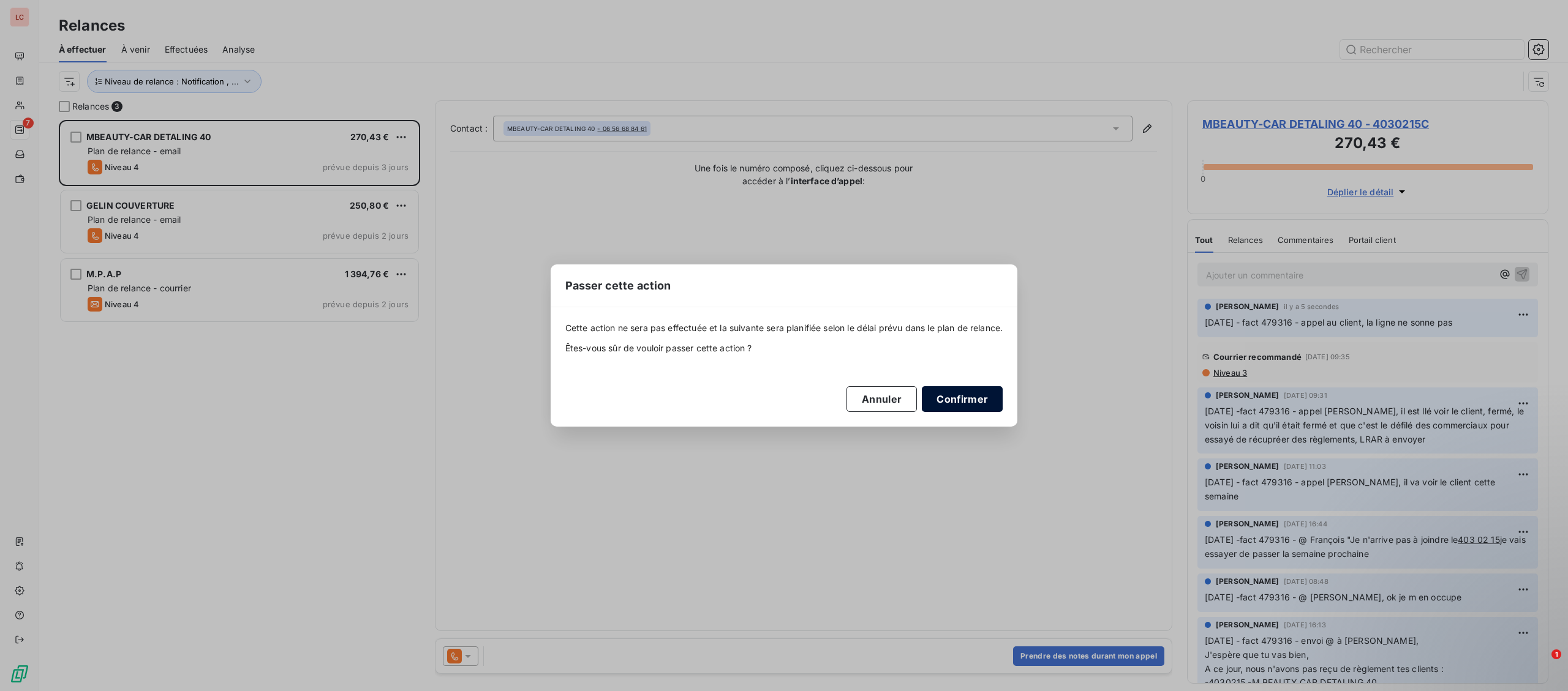
click at [999, 391] on button "Confirmer" at bounding box center [962, 399] width 81 height 25
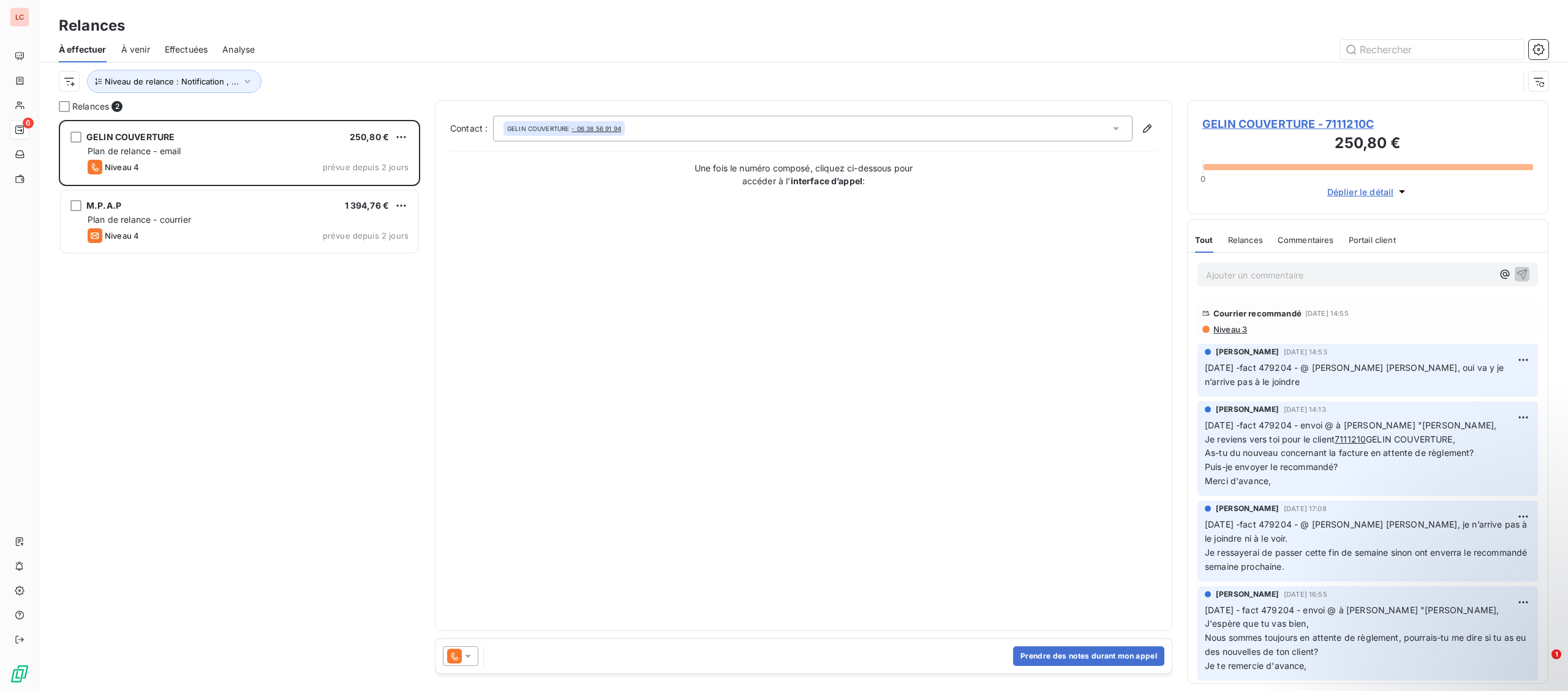
click at [1320, 127] on span "GELIN COUVERTURE - 7111210C" at bounding box center [1367, 124] width 330 height 17
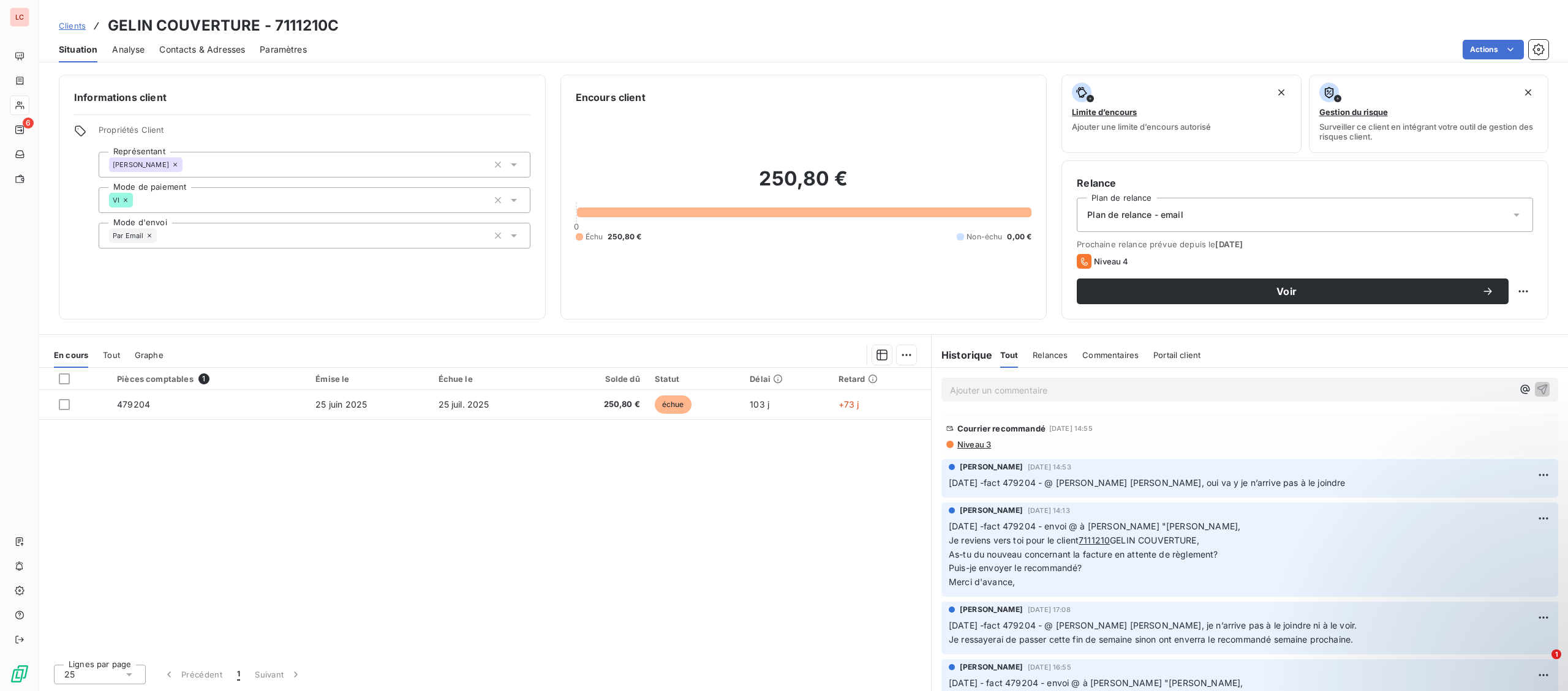
click at [217, 49] on span "Contacts & Adresses" at bounding box center [202, 50] width 86 height 12
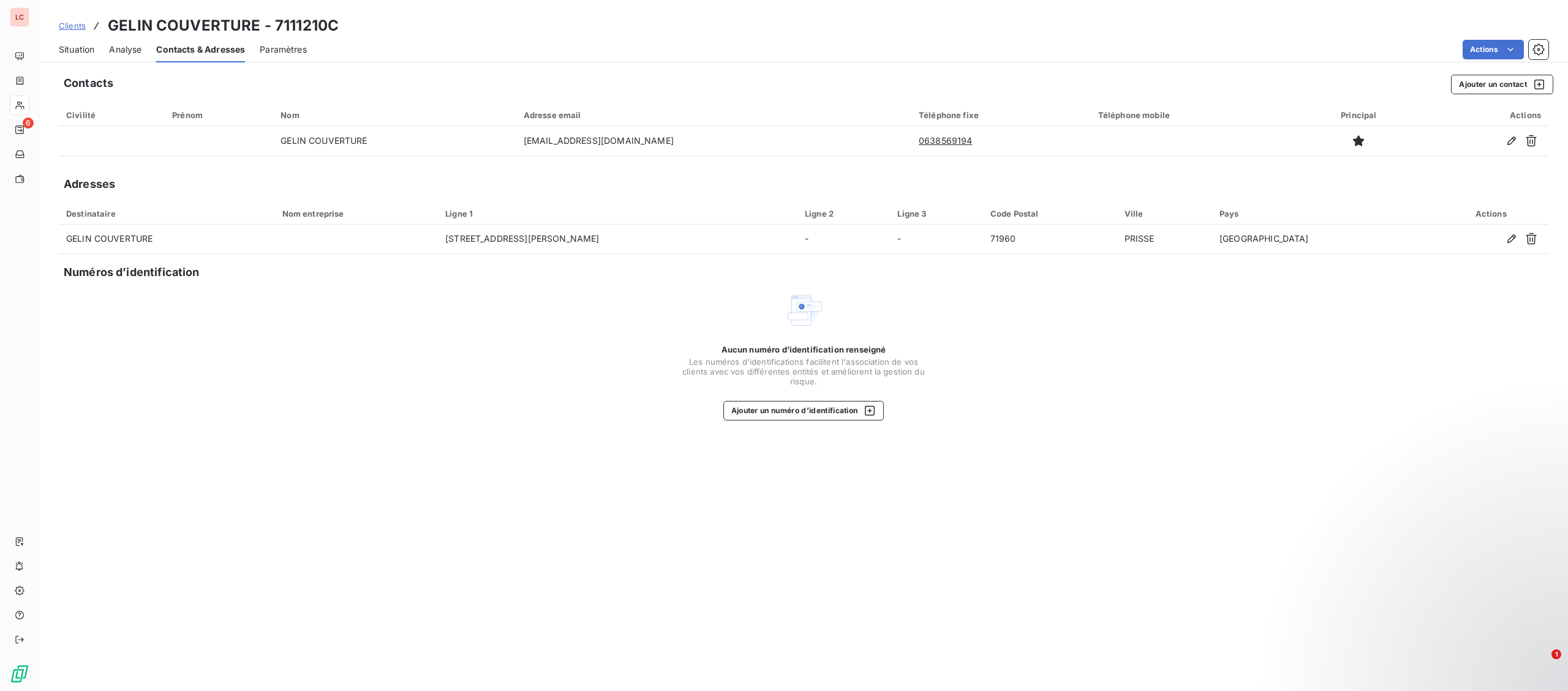
click at [86, 60] on div "Situation" at bounding box center [76, 49] width 35 height 25
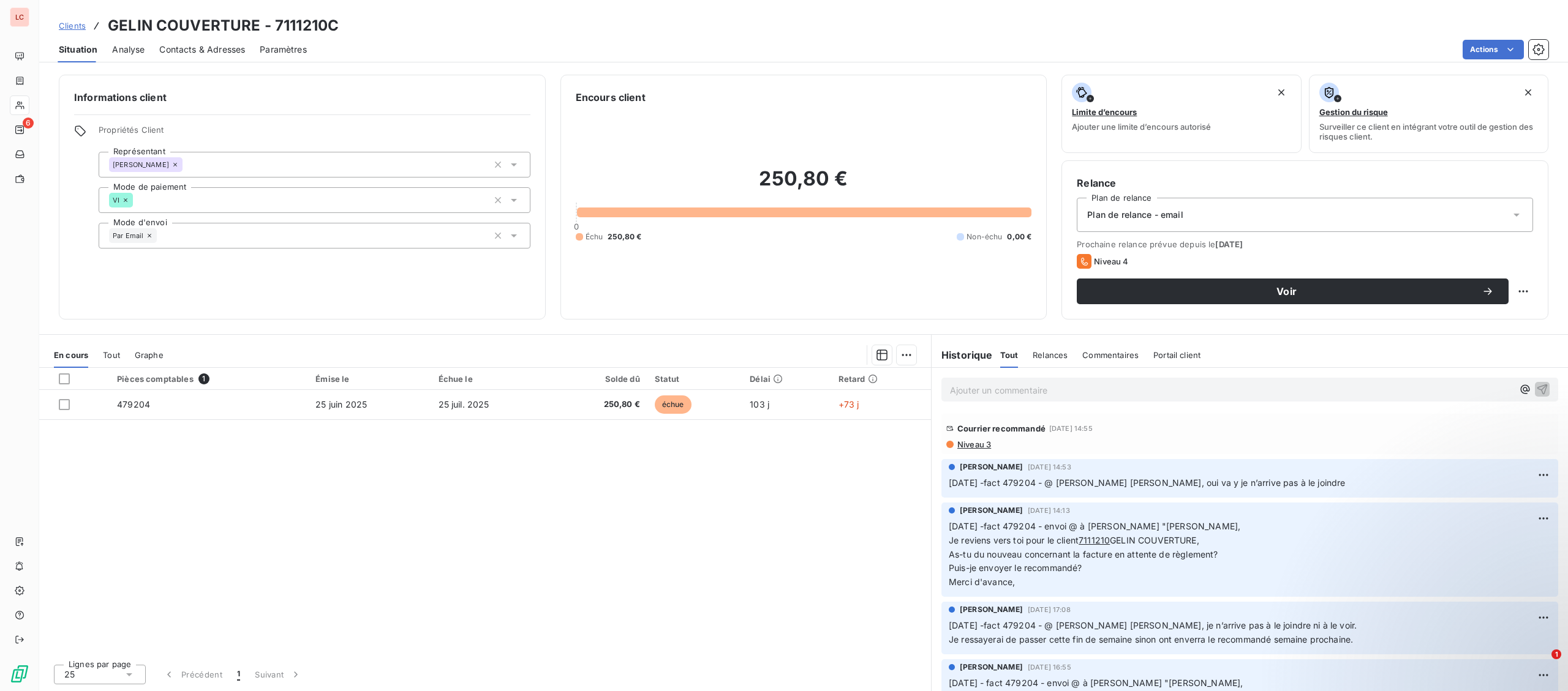
click at [89, 52] on span "Situation" at bounding box center [78, 50] width 39 height 12
click at [1018, 399] on div "Ajouter un commentaire ﻿" at bounding box center [1249, 389] width 617 height 24
click at [1025, 392] on p "Ajouter un commentaire ﻿" at bounding box center [1231, 390] width 563 height 16
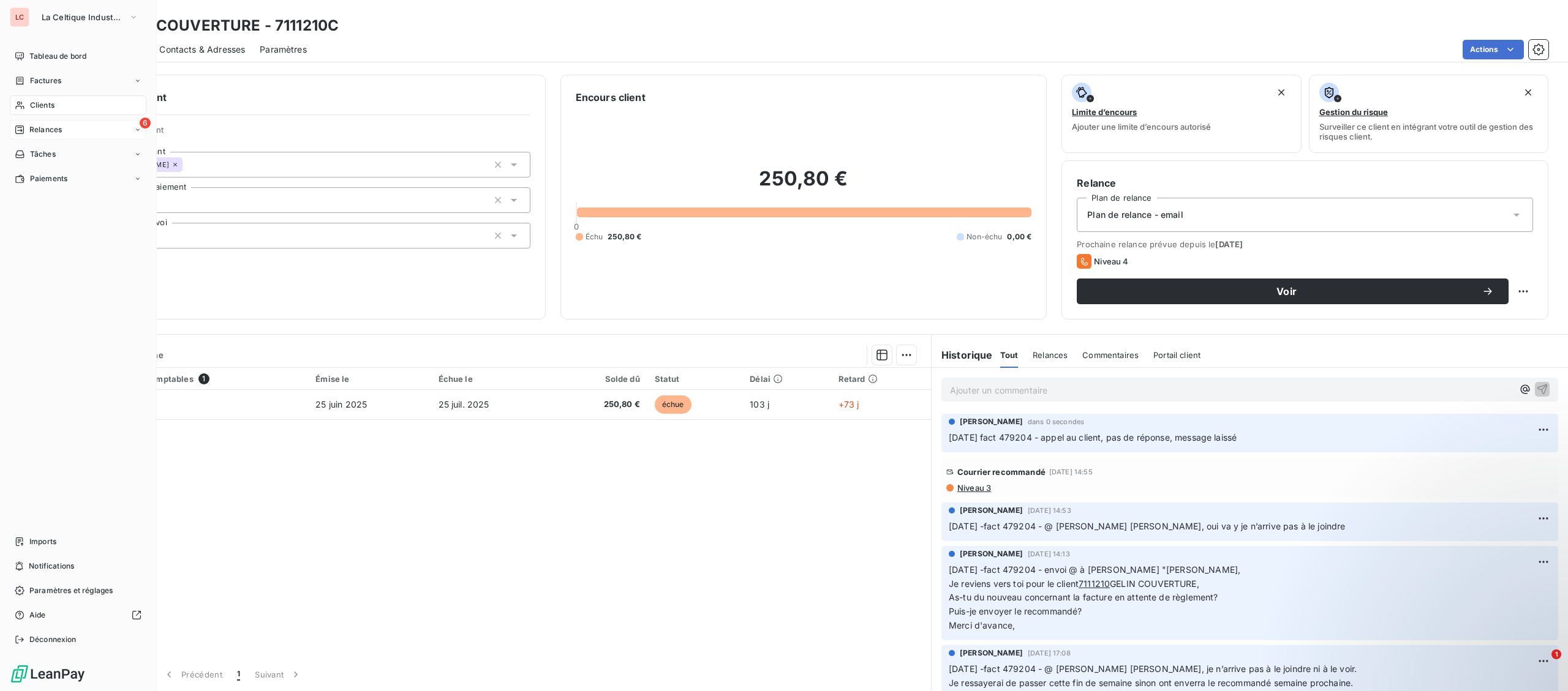
click at [20, 124] on div "6 Relances" at bounding box center [78, 130] width 137 height 20
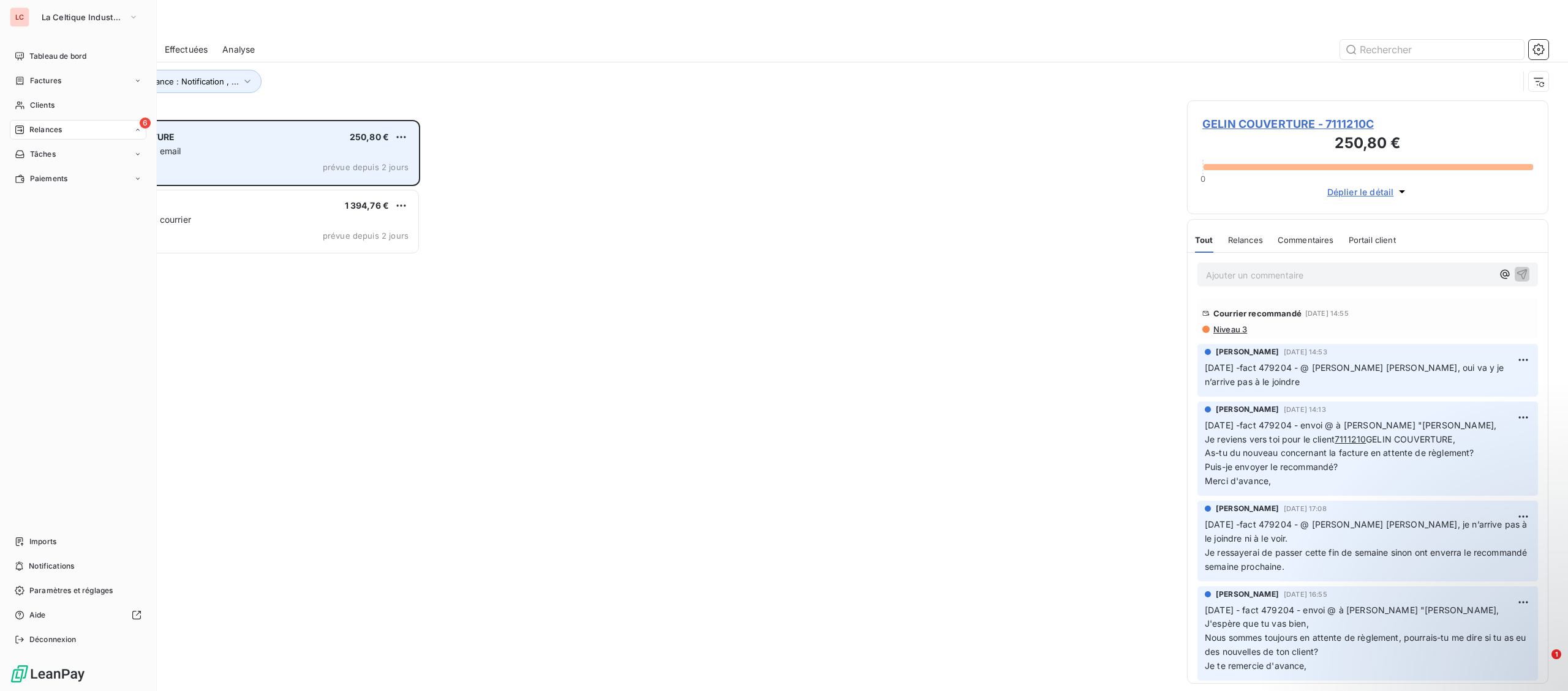
scroll to position [571, 361]
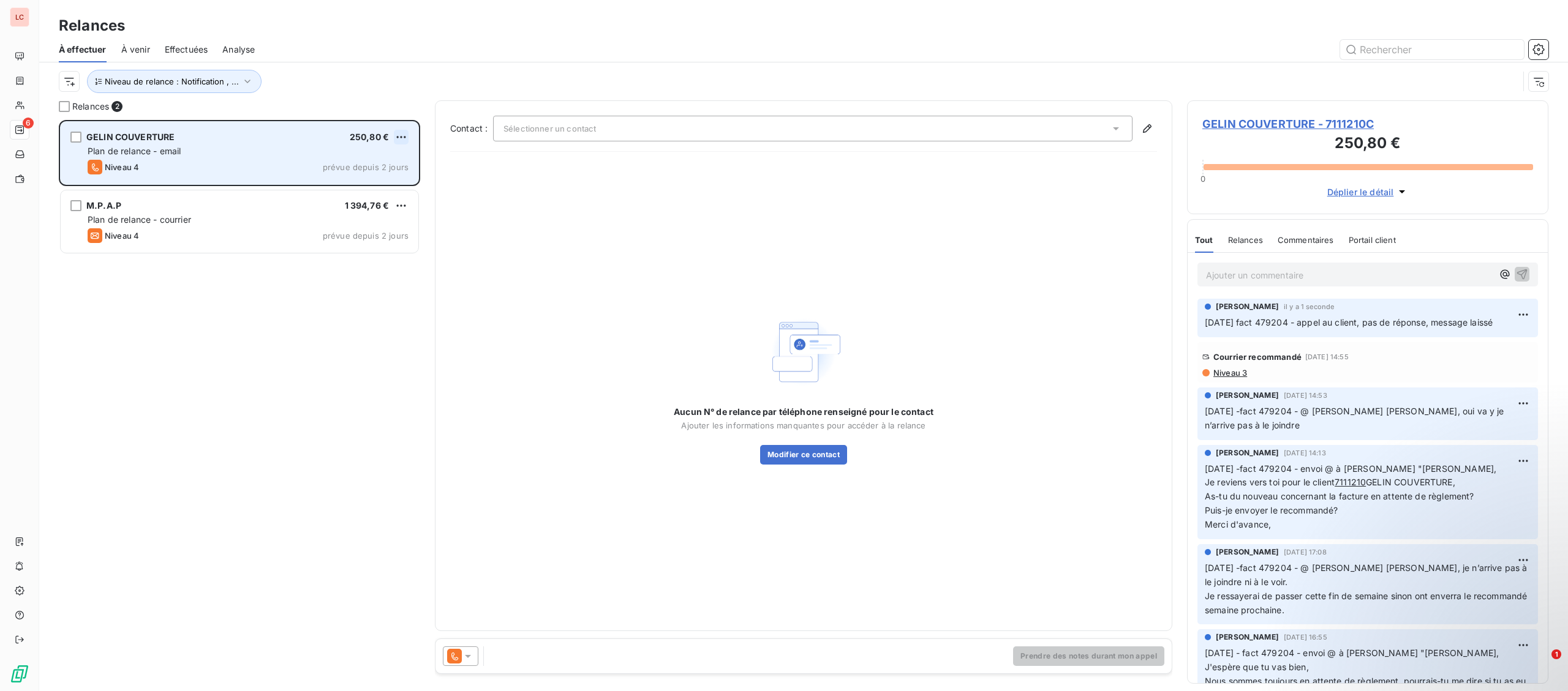
click at [407, 133] on html "LC 6 Relances À effectuer À venir Effectuées Analyse Niveau de relance : Notifi…" at bounding box center [784, 345] width 1568 height 691
click at [366, 181] on div "Passer cette action" at bounding box center [348, 184] width 109 height 20
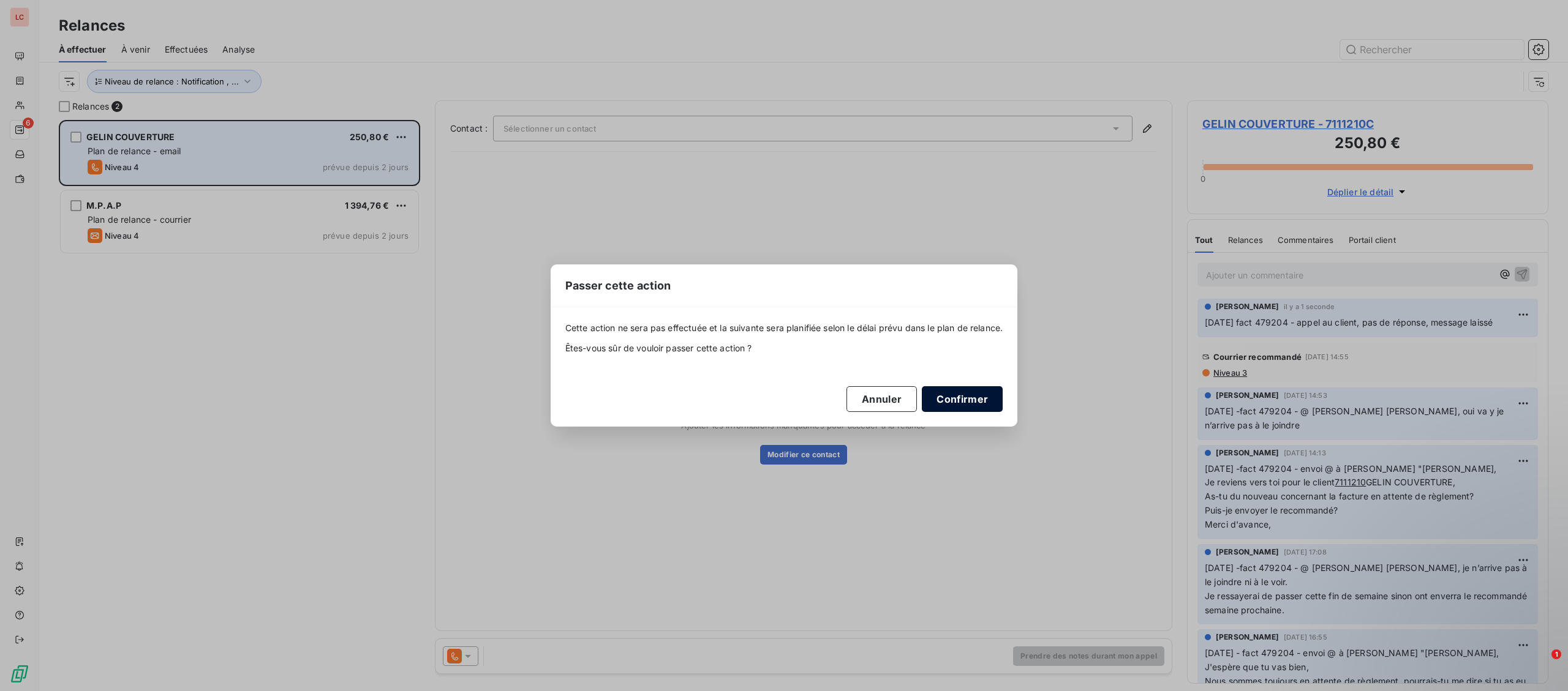
click at [985, 399] on button "Confirmer" at bounding box center [962, 399] width 81 height 25
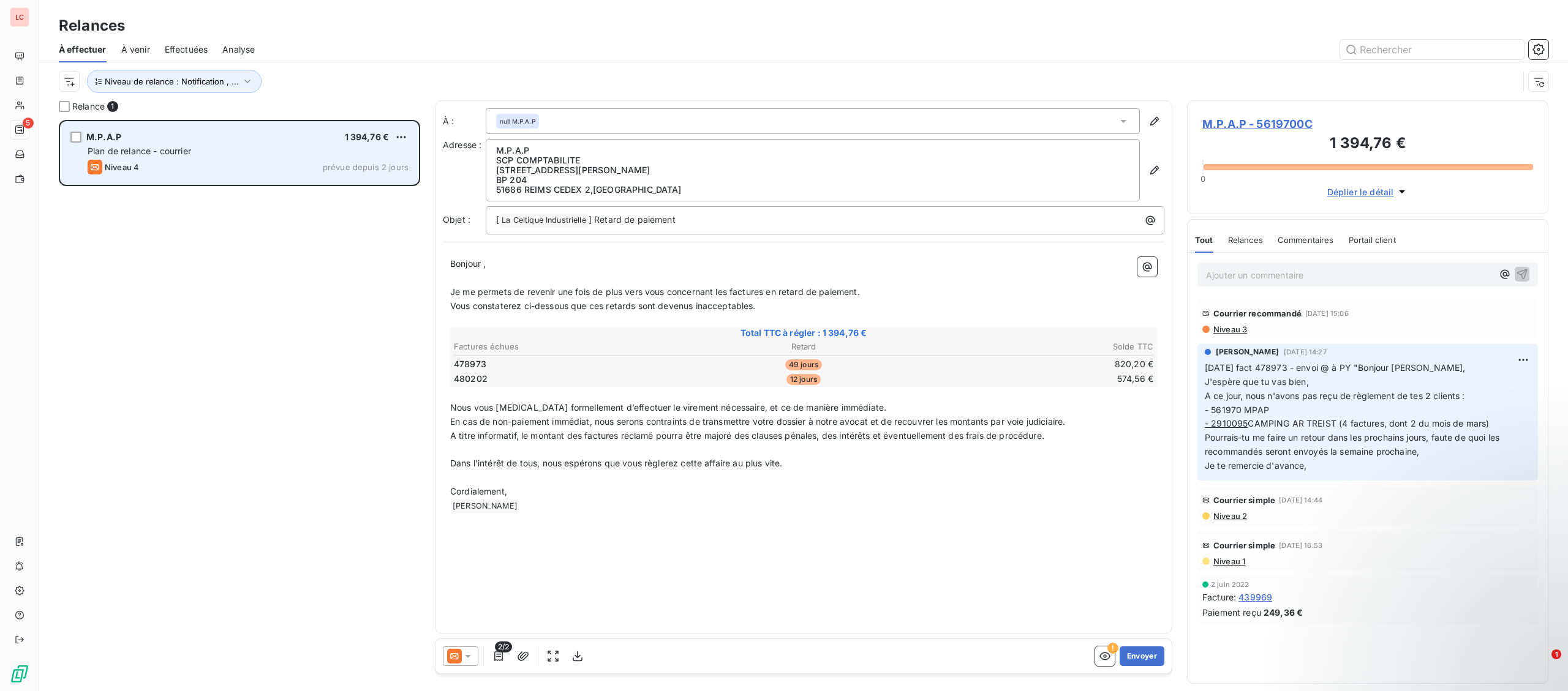
click at [145, 163] on div "Niveau 4 prévue depuis 2 jours" at bounding box center [248, 167] width 321 height 15
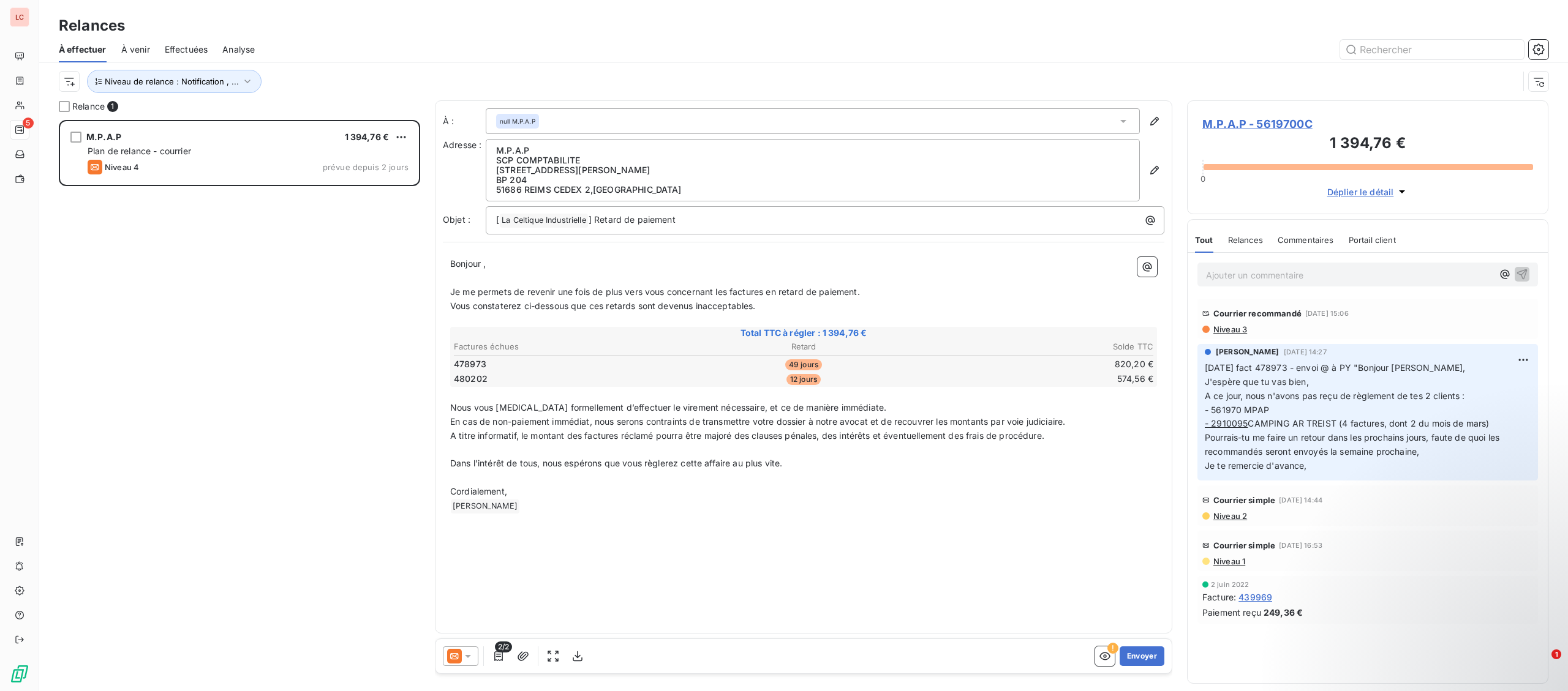
click at [1241, 333] on span "Niveau 3" at bounding box center [1229, 330] width 35 height 10
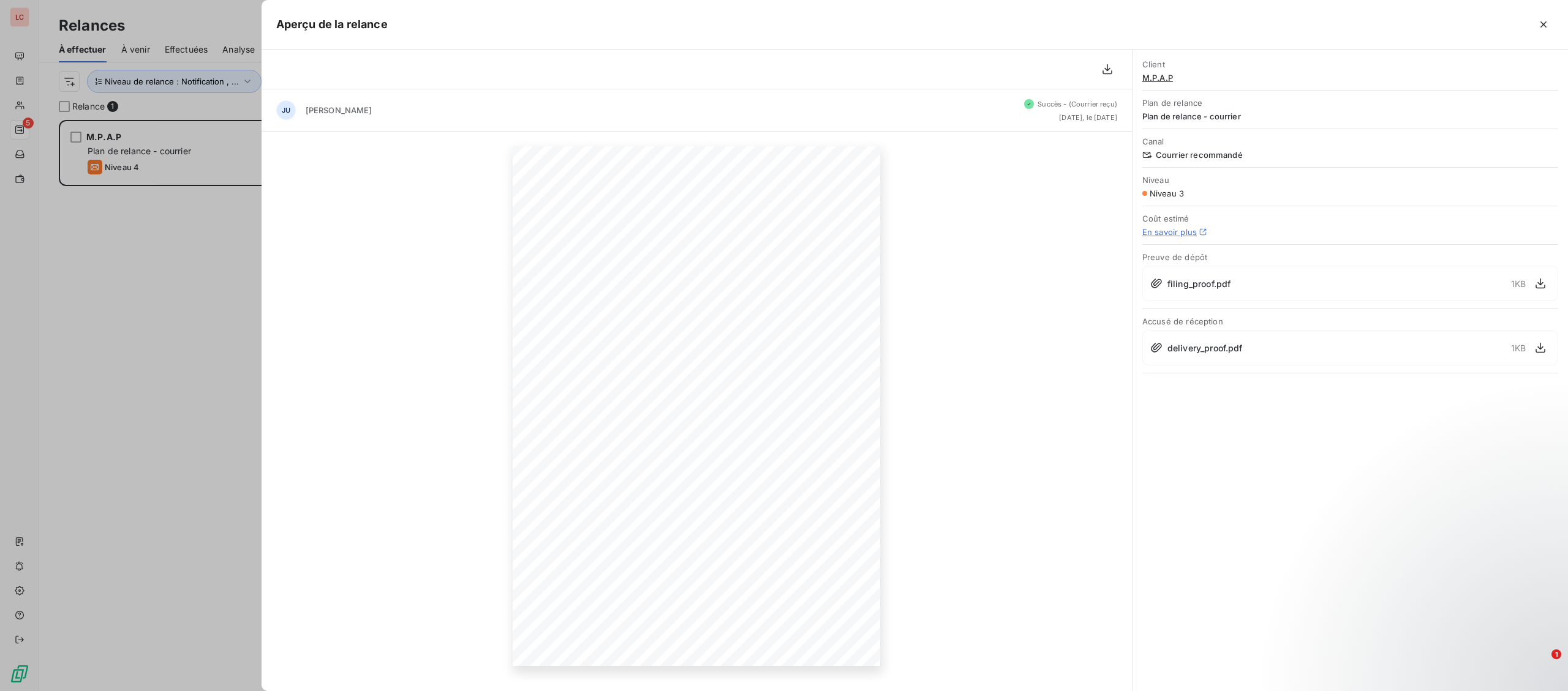
click at [1207, 345] on span "delivery_proof.pdf" at bounding box center [1205, 348] width 75 height 13
click at [1538, 348] on icon "button" at bounding box center [1541, 348] width 12 height 12
click at [386, 451] on div "[DATE] Objet : [La Celtique Industrielle] Retard de paiement Bonjour , Nos diff…" at bounding box center [696, 406] width 870 height 549
click at [231, 454] on div at bounding box center [784, 345] width 1568 height 691
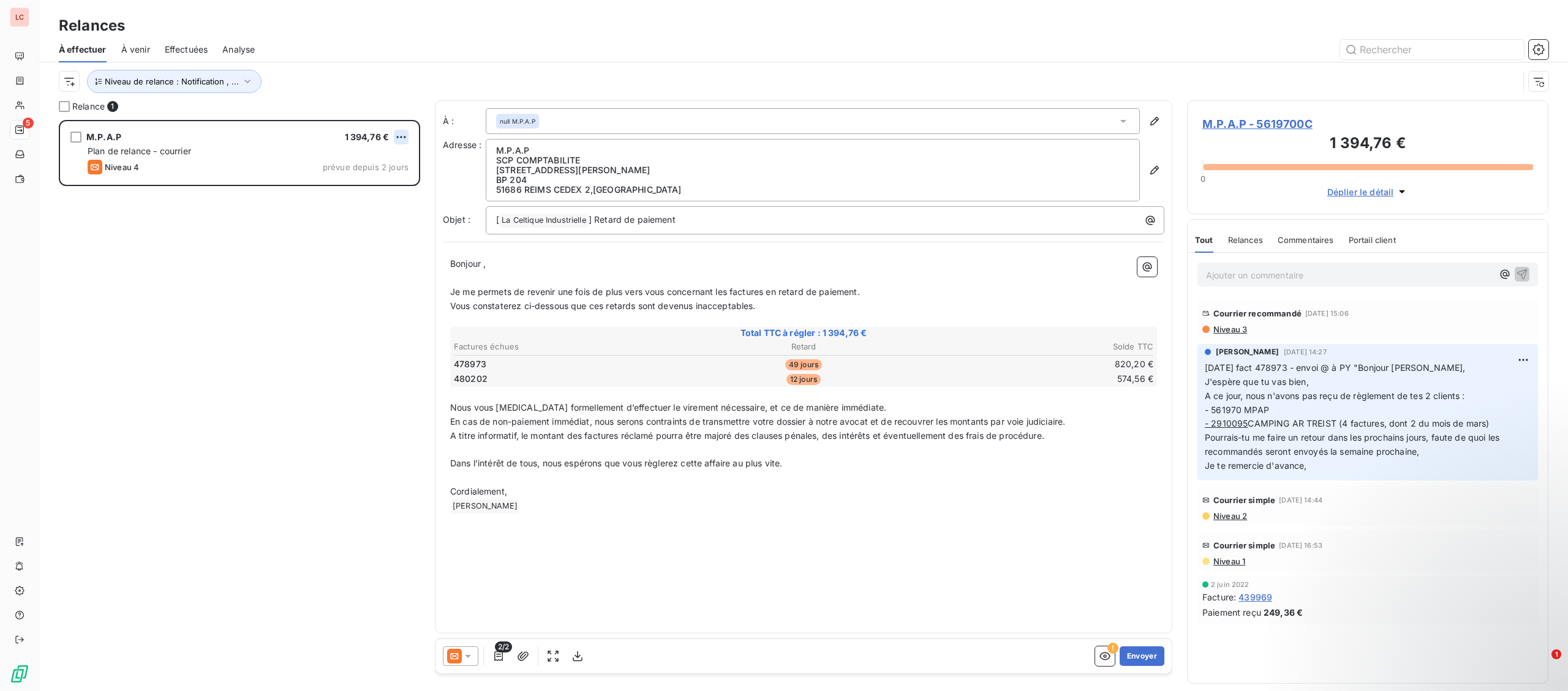
click at [406, 135] on html "LC 5 Relances À effectuer À venir Effectuées Analyse Niveau de relance : Notifi…" at bounding box center [784, 345] width 1568 height 691
click at [397, 150] on div "Replanifier cette action Passer cette action" at bounding box center [348, 173] width 119 height 52
click at [386, 157] on div "Replanifier cette action" at bounding box center [348, 162] width 109 height 20
select select "9"
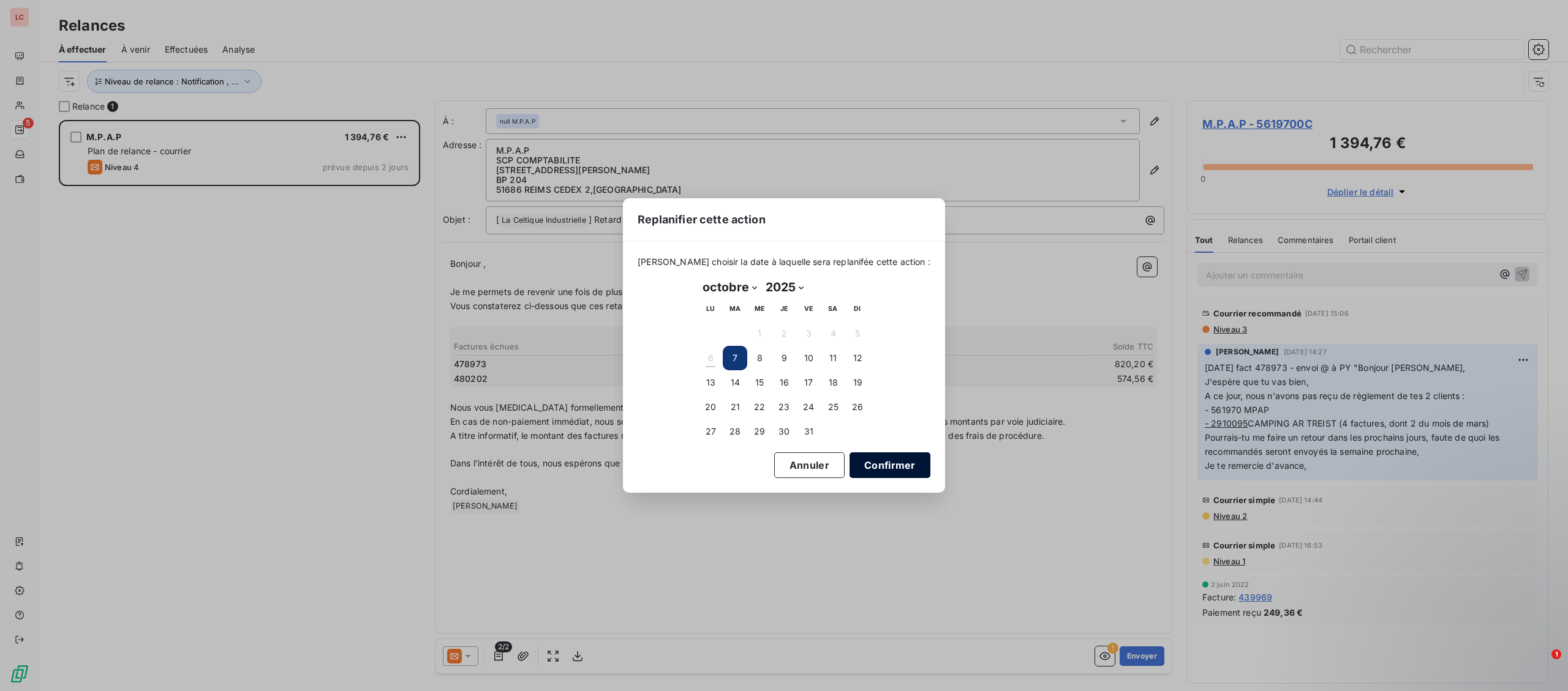
click at [850, 459] on button "Confirmer" at bounding box center [890, 465] width 81 height 25
